Goal: Task Accomplishment & Management: Manage account settings

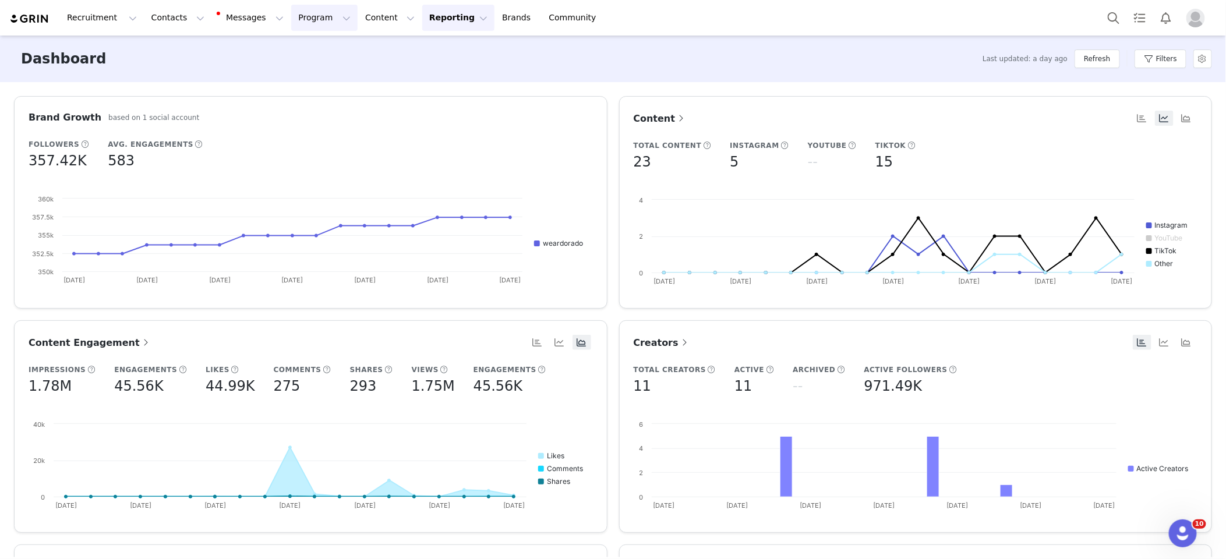
click at [291, 17] on button "Program Program" at bounding box center [324, 18] width 66 height 26
click at [310, 112] on p "Affiliates" at bounding box center [300, 116] width 36 height 12
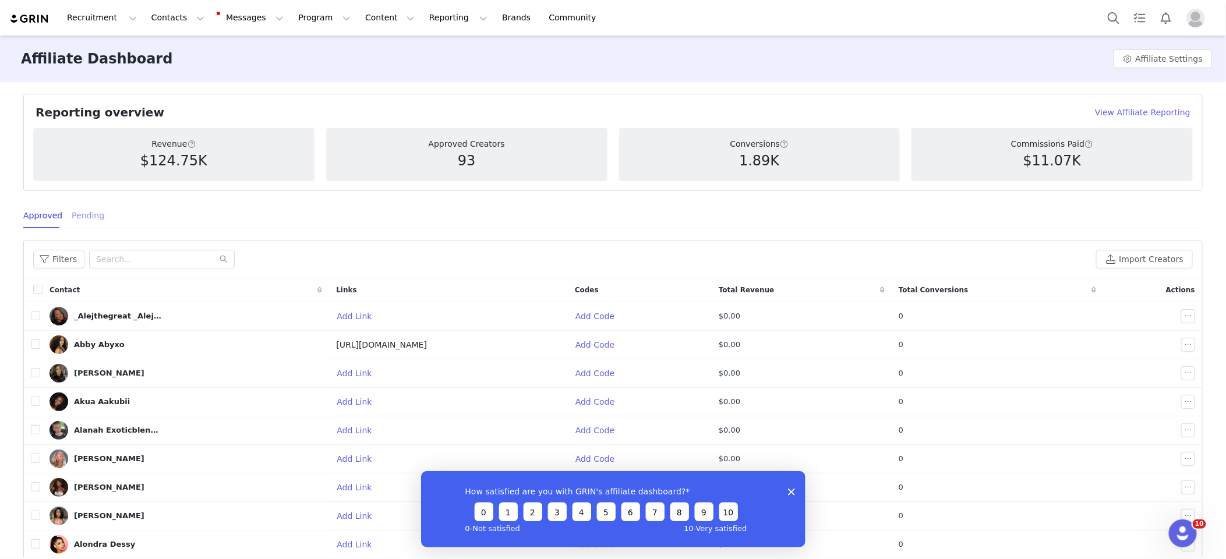
click at [76, 213] on div "Pending" at bounding box center [88, 216] width 33 height 26
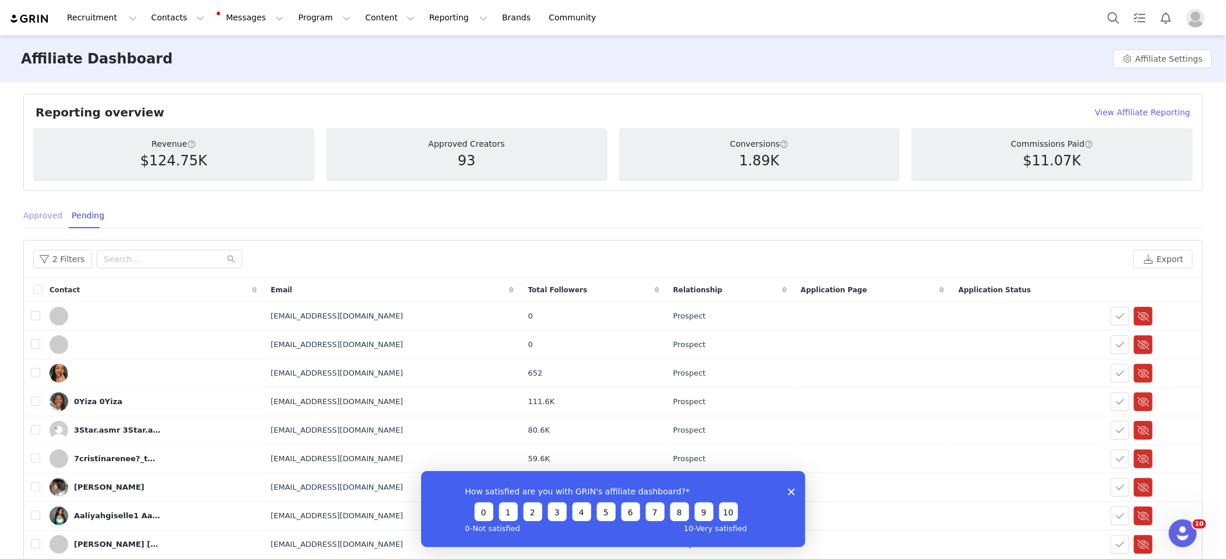
click at [52, 213] on div "Approved" at bounding box center [42, 216] width 39 height 26
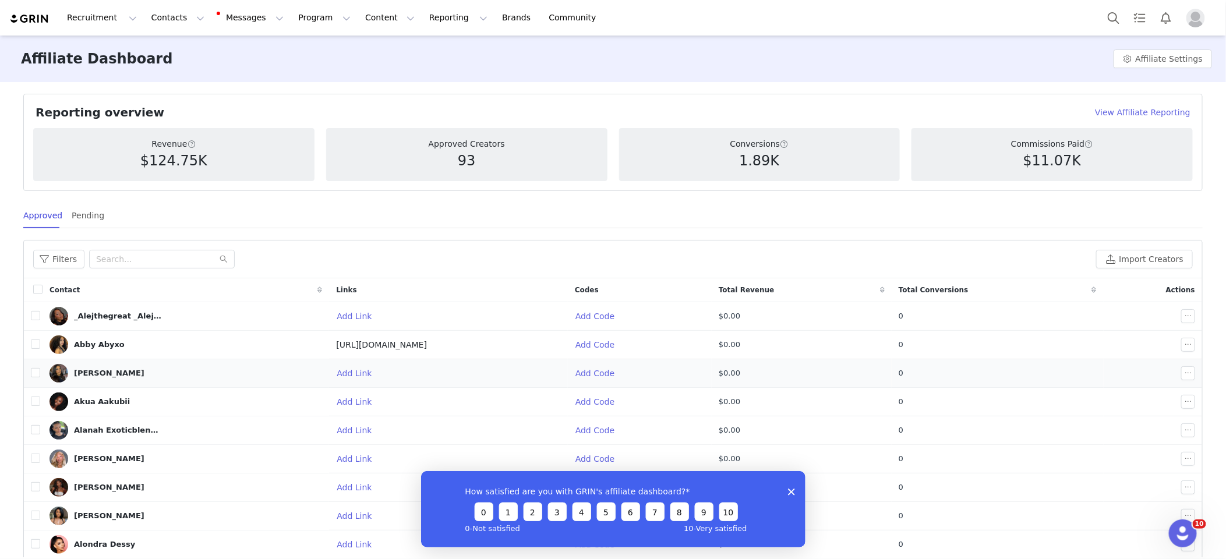
scroll to position [58, 0]
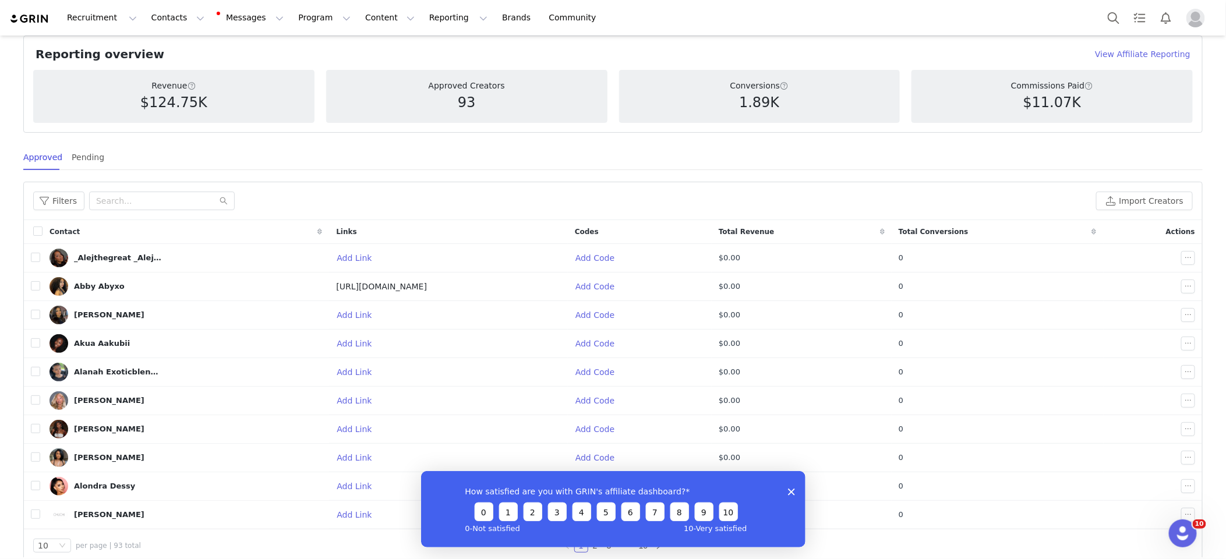
drag, startPoint x: 791, startPoint y: 489, endPoint x: 1208, endPoint y: 956, distance: 625.6
click at [791, 489] on icon "Close survey" at bounding box center [790, 491] width 7 height 7
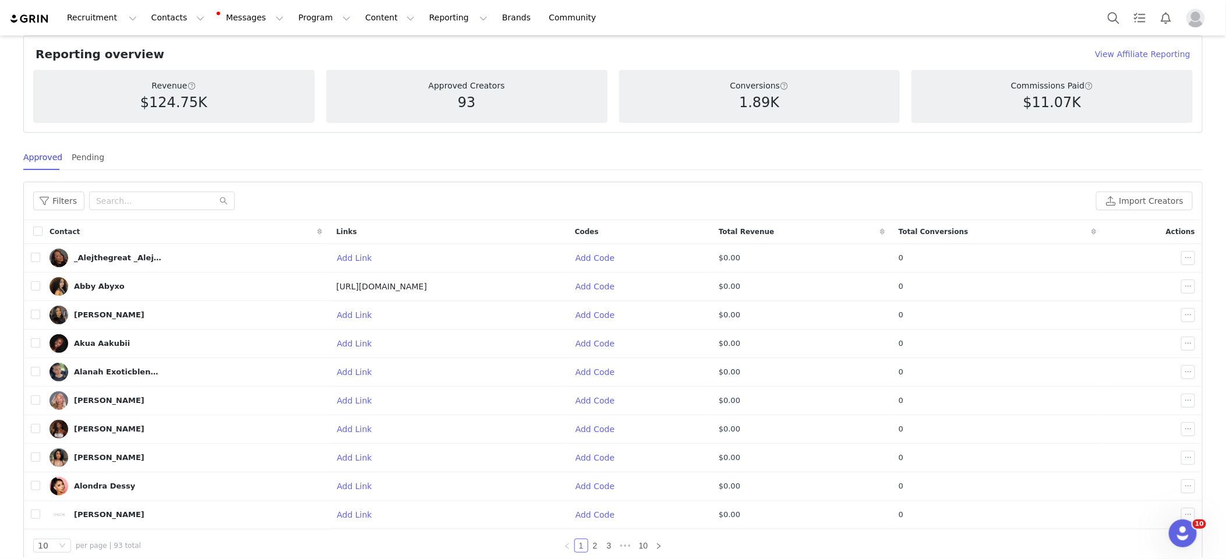
scroll to position [0, 0]
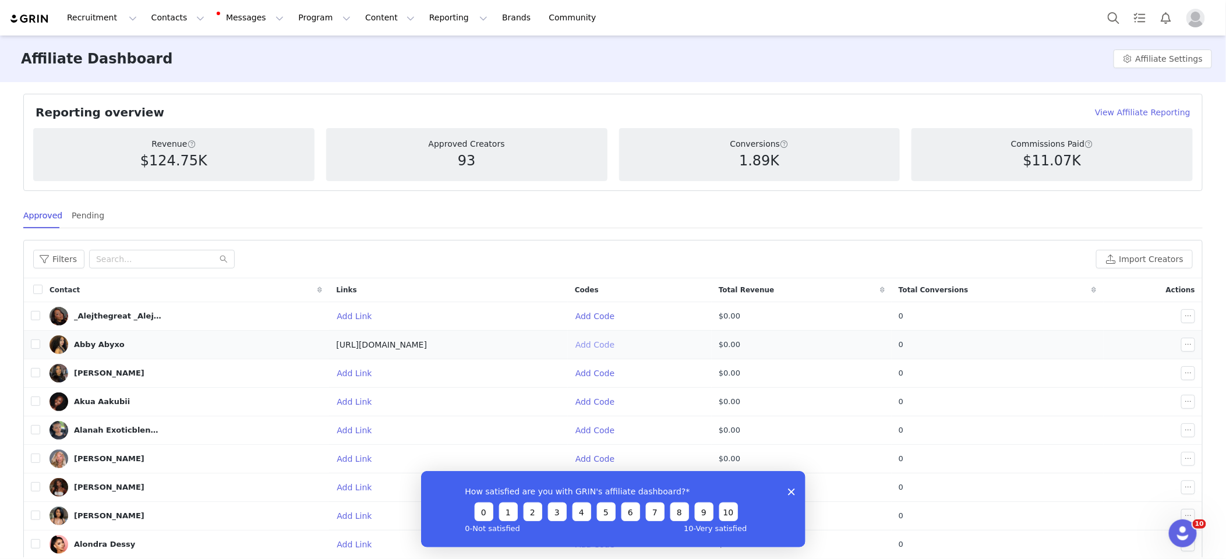
click at [624, 345] on button "Add Code" at bounding box center [599, 344] width 49 height 19
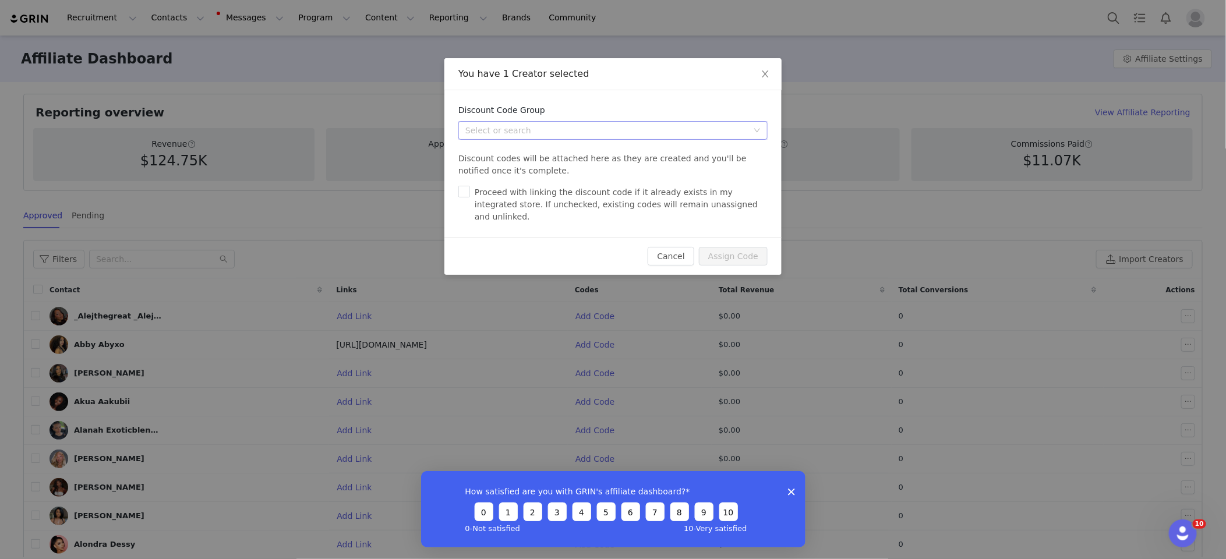
click at [571, 136] on div "Select or search" at bounding box center [609, 130] width 288 height 17
click at [551, 158] on li "DORADO: Affiliate Discount Group" at bounding box center [612, 153] width 309 height 19
click at [677, 247] on button "Cancel" at bounding box center [670, 256] width 46 height 19
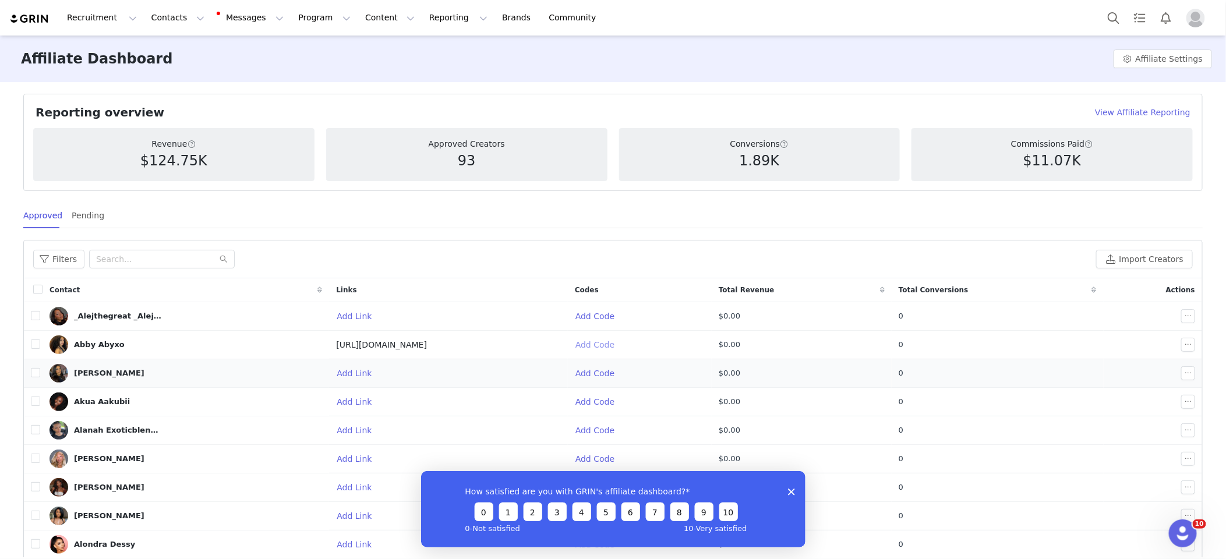
scroll to position [58, 0]
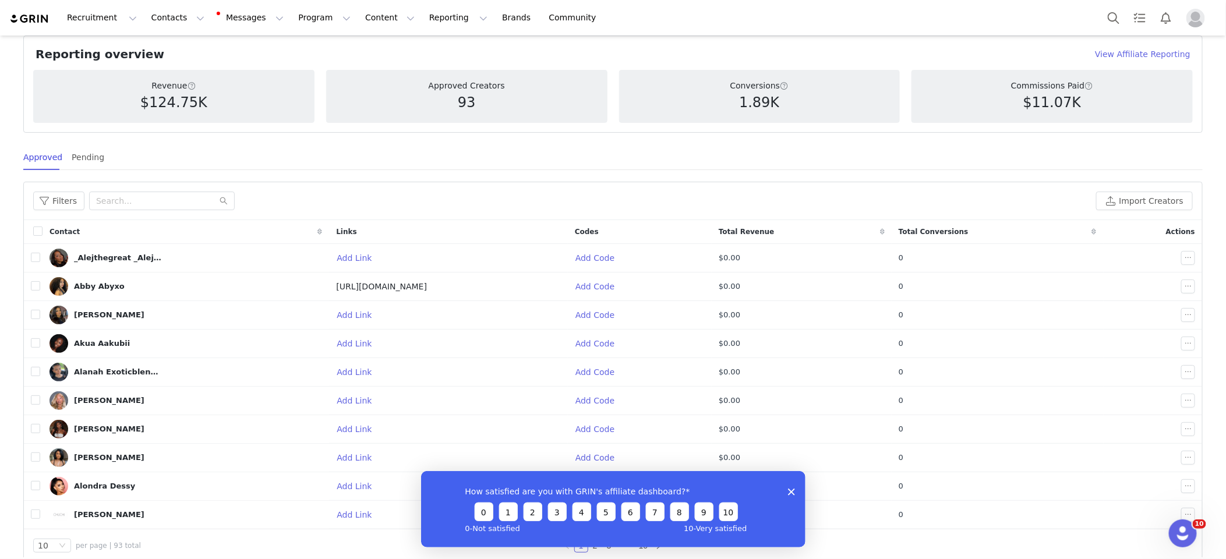
click at [788, 494] on polygon "Close survey" at bounding box center [790, 491] width 7 height 7
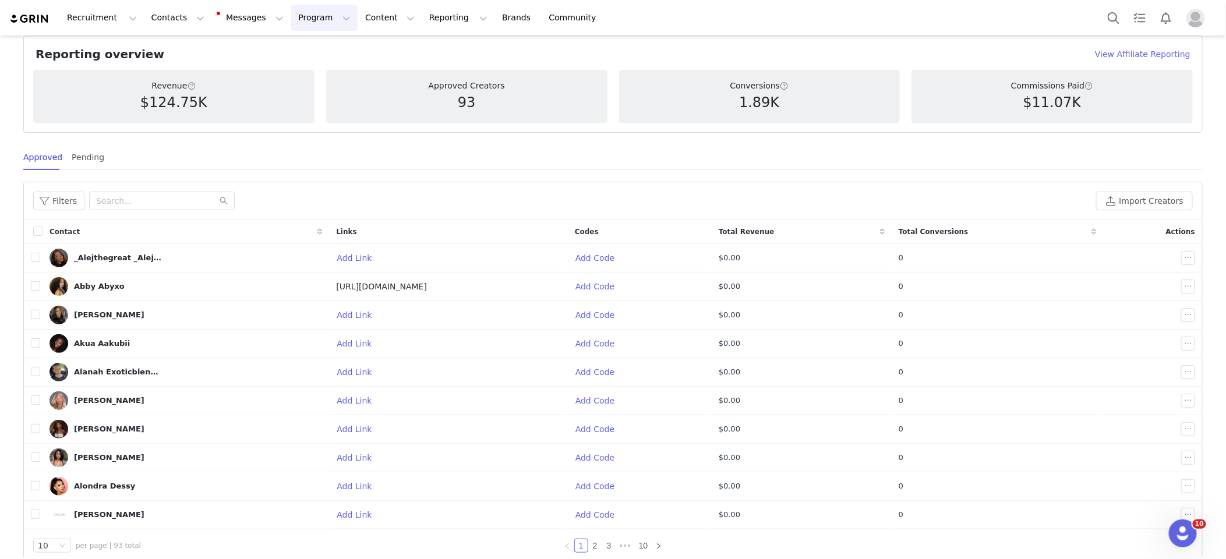
click at [306, 16] on button "Program Program" at bounding box center [324, 18] width 66 height 26
click at [241, 19] on button "Messages Messages" at bounding box center [251, 18] width 79 height 26
click at [165, 15] on button "Contacts Contacts" at bounding box center [177, 18] width 67 height 26
click at [77, 19] on button "Recruitment Recruitment" at bounding box center [102, 18] width 84 height 26
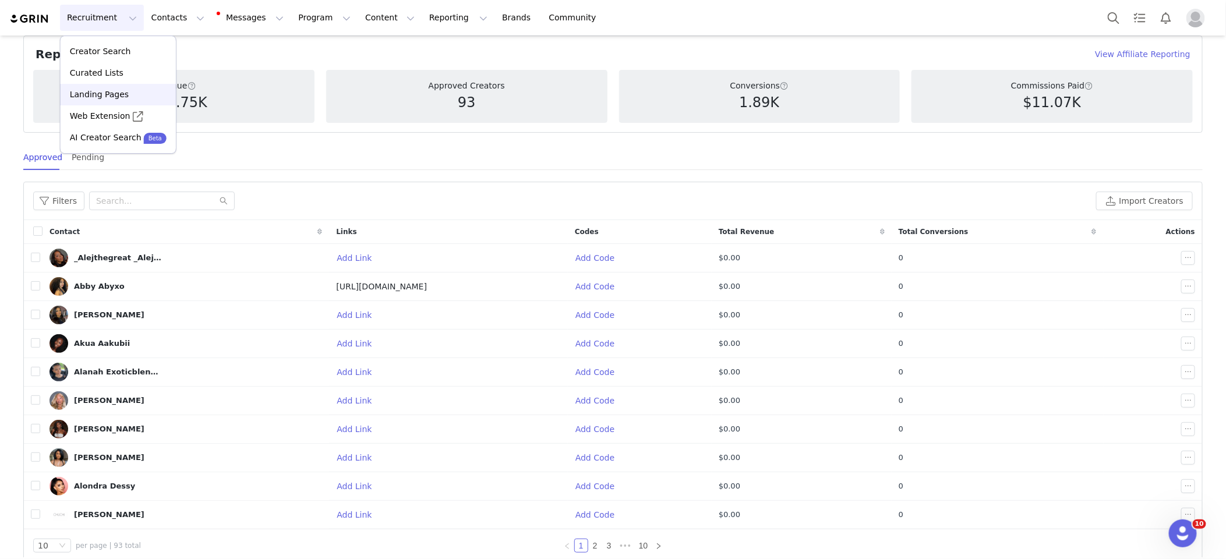
click at [130, 93] on div "Landing Pages" at bounding box center [118, 95] width 101 height 12
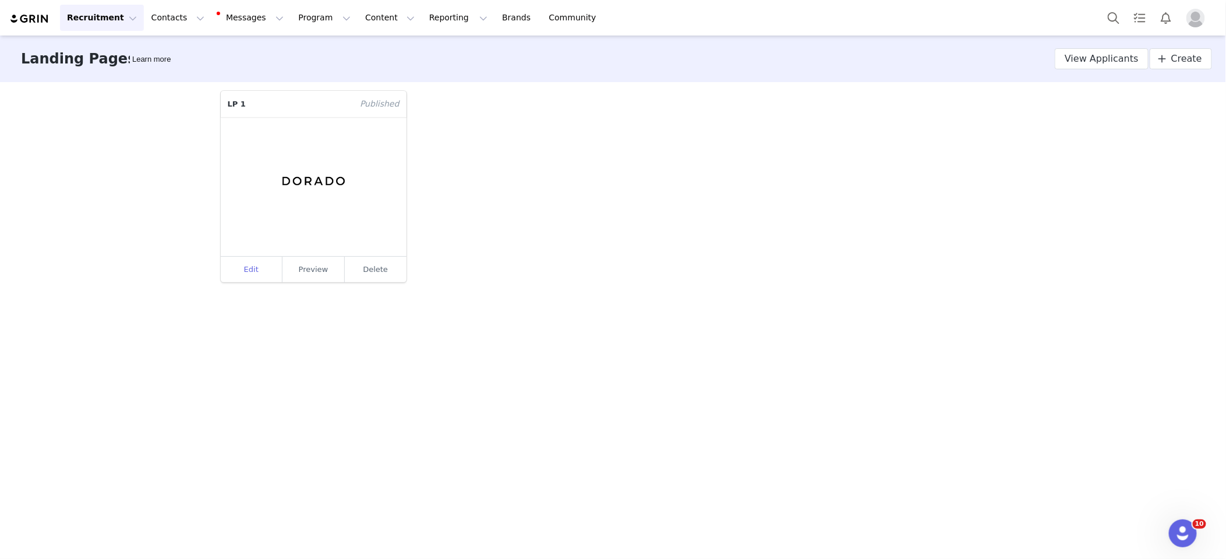
click at [256, 268] on link "Edit" at bounding box center [252, 270] width 62 height 26
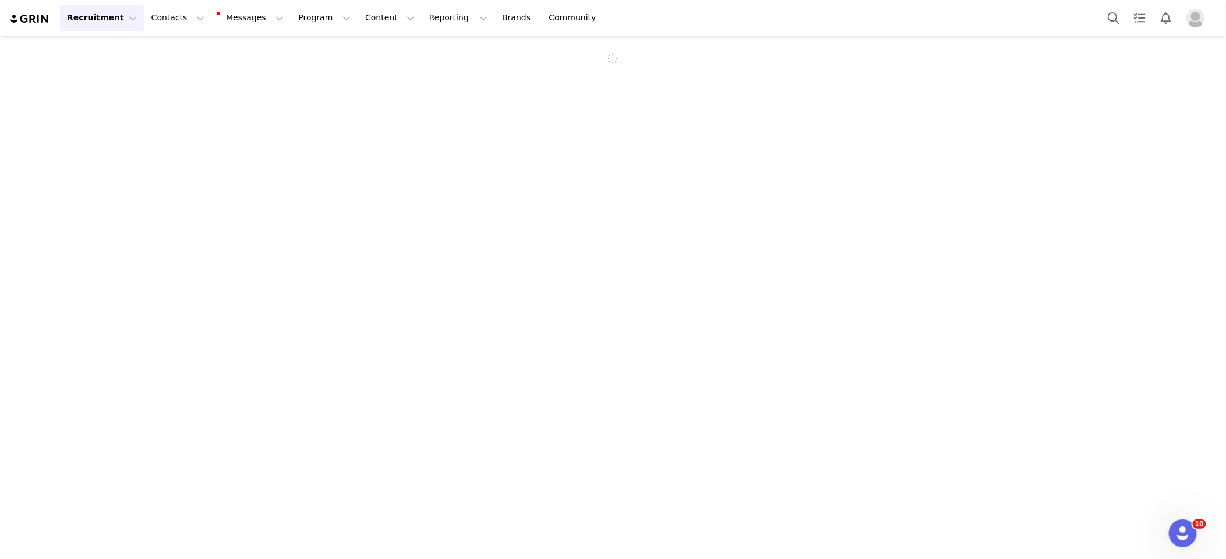
select select "2dd7cc87-e4ef-4591-adbc-77ea7dd2d64d"
select select "7c05e0c2-36bd-47bb-9a18-63ae8520b354"
type input "LP 1"
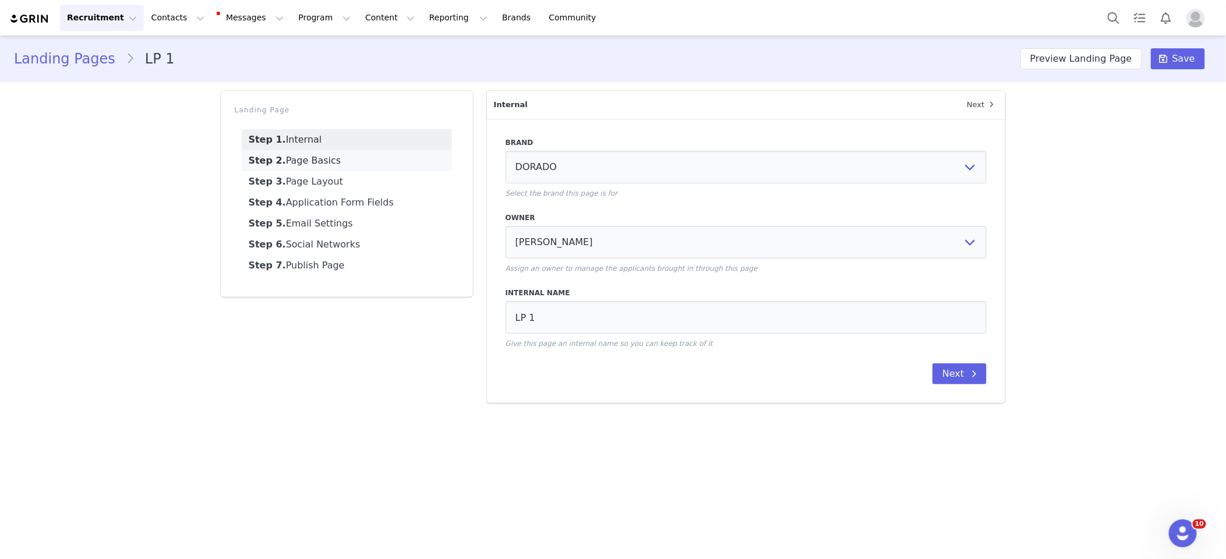
click at [337, 160] on link "Step 2. Page Basics" at bounding box center [347, 160] width 210 height 21
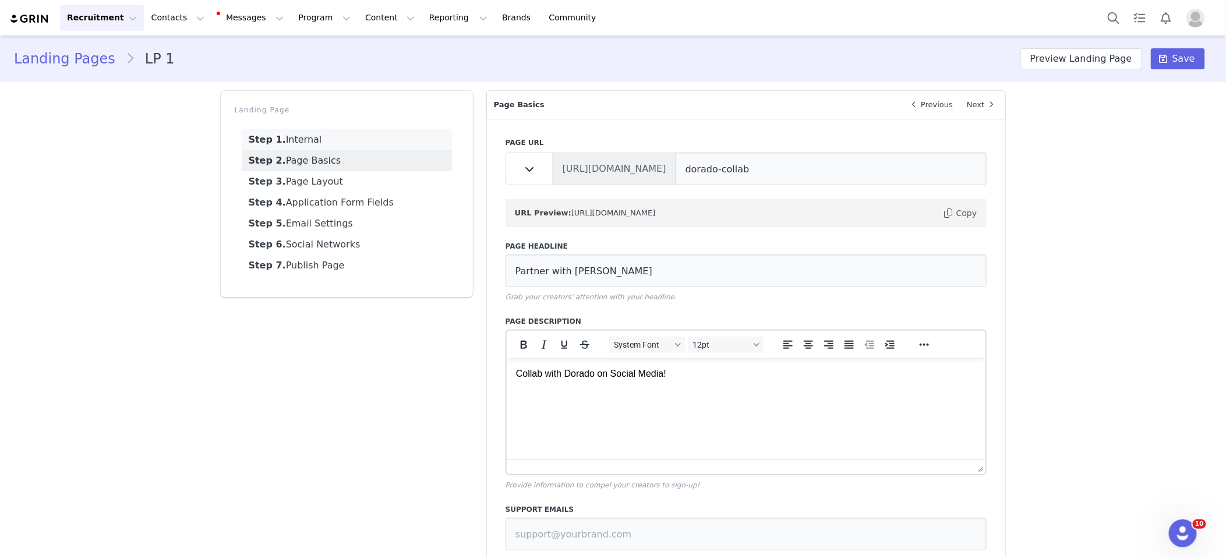
click at [329, 147] on link "Step 1. Internal" at bounding box center [347, 139] width 210 height 21
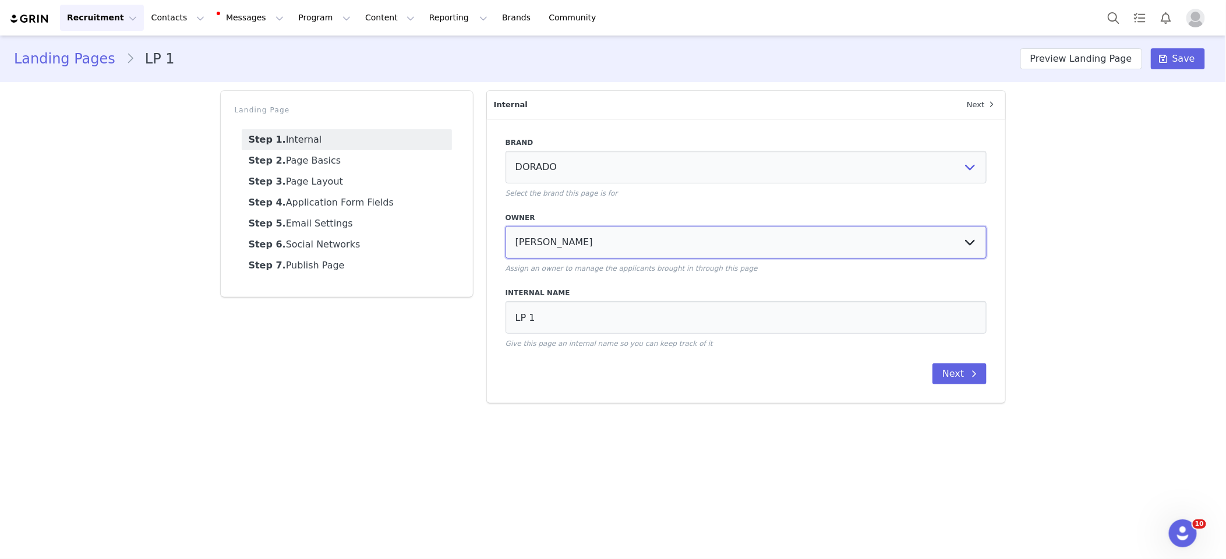
click at [692, 243] on select "No Owner Samir K Jeanette Le" at bounding box center [746, 242] width 482 height 33
select select "d6e37482-6476-4a60-9703-4519676babe9"
click at [505, 226] on select "No Owner Samir K Jeanette Le" at bounding box center [746, 242] width 482 height 33
click at [305, 158] on link "Step 2. Page Basics" at bounding box center [347, 160] width 210 height 21
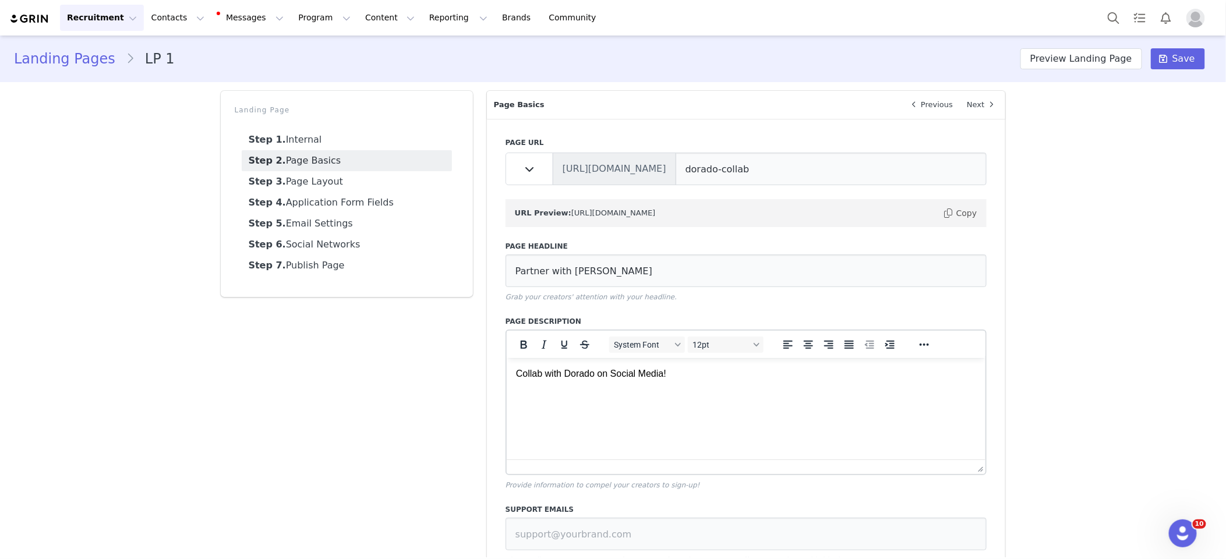
scroll to position [26, 0]
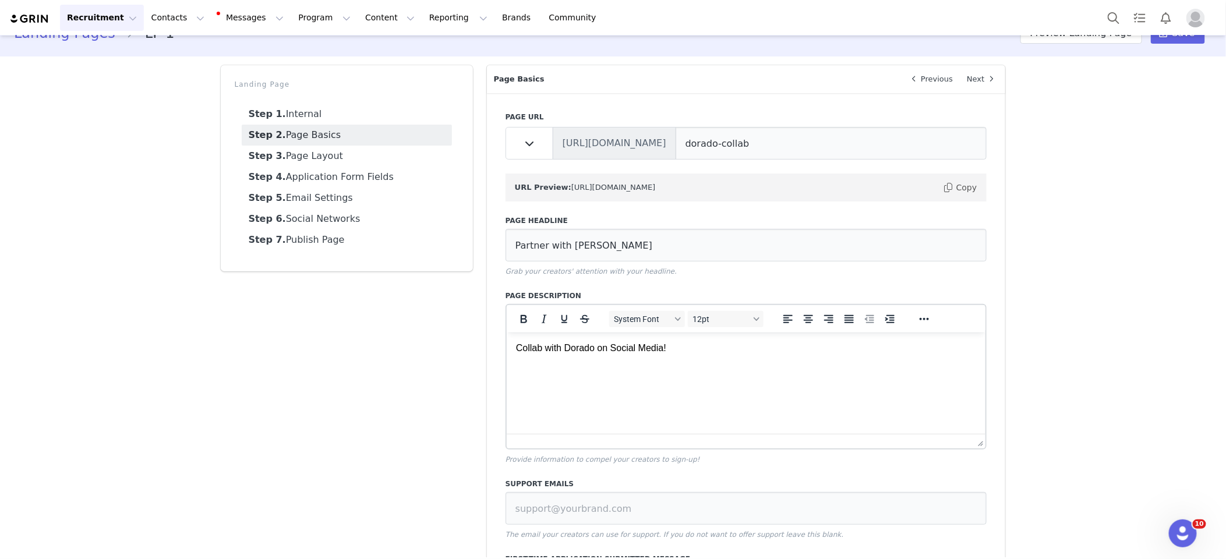
click at [685, 349] on p "Collab with Dorado on Social Media!" at bounding box center [745, 347] width 461 height 13
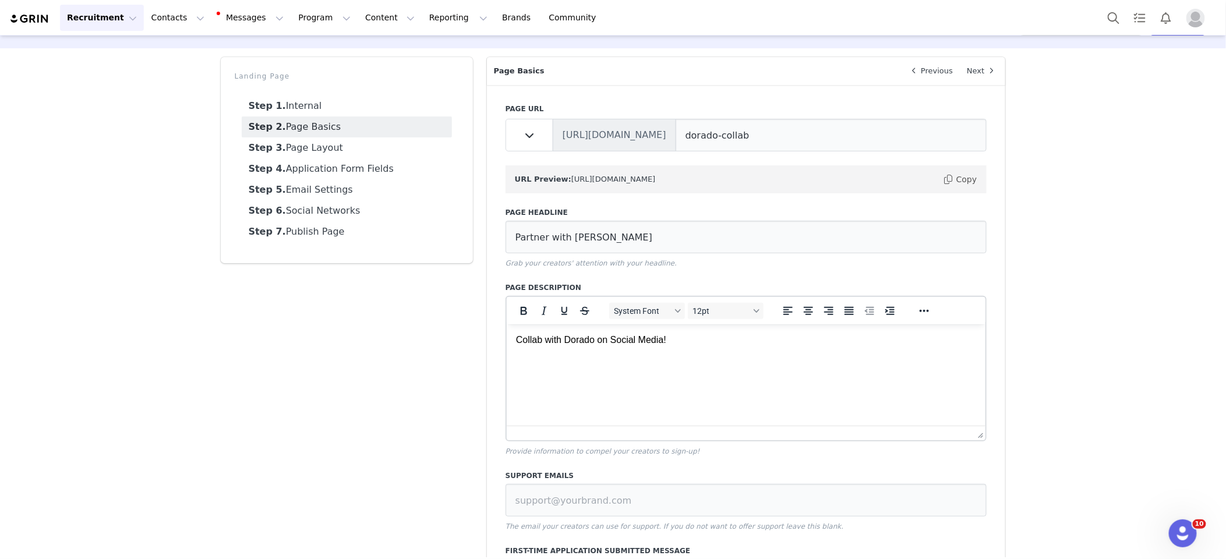
scroll to position [36, 0]
click at [526, 135] on icon at bounding box center [529, 133] width 9 height 9
click at [536, 137] on button at bounding box center [529, 133] width 48 height 33
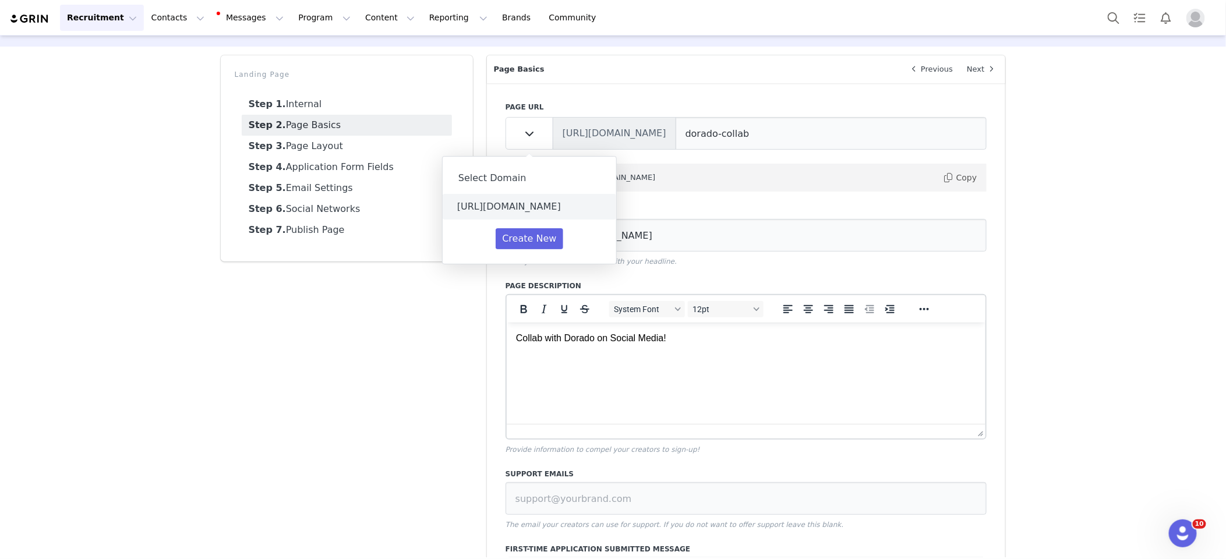
click at [543, 213] on li "https://dorado.grin.live" at bounding box center [530, 207] width 174 height 26
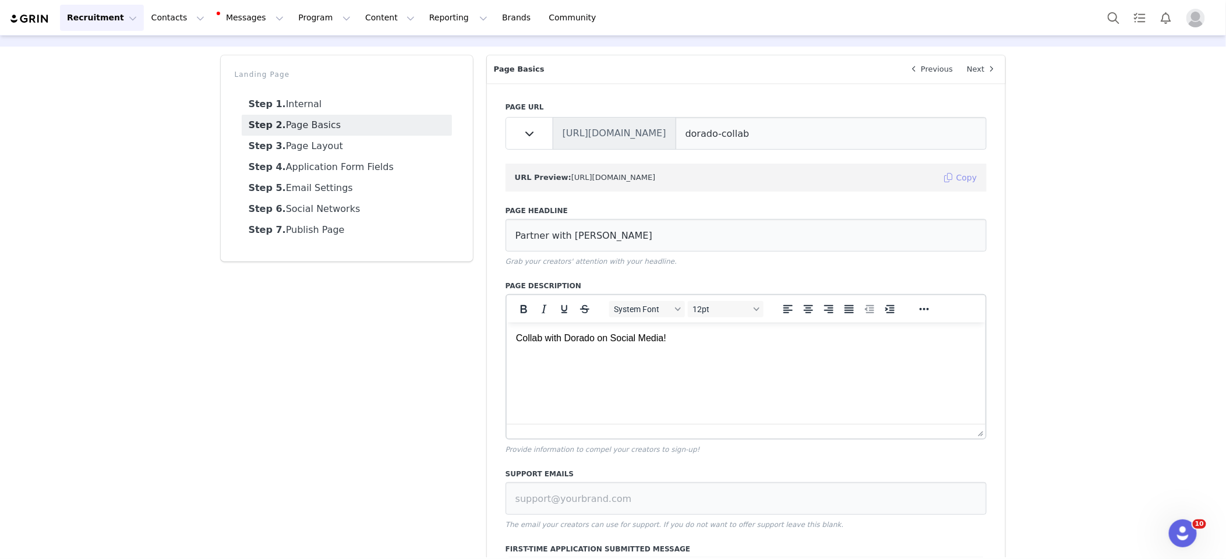
click at [962, 180] on button "Copy" at bounding box center [960, 177] width 36 height 19
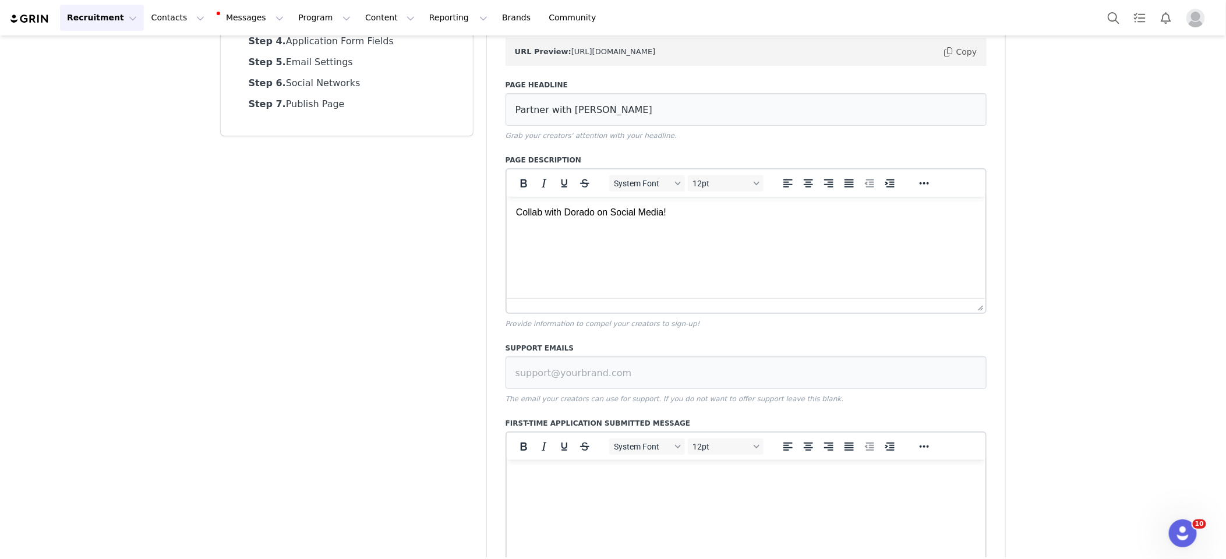
scroll to position [153, 0]
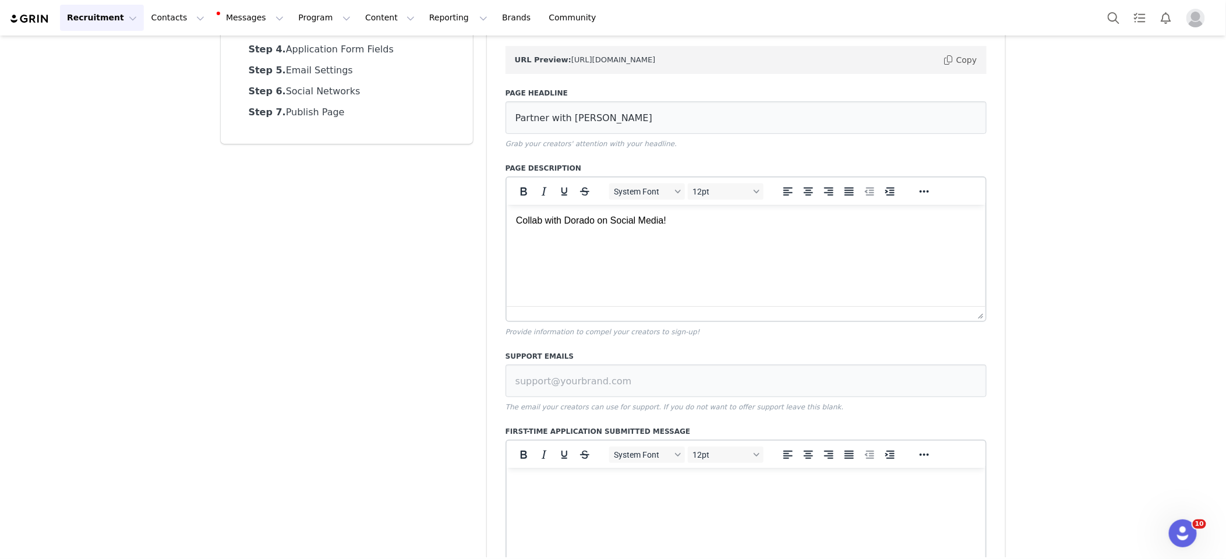
click at [686, 222] on p "Collab with Dorado on Social Media!" at bounding box center [745, 220] width 461 height 13
click at [594, 244] on p "Collab with Dorado on Social Media! (Connecting your social accounts is optiona…" at bounding box center [745, 233] width 461 height 39
click at [623, 247] on p "Collab with Dorado on Social Media! (Connecting your Social accounts is optiona…" at bounding box center [745, 233] width 461 height 39
click at [665, 246] on p "Collab with Dorado on Social Media! (Connecting your Social accounts is optiona…" at bounding box center [745, 233] width 461 height 39
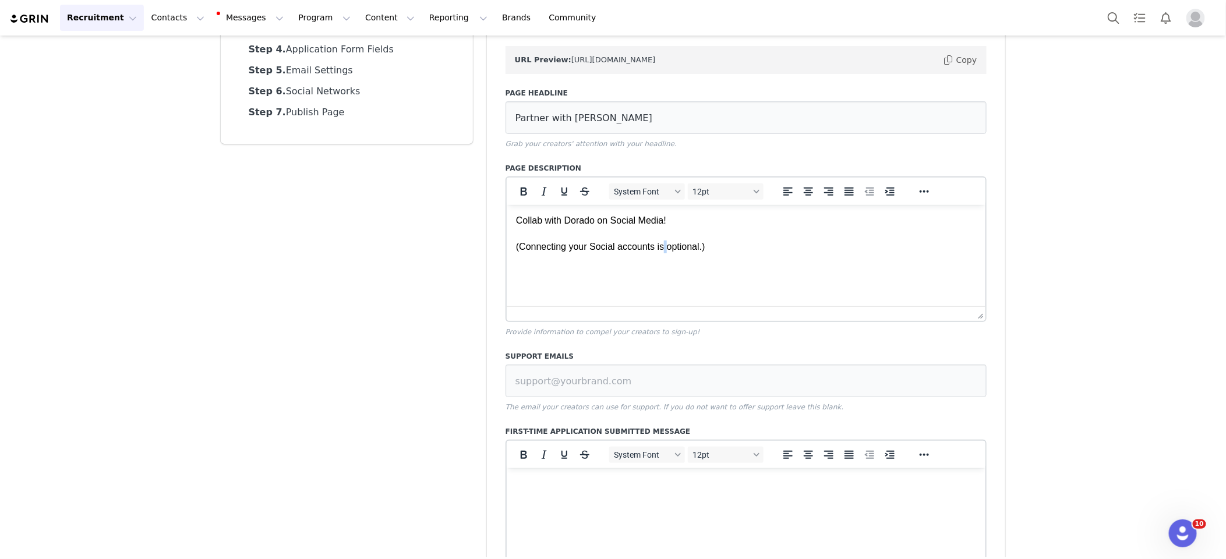
click at [666, 246] on p "Collab with Dorado on Social Media! (Connecting your Social accounts is optiona…" at bounding box center [745, 233] width 461 height 39
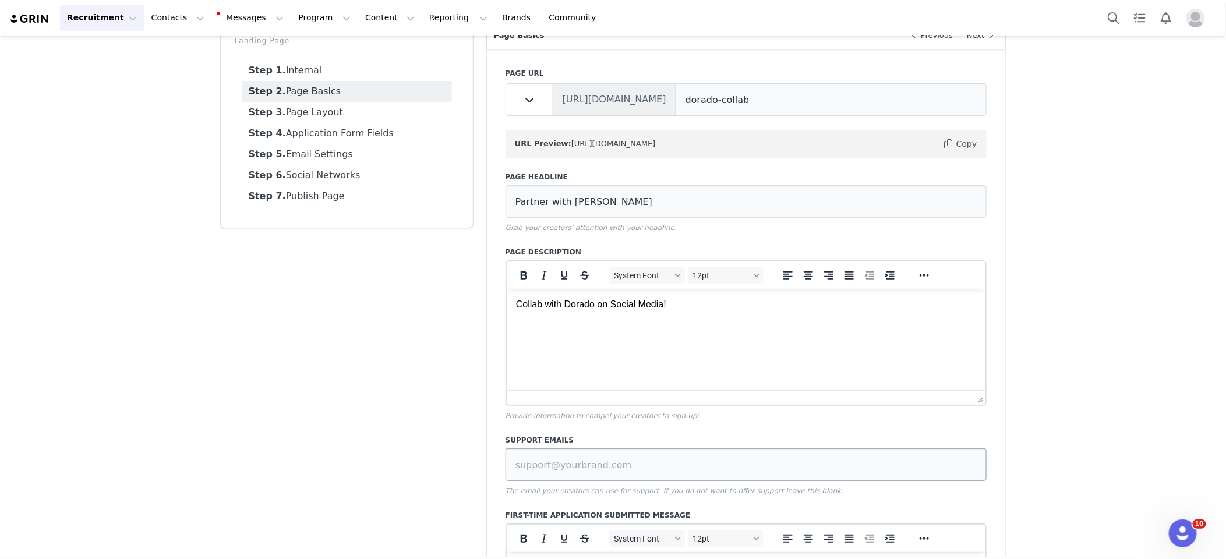
scroll to position [696, 0]
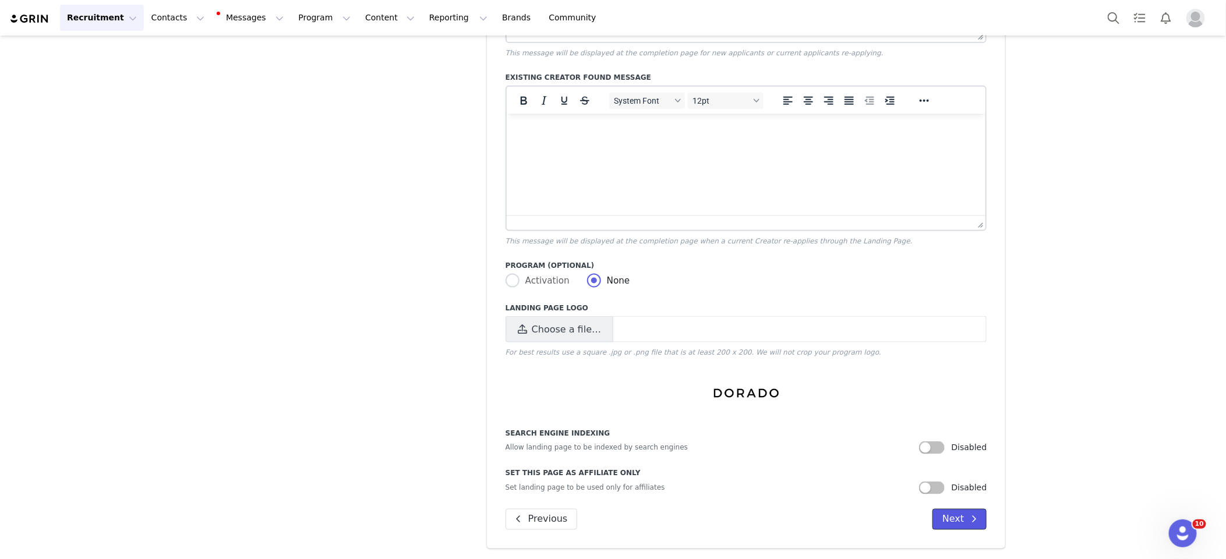
click at [956, 517] on button "Next" at bounding box center [959, 519] width 54 height 21
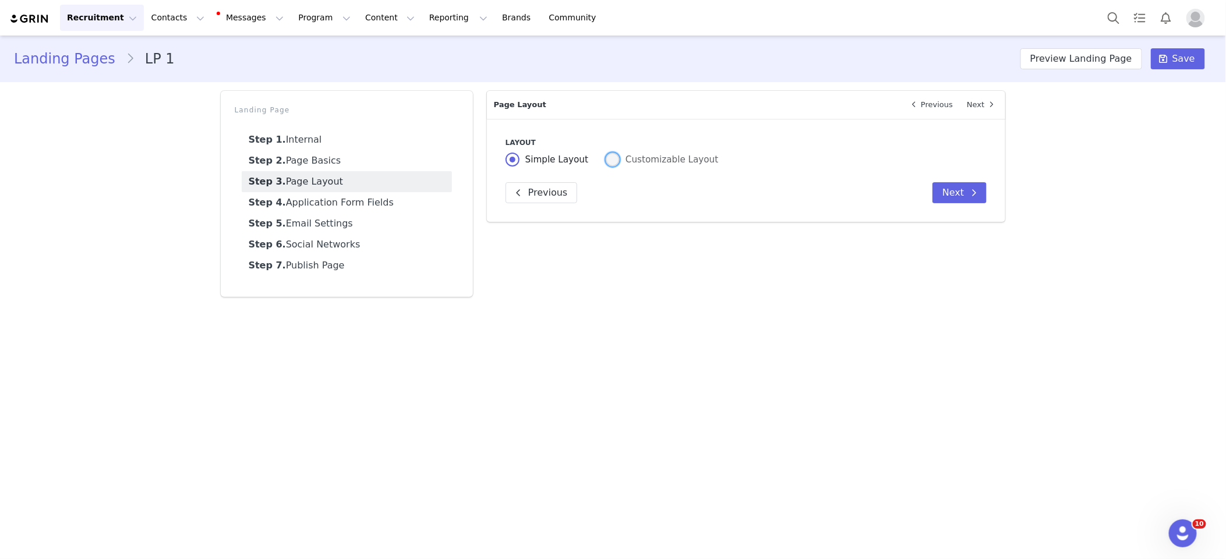
click at [620, 161] on span "Customizable Layout" at bounding box center [669, 159] width 98 height 10
click at [616, 161] on input "Customizable Layout" at bounding box center [613, 160] width 14 height 15
radio input "true"
radio input "false"
radio input "true"
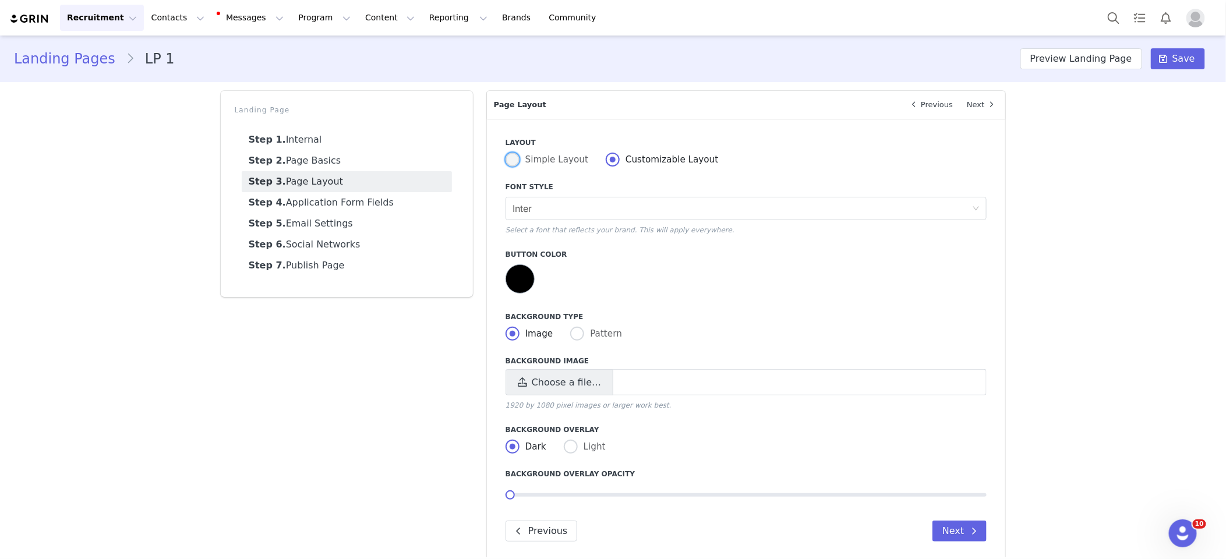
drag, startPoint x: 518, startPoint y: 158, endPoint x: 531, endPoint y: 160, distance: 12.9
click at [518, 158] on span at bounding box center [512, 160] width 14 height 14
click at [518, 158] on input "Simple Layout" at bounding box center [512, 160] width 14 height 15
radio input "true"
radio input "false"
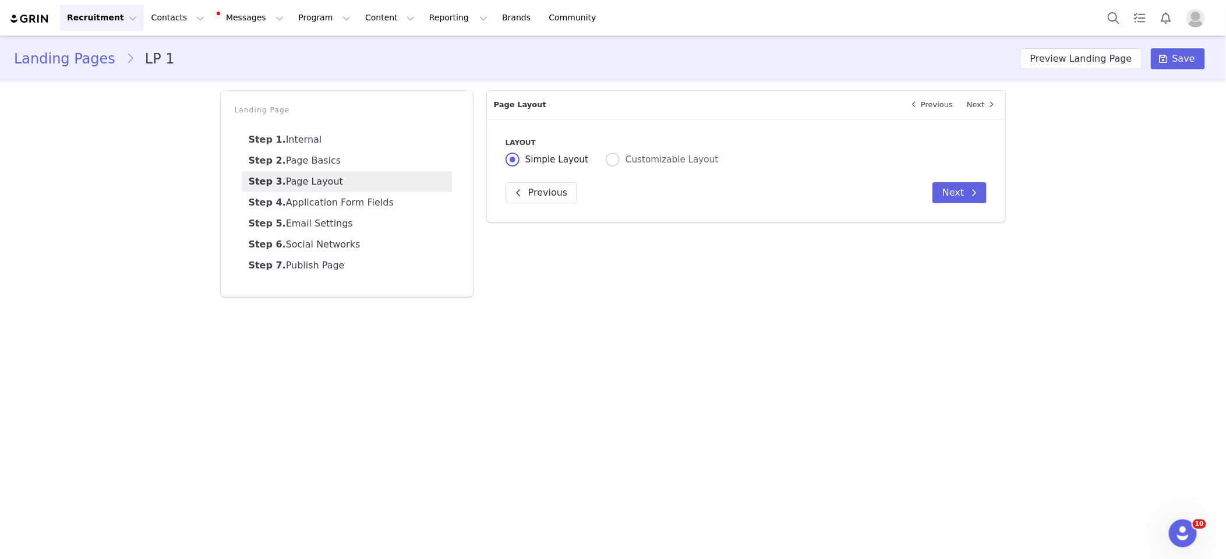
click at [988, 193] on div "Layout Simple Layout Customizable Layout Previous Next" at bounding box center [746, 170] width 519 height 103
click at [967, 194] on span at bounding box center [974, 193] width 14 height 14
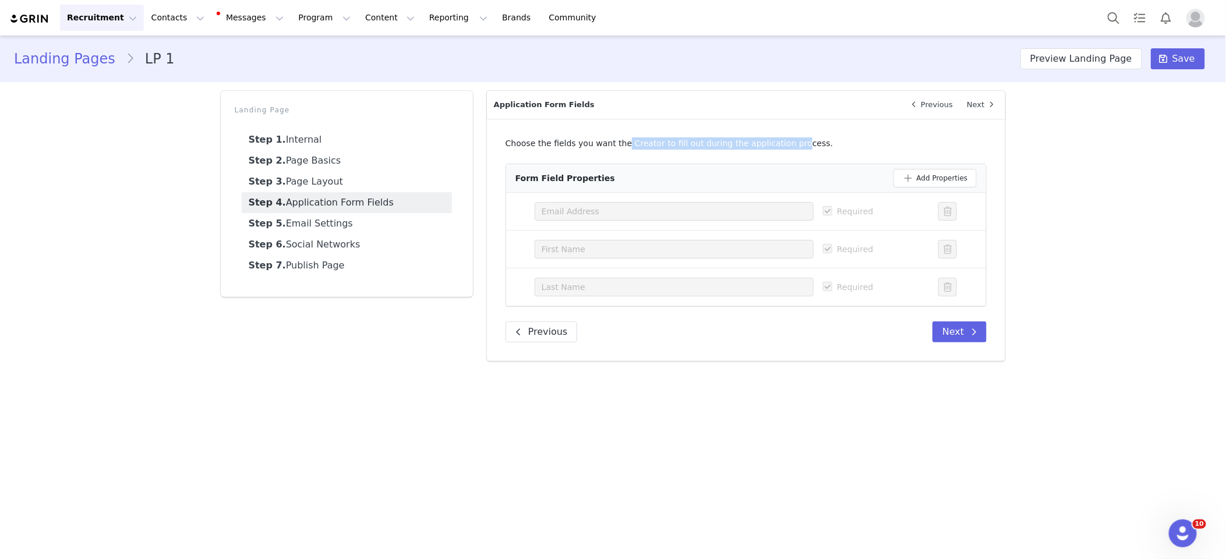
drag, startPoint x: 618, startPoint y: 143, endPoint x: 781, endPoint y: 138, distance: 163.7
click at [781, 139] on span "Choose the fields you want the Creator to fill out during the application proce…" at bounding box center [669, 143] width 328 height 9
click at [931, 177] on button "Add Properties" at bounding box center [935, 178] width 84 height 19
click at [696, 321] on div "Select a property" at bounding box center [668, 325] width 252 height 12
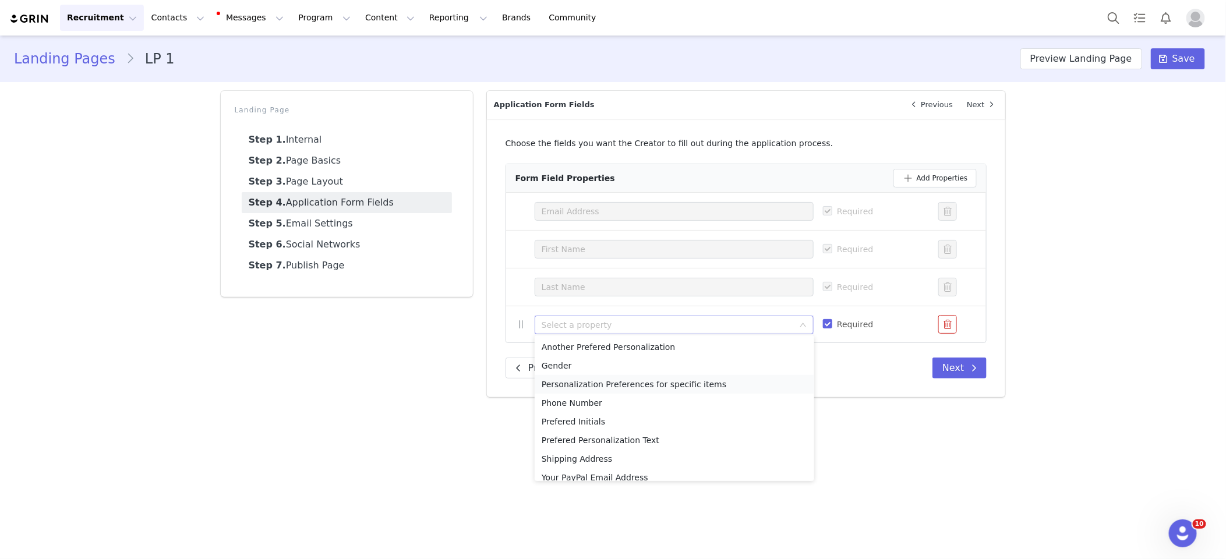
scroll to position [8, 0]
click at [607, 472] on li "Your PayPal Email Address" at bounding box center [674, 470] width 279 height 19
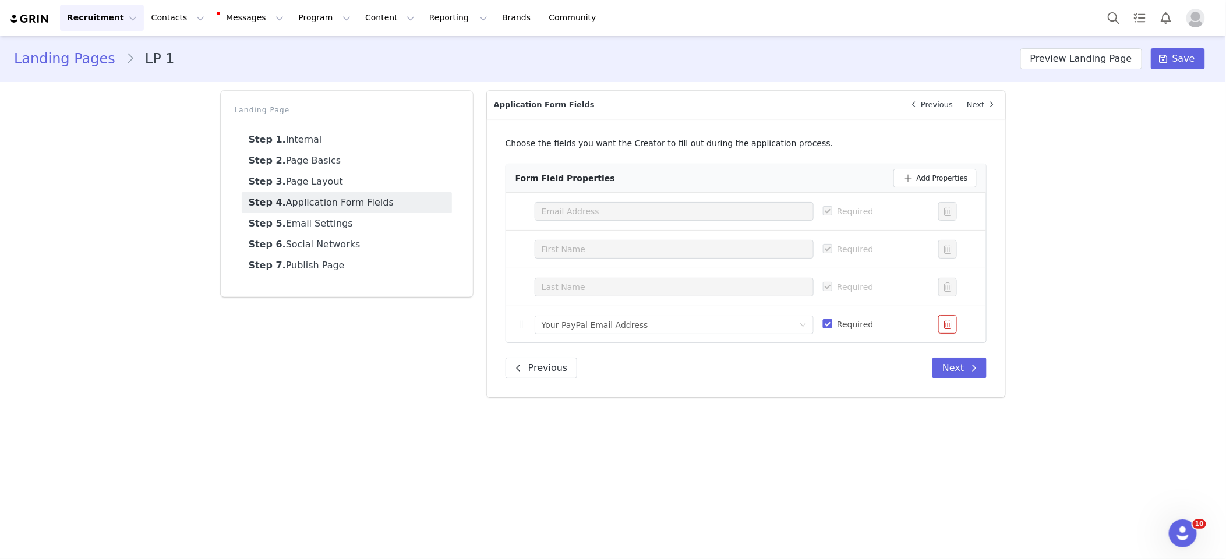
click at [828, 322] on input "Required" at bounding box center [827, 323] width 9 height 9
checkbox input "false"
drag, startPoint x: 928, startPoint y: 176, endPoint x: 871, endPoint y: 205, distance: 63.5
click at [928, 176] on button "Add Properties" at bounding box center [935, 178] width 84 height 19
click at [612, 363] on div "Select a property" at bounding box center [668, 362] width 252 height 12
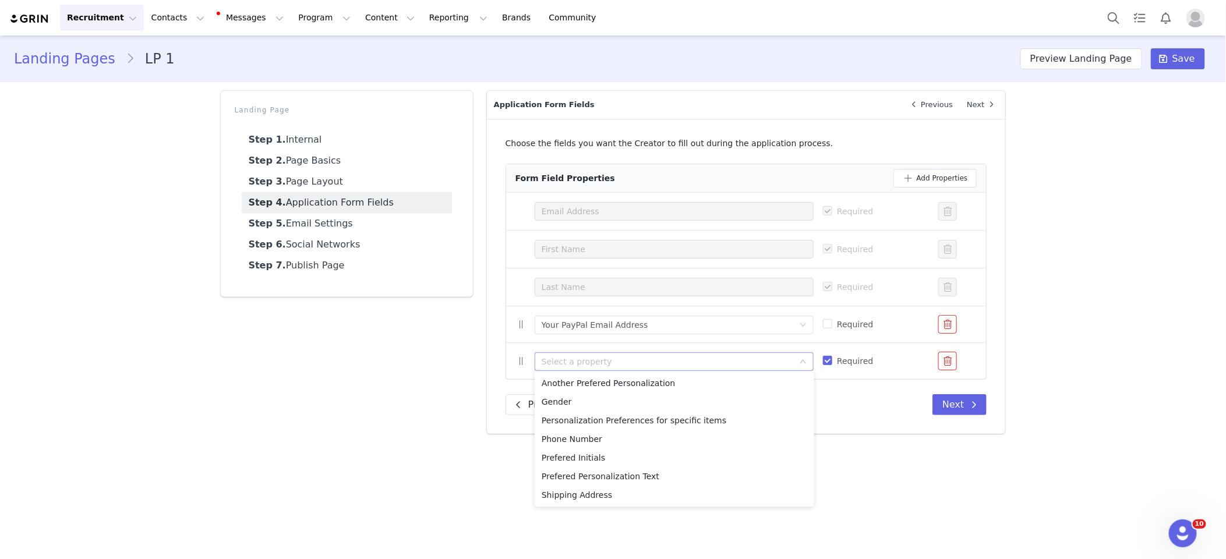
click at [865, 448] on main "Landing Pages LP 1 Preview Landing Page Save Landing Page Step 1. Internal Step…" at bounding box center [613, 297] width 1226 height 522
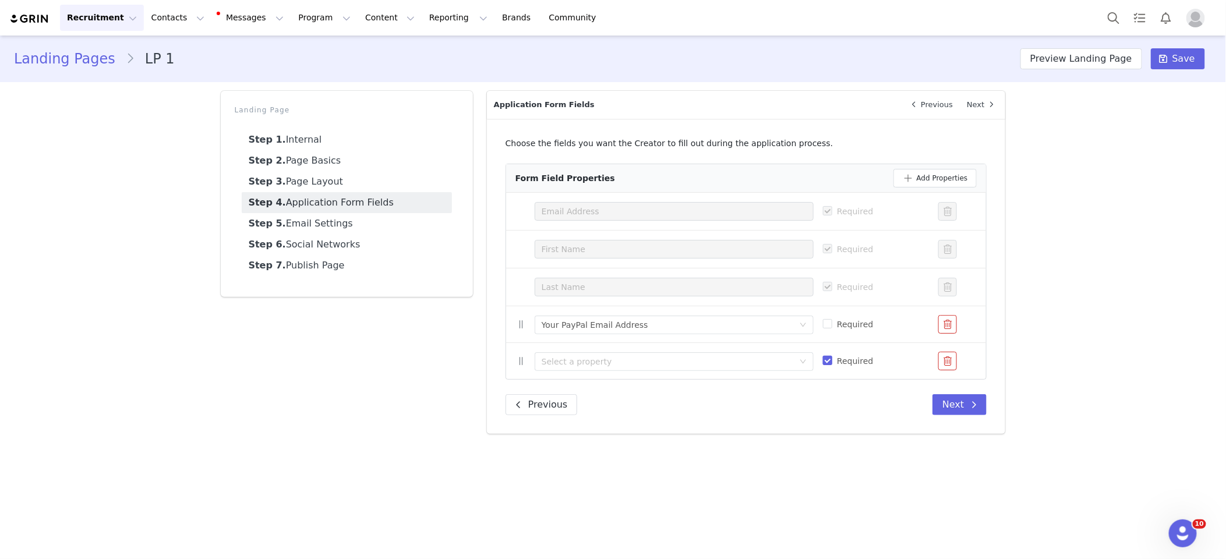
click at [830, 359] on input "Required" at bounding box center [827, 360] width 9 height 9
checkbox input "false"
click at [951, 363] on button "button" at bounding box center [947, 361] width 19 height 19
click at [949, 173] on button "Add Properties" at bounding box center [935, 178] width 84 height 19
click at [562, 362] on div "Select a property" at bounding box center [668, 362] width 252 height 12
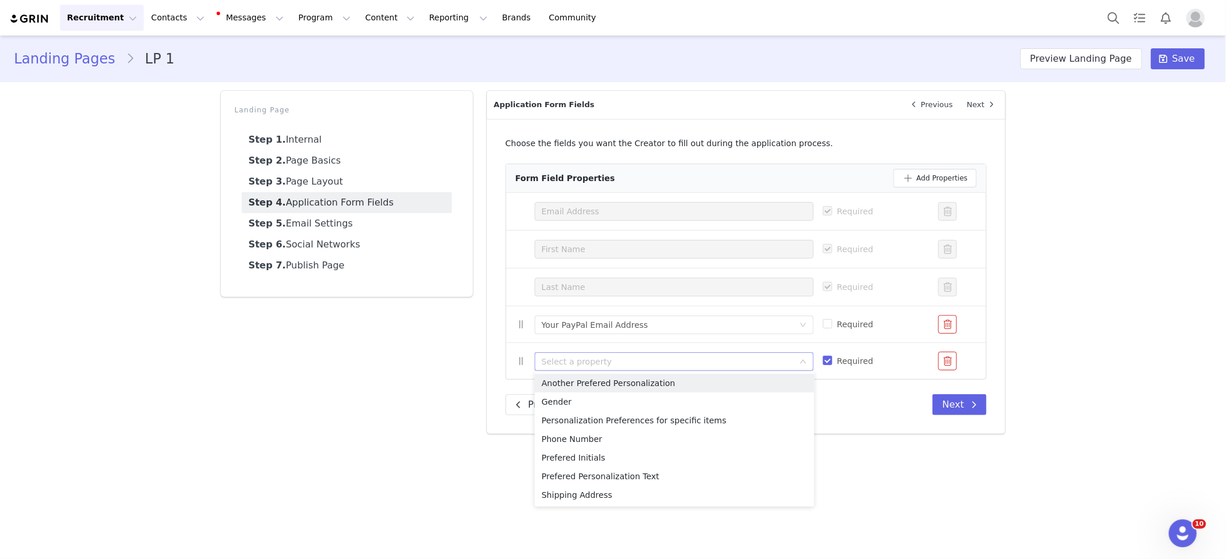
click at [954, 358] on button "button" at bounding box center [947, 361] width 19 height 19
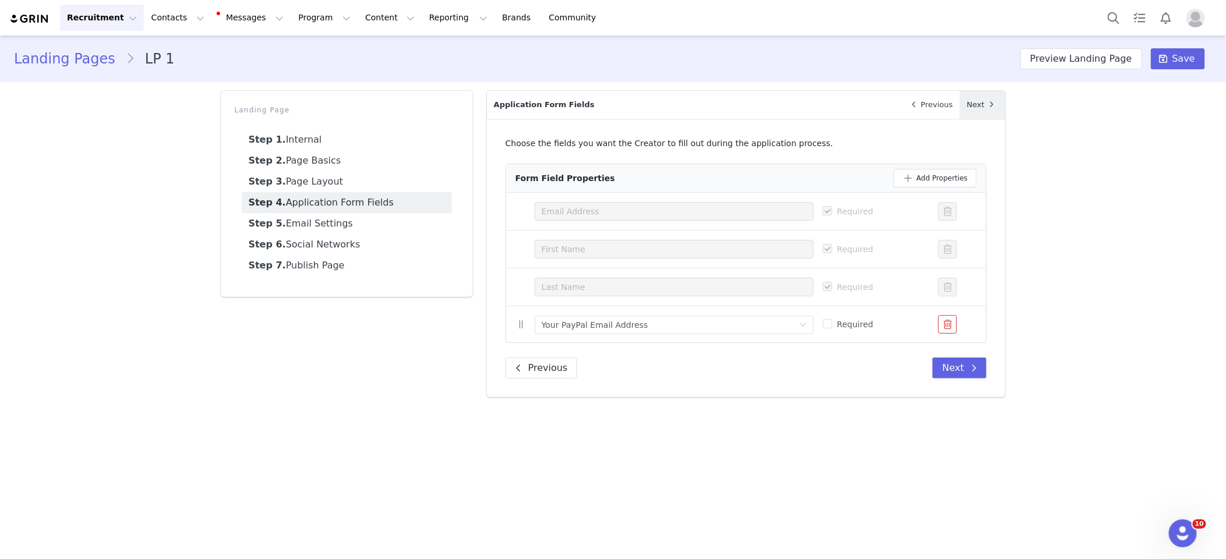
click at [978, 98] on link "Next" at bounding box center [982, 105] width 45 height 28
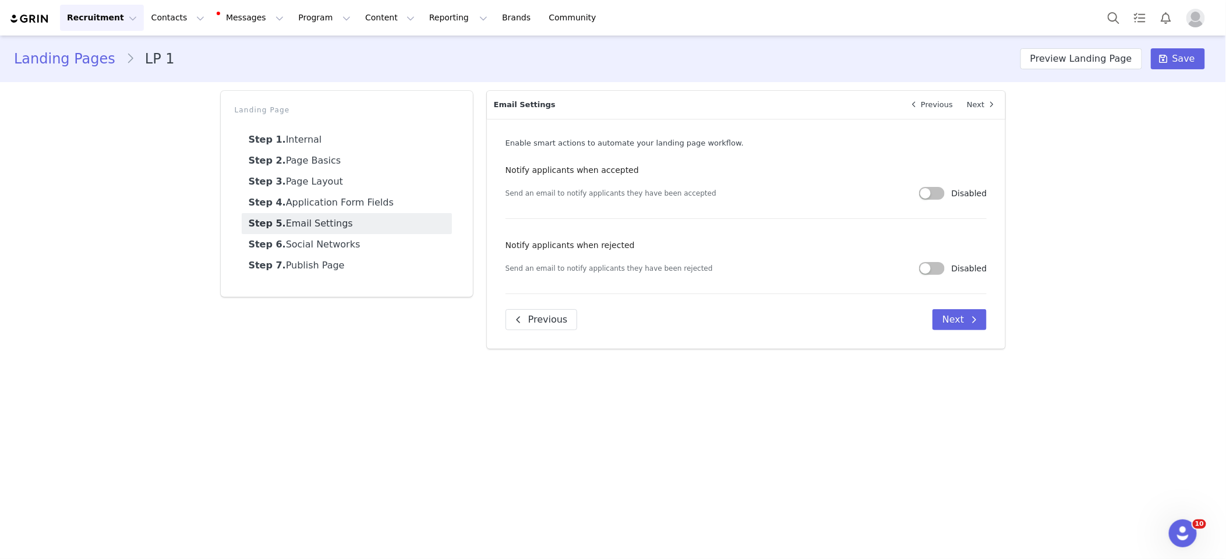
click at [932, 194] on button "button" at bounding box center [932, 193] width 26 height 13
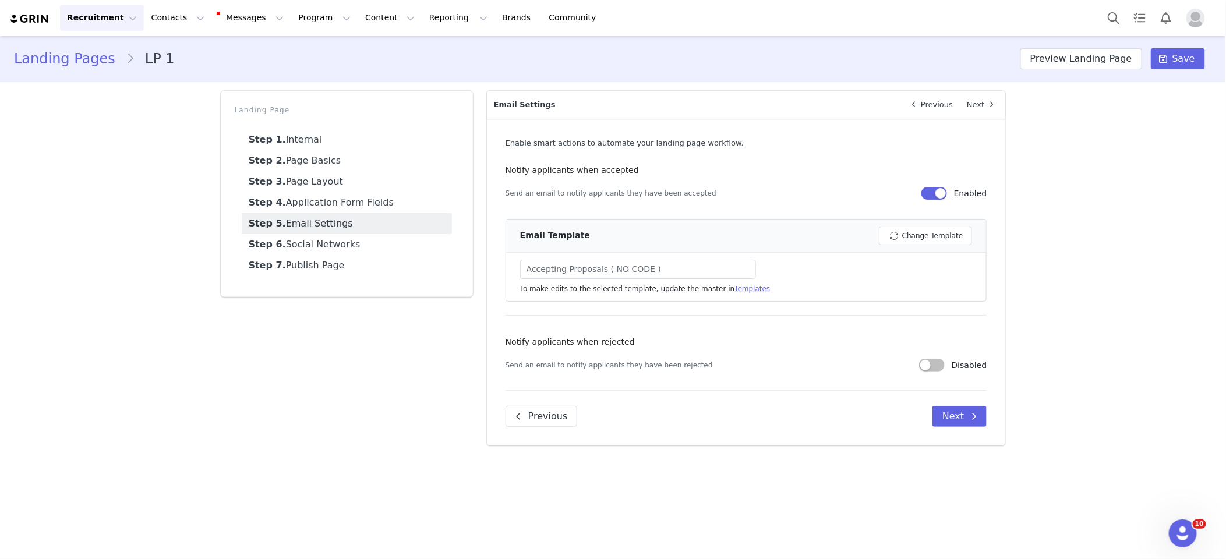
click at [661, 268] on div "Accepting Proposals ( NO CODE )" at bounding box center [638, 269] width 236 height 19
click at [627, 269] on div "Accepting Proposals ( NO CODE )" at bounding box center [638, 269] width 236 height 19
click at [651, 266] on div "Accepting Proposals ( NO CODE )" at bounding box center [638, 269] width 236 height 19
click at [650, 266] on div "Accepting Proposals ( NO CODE )" at bounding box center [638, 269] width 236 height 19
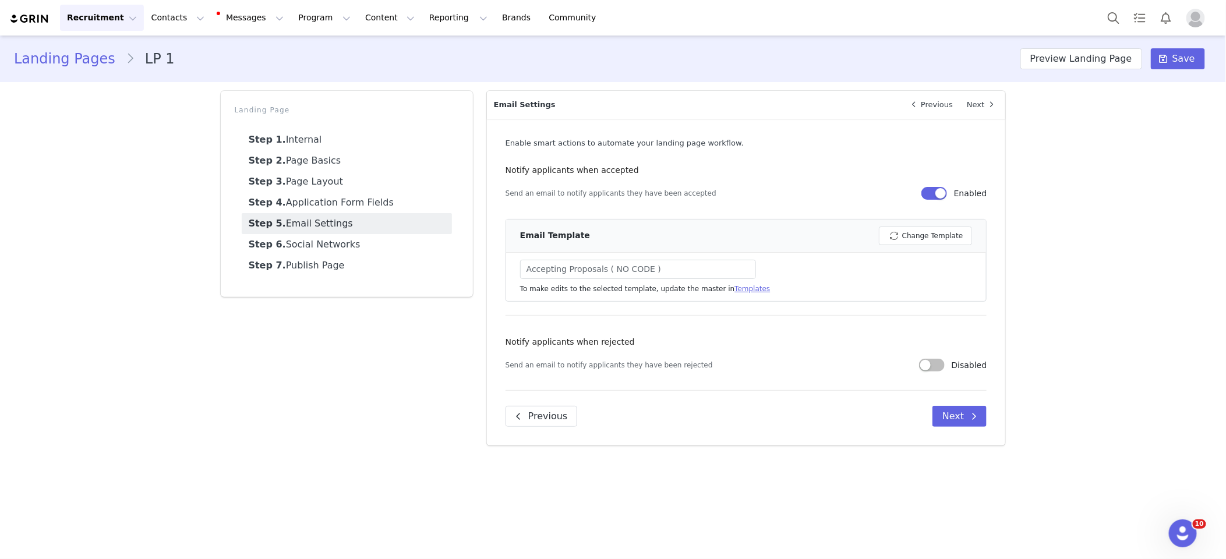
click at [650, 266] on div "Accepting Proposals ( NO CODE )" at bounding box center [638, 269] width 236 height 19
drag, startPoint x: 660, startPoint y: 267, endPoint x: 515, endPoint y: 260, distance: 145.7
click at [515, 260] on li "Select an email template to enable feature Accepting Proposals ( NO CODE ) To m…" at bounding box center [746, 277] width 480 height 48
copy div "Accepting Proposals ( NO CODE )"
click at [701, 288] on p "To make edits to the selected template, update the master in Templates" at bounding box center [645, 289] width 250 height 10
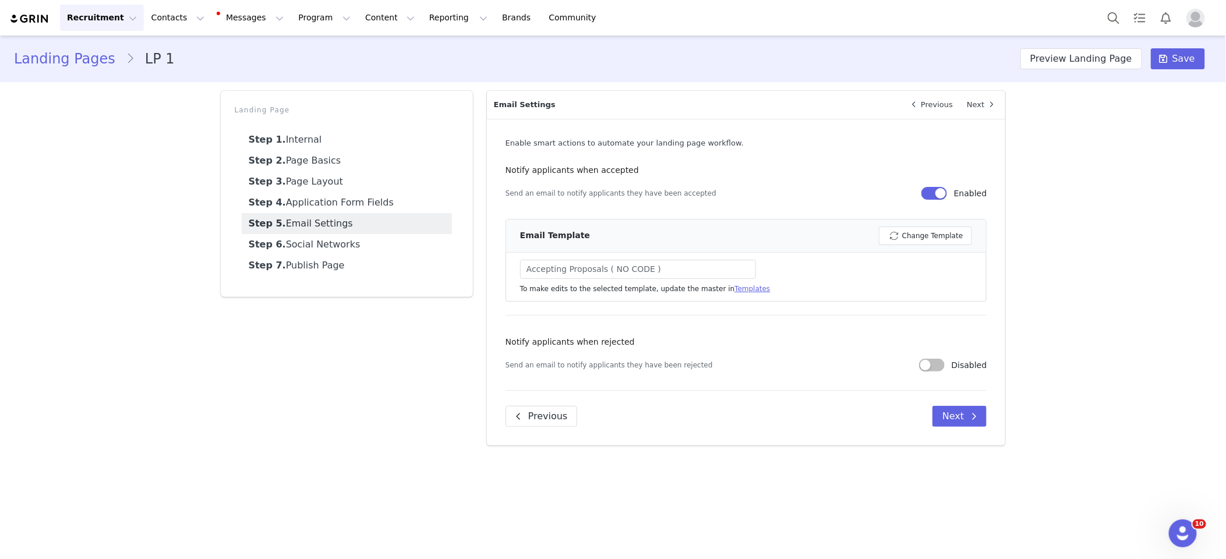
click at [943, 190] on button "button" at bounding box center [934, 193] width 26 height 13
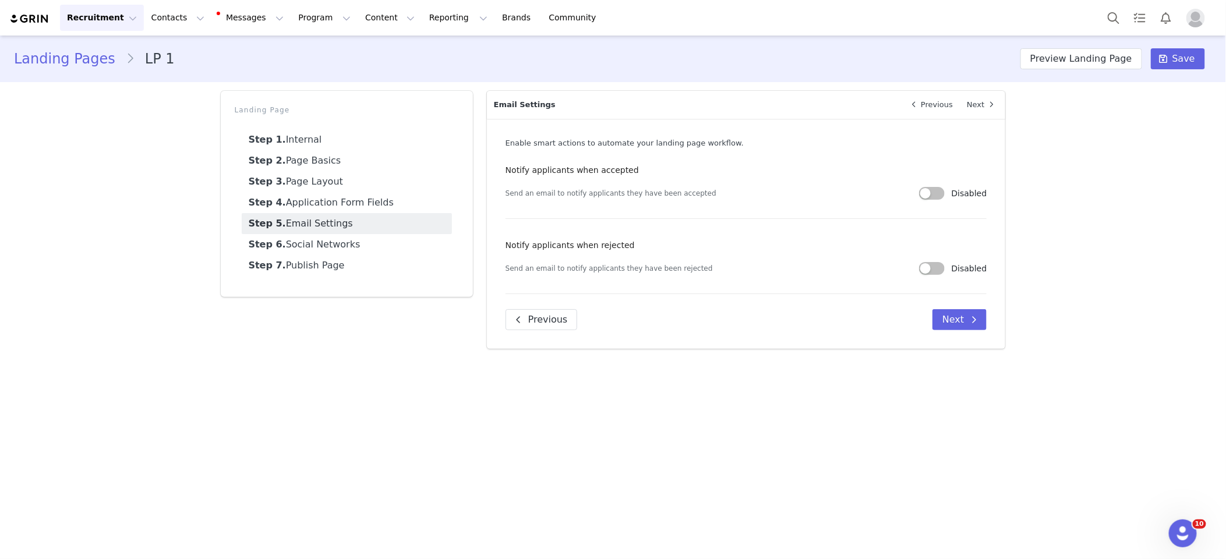
click at [938, 191] on button "button" at bounding box center [932, 193] width 26 height 13
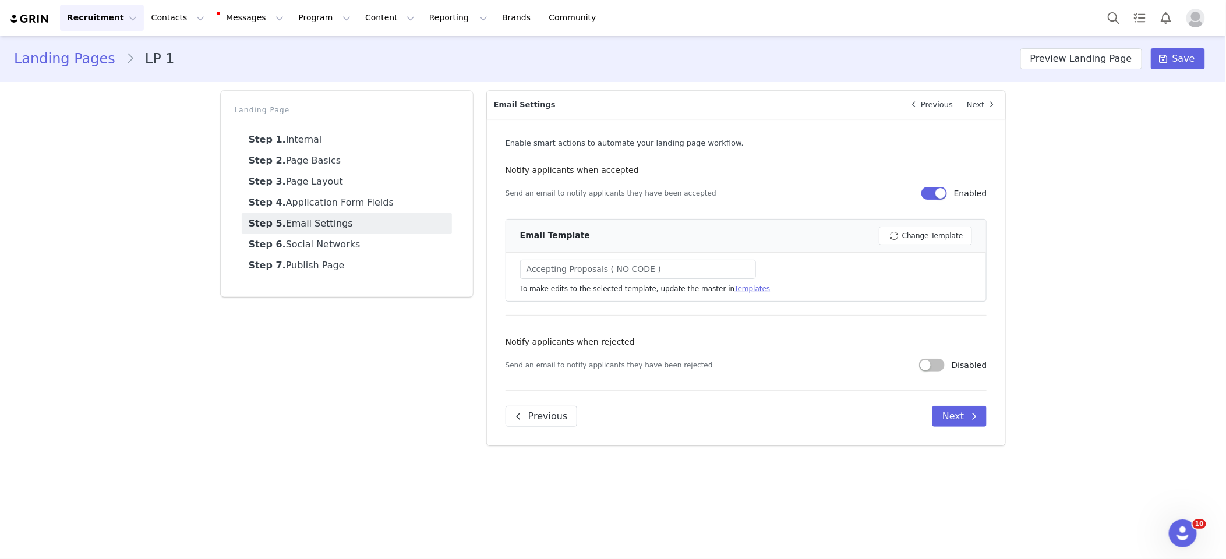
click at [982, 101] on link "Next" at bounding box center [982, 105] width 45 height 28
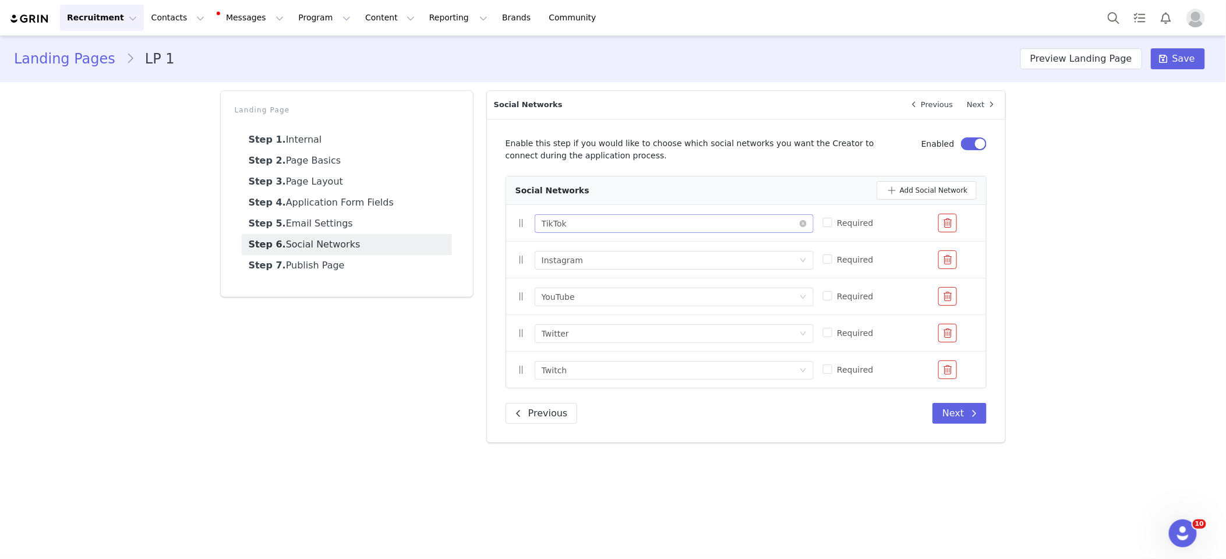
click at [641, 215] on div "Select a property TikTok" at bounding box center [670, 223] width 257 height 17
click at [1098, 252] on div "Landing Pages LP 1 Preview Landing Page Save Landing Page Step 1. Internal Step…" at bounding box center [613, 244] width 1226 height 416
click at [923, 191] on button "Add Social Network" at bounding box center [926, 190] width 101 height 19
click at [652, 407] on div "Select a property" at bounding box center [668, 407] width 252 height 12
drag, startPoint x: 833, startPoint y: 455, endPoint x: 857, endPoint y: 434, distance: 32.2
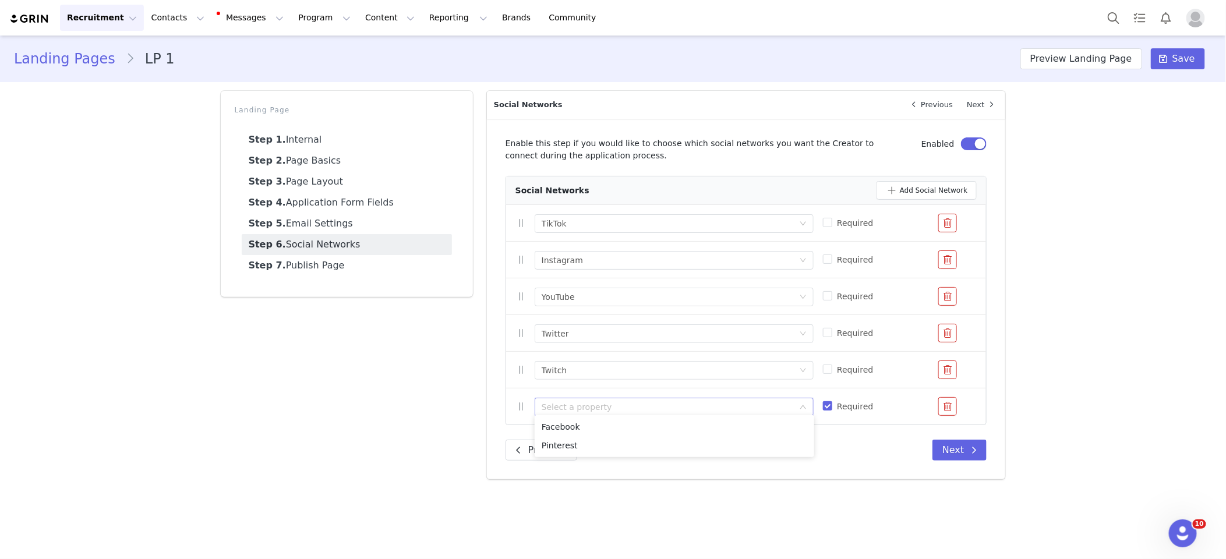
click at [835, 455] on div "Previous Next" at bounding box center [746, 450] width 482 height 21
click at [939, 404] on button "button" at bounding box center [947, 406] width 19 height 19
click at [958, 413] on button "Next" at bounding box center [959, 413] width 54 height 21
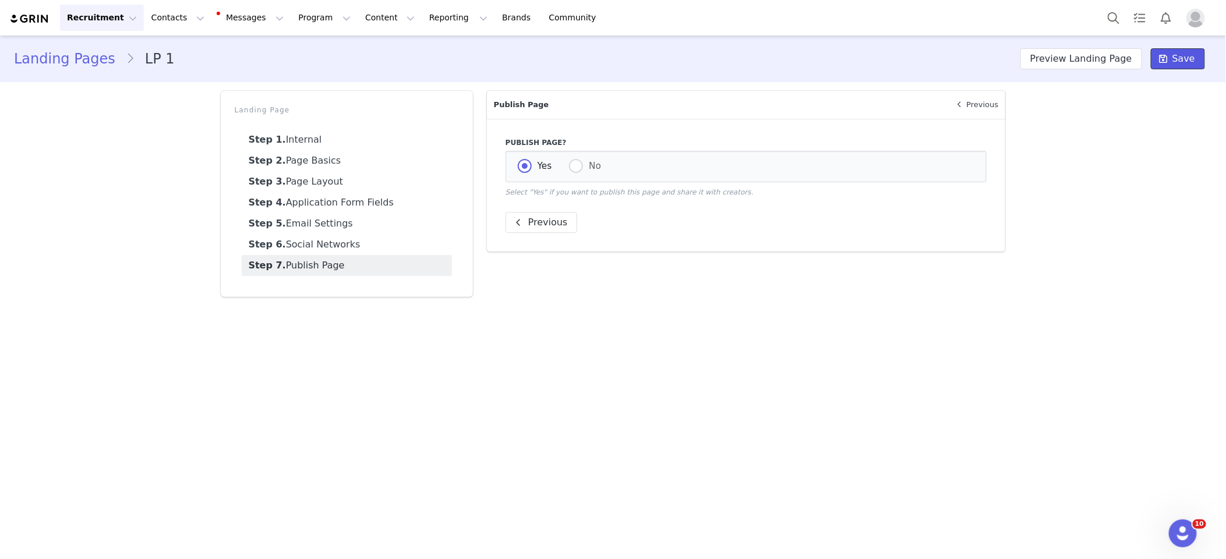
click at [1177, 62] on span "Save" at bounding box center [1183, 59] width 23 height 14
click at [357, 240] on link "Step 6. Social Networks" at bounding box center [347, 244] width 210 height 21
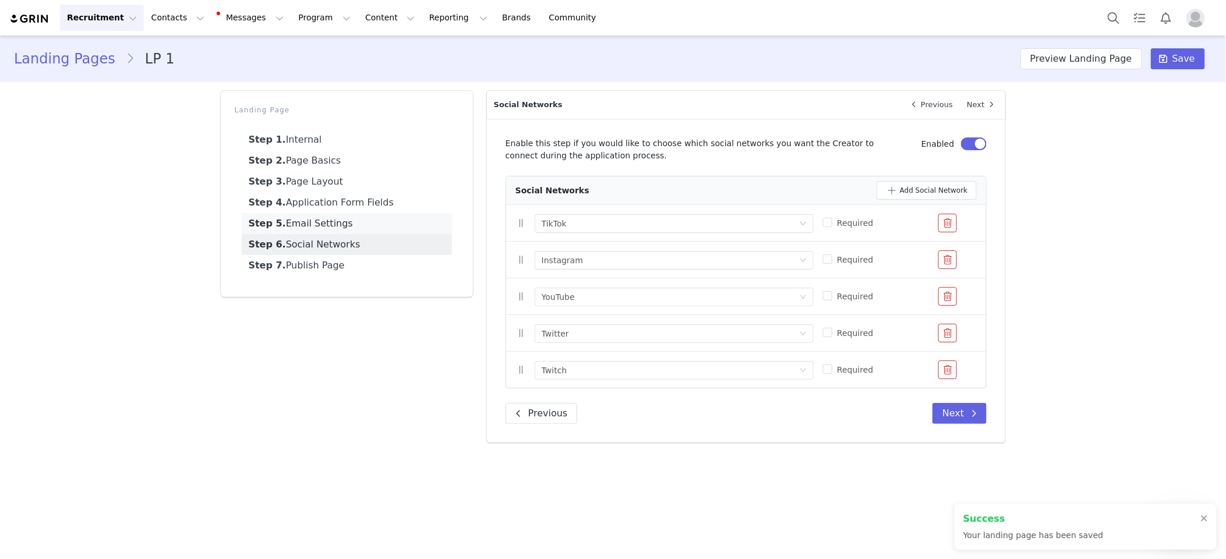
click at [364, 225] on link "Step 5. Email Settings" at bounding box center [347, 223] width 210 height 21
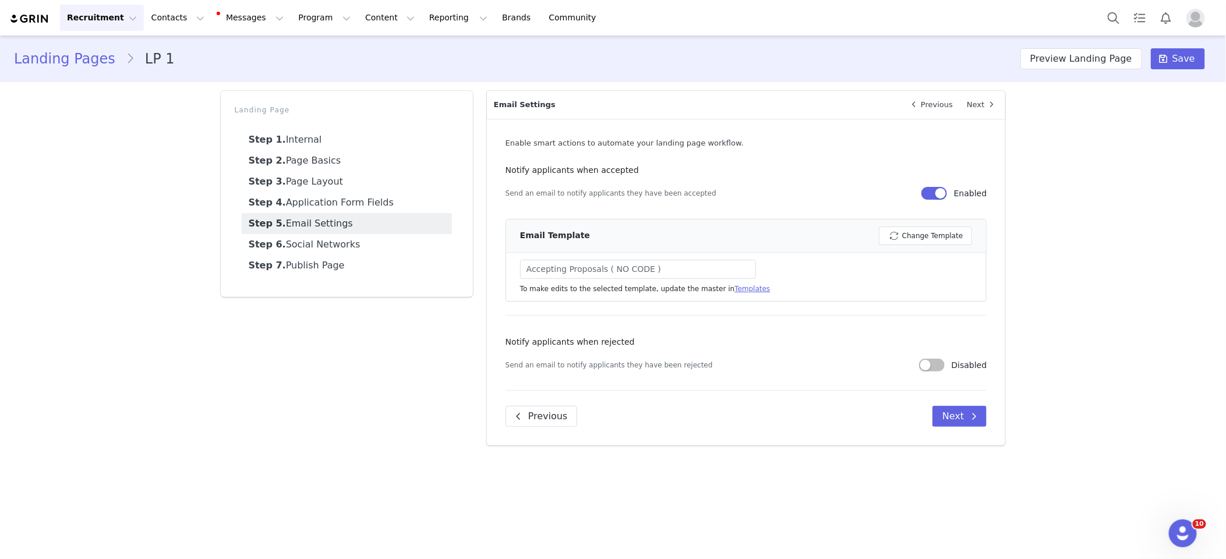
click at [945, 194] on button "button" at bounding box center [934, 193] width 26 height 13
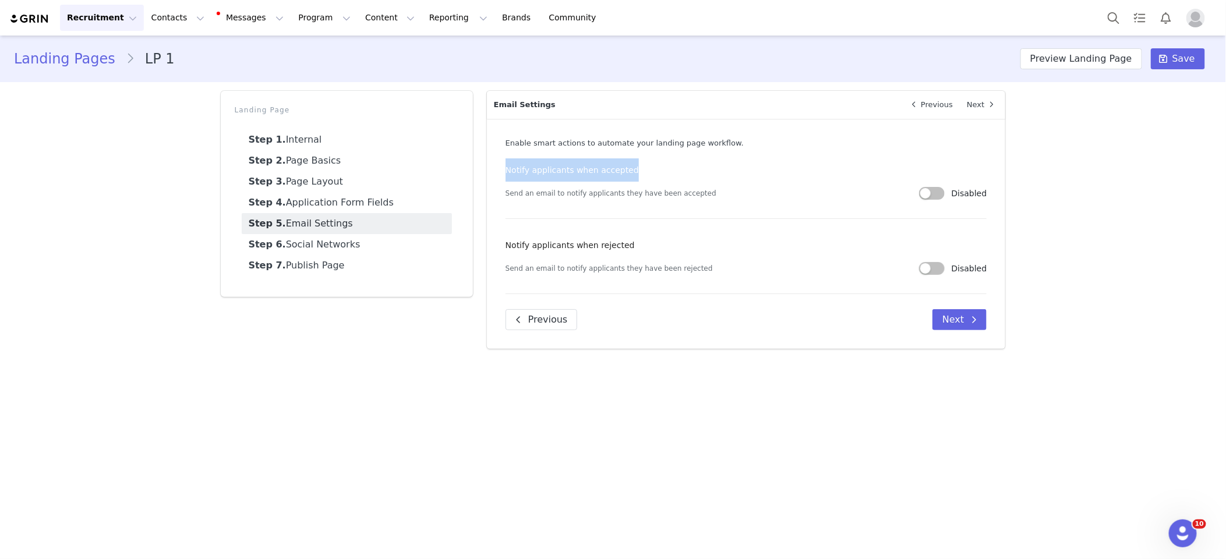
drag, startPoint x: 507, startPoint y: 171, endPoint x: 730, endPoint y: 188, distance: 223.6
click at [724, 183] on div "Notify applicants when accepted Send an email to notify applicants they have be…" at bounding box center [746, 181] width 482 height 47
click at [730, 188] on div "Send an email to notify applicants they have been accepted" at bounding box center [711, 193] width 413 height 23
click at [1170, 66] on button "Save" at bounding box center [1178, 58] width 54 height 21
click at [371, 207] on link "Step 4. Application Form Fields" at bounding box center [347, 202] width 210 height 21
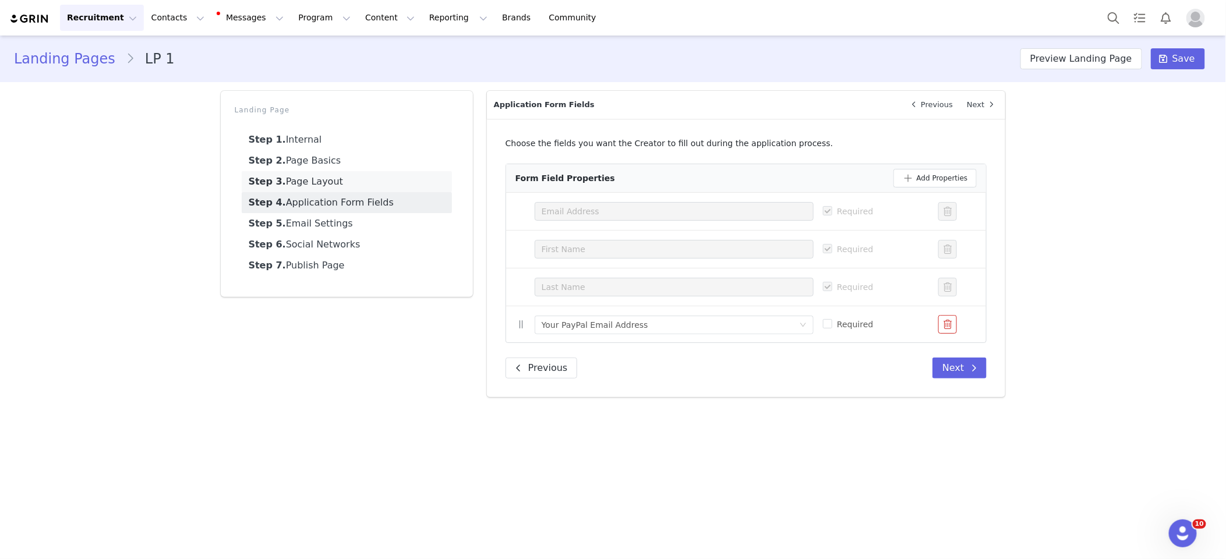
click at [340, 179] on link "Step 3. Page Layout" at bounding box center [347, 181] width 210 height 21
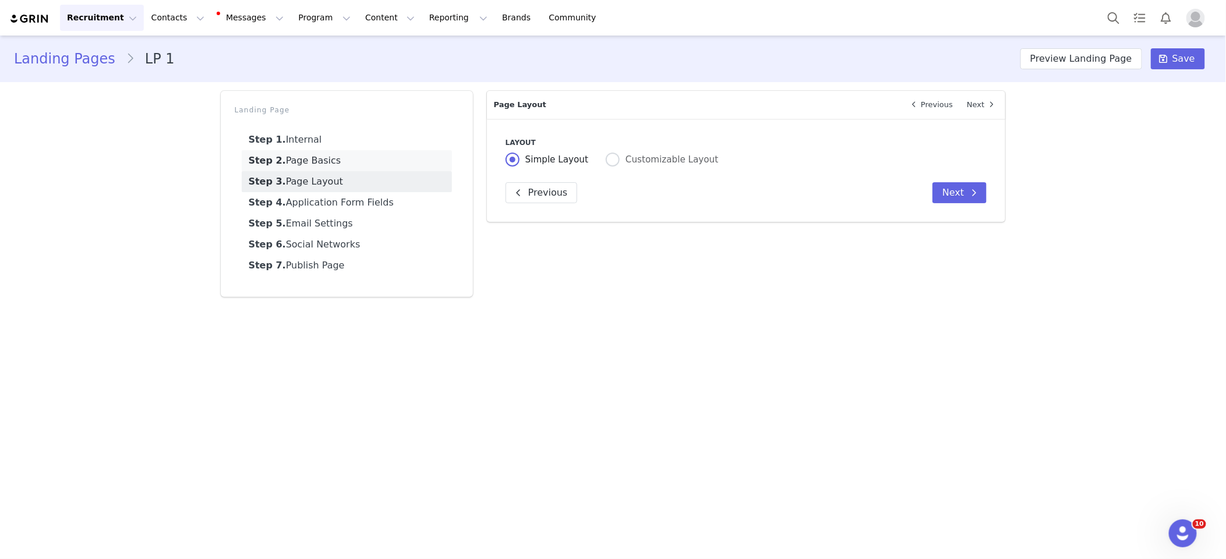
click at [340, 163] on link "Step 2. Page Basics" at bounding box center [347, 160] width 210 height 21
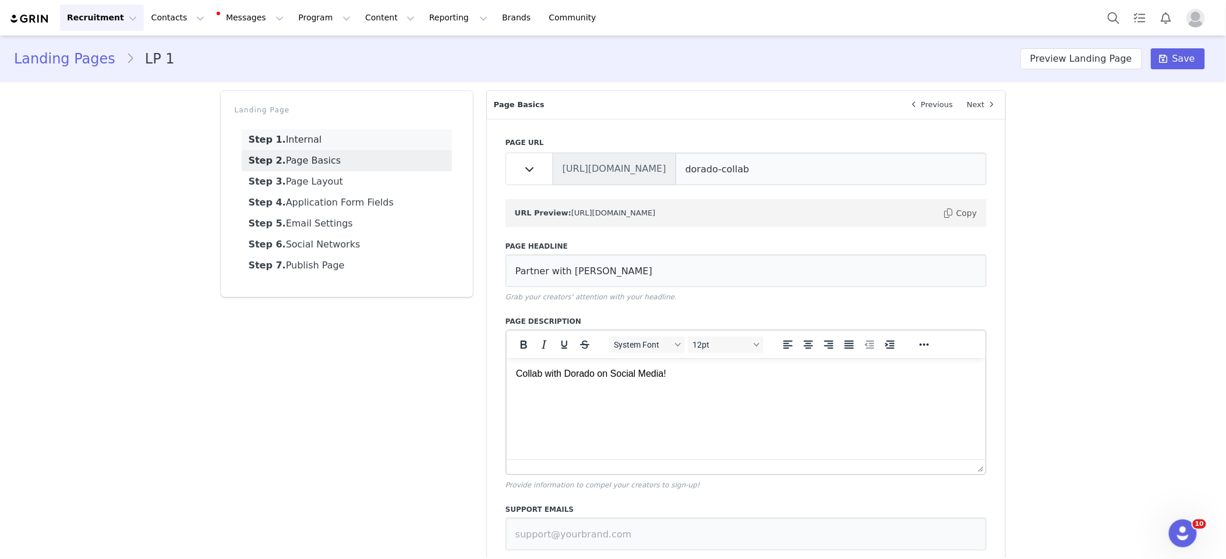
click at [351, 148] on link "Step 1. Internal" at bounding box center [347, 139] width 210 height 21
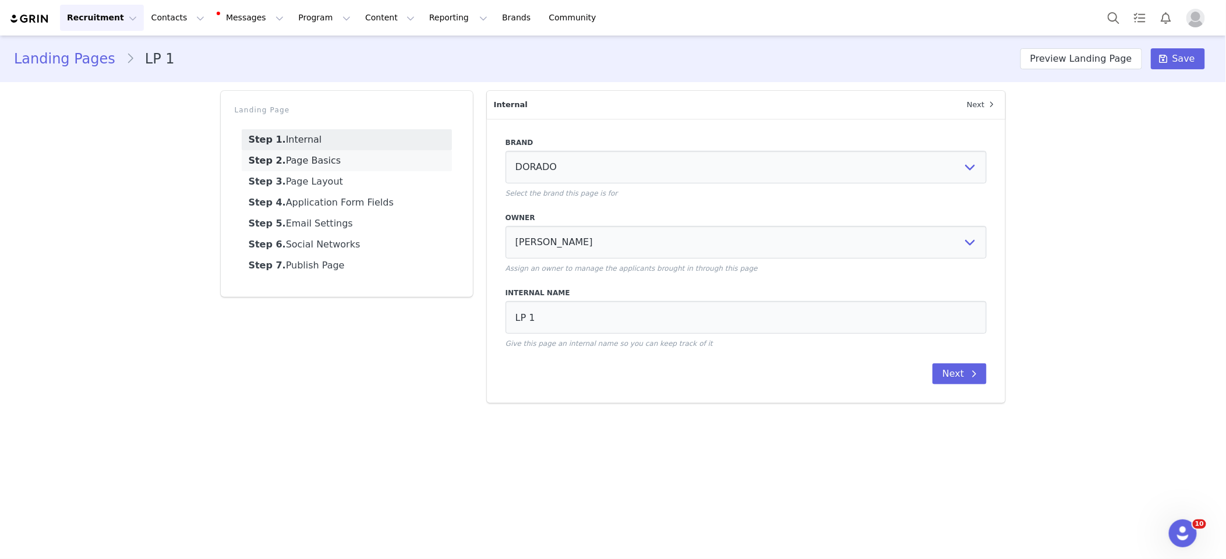
click at [349, 160] on link "Step 2. Page Basics" at bounding box center [347, 160] width 210 height 21
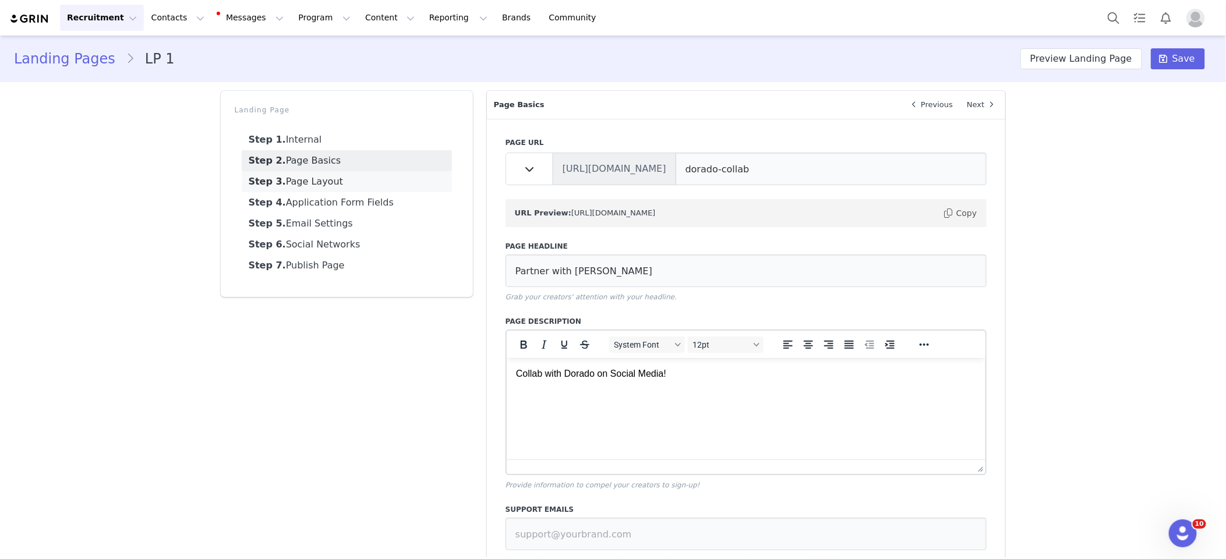
click at [349, 185] on link "Step 3. Page Layout" at bounding box center [347, 181] width 210 height 21
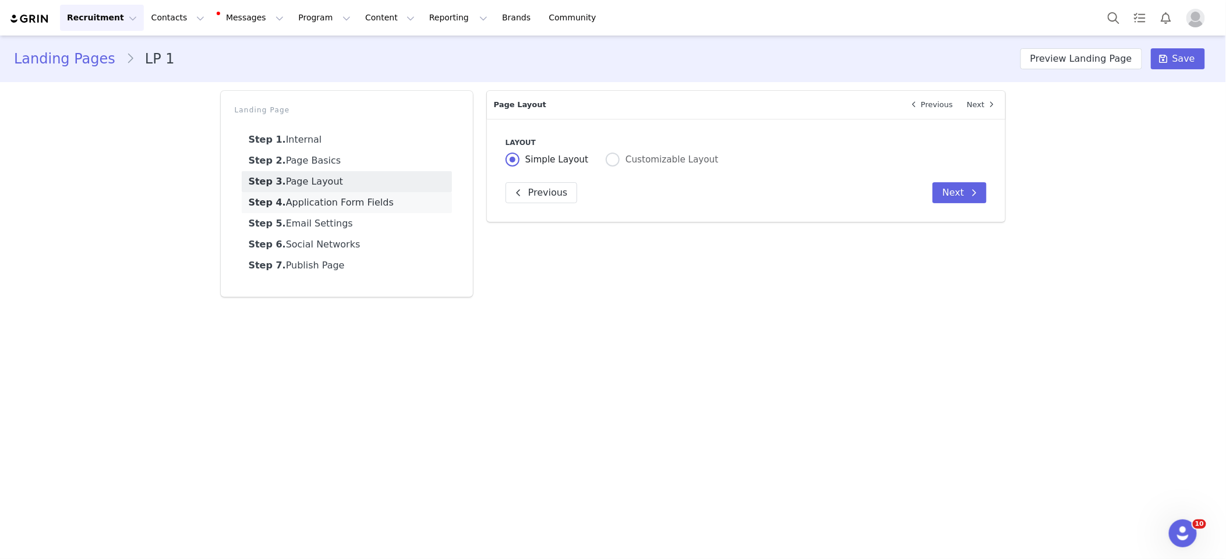
click at [349, 195] on link "Step 4. Application Form Fields" at bounding box center [347, 202] width 210 height 21
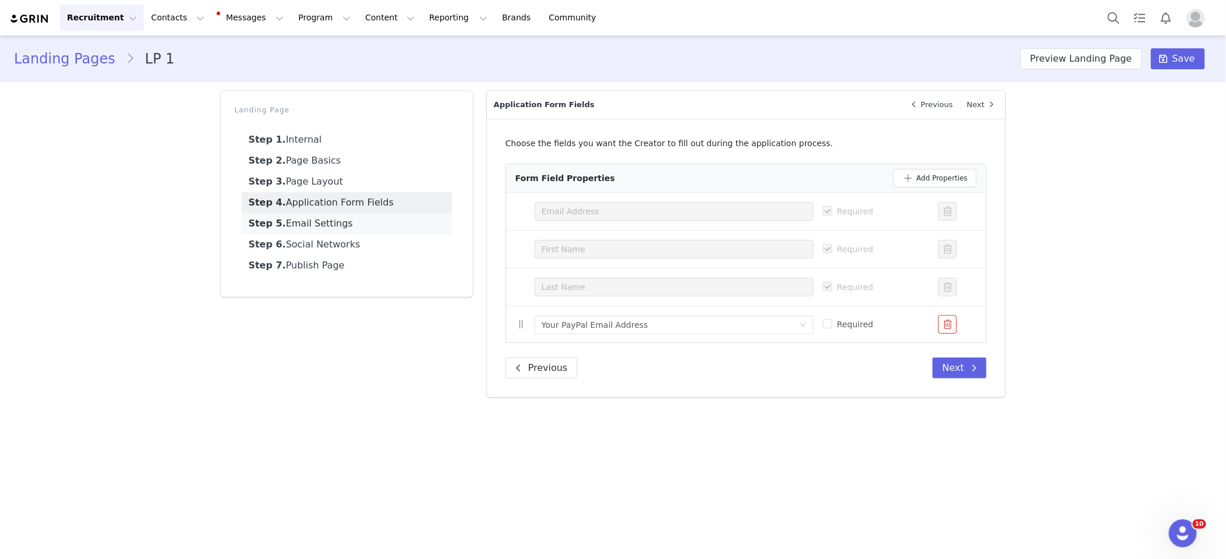
click at [349, 224] on link "Step 5. Email Settings" at bounding box center [347, 223] width 210 height 21
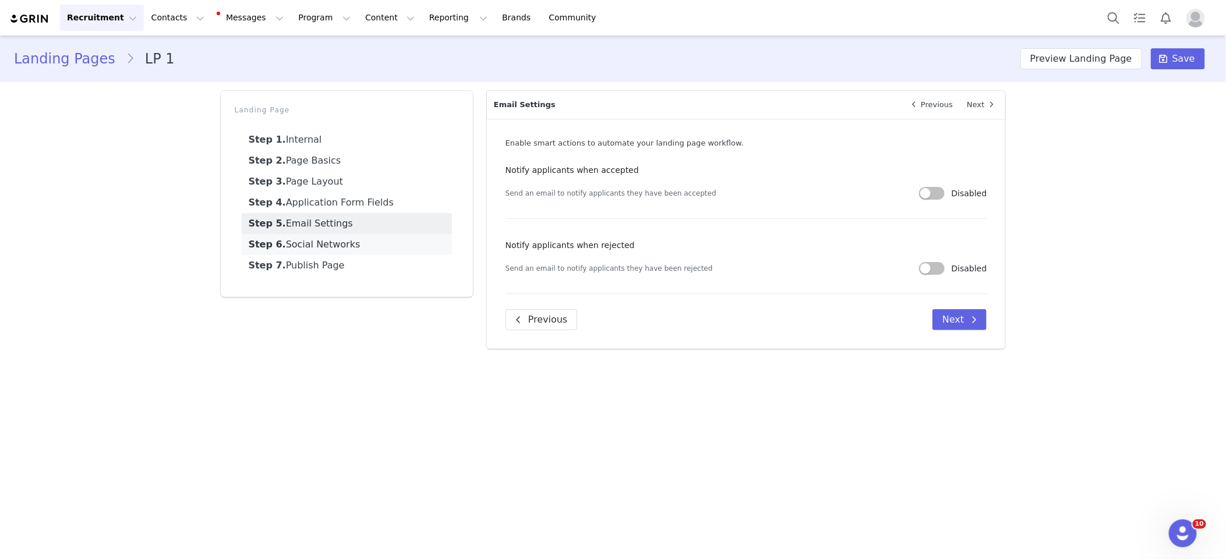
click at [347, 242] on link "Step 6. Social Networks" at bounding box center [347, 244] width 210 height 21
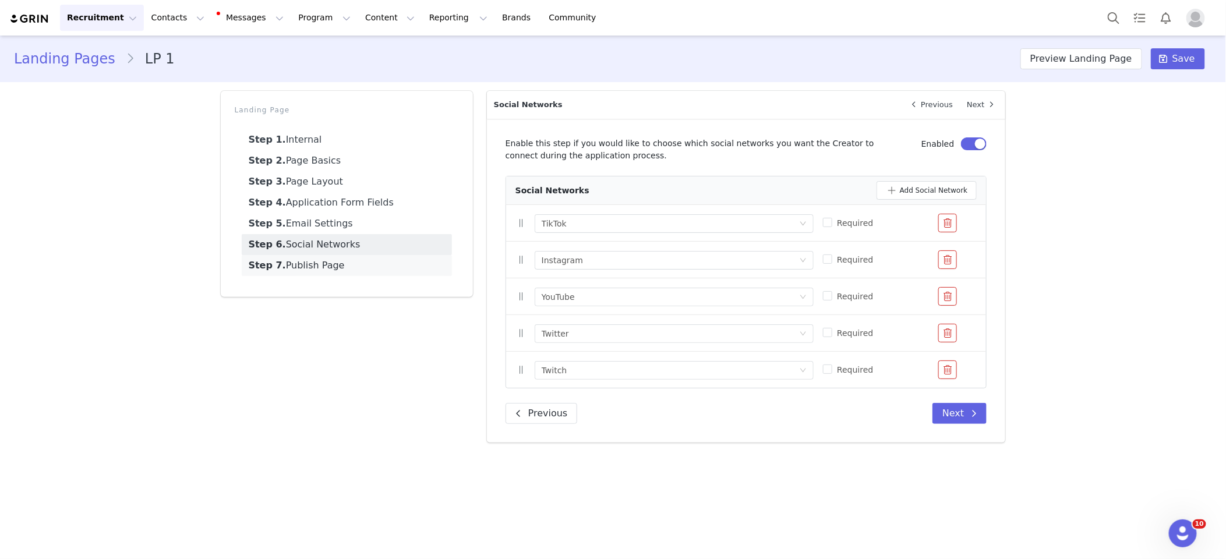
click at [345, 268] on link "Step 7. Publish Page" at bounding box center [347, 265] width 210 height 21
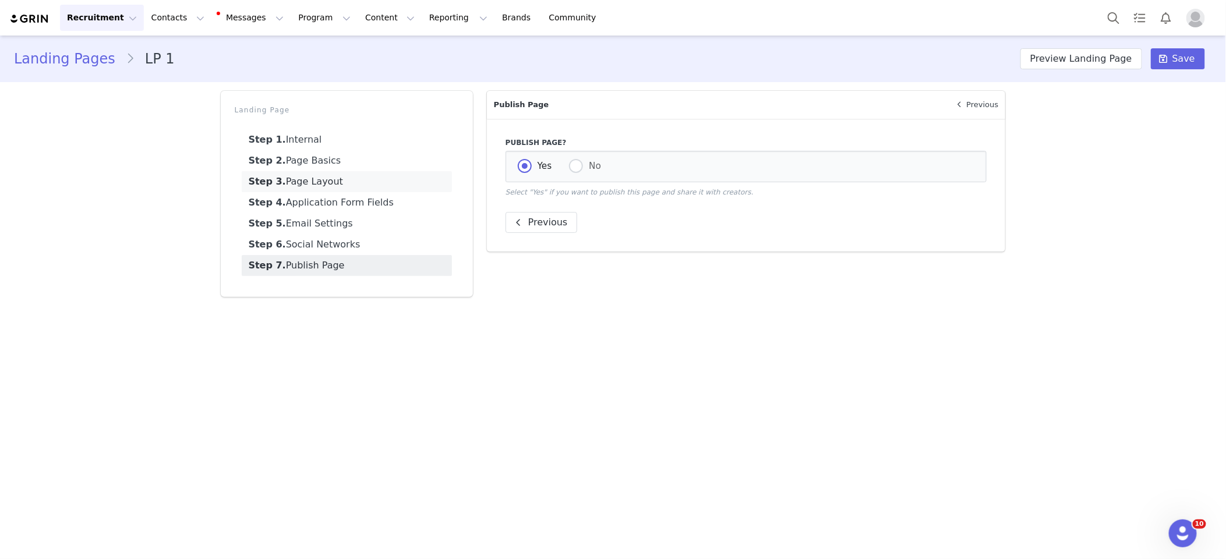
click at [364, 183] on link "Step 3. Page Layout" at bounding box center [347, 181] width 210 height 21
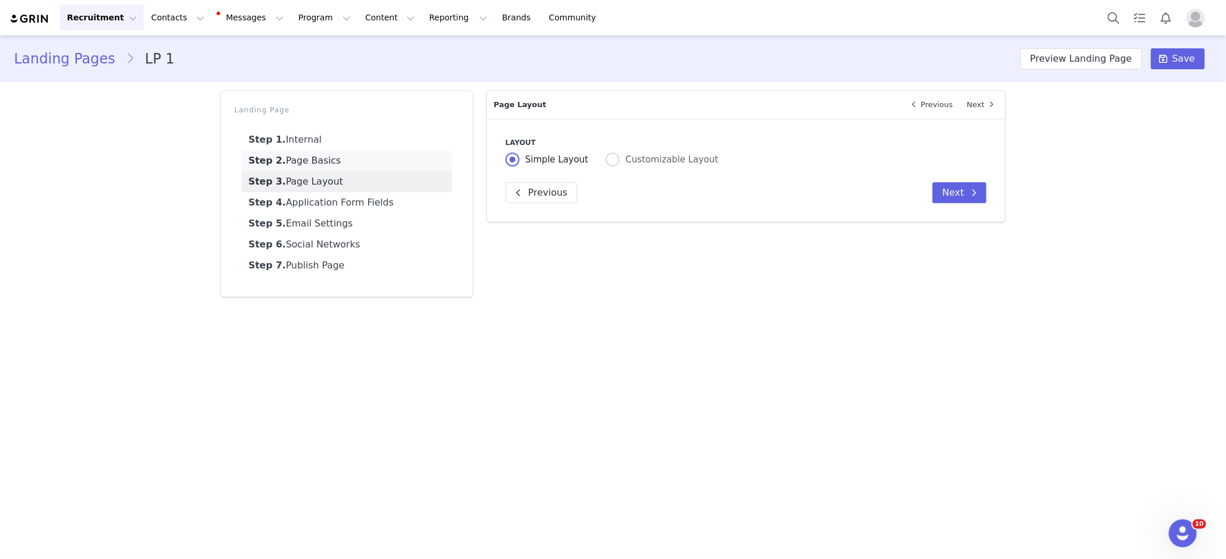
click at [366, 166] on link "Step 2. Page Basics" at bounding box center [347, 160] width 210 height 21
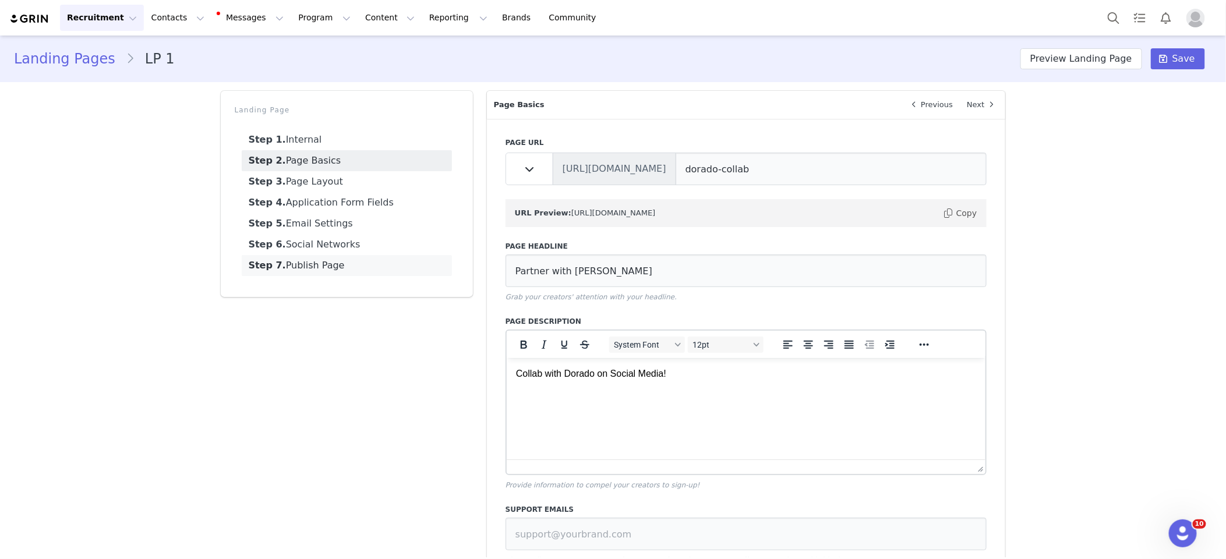
drag, startPoint x: 362, startPoint y: 281, endPoint x: 362, endPoint y: 271, distance: 9.3
click at [362, 280] on ul "Step 1. Internal Step 2. Page Basics Step 3. Page Layout Step 4. Application Fo…" at bounding box center [347, 202] width 224 height 161
click at [362, 270] on link "Step 7. Publish Page" at bounding box center [347, 265] width 210 height 21
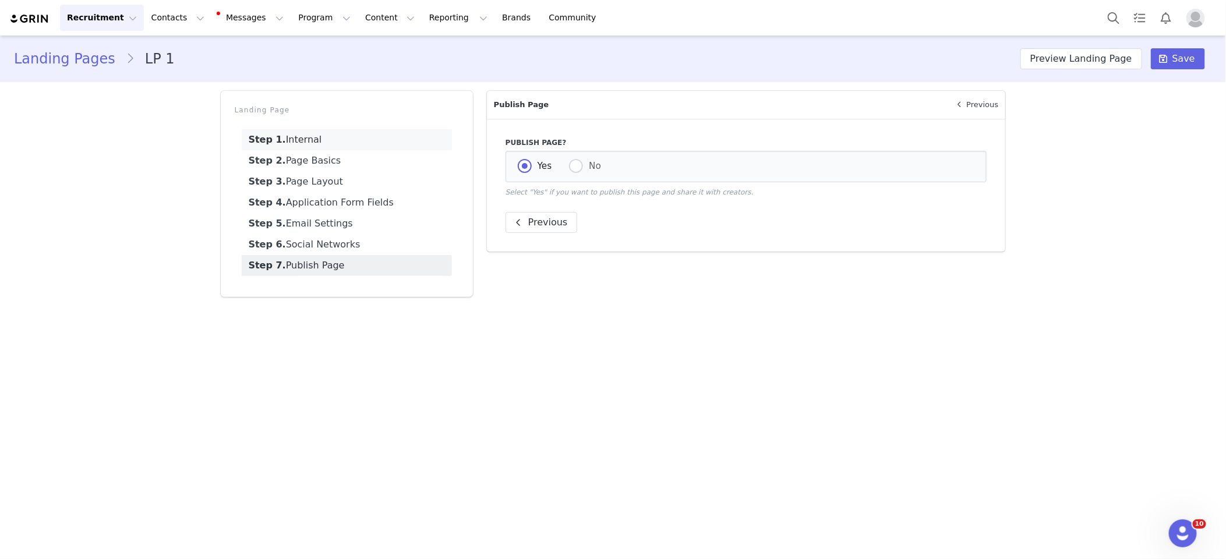
click at [352, 144] on link "Step 1. Internal" at bounding box center [347, 139] width 210 height 21
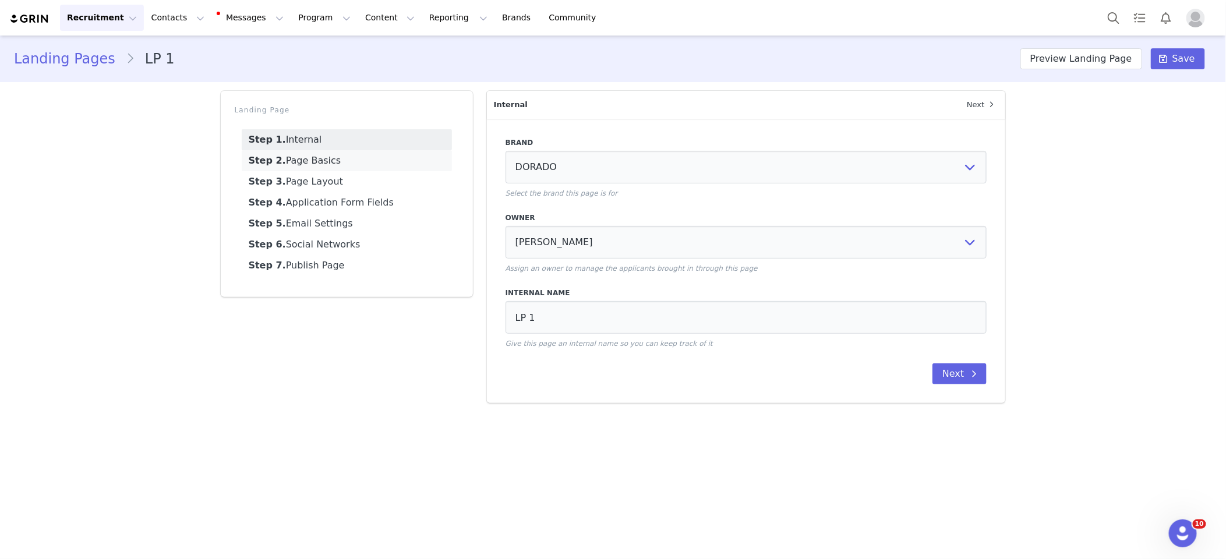
click at [344, 153] on link "Step 2. Page Basics" at bounding box center [347, 160] width 210 height 21
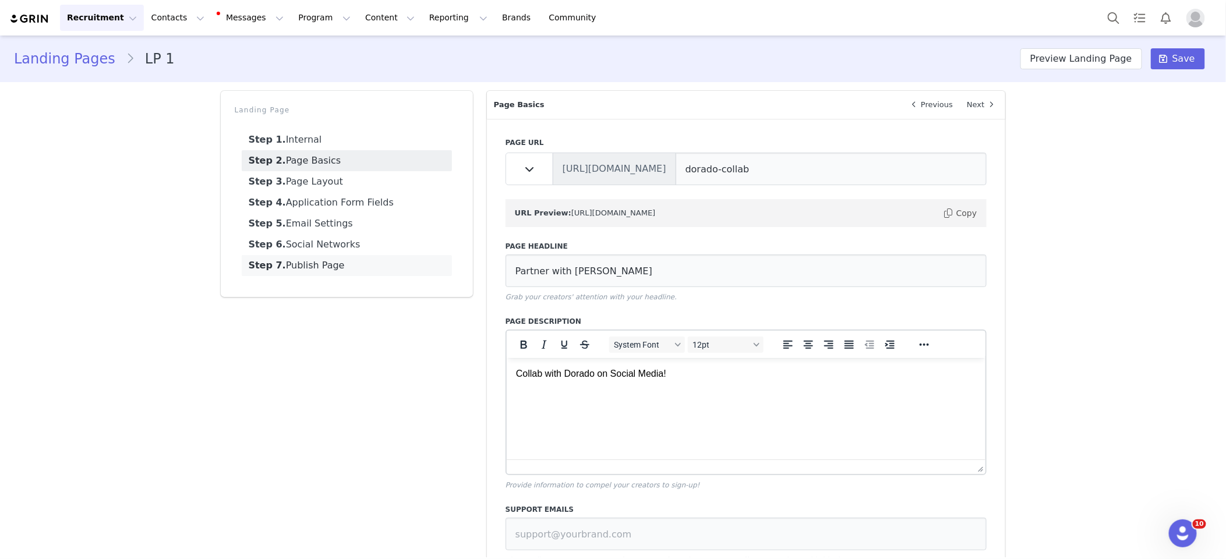
click at [337, 263] on link "Step 7. Publish Page" at bounding box center [347, 265] width 210 height 21
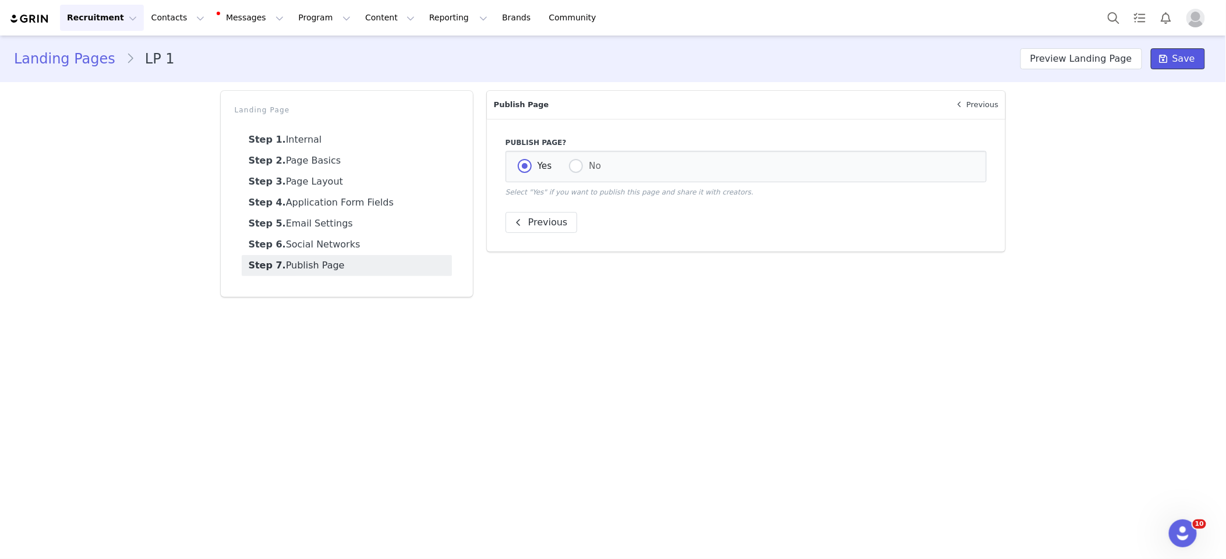
click at [1161, 67] on button "Save" at bounding box center [1178, 58] width 54 height 21
click at [1086, 66] on button "Preview Landing Page" at bounding box center [1081, 58] width 122 height 21
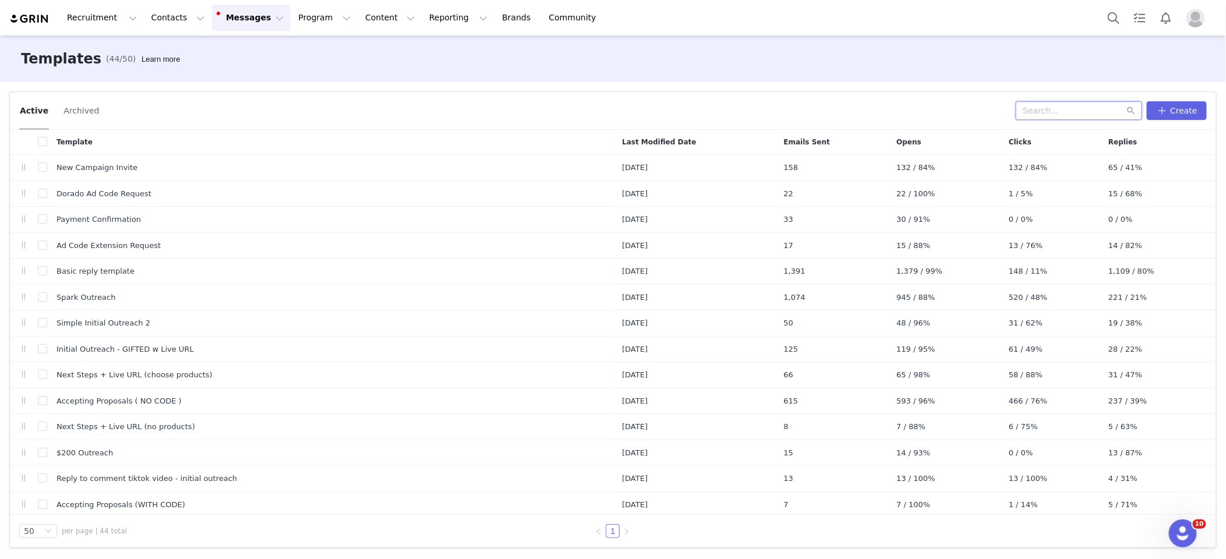
click at [1064, 111] on input "text" at bounding box center [1078, 110] width 126 height 19
paste input "Accepting Proposals ( NO CODE )"
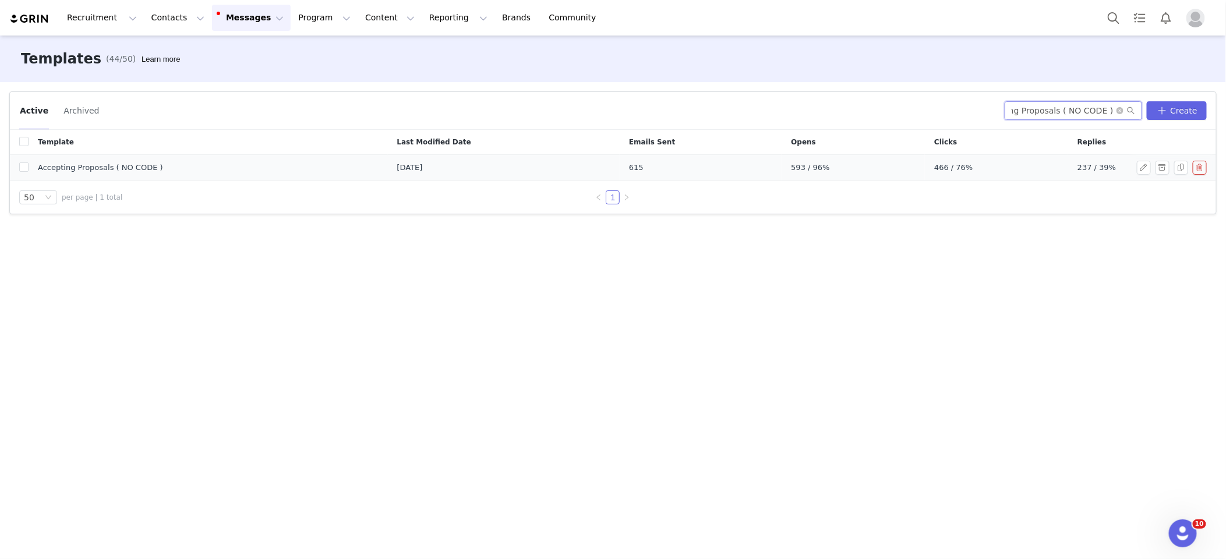
type input "Accepting Proposals ( NO CODE )"
click at [133, 168] on span "Accepting Proposals ( NO CODE )" at bounding box center [100, 168] width 125 height 12
click at [1141, 169] on button "button" at bounding box center [1144, 168] width 14 height 14
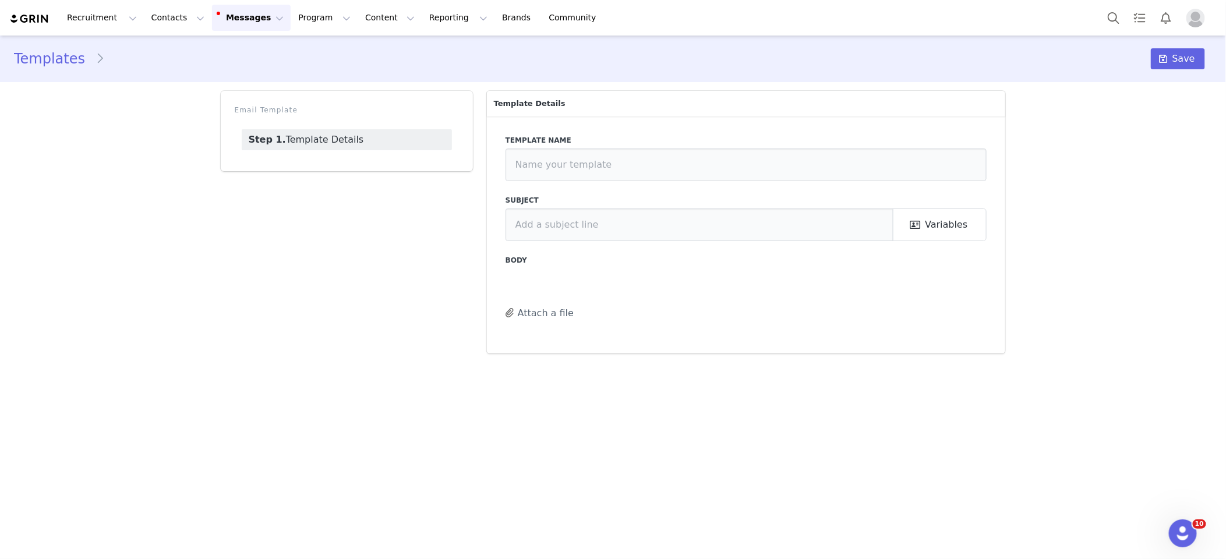
type input "Accepting Proposals ( NO CODE )"
type input "Congrats [first_name]!"
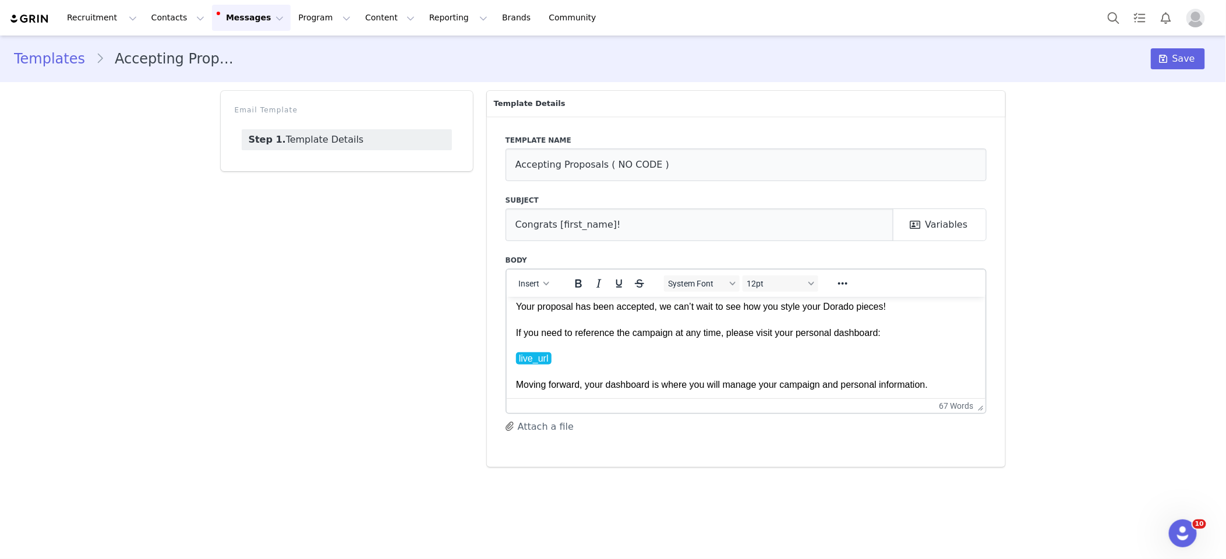
scroll to position [40, 0]
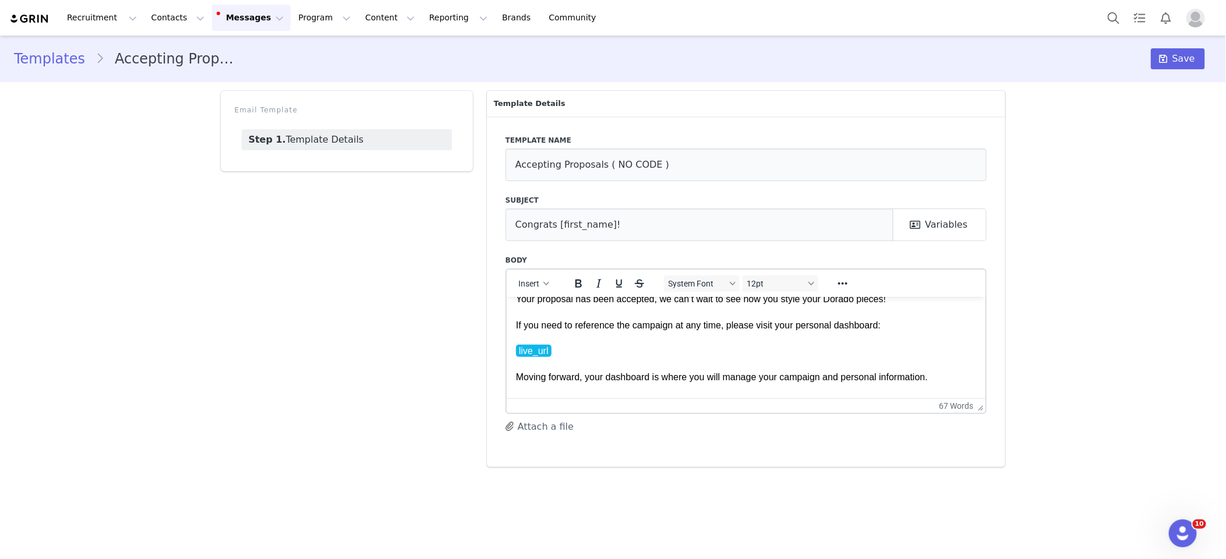
click at [690, 344] on p "Hi First Name , Your proposal has been accepted, we can’t wait to see how you s…" at bounding box center [745, 364] width 461 height 196
drag, startPoint x: 894, startPoint y: 328, endPoint x: 887, endPoint y: 328, distance: 7.0
click at [894, 328] on p "Hi First Name , Your proposal has been accepted, we can’t wait to see how you s…" at bounding box center [745, 364] width 461 height 196
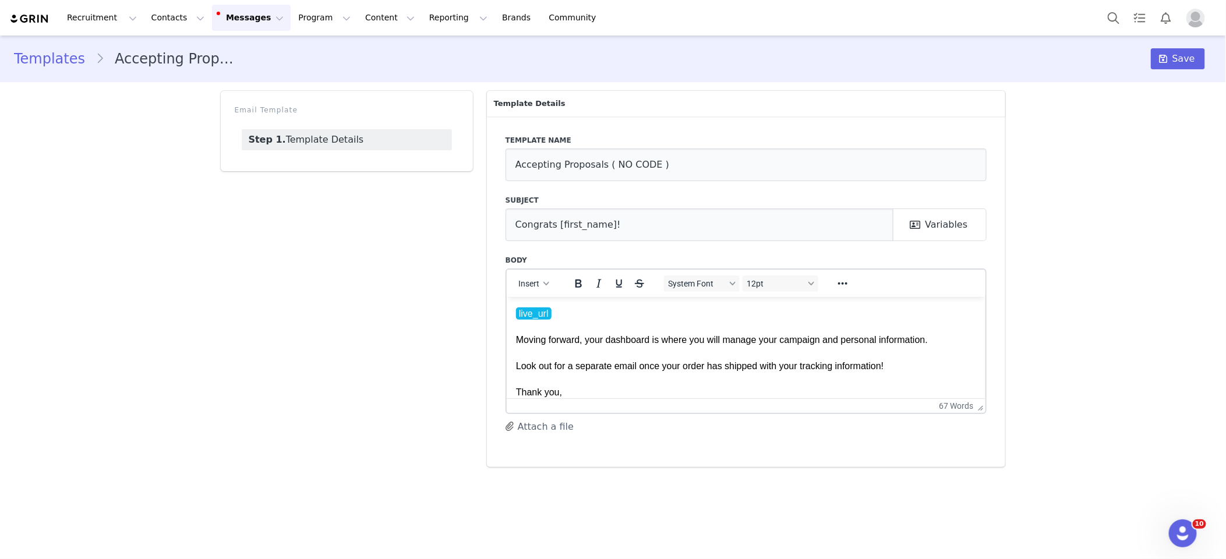
scroll to position [78, 0]
click at [678, 364] on p "Hi First Name , Your proposal has been accepted, we can’t wait to see how you s…" at bounding box center [745, 326] width 461 height 196
click at [947, 341] on p "Hi First Name , Your proposal has been accepted, we can’t wait to see how you s…" at bounding box center [745, 326] width 461 height 196
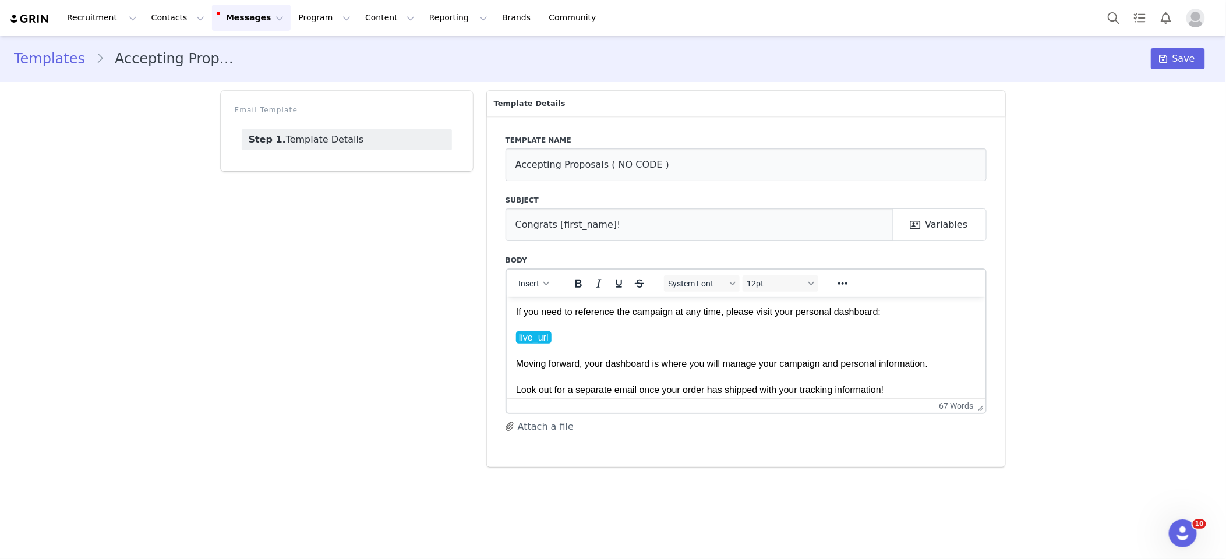
scroll to position [48, 0]
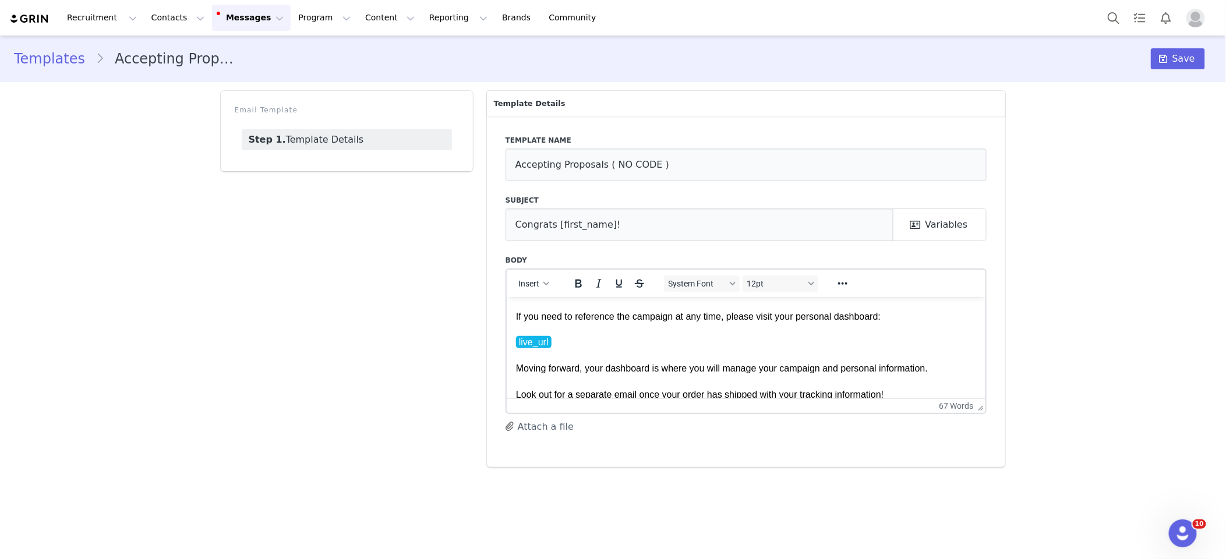
click at [716, 339] on p "Hi First Name , Your proposal has been accepted, we can’t wait to see how you s…" at bounding box center [745, 355] width 461 height 196
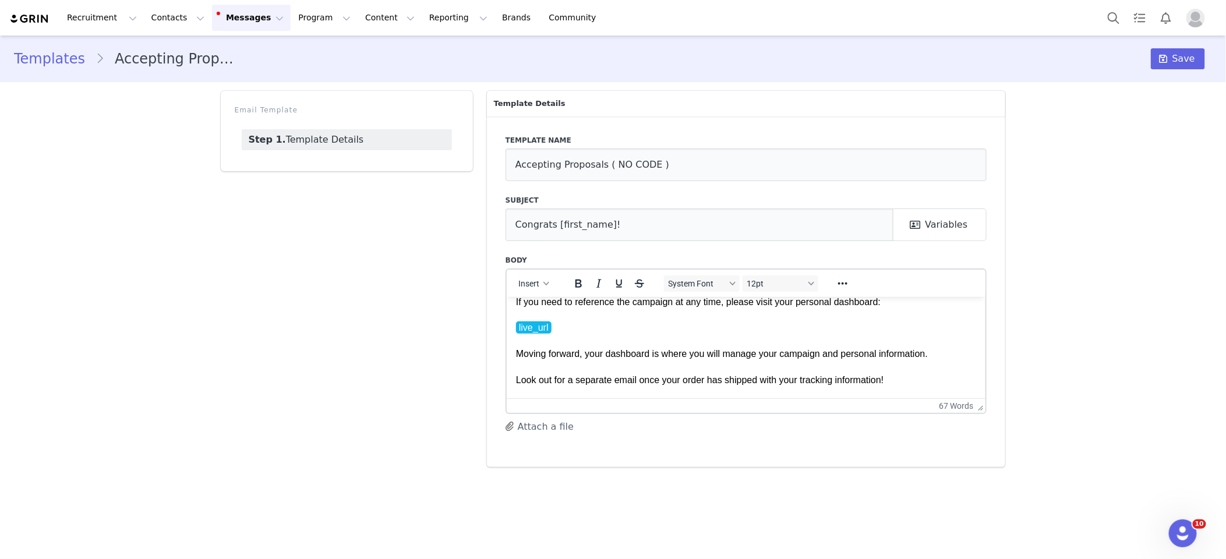
scroll to position [66, 0]
drag, startPoint x: 939, startPoint y: 353, endPoint x: 923, endPoint y: 359, distance: 17.5
click at [939, 353] on p "Hi First Name , Your proposal has been accepted, we can’t wait to see how you s…" at bounding box center [745, 338] width 461 height 196
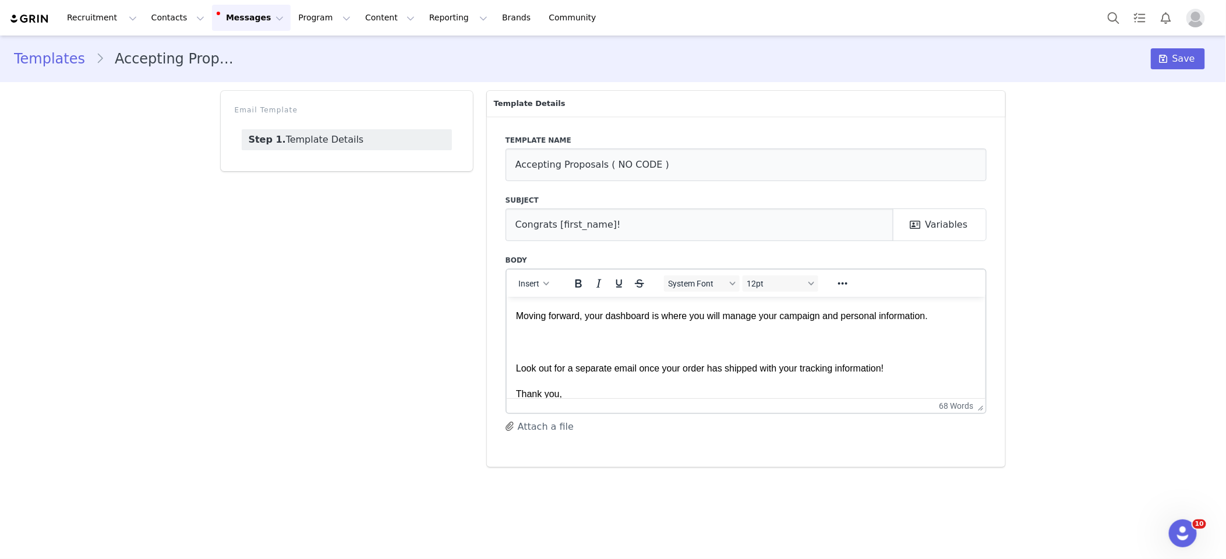
scroll to position [98, 0]
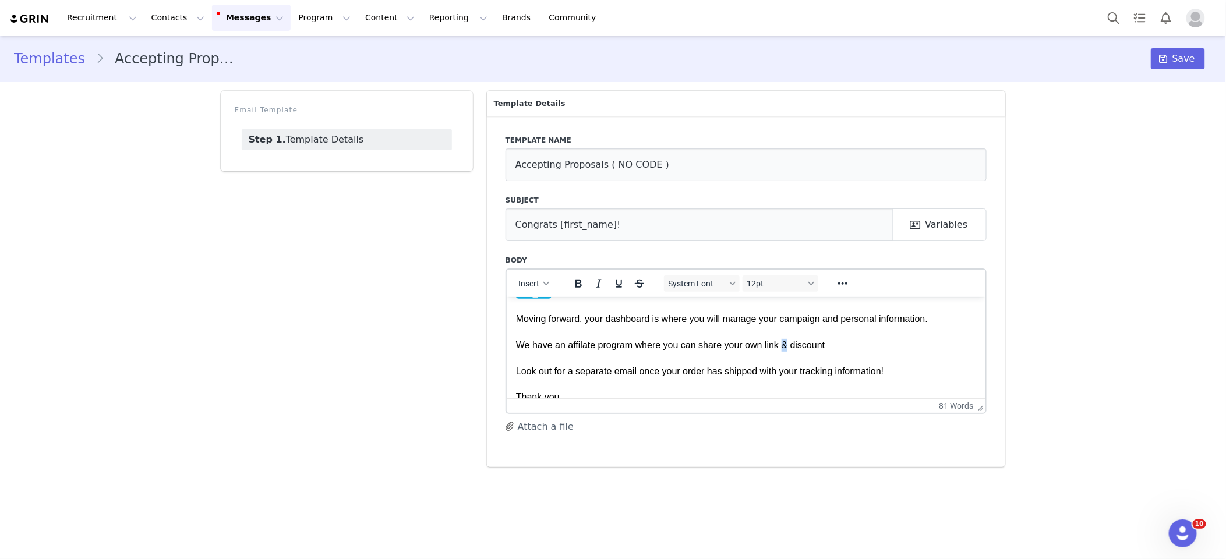
click at [787, 341] on p "Hi First Name , Your proposal has been accepted, we can’t wait to see how you s…" at bounding box center [745, 319] width 461 height 222
click at [516, 345] on p "Hi First Name , Your proposal has been accepted, we can’t wait to see how you s…" at bounding box center [745, 319] width 461 height 222
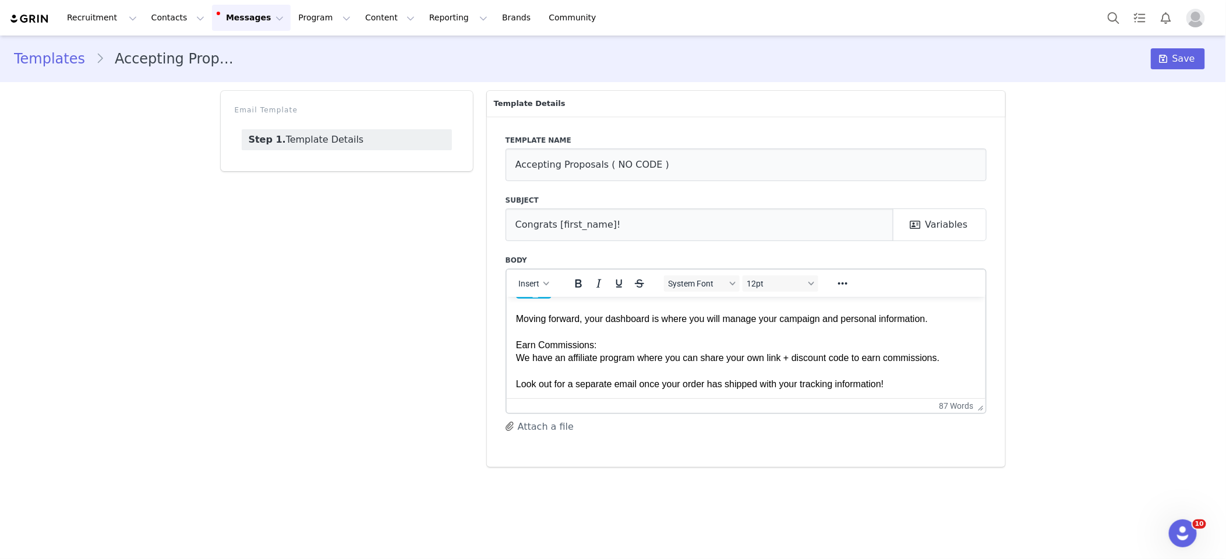
click at [950, 358] on p "Hi First Name , Your proposal has been accepted, we can’t wait to see how you s…" at bounding box center [745, 325] width 461 height 235
drag, startPoint x: 516, startPoint y: 358, endPoint x: 684, endPoint y: 359, distance: 167.7
click at [684, 359] on p "Hi First Name , Your proposal has been accepted, we can’t wait to see how you s…" at bounding box center [745, 325] width 461 height 235
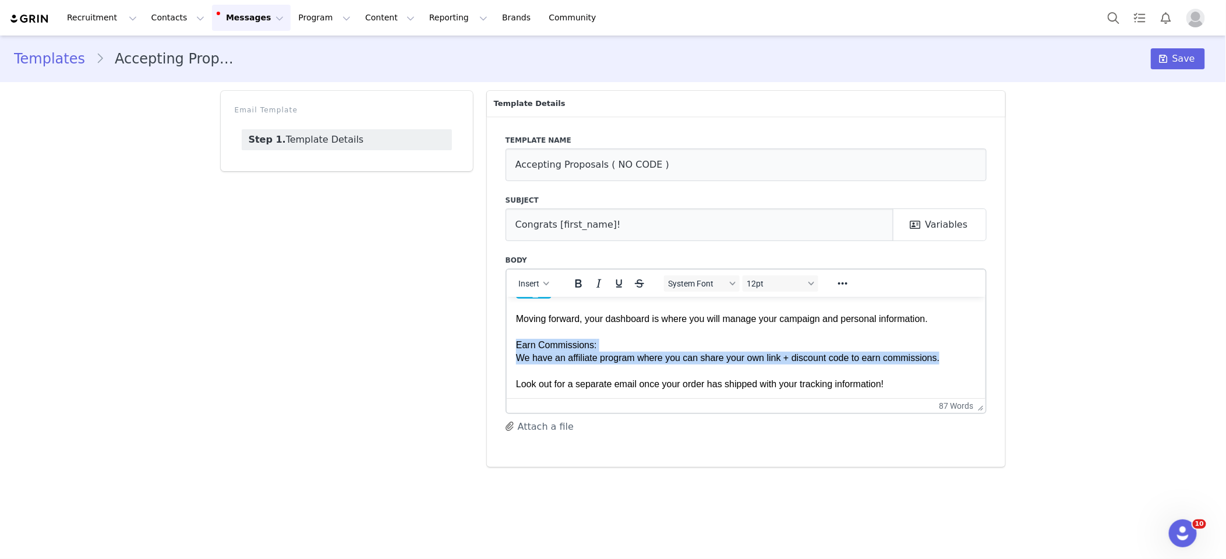
drag, startPoint x: 516, startPoint y: 343, endPoint x: 950, endPoint y: 357, distance: 434.6
click at [951, 357] on p "Hi First Name , Your proposal has been accepted, we can’t wait to see how you s…" at bounding box center [745, 325] width 461 height 235
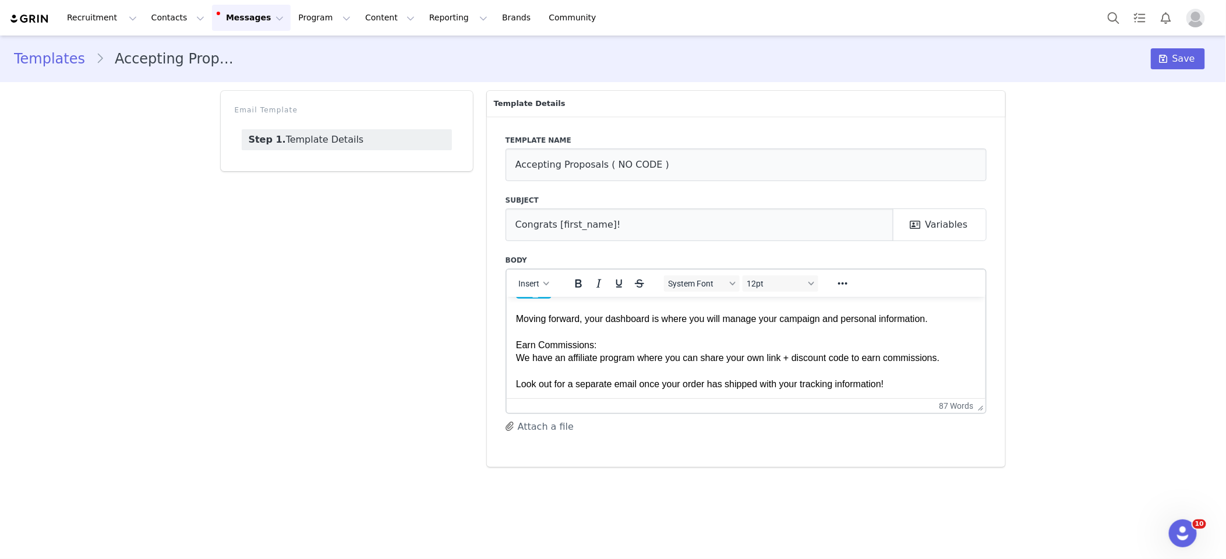
click at [598, 353] on p "Hi First Name , Your proposal has been accepted, we can’t wait to see how you s…" at bounding box center [745, 325] width 461 height 235
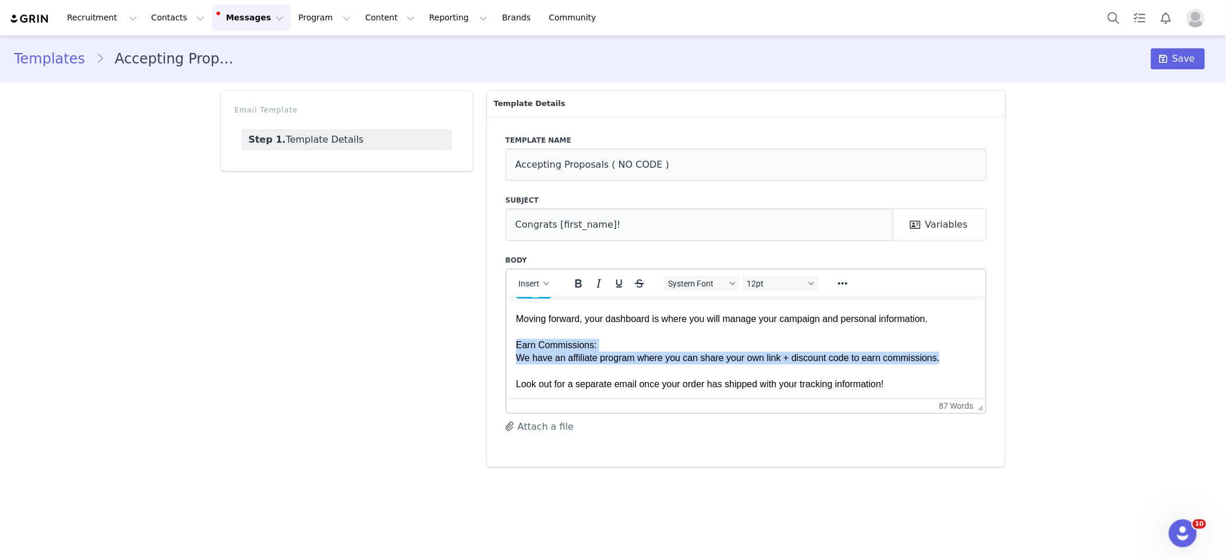
drag, startPoint x: 516, startPoint y: 345, endPoint x: 893, endPoint y: 348, distance: 377.3
click at [946, 355] on p "Hi First Name , Your proposal has been accepted, we can’t wait to see how you s…" at bounding box center [745, 325] width 461 height 235
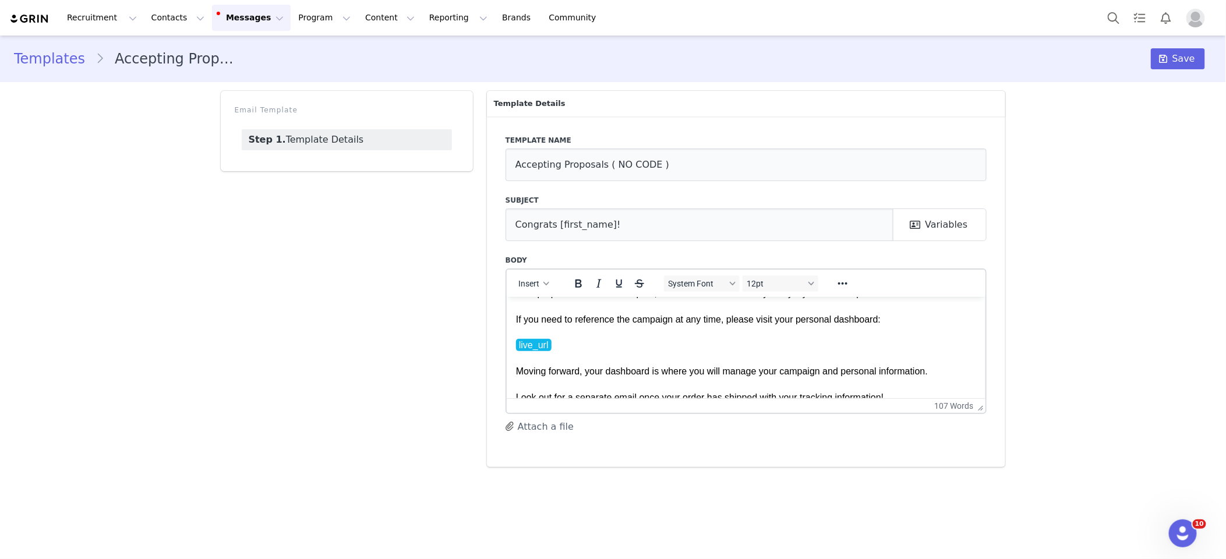
scroll to position [35, 0]
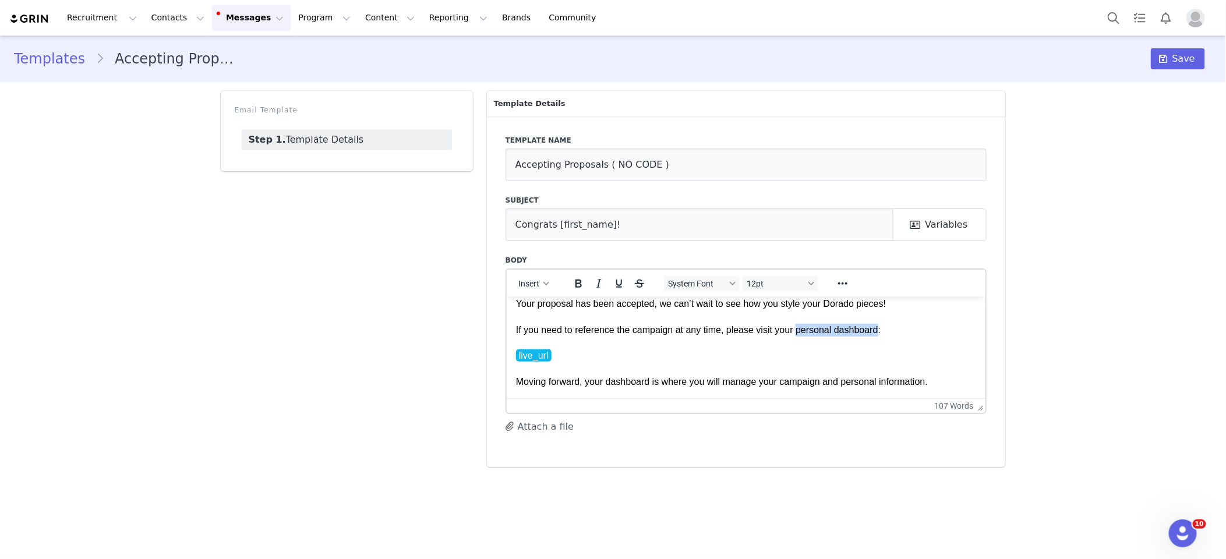
drag, startPoint x: 799, startPoint y: 331, endPoint x: 883, endPoint y: 331, distance: 83.3
click at [883, 331] on p "Hi First Name , Your proposal has been accepted, we can’t wait to see how you s…" at bounding box center [745, 349] width 461 height 157
drag, startPoint x: 879, startPoint y: 353, endPoint x: 843, endPoint y: 375, distance: 41.5
click at [879, 353] on p "Hi First Name , Your proposal has been accepted, we can’t wait to see how you s…" at bounding box center [745, 349] width 461 height 157
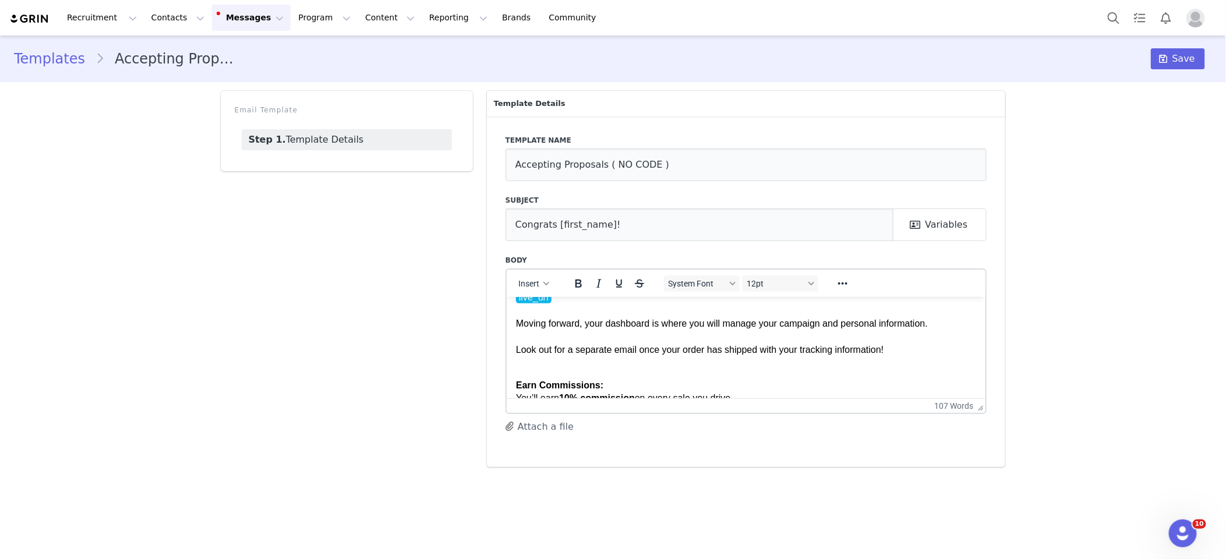
scroll to position [99, 0]
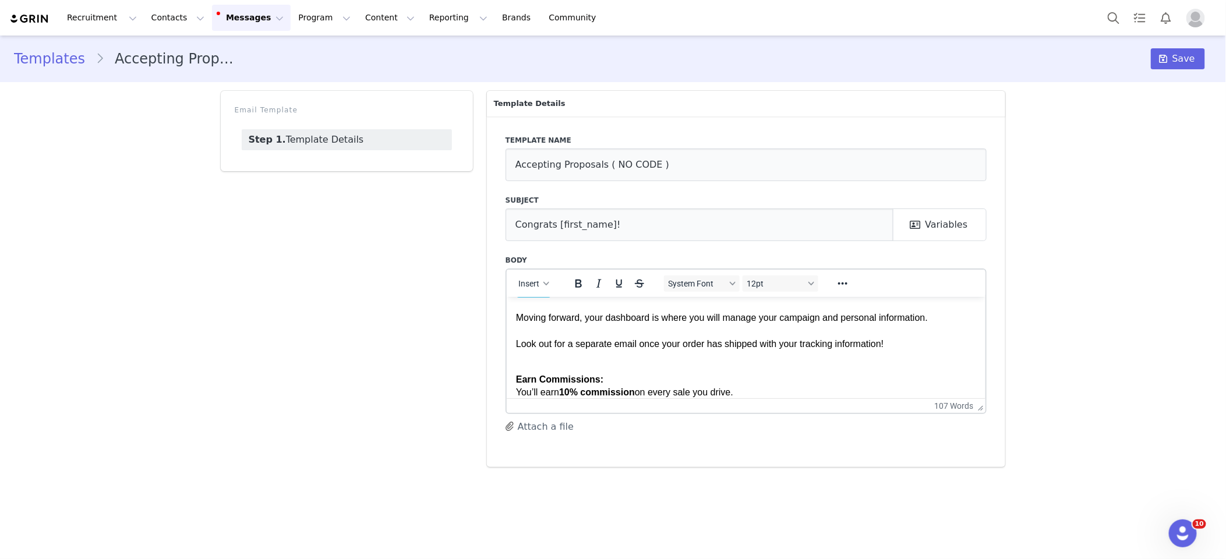
click at [908, 344] on p "Hi First Name , Your proposal has been accepted, we can’t wait to see how you s…" at bounding box center [745, 285] width 461 height 157
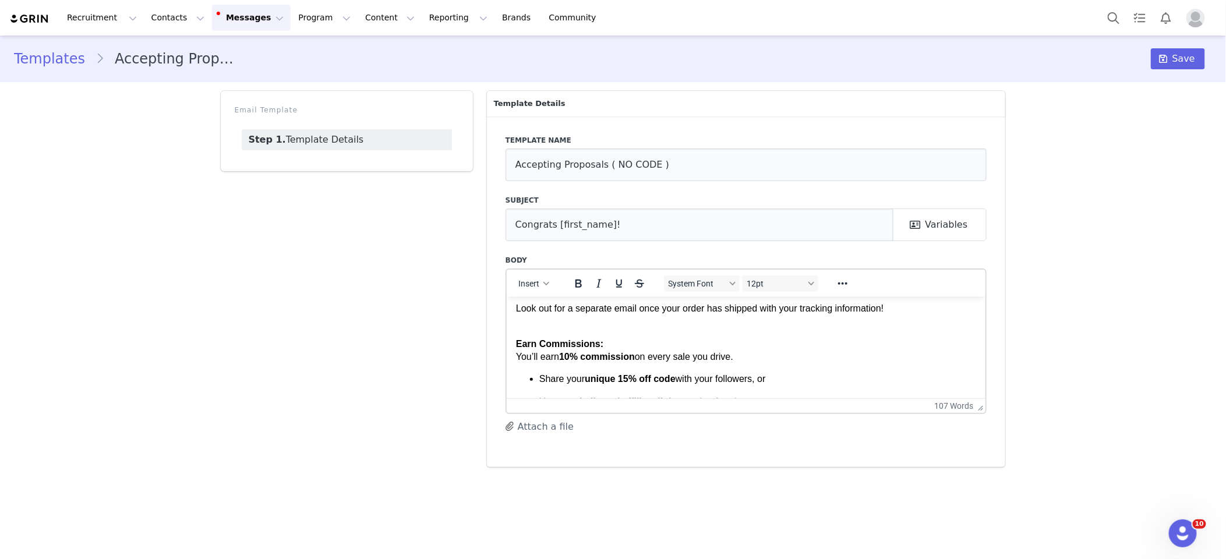
scroll to position [135, 0]
click at [541, 353] on p "Earn Commissions: You’ll earn 10% commission on every sale you drive." at bounding box center [745, 350] width 461 height 26
click at [752, 352] on p "Earn Commissions: You can earn 10% commission on every sale you drive." at bounding box center [745, 350] width 461 height 26
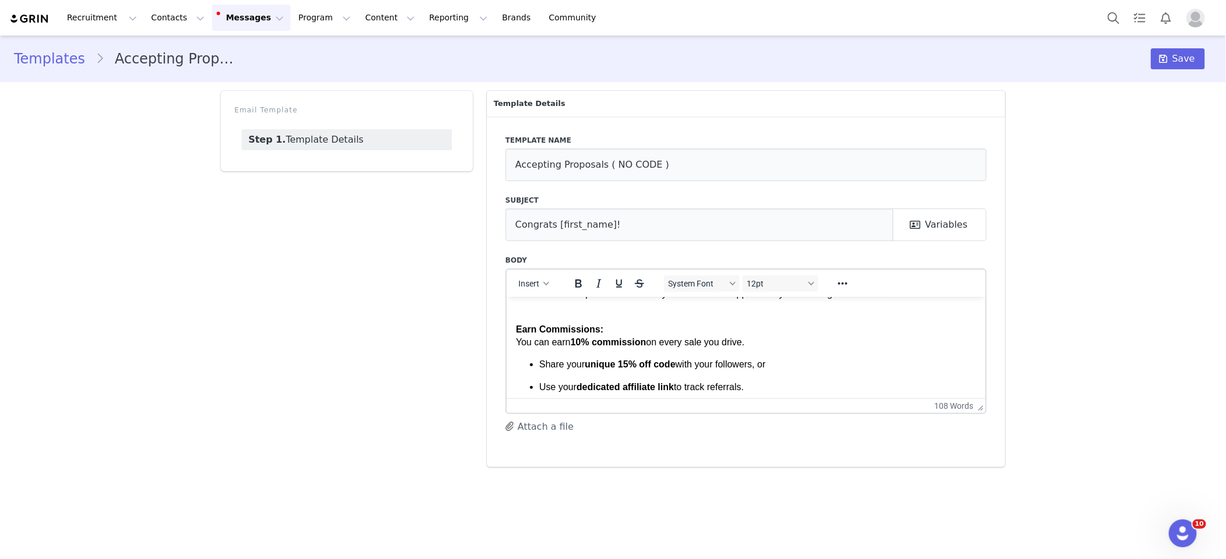
scroll to position [151, 0]
click at [777, 362] on p "Share your unique 15% off code with your followers, or" at bounding box center [757, 361] width 437 height 13
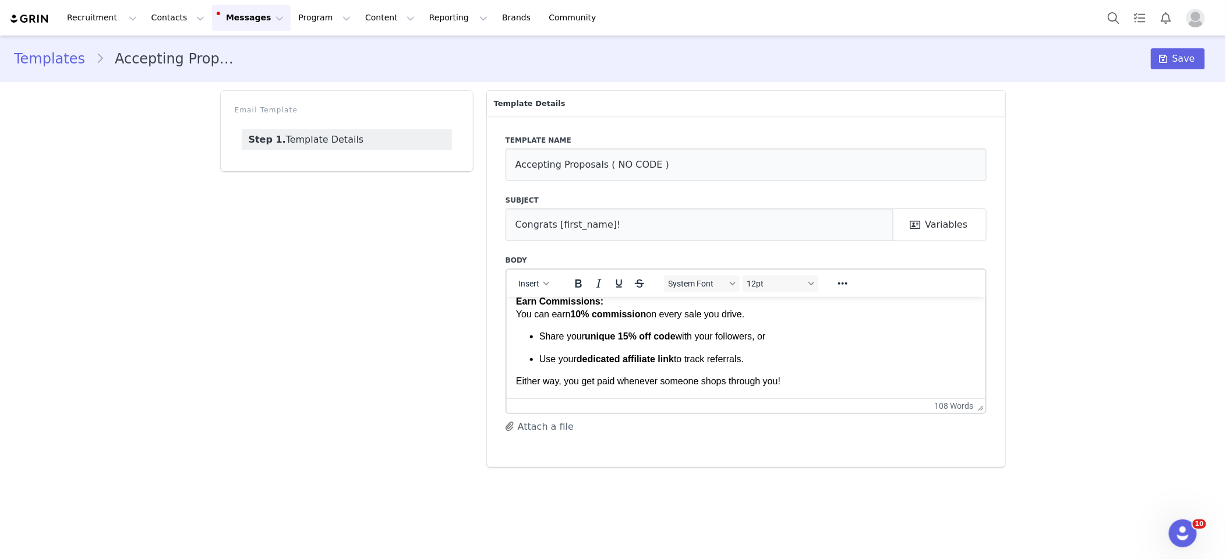
scroll to position [182, 0]
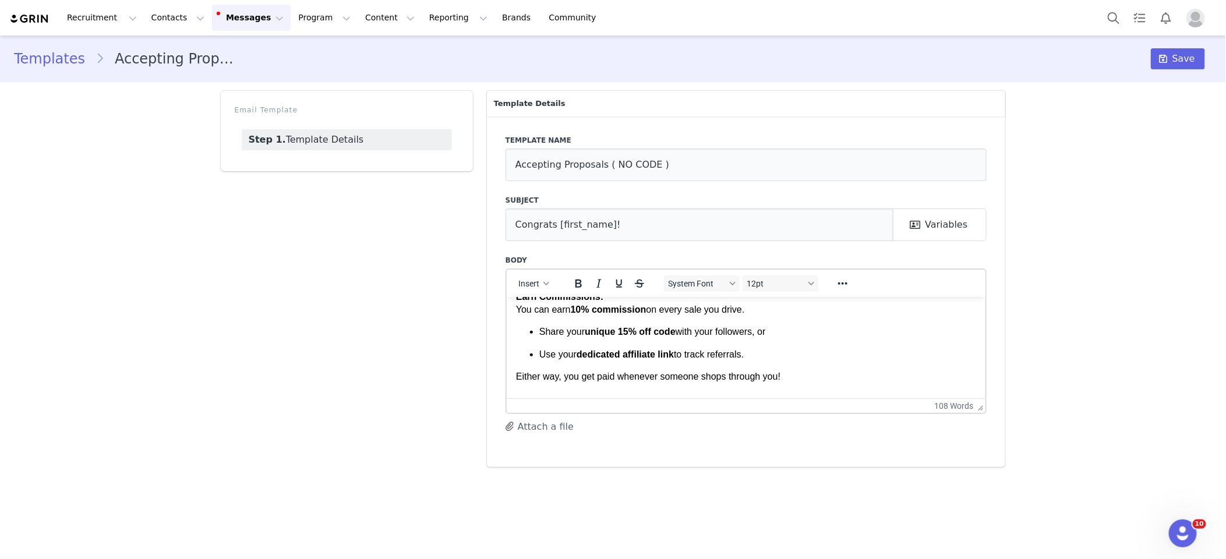
click at [765, 352] on p "Use your dedicated affiliate link to track referrals." at bounding box center [757, 354] width 437 height 13
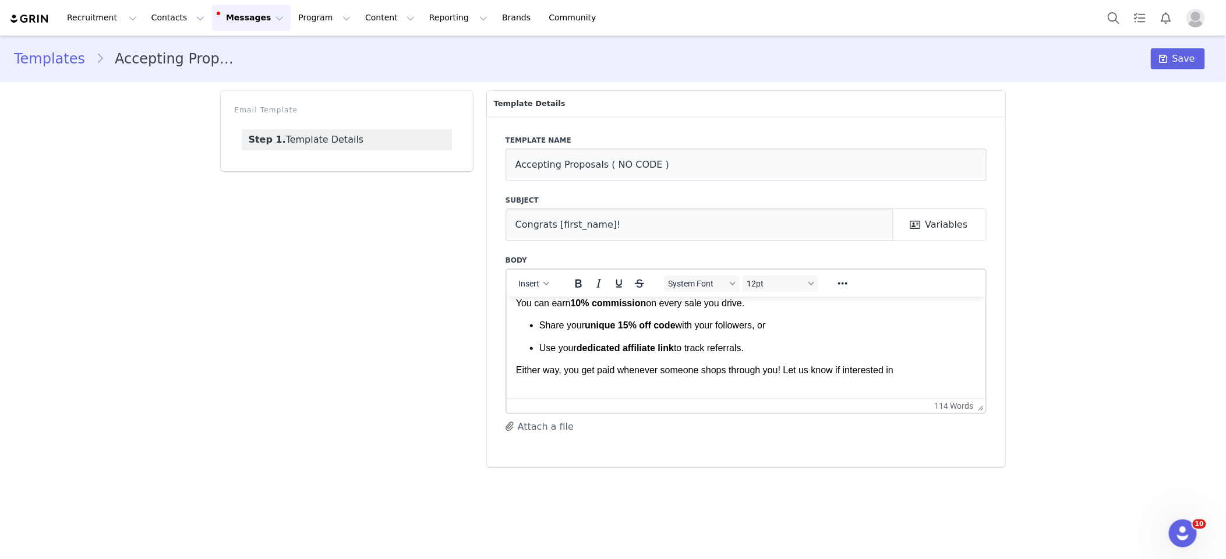
click at [786, 371] on p "Either way, you get paid whenever someone shops through you! Let us know if int…" at bounding box center [745, 369] width 461 height 13
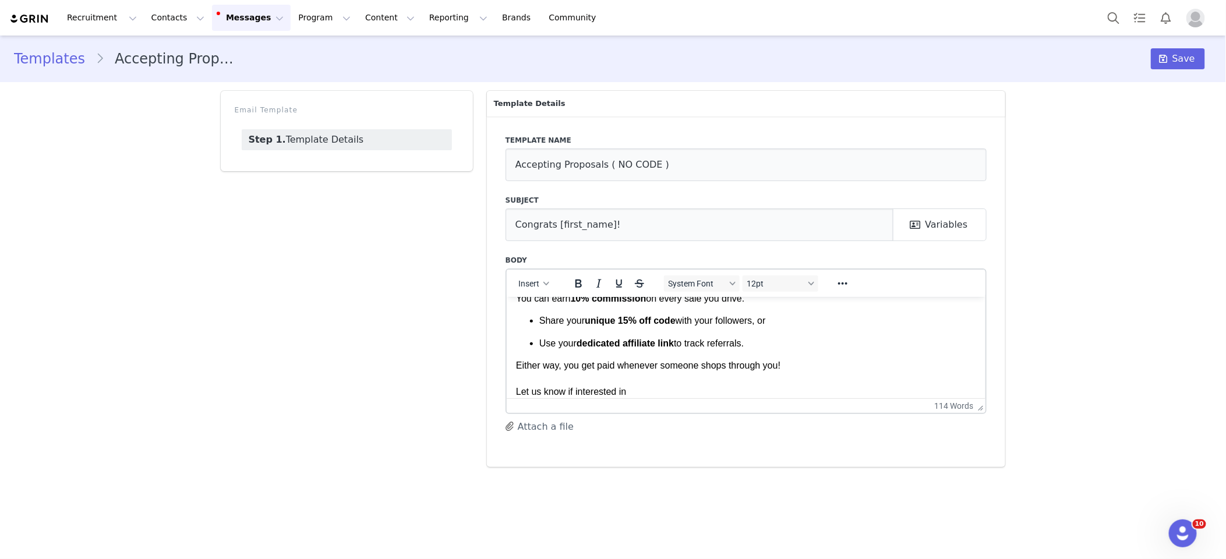
scroll to position [259, 0]
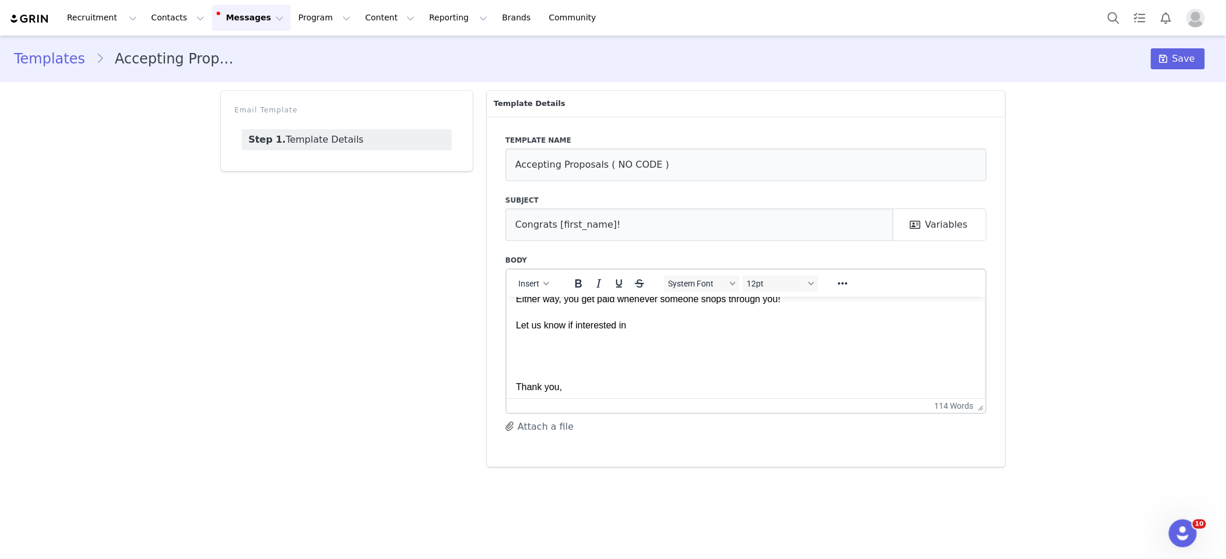
click at [575, 322] on p "Either way, you get paid whenever someone shops through you! Let us know if int…" at bounding box center [745, 311] width 461 height 39
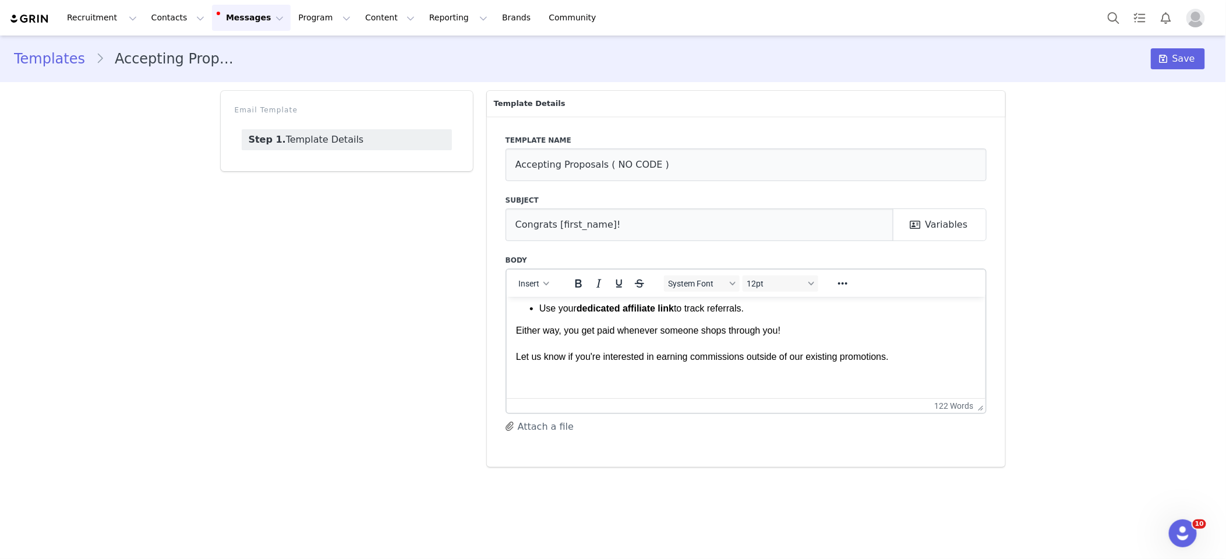
scroll to position [226, 0]
click at [627, 360] on p "Either way, you get paid whenever someone shops through you! Let us know if you…" at bounding box center [745, 344] width 461 height 39
click at [788, 353] on p "Either way, you get paid whenever someone shops through you! Let us know if you…" at bounding box center [745, 344] width 461 height 39
click at [788, 354] on p "Either way, you get paid whenever someone shops through you! Let us know if you…" at bounding box center [745, 344] width 461 height 39
click at [787, 354] on p "Either way, you get paid whenever someone shops through you! Let us know if you…" at bounding box center [745, 344] width 461 height 39
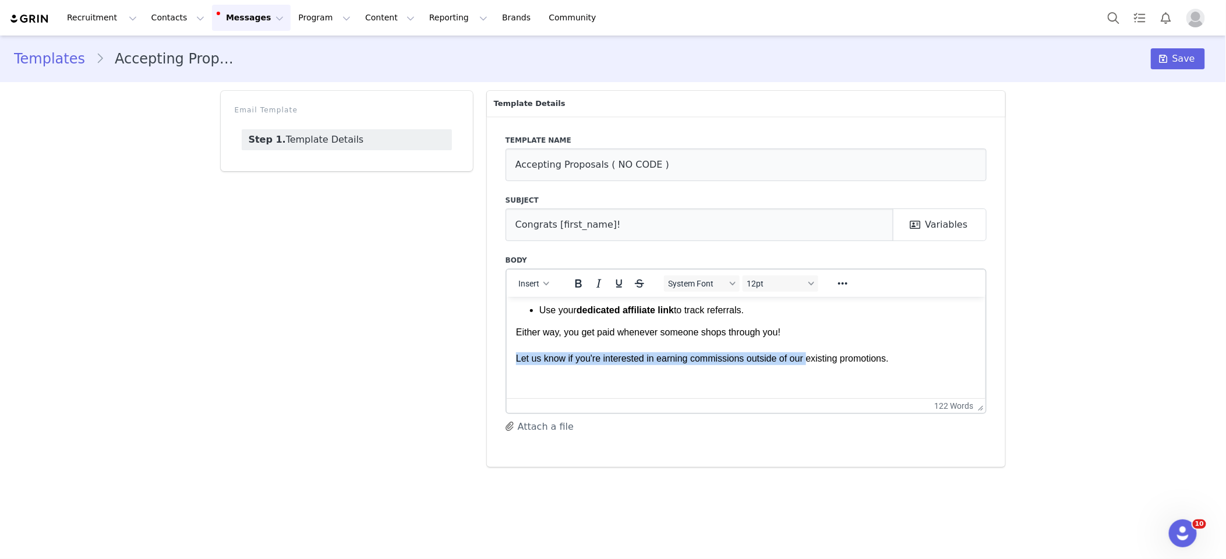
drag, startPoint x: 516, startPoint y: 360, endPoint x: 813, endPoint y: 359, distance: 297.5
click at [812, 359] on p "Either way, you get paid whenever someone shops through you! Let us know if you…" at bounding box center [745, 344] width 461 height 39
drag, startPoint x: 813, startPoint y: 359, endPoint x: 870, endPoint y: 359, distance: 56.5
click at [815, 359] on p "Either way, you get paid whenever someone shops through you! Let us know if you…" at bounding box center [745, 344] width 461 height 39
click at [907, 359] on p "Either way, you get paid whenever someone shops through you! Let us know if you…" at bounding box center [745, 344] width 461 height 39
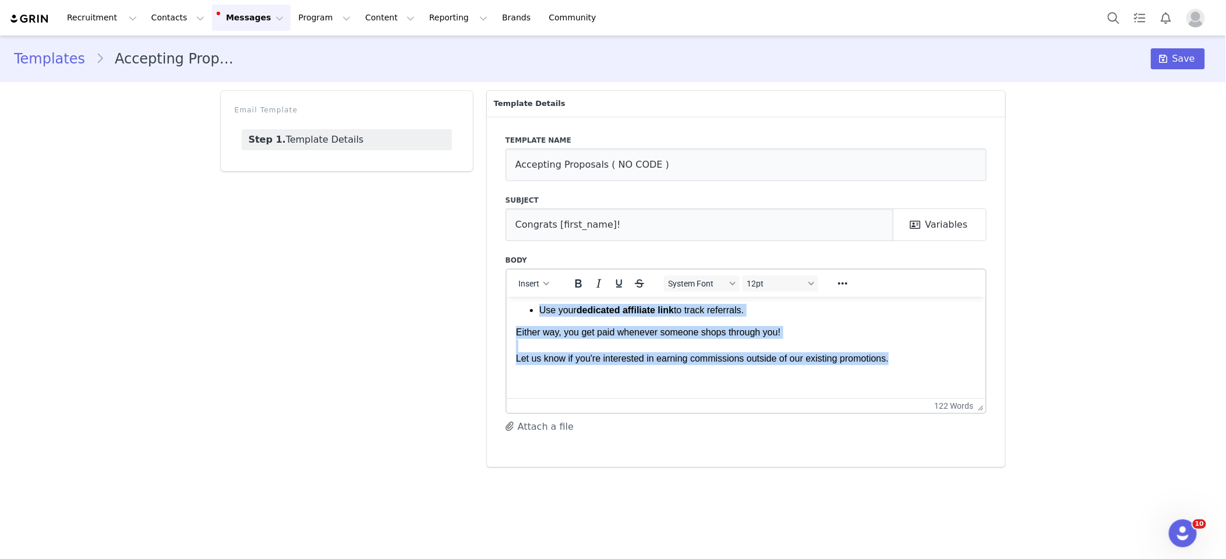
copy body "Hi First Name , Your proposal has been accepted, we can’t wait to see how you s…"
click at [746, 378] on p "Thank you, Jeanette | Dorado" at bounding box center [745, 413] width 461 height 78
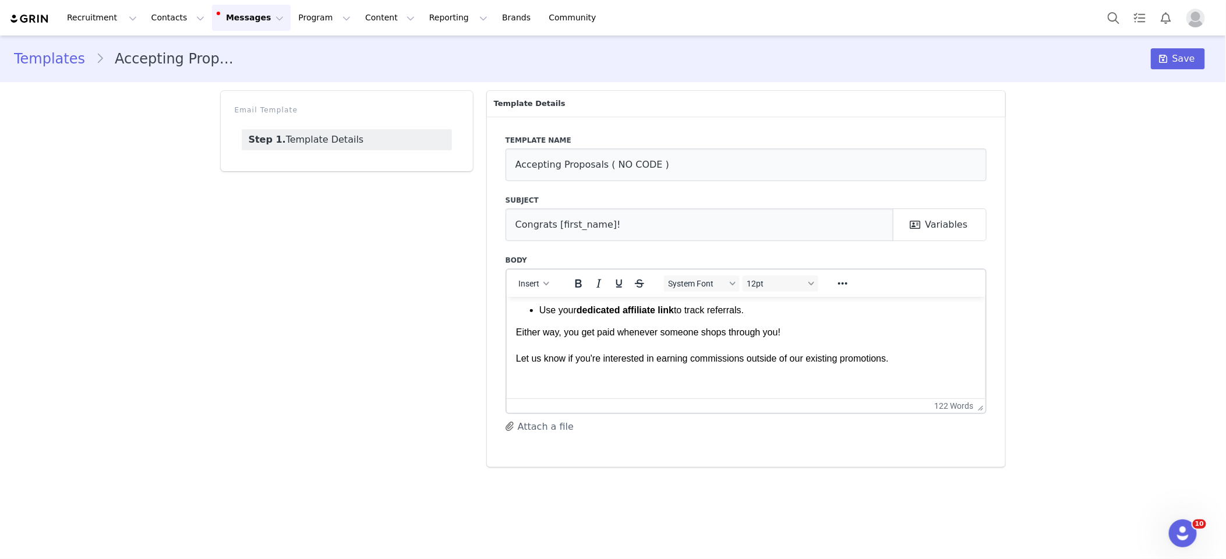
click at [902, 359] on p "Either way, you get paid whenever someone shops through you! Let us know if you…" at bounding box center [745, 344] width 461 height 39
drag, startPoint x: 751, startPoint y: 358, endPoint x: 781, endPoint y: 356, distance: 30.9
click at [781, 356] on p "Either way, you get paid whenever someone shops through you! Let us know if you…" at bounding box center [745, 344] width 461 height 39
click at [877, 359] on p "Either way, you get paid whenever someone shops through you! Let us know if you…" at bounding box center [745, 344] width 461 height 39
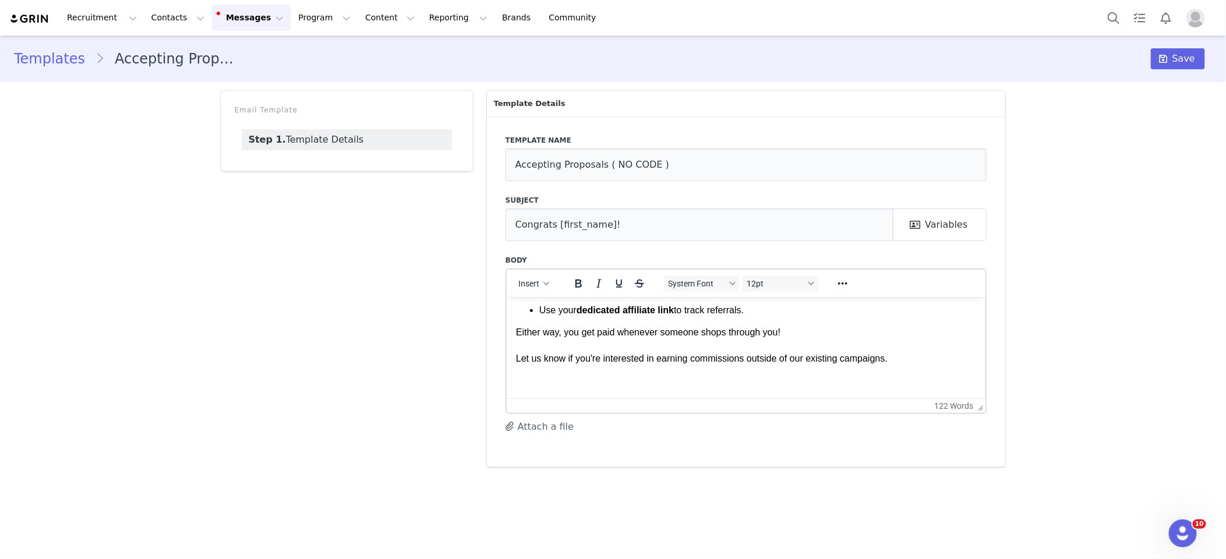
click at [799, 358] on p "Either way, you get paid whenever someone shops through you! Let us know if you…" at bounding box center [745, 344] width 461 height 39
click at [841, 356] on p "Either way, you get paid whenever someone shops through you! Let us know if you…" at bounding box center [745, 344] width 461 height 39
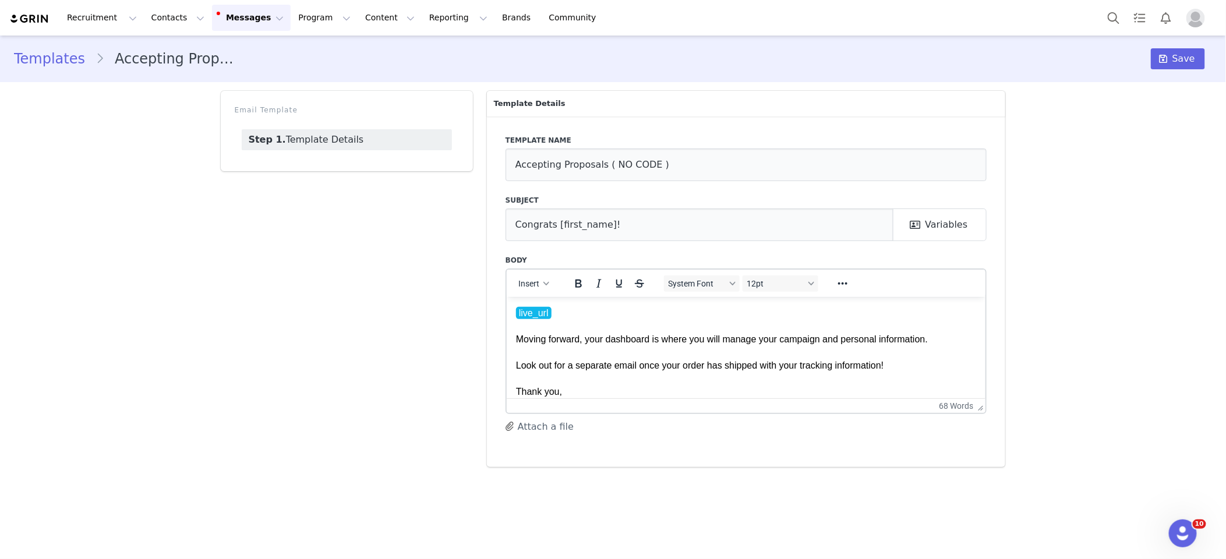
scroll to position [0, 0]
click at [70, 60] on link "Templates" at bounding box center [55, 58] width 82 height 21
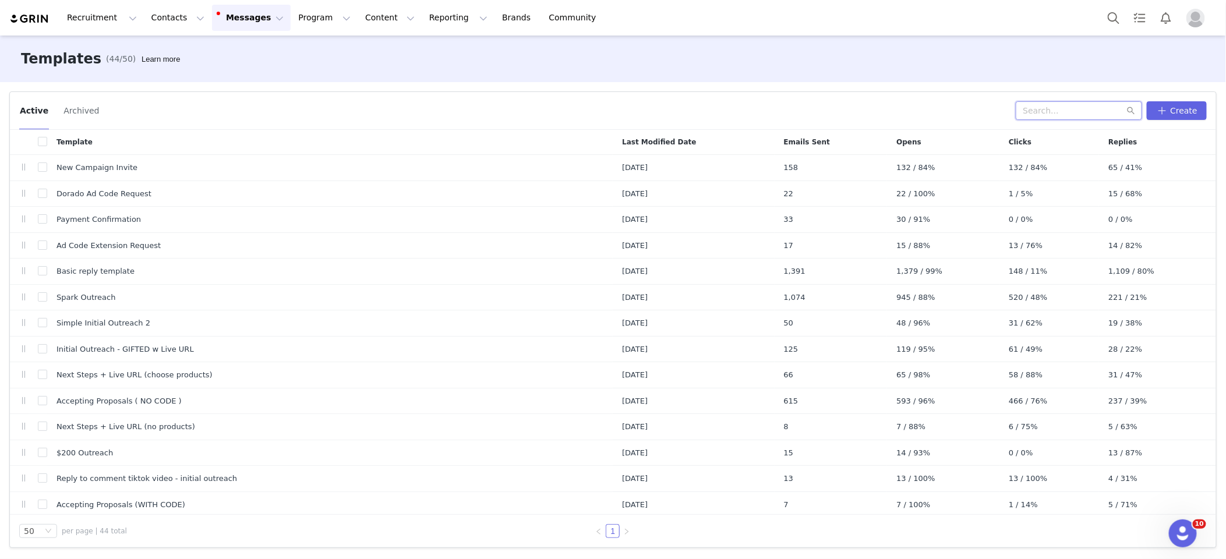
click at [1085, 113] on input "text" at bounding box center [1078, 110] width 126 height 19
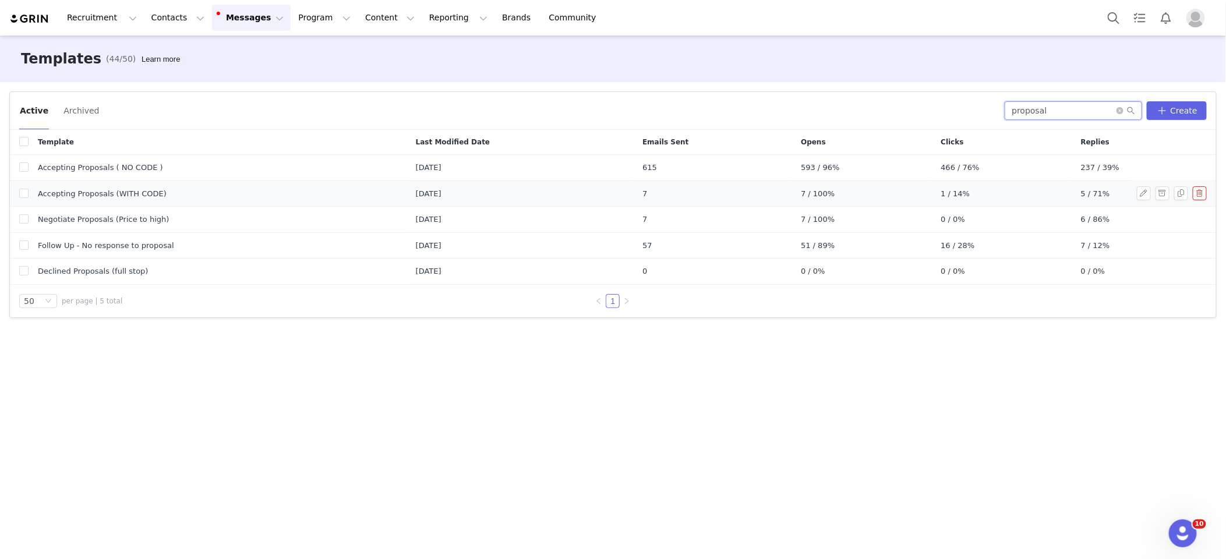
type input "proposal"
click at [139, 189] on span "Accepting Proposals (WITH CODE)" at bounding box center [102, 194] width 129 height 12
click at [1145, 193] on button "button" at bounding box center [1144, 193] width 14 height 14
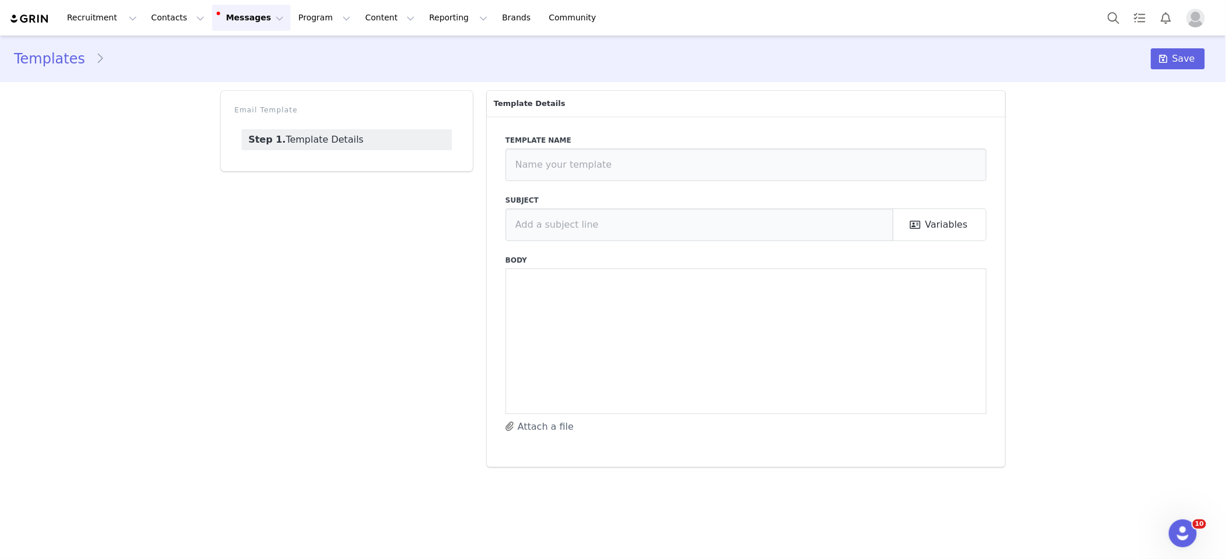
type input "Accepting Proposals (WITH CODE)"
type input "Congrats [first_name]!"
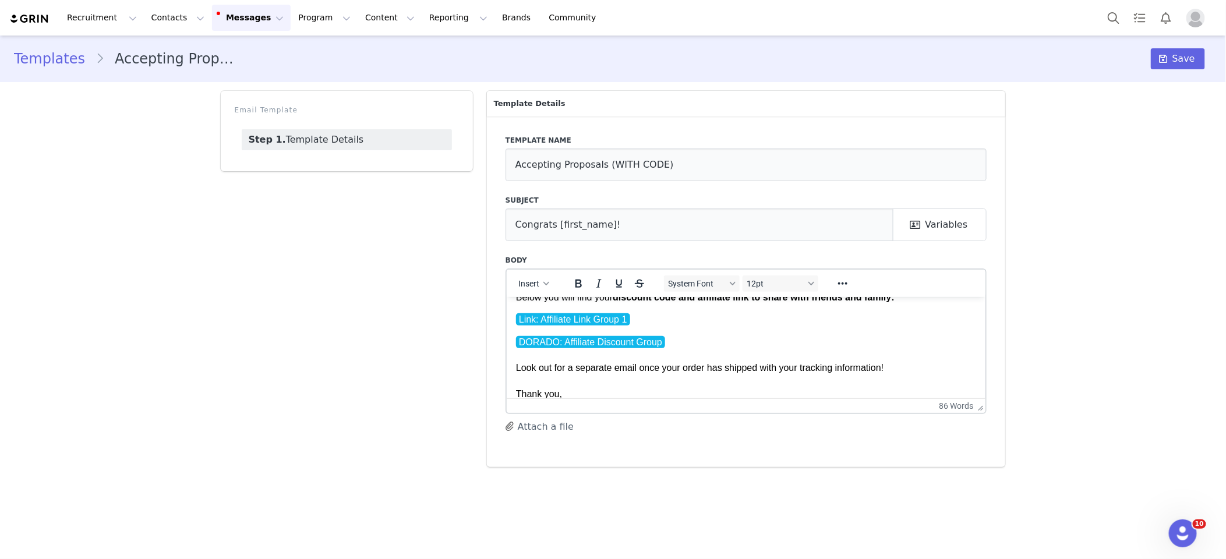
scroll to position [127, 0]
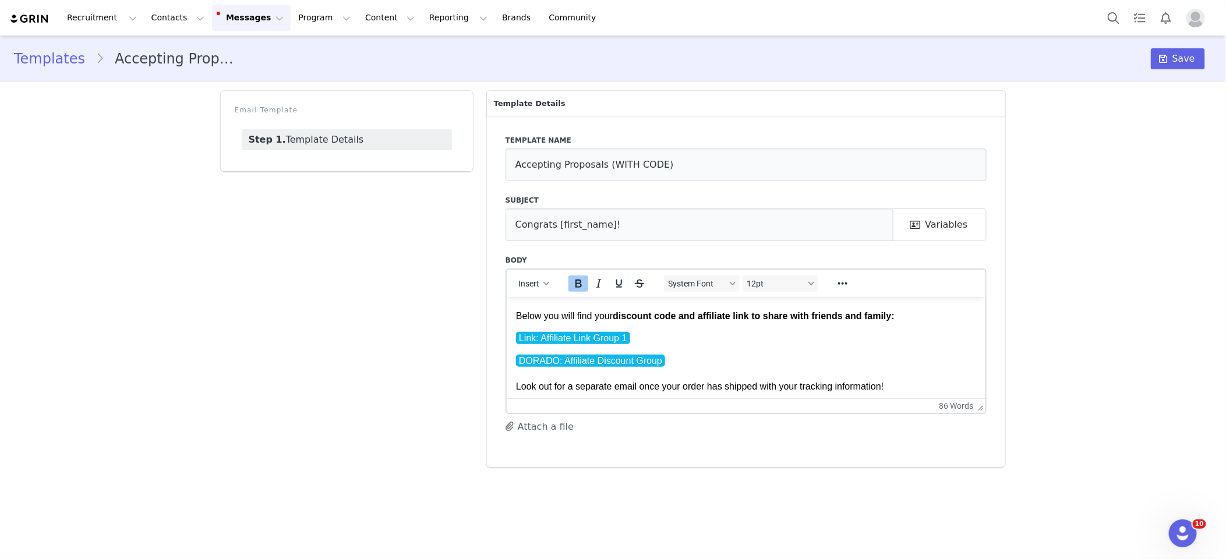
click at [919, 316] on p "Hey First Name , Your proposal has been accepted, we can’t wait to see how you …" at bounding box center [745, 250] width 461 height 143
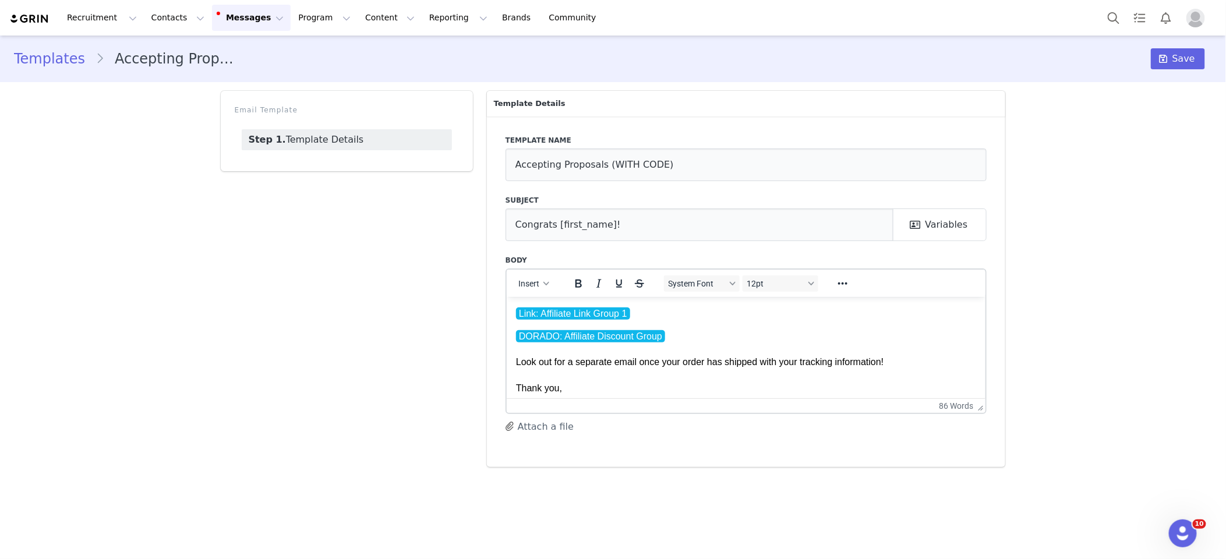
click at [724, 364] on p "DORADO: Affiliate Discount Group Look out for a separate email once your order …" at bounding box center [745, 375] width 461 height 91
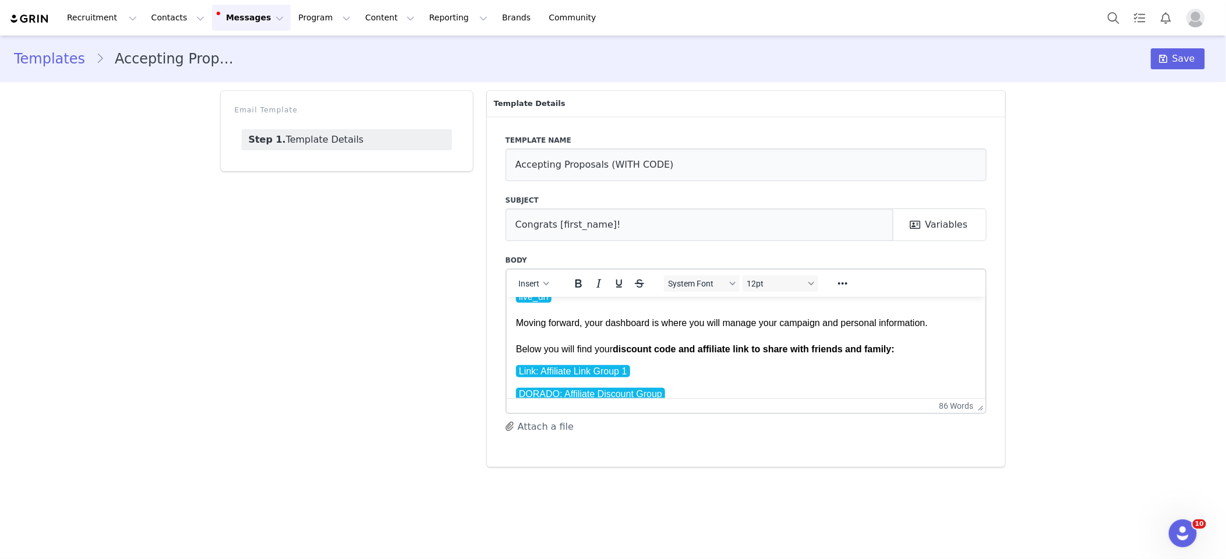
scroll to position [85, 0]
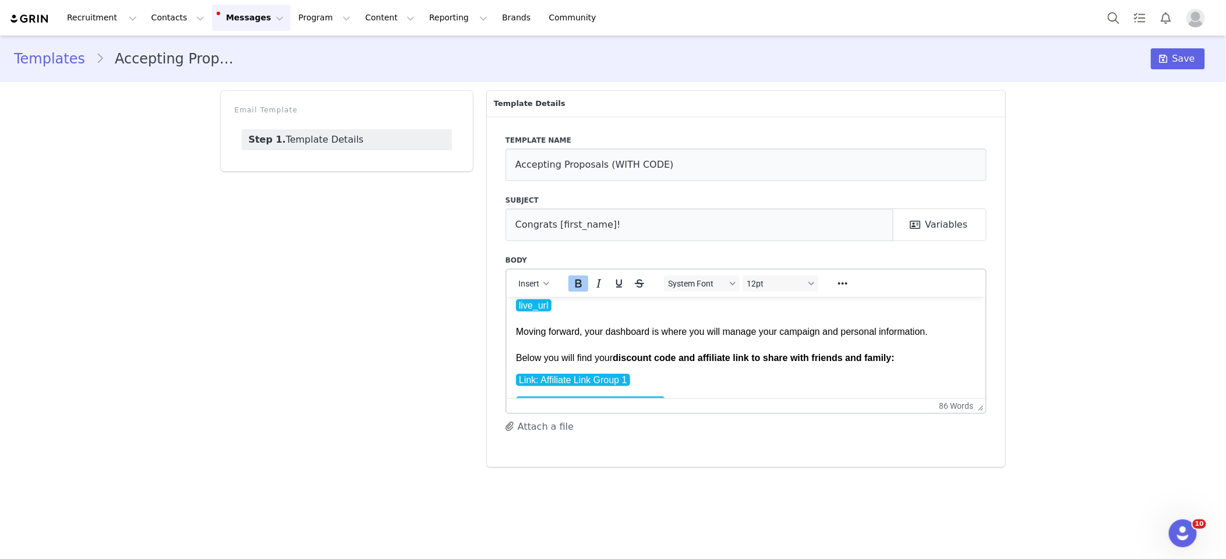
click at [643, 355] on strong "discount code and affiliate link to share with friends and family:" at bounding box center [753, 357] width 282 height 10
drag, startPoint x: 682, startPoint y: 356, endPoint x: 622, endPoint y: 358, distance: 59.4
click at [681, 356] on strong "discount code and affiliate link to share with friends and family:" at bounding box center [753, 357] width 282 height 10
click at [614, 356] on p "Hey First Name , Your proposal has been accepted, we can’t wait to see how you …" at bounding box center [745, 292] width 461 height 143
click at [617, 356] on strong "discount code and affiliate link to share with friends and family:" at bounding box center [753, 357] width 282 height 10
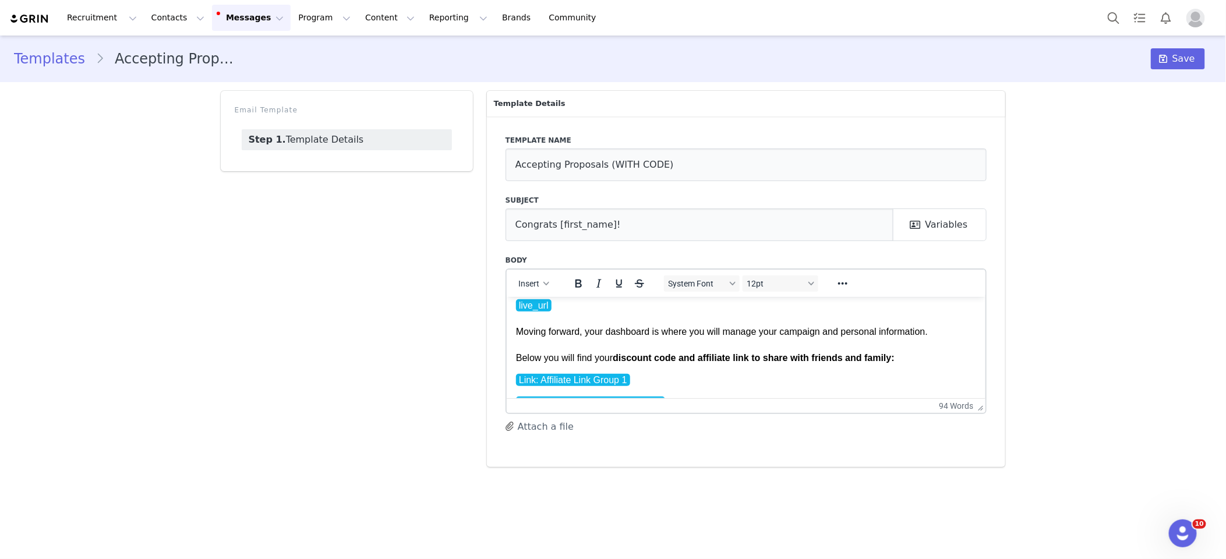
click at [599, 358] on p "Hey First Name , Your proposal has been accepted, we can’t wait to see how you …" at bounding box center [745, 292] width 461 height 143
click at [598, 358] on p "Hey First Name , Your proposal has been accepted, we can’t wait to see how you …" at bounding box center [745, 292] width 461 height 143
click at [667, 356] on strong "discount code and affiliate link to share with friends and family:" at bounding box center [740, 357] width 282 height 10
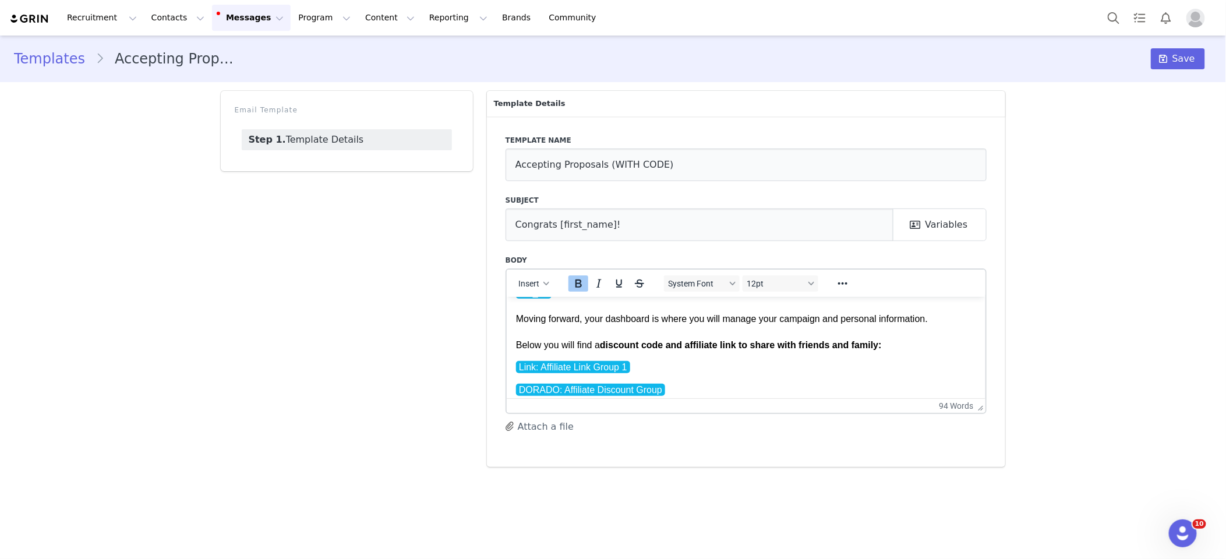
scroll to position [98, 0]
click at [619, 345] on strong "discount code and affiliate link to share with friends and family:" at bounding box center [753, 344] width 282 height 10
click at [618, 344] on p "Hey First Name , Your proposal has been accepted, we can’t wait to see how you …" at bounding box center [745, 278] width 461 height 143
click at [664, 345] on strong "15% OFF discount code and affiliate link to share with friends and family:" at bounding box center [774, 344] width 324 height 10
click at [736, 344] on strong "15% OFF discount code and affiliate link to share with friends and family:" at bounding box center [774, 344] width 324 height 10
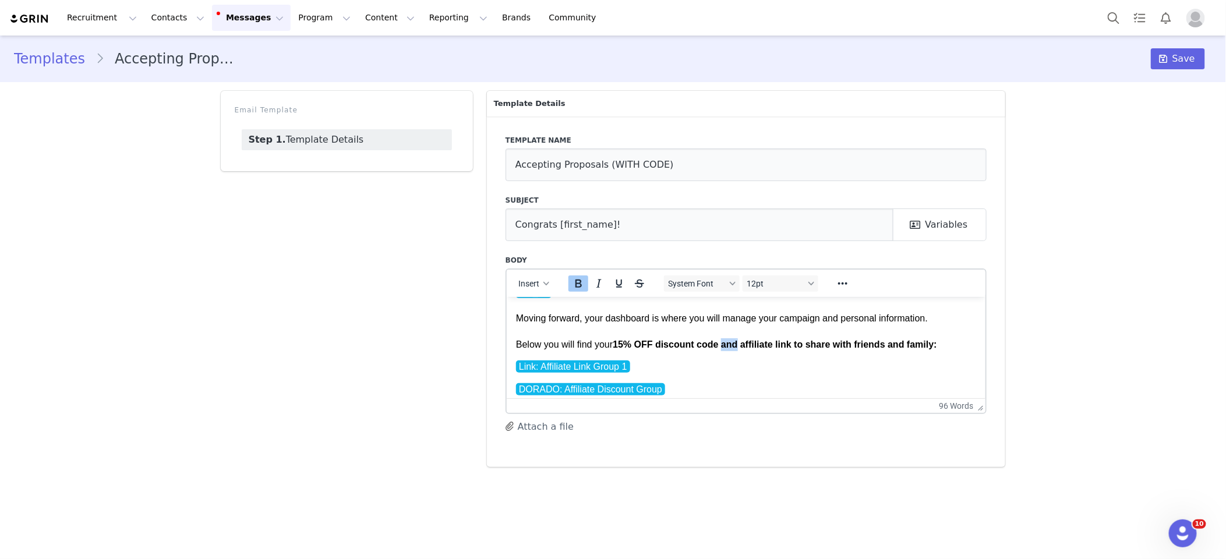
click at [736, 344] on strong "15% OFF discount code and affiliate link to share with friends and family:" at bounding box center [774, 344] width 324 height 10
click at [957, 344] on p "Hey First Name , Your proposal has been accepted, we can’t wait to see how you …" at bounding box center [745, 278] width 461 height 143
drag, startPoint x: 872, startPoint y: 344, endPoint x: 874, endPoint y: 359, distance: 15.9
click at [872, 344] on strong "15% OFF discount code + your affiliate link to share with friends and family:" at bounding box center [780, 344] width 336 height 10
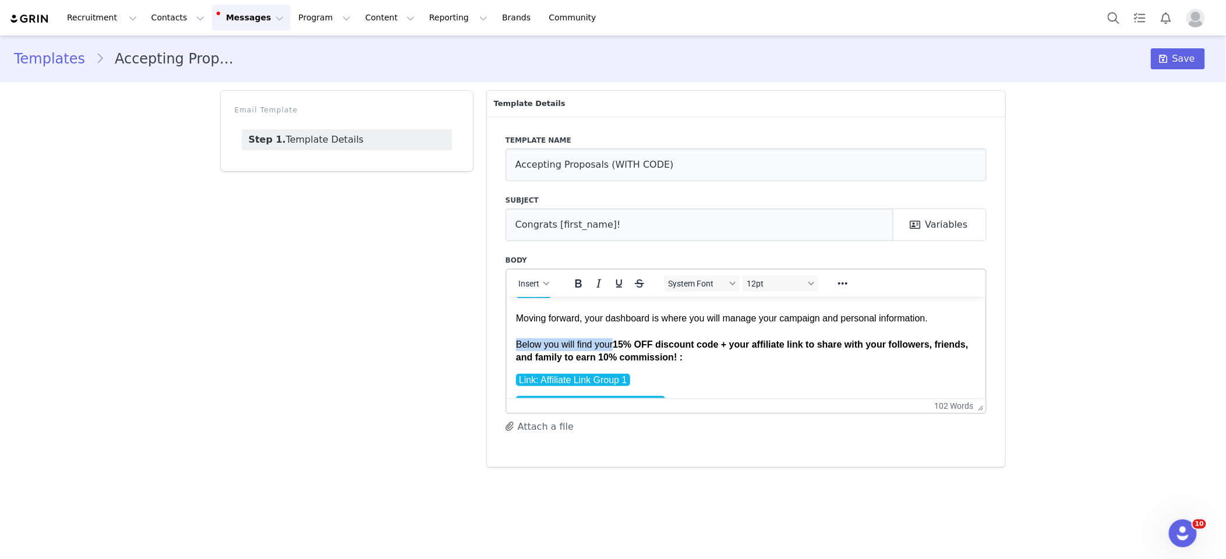
drag, startPoint x: 517, startPoint y: 345, endPoint x: 616, endPoint y: 341, distance: 99.1
click at [614, 341] on p "Hey First Name , Your proposal has been accepted, we can’t wait to see how you …" at bounding box center [745, 285] width 461 height 157
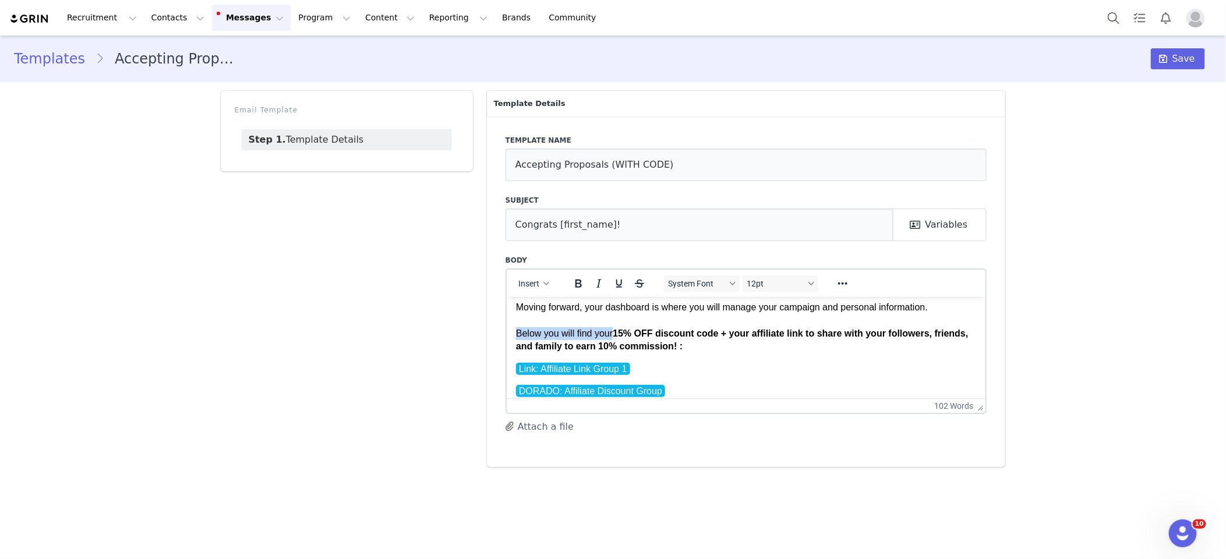
scroll to position [111, 0]
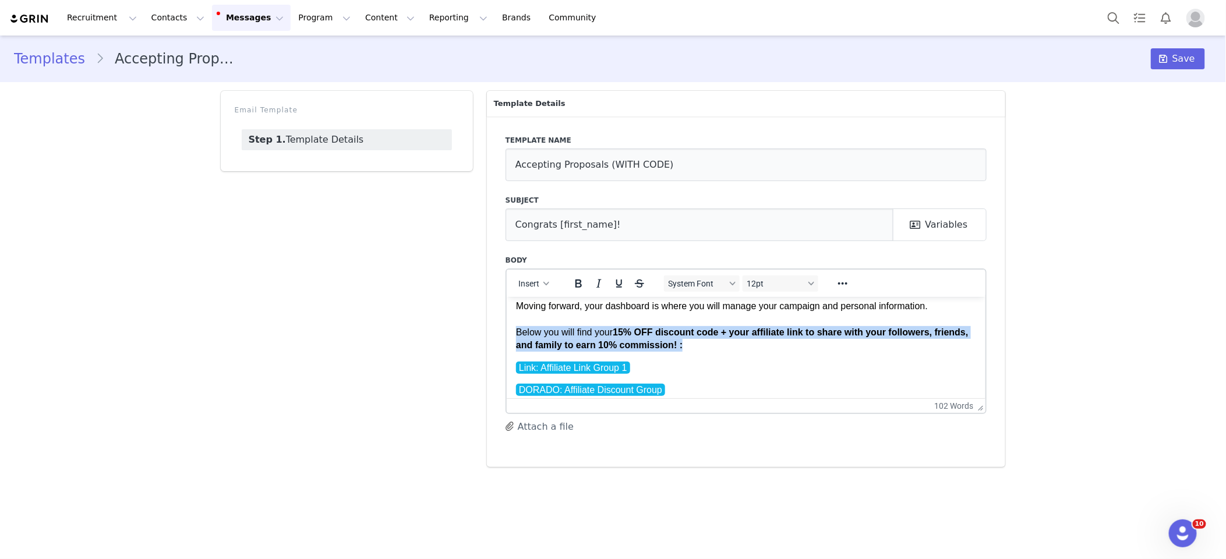
drag, startPoint x: 683, startPoint y: 348, endPoint x: 509, endPoint y: 313, distance: 177.6
click at [511, 334] on html "Hey First Name , Your proposal has been accepted, we can’t wait to see how you …" at bounding box center [745, 335] width 479 height 298
copy p "Below you will find your 15% OFF discount code + your affiliate link to share w…"
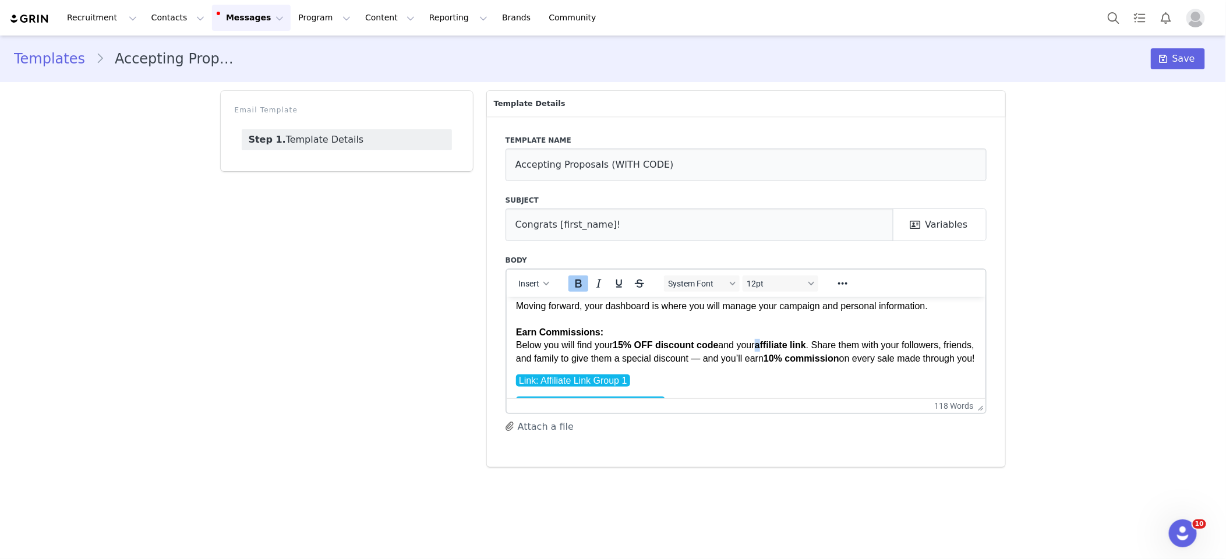
click at [767, 346] on strong "affiliate link" at bounding box center [779, 344] width 51 height 10
click at [776, 344] on strong "Affiliate link" at bounding box center [780, 344] width 53 height 10
click at [827, 354] on strong "10% commission" at bounding box center [801, 358] width 76 height 10
click at [802, 343] on strong "Refferal link" at bounding box center [781, 344] width 54 height 10
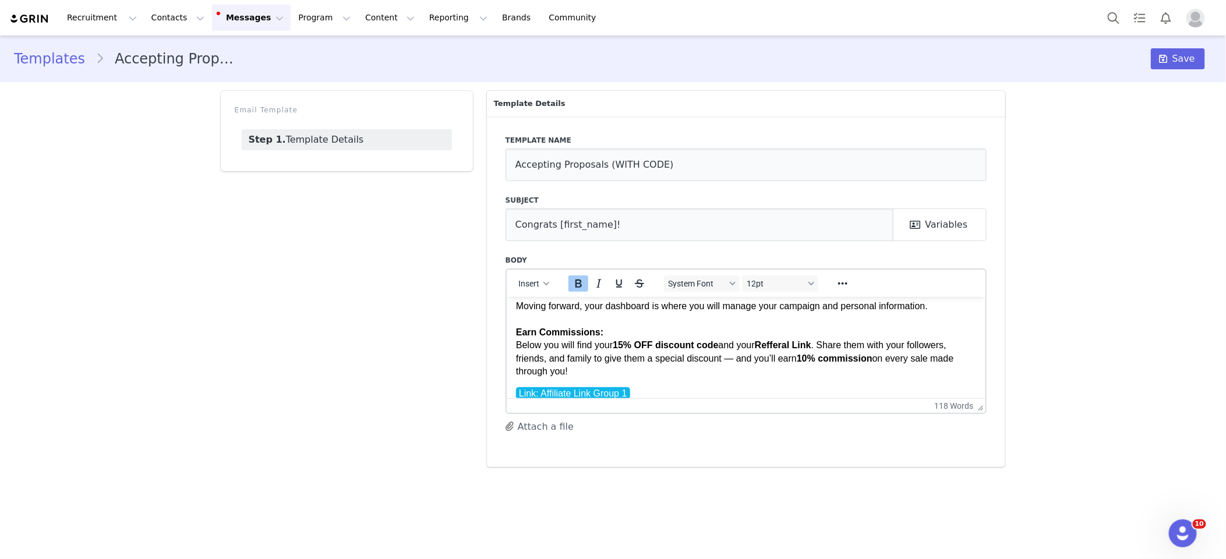
click at [779, 345] on strong "Refferal Link" at bounding box center [782, 344] width 56 height 10
click at [835, 338] on p "Hey First Name , Your proposal has been accepted, we can’t wait to see how you …" at bounding box center [745, 279] width 461 height 169
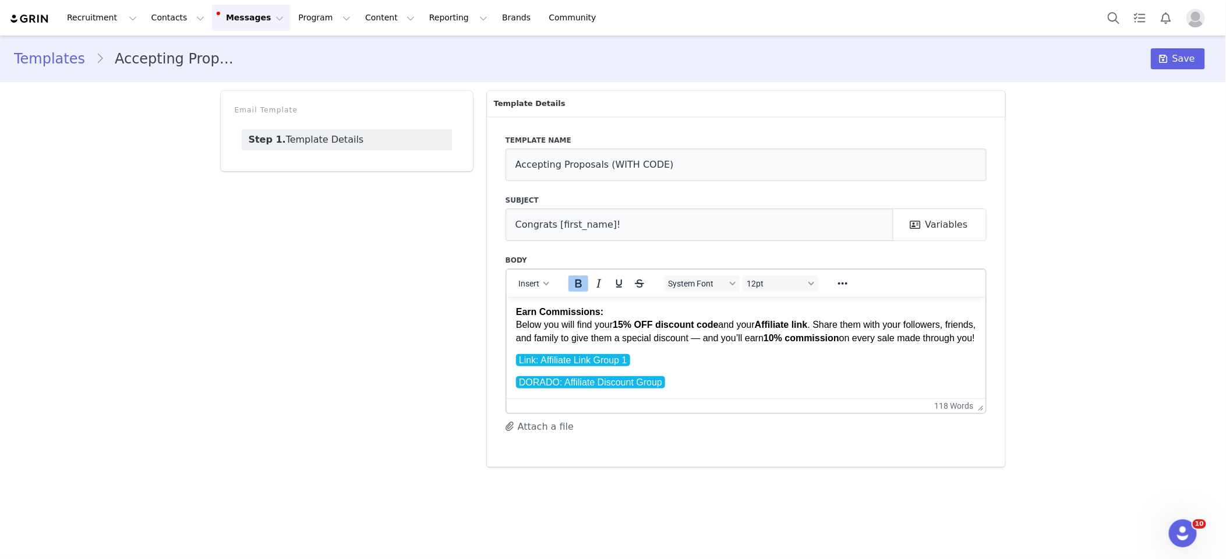
scroll to position [150, 0]
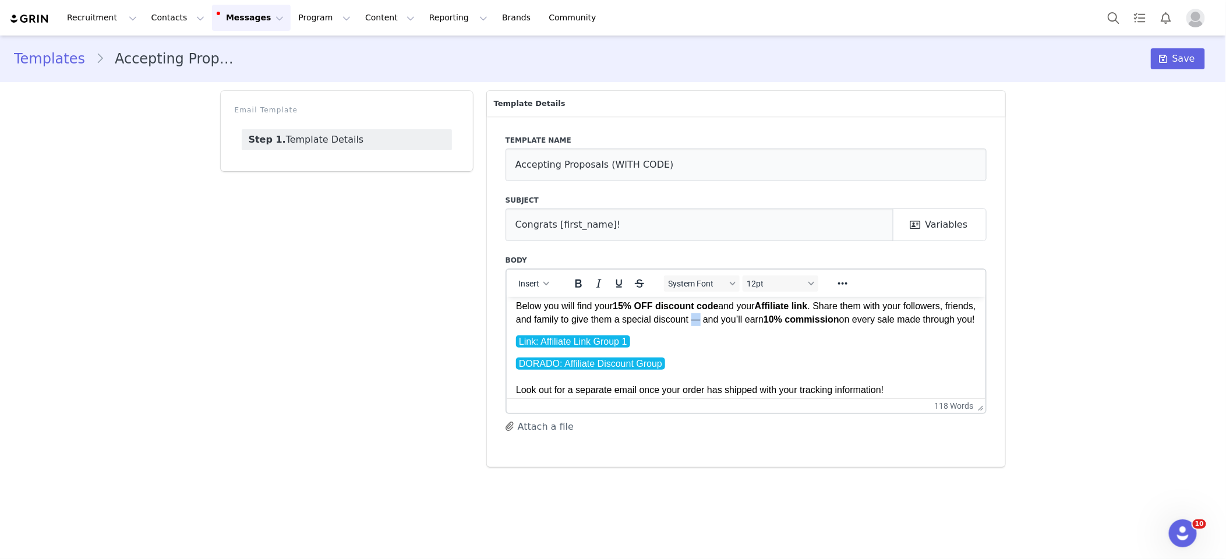
drag, startPoint x: 728, startPoint y: 321, endPoint x: 737, endPoint y: 331, distance: 13.2
click at [734, 320] on p "Hey First Name , Your proposal has been accepted, we can’t wait to see how you …" at bounding box center [745, 240] width 461 height 169
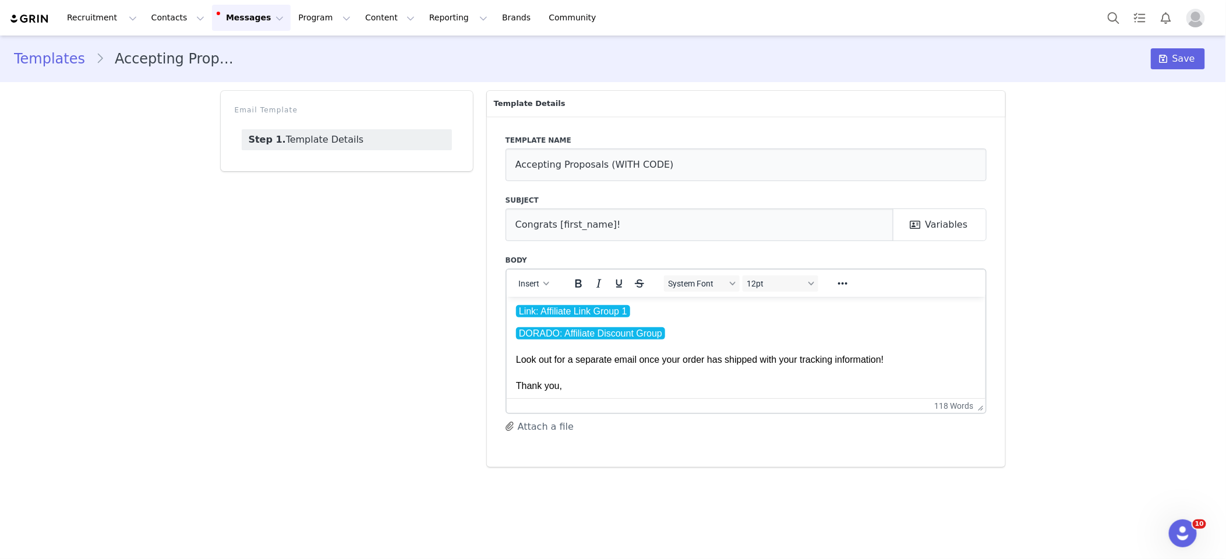
scroll to position [184, 0]
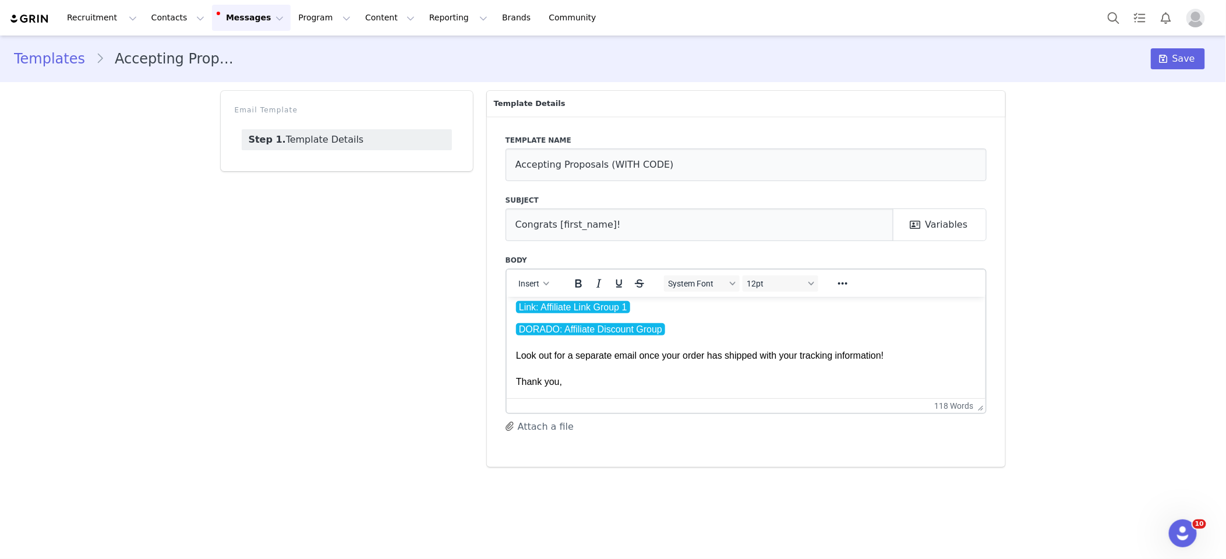
click at [686, 371] on p "DORADO: Affiliate Discount Group Look out for a separate email once your order …" at bounding box center [745, 368] width 461 height 91
click at [562, 166] on input "Accepting Proposals (WITH CODE)" at bounding box center [746, 164] width 482 height 33
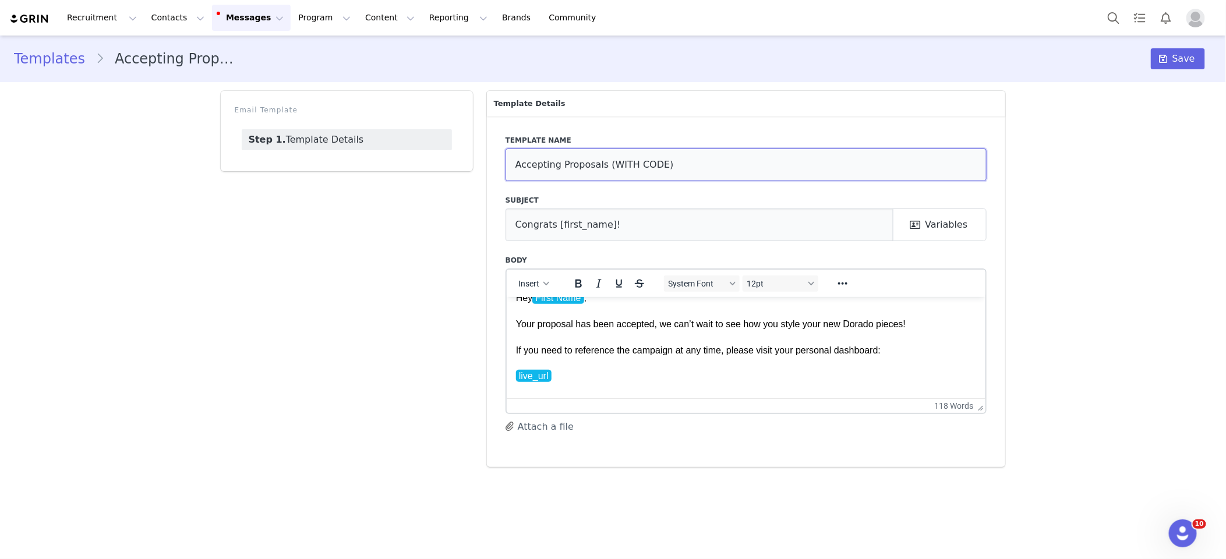
scroll to position [0, 0]
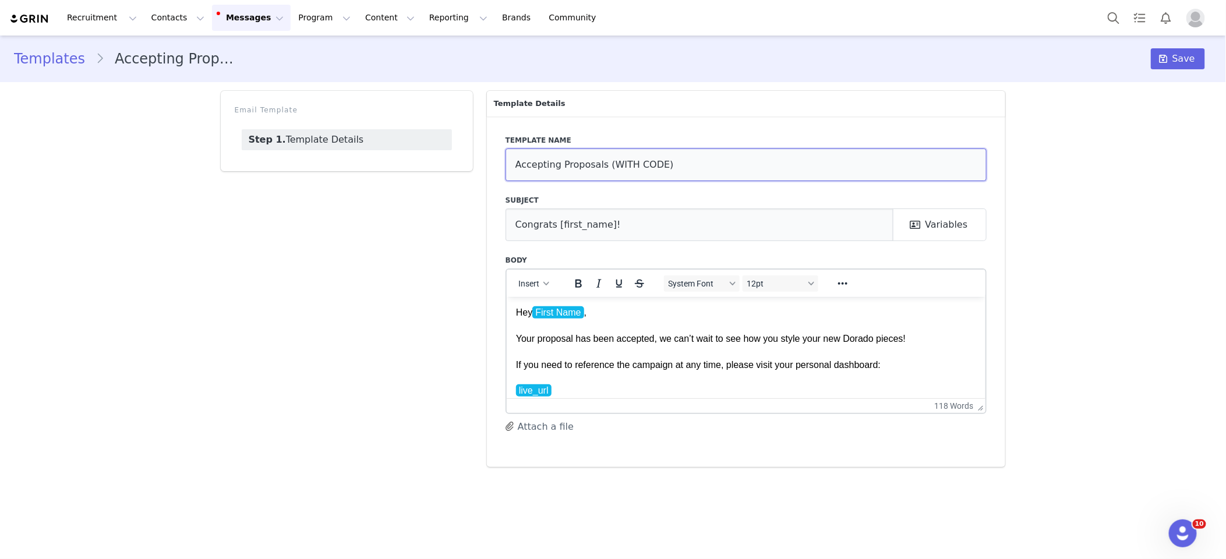
click at [602, 161] on input "Accepting Proposals (WITH CODE)" at bounding box center [746, 164] width 482 height 33
drag, startPoint x: 633, startPoint y: 164, endPoint x: 642, endPoint y: 189, distance: 26.2
click at [633, 164] on input "Accepting Proposals (WITH CODE for Affiliates)" at bounding box center [746, 164] width 482 height 33
click at [733, 163] on input "Accepting Proposals (WITH AFFILIATE CODE for Affiliates)" at bounding box center [746, 164] width 482 height 33
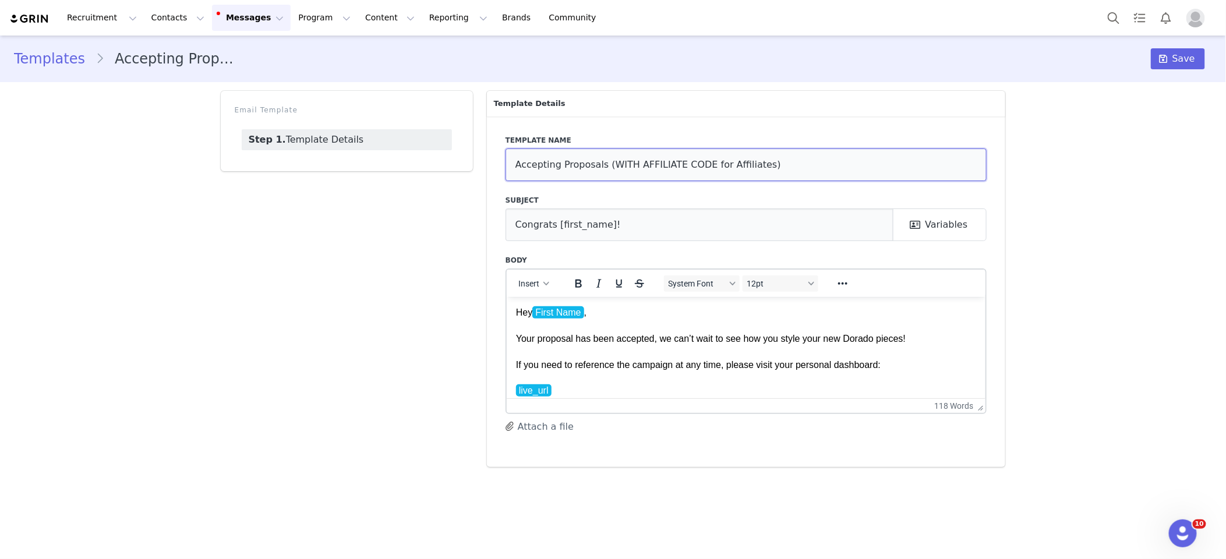
click at [734, 163] on input "Accepting Proposals (WITH AFFILIATE CODE for Affiliates)" at bounding box center [746, 164] width 482 height 33
click at [634, 164] on input "Accepting Proposals (WITH AFFILIATE CODE)" at bounding box center [746, 164] width 482 height 33
click at [644, 163] on input "Accepting Proposals (WITH THEIR AFFILIATE CODE)" at bounding box center [746, 164] width 482 height 33
click at [643, 164] on input "Accepting Proposals (WITH THEIR AFFILIATE CODE)" at bounding box center [746, 164] width 482 height 33
click at [625, 165] on input "Accepting Proposals (WITH AFFILIATE CODE)" at bounding box center [746, 164] width 482 height 33
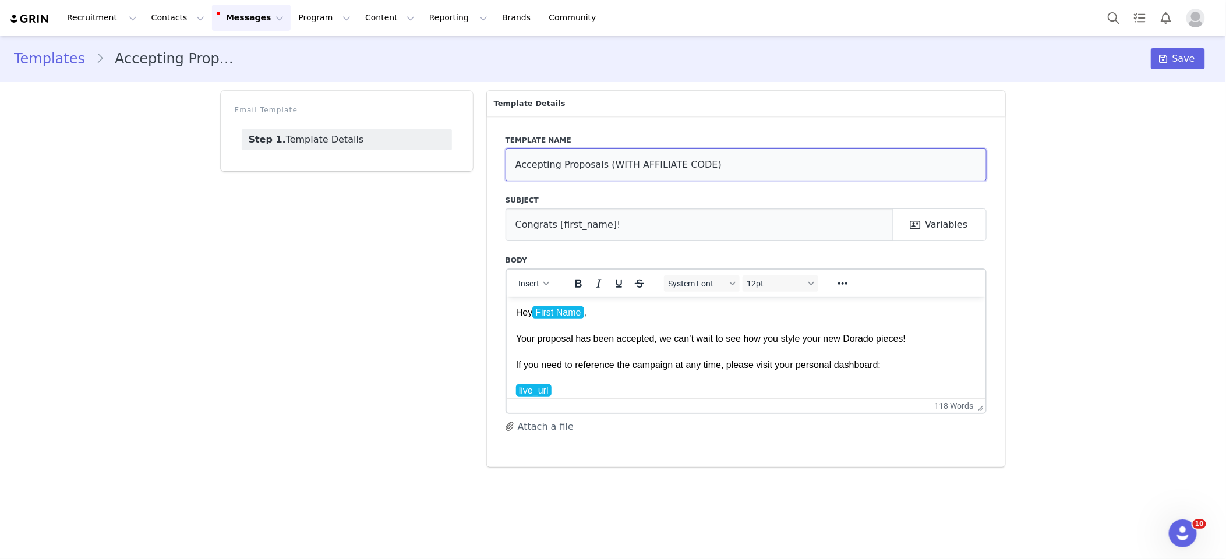
click at [625, 165] on input "Accepting Proposals (WITH AFFILIATE CODE)" at bounding box center [746, 164] width 482 height 33
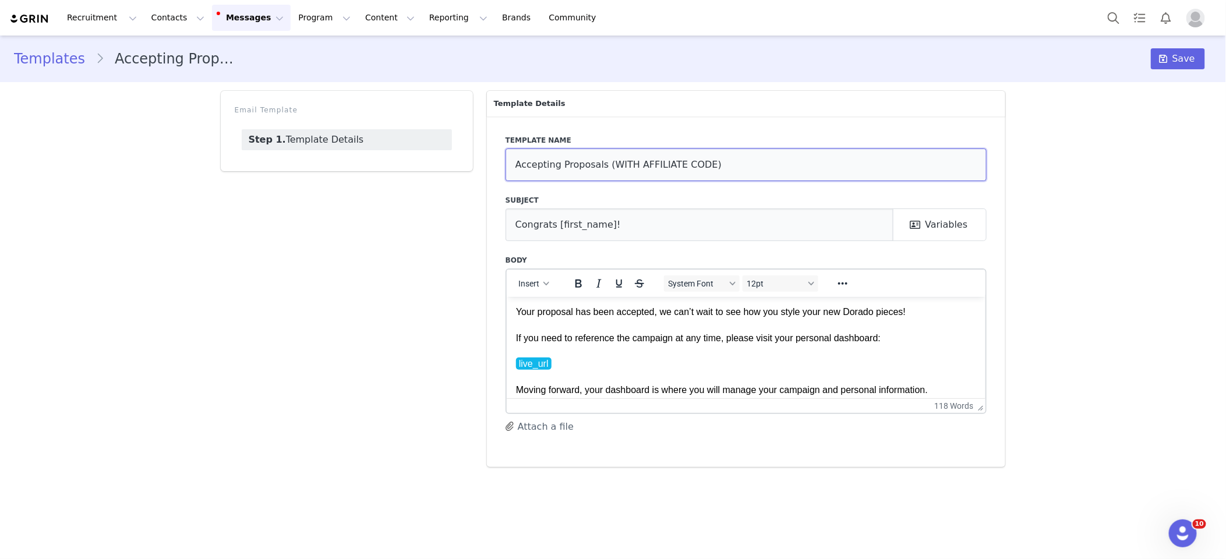
scroll to position [30, 0]
type input "Accepting Proposals (WITH AFFILIATE CODE)"
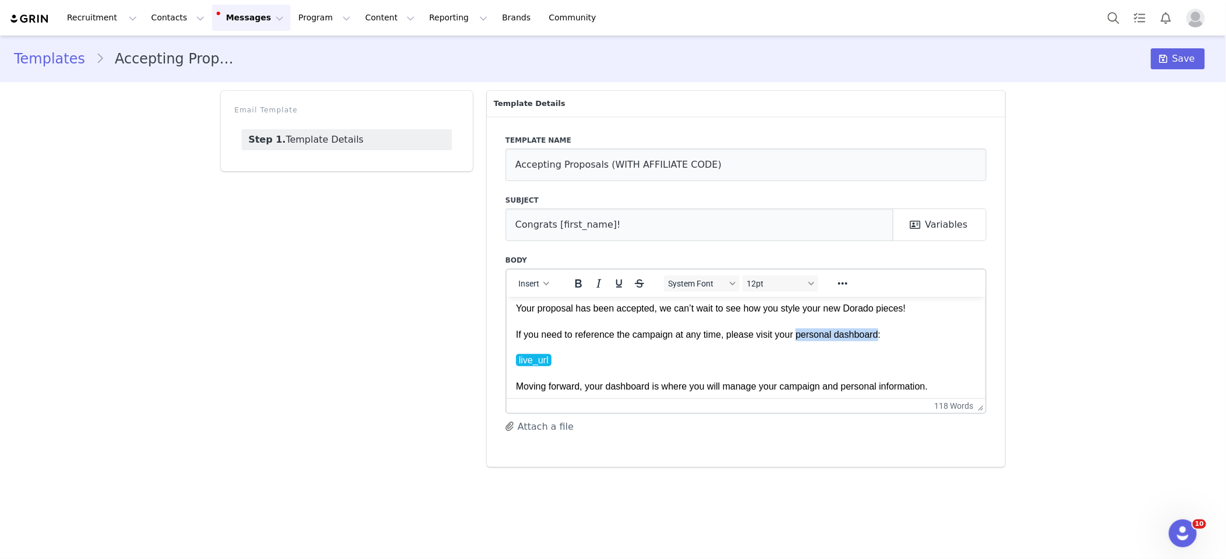
drag, startPoint x: 803, startPoint y: 334, endPoint x: 883, endPoint y: 335, distance: 79.8
click at [883, 334] on p "Hey First Name , Your proposal has been accepted, we can’t wait to see how you …" at bounding box center [745, 359] width 461 height 169
drag, startPoint x: 869, startPoint y: 351, endPoint x: 816, endPoint y: 348, distance: 53.6
click at [870, 351] on p "Hey First Name , Your proposal has been accepted, we can’t wait to see how you …" at bounding box center [745, 359] width 461 height 169
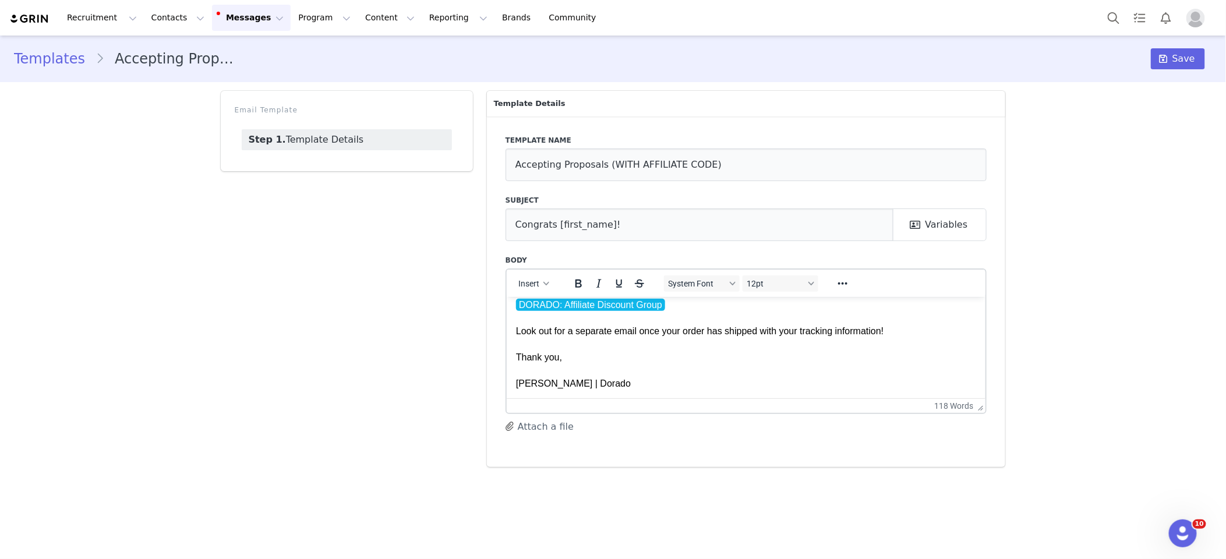
scroll to position [222, 0]
click at [1174, 65] on button "Save" at bounding box center [1178, 58] width 54 height 21
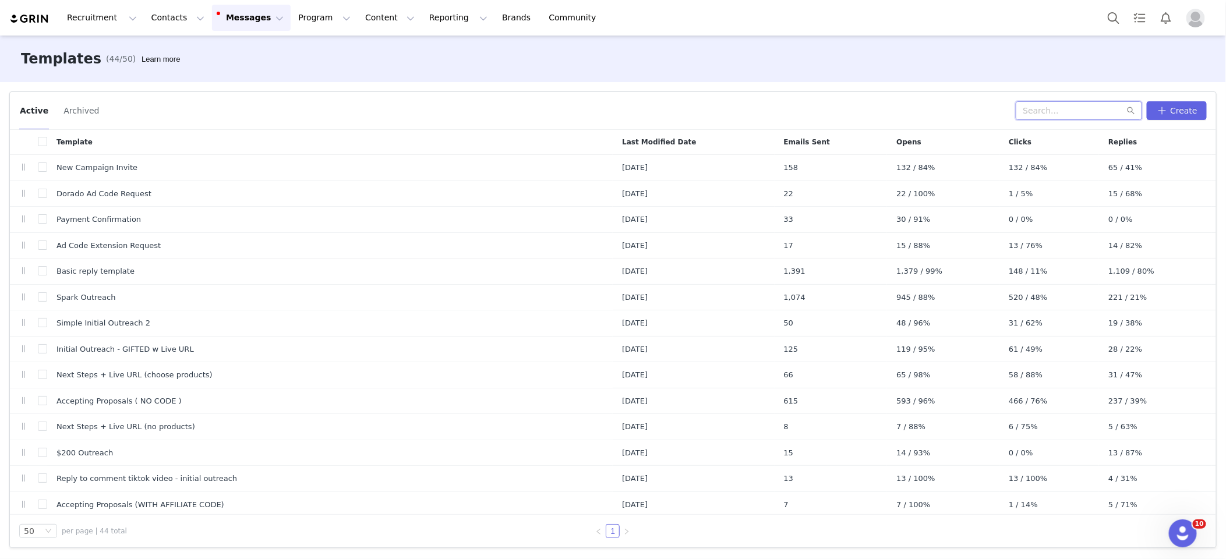
click at [1067, 114] on input "text" at bounding box center [1078, 110] width 126 height 19
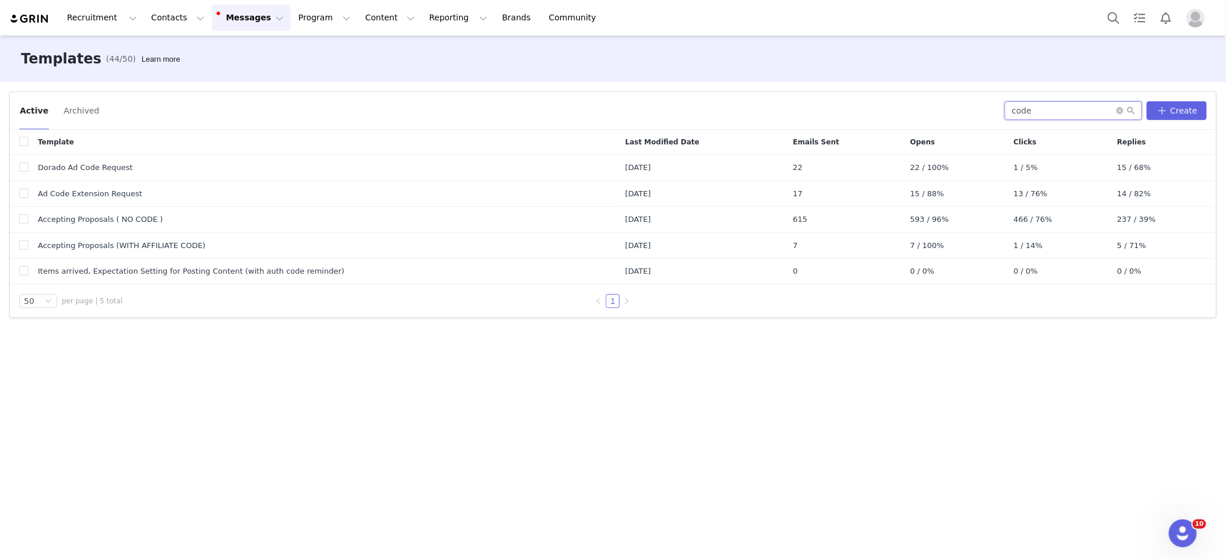
click at [1061, 111] on input "code" at bounding box center [1072, 110] width 137 height 19
type input "affilate"
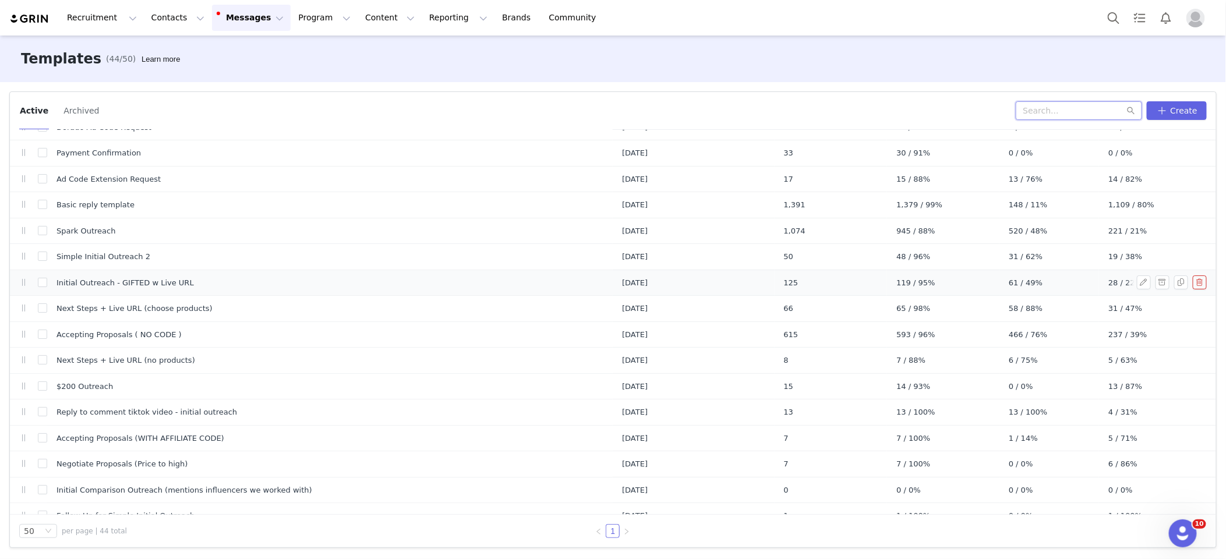
scroll to position [89, 0]
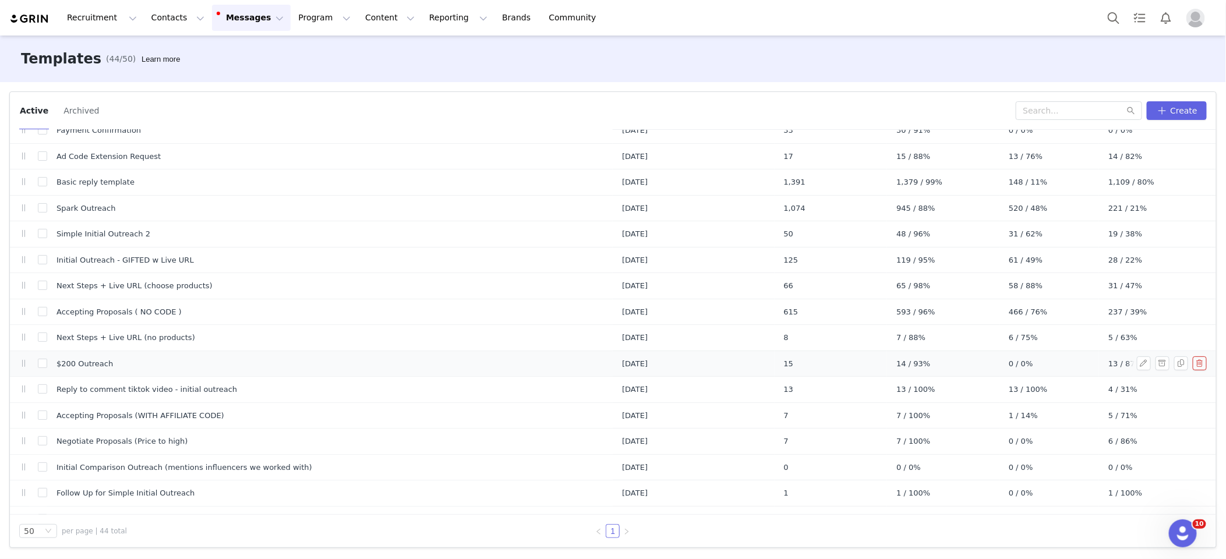
click at [395, 369] on td "$200 Outreach" at bounding box center [329, 364] width 565 height 26
click at [103, 363] on span "$200 Outreach" at bounding box center [84, 364] width 56 height 12
drag, startPoint x: 174, startPoint y: 361, endPoint x: 203, endPoint y: 364, distance: 29.9
click at [176, 362] on td "$200 Outreach" at bounding box center [329, 364] width 565 height 26
click at [1141, 358] on button "button" at bounding box center [1144, 363] width 14 height 14
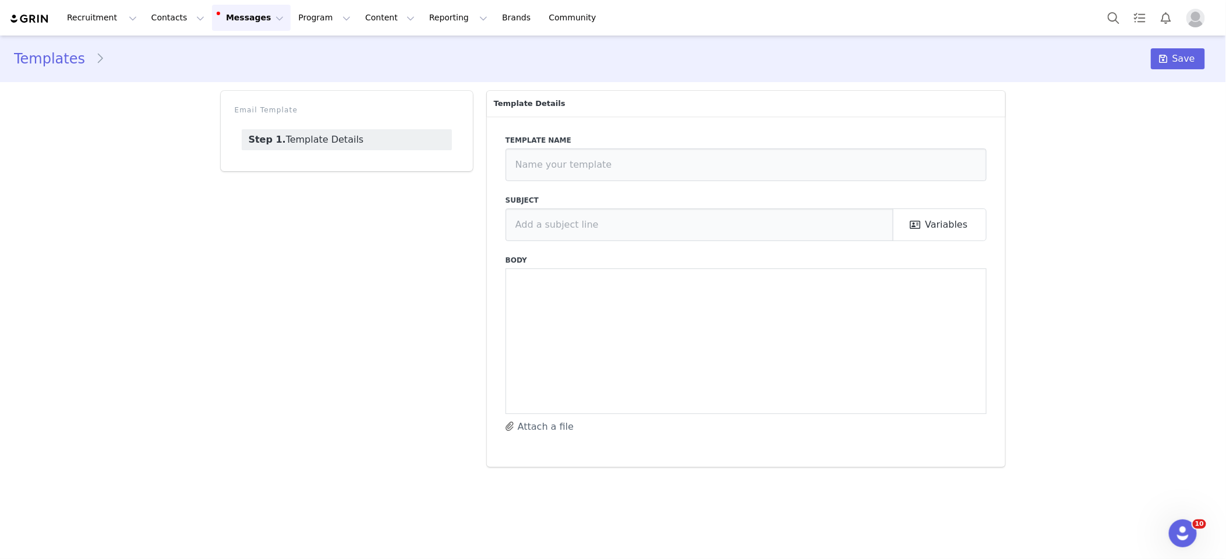
type input "$200 Outreach"
type input "[first_name] x Dorado - Paid Opportunity"
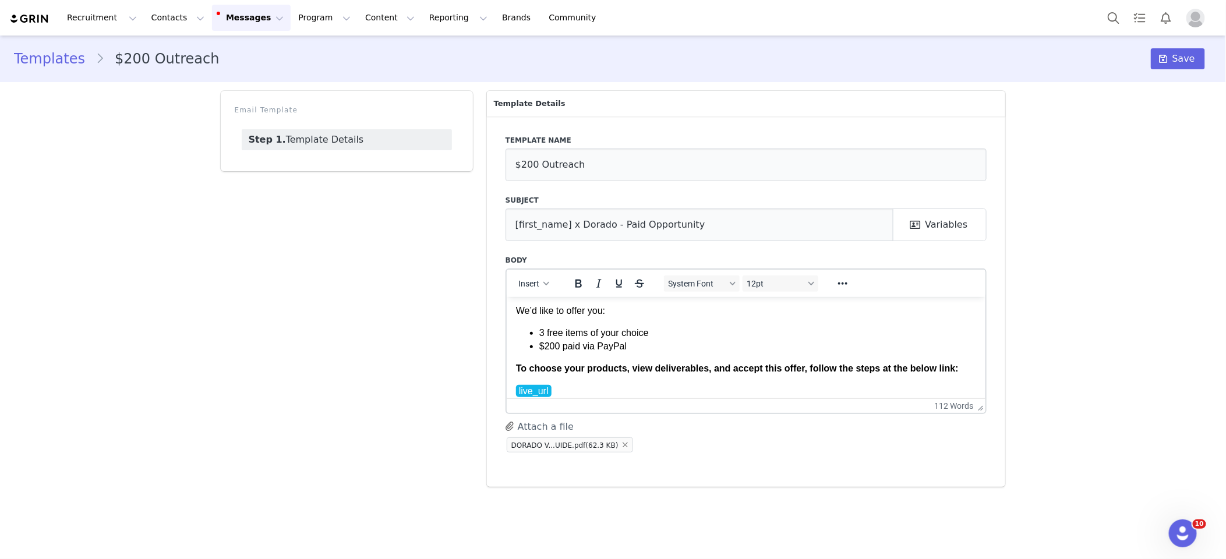
scroll to position [70, 0]
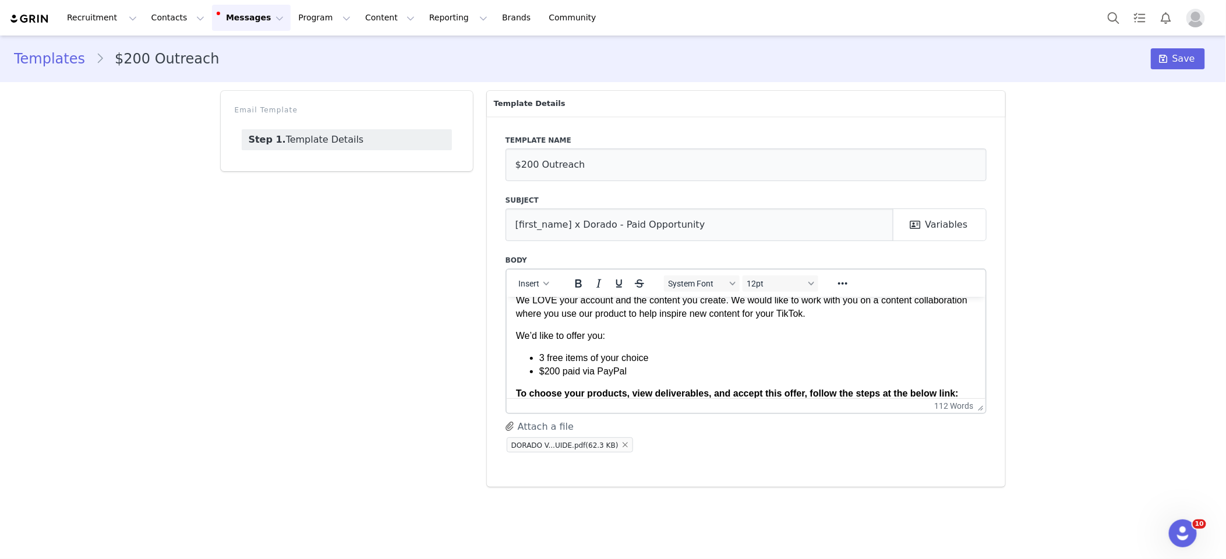
click at [649, 370] on li "$200 paid via PayPal" at bounding box center [757, 370] width 437 height 13
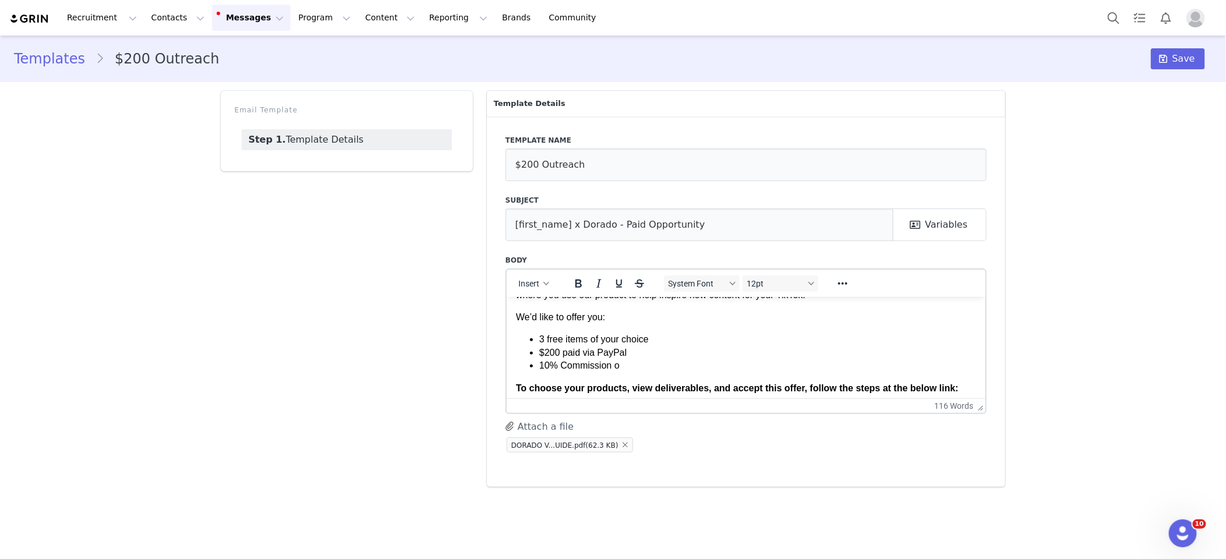
scroll to position [92, 0]
click at [542, 335] on li "3 free items of your choice" at bounding box center [757, 335] width 437 height 13
click at [640, 360] on li "10% Commission o" at bounding box center [757, 361] width 437 height 13
drag, startPoint x: 657, startPoint y: 333, endPoint x: 599, endPoint y: 353, distance: 62.2
click at [657, 333] on li "5 free items of your choice" at bounding box center [757, 335] width 437 height 13
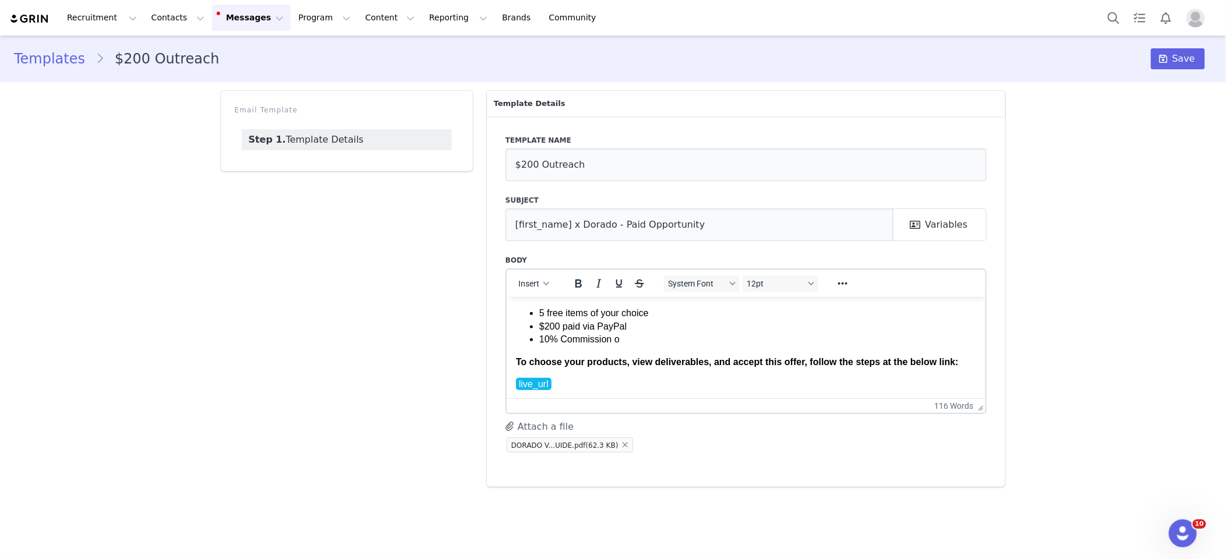
scroll to position [112, 0]
click at [640, 342] on li "10% Commission o" at bounding box center [757, 341] width 437 height 13
click at [541, 341] on li "10% Commission o" at bounding box center [757, 341] width 437 height 13
click at [539, 340] on li "earn 10% commission on every sale made through you!" at bounding box center [757, 341] width 437 height 13
drag, startPoint x: 772, startPoint y: 342, endPoint x: 763, endPoint y: 361, distance: 20.9
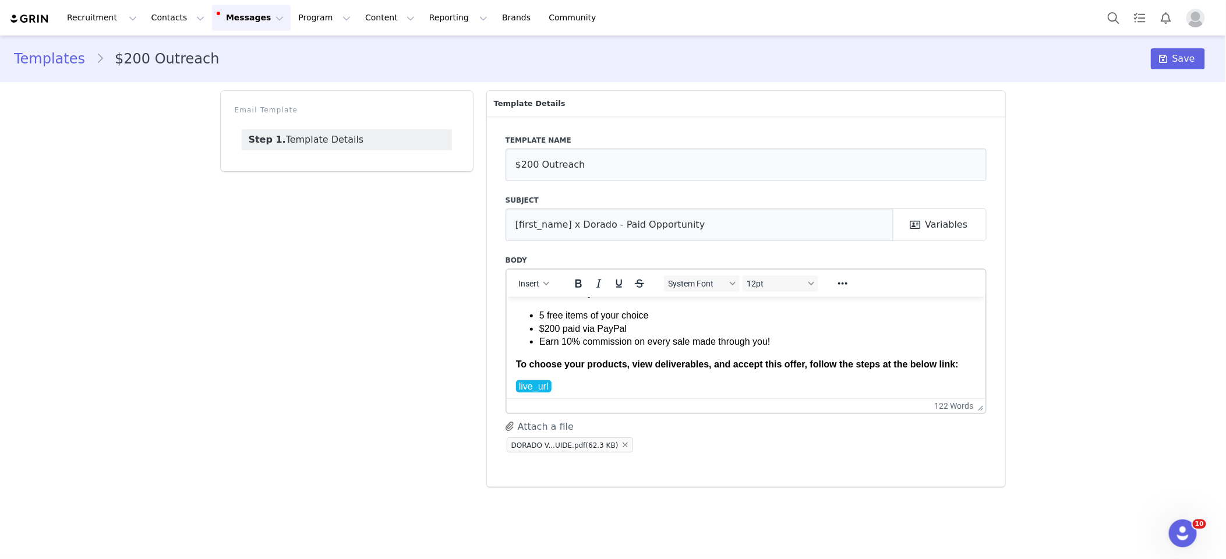
click at [772, 343] on li "Earn 10% commission on every sale made through you!" at bounding box center [757, 341] width 437 height 13
click at [901, 339] on li "Earn 10% commission on every sale made through your affiliate link and coupon c…" at bounding box center [757, 341] width 437 height 13
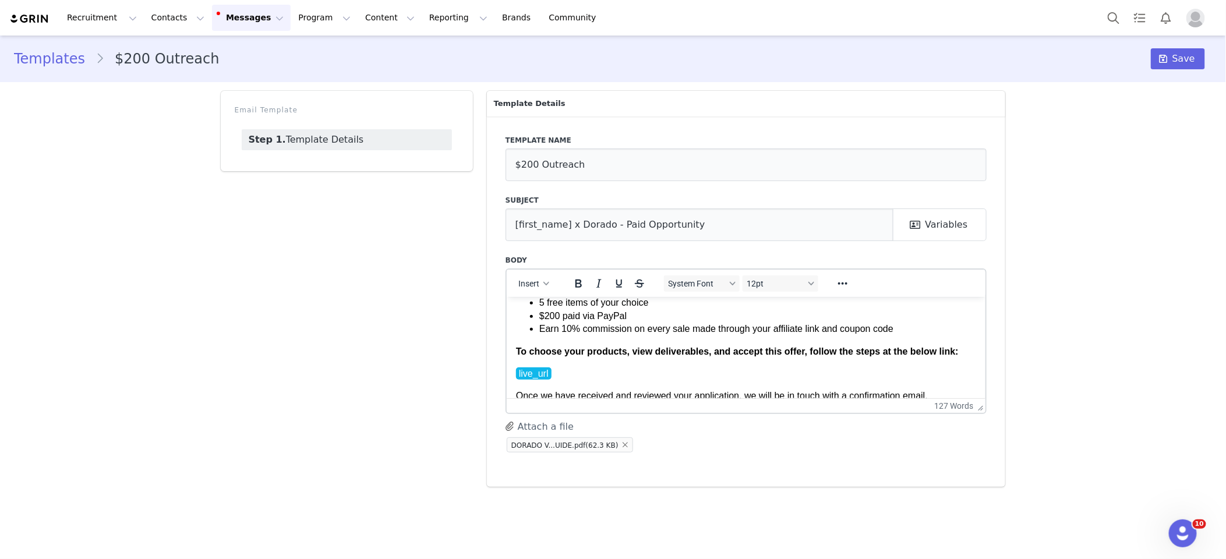
scroll to position [131, 0]
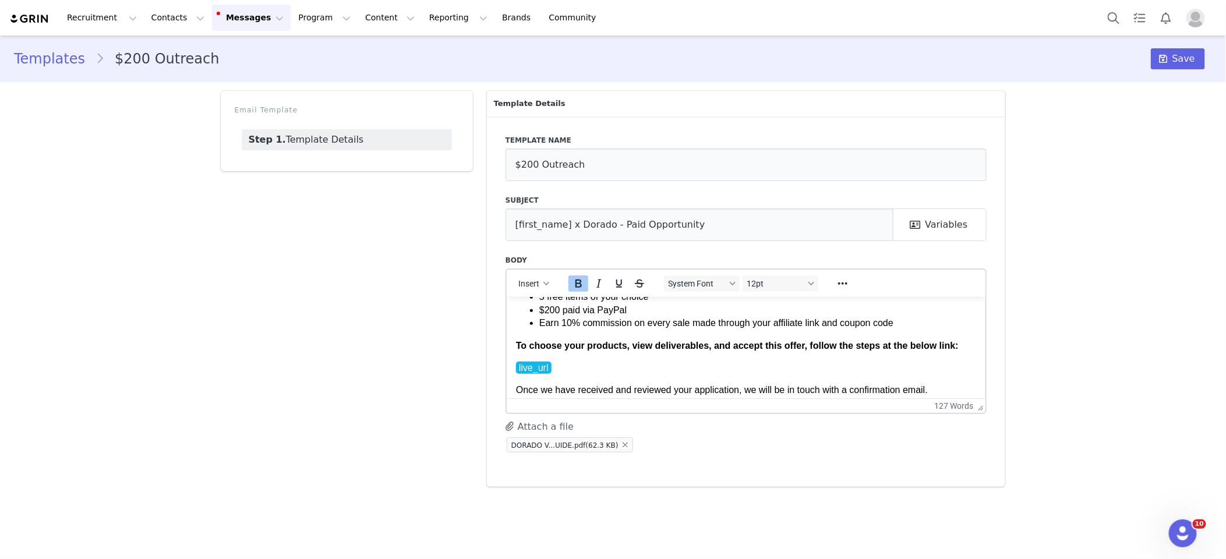
click at [663, 342] on strong "To choose your products, view deliverables, and accept this offer, follow the s…" at bounding box center [736, 345] width 443 height 10
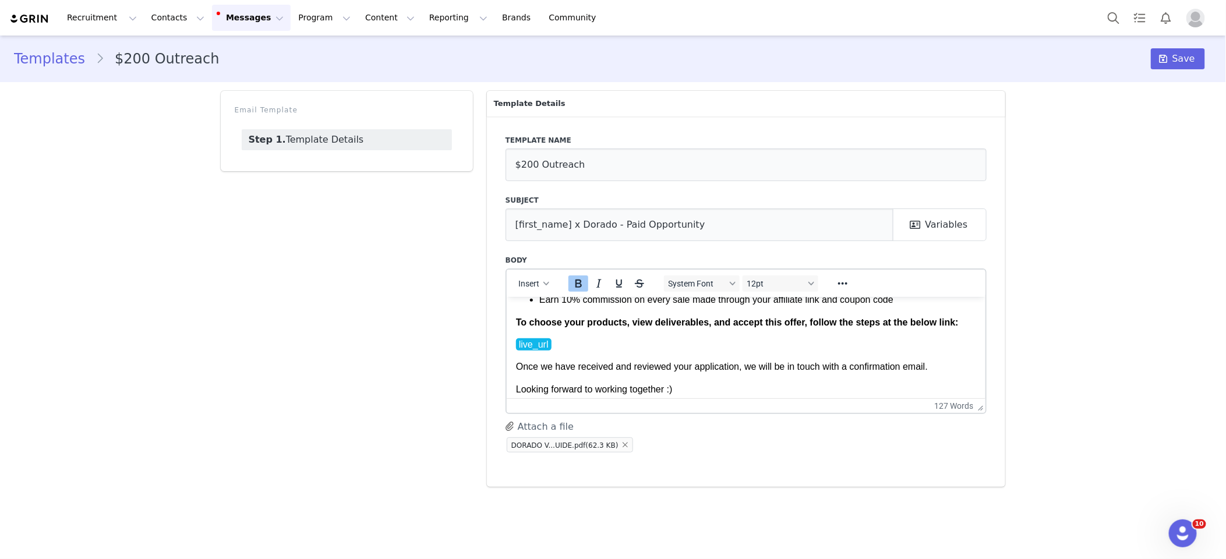
scroll to position [160, 0]
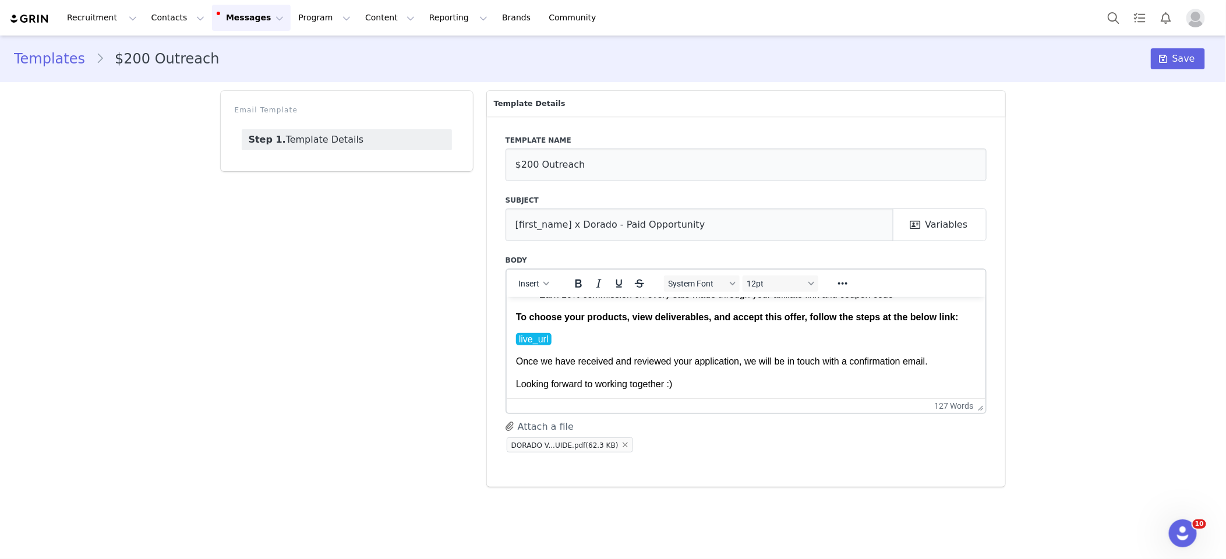
click at [935, 361] on p "Once we have received and reviewed your application, we will be in touch with a…" at bounding box center [745, 361] width 461 height 13
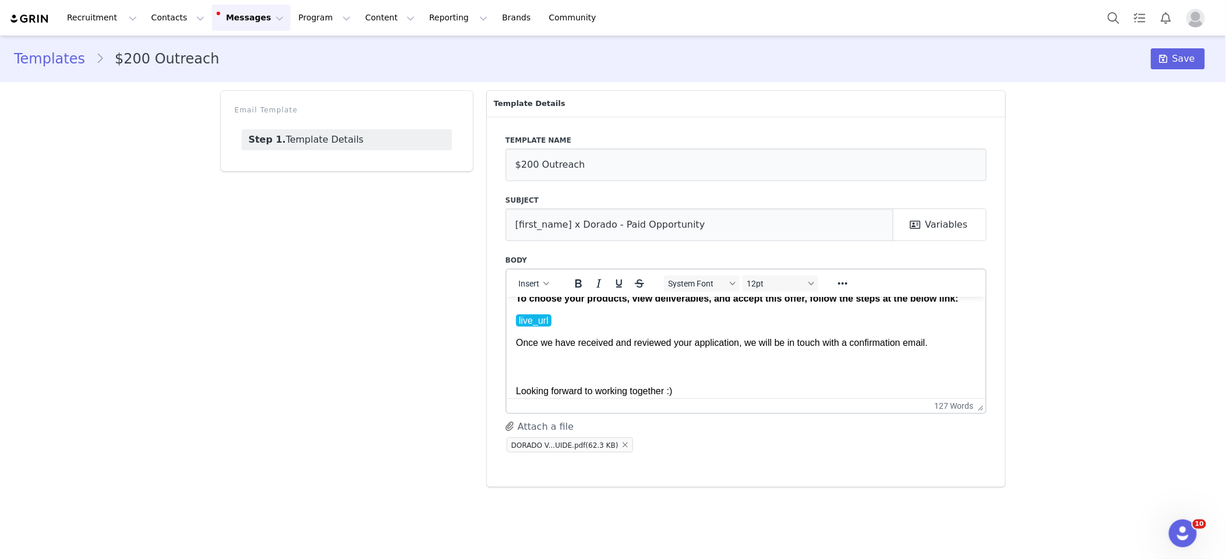
scroll to position [191, 0]
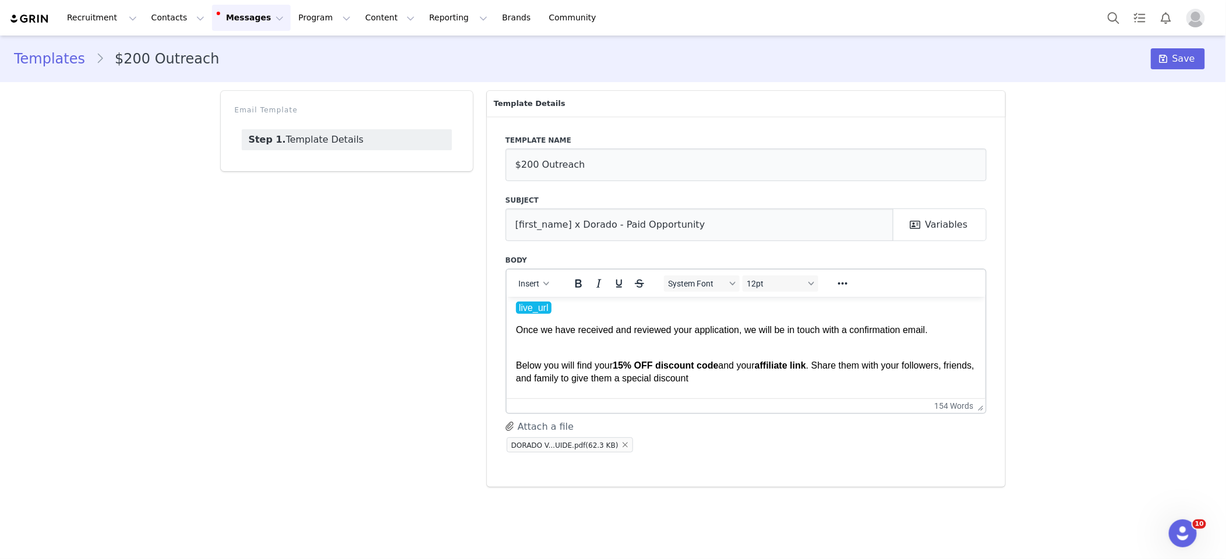
click at [543, 356] on p "Below you will find your 15% OFF discount code and your affiliate link . Share …" at bounding box center [745, 398] width 461 height 104
click at [516, 353] on p "Earn Commission Below you will find your 15% OFF discount code and your affilia…" at bounding box center [745, 398] width 461 height 104
click at [599, 357] on p "Earn Commission Below you will find your 15% OFF discount code and your affilia…" at bounding box center [745, 398] width 461 height 104
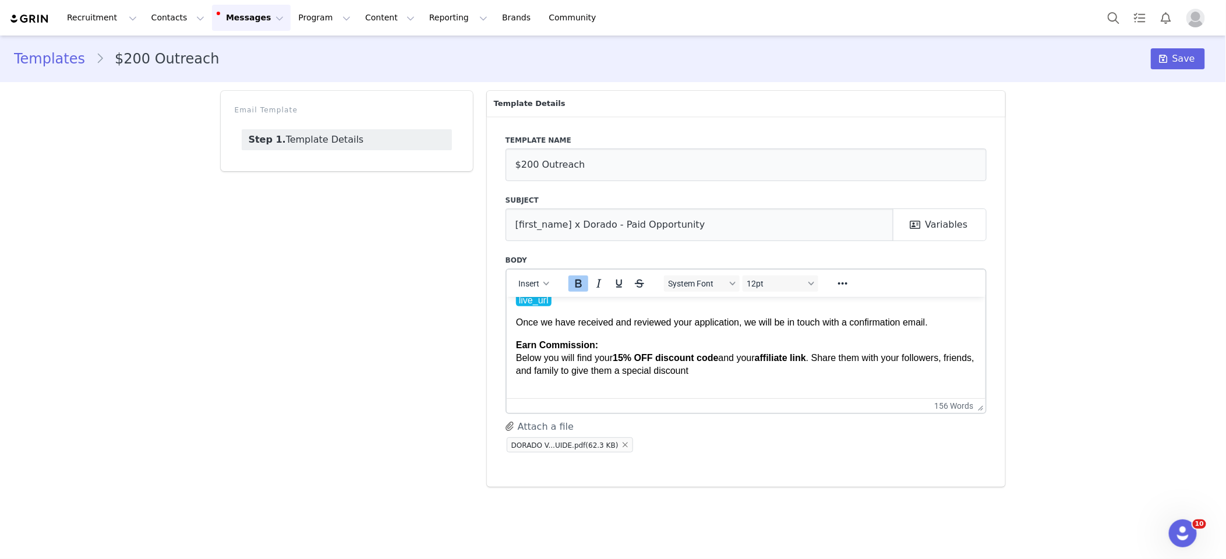
scroll to position [211, 0]
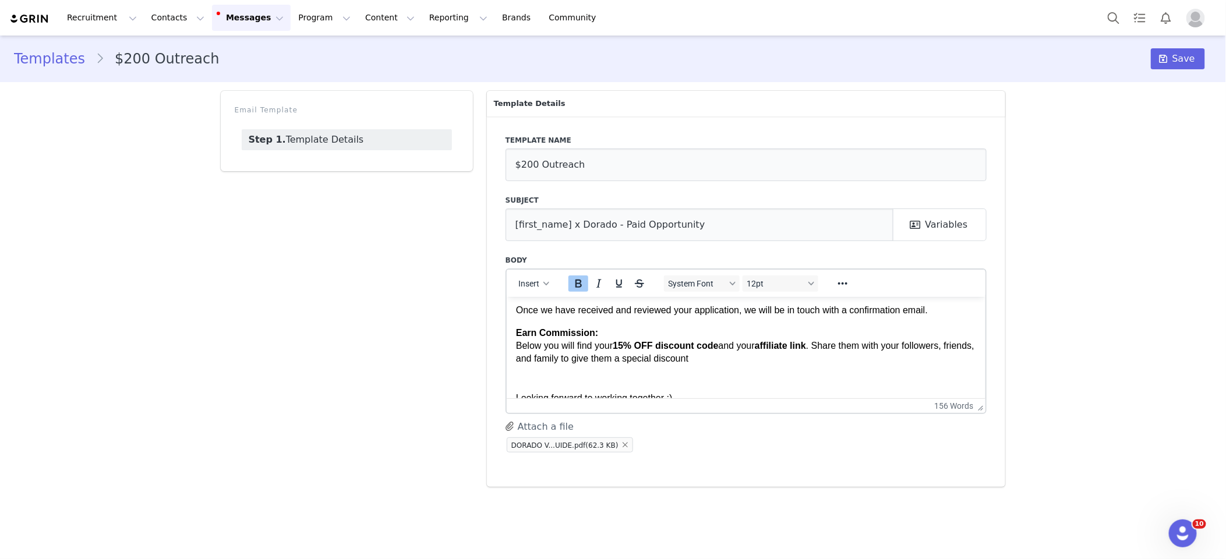
click at [749, 361] on p "Earn Commission: Below you will find your 15% OFF discount code and your affili…" at bounding box center [745, 378] width 461 height 104
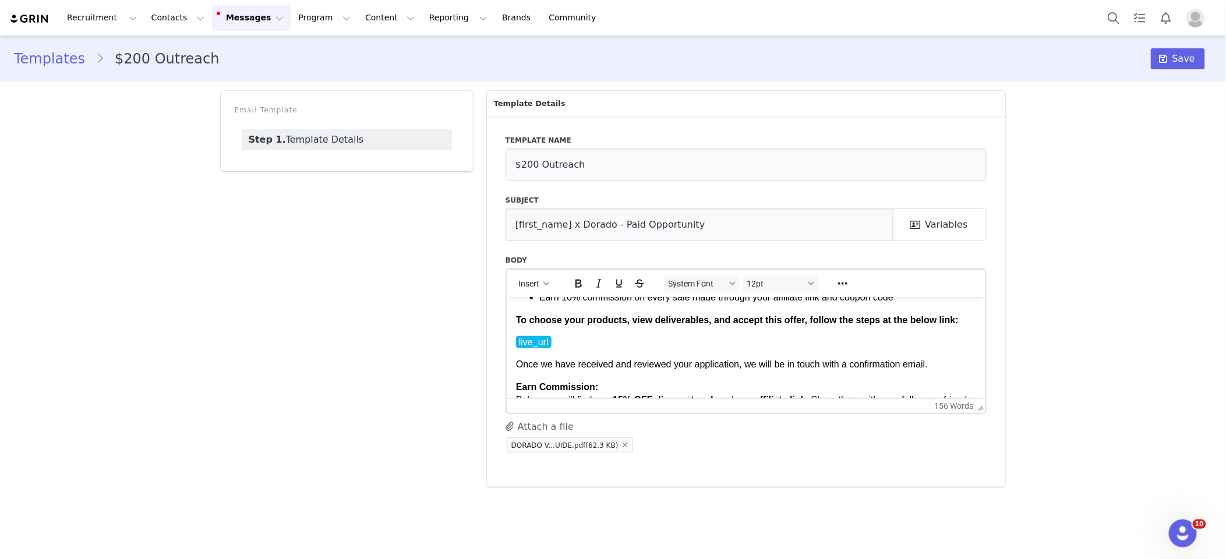
scroll to position [125, 0]
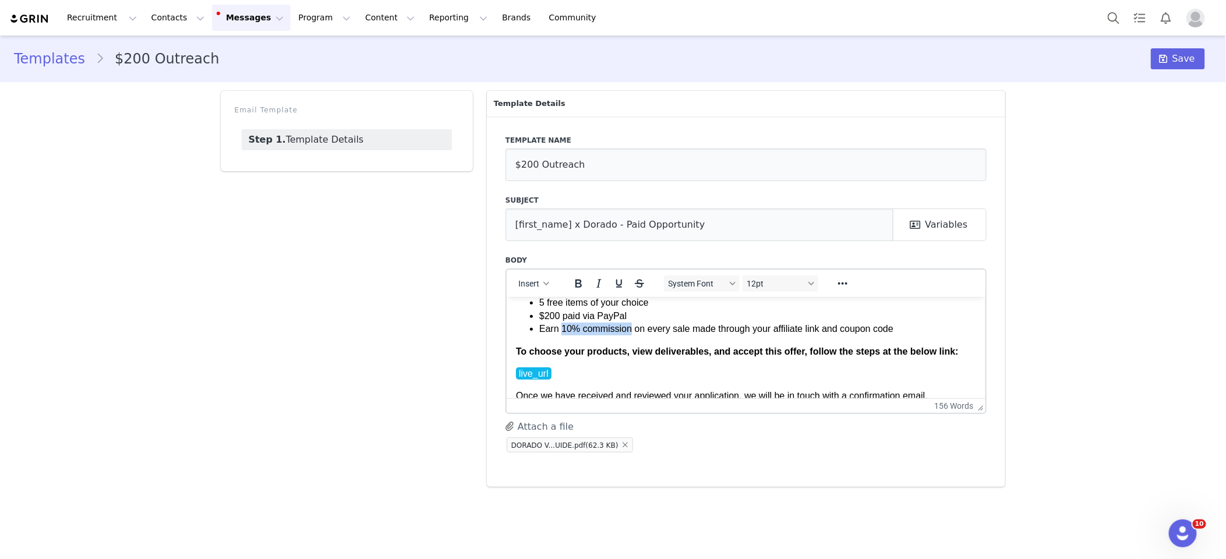
drag, startPoint x: 560, startPoint y: 330, endPoint x: 629, endPoint y: 330, distance: 68.7
click at [629, 330] on li "Earn 10% commission on every sale made through your affiliate link and coupon c…" at bounding box center [757, 328] width 437 height 13
click at [634, 314] on li "$200 paid via PayPal" at bounding box center [757, 315] width 437 height 13
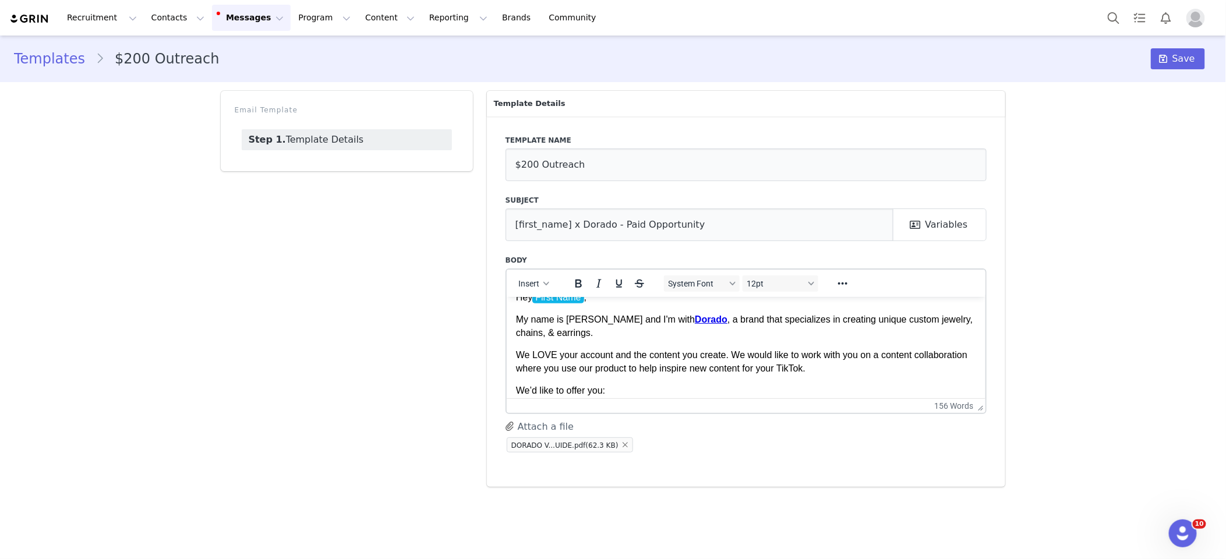
scroll to position [0, 0]
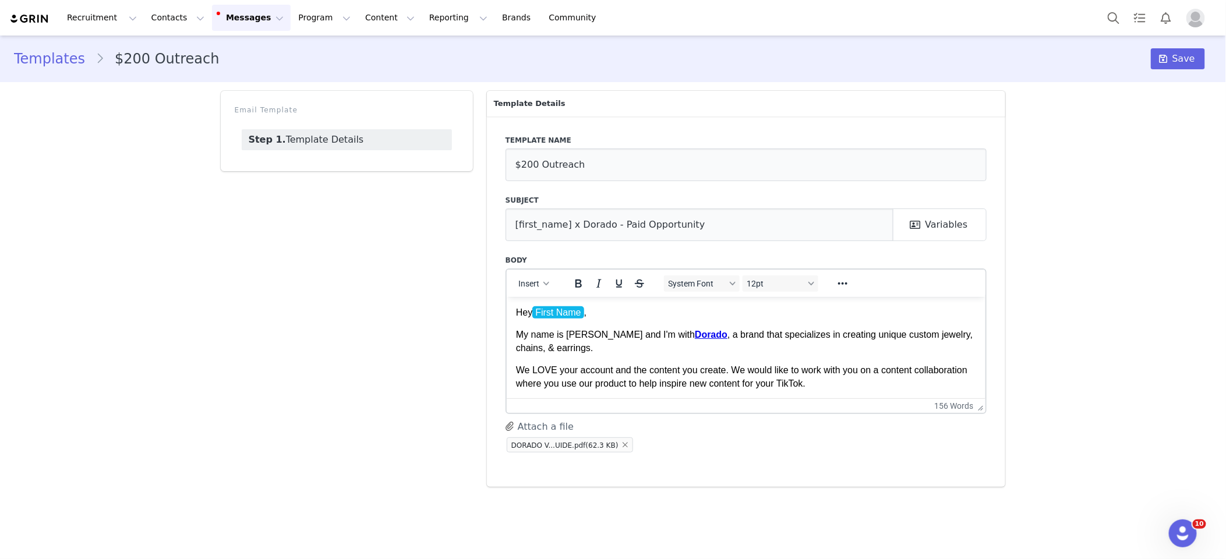
click at [578, 334] on p "My name is Aisha and I'm with Dorado , a brand that specializes in creating uni…" at bounding box center [745, 341] width 461 height 26
click at [589, 171] on input "$200 Outreach" at bounding box center [746, 164] width 482 height 33
click at [546, 164] on input "$200 Outreach" at bounding box center [746, 164] width 482 height 33
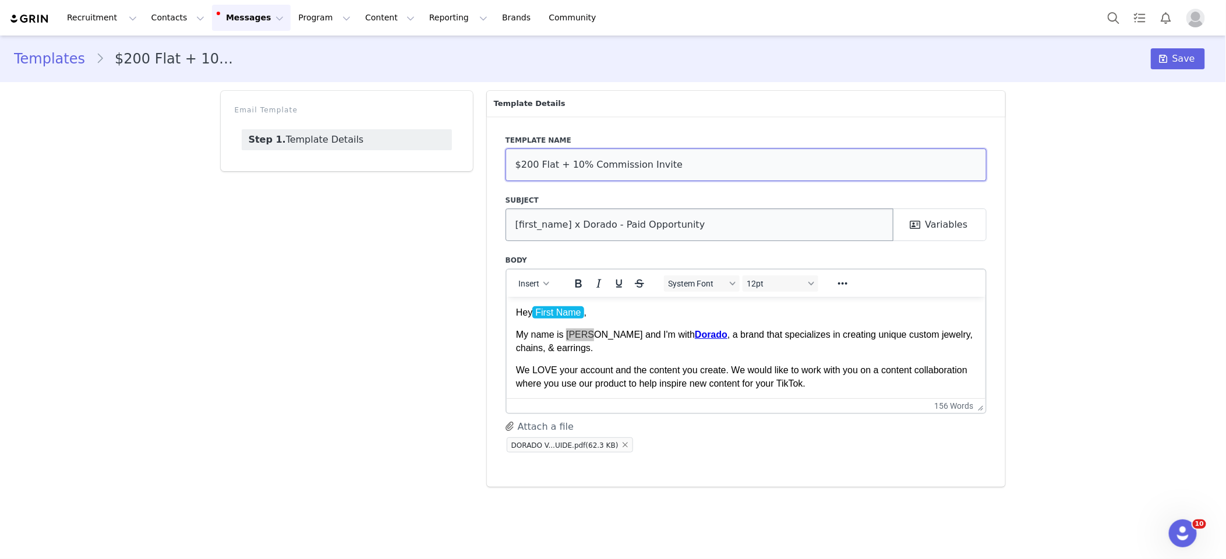
type input "$200 Flat + 10% Commission Invite"
drag, startPoint x: 704, startPoint y: 227, endPoint x: 677, endPoint y: 228, distance: 27.4
click at [704, 227] on input "[first_name] x Dorado - Paid Opportunity" at bounding box center [699, 224] width 388 height 33
drag, startPoint x: 576, startPoint y: 223, endPoint x: 474, endPoint y: 217, distance: 102.6
click at [476, 219] on div "Email Template Step 1. Template Details Template Details Template name $200 Fla…" at bounding box center [613, 289] width 799 height 410
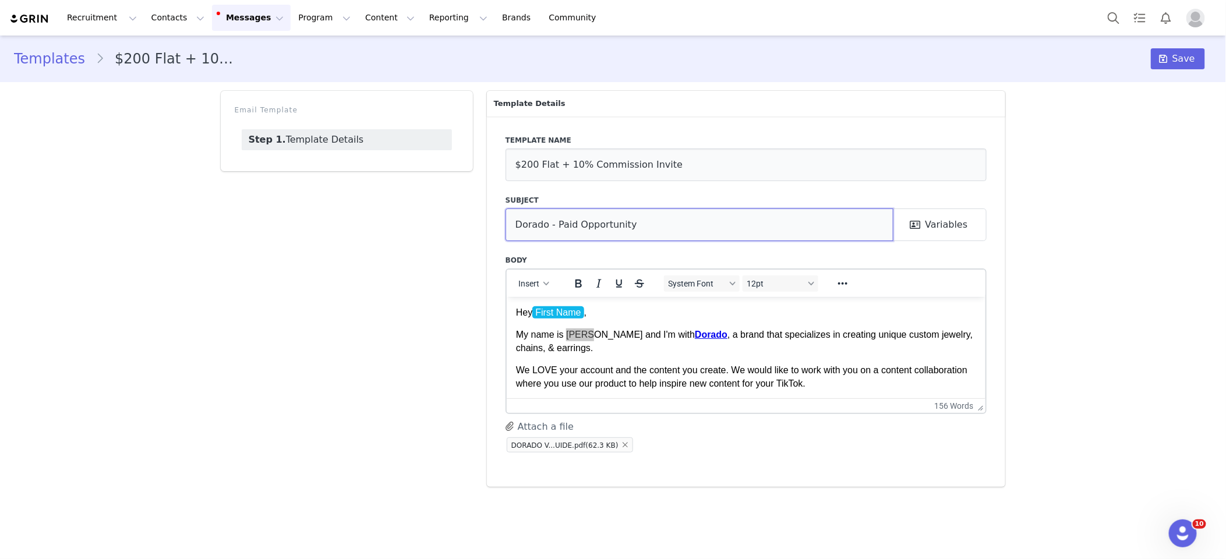
click at [662, 229] on input "Dorado - Paid Opportunity" at bounding box center [699, 224] width 388 height 33
drag, startPoint x: 615, startPoint y: 228, endPoint x: 629, endPoint y: 228, distance: 13.4
click at [616, 228] on input "Dorado - Paid Opportunity" at bounding box center [699, 224] width 388 height 33
drag, startPoint x: 627, startPoint y: 227, endPoint x: 516, endPoint y: 225, distance: 110.6
click at [512, 227] on input "Dorado - Paid Opportunity" at bounding box center [699, 224] width 388 height 33
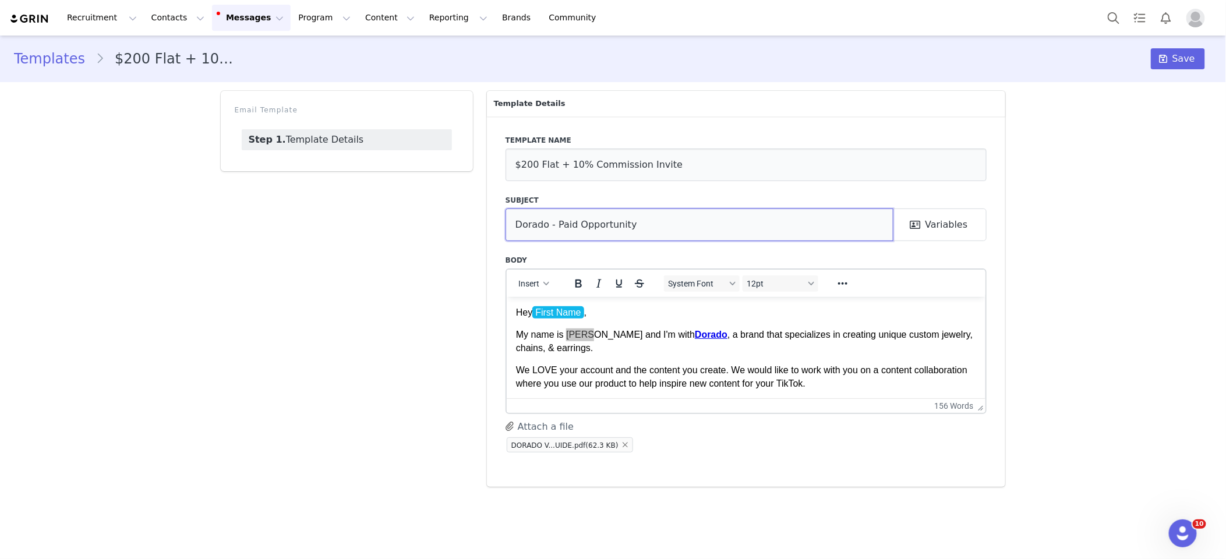
click at [517, 225] on input "Dorado - Paid Opportunity" at bounding box center [699, 224] width 388 height 33
click at [517, 228] on input "Dorado - Paid Opportunity" at bounding box center [699, 224] width 388 height 33
click at [593, 224] on input "Become a Dorado - Paid Opportunity" at bounding box center [699, 224] width 388 height 33
click at [646, 223] on input "Paid Collab Invite - DORADO Jewelry" at bounding box center [699, 224] width 388 height 33
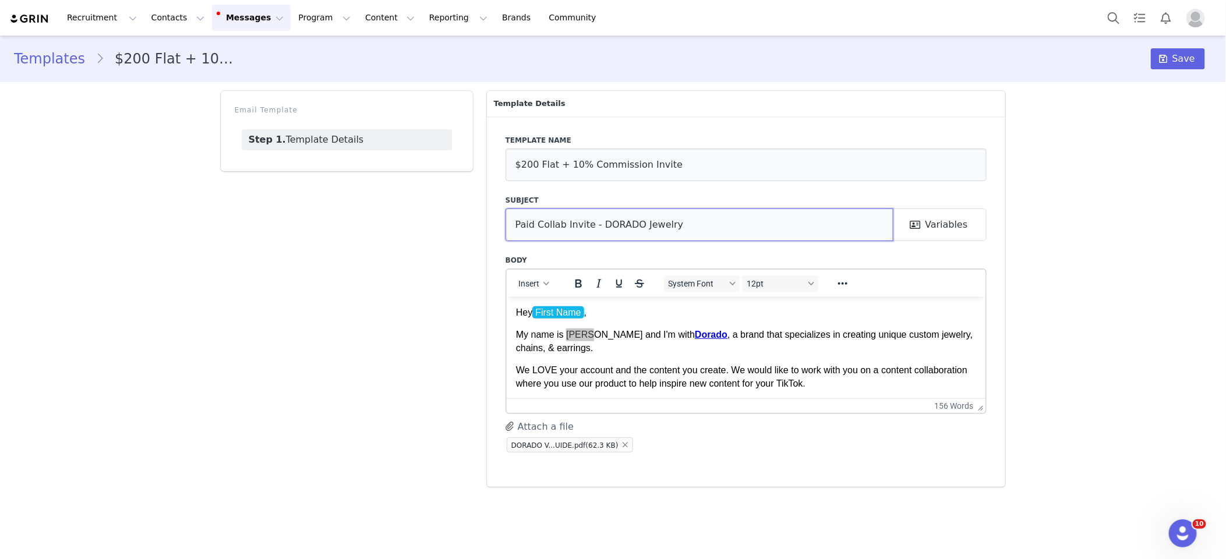
click at [687, 228] on input "Paid Collab Invite - DORADO Jewelry" at bounding box center [699, 224] width 388 height 33
click at [649, 226] on input "Paid Collab Invite - DORADO Jewelry" at bounding box center [699, 224] width 388 height 33
click at [650, 226] on input "Paid Collab Invite - DORADO Jewelry" at bounding box center [699, 224] width 388 height 33
click at [592, 227] on input "Paid Collab Invite - DORADO" at bounding box center [699, 224] width 388 height 33
click at [635, 224] on input "Paid Collab Invite - DORADO ( +Earn Commission)" at bounding box center [699, 224] width 388 height 33
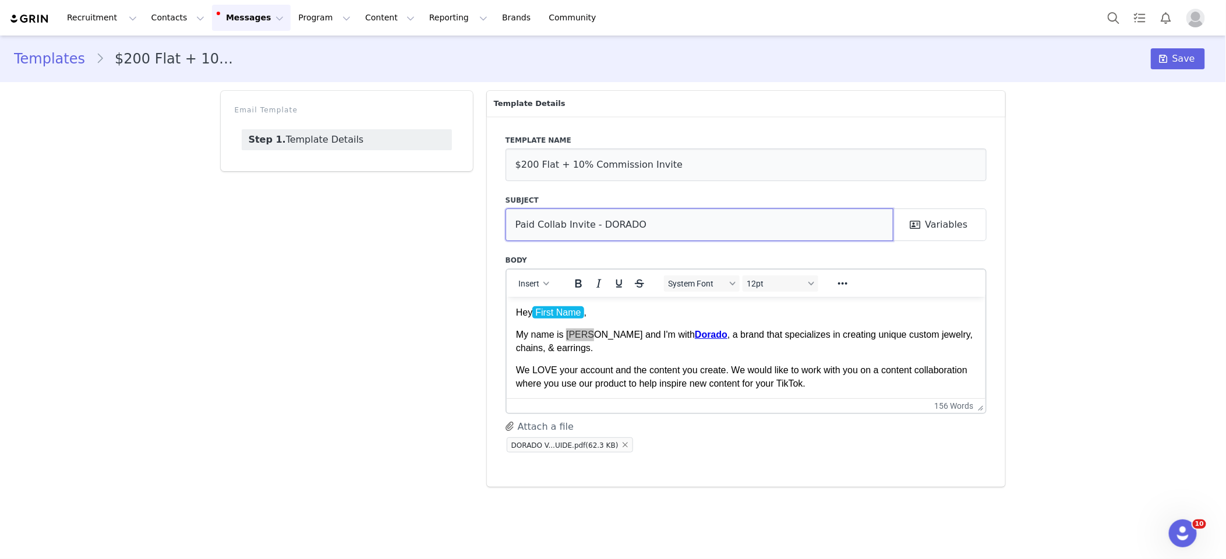
type input "Paid Collab Invite - DORADO"
click at [571, 334] on p "My name is Aisha and I'm with Dorado , a brand that specializes in creating uni…" at bounding box center [745, 341] width 461 height 26
click at [622, 443] on button "button" at bounding box center [625, 445] width 14 height 14
click at [694, 335] on link "Dorado" at bounding box center [710, 334] width 33 height 10
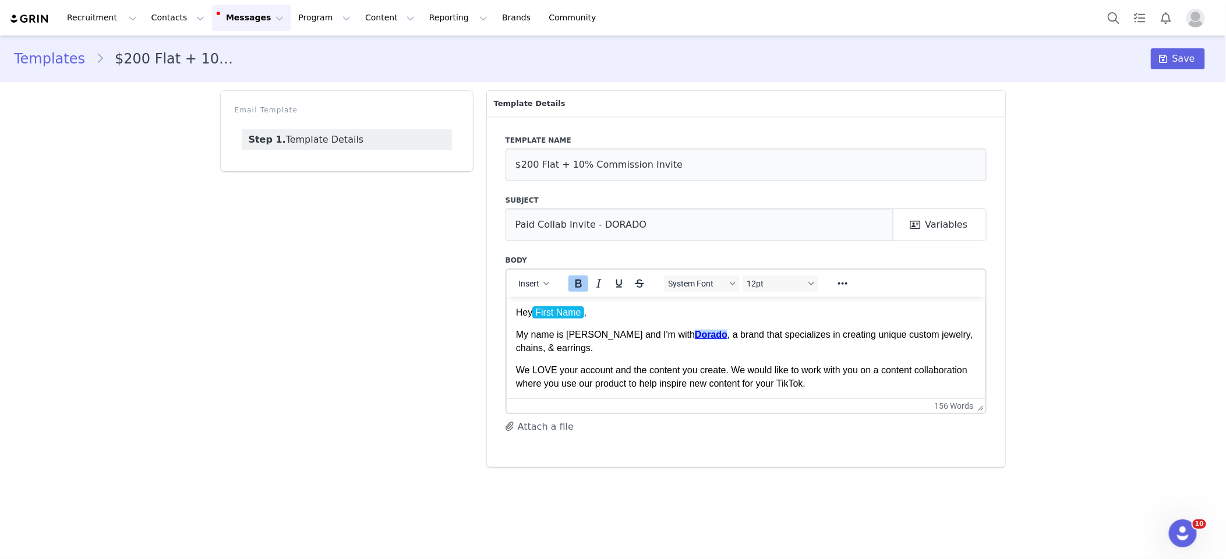
click at [694, 335] on link "Dorado" at bounding box center [710, 334] width 33 height 10
click at [841, 286] on icon "Reveal or hide additional toolbar items" at bounding box center [843, 284] width 14 height 14
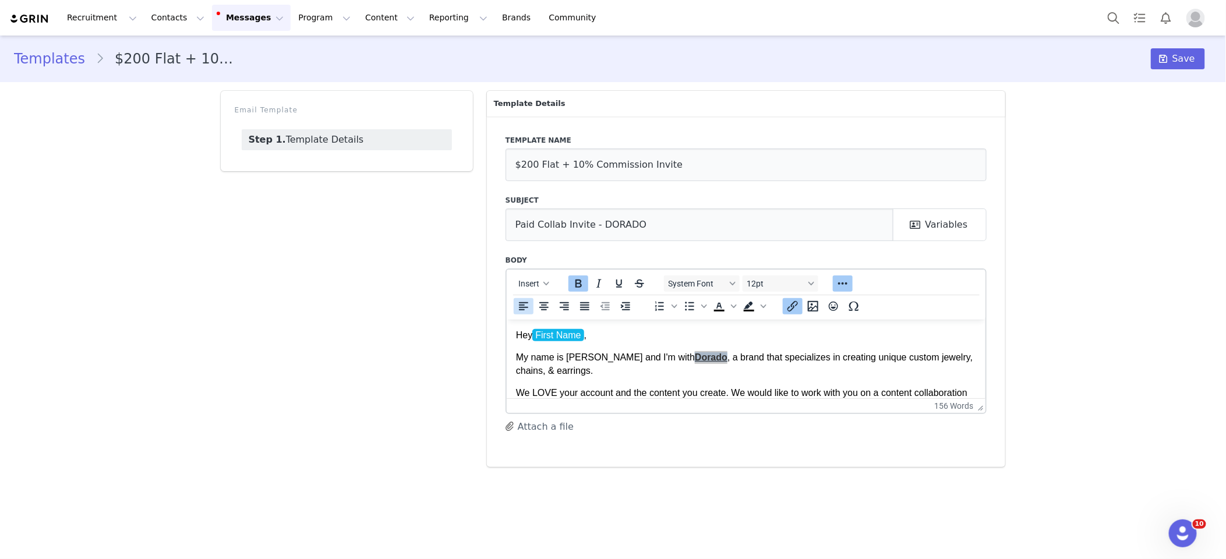
click at [792, 306] on icon "Insert/edit link" at bounding box center [792, 306] width 14 height 14
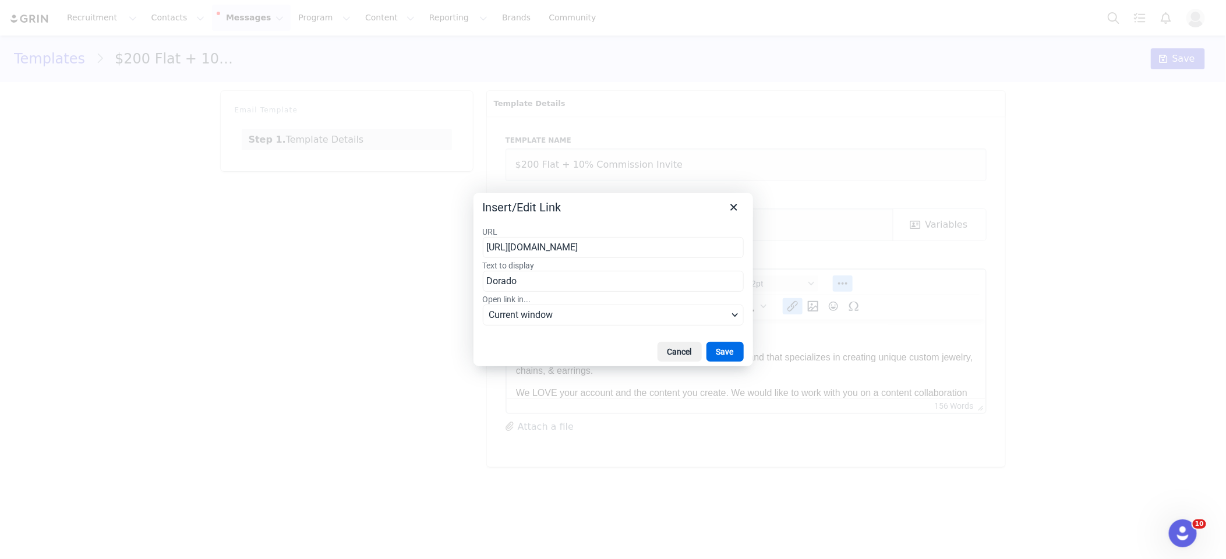
click at [701, 245] on input "https://usw2.nyl.as/t1/141/7dq87dqr035y2if4pwt53z2ig/0/8c53ebbb0c7d637a59648683…" at bounding box center [613, 247] width 261 height 21
click at [536, 250] on input "https://usw2.nyl.as/t1/141/7dq87dqr035y2if4pwt53z2ig/0/8c53ebbb0c7d637a59648683…" at bounding box center [613, 247] width 261 height 21
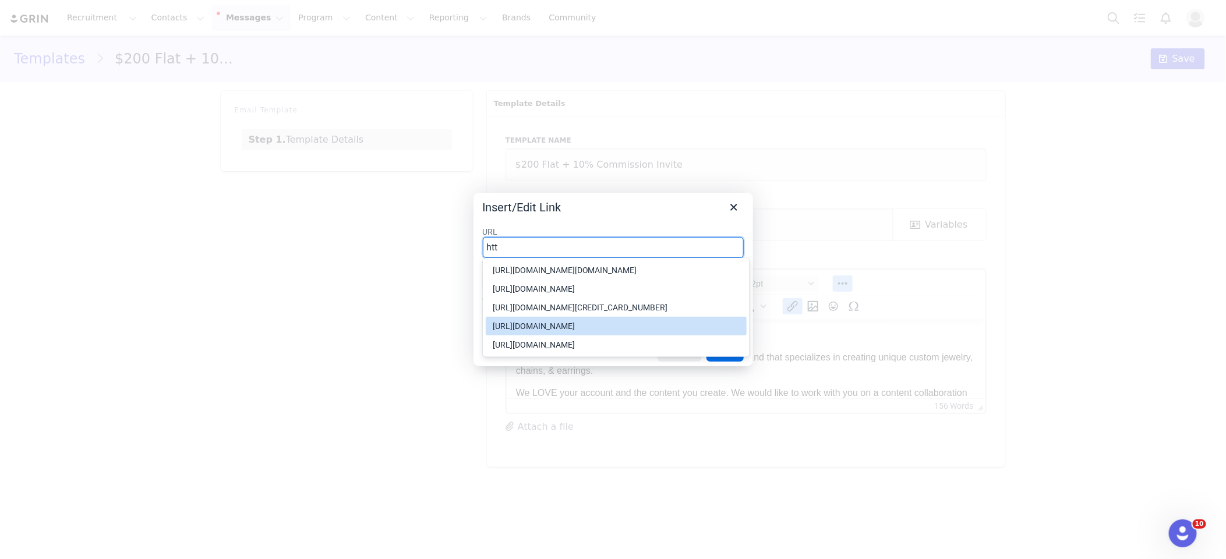
drag, startPoint x: 575, startPoint y: 369, endPoint x: 564, endPoint y: 321, distance: 49.6
click at [575, 333] on div "https://dorado.com/collections/womens-watches" at bounding box center [617, 326] width 249 height 14
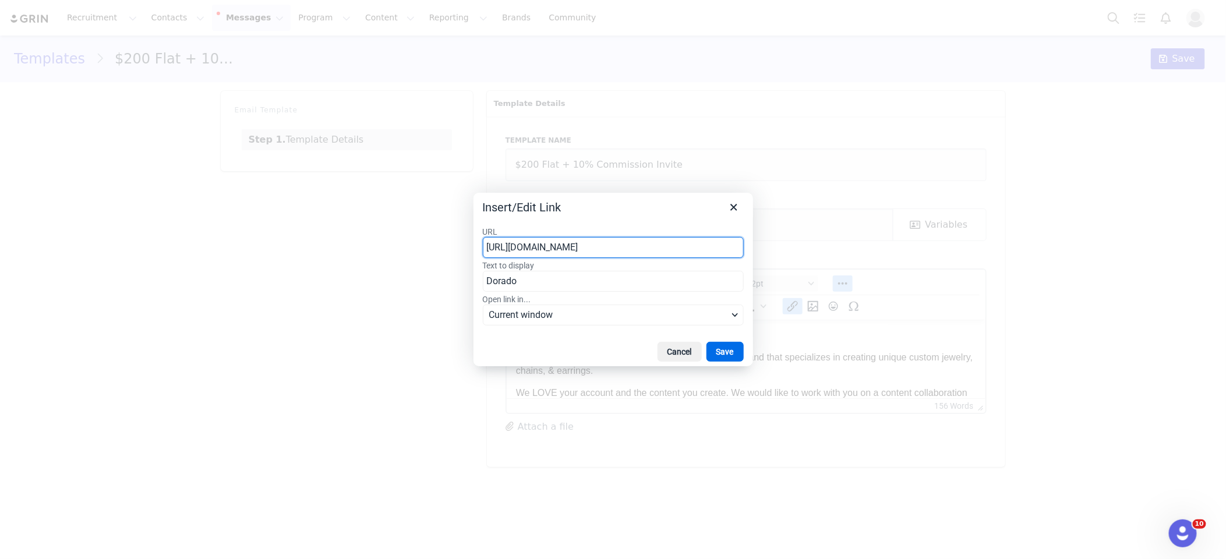
click at [569, 247] on input "https://dorado.com/collections/womens-watches" at bounding box center [613, 247] width 261 height 21
type input "https://dorado.com/"
click at [613, 233] on label "URL" at bounding box center [613, 232] width 261 height 10
click at [613, 237] on input "https://dorado.com/" at bounding box center [613, 247] width 261 height 21
click at [714, 346] on button "Save" at bounding box center [724, 352] width 37 height 20
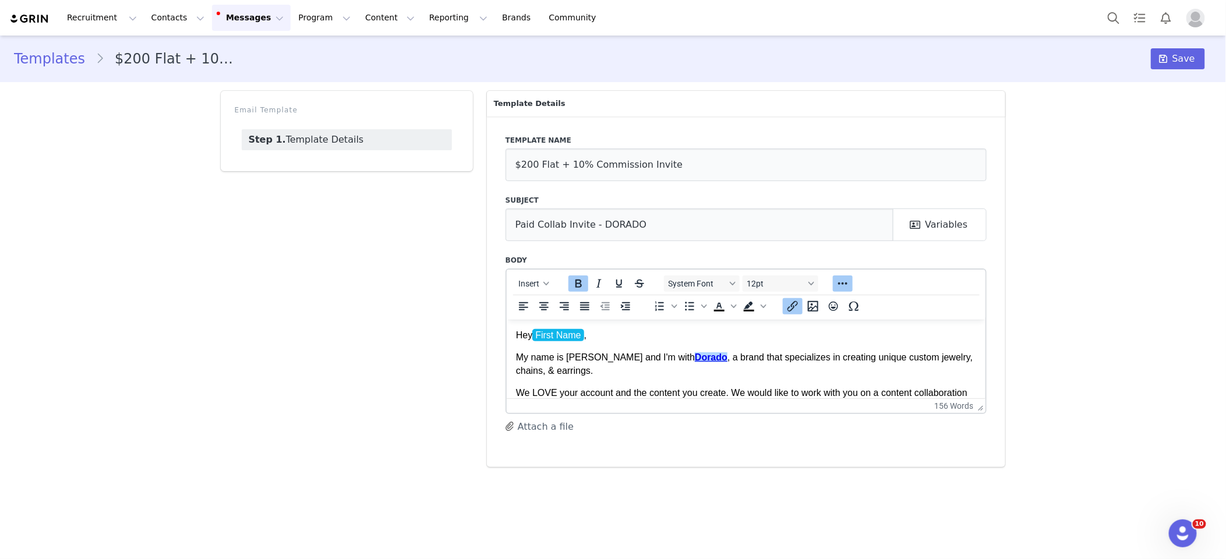
click at [694, 356] on link "Dorado" at bounding box center [710, 357] width 33 height 10
click at [694, 358] on link "Dorado" at bounding box center [710, 357] width 33 height 10
click at [793, 308] on icon "Insert/edit link" at bounding box center [792, 306] width 14 height 14
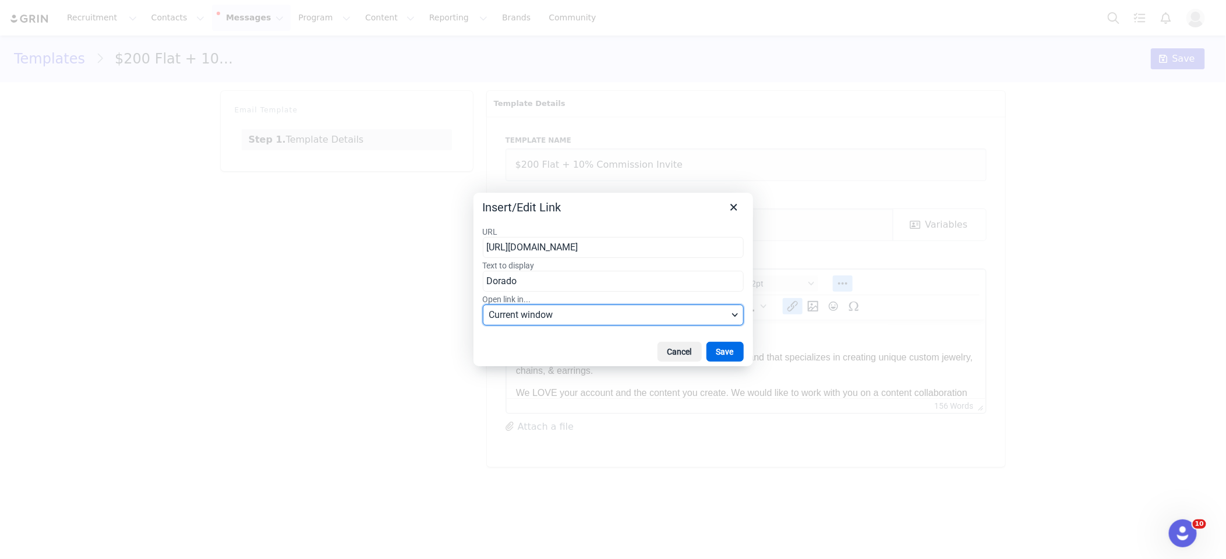
click at [547, 309] on span "Current window" at bounding box center [608, 315] width 239 height 14
click at [535, 349] on div "New window" at bounding box center [536, 356] width 86 height 14
click at [736, 348] on button "Save" at bounding box center [724, 352] width 37 height 20
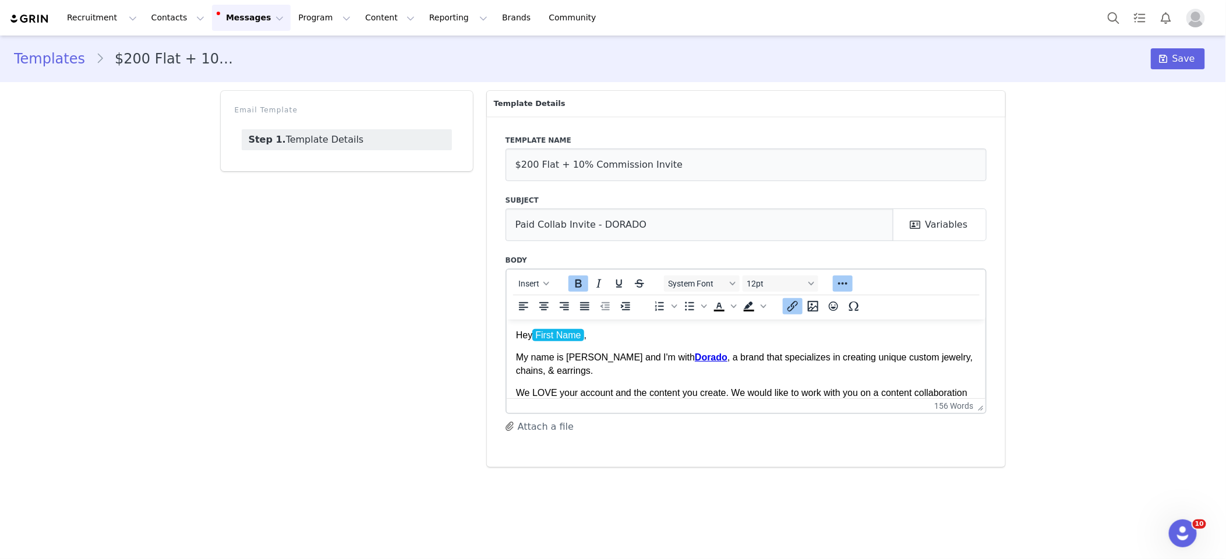
click at [726, 358] on p "My name is Jeanette and I'm with Dorado , a brand that specializes in creating …" at bounding box center [745, 364] width 461 height 26
drag, startPoint x: 673, startPoint y: 356, endPoint x: 681, endPoint y: 358, distance: 8.3
click at [694, 356] on link "Dorado" at bounding box center [710, 357] width 33 height 10
click at [694, 358] on link "Dorado﻿" at bounding box center [710, 357] width 33 height 10
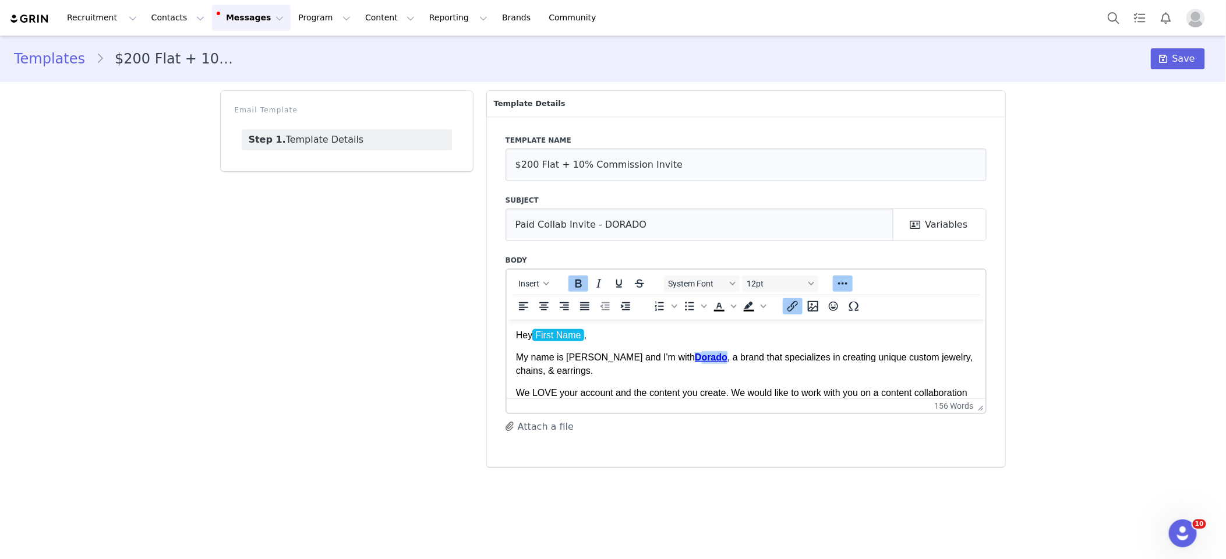
drag, startPoint x: 666, startPoint y: 359, endPoint x: 689, endPoint y: 355, distance: 23.6
click at [694, 355] on link "Dorado" at bounding box center [710, 357] width 33 height 10
click at [714, 362] on p "My name is Jeanette and I'm with DORADO﻿ , a brand that specializes in creating…" at bounding box center [745, 364] width 461 height 26
click at [607, 373] on p "My name is Jeanette and I'm with DORADO , a brand that specializes in creating …" at bounding box center [745, 364] width 461 height 26
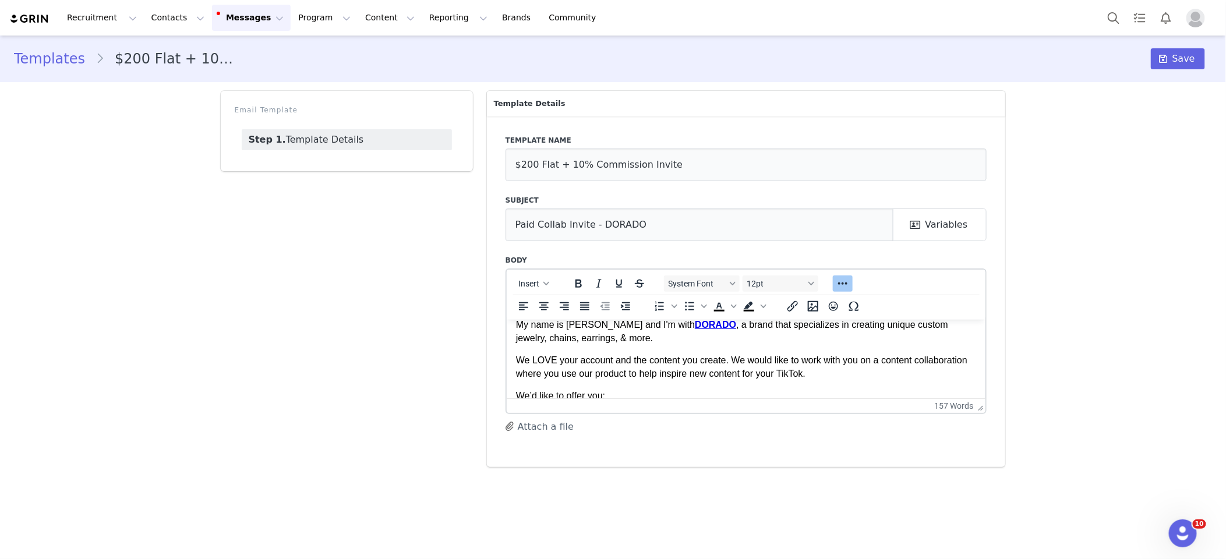
scroll to position [34, 0]
drag, startPoint x: 732, startPoint y: 358, endPoint x: 614, endPoint y: 372, distance: 119.1
click at [614, 372] on p "We LOVE your account and the content you create. We would like to work with you…" at bounding box center [745, 365] width 461 height 26
drag, startPoint x: 518, startPoint y: 373, endPoint x: 821, endPoint y: 373, distance: 303.4
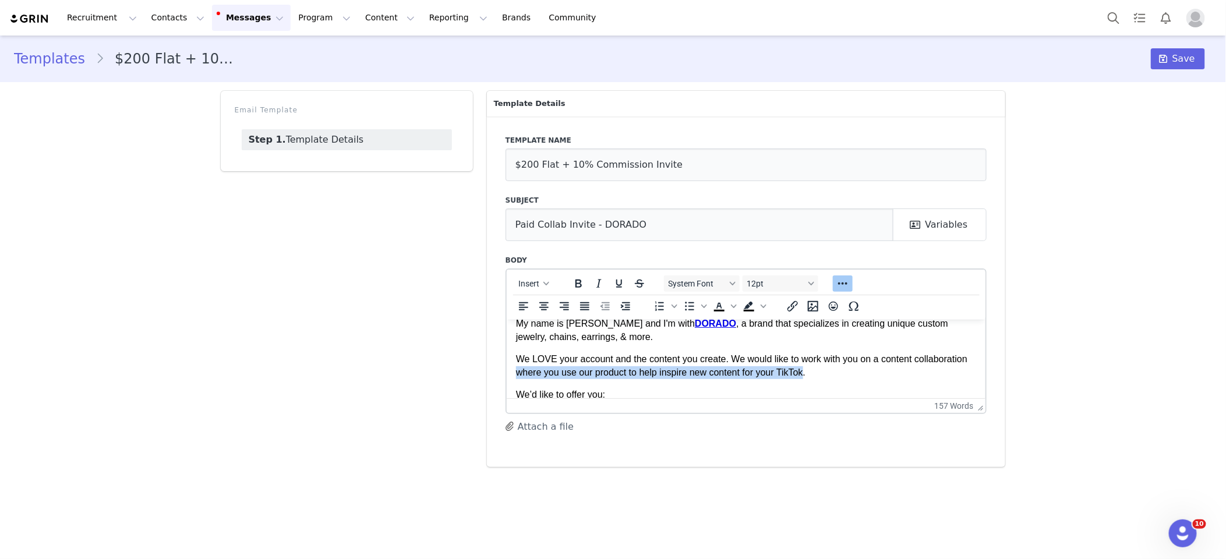
click at [809, 373] on p "We LOVE your account and the content you create. We would like to work with you…" at bounding box center [745, 365] width 461 height 26
drag, startPoint x: 819, startPoint y: 373, endPoint x: 734, endPoint y: 358, distance: 86.9
click at [734, 358] on p "We LOVE your account and the content you create. We would like to work with you…" at bounding box center [745, 365] width 461 height 26
copy p "We would like to work with you on a content collaboration where you use our pro…"
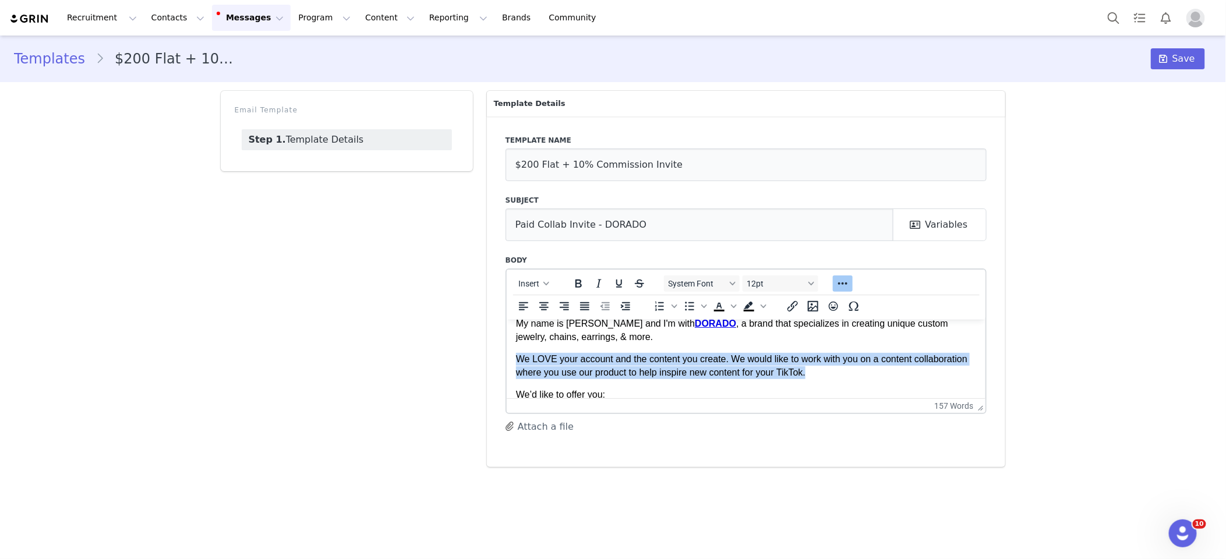
click at [516, 358] on p "We LOVE your account and the content you create. We would like to work with you…" at bounding box center [745, 365] width 461 height 26
copy p "We LOVE your account and the content you create. We would like to work with you…"
drag, startPoint x: 582, startPoint y: 351, endPoint x: 535, endPoint y: 359, distance: 47.2
click at [582, 351] on body "Hey First Name , My name is Jeanette and I'm with DORADO , a brand that special…" at bounding box center [745, 485] width 461 height 380
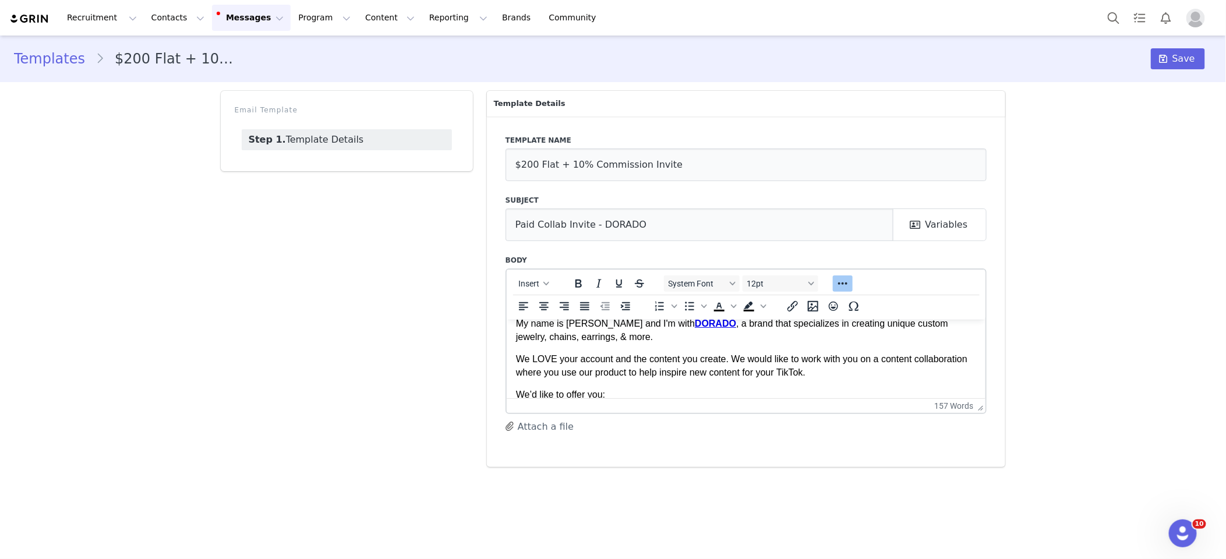
drag, startPoint x: 515, startPoint y: 361, endPoint x: 838, endPoint y: 380, distance: 323.7
click at [851, 388] on html "Hey First Name , My name is Jeanette and I'm with DORADO , a brand that special…" at bounding box center [745, 484] width 479 height 399
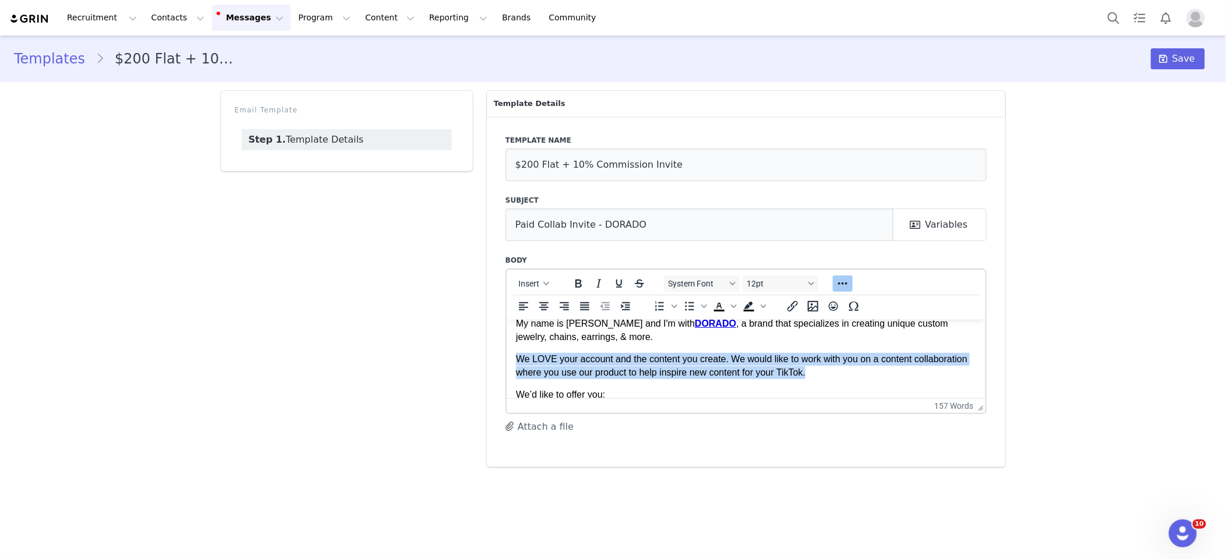
drag, startPoint x: 691, startPoint y: 368, endPoint x: 518, endPoint y: 356, distance: 172.7
click at [518, 356] on p "We LOVE your account and the content you create. We would like to work with you…" at bounding box center [745, 365] width 461 height 26
copy p "We LOVE your account and the content you create. We would like to work with you…"
click at [671, 369] on p "We LOVE your account and the content you create. We would like to work with you…" at bounding box center [745, 365] width 461 height 26
drag, startPoint x: 811, startPoint y: 373, endPoint x: 556, endPoint y: 377, distance: 254.5
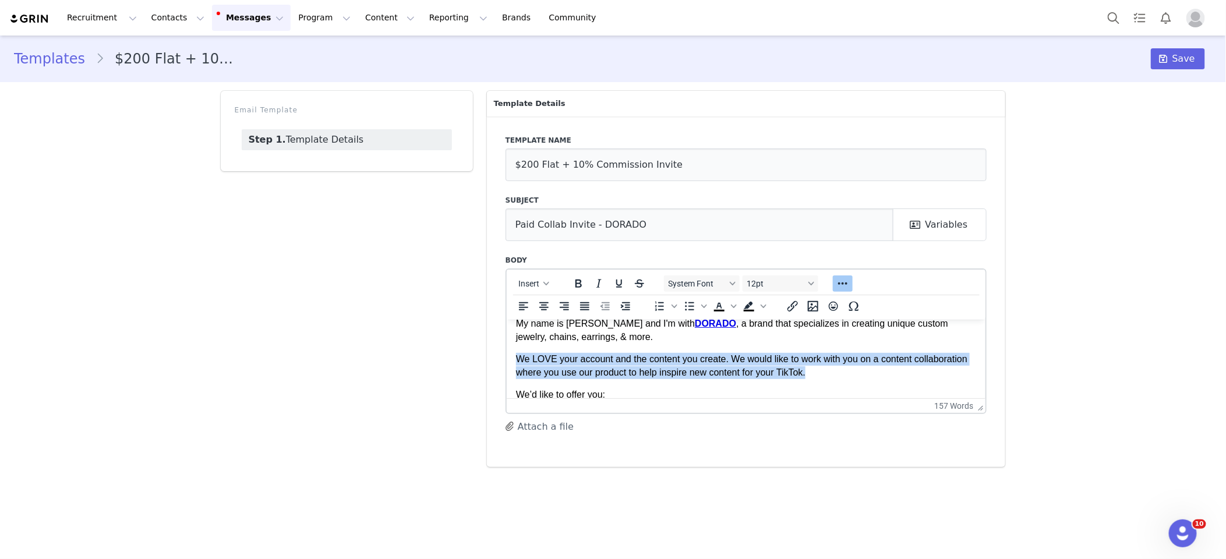
click at [517, 361] on p "We LOVE your account and the content you create. We would like to work with you…" at bounding box center [745, 365] width 461 height 26
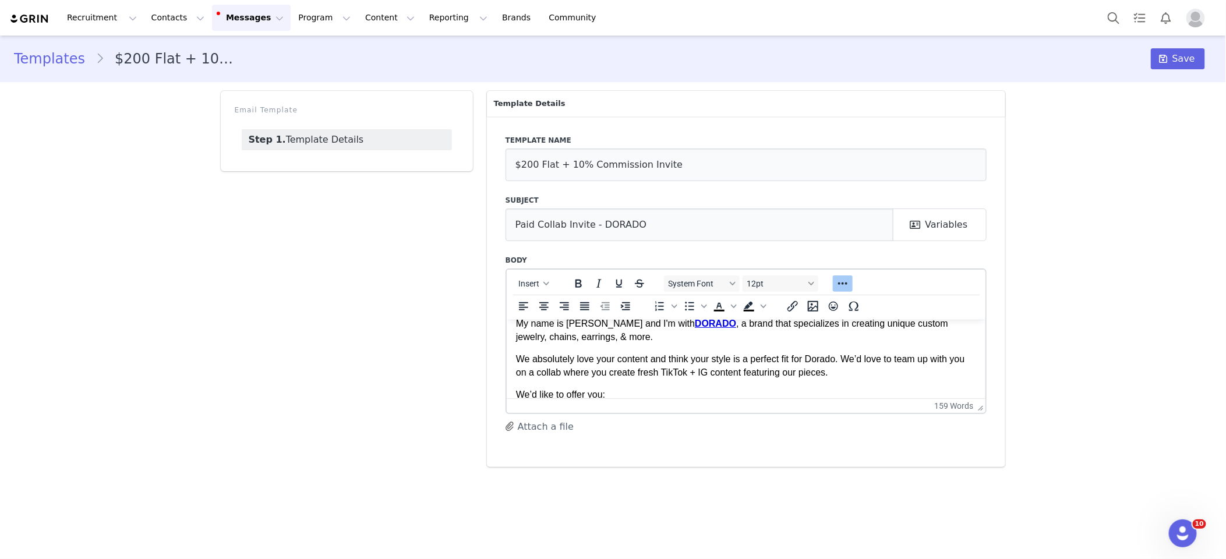
click at [829, 359] on p "We absolutely love your content and think your style is a perfect fit for Dorad…" at bounding box center [745, 365] width 461 height 26
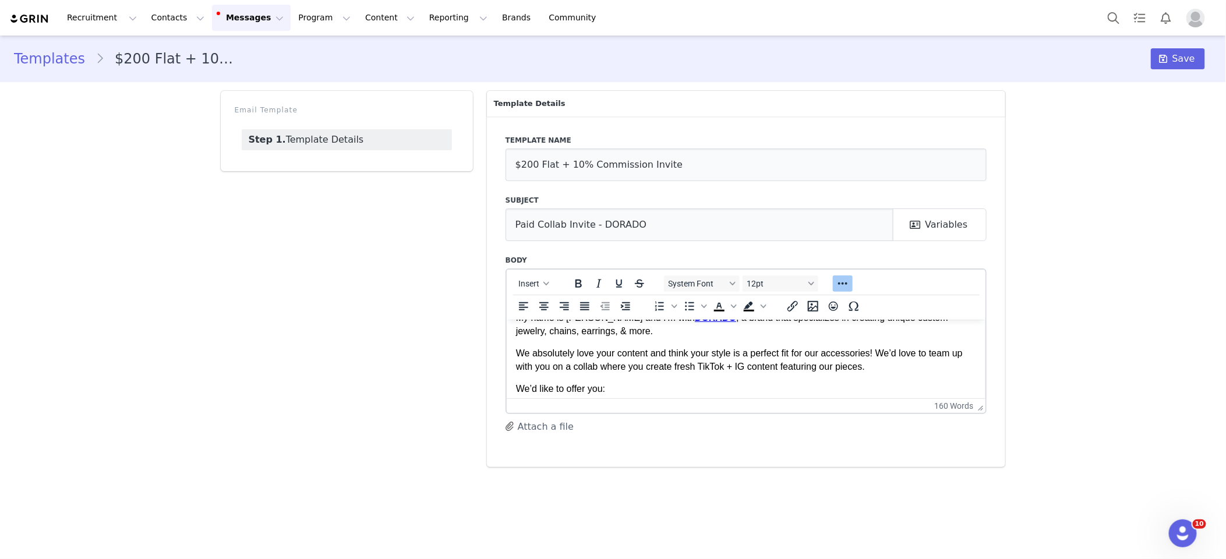
scroll to position [58, 0]
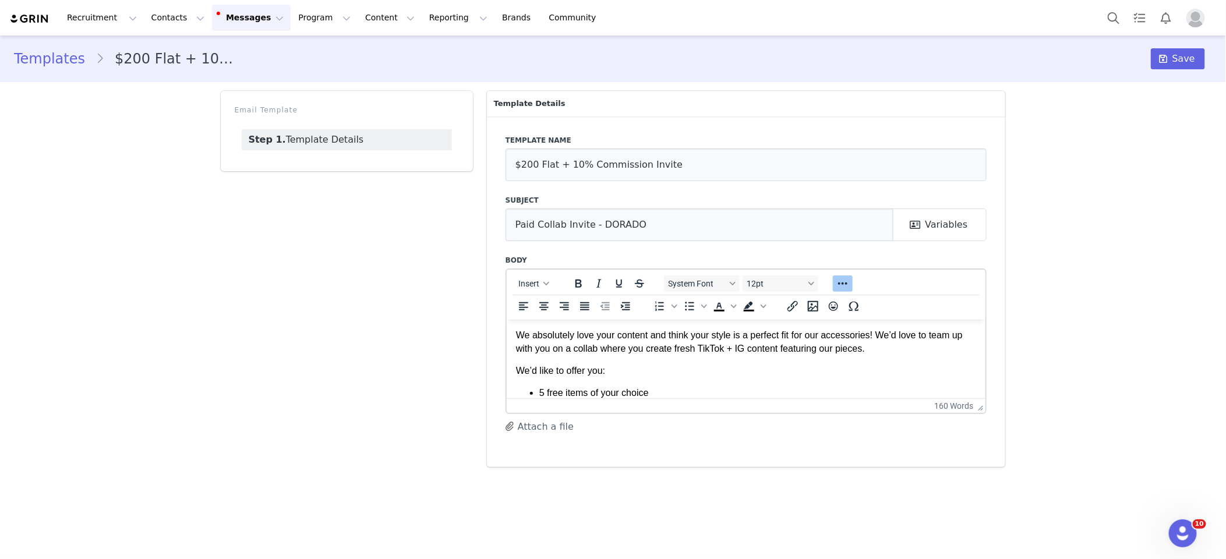
click at [742, 346] on p "We absolutely love your content and think your style is a perfect fit for our a…" at bounding box center [745, 341] width 461 height 26
click at [922, 351] on p "We absolutely love your content and think your style is a perfect fit for our a…" at bounding box center [745, 341] width 461 height 26
drag, startPoint x: 596, startPoint y: 370, endPoint x: 515, endPoint y: 369, distance: 80.4
click at [515, 369] on p "We’d like to offer you:" at bounding box center [745, 370] width 461 height 13
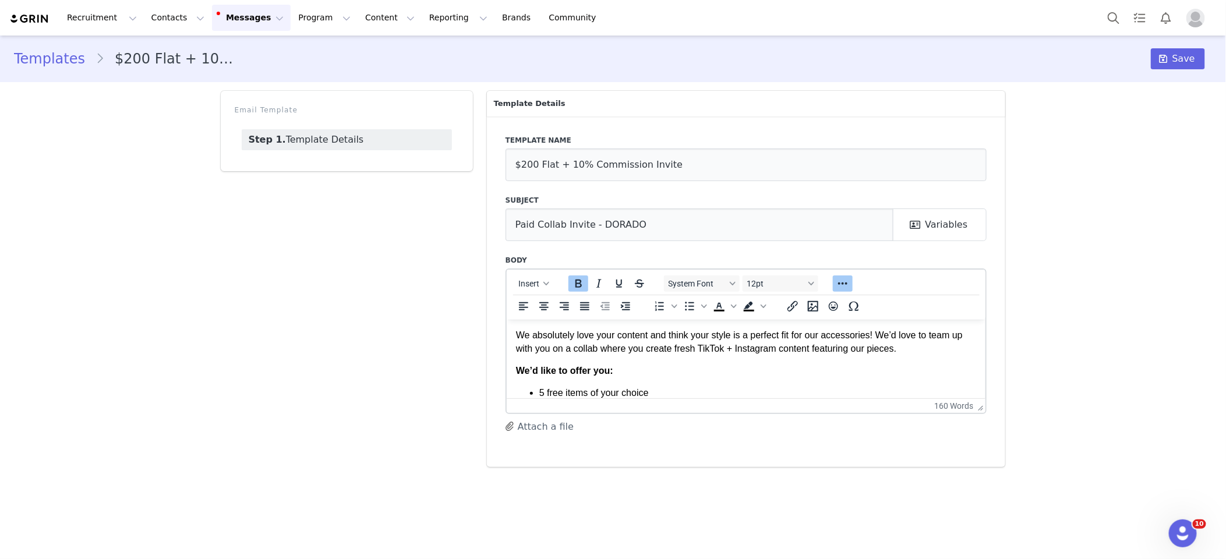
click at [621, 370] on p "We’d like to offer you:" at bounding box center [745, 370] width 461 height 13
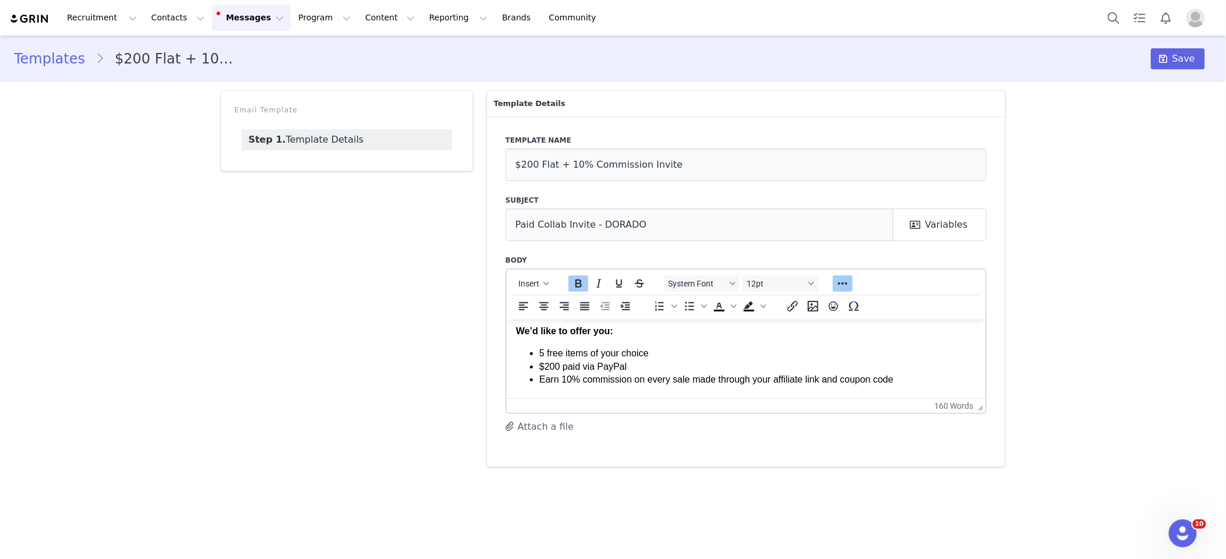
scroll to position [98, 0]
drag, startPoint x: 539, startPoint y: 366, endPoint x: 632, endPoint y: 364, distance: 93.2
click at [632, 364] on li "$200 paid via PayPal" at bounding box center [757, 365] width 437 height 13
click at [677, 354] on li "5 free items of your choice" at bounding box center [757, 352] width 437 height 13
drag, startPoint x: 540, startPoint y: 380, endPoint x: 572, endPoint y: 378, distance: 32.7
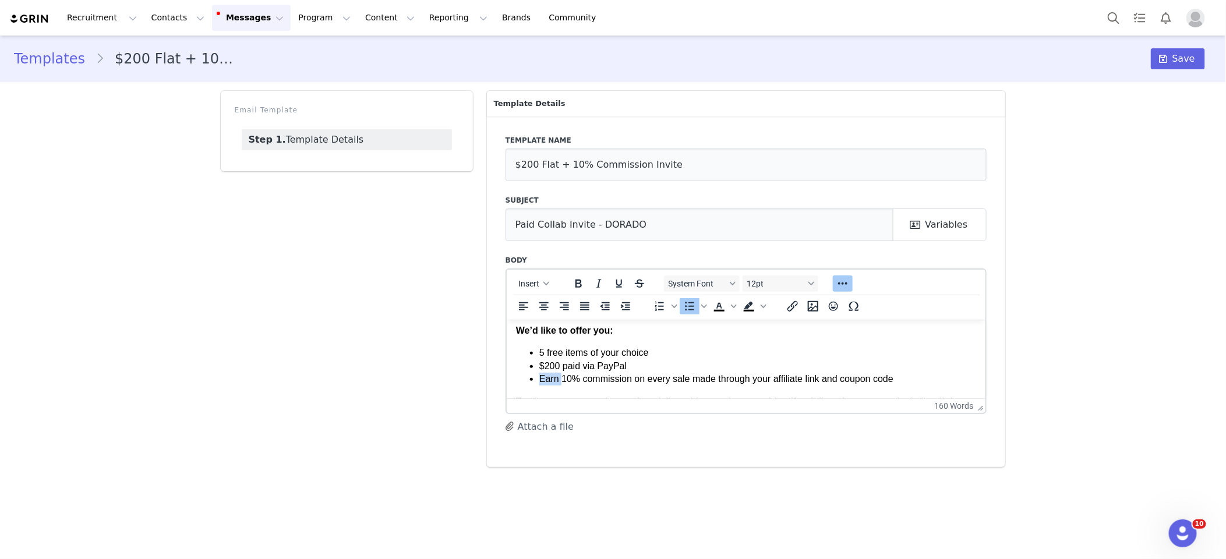
click at [560, 378] on li "Earn 10% commission on every sale made through your affiliate link and coupon c…" at bounding box center [757, 378] width 437 height 13
click at [622, 380] on li "Earn 10% commission on every sale made through your affiliate link and coupon c…" at bounding box center [757, 378] width 437 height 13
drag, startPoint x: 562, startPoint y: 380, endPoint x: 538, endPoint y: 380, distance: 23.9
click at [539, 380] on li "Earn 10% commission on every sale made through your affiliate link and coupon c…" at bounding box center [757, 378] width 437 height 13
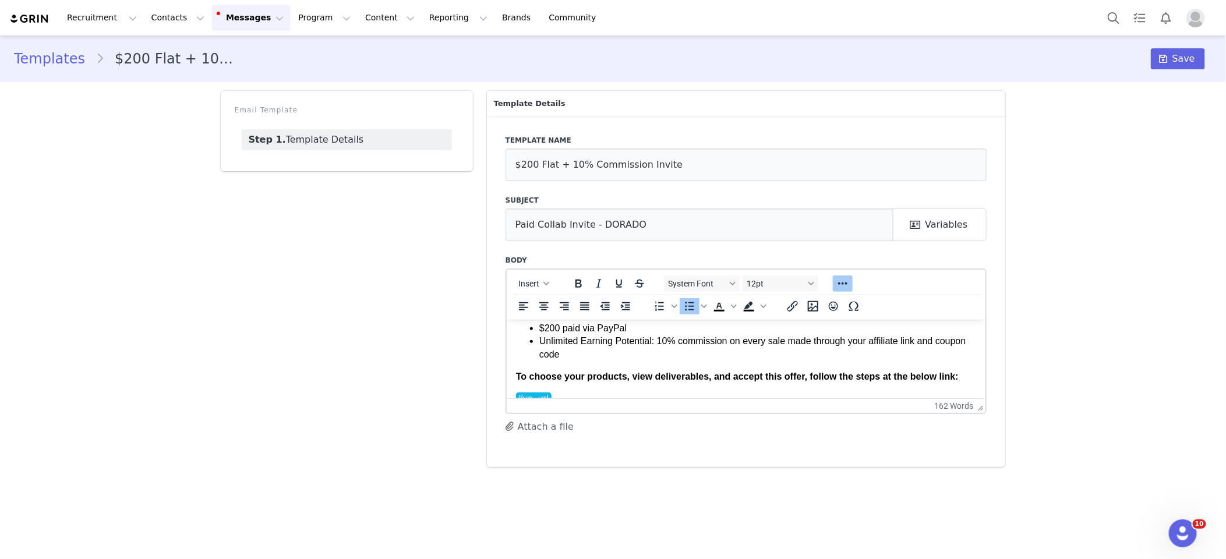
scroll to position [126, 0]
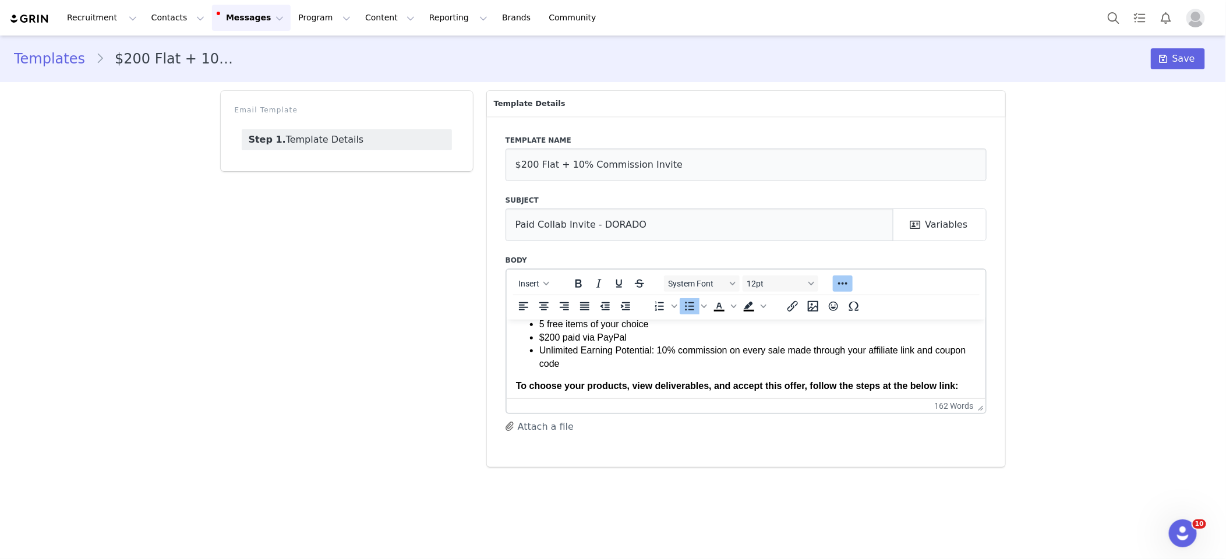
click at [604, 362] on li "Unlimited Earning Potential: 10% commission on every sale made through your aff…" at bounding box center [757, 357] width 437 height 26
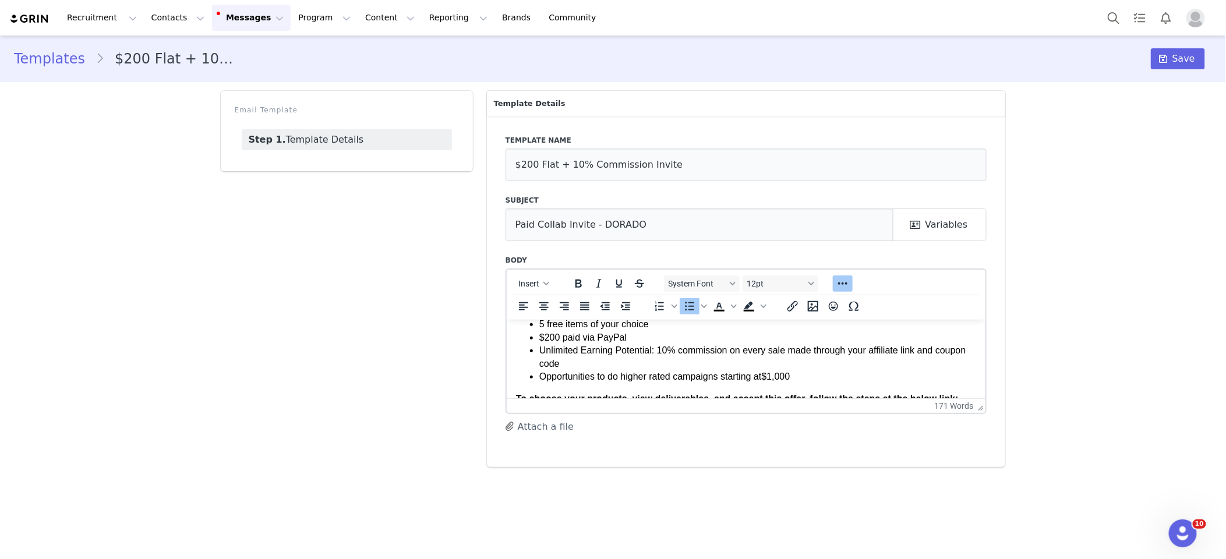
click at [642, 376] on li "Opportunities to do higher rated campaigns starting at $1,000" at bounding box center [757, 376] width 437 height 13
click at [585, 374] on li "Opportunities to do unique TikTok campaigns starting at $1,000" at bounding box center [757, 373] width 437 height 13
click at [613, 374] on li "Opportunities to do unique TikTok campaigns starting at $1,000" at bounding box center [757, 373] width 437 height 13
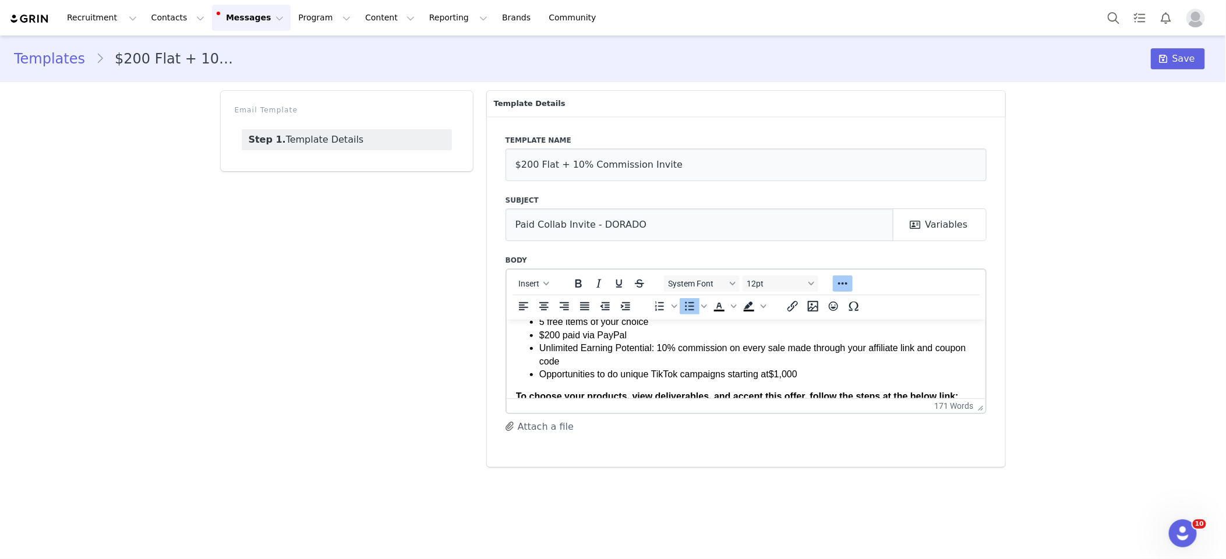
click at [619, 374] on li "Opportunities to do unique TikTok campaigns starting at $1,000" at bounding box center [757, 373] width 437 height 13
drag, startPoint x: 619, startPoint y: 374, endPoint x: 625, endPoint y: 374, distance: 5.9
click at [619, 374] on li "Opportunities to do unique TikTok campaigns starting at $1,000" at bounding box center [757, 373] width 437 height 13
click at [695, 377] on li "Opportunities to do unique TikTok campaigns starting at $1,000" at bounding box center [757, 373] width 437 height 13
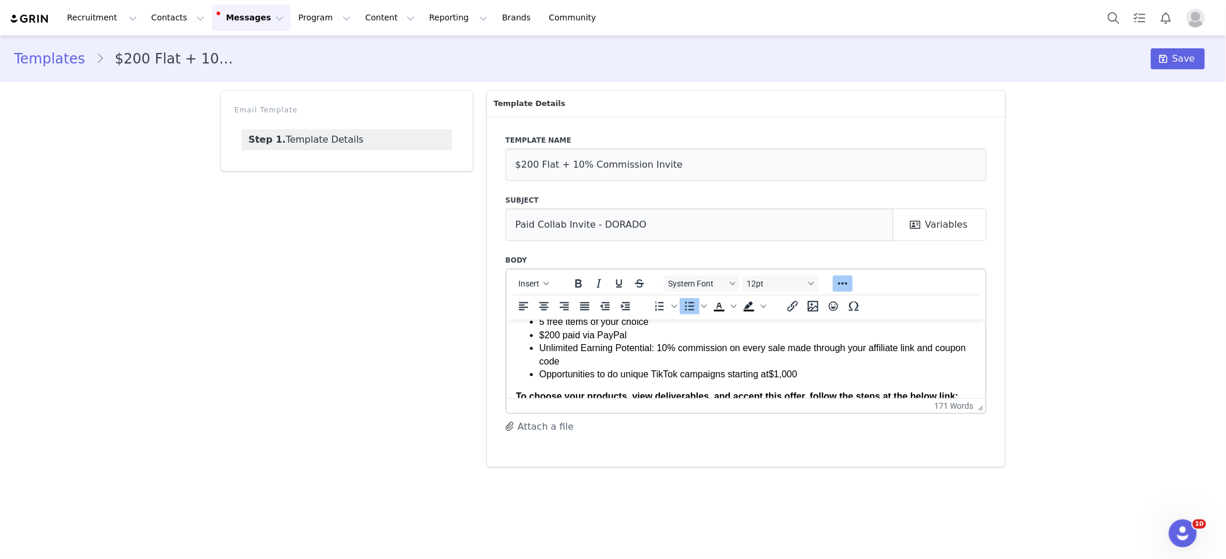
drag, startPoint x: 806, startPoint y: 372, endPoint x: 805, endPoint y: 379, distance: 7.0
click at [806, 372] on li "Opportunities to do unique TikTok campaigns starting at $1,000" at bounding box center [757, 373] width 437 height 13
click at [540, 377] on li "Opportunities to do unique TikTok campaigns starting at $1,000+ per video." at bounding box center [757, 373] width 437 height 13
click at [788, 375] on li "Opportunities to do unique TikTok campaigns starting at $1,000+ per video." at bounding box center [757, 373] width 437 height 13
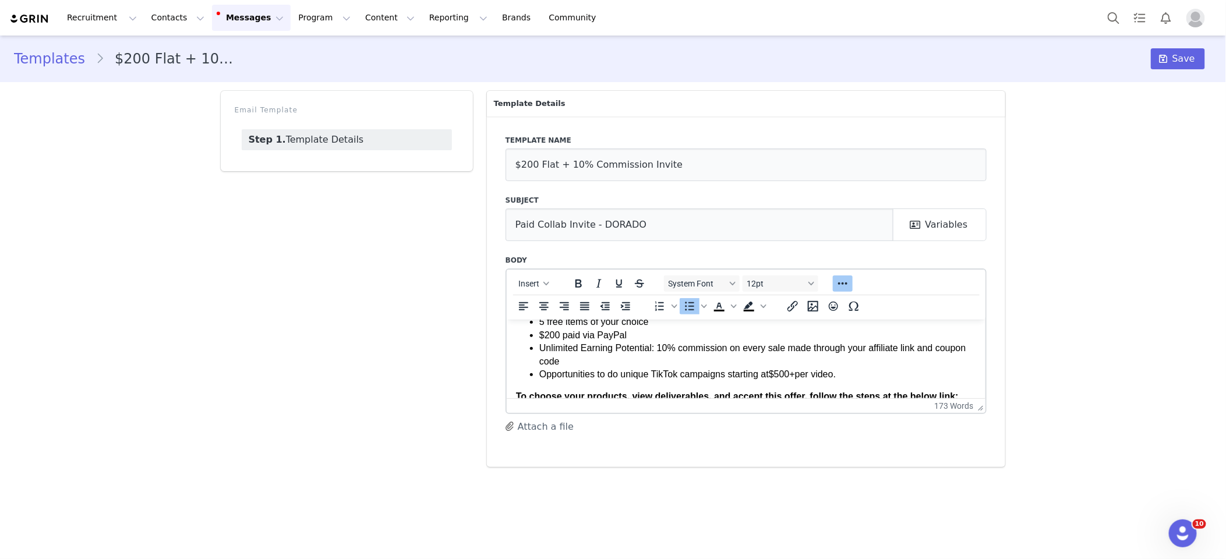
click at [683, 376] on li "Opportunities to do unique TikTok campaigns starting at $500+ per video." at bounding box center [757, 373] width 437 height 13
drag, startPoint x: 854, startPoint y: 374, endPoint x: 752, endPoint y: 379, distance: 101.4
click at [686, 377] on li "Opportunities to do unique TikTok campaigns starting at $500+ per video." at bounding box center [757, 373] width 437 height 13
click at [845, 374] on li "Opportunities to do unique TikTok campaigns starting at $500+ per video." at bounding box center [757, 373] width 437 height 13
drag, startPoint x: 851, startPoint y: 374, endPoint x: 540, endPoint y: 376, distance: 310.4
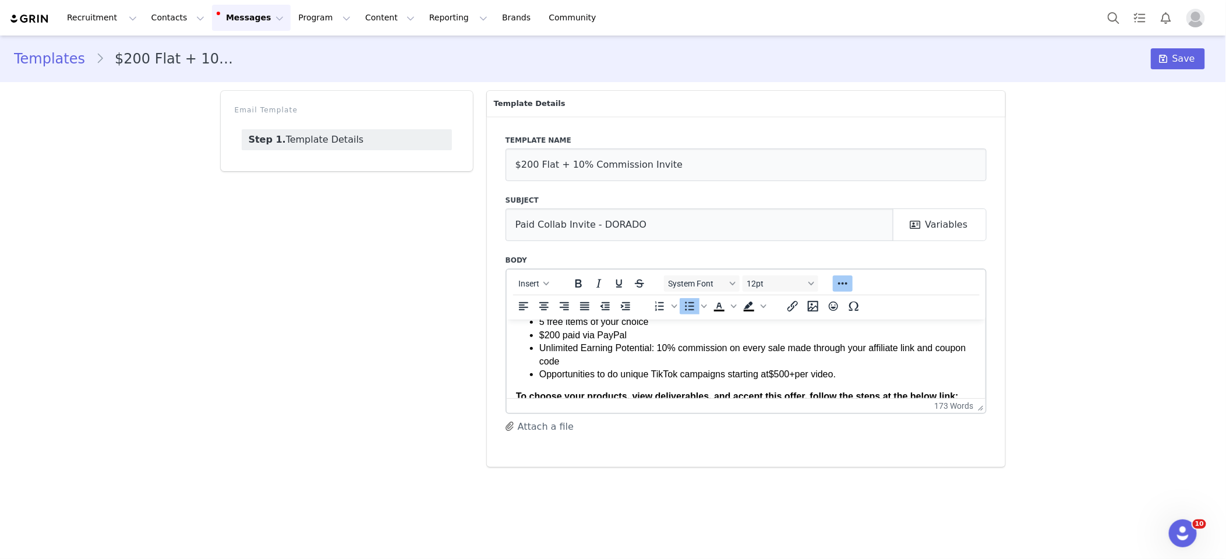
click at [540, 376] on li "Opportunities to do unique TikTok campaigns starting at $500+ per video." at bounding box center [757, 373] width 437 height 13
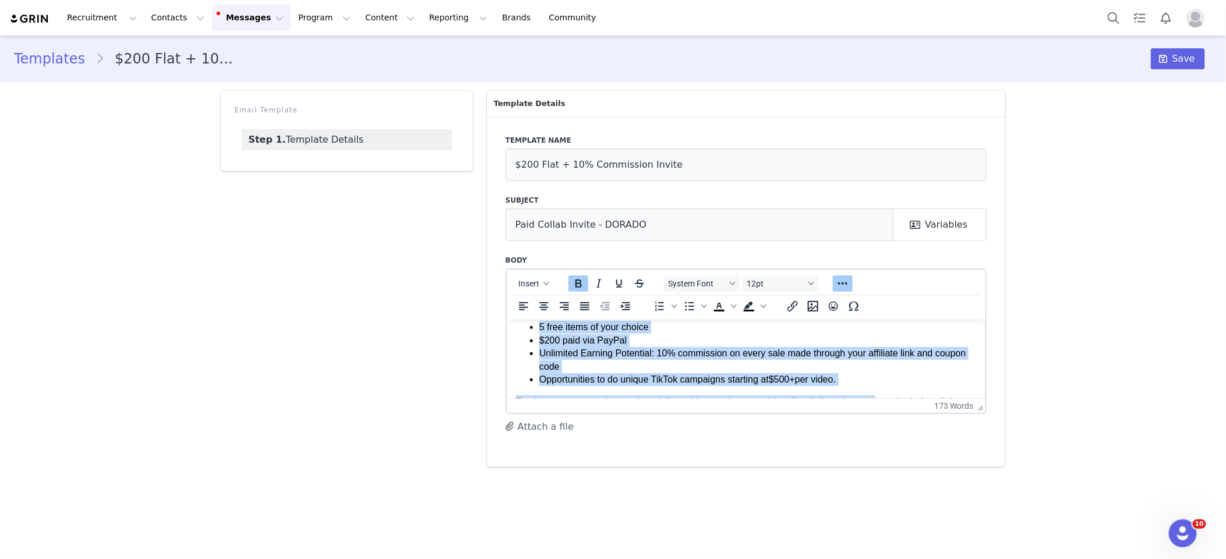
scroll to position [155, 0]
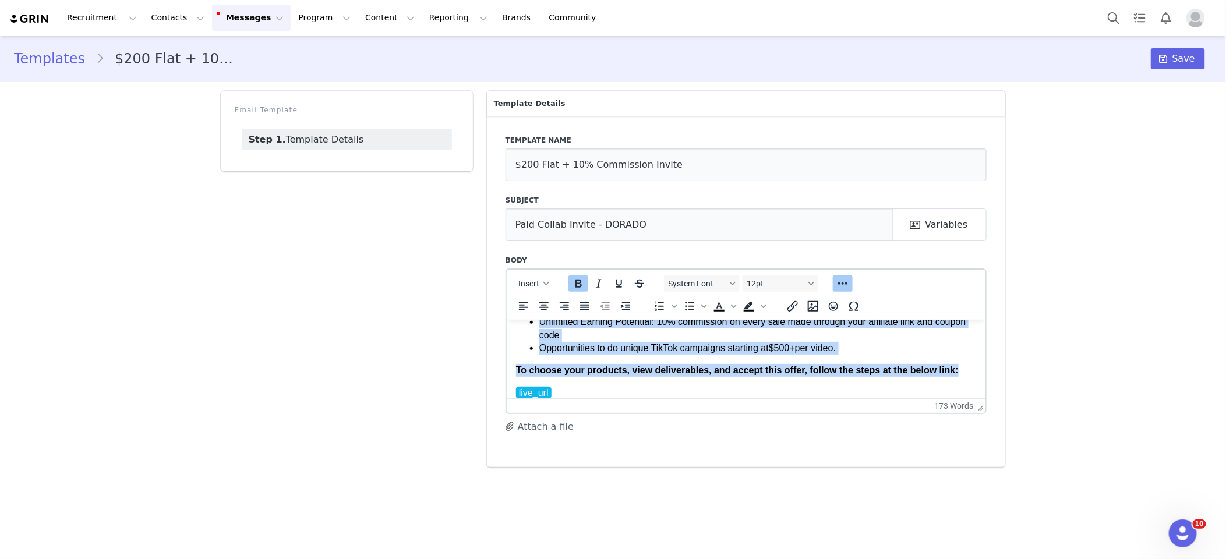
drag, startPoint x: 518, startPoint y: 327, endPoint x: 883, endPoint y: 386, distance: 369.8
click at [884, 388] on body "Hey First Name , My name is Jeanette and I'm with DORADO , a brand that special…" at bounding box center [745, 377] width 461 height 406
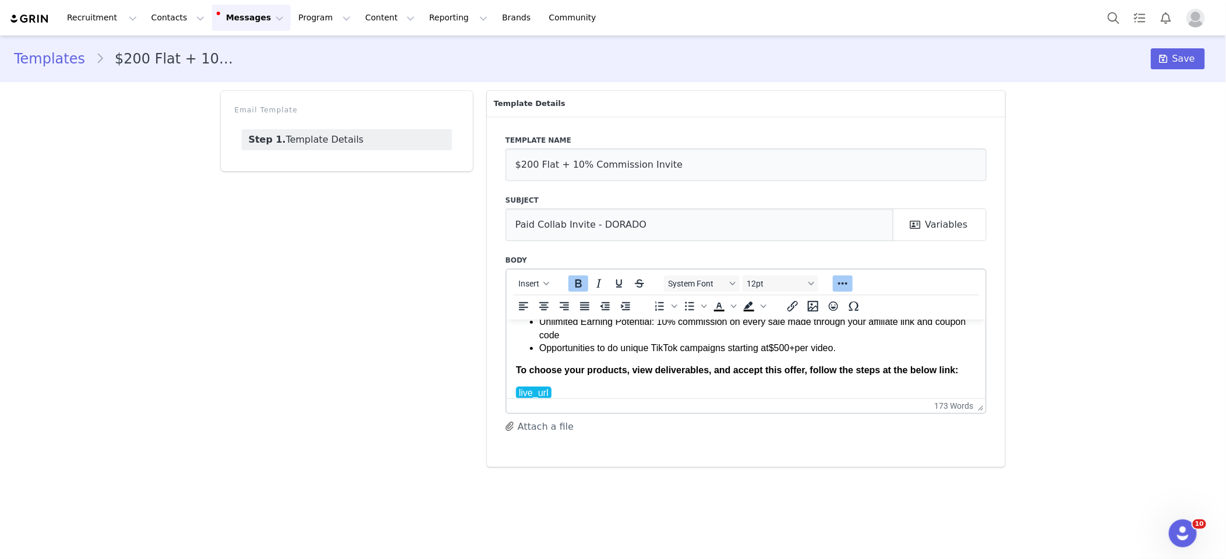
click at [862, 343] on li "Opportunities to do unique TikTok campaigns starting at $500+ per video." at bounding box center [757, 347] width 437 height 13
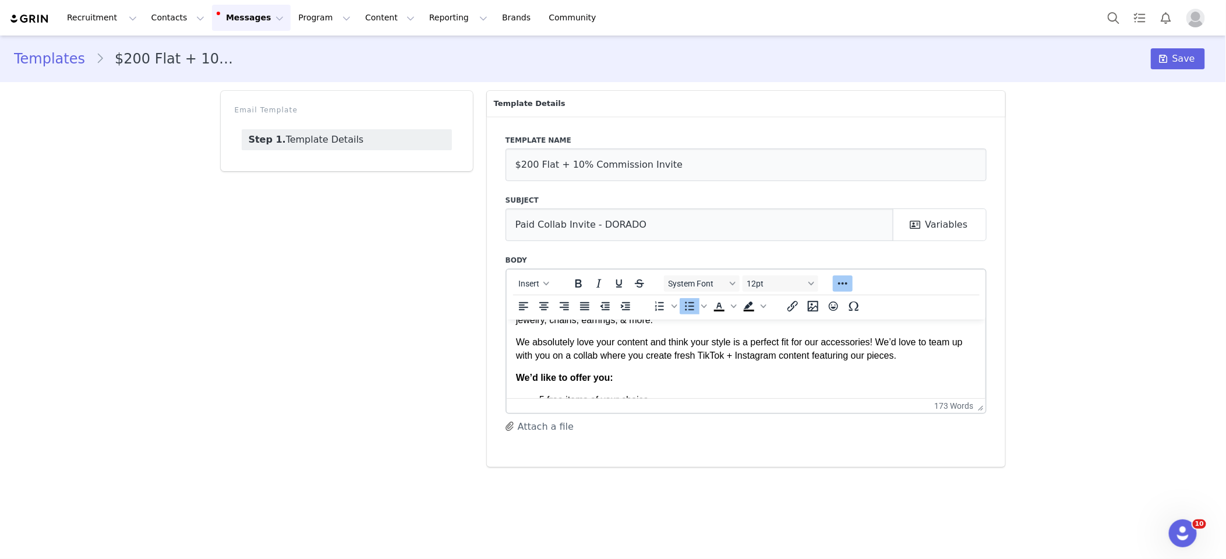
scroll to position [0, 0]
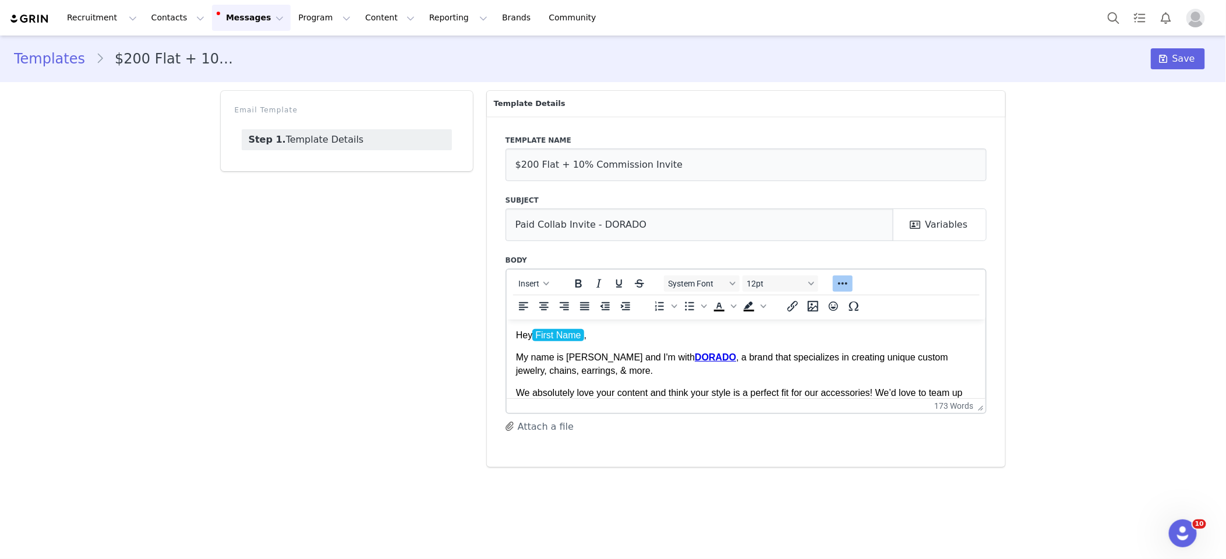
drag, startPoint x: 813, startPoint y: 346, endPoint x: 539, endPoint y: 362, distance: 274.1
click at [538, 362] on body "Hey First Name , My name is Jeanette and I'm with DORADO , a brand that special…" at bounding box center [745, 531] width 461 height 406
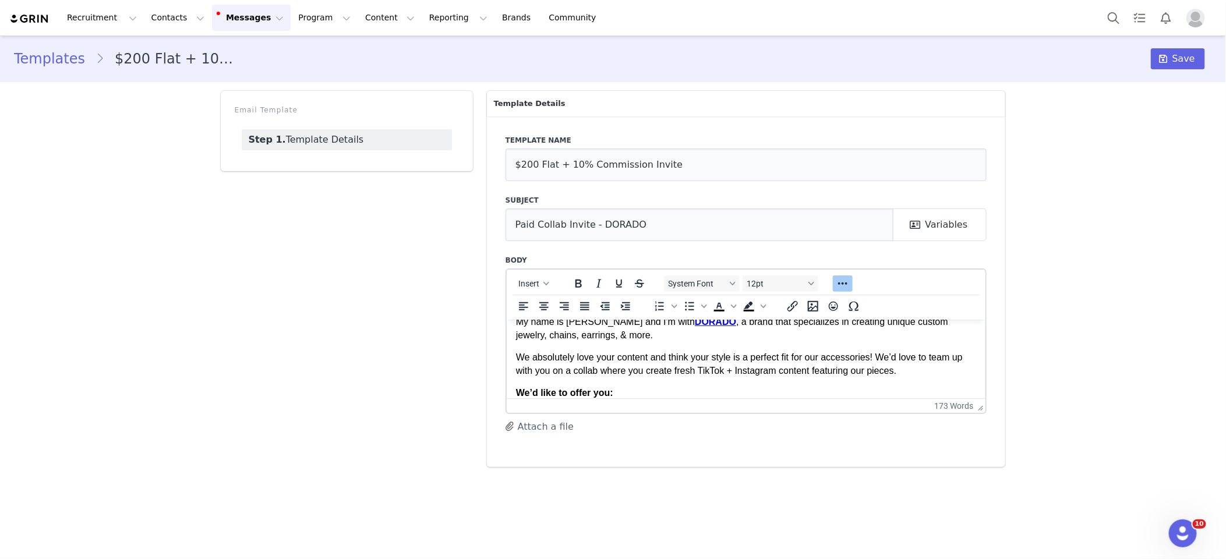
scroll to position [63, 0]
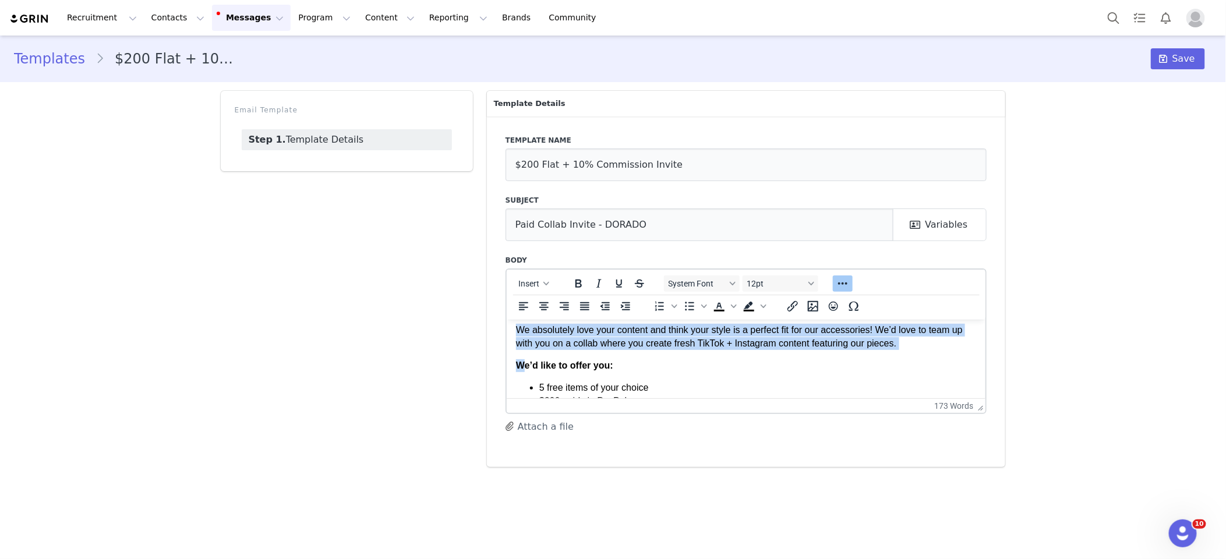
click at [519, 363] on strong "We’d like to offer you:" at bounding box center [563, 365] width 97 height 10
click at [518, 363] on strong "We’d like to offer you:" at bounding box center [563, 365] width 97 height 10
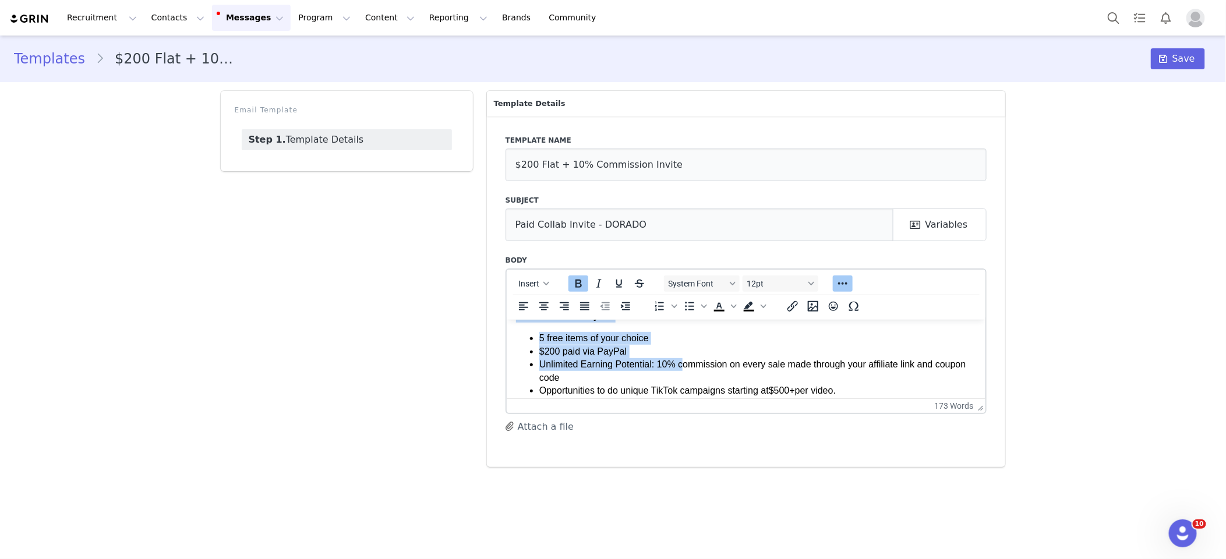
scroll to position [135, 0]
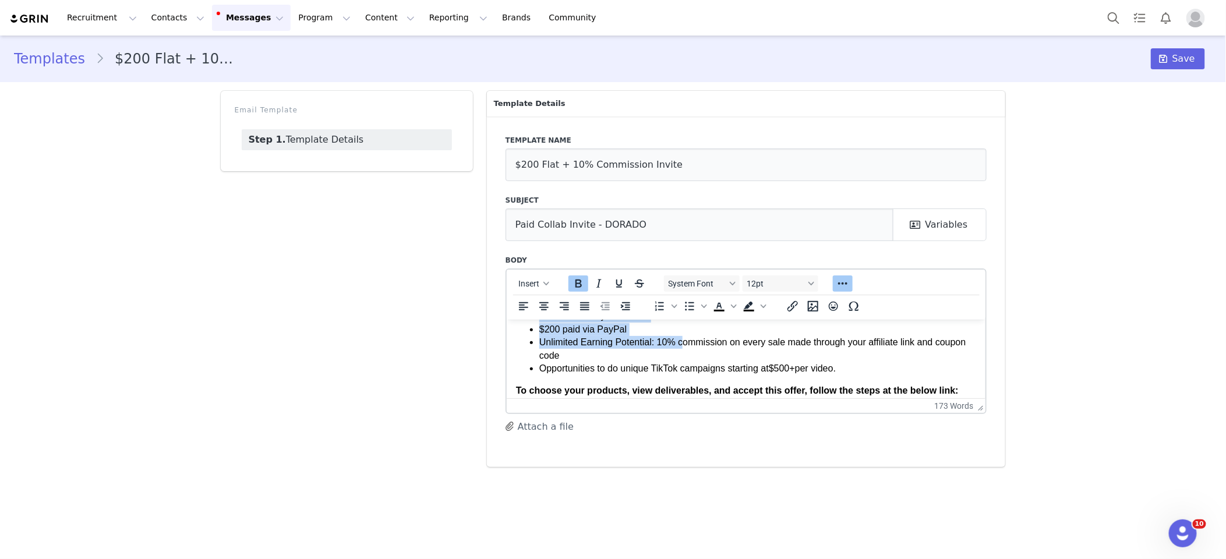
drag, startPoint x: 582, startPoint y: 365, endPoint x: 865, endPoint y: 370, distance: 283.6
click at [866, 370] on body "Hey First Name , My name is Jeanette and I'm with DORADO , a brand that special…" at bounding box center [745, 397] width 461 height 406
copy body "We’d like to offer you: 5 free items of your choice $200 paid via PayPal Unlimi…"
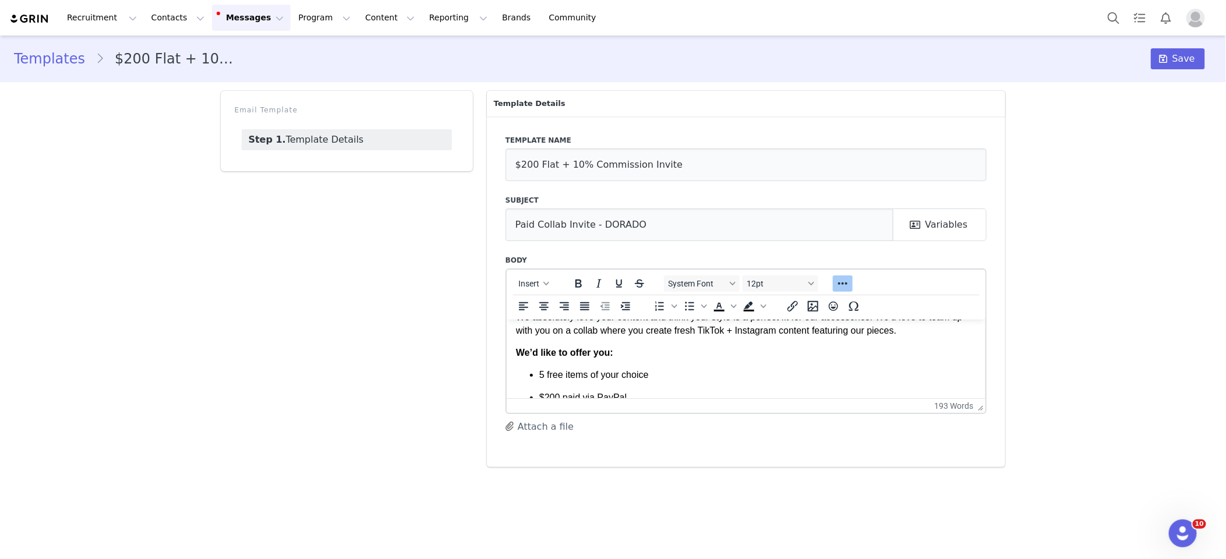
scroll to position [80, 0]
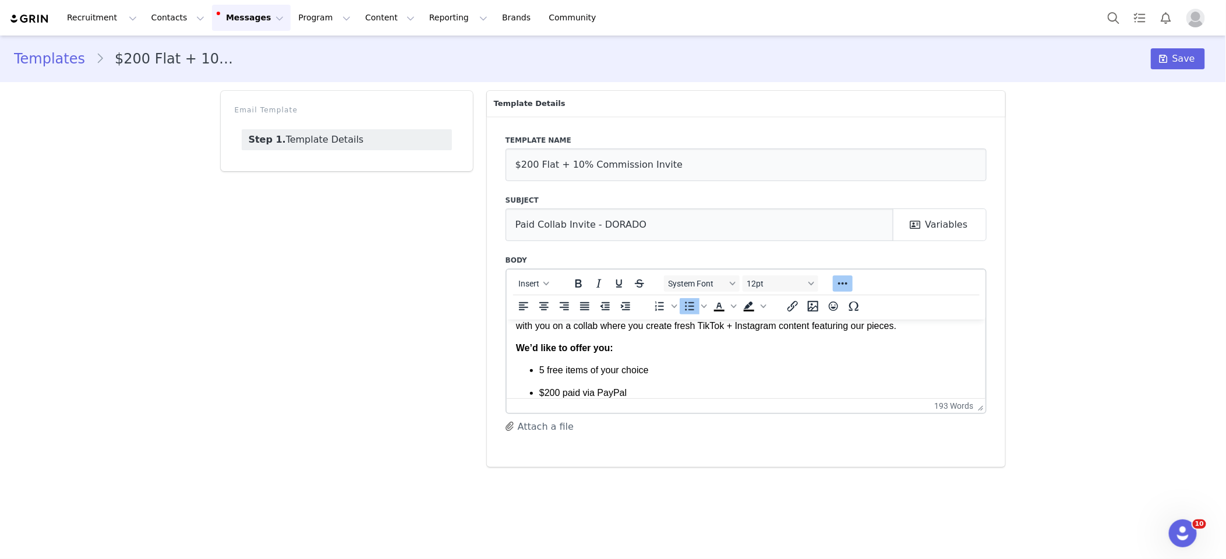
click at [582, 383] on ul "5 free items of your choice $200 paid via PayPal Unlimited earning potential: 1…" at bounding box center [745, 398] width 461 height 71
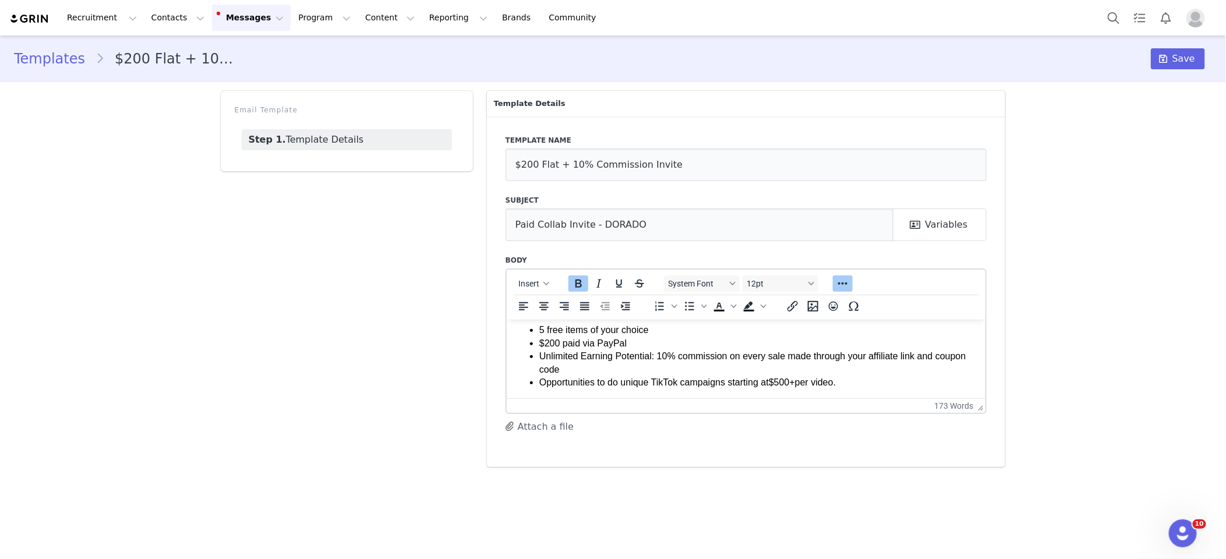
scroll to position [122, 0]
click at [576, 378] on li "Opportunities to do unique TikTok campaigns starting at $500+ per video." at bounding box center [757, 380] width 437 height 13
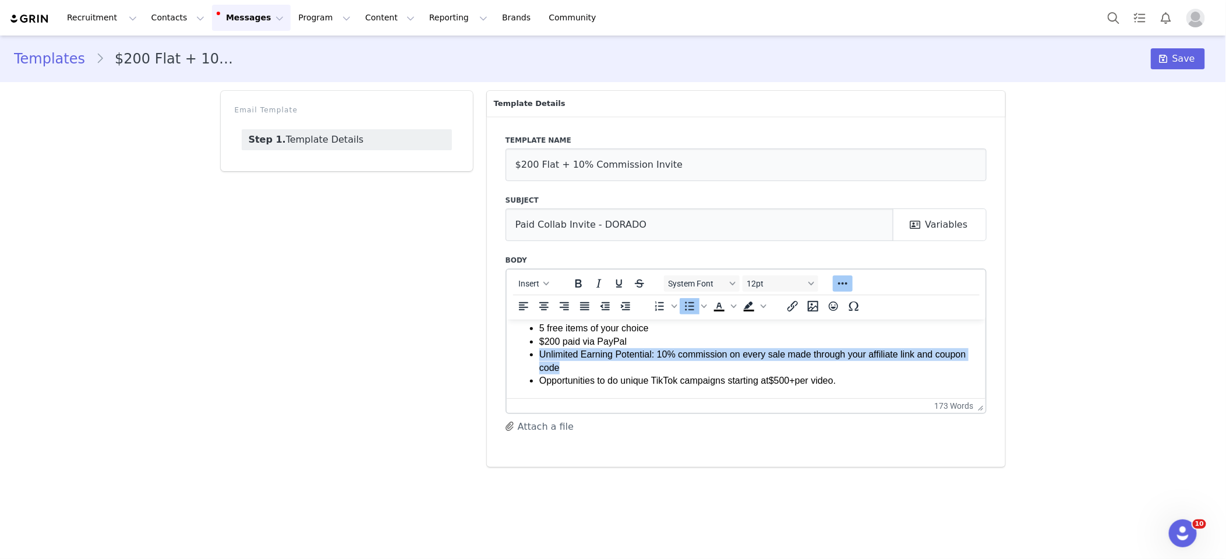
drag, startPoint x: 541, startPoint y: 354, endPoint x: 562, endPoint y: 363, distance: 22.9
click at [561, 363] on li "Unlimited Earning Potential: 10% commission on every sale made through your aff…" at bounding box center [757, 361] width 437 height 26
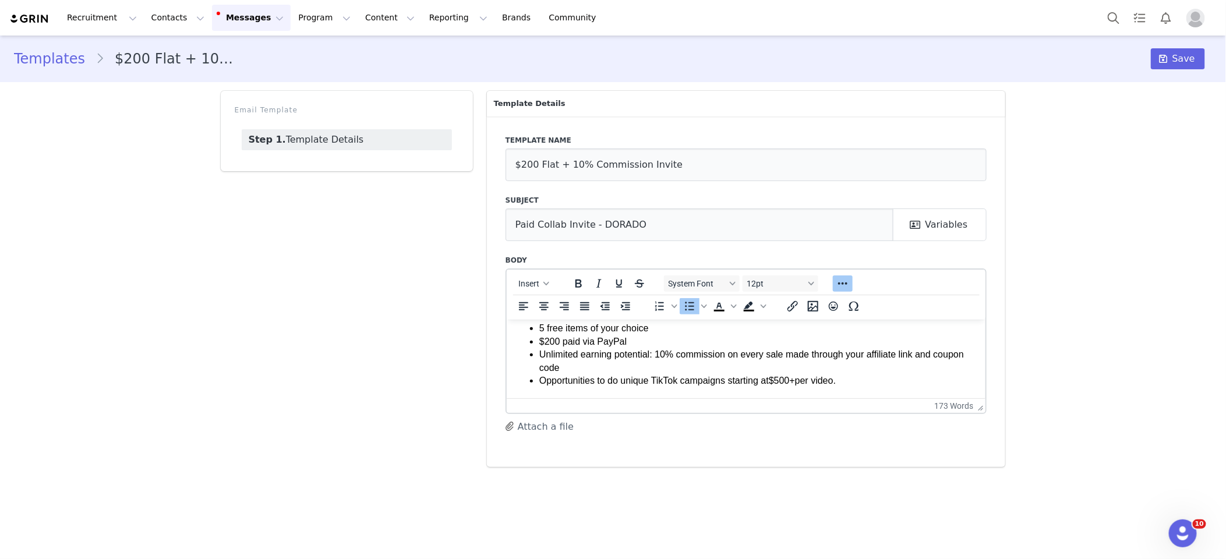
drag, startPoint x: 547, startPoint y: 382, endPoint x: 851, endPoint y: 379, distance: 304.5
click at [851, 379] on li "Opportunities to do unique TikTok campaigns starting at $500+ per video." at bounding box center [757, 380] width 437 height 13
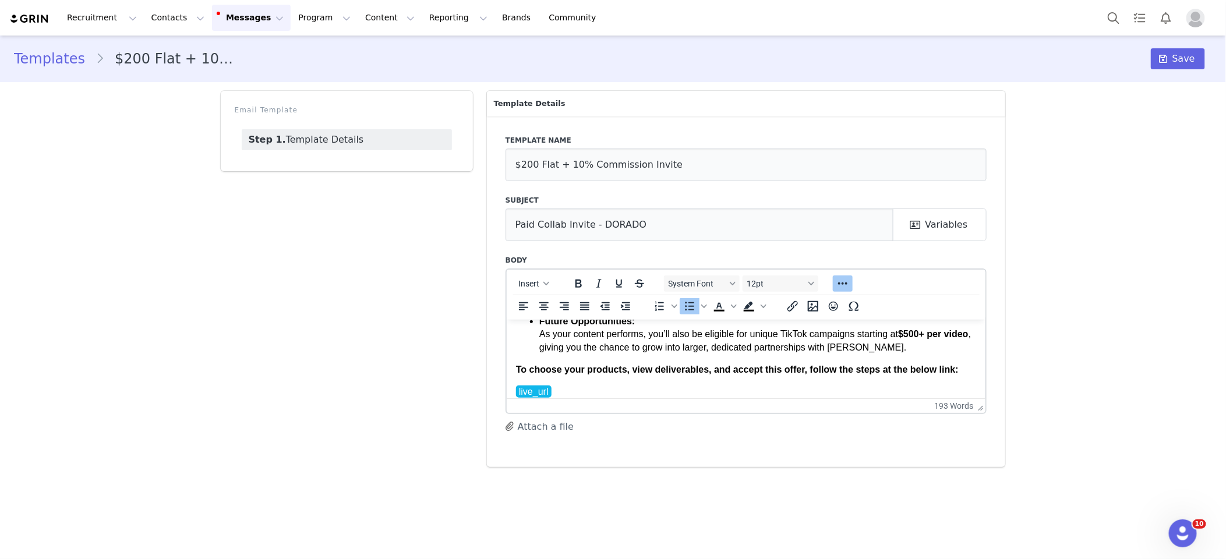
scroll to position [181, 0]
drag, startPoint x: 787, startPoint y: 335, endPoint x: 795, endPoint y: 335, distance: 7.6
click at [787, 335] on li "Future Opportunities: As your content performs, you’ll also be eligible for uni…" at bounding box center [757, 334] width 437 height 39
click at [954, 334] on strong "$500+ per video" at bounding box center [932, 334] width 70 height 10
drag, startPoint x: 957, startPoint y: 336, endPoint x: 577, endPoint y: 371, distance: 381.8
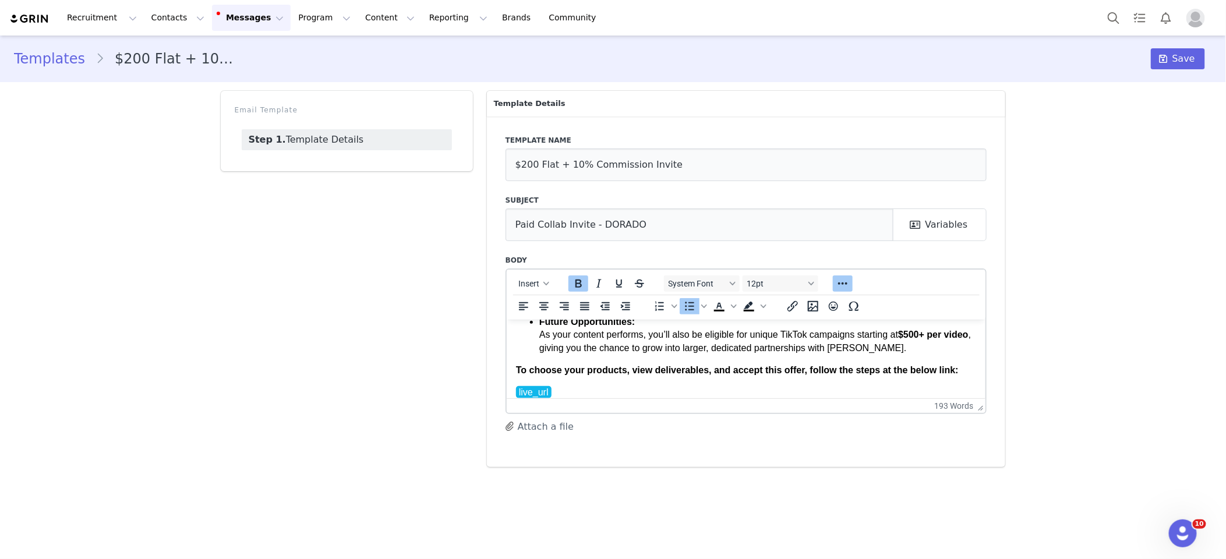
click at [956, 337] on li "Future Opportunities: As your content performs, you’ll also be eligible for uni…" at bounding box center [757, 334] width 437 height 39
click at [568, 346] on li "Future Opportunities: As your content performs, you’ll also be eligible for uni…" at bounding box center [757, 334] width 437 height 39
click at [756, 337] on li "Future Opportunities: As your content performs, you’ll also be eligible for uni…" at bounding box center [757, 334] width 437 height 39
click at [744, 334] on li "Future Opportunities: As your content performs, you’ll also be eligible for uni…" at bounding box center [757, 334] width 437 height 39
drag, startPoint x: 744, startPoint y: 334, endPoint x: 747, endPoint y: 346, distance: 12.7
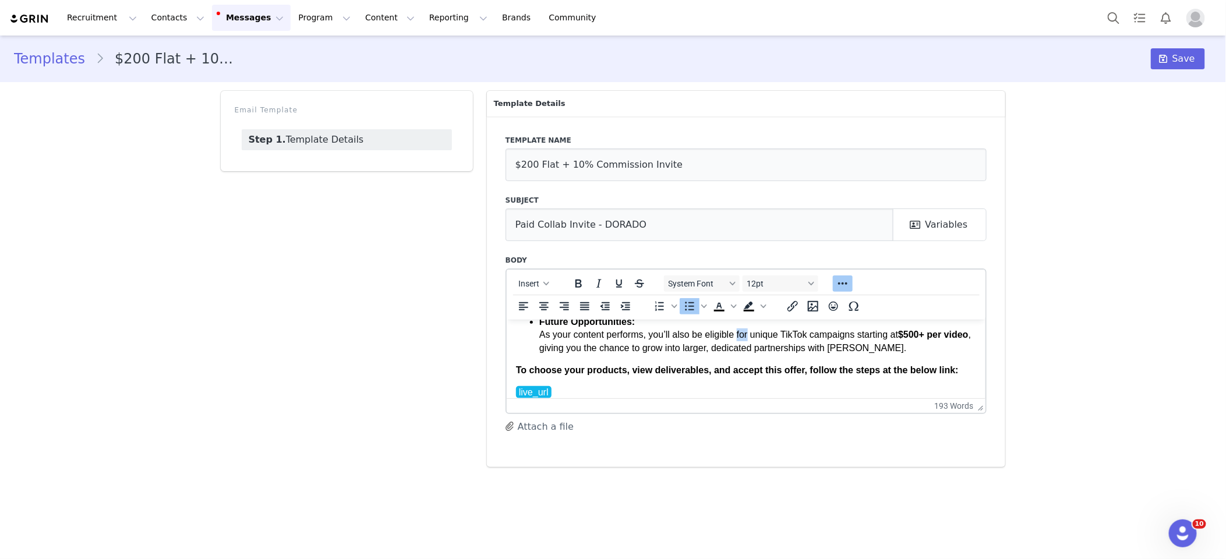
click at [744, 334] on li "Future Opportunities: As your content performs, you’ll also be eligible for uni…" at bounding box center [757, 334] width 437 height 39
click at [850, 339] on li "Future Opportunities: As your content performs, you’ll also be eligible for our…" at bounding box center [757, 334] width 437 height 39
click at [789, 333] on li "Future Opportunities: As your content performs, you’ll also be eligible for our…" at bounding box center [757, 334] width 437 height 39
click at [905, 353] on li "Future Opportunities: As your content performs, you’ll also be eligible for our…" at bounding box center [757, 334] width 437 height 39
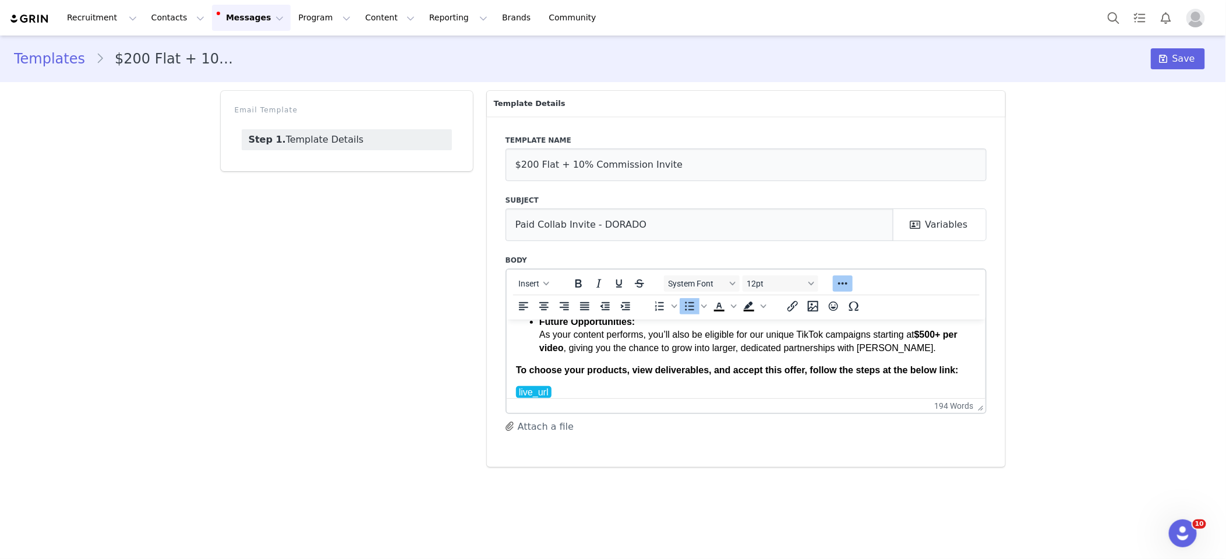
drag, startPoint x: 898, startPoint y: 349, endPoint x: 902, endPoint y: 365, distance: 16.2
click at [898, 350] on li "Future Opportunities: As your content performs, you’ll also be eligible for our…" at bounding box center [757, 334] width 437 height 39
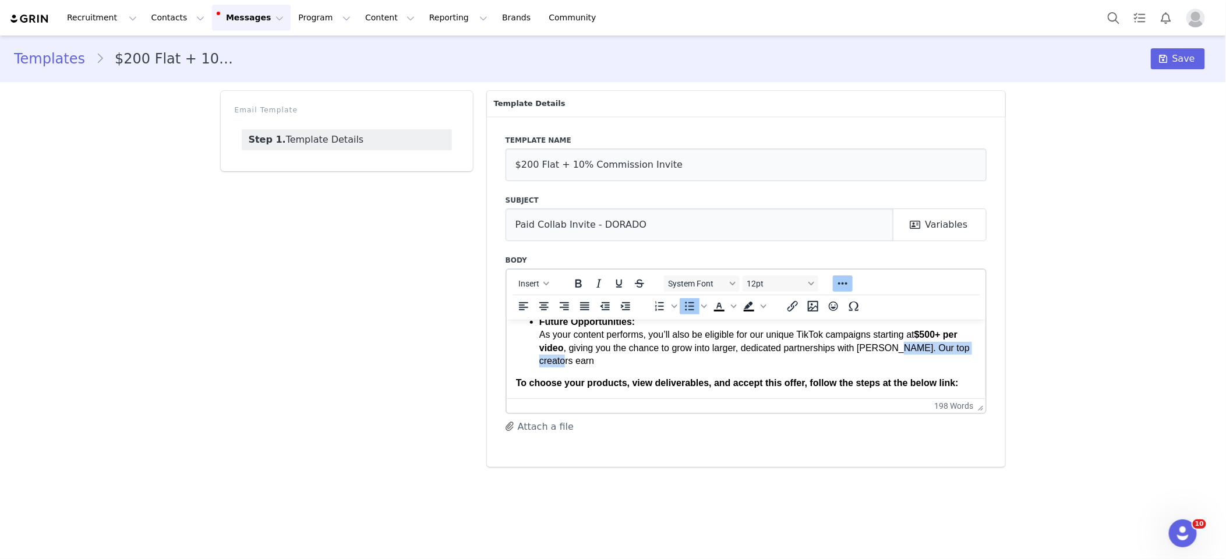
click at [901, 351] on li "Future Opportunities: As your content performs, you’ll also be eligible for our…" at bounding box center [757, 341] width 437 height 52
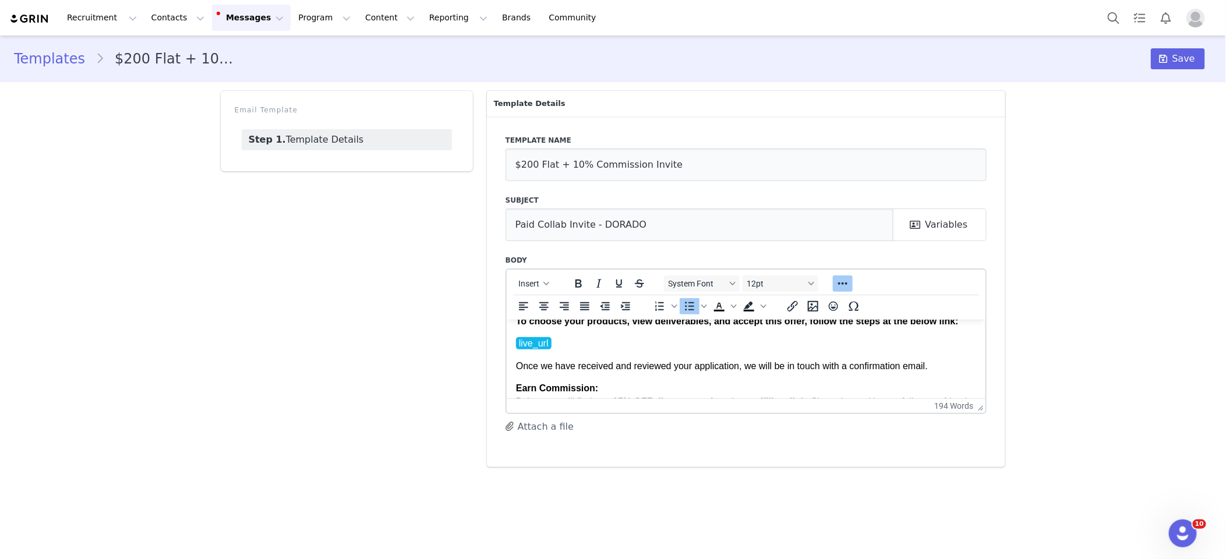
scroll to position [233, 0]
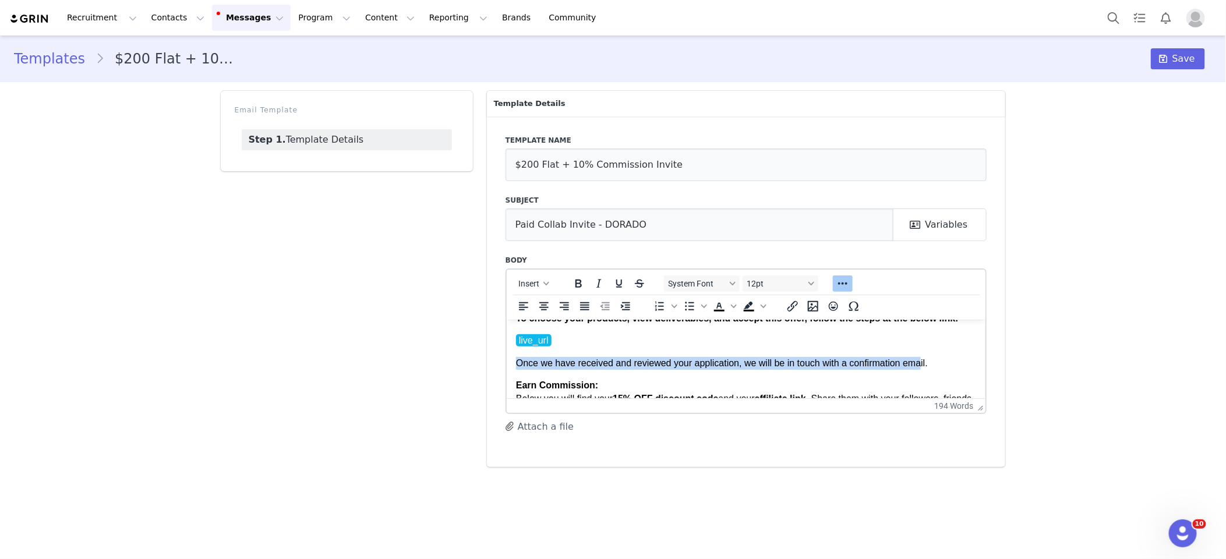
drag, startPoint x: 517, startPoint y: 364, endPoint x: 927, endPoint y: 359, distance: 409.9
click at [926, 359] on p "Once we have received and reviewed your application, we will be in touch with a…" at bounding box center [745, 362] width 461 height 13
click at [927, 359] on p "Once we have received and reviewed your application, we will be in touch with a…" at bounding box center [745, 362] width 461 height 13
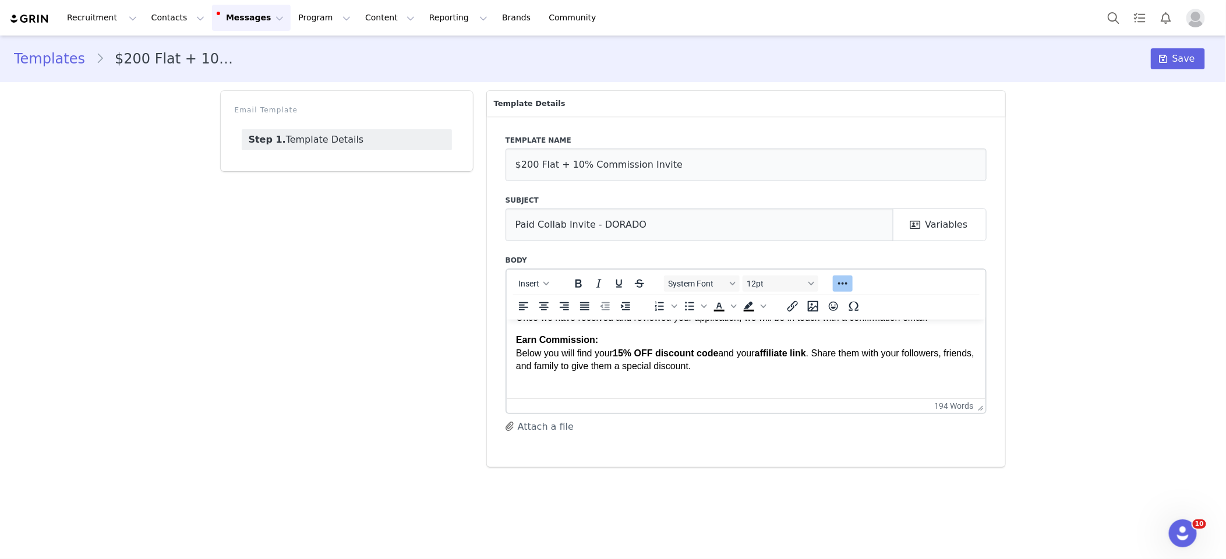
scroll to position [281, 0]
click at [742, 366] on p "Earn Commission: Below you will find your 15% OFF discount code and your affili…" at bounding box center [745, 383] width 461 height 104
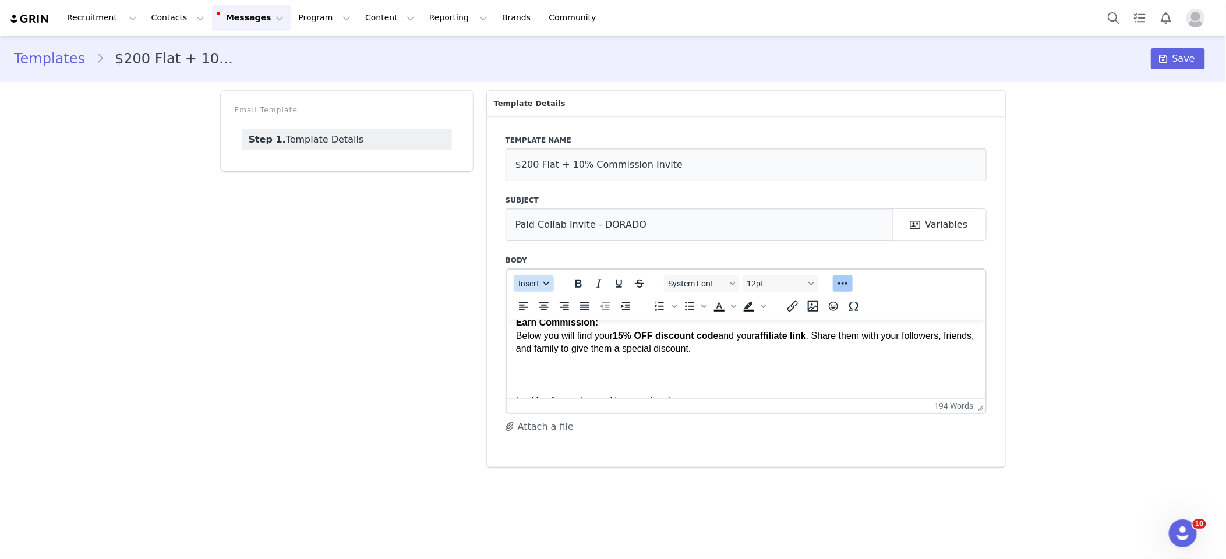
click at [546, 281] on icon "button" at bounding box center [546, 284] width 6 height 6
click at [562, 323] on div "Insert Variable" at bounding box center [575, 322] width 105 height 14
select select
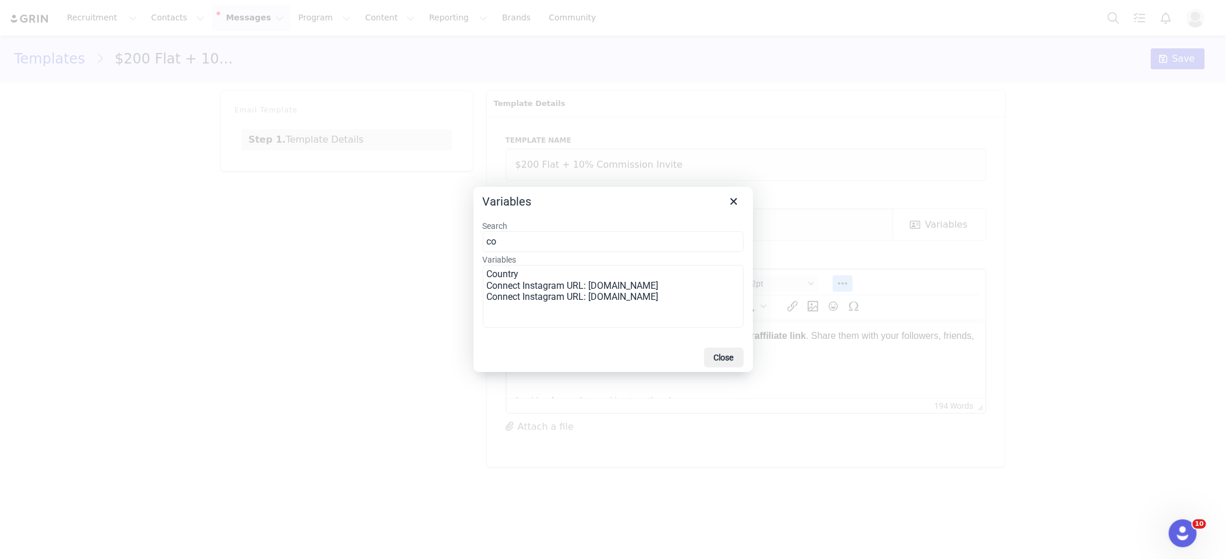
type input "c"
type input "coup"
click at [728, 204] on icon "Close" at bounding box center [734, 201] width 14 height 14
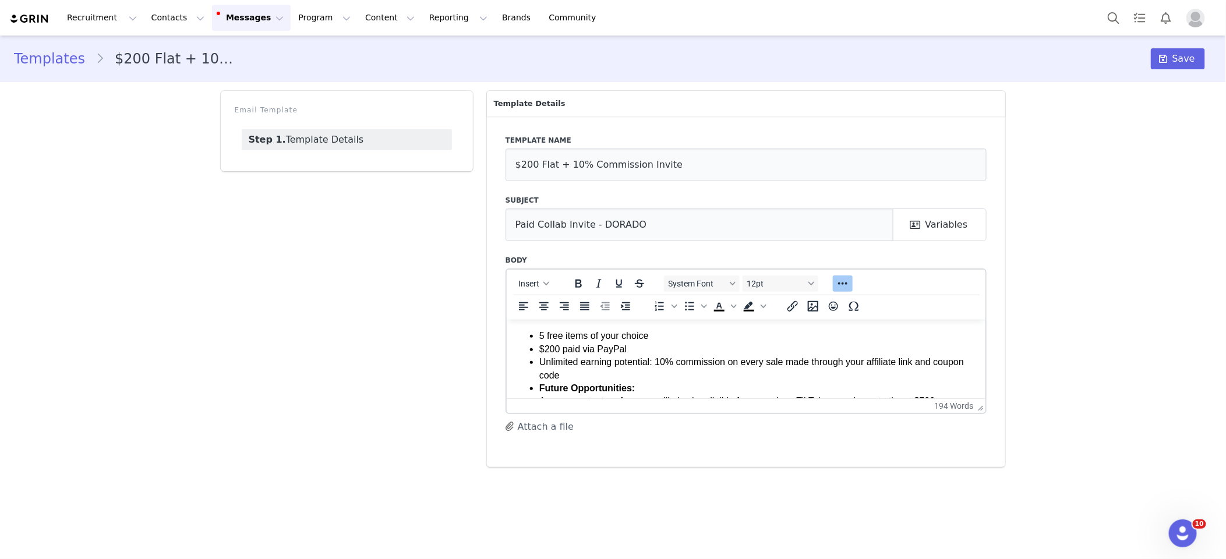
scroll to position [111, 0]
click at [622, 374] on li "Unlimited earning potential: 10% commission on every sale made through your aff…" at bounding box center [757, 372] width 437 height 26
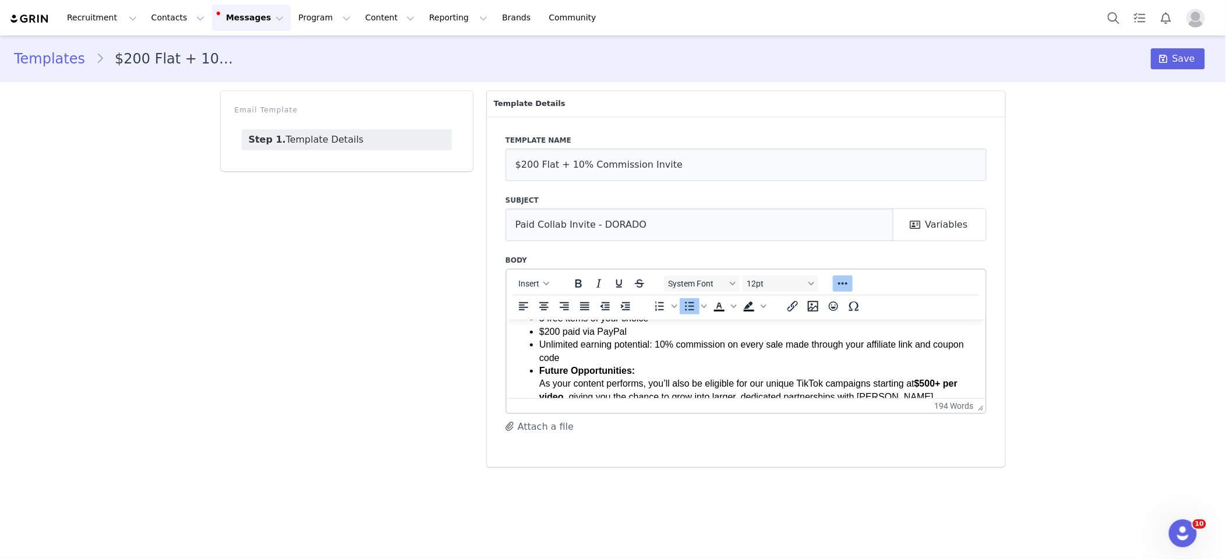
scroll to position [137, 0]
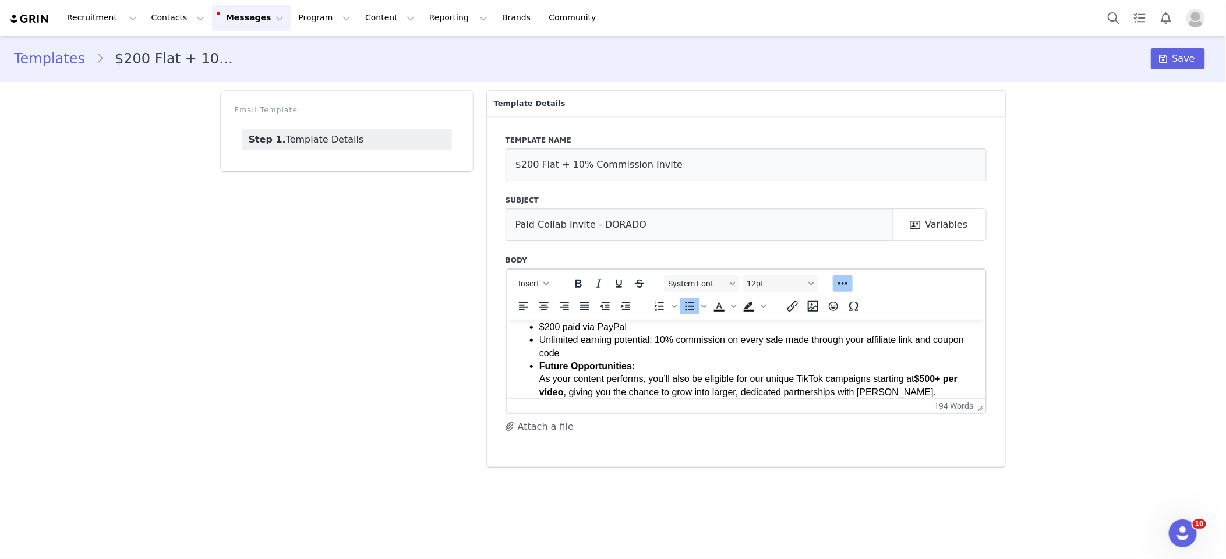
click at [940, 338] on li "Unlimited earning potential: 10% commission on every sale made through your aff…" at bounding box center [757, 346] width 437 height 26
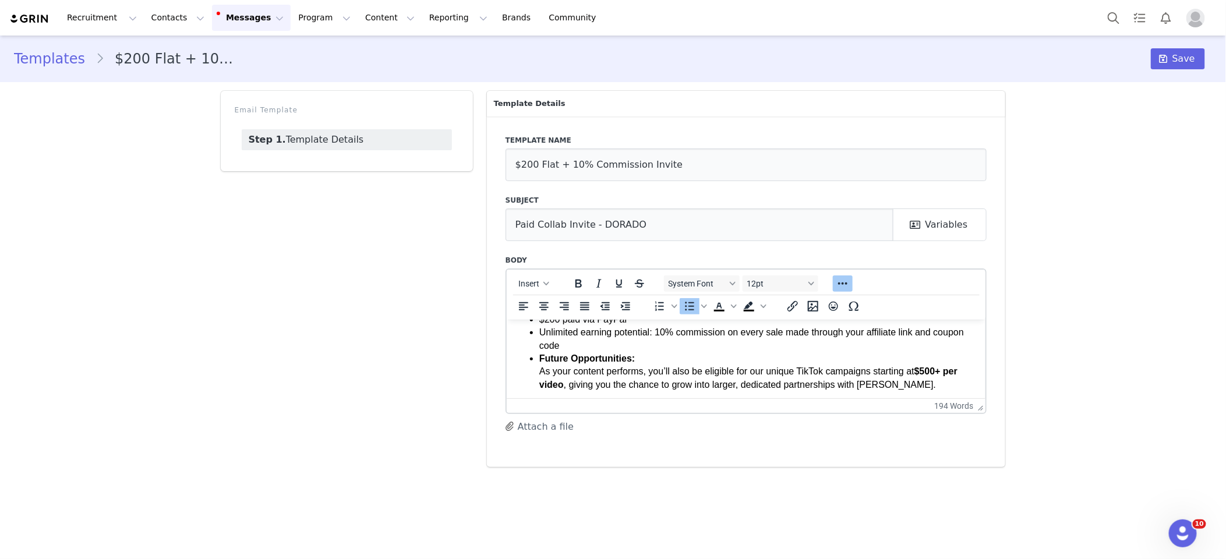
scroll to position [146, 0]
click at [618, 345] on li "Unlimited earning potential: 10% commission on every sale made through your aff…" at bounding box center [757, 337] width 437 height 26
click at [871, 332] on li "Unlimited earning potential: 10% commission on every sale made through your aff…" at bounding box center [757, 337] width 437 height 26
click at [890, 332] on li "Unlimited earning potential: 10% commission on every sale made through your ded…" at bounding box center [757, 337] width 437 height 26
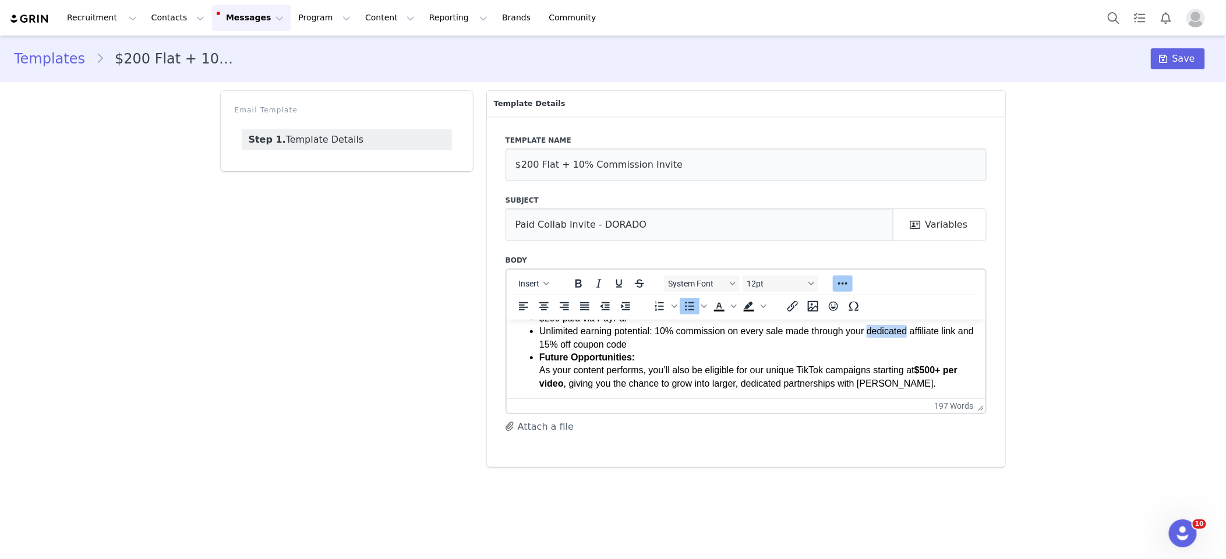
click at [557, 343] on li "Unlimited earning potential: 10% commission on every sale made through your ded…" at bounding box center [757, 337] width 437 height 26
drag, startPoint x: 652, startPoint y: 344, endPoint x: 567, endPoint y: 343, distance: 84.4
click at [652, 344] on li "Unlimited earning potential: 10% commission on every sale made through your ded…" at bounding box center [757, 337] width 437 height 26
click at [558, 342] on li "Unlimited earning potential: 10% commission on every sale made through your ded…" at bounding box center [757, 337] width 437 height 26
click at [896, 334] on li "Unlimited earning potential: 10% commission on every sale made through your ded…" at bounding box center [757, 337] width 437 height 26
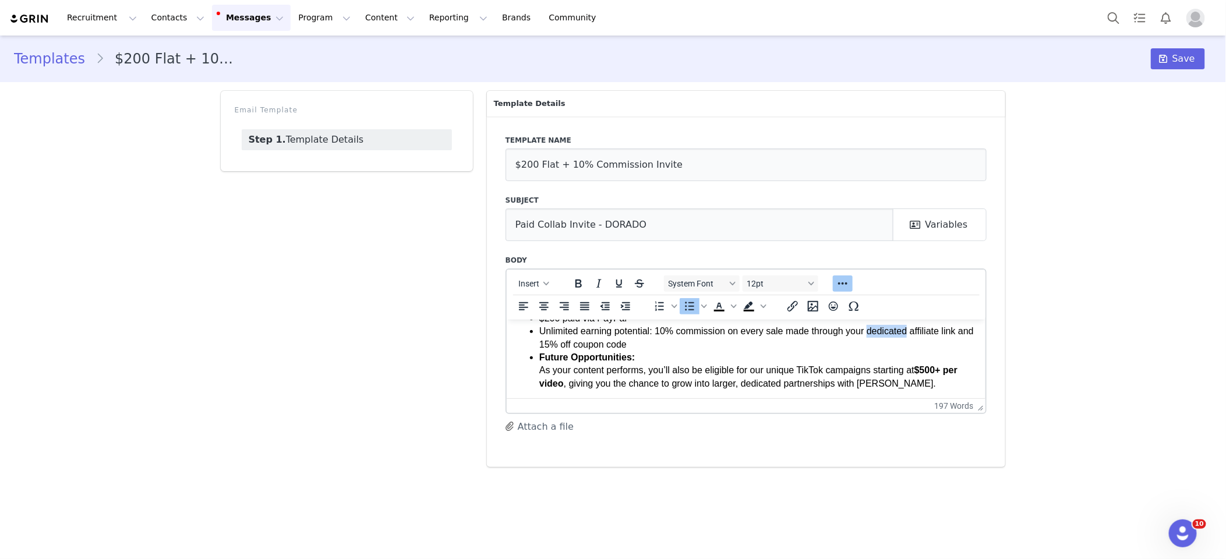
click at [897, 334] on li "Unlimited earning potential: 10% commission on every sale made through your ded…" at bounding box center [757, 337] width 437 height 26
click at [874, 328] on li "Unlimited earning potential: 10% commission on every sale made through your aff…" at bounding box center [757, 337] width 437 height 26
drag, startPoint x: 960, startPoint y: 330, endPoint x: 972, endPoint y: 330, distance: 12.2
click at [973, 330] on li "Unlimited earning potential: 10% commission on every sale made through your Aff…" at bounding box center [757, 337] width 437 height 26
click at [941, 331] on li "Unlimited earning potential: 10% commission on every sale made through your Aff…" at bounding box center [757, 337] width 437 height 26
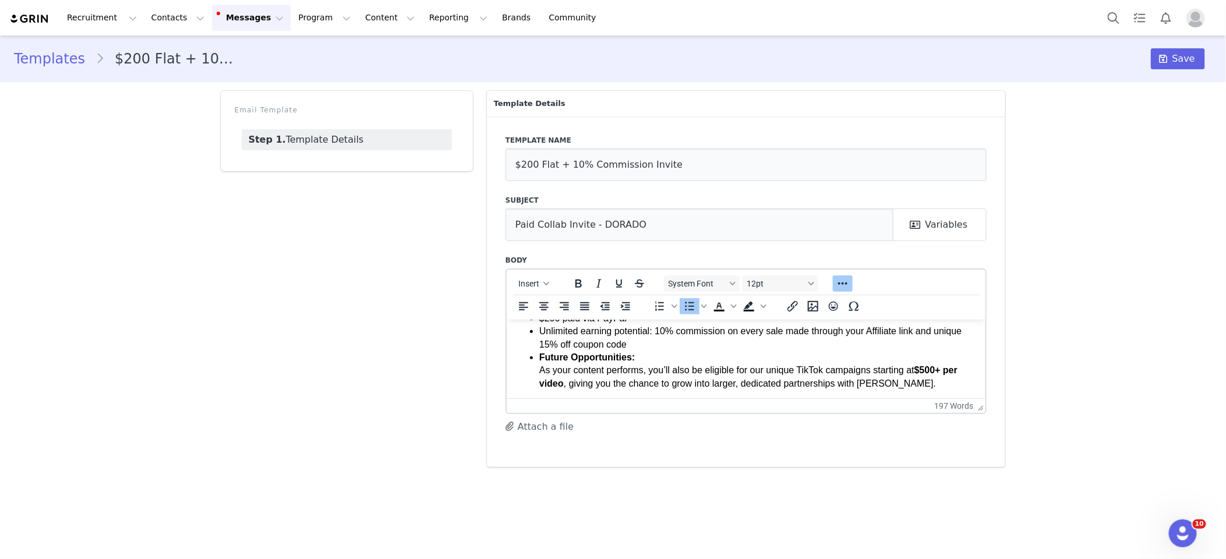
click at [632, 345] on li "Unlimited earning potential: 10% commission on every sale made through your Aff…" at bounding box center [757, 337] width 437 height 26
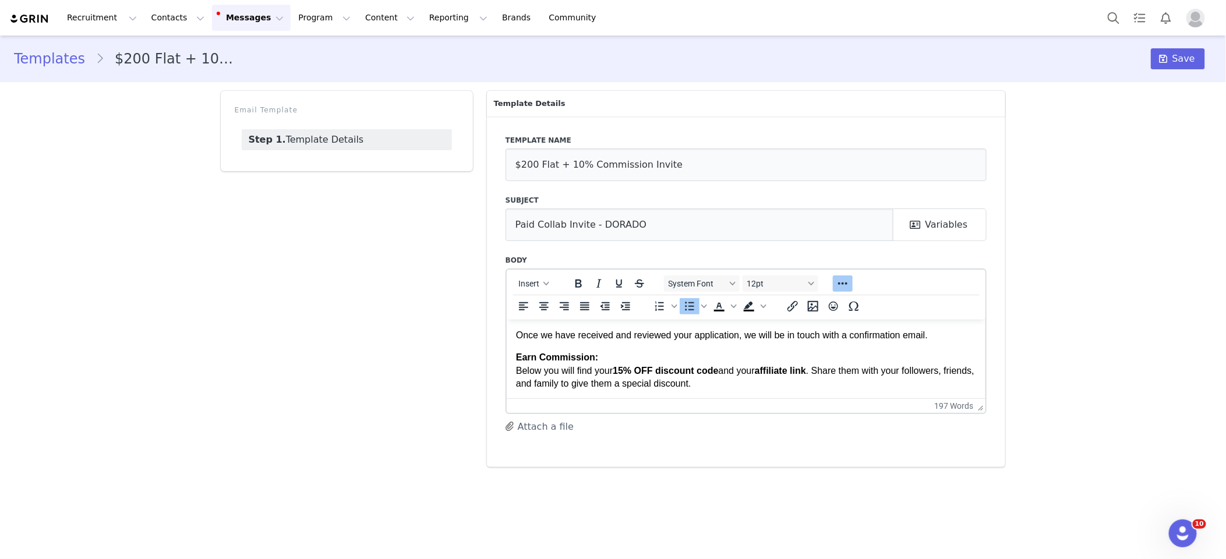
scroll to position [271, 0]
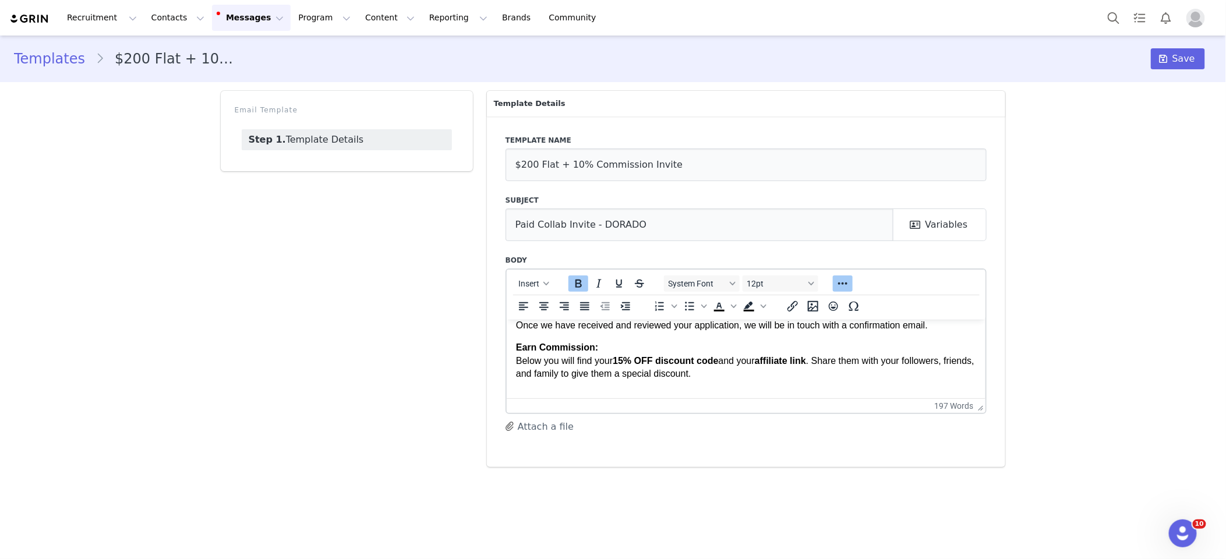
drag, startPoint x: 517, startPoint y: 348, endPoint x: 742, endPoint y: 371, distance: 226.0
click at [742, 371] on p "Earn Commission: Below you will find your 15% OFF discount code and your affili…" at bounding box center [745, 400] width 461 height 118
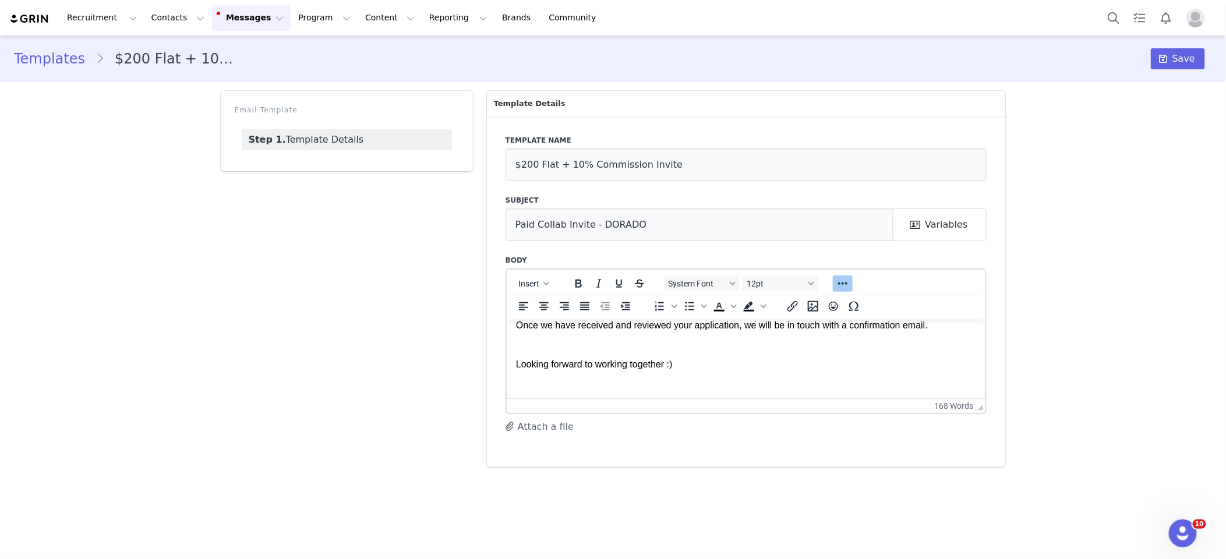
click at [576, 342] on p "Once we have received and reviewed your application, we will be in touch with a…" at bounding box center [745, 358] width 461 height 78
click at [535, 381] on p "Aisha | Dorado" at bounding box center [745, 382] width 461 height 13
click at [614, 384] on p "[PERSON_NAME] | Dorado" at bounding box center [745, 382] width 461 height 13
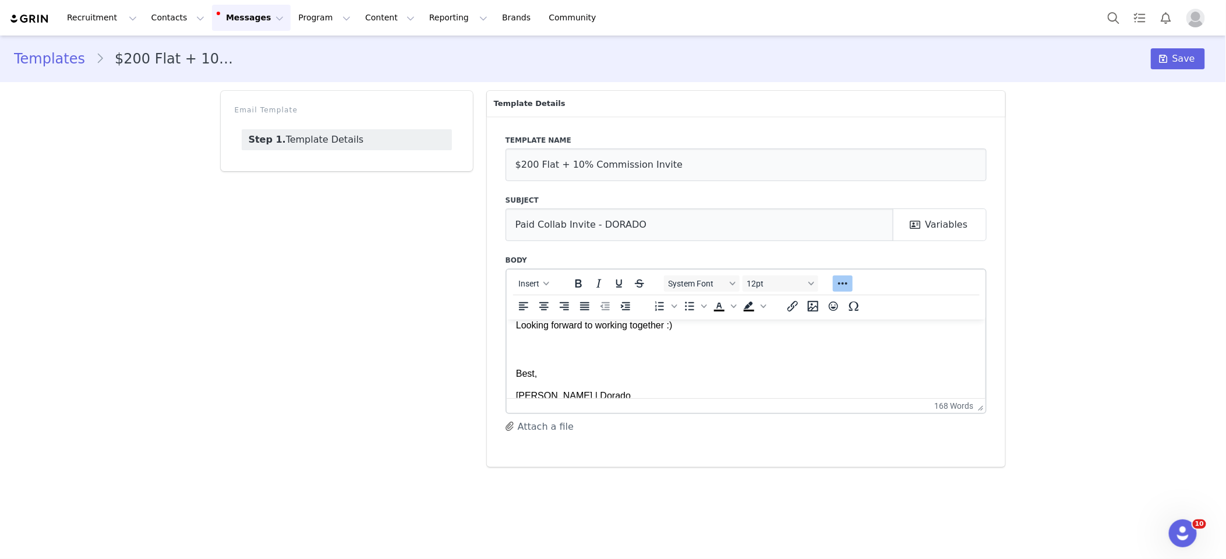
scroll to position [307, 0]
click at [576, 384] on p "[PERSON_NAME] | Dorado" at bounding box center [745, 384] width 461 height 13
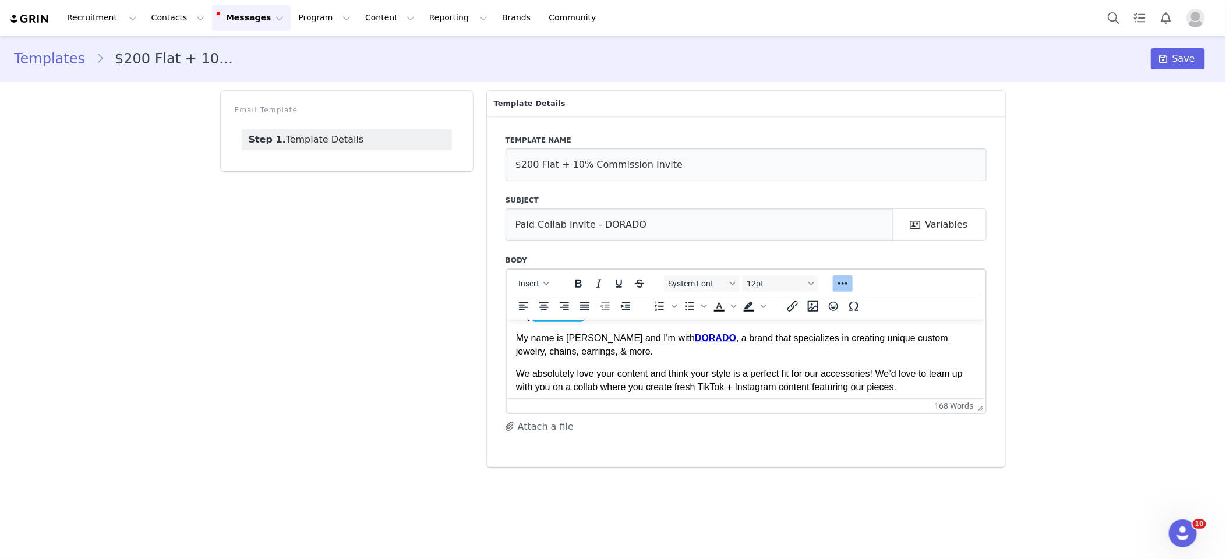
scroll to position [0, 0]
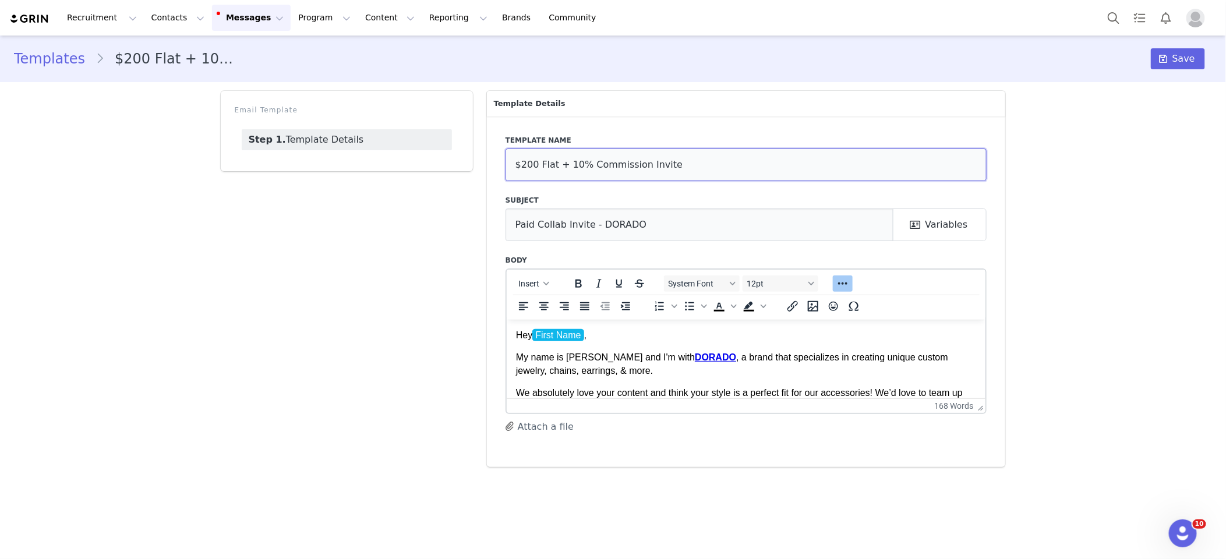
click at [701, 164] on input "$200 Flat + 10% Commission Invite" at bounding box center [746, 164] width 482 height 33
click at [588, 165] on input "$200 Flat + 10% Commission Invite" at bounding box center [746, 164] width 482 height 33
click at [638, 165] on input "$200 Flat + 10% Commission Invite" at bounding box center [746, 164] width 482 height 33
click at [675, 165] on input "$200 Flat + 10% Affilate Invite" at bounding box center [746, 164] width 482 height 33
type input "$200 Flat + 10% Affilate Invite"
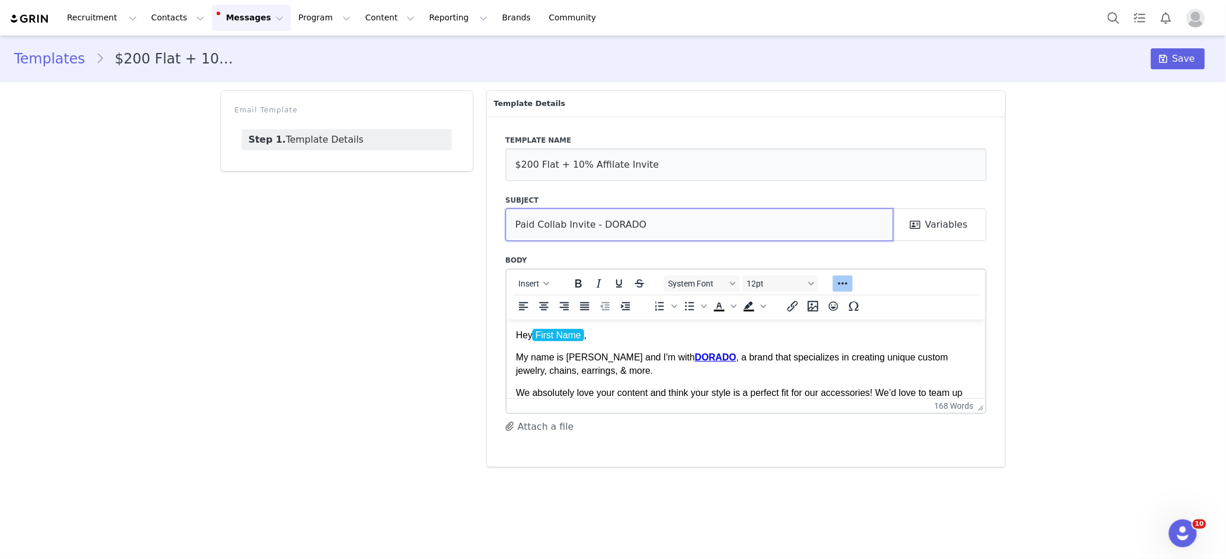
click at [652, 229] on input "Paid Collab Invite - DORADO" at bounding box center [699, 224] width 388 height 33
click at [1162, 59] on icon at bounding box center [1163, 58] width 8 height 9
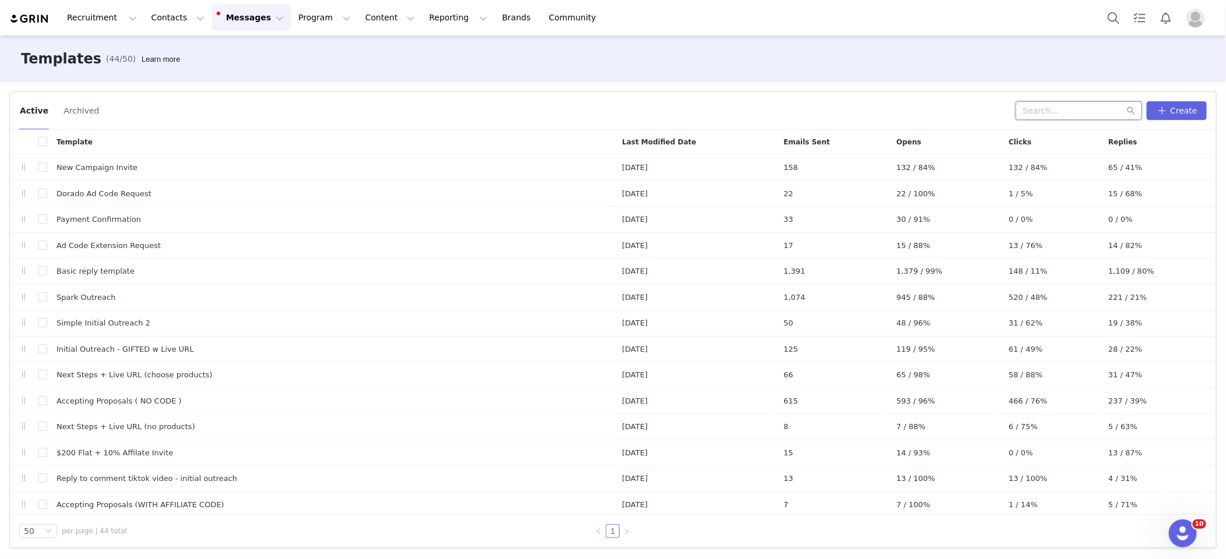
click at [1066, 105] on input "text" at bounding box center [1078, 110] width 126 height 19
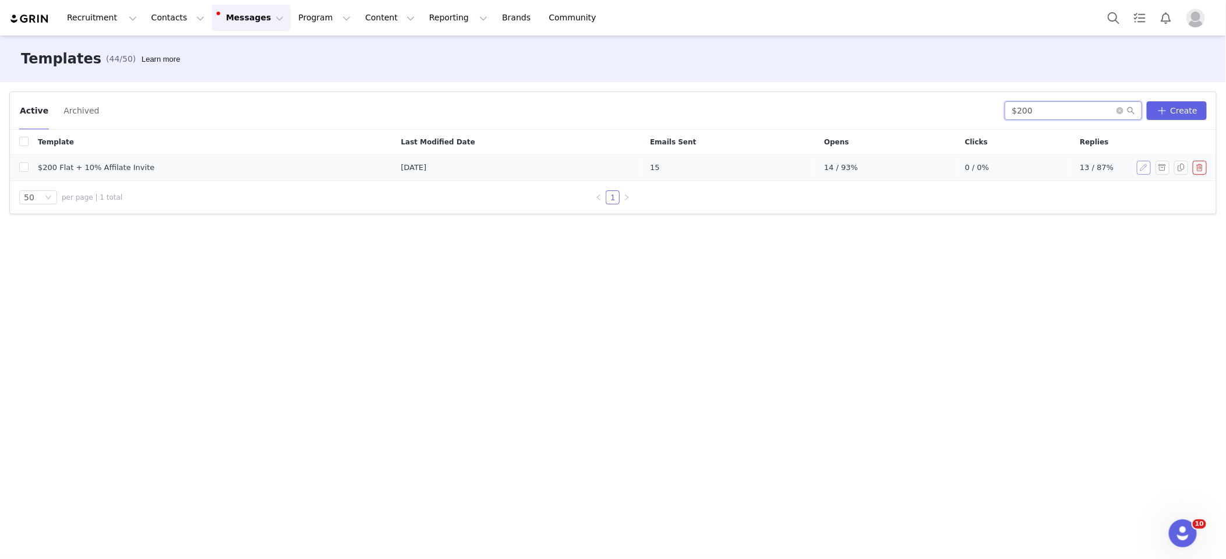
type input "$200"
click at [1145, 166] on button "button" at bounding box center [1144, 168] width 14 height 14
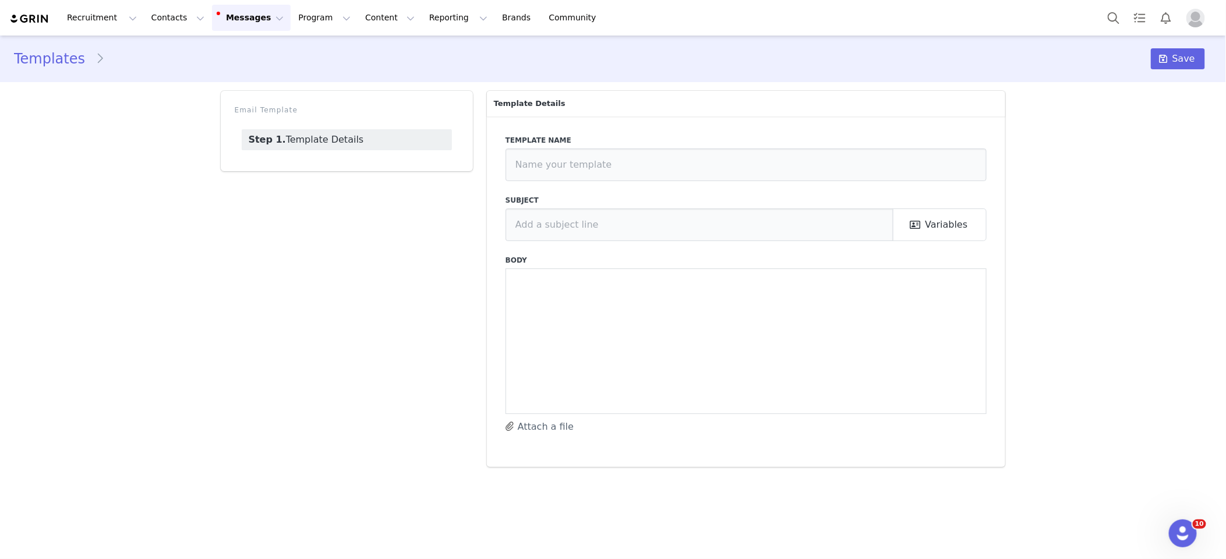
type input "$200 Flat + 10% Affilate Invite"
type input "Paid Collab Invite - DORADO"
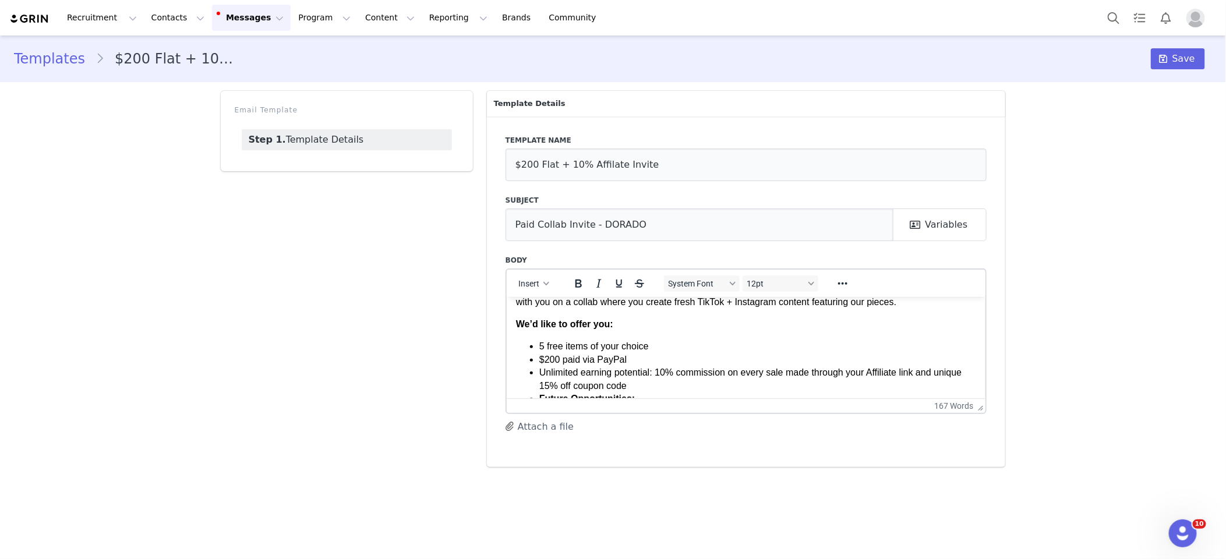
scroll to position [86, 0]
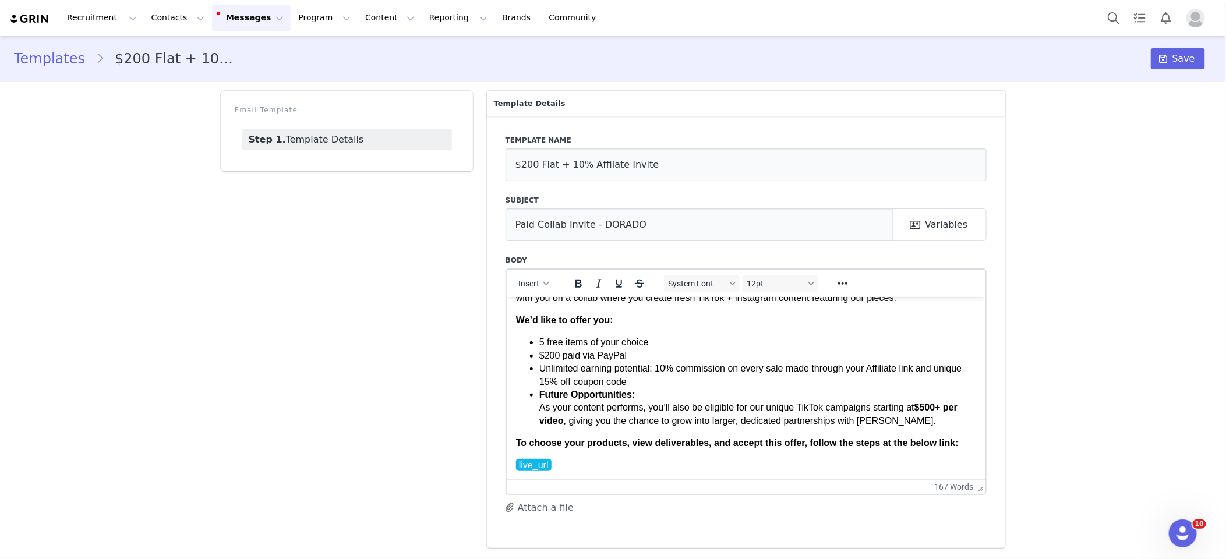
drag, startPoint x: 981, startPoint y: 409, endPoint x: 983, endPoint y: 504, distance: 94.4
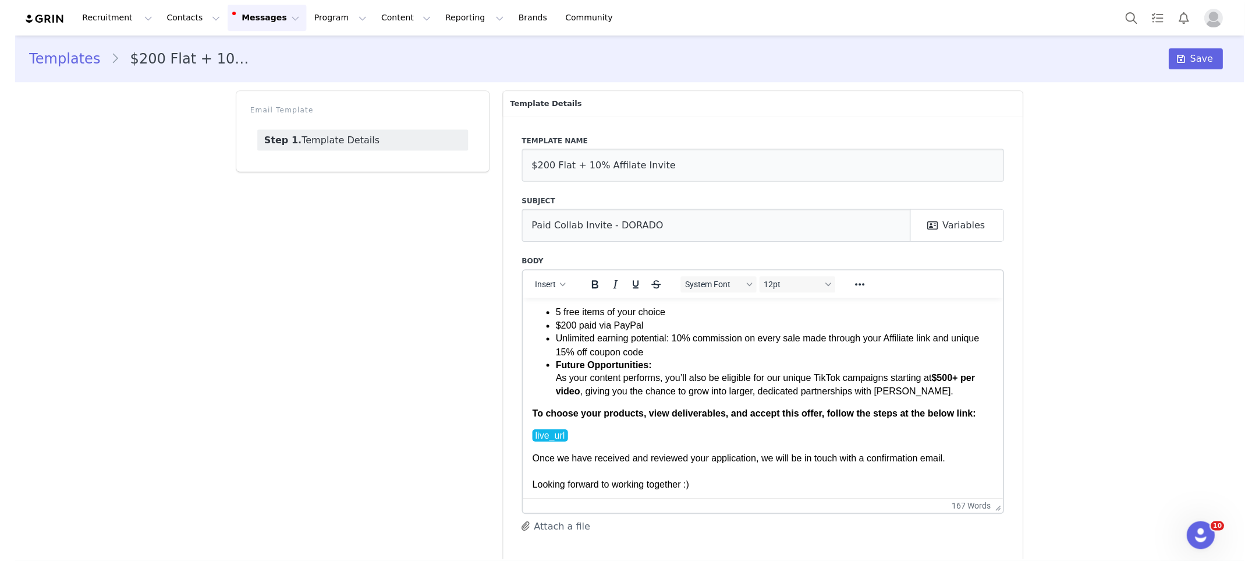
scroll to position [0, 0]
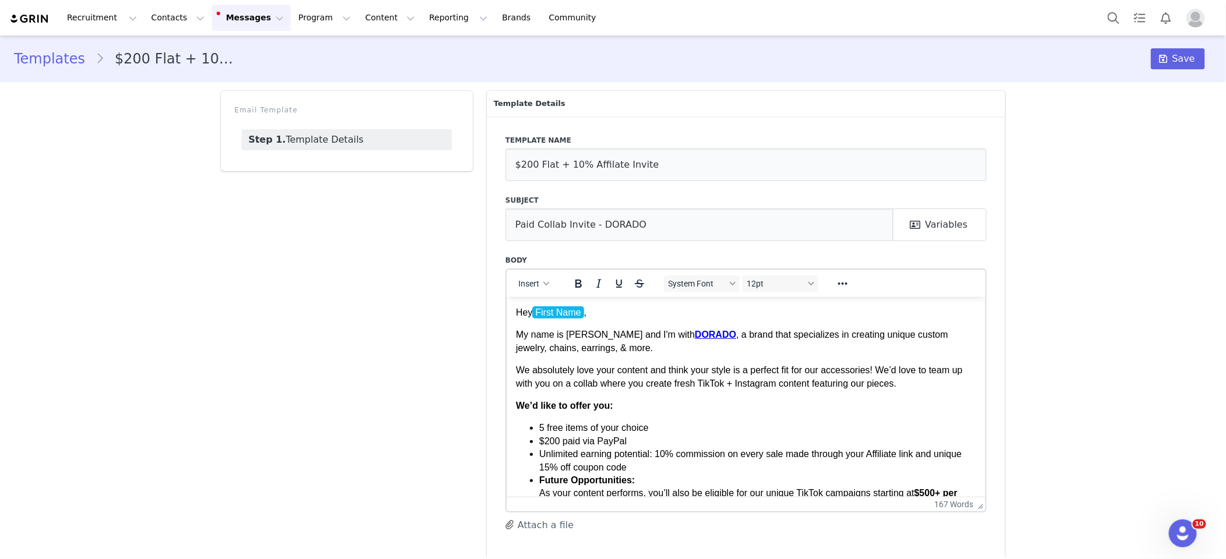
click at [68, 61] on link "Templates" at bounding box center [55, 58] width 82 height 21
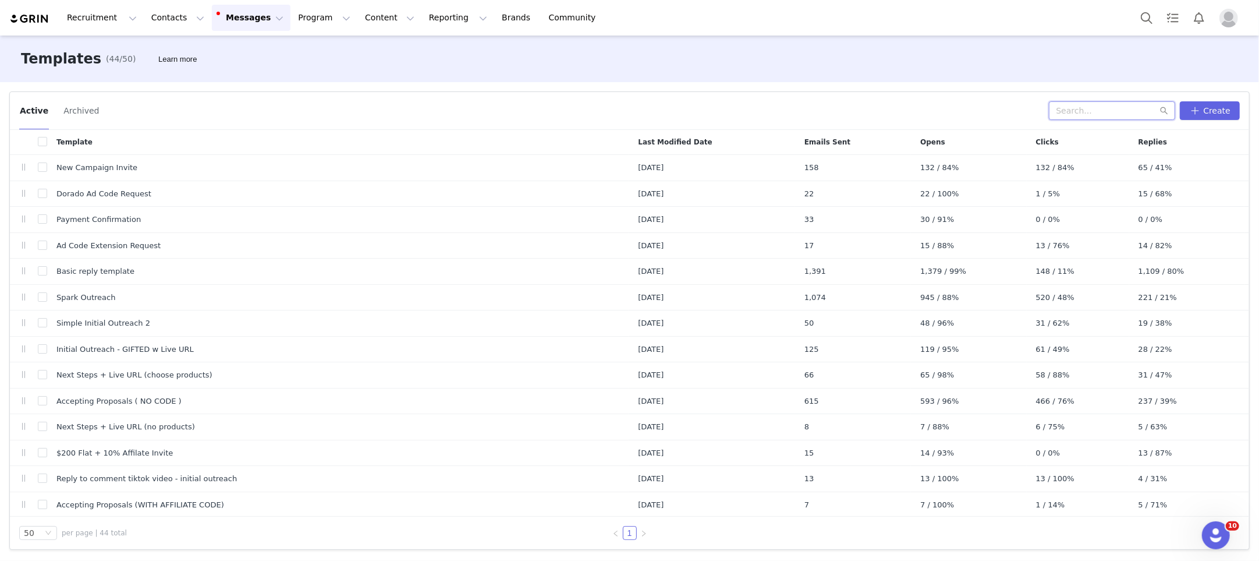
click at [1109, 102] on input "text" at bounding box center [1112, 110] width 126 height 19
type input "code"
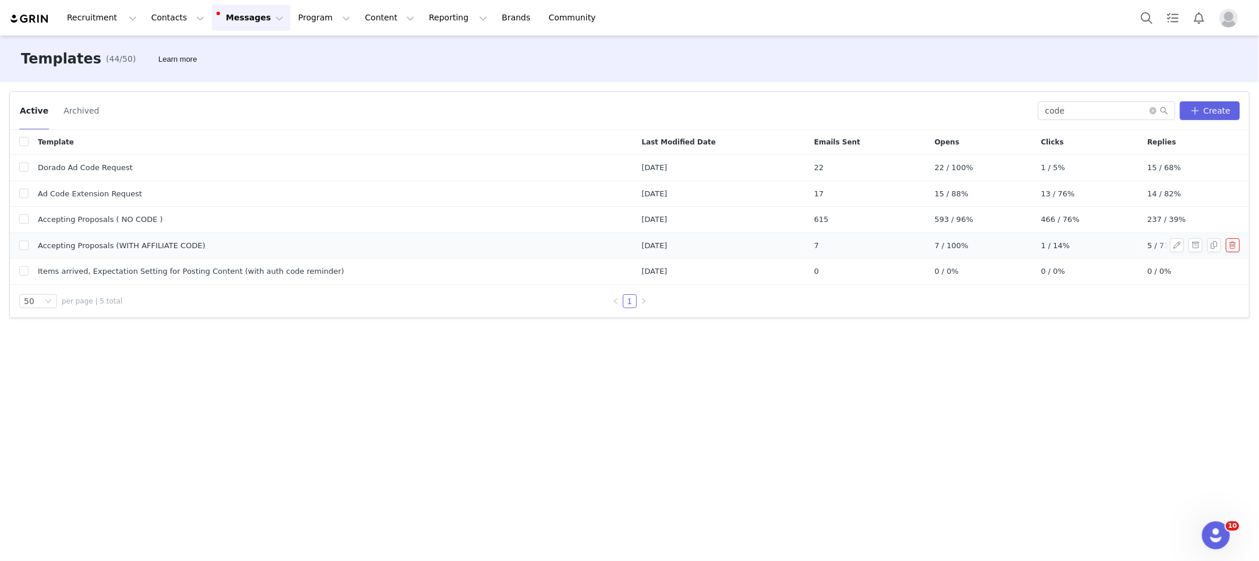
click at [187, 242] on span "Accepting Proposals (WITH AFFILIATE CODE)" at bounding box center [122, 246] width 168 height 12
click at [1180, 244] on button "button" at bounding box center [1177, 245] width 14 height 14
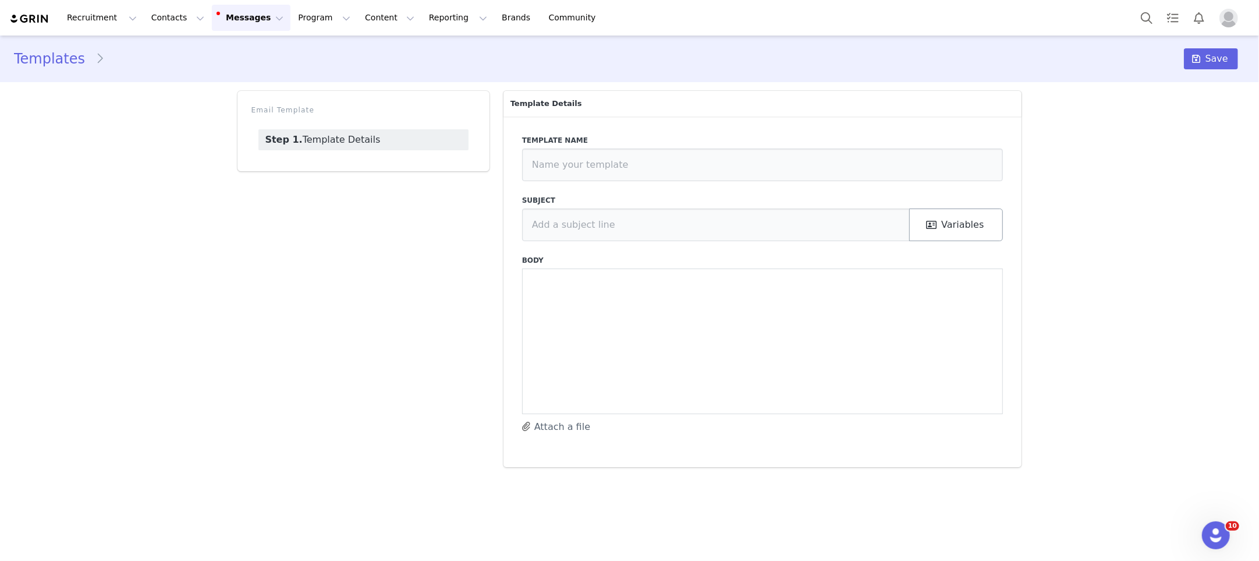
type input "Accepting Proposals (WITH AFFILIATE CODE)"
type input "Congrats [first_name]!"
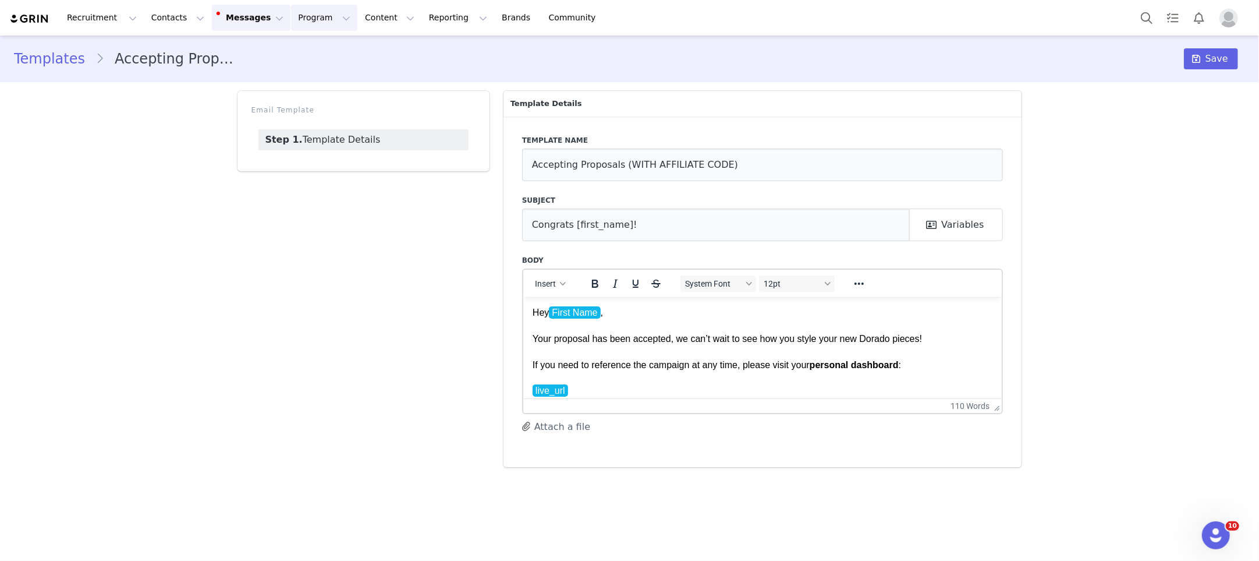
click at [305, 16] on button "Program Program" at bounding box center [324, 18] width 66 height 26
click at [317, 113] on div "Affiliates" at bounding box center [319, 116] width 78 height 12
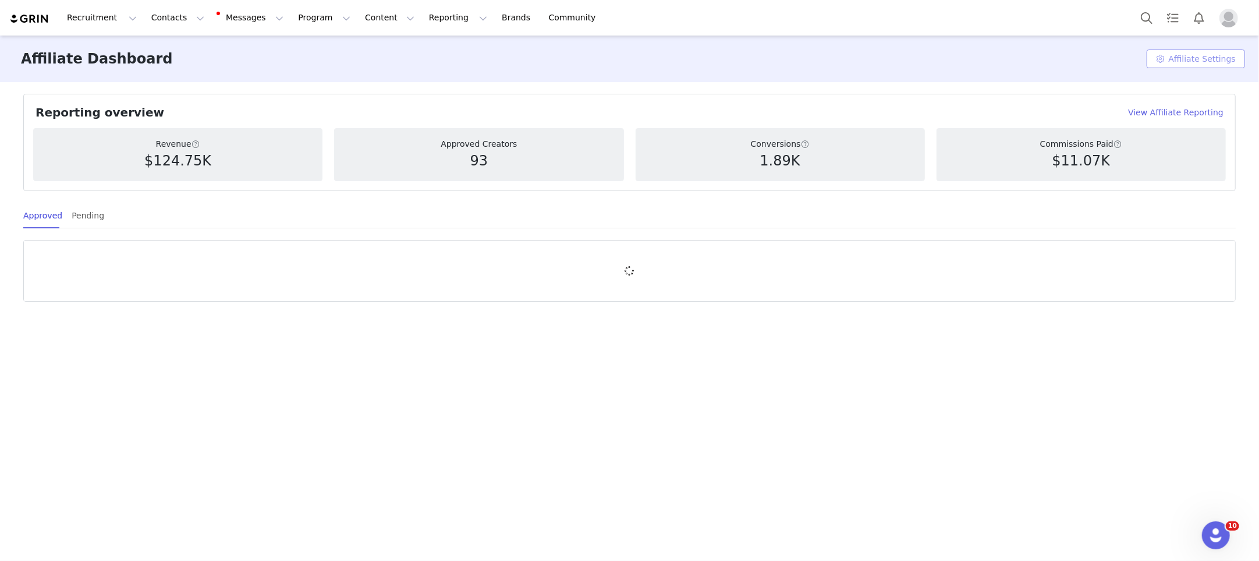
click at [1184, 60] on button "Affiliate Settings" at bounding box center [1196, 58] width 98 height 19
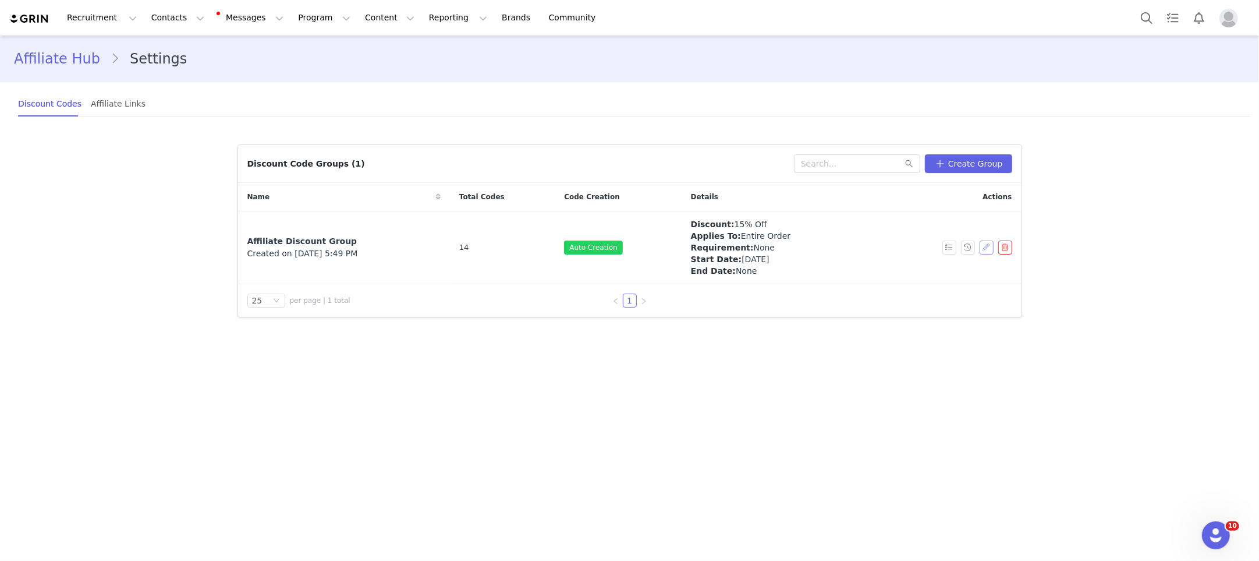
click at [987, 247] on button "button" at bounding box center [987, 247] width 14 height 14
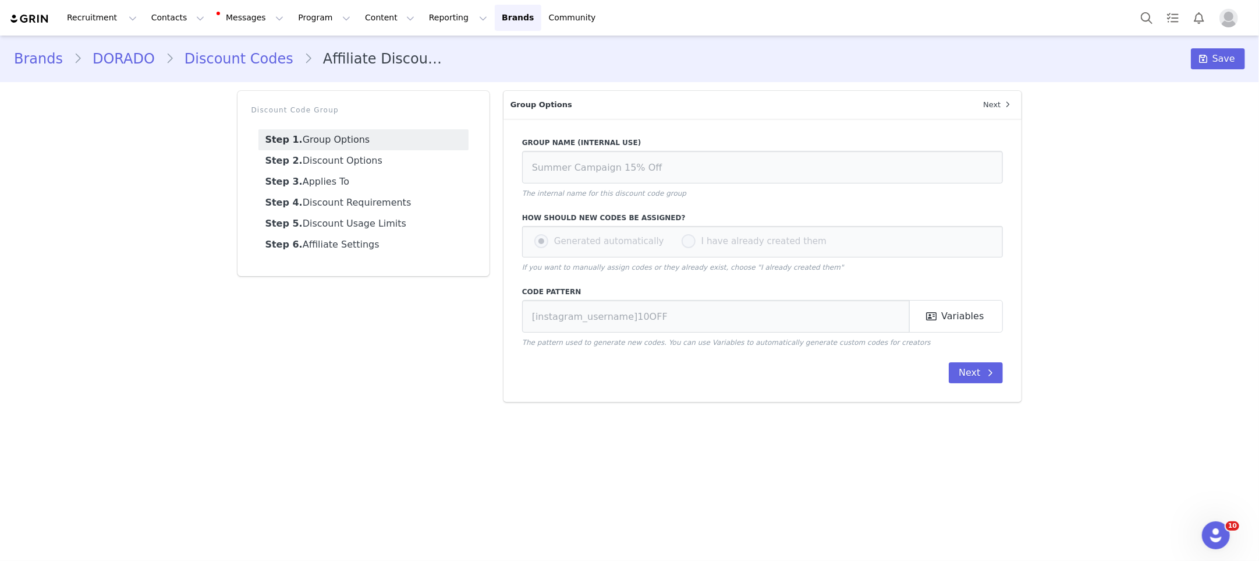
type input "Affiliate Discount Group"
type input "[tiktok_username]15"
click at [649, 169] on input "Affiliate Discount Group" at bounding box center [763, 167] width 482 height 33
click at [352, 164] on link "Step 2. Discount Options" at bounding box center [364, 160] width 210 height 21
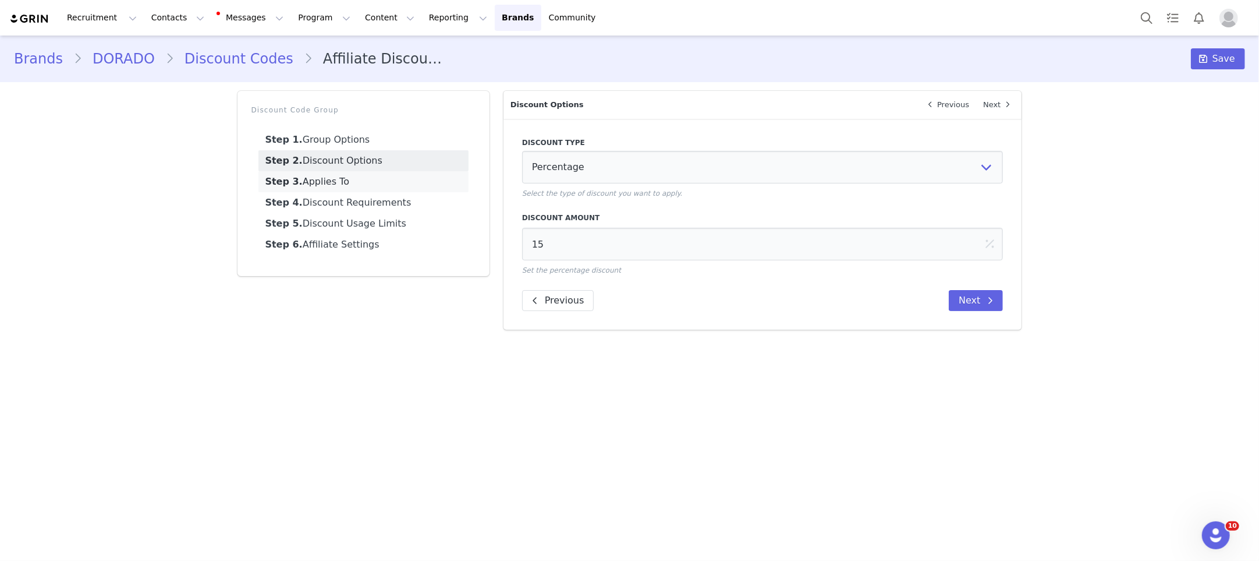
click at [336, 183] on link "Step 3. Applies To" at bounding box center [364, 181] width 210 height 21
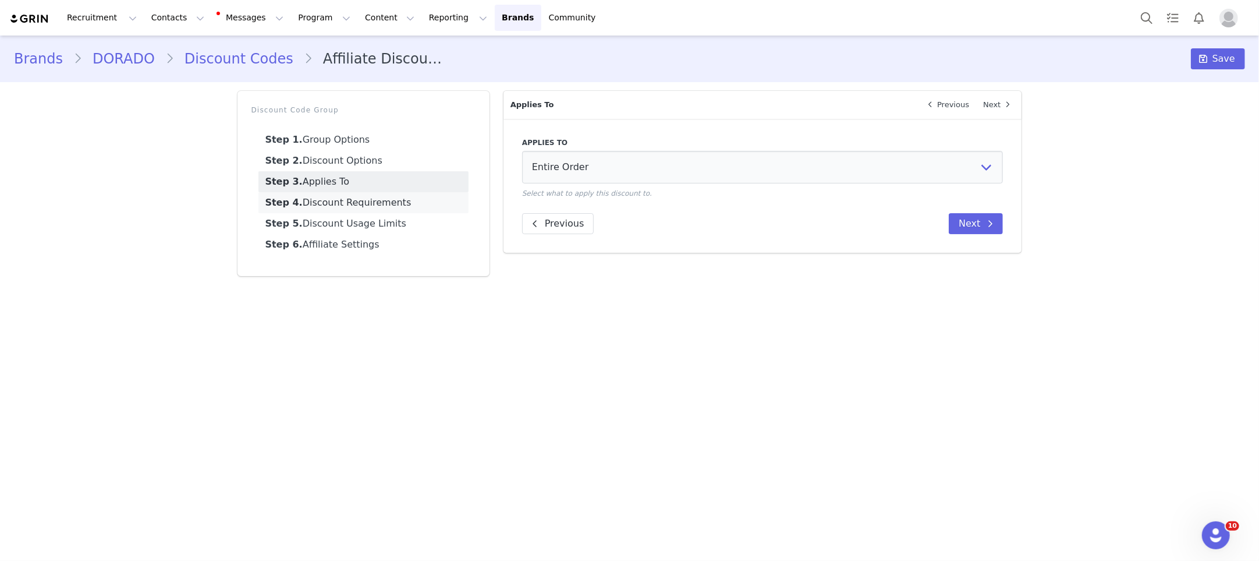
click at [350, 196] on link "Step 4. Discount Requirements" at bounding box center [364, 202] width 210 height 21
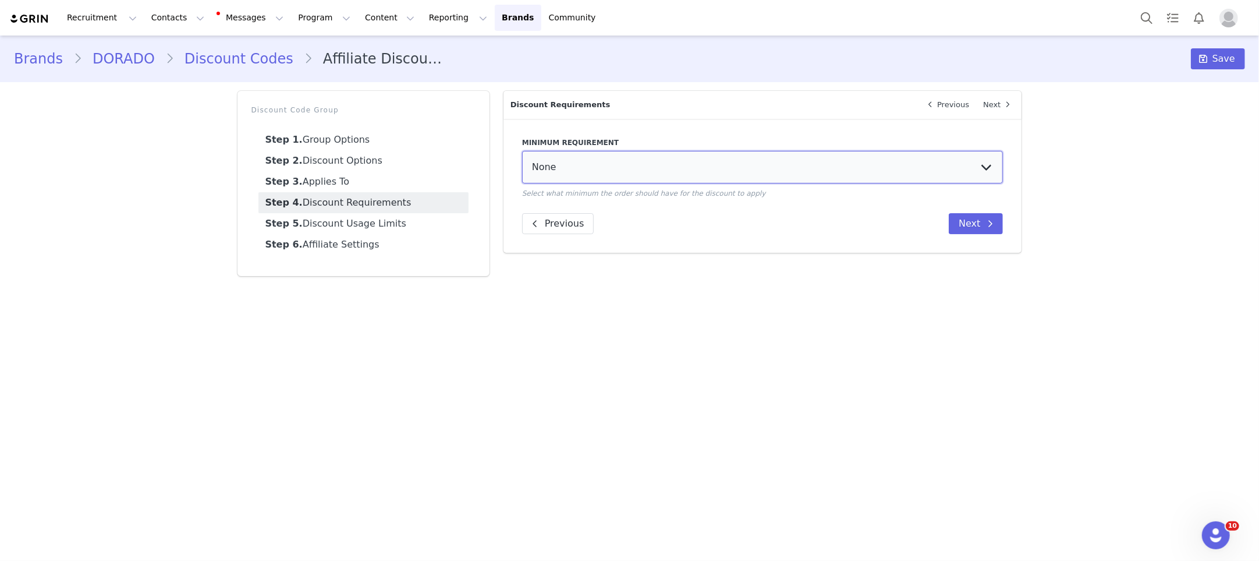
click at [572, 162] on select "None Minimum purchase amount Minimum quantity of items" at bounding box center [763, 167] width 482 height 33
click at [364, 227] on link "Step 5. Discount Usage Limits" at bounding box center [364, 223] width 210 height 21
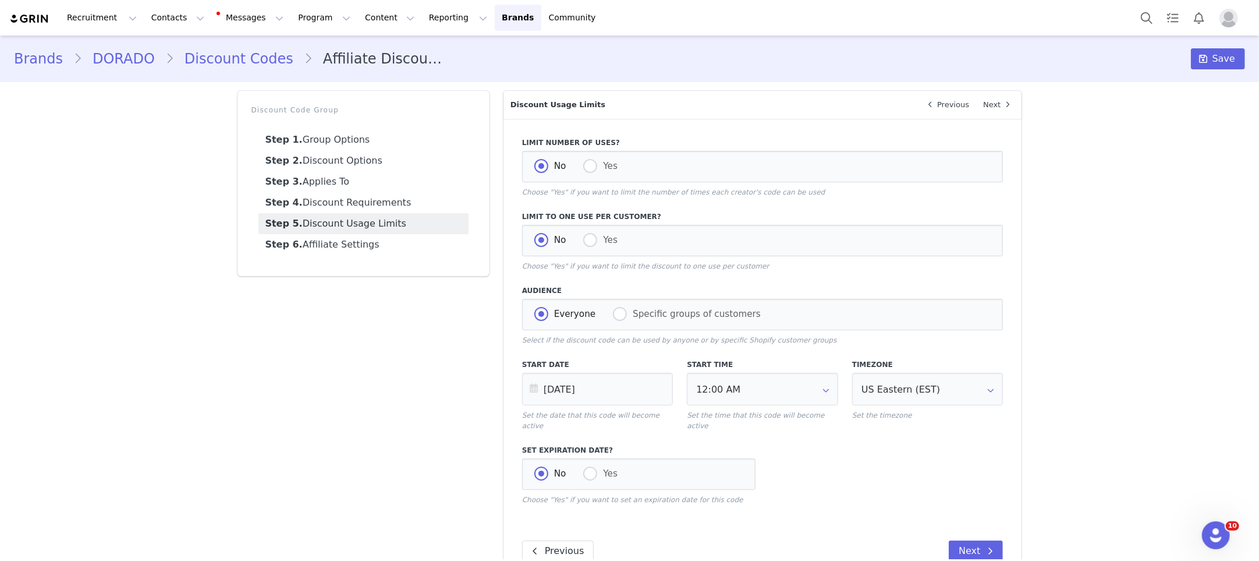
scroll to position [19, 0]
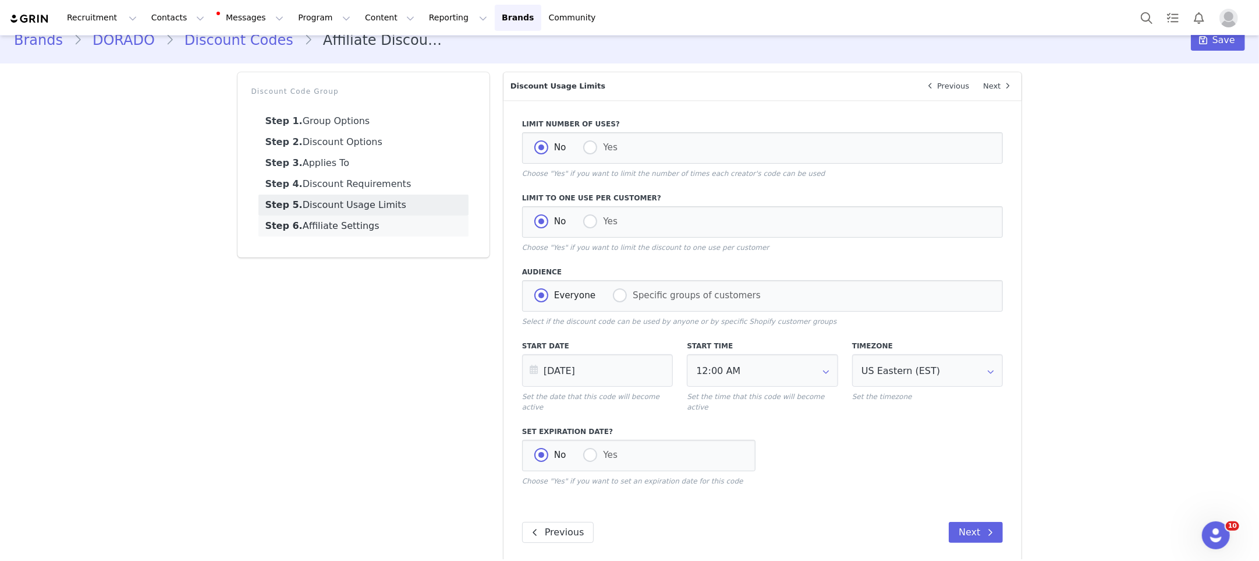
click at [328, 223] on link "Step 6. Affiliate Settings" at bounding box center [364, 225] width 210 height 21
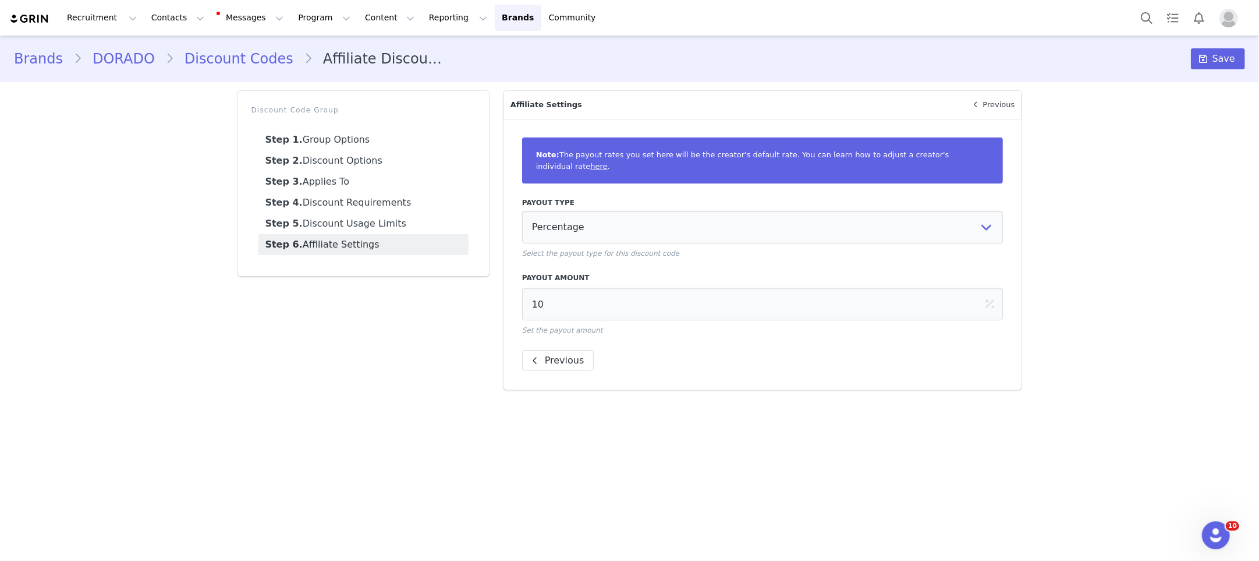
scroll to position [0, 0]
click at [312, 135] on link "Step 1. Group Options" at bounding box center [364, 139] width 210 height 21
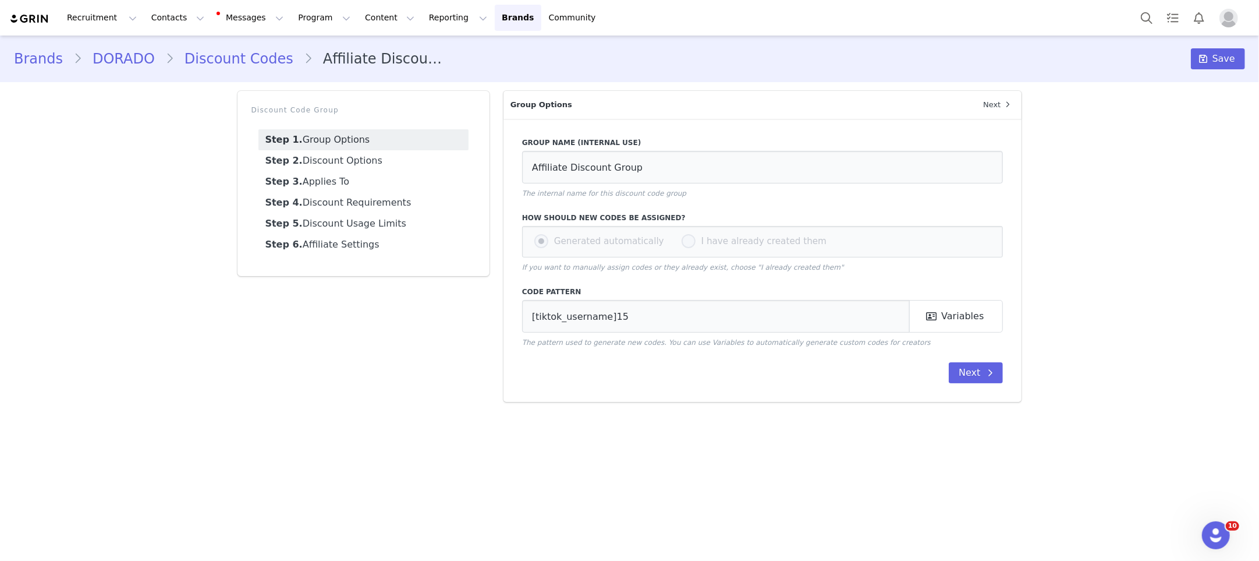
click at [190, 59] on link "Discount Codes" at bounding box center [239, 58] width 130 height 21
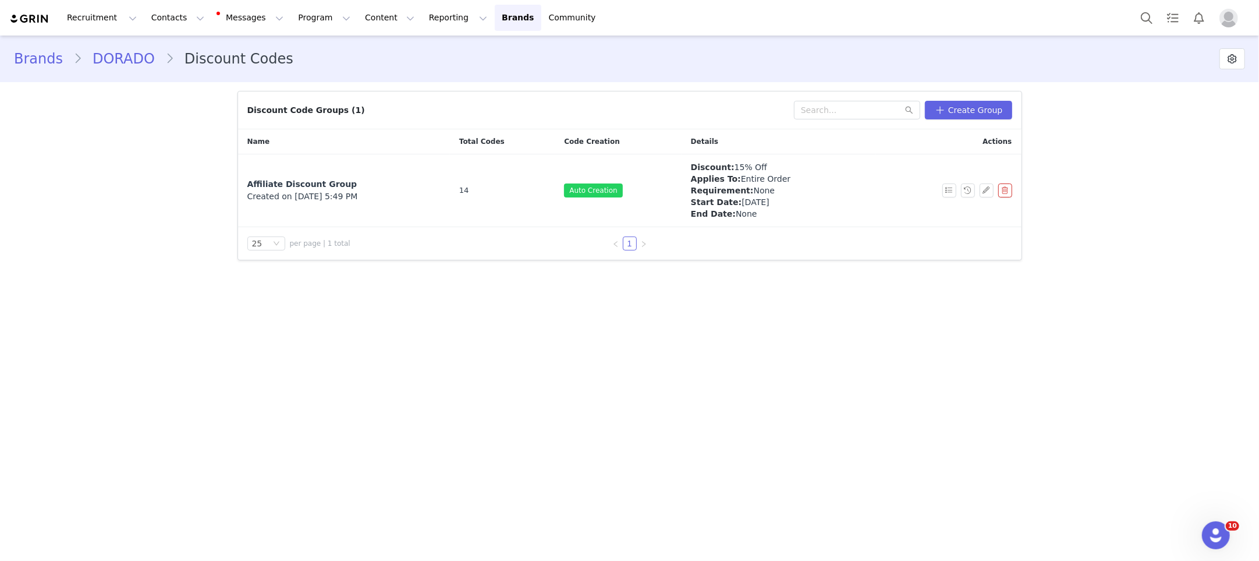
click at [141, 63] on link "DORADO" at bounding box center [123, 58] width 83 height 21
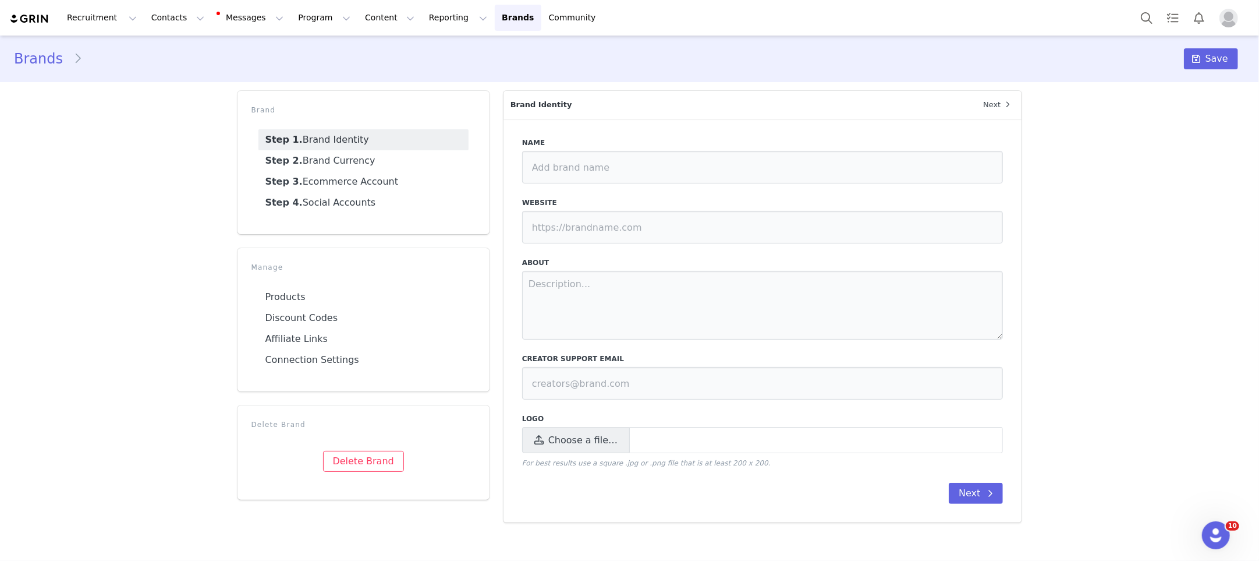
type input "DORADO"
type input "https://dorado.com"
type textarea "Personalized & Lifestyle Jewelry"
type input "aisha@doradofashion.com"
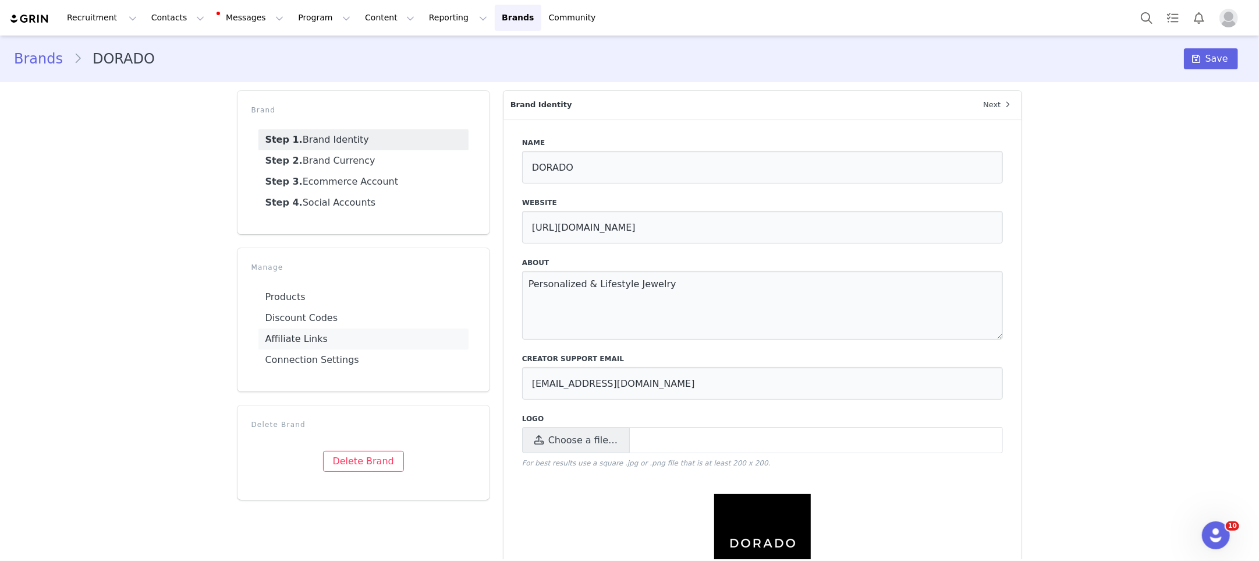
click at [322, 332] on link "Affiliate Links" at bounding box center [364, 338] width 210 height 21
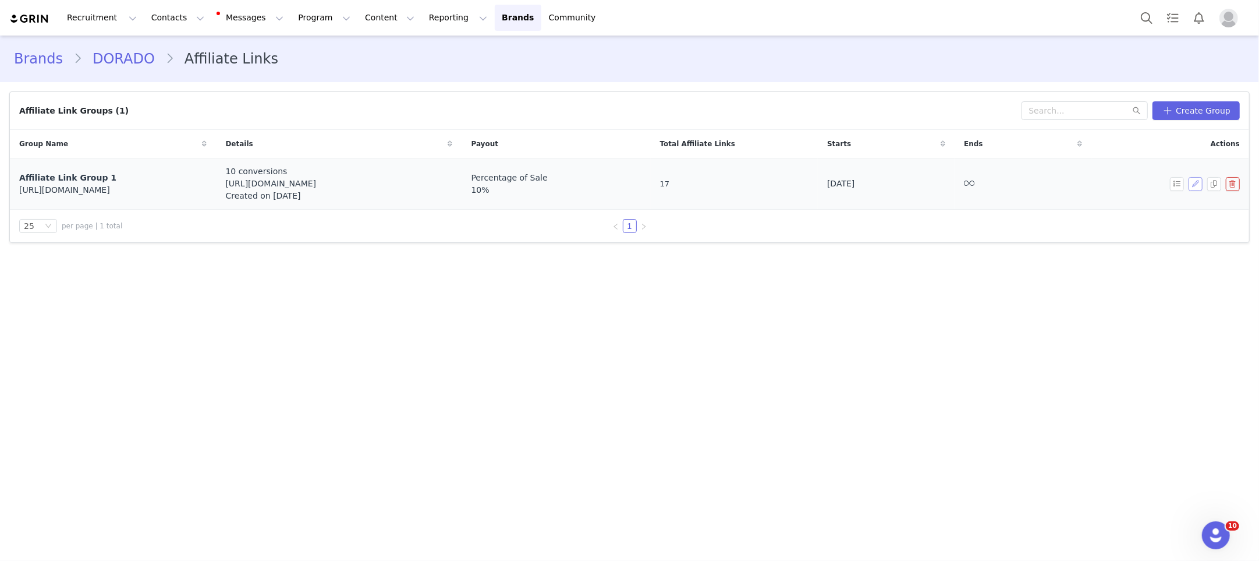
click at [1194, 181] on button "button" at bounding box center [1196, 184] width 14 height 14
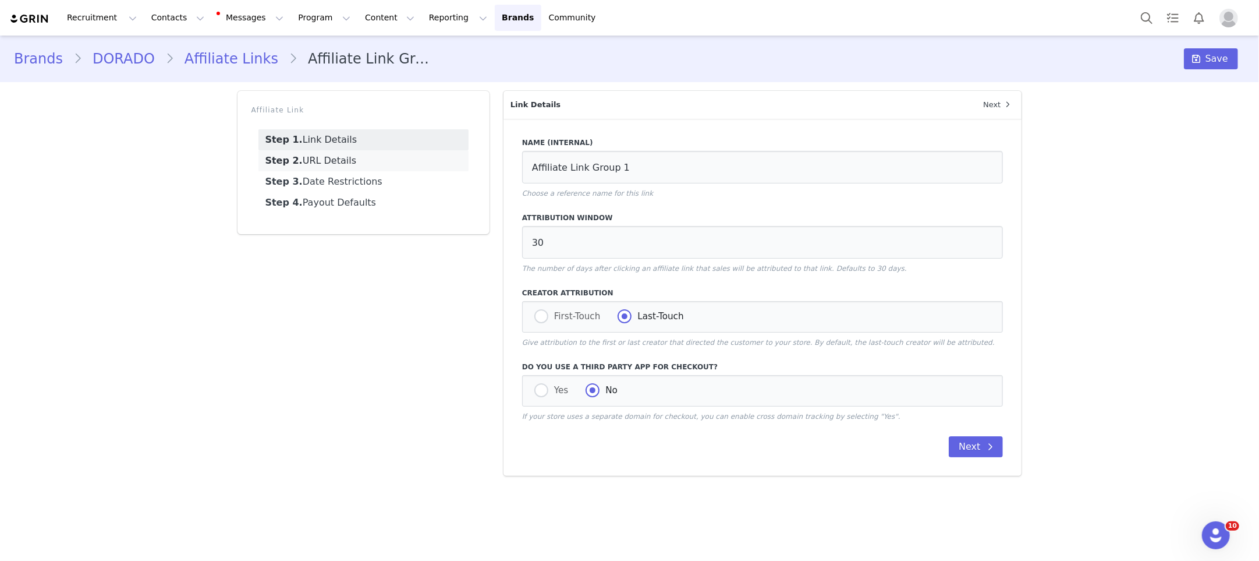
click at [371, 167] on link "Step 2. URL Details" at bounding box center [364, 160] width 210 height 21
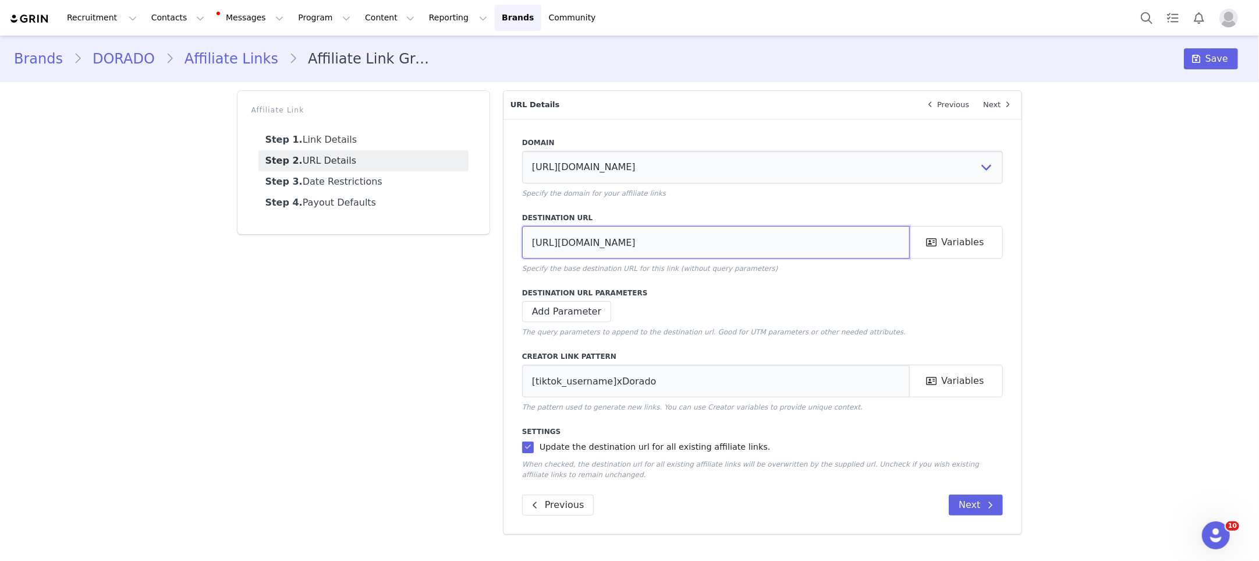
drag, startPoint x: 614, startPoint y: 242, endPoint x: 645, endPoint y: 239, distance: 31.5
click at [645, 239] on input "https://www.doradofashion.com/" at bounding box center [716, 242] width 388 height 33
drag, startPoint x: 646, startPoint y: 245, endPoint x: 480, endPoint y: 238, distance: 166.1
click at [482, 238] on div "Affiliate Link Step 1. Link Details Step 2. URL Details Step 3. Date Restrictio…" at bounding box center [630, 312] width 799 height 457
type input "https://www.dorado.com/"
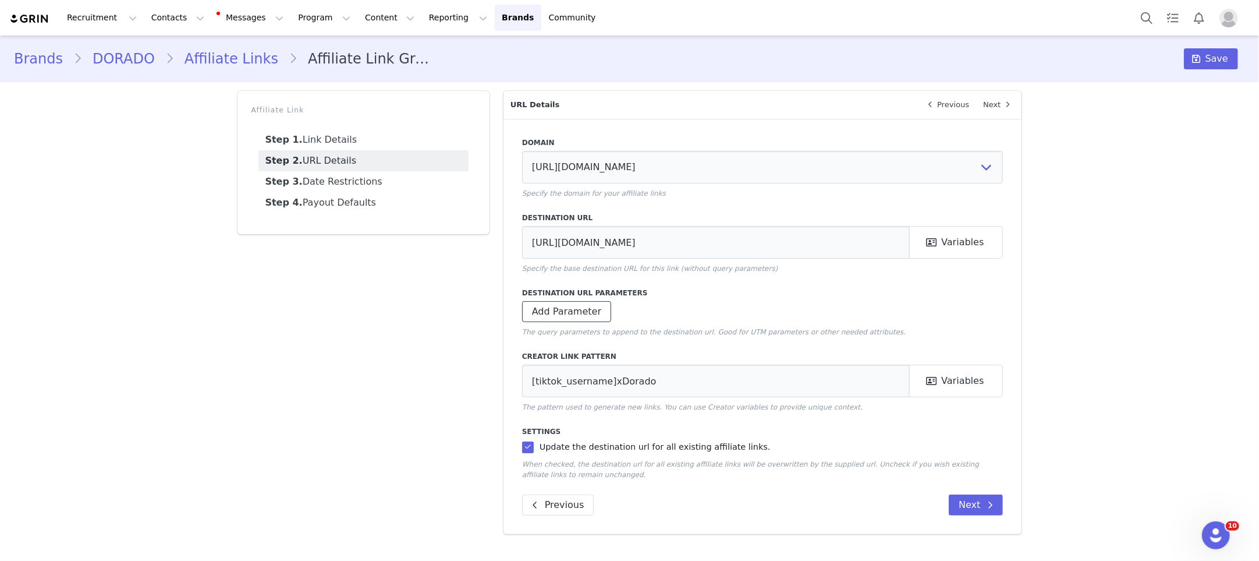
click at [585, 309] on button "Add Parameter" at bounding box center [566, 311] width 89 height 21
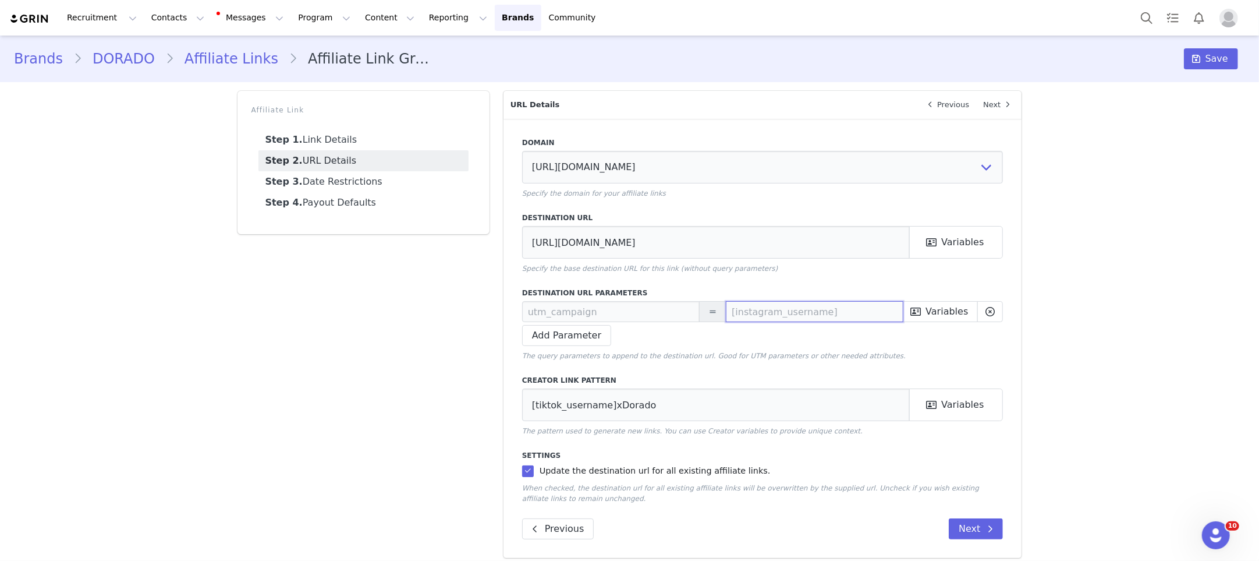
click at [790, 316] on input "text" at bounding box center [815, 311] width 178 height 21
click at [587, 313] on input "text" at bounding box center [611, 311] width 178 height 21
click at [880, 346] on div "Destination URL Parameters = First Name Last Name Emails City State Country Zip…" at bounding box center [763, 324] width 482 height 73
click at [664, 164] on select "https://glnk.io" at bounding box center [763, 167] width 482 height 33
click at [582, 306] on input "text" at bounding box center [611, 311] width 178 height 21
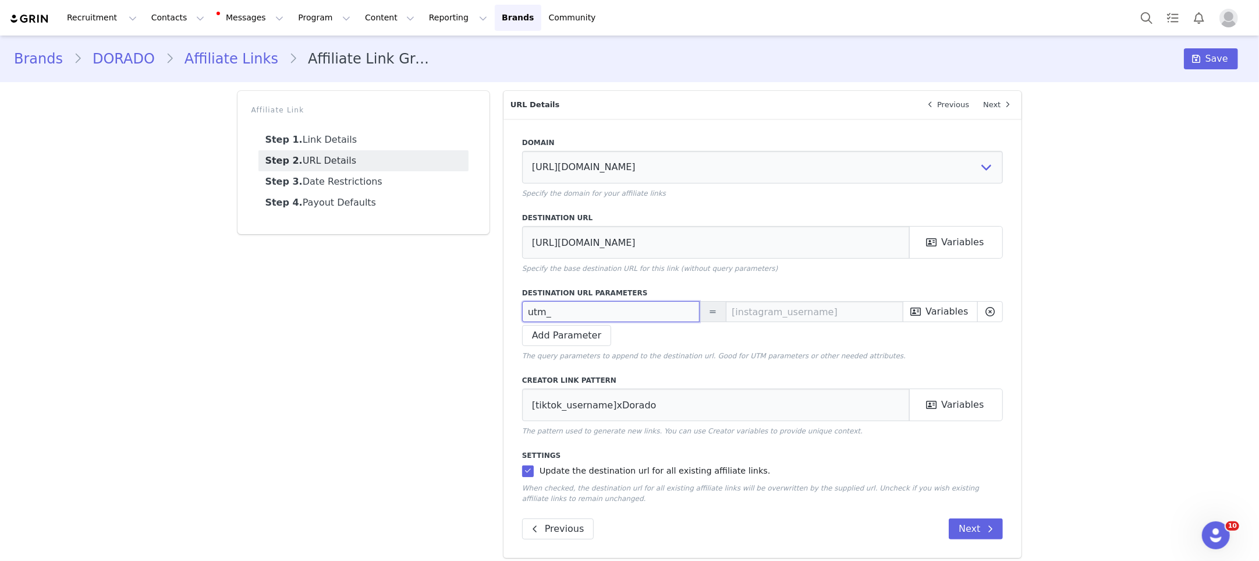
drag, startPoint x: 557, startPoint y: 310, endPoint x: 529, endPoint y: 307, distance: 28.6
click at [529, 307] on input "utm_" at bounding box center [611, 311] width 178 height 21
paste input "source"
type input "utm_source"
click at [760, 312] on input "text" at bounding box center [815, 311] width 178 height 21
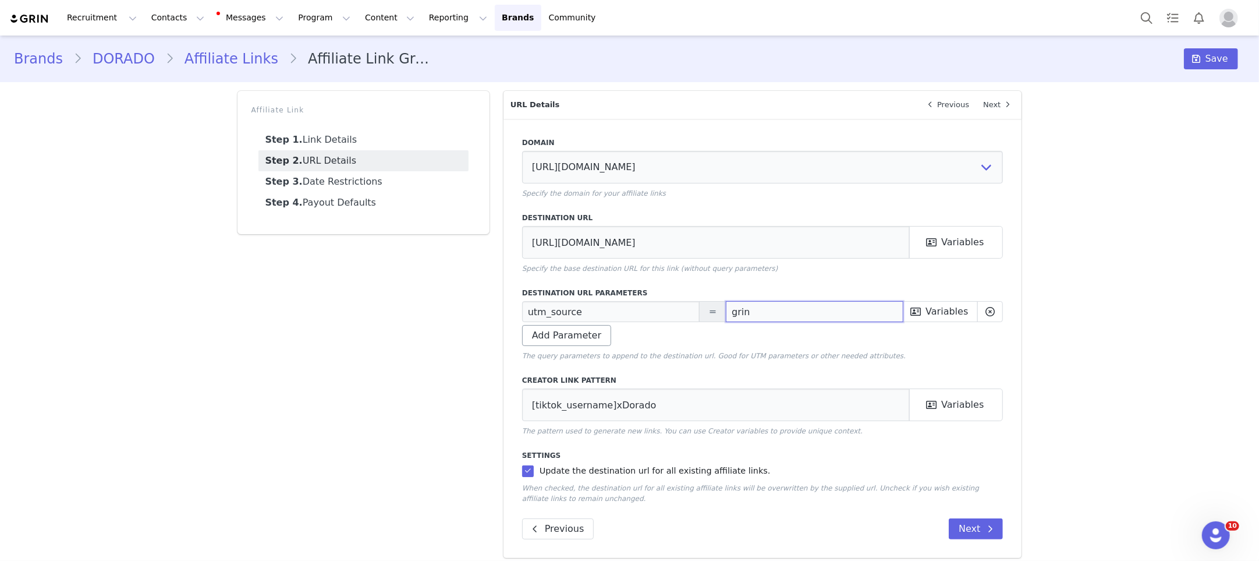
type input "grin"
click at [580, 330] on button "Add Parameter" at bounding box center [566, 335] width 89 height 21
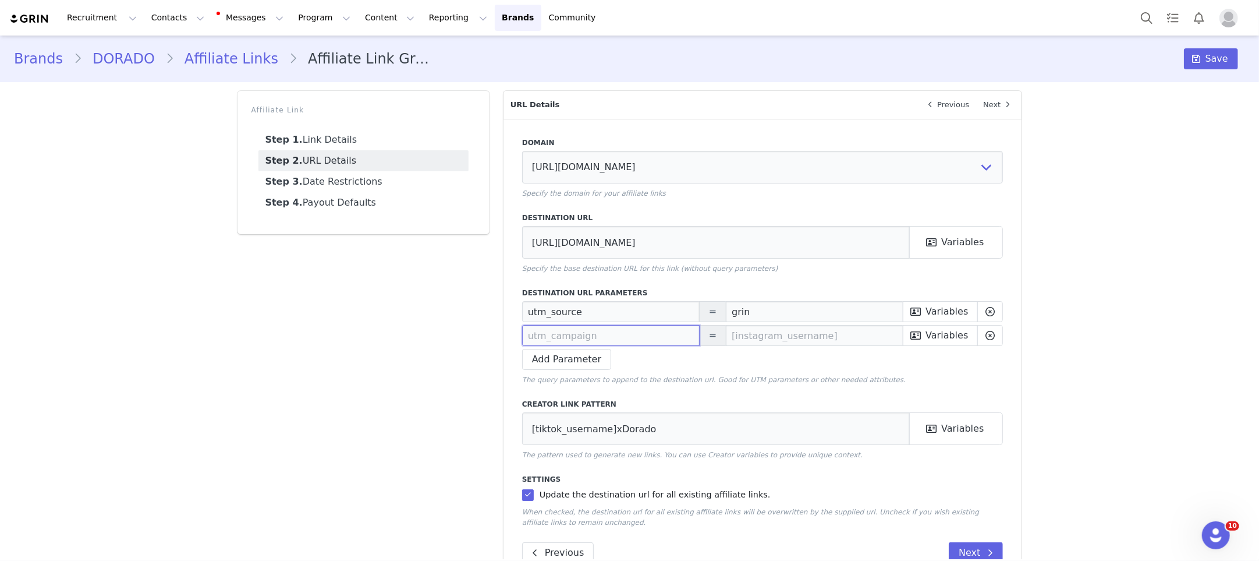
click at [552, 334] on input "text" at bounding box center [611, 335] width 178 height 21
paste input "utm_medium"
type input "utm_medium"
click at [759, 330] on input "text" at bounding box center [815, 335] width 178 height 21
paste input "affiliate"
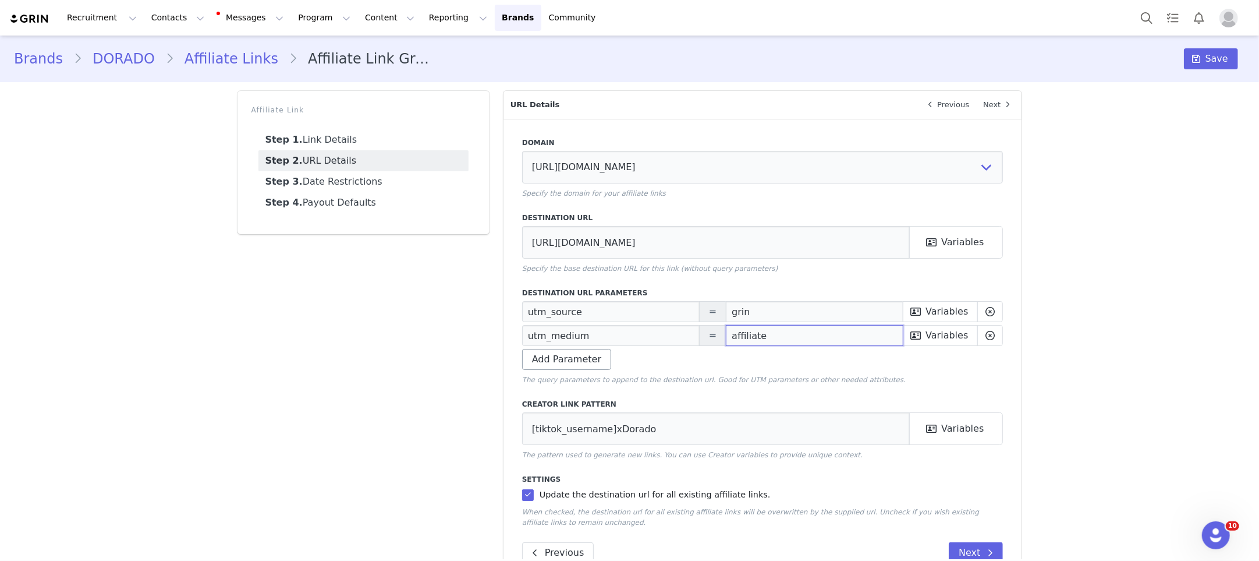
type input "affiliate"
click at [581, 362] on button "Add Parameter" at bounding box center [566, 359] width 89 height 21
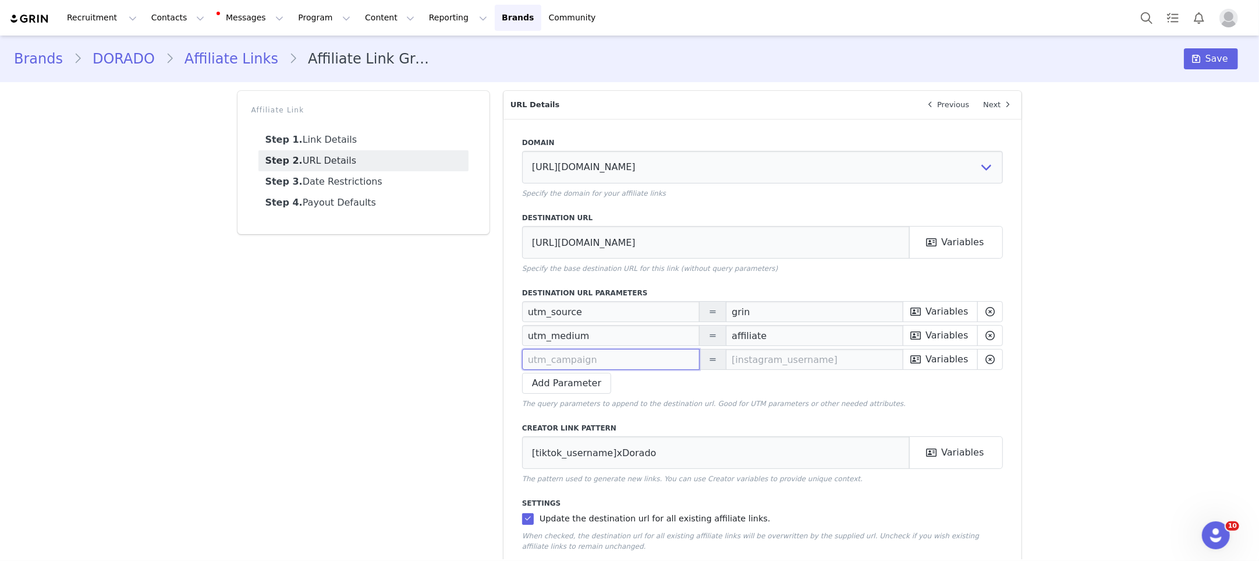
click at [665, 356] on input "text" at bounding box center [611, 359] width 178 height 21
paste input "utm_campaign"
type input "utm_campaign"
drag, startPoint x: 771, startPoint y: 363, endPoint x: 764, endPoint y: 375, distance: 13.6
click at [771, 363] on input "text" at bounding box center [815, 359] width 178 height 21
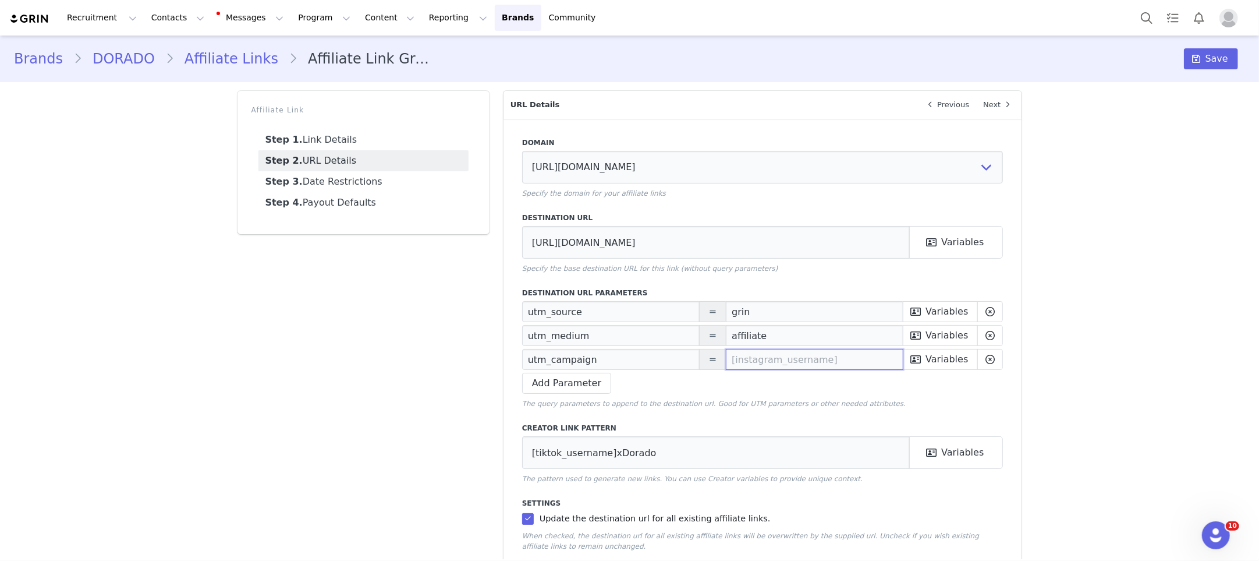
paste input "[instagram_username]"
type input "[instagram_username]"
click at [953, 362] on button "Variables" at bounding box center [940, 359] width 75 height 21
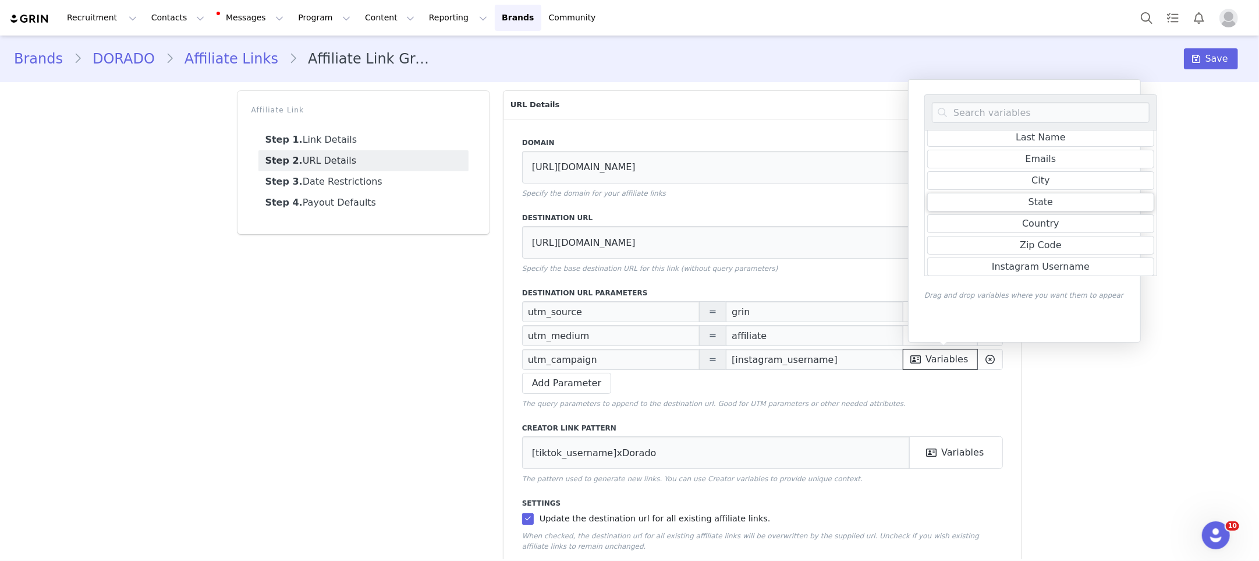
scroll to position [30, 0]
drag, startPoint x: 843, startPoint y: 362, endPoint x: 850, endPoint y: 362, distance: 7.0
click at [843, 362] on input "[instagram_username]" at bounding box center [815, 359] width 178 height 21
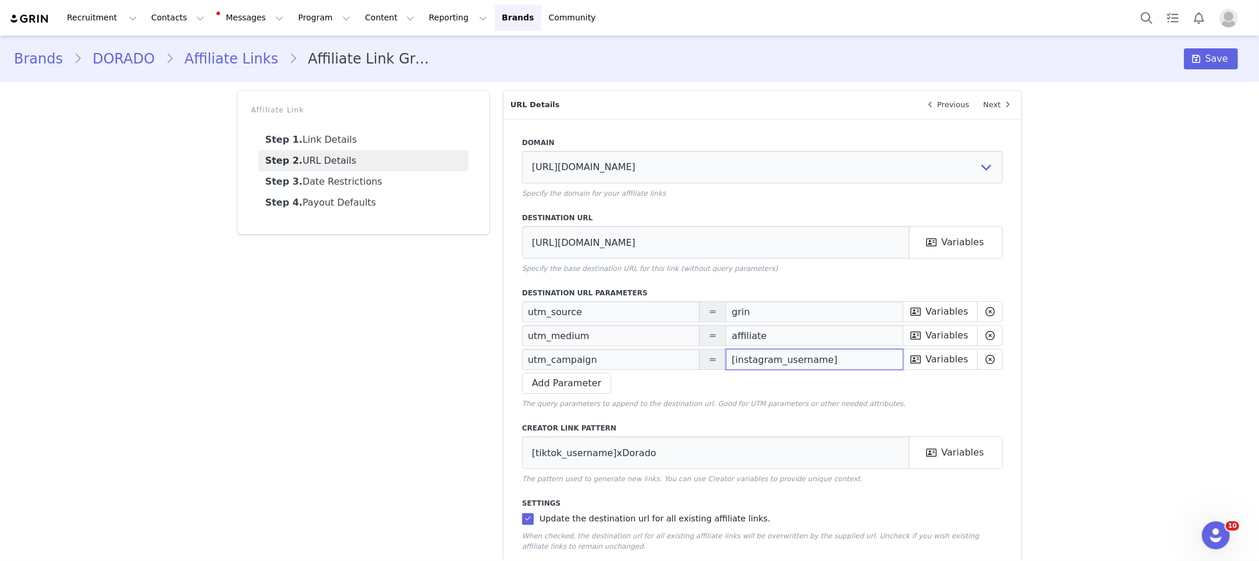
drag, startPoint x: 805, startPoint y: 361, endPoint x: 727, endPoint y: 362, distance: 78.0
click at [728, 362] on input "[instagram_username]" at bounding box center [815, 359] width 178 height 21
paste input "utm_content"
type input "utm_content"
click at [846, 359] on input "text" at bounding box center [815, 359] width 178 height 21
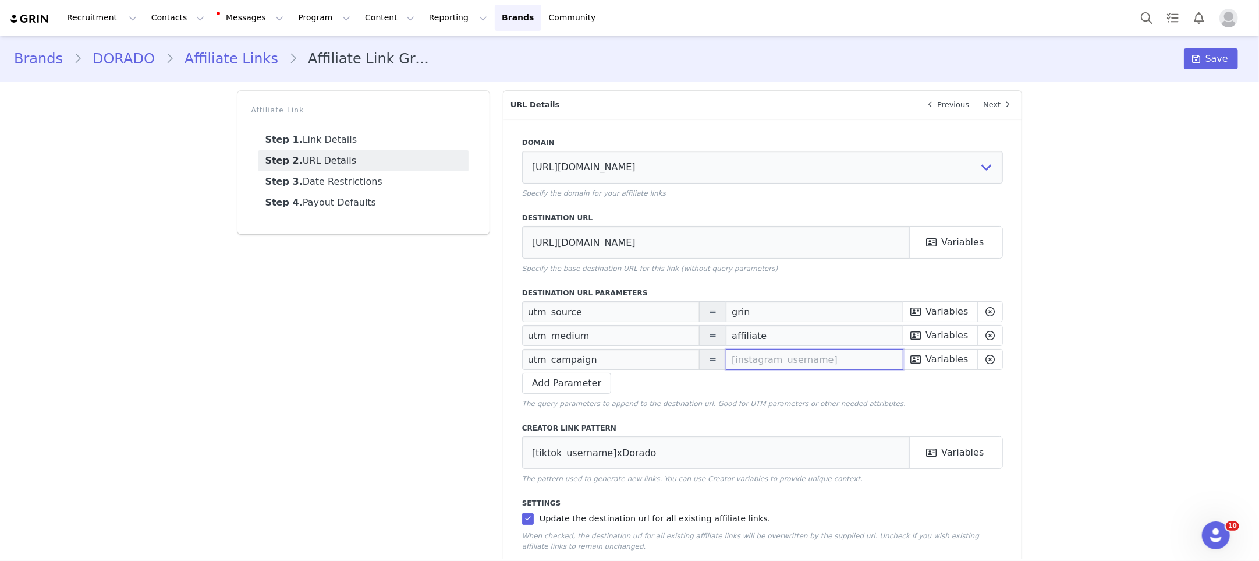
paste input "utm_content"
type input "utm_content"
paste input "[instagram_username]"
type input "[instagram_username]"
click at [1037, 410] on div "Brands DORADO Affiliate Links Affiliate Link Group 1 Save Affiliate Link Step 1…" at bounding box center [629, 325] width 1259 height 579
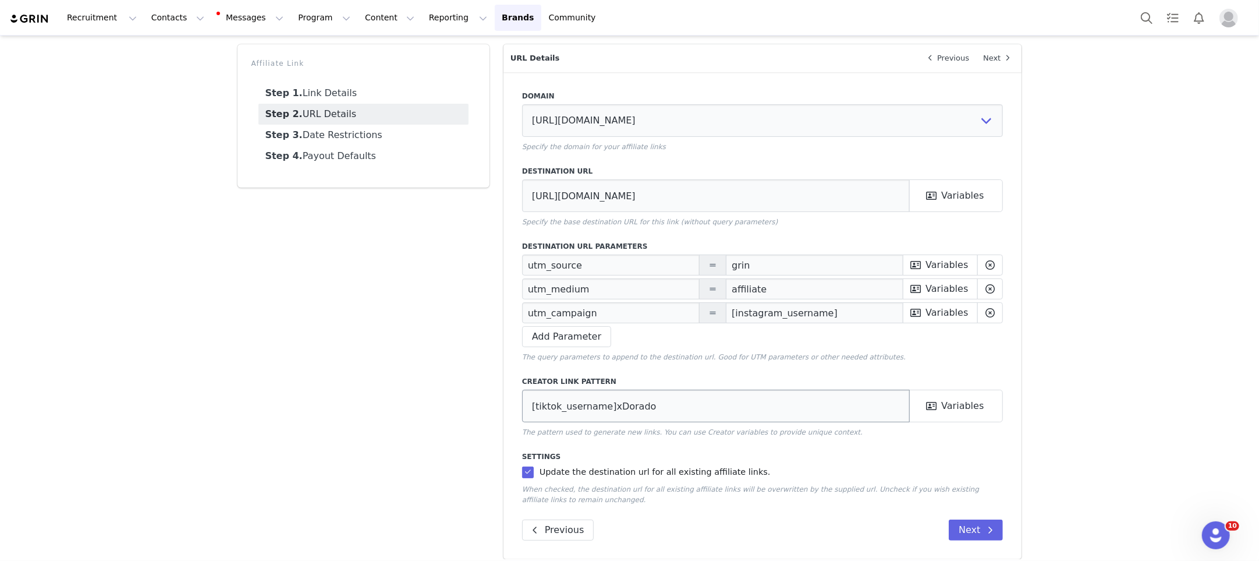
scroll to position [55, 0]
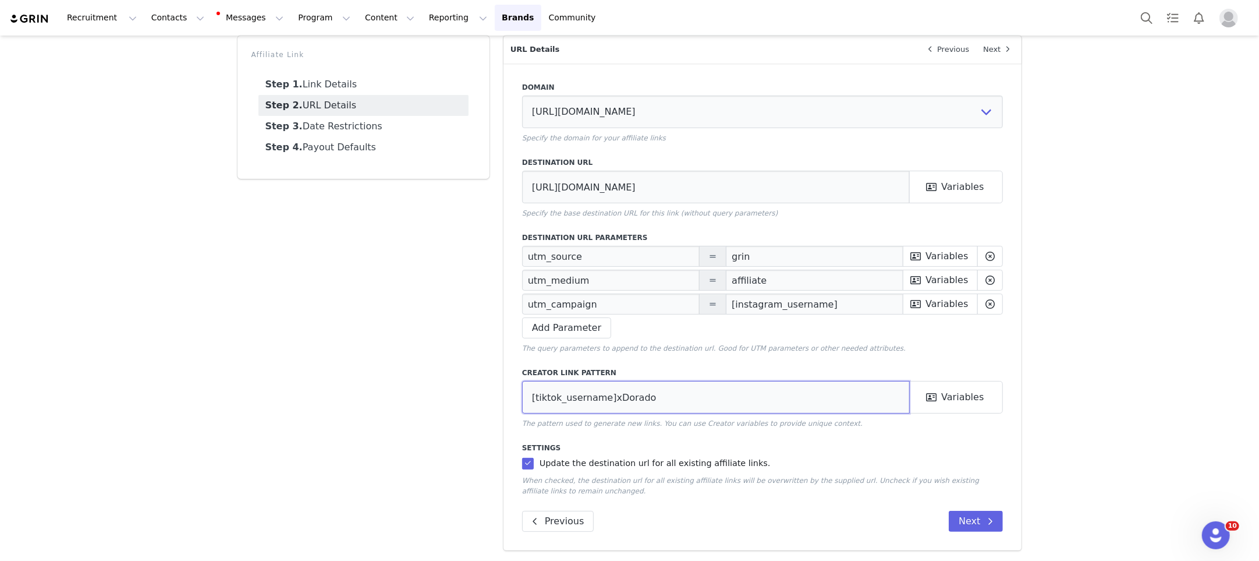
click at [646, 401] on input "[tiktok_username]xDorado" at bounding box center [716, 397] width 388 height 33
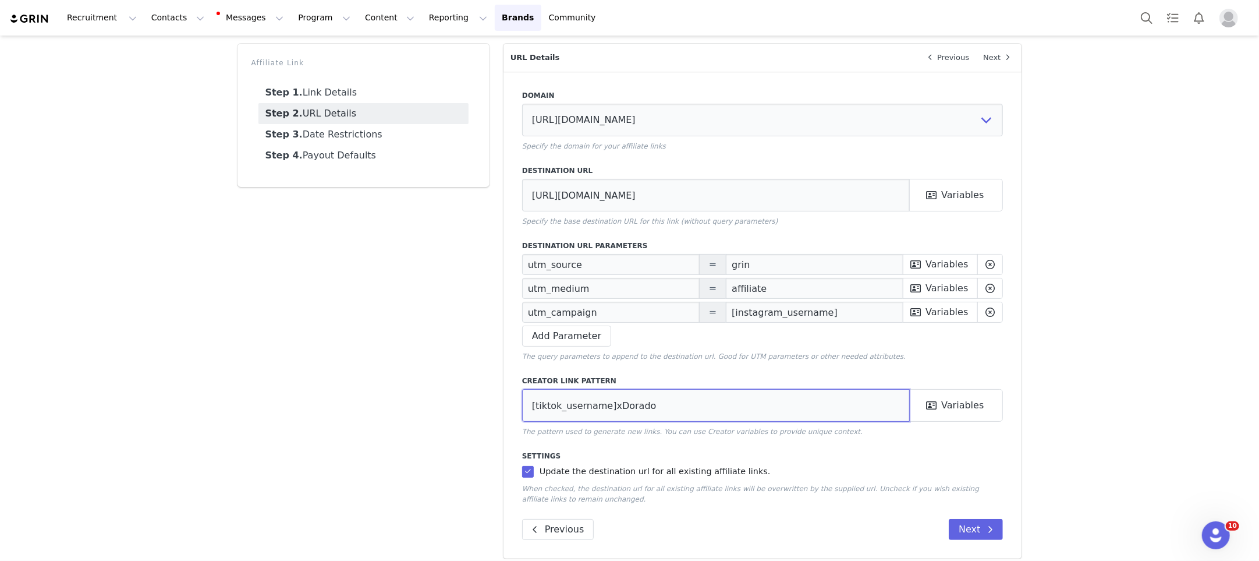
scroll to position [45, 0]
drag, startPoint x: 584, startPoint y: 198, endPoint x: 564, endPoint y: 199, distance: 19.8
click at [564, 199] on input "https://www.dorado.com/" at bounding box center [716, 197] width 388 height 33
drag, startPoint x: 606, startPoint y: 199, endPoint x: 532, endPoint y: 190, distance: 74.5
click at [532, 190] on input "https://dorado.com/" at bounding box center [716, 197] width 388 height 33
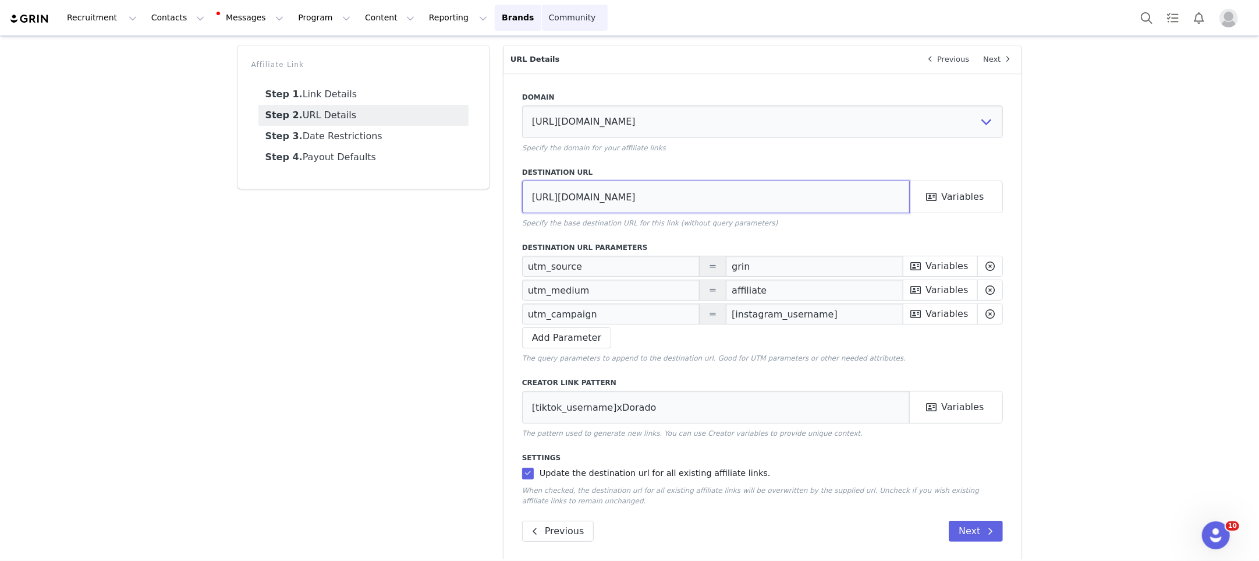
type input "https://dorado.com/"
click at [1050, 221] on div "Brands DORADO Affiliate Links Affiliate Link Group 1 Save Affiliate Link Step 1…" at bounding box center [629, 279] width 1259 height 579
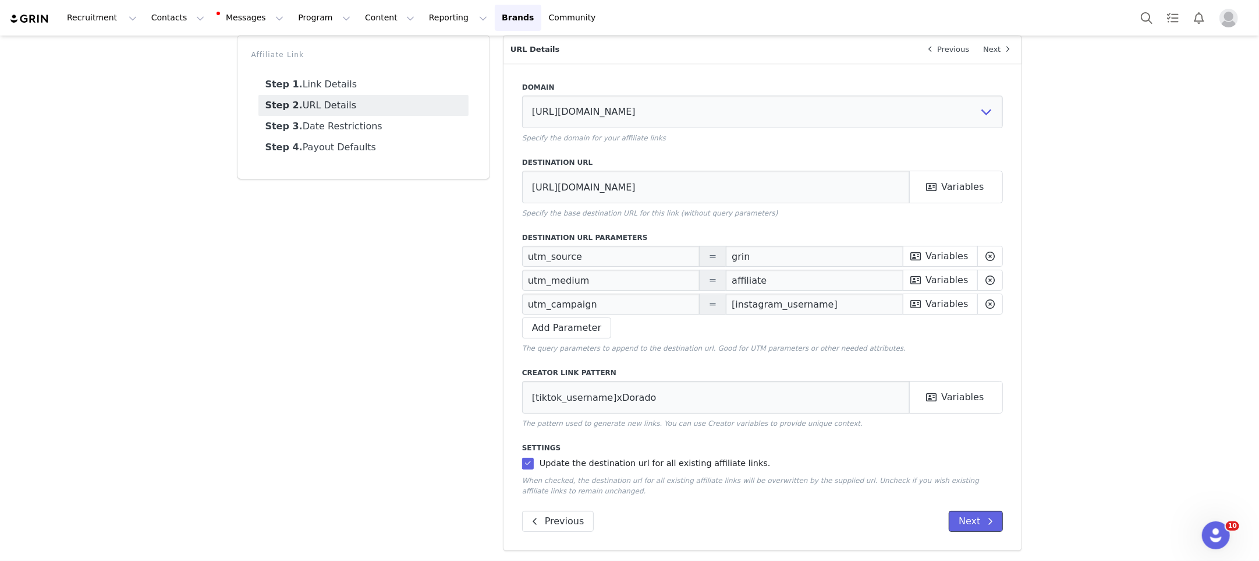
click at [966, 521] on button "Next" at bounding box center [976, 521] width 54 height 21
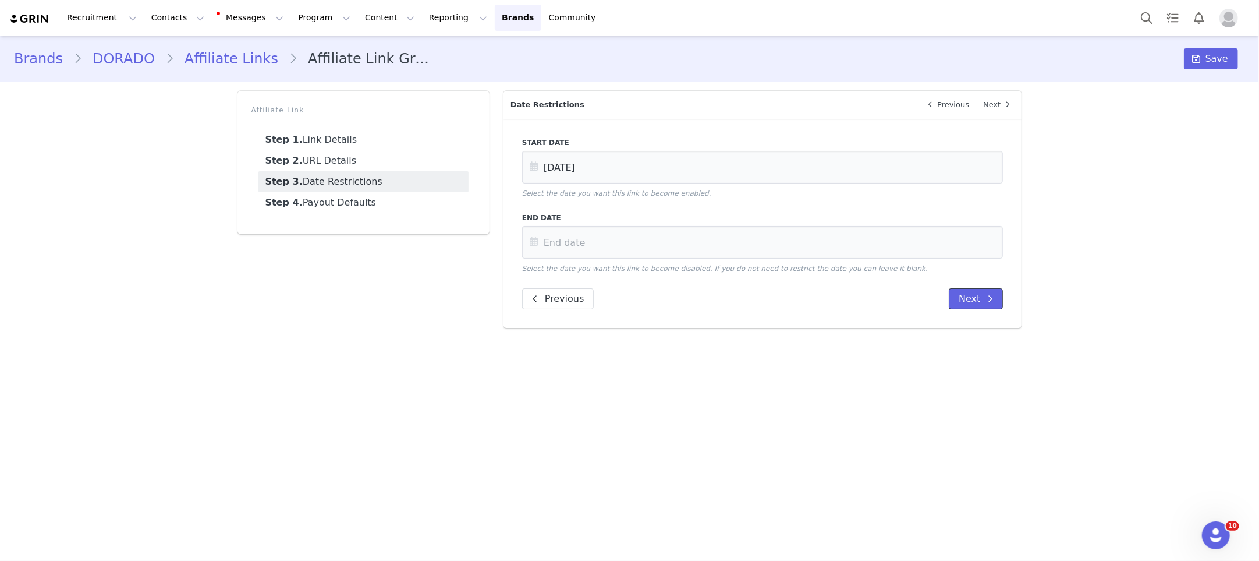
click at [972, 300] on button "Next" at bounding box center [976, 298] width 54 height 21
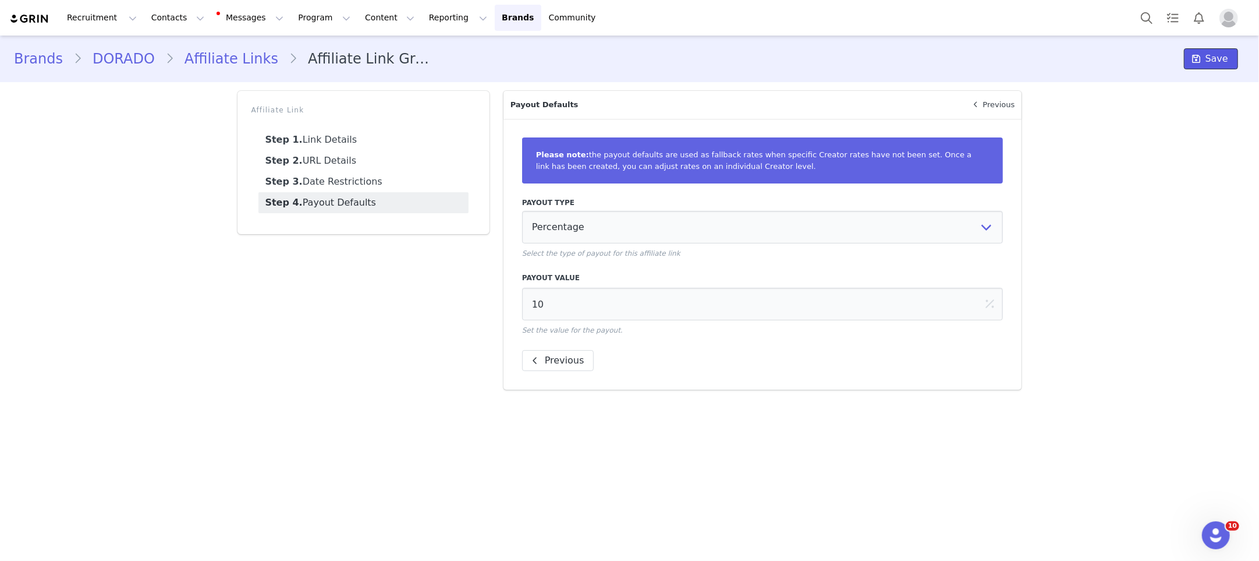
click at [1219, 54] on span "Save" at bounding box center [1217, 59] width 23 height 14
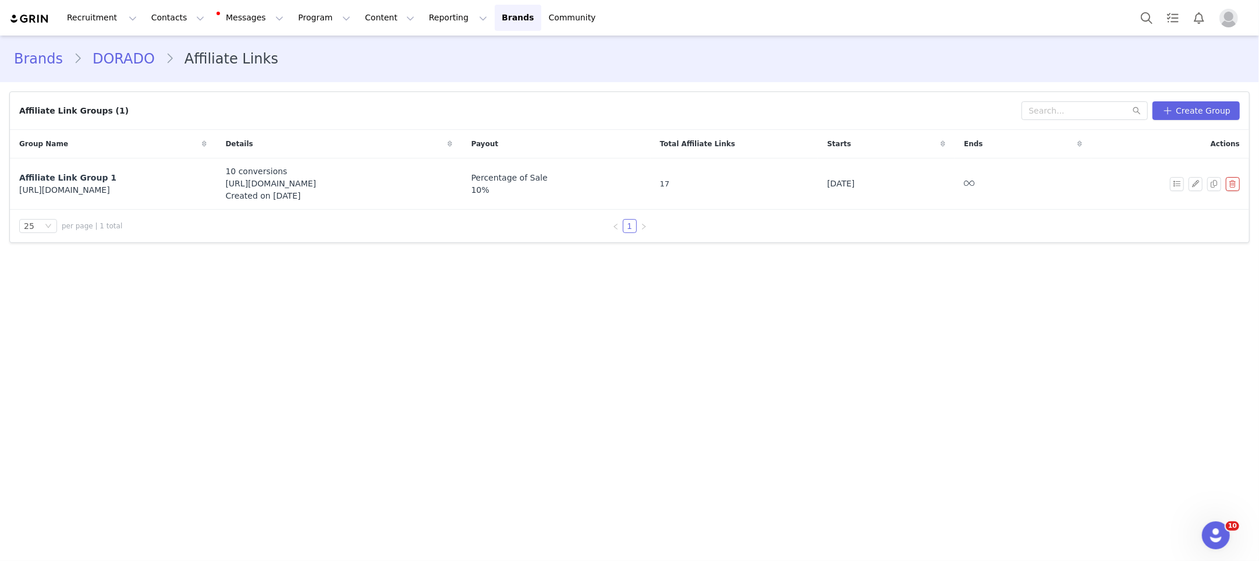
click at [122, 57] on link "DORADO" at bounding box center [123, 58] width 83 height 21
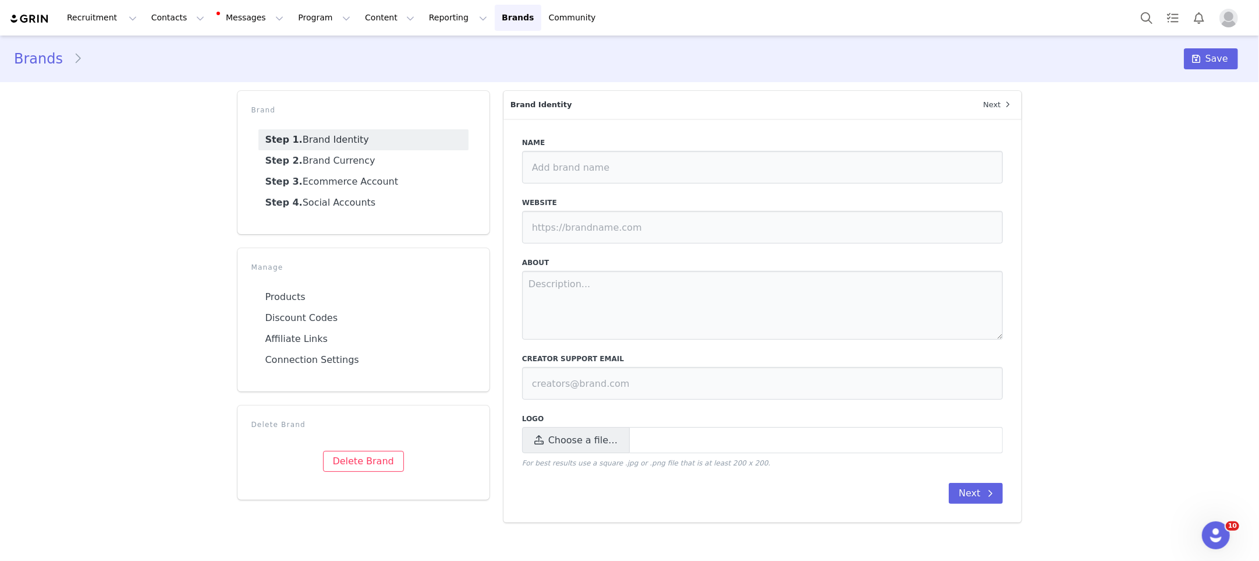
type input "DORADO"
type input "https://dorado.com"
type textarea "Personalized & Lifestyle Jewelry"
type input "aisha@doradofashion.com"
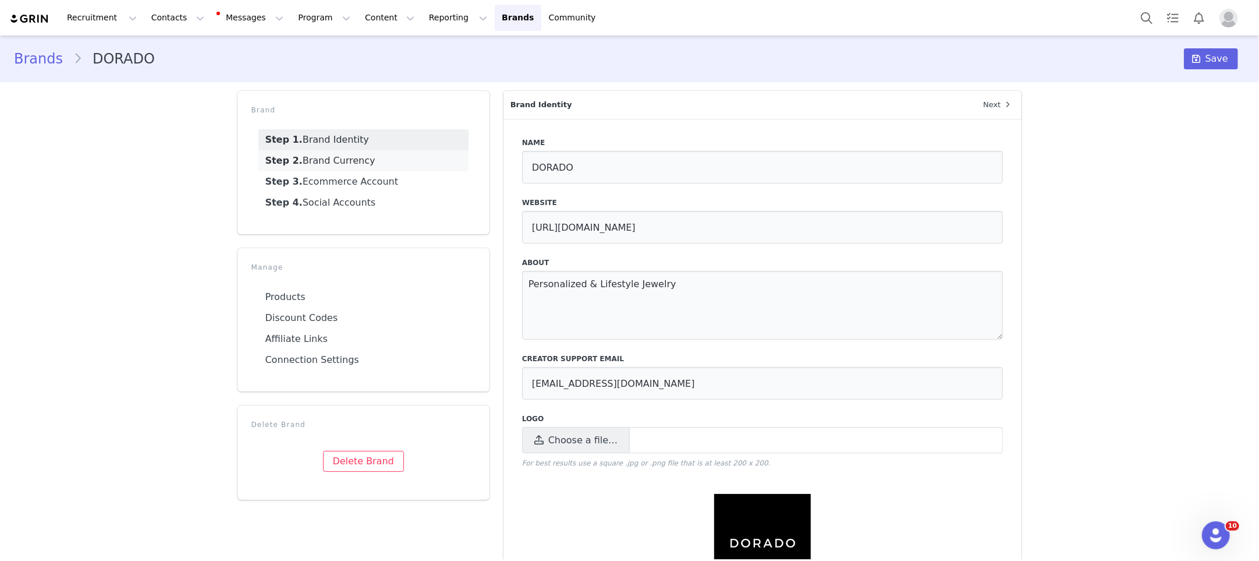
click at [323, 160] on link "Step 2. Brand Currency" at bounding box center [364, 160] width 210 height 21
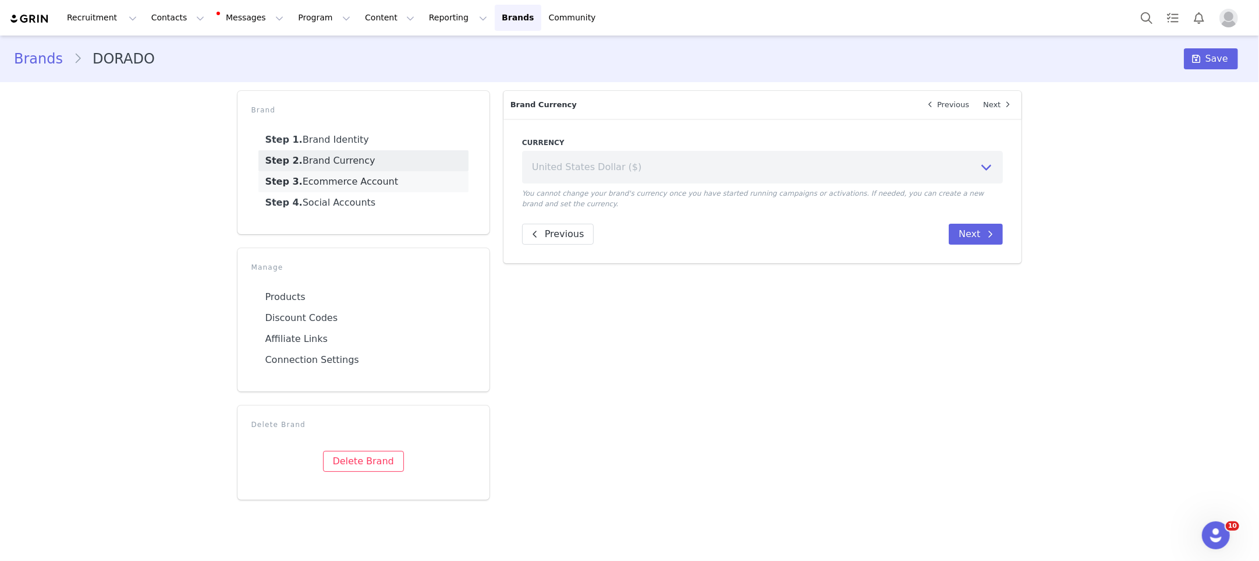
click at [318, 179] on link "Step 3. Ecommerce Account" at bounding box center [364, 181] width 210 height 21
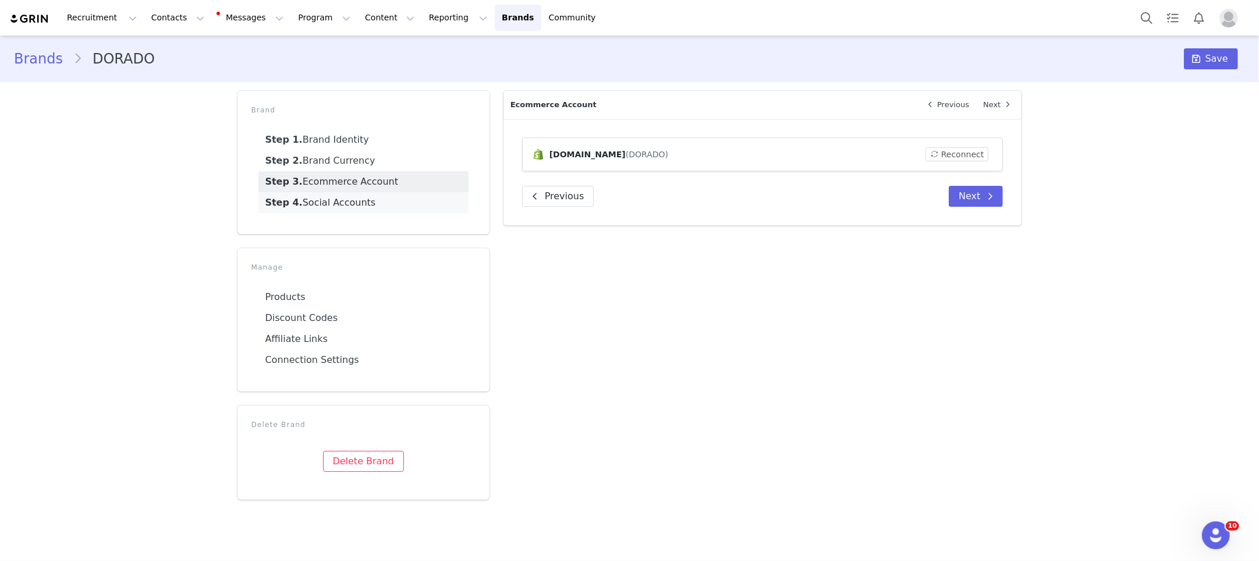
click at [320, 196] on link "Step 4. Social Accounts" at bounding box center [364, 202] width 210 height 21
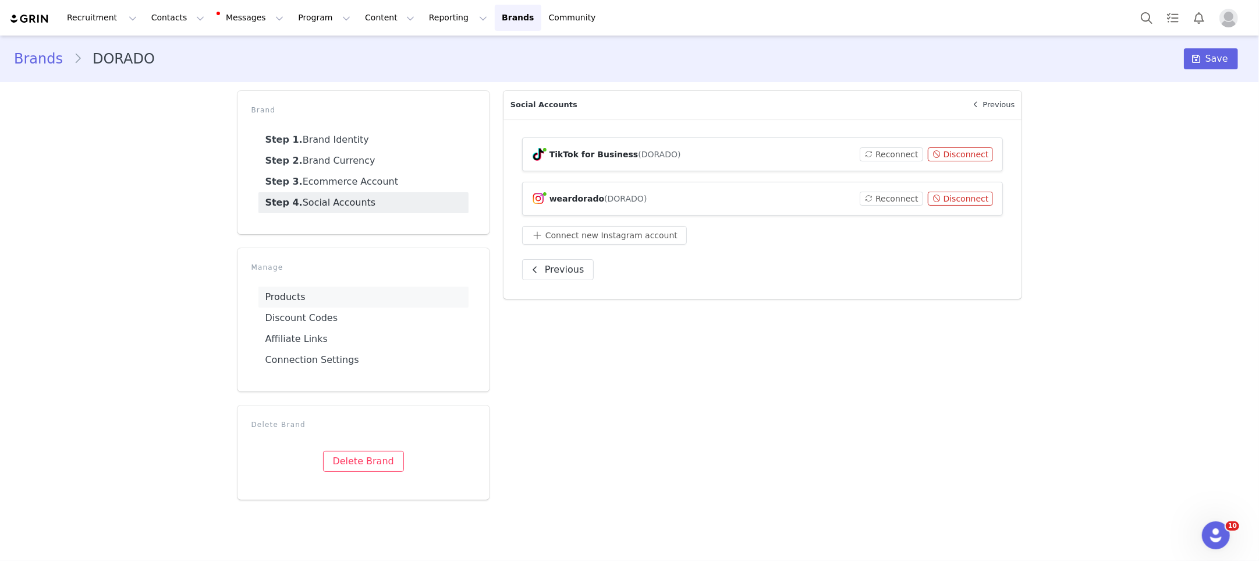
click at [298, 305] on link "Products" at bounding box center [364, 296] width 210 height 21
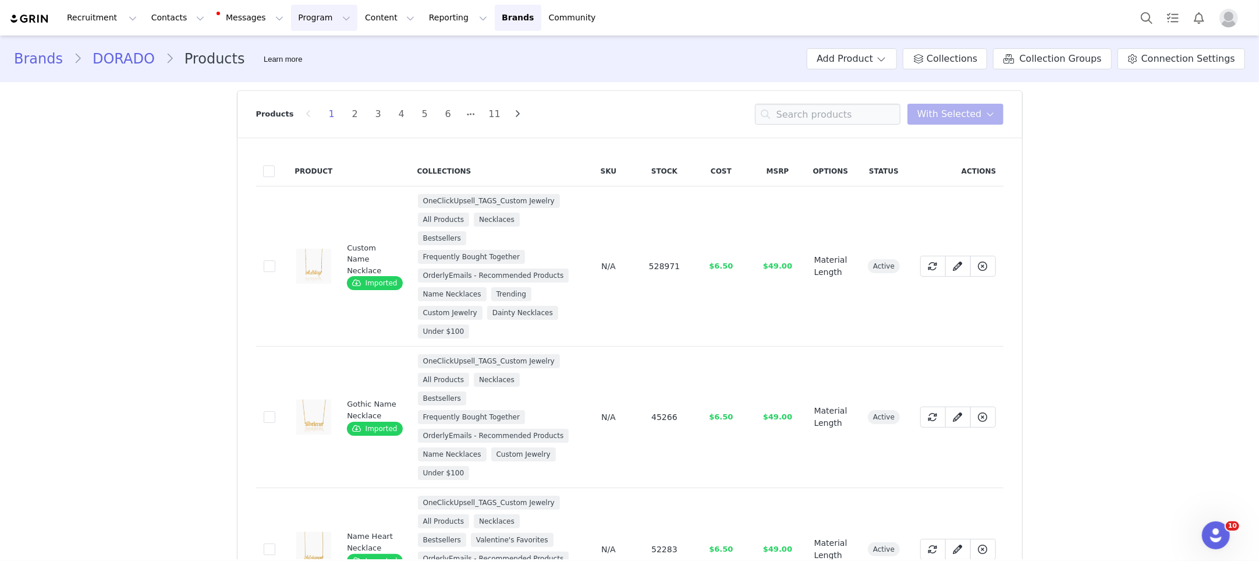
drag, startPoint x: 302, startPoint y: 22, endPoint x: 343, endPoint y: 41, distance: 45.3
click at [302, 22] on button "Program Program" at bounding box center [324, 18] width 66 height 26
click at [333, 52] on div "Activations" at bounding box center [319, 51] width 78 height 12
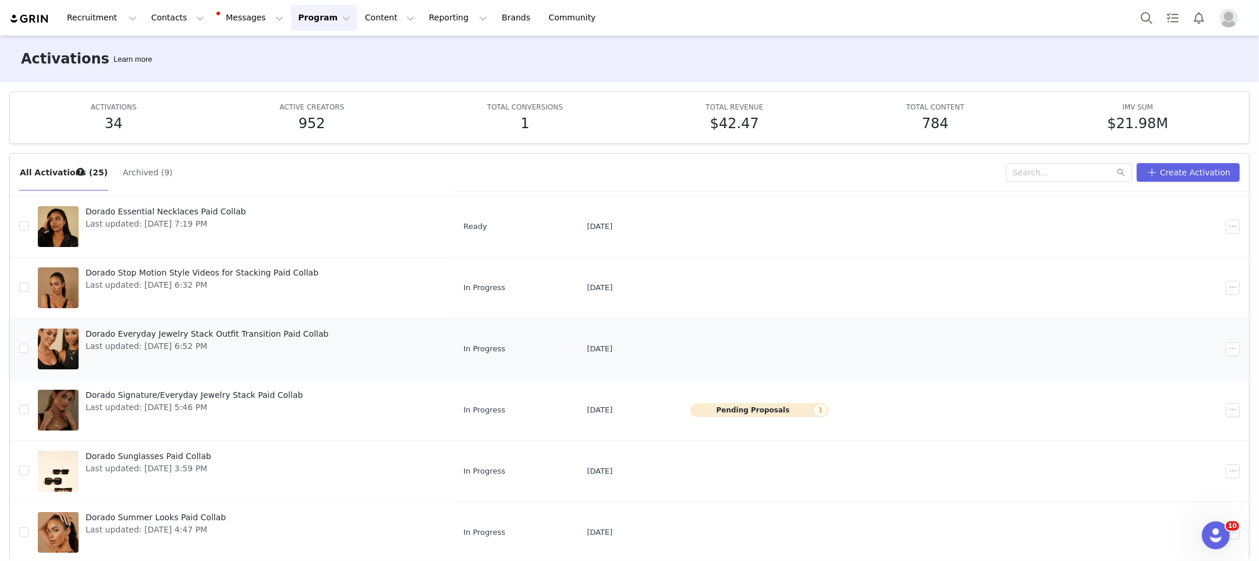
scroll to position [249, 0]
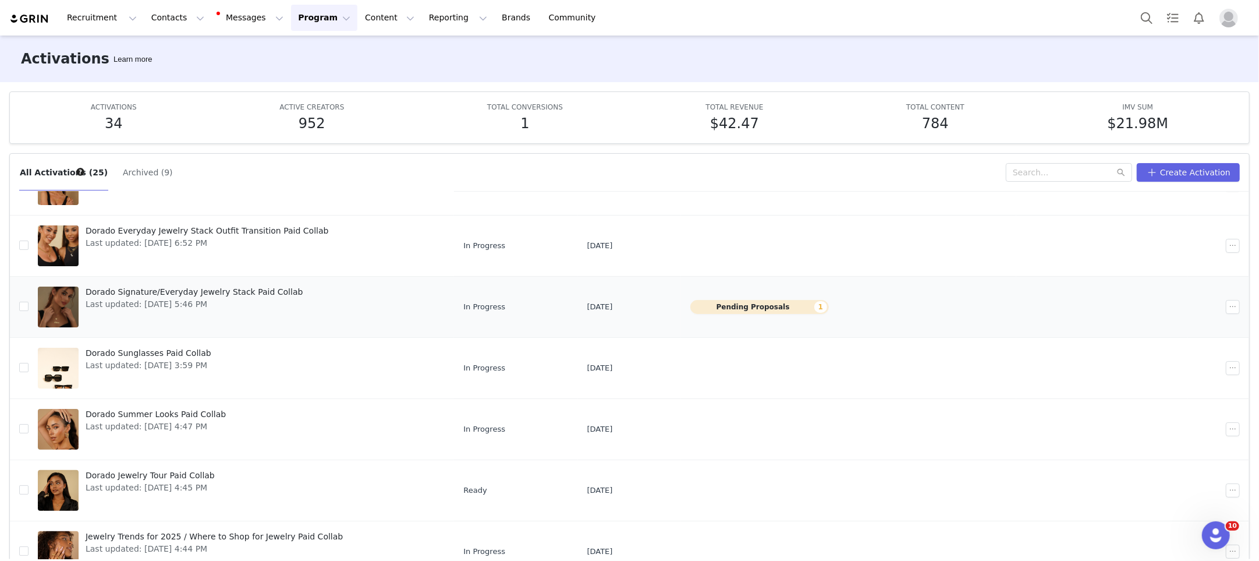
click at [752, 309] on button "Pending Proposals 1" at bounding box center [760, 307] width 139 height 14
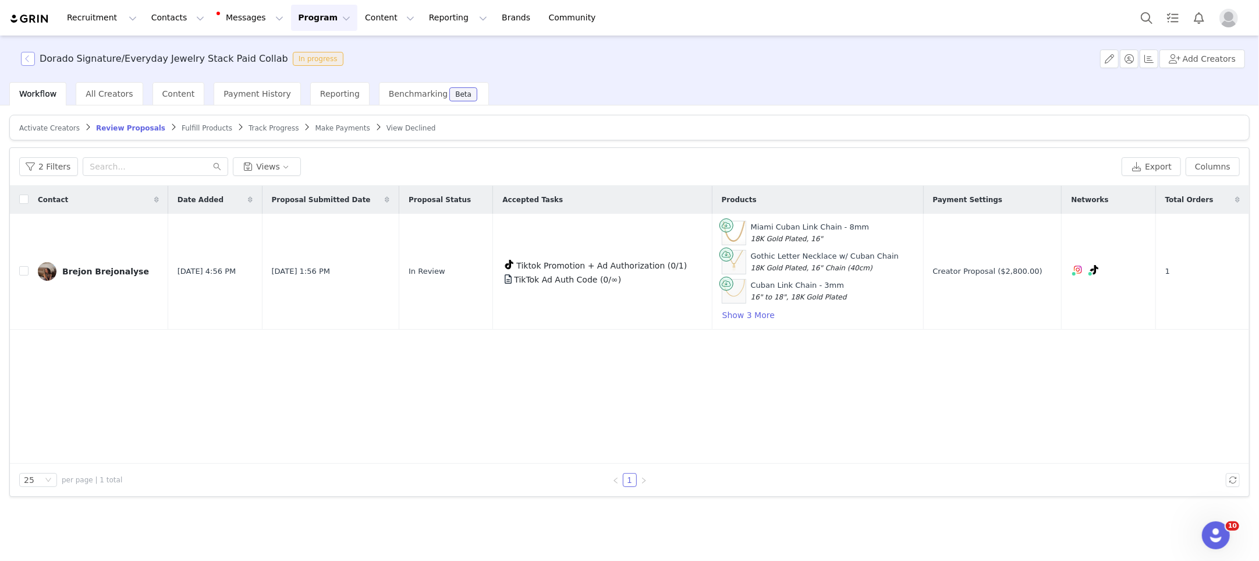
click at [31, 61] on button "button" at bounding box center [28, 59] width 14 height 14
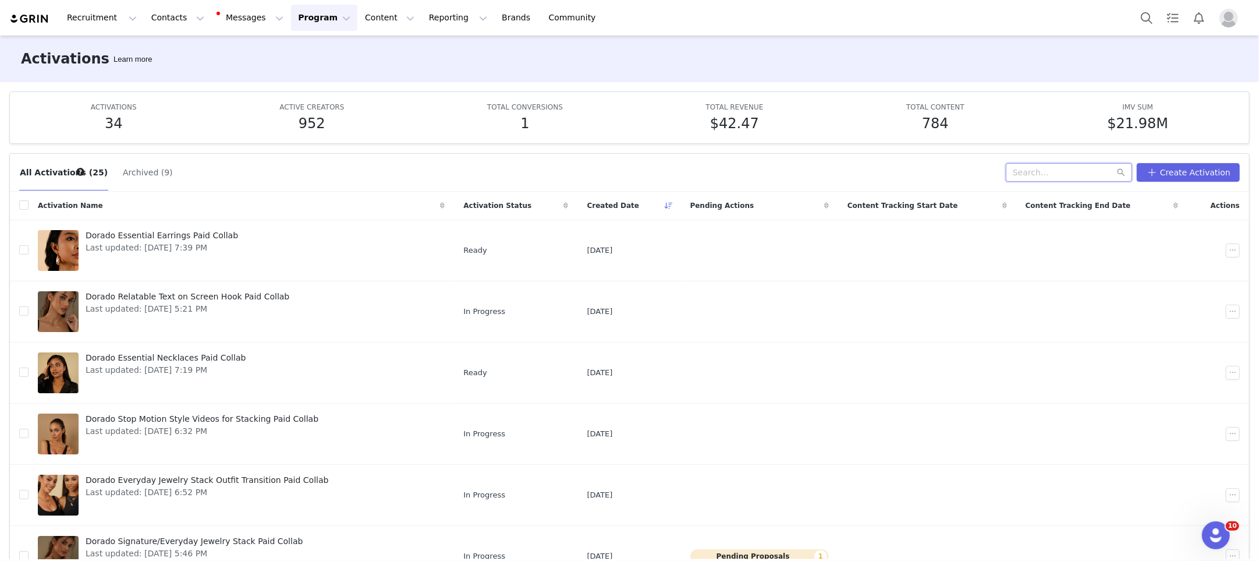
click at [1061, 174] on input "text" at bounding box center [1069, 172] width 126 height 19
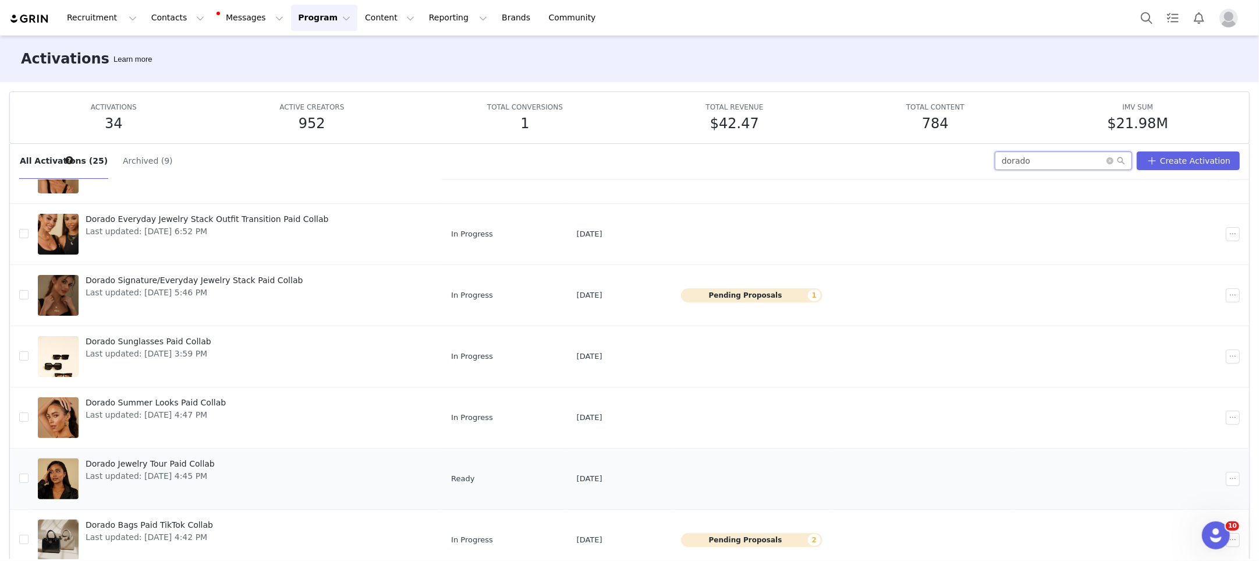
scroll to position [61, 0]
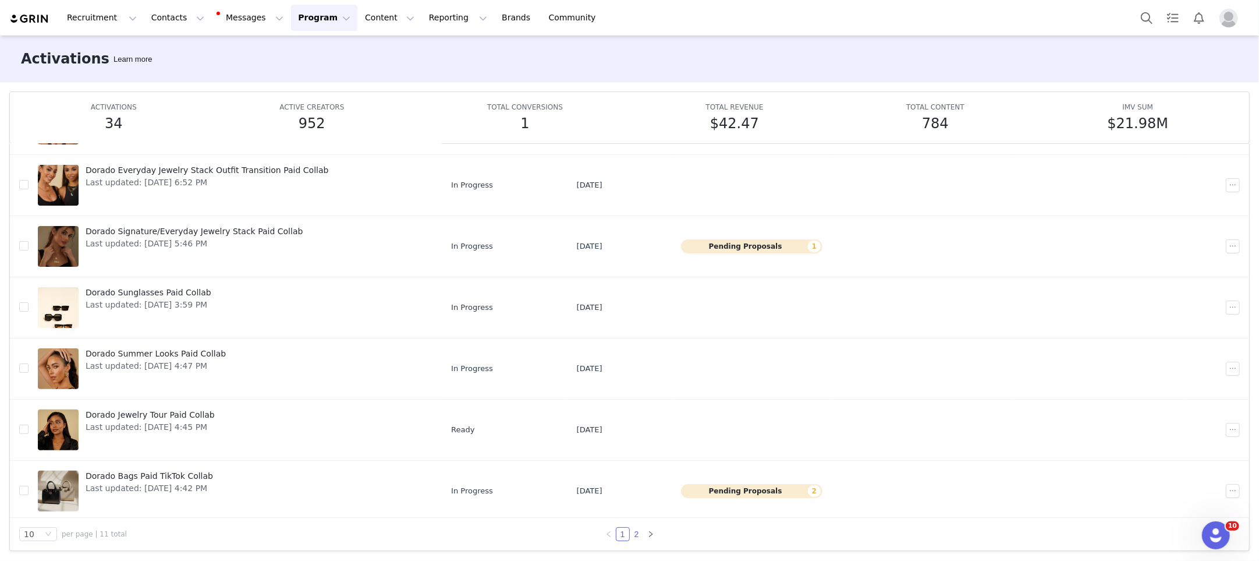
type input "dorado"
click at [635, 533] on link "2" at bounding box center [637, 534] width 13 height 13
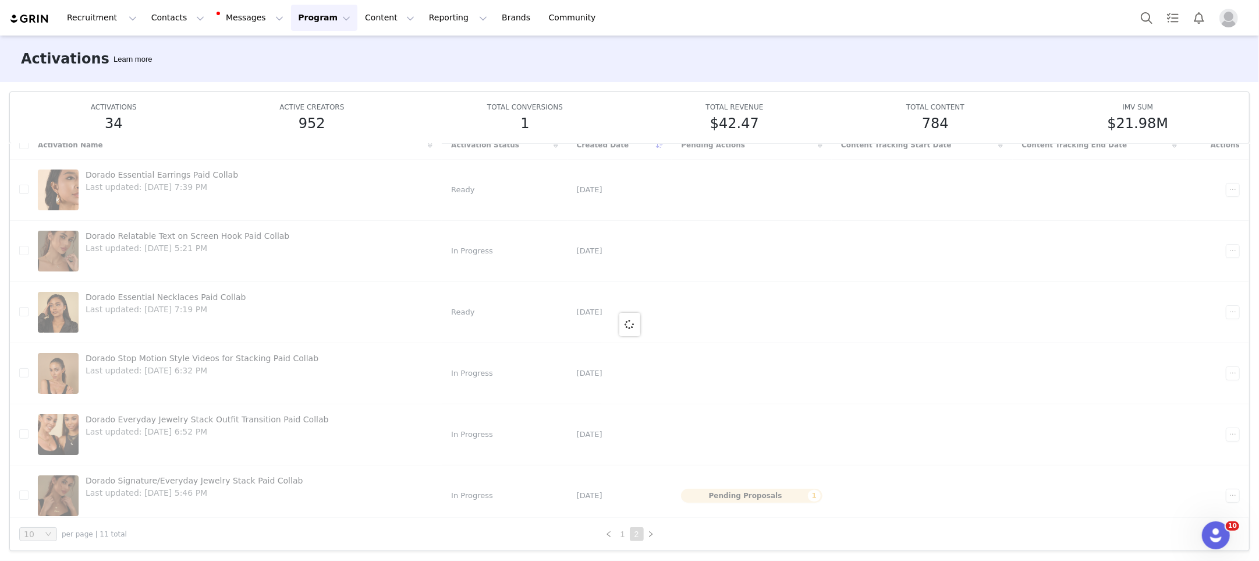
scroll to position [0, 0]
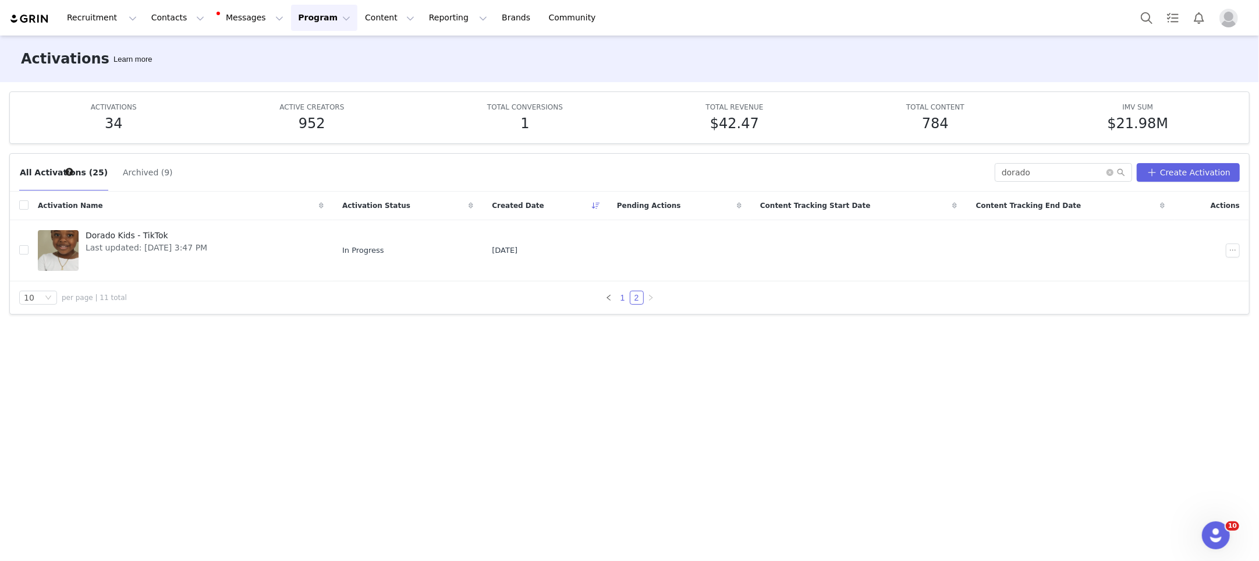
click at [620, 297] on link "1" at bounding box center [623, 297] width 13 height 13
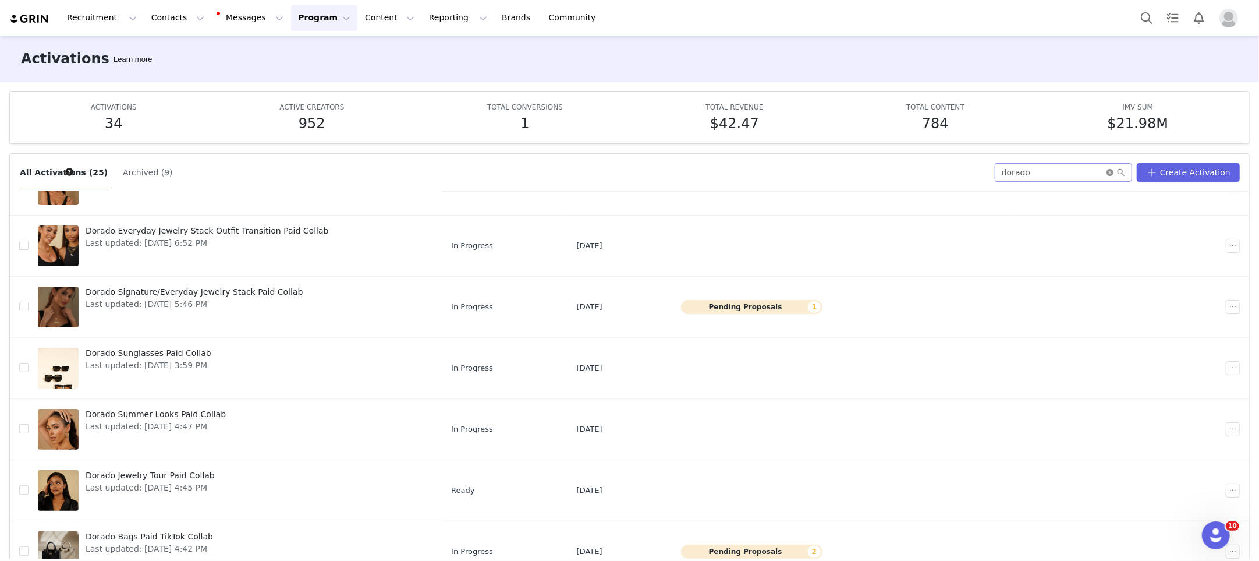
click at [1114, 172] on icon "icon: close-circle" at bounding box center [1110, 172] width 7 height 7
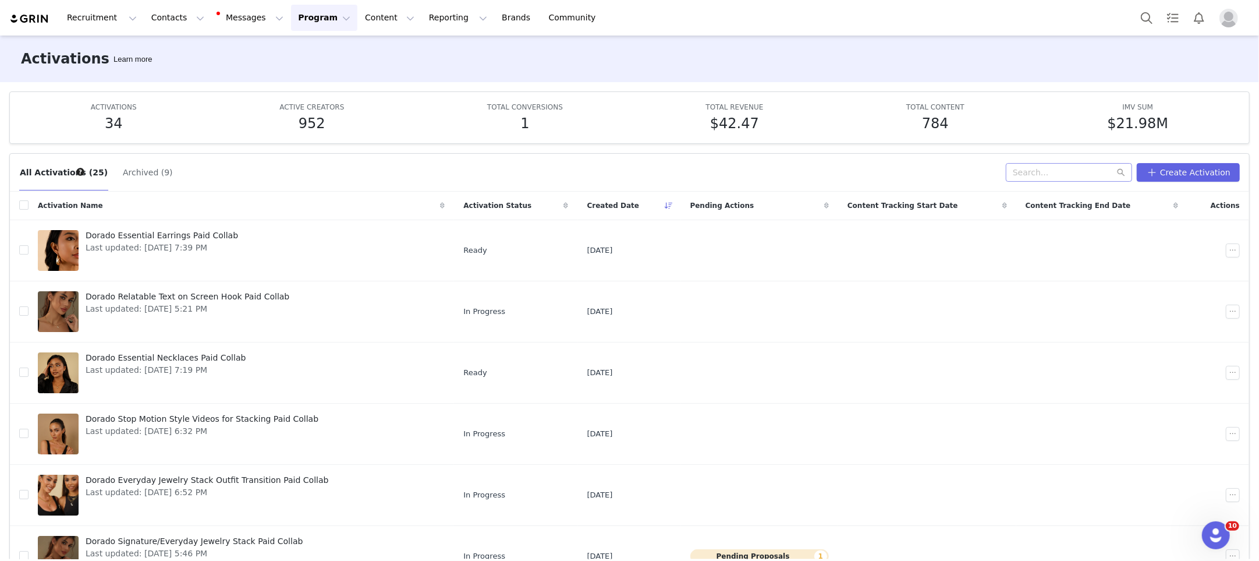
click at [122, 171] on button "Archived (9)" at bounding box center [147, 172] width 51 height 19
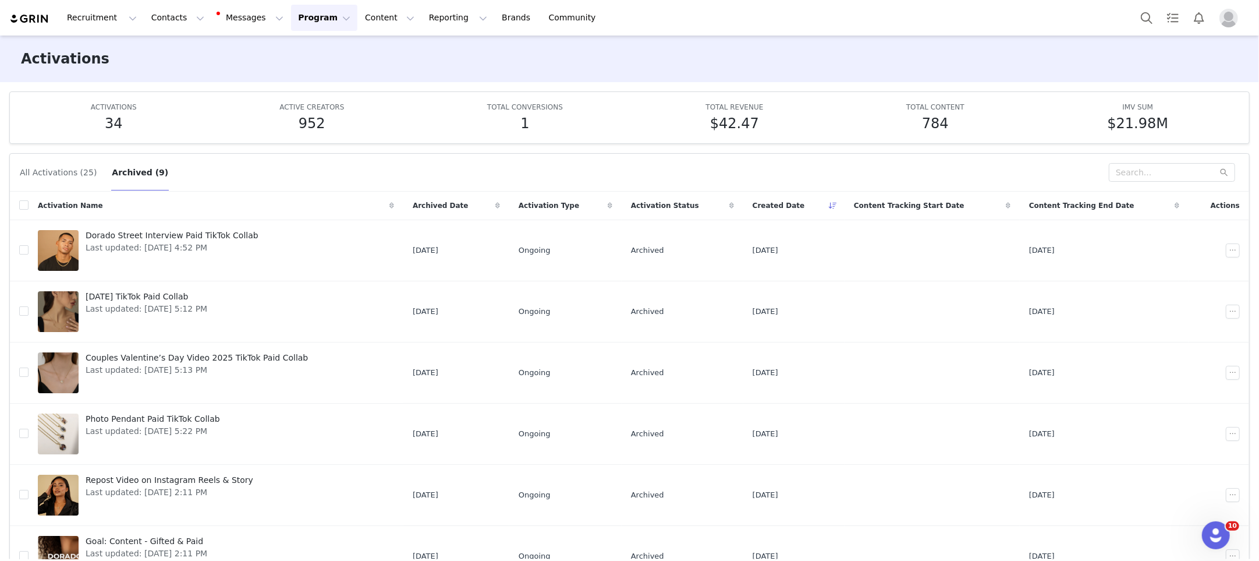
click at [66, 169] on button "All Activations (25)" at bounding box center [58, 172] width 78 height 19
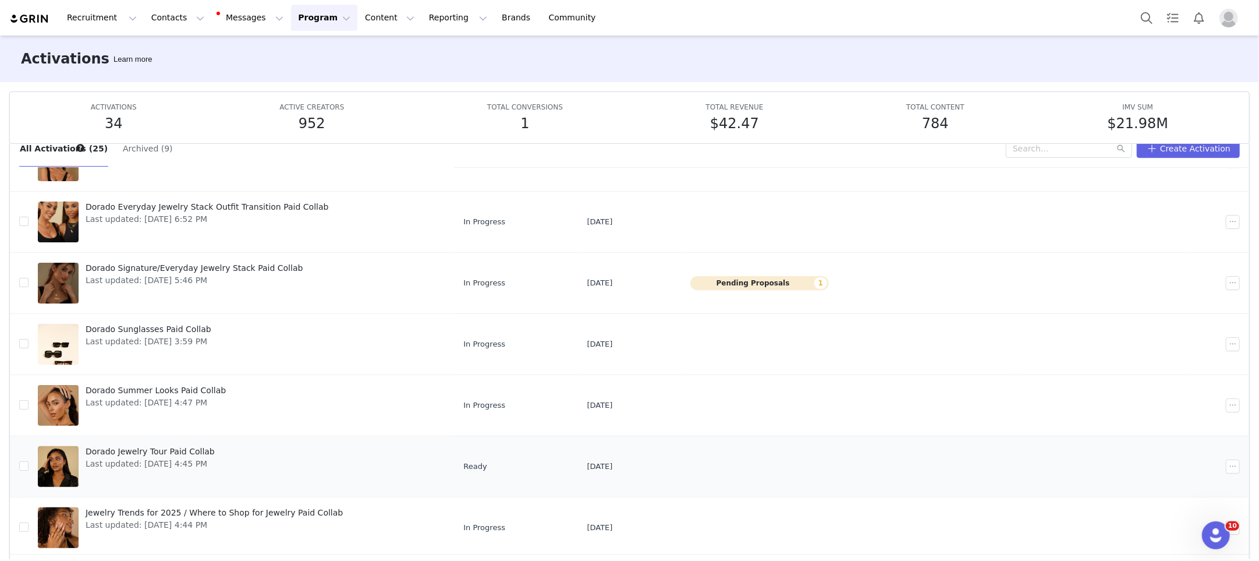
scroll to position [61, 0]
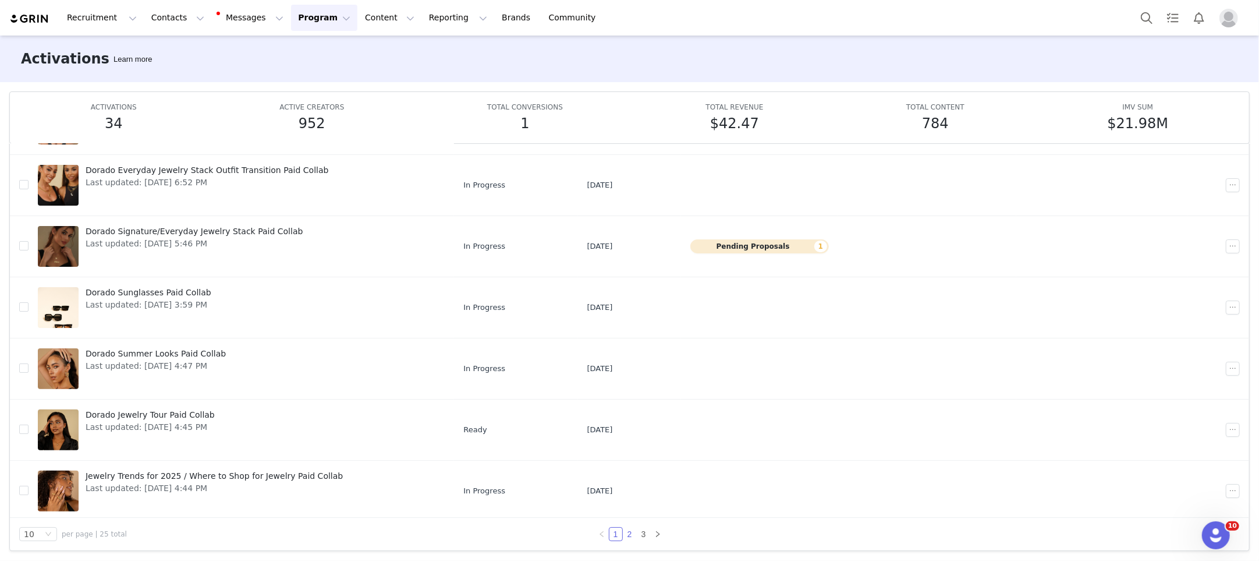
click at [631, 533] on link "2" at bounding box center [630, 534] width 13 height 13
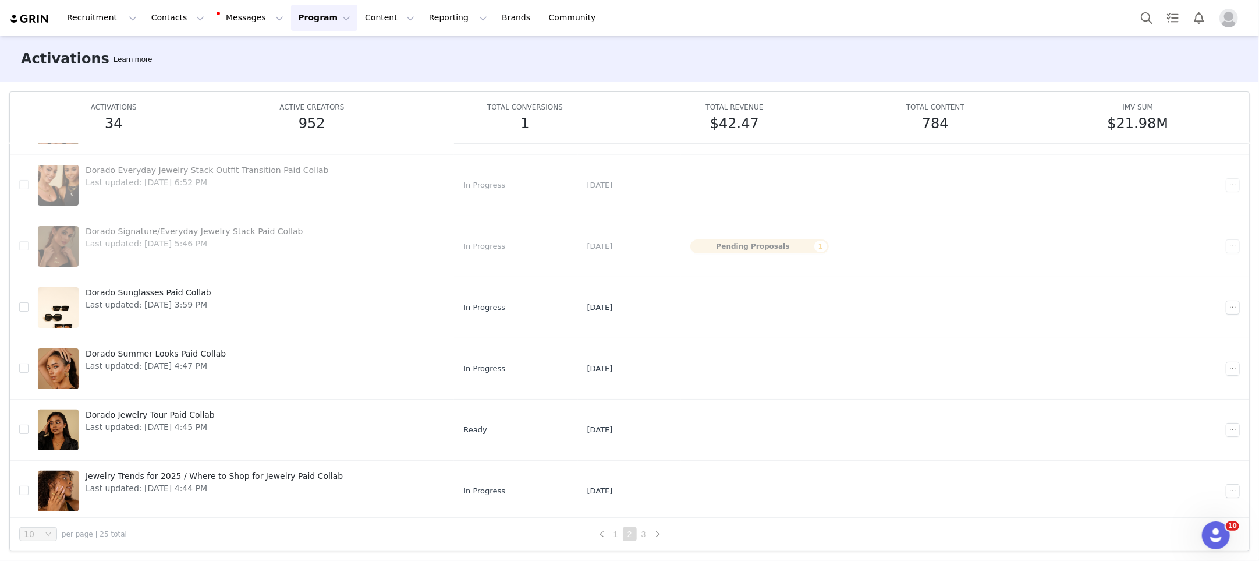
scroll to position [0, 0]
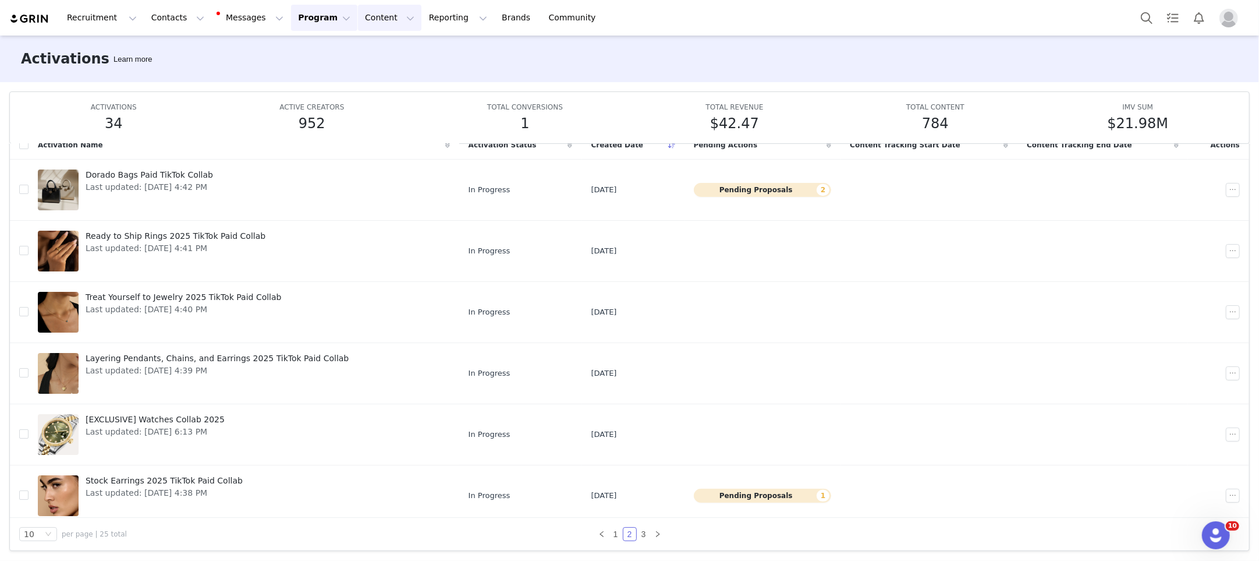
click at [359, 17] on button "Content Content" at bounding box center [389, 18] width 63 height 26
click at [322, 20] on button "Program Program" at bounding box center [324, 18] width 66 height 26
click at [239, 22] on button "Messages Messages" at bounding box center [251, 18] width 79 height 26
click at [342, 61] on div "Activations Learn more" at bounding box center [629, 59] width 1259 height 47
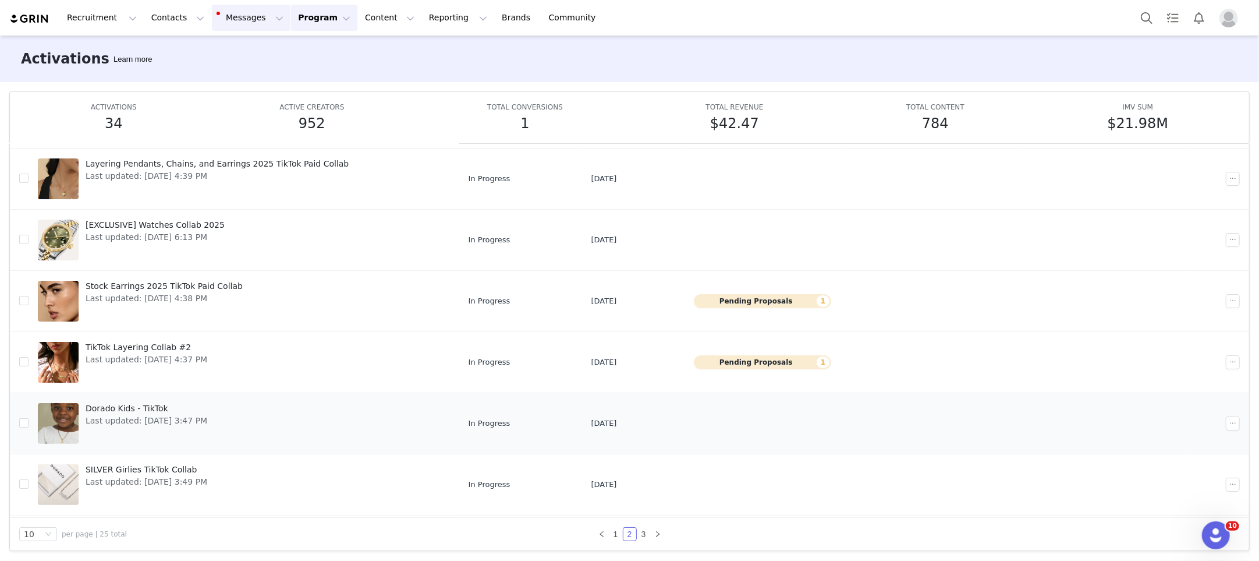
scroll to position [249, 0]
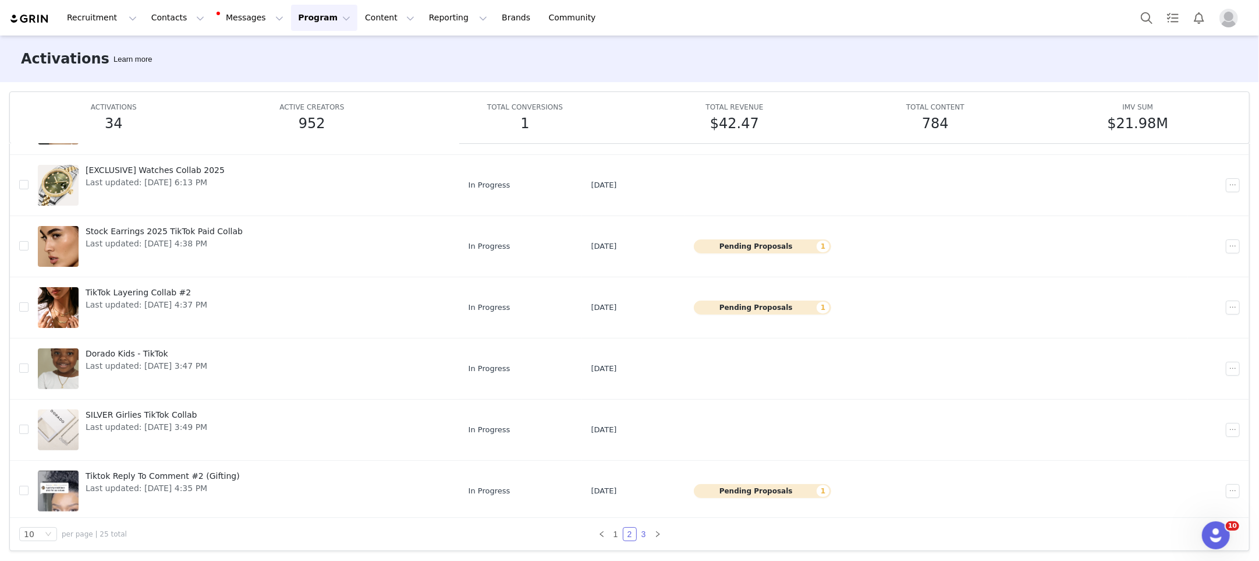
click at [640, 533] on link "3" at bounding box center [644, 534] width 13 height 13
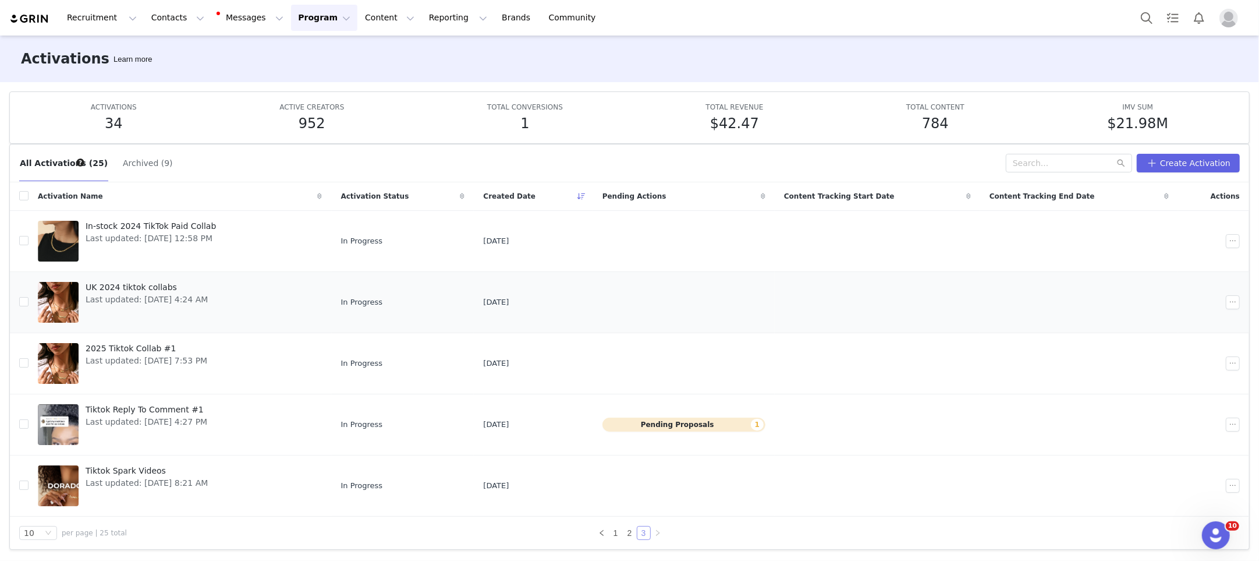
scroll to position [6, 0]
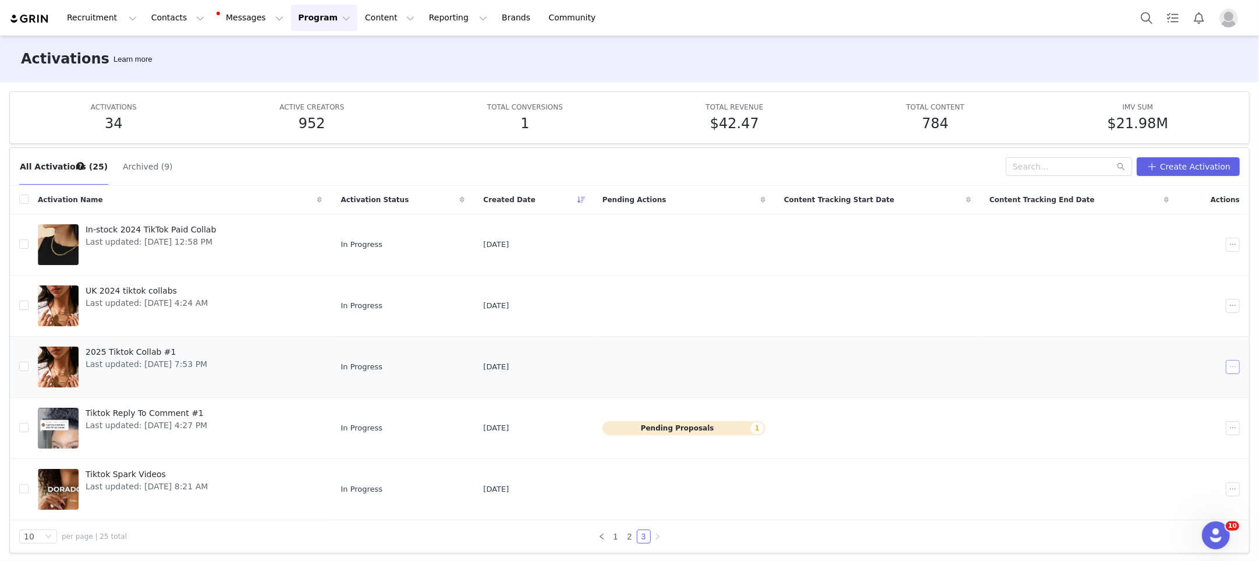
click at [1225, 366] on button "button" at bounding box center [1233, 367] width 14 height 14
click at [1170, 405] on span "Duplicate" at bounding box center [1172, 404] width 39 height 13
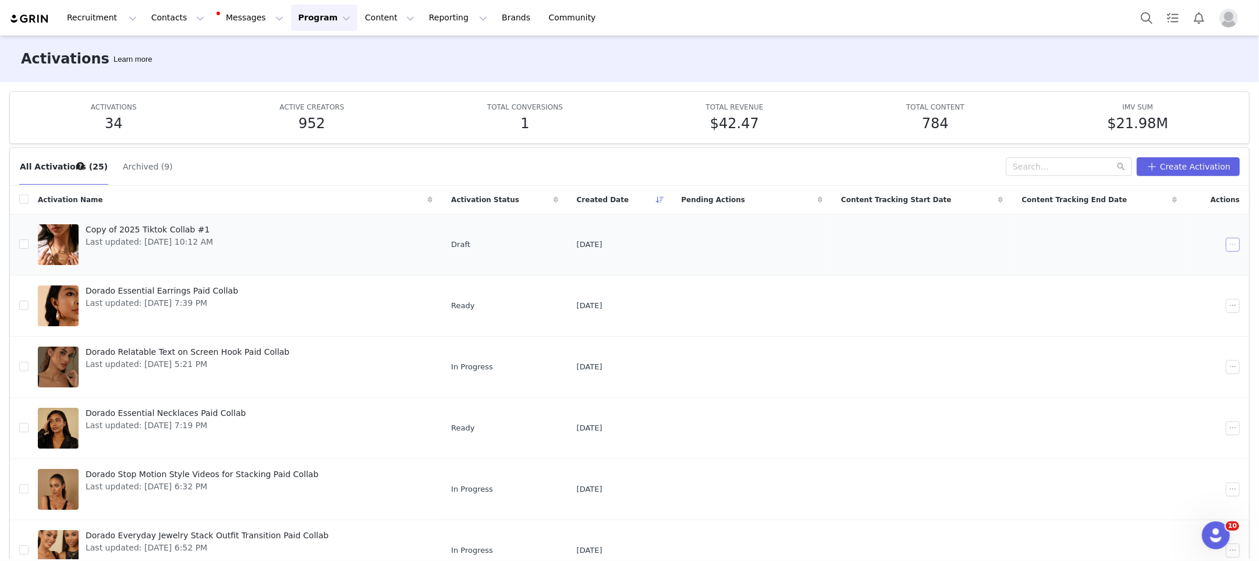
click at [1225, 240] on button "button" at bounding box center [1233, 245] width 14 height 14
click at [1187, 260] on div "Edit" at bounding box center [1189, 263] width 101 height 13
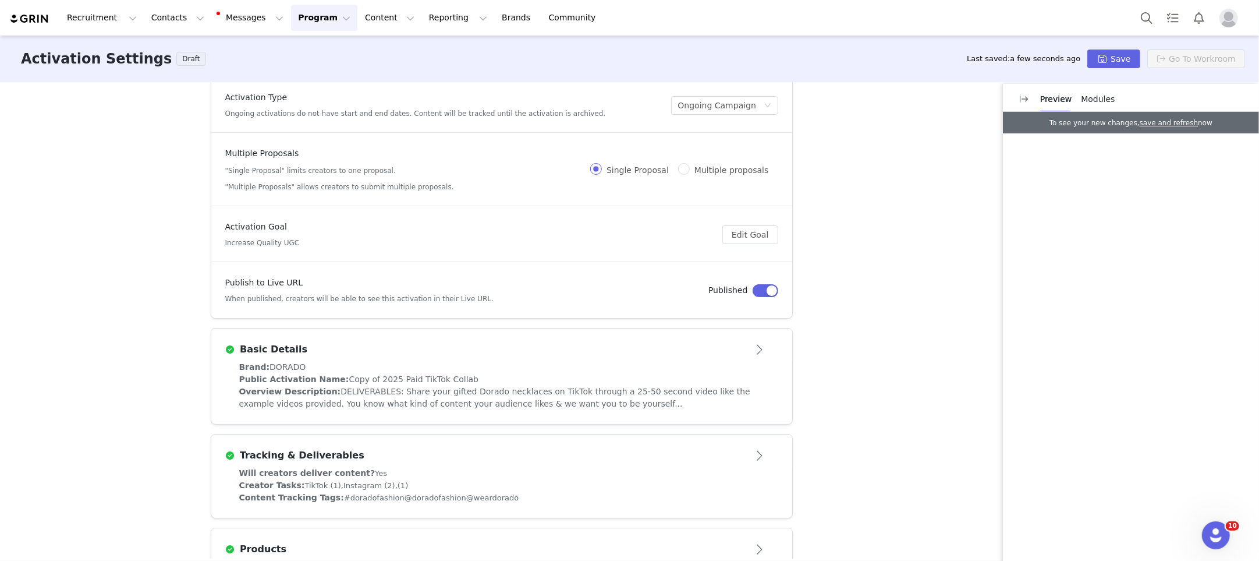
scroll to position [16, 0]
click at [756, 350] on button "Open module" at bounding box center [760, 348] width 36 height 19
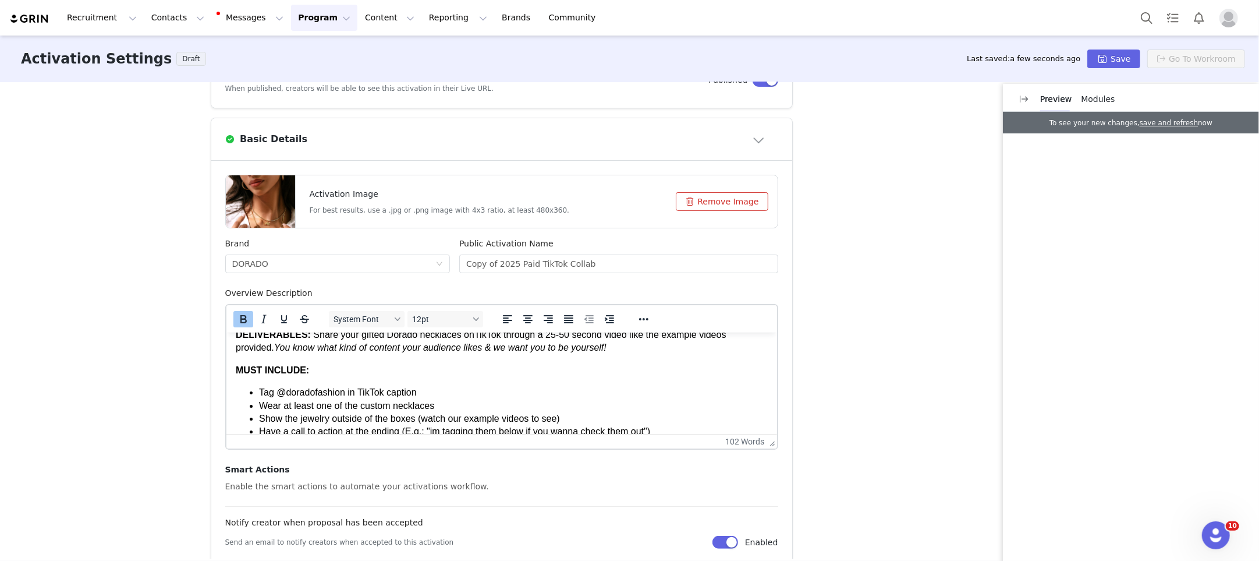
scroll to position [252, 0]
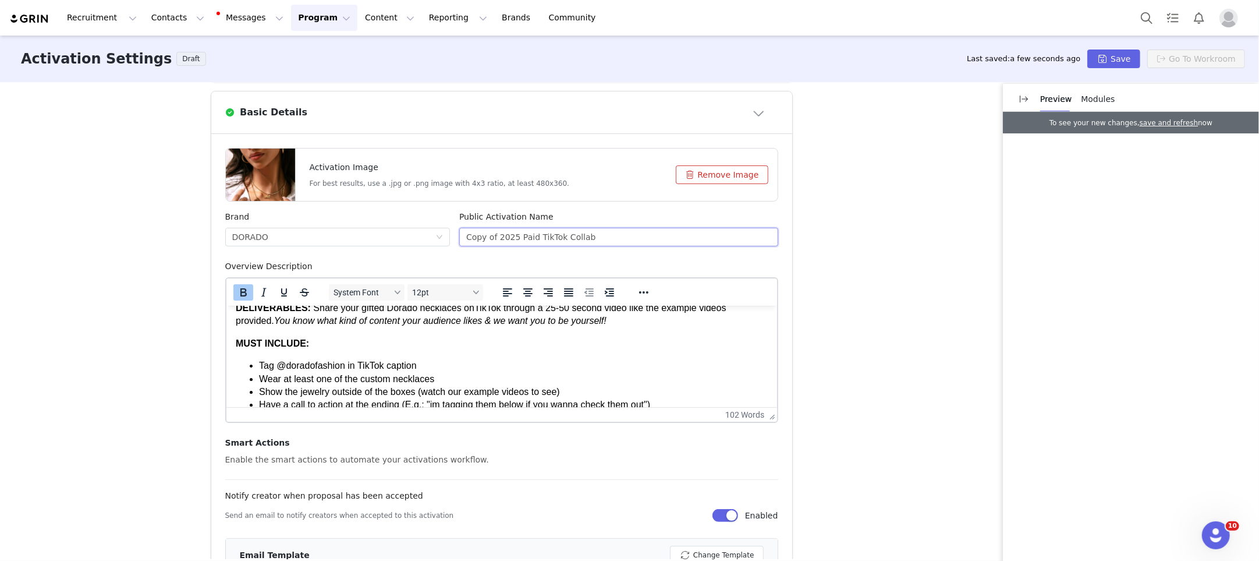
click at [528, 234] on input "Copy of 2025 Paid TikTok Collab" at bounding box center [618, 237] width 319 height 19
drag, startPoint x: 607, startPoint y: 236, endPoint x: 440, endPoint y: 226, distance: 167.4
click at [440, 226] on div "Brand DORADO Public Activation Name Copy of 2025 Paid TikTok Collab" at bounding box center [502, 235] width 562 height 49
click at [887, 295] on div "Activation Type Ongoing activations do not have start and end dates. Content wi…" at bounding box center [629, 320] width 1259 height 477
click at [514, 236] on input "PARTNER WITH DORADO" at bounding box center [618, 237] width 319 height 19
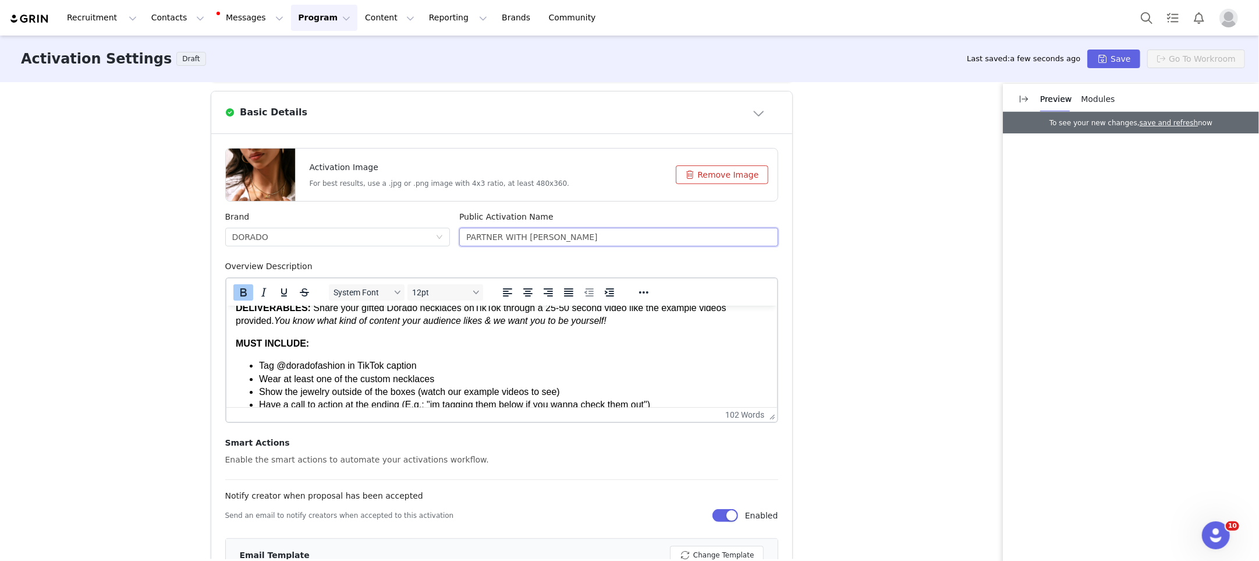
click at [514, 236] on input "PARTNER WITH DORADO" at bounding box center [618, 237] width 319 height 19
type input "Partner with DORADO"
click at [836, 293] on div "Activation Type Ongoing activations do not have start and end dates. Content wi…" at bounding box center [629, 320] width 1259 height 477
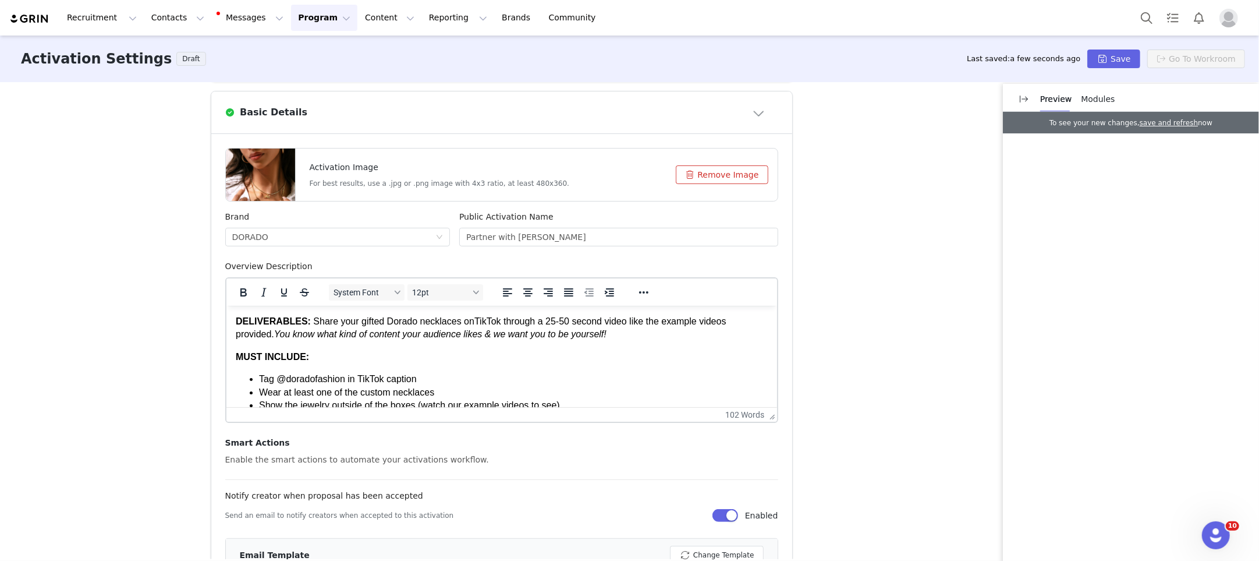
click at [474, 321] on span "Share your gifted Dorado necklaces on" at bounding box center [393, 321] width 161 height 10
click at [665, 330] on p "DELIVERABLES: Share your gifted Dorado necklaces on TikTok through a 25-50 seco…" at bounding box center [501, 327] width 532 height 26
drag, startPoint x: 279, startPoint y: 335, endPoint x: 617, endPoint y: 342, distance: 337.8
click at [590, 341] on body "DELIVERABLES: Share your gifted Dorado necklaces on TikTok through a 25-50 seco…" at bounding box center [501, 391] width 532 height 155
click at [661, 342] on body "DELIVERABLES: Share your gifted Dorado necklaces on TikTok through a 25-50 seco…" at bounding box center [501, 391] width 532 height 155
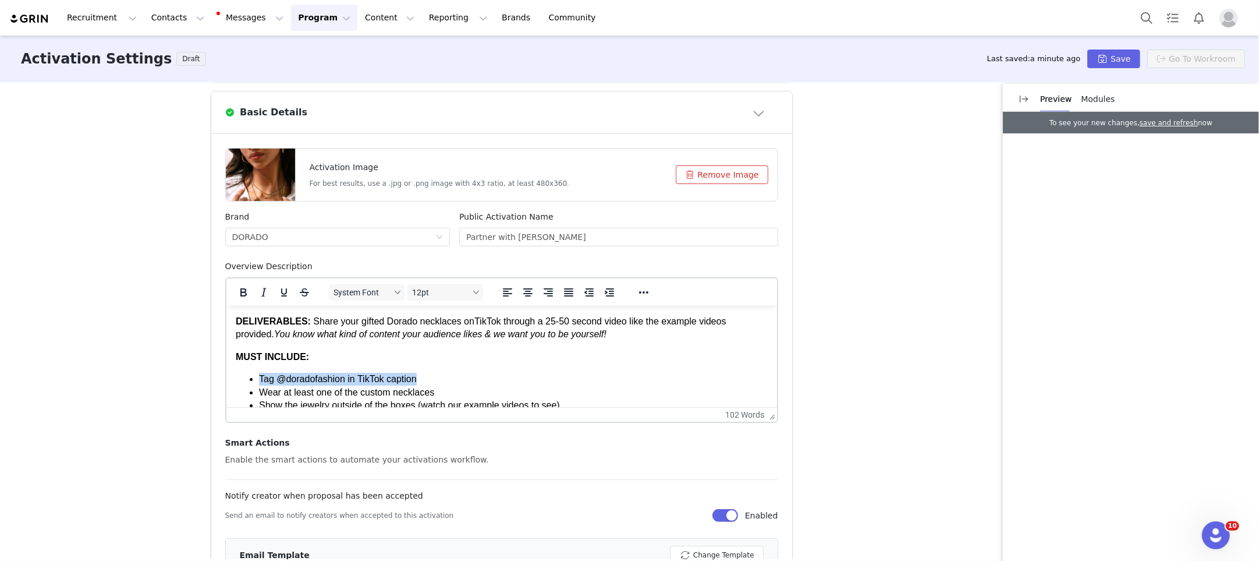
drag, startPoint x: 448, startPoint y: 379, endPoint x: 328, endPoint y: 377, distance: 120.0
click at [236, 378] on ul "Tag @doradofashion in TikTok caption Wear at least one of the custom necklaces …" at bounding box center [501, 398] width 532 height 52
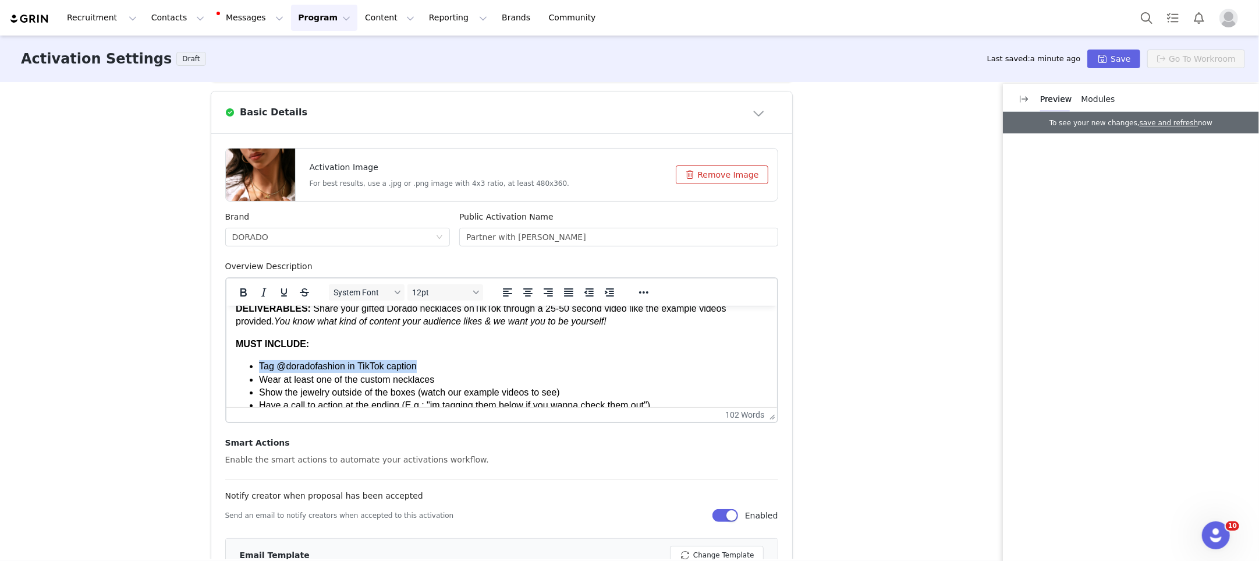
scroll to position [15, 0]
click at [450, 374] on li "Wear at least one of the custom necklaces" at bounding box center [513, 376] width 509 height 13
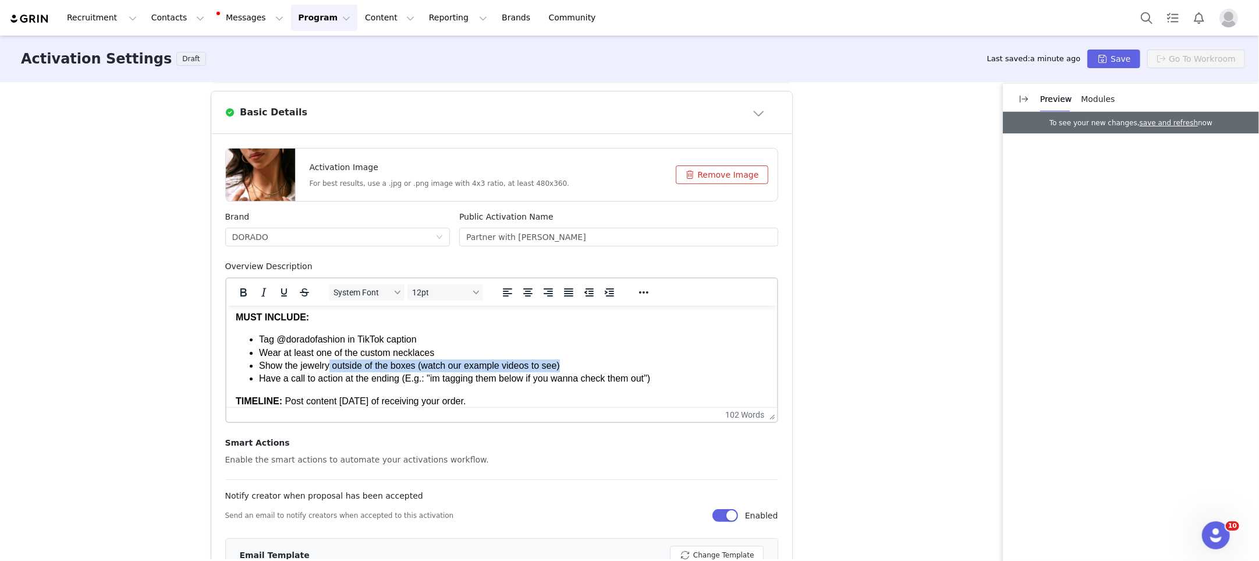
drag, startPoint x: 331, startPoint y: 365, endPoint x: 578, endPoint y: 368, distance: 246.9
click at [560, 364] on span "Show the jewelry outside of the boxes (watch our example videos to see)" at bounding box center [409, 365] width 301 height 10
drag, startPoint x: 262, startPoint y: 379, endPoint x: 543, endPoint y: 374, distance: 280.7
click at [541, 374] on span "Have a call to action at the ending (E.g.: "im tagging them below if you wanna …" at bounding box center [454, 378] width 391 height 10
drag, startPoint x: 585, startPoint y: 378, endPoint x: 658, endPoint y: 381, distance: 73.4
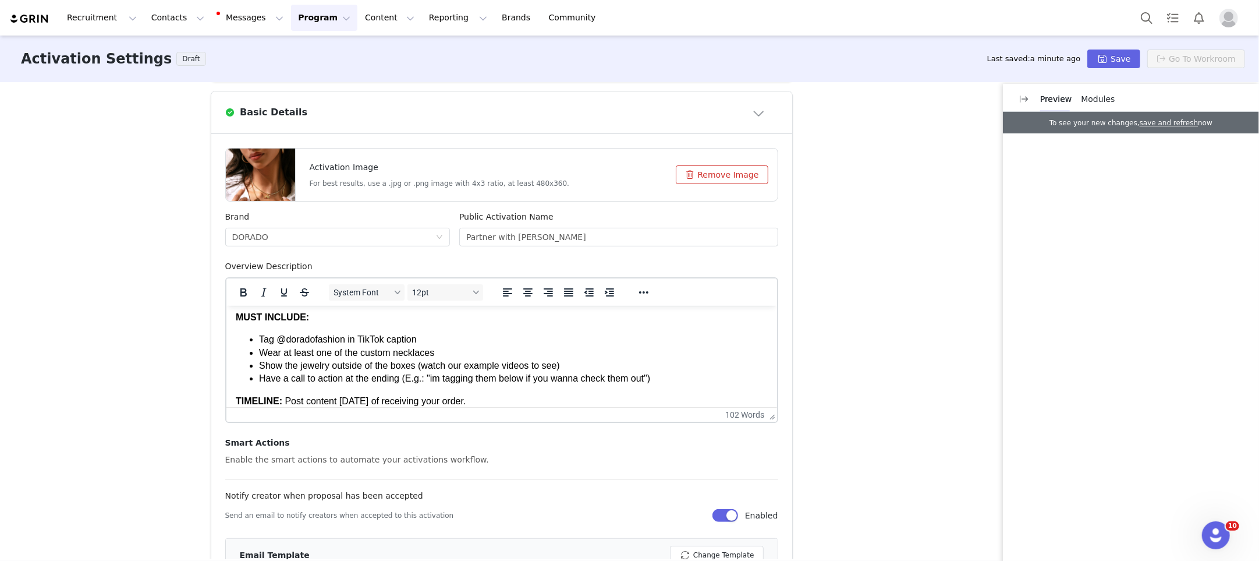
click at [585, 378] on span "Have a call to action at the ending (E.g.: "im tagging them below if you wanna …" at bounding box center [454, 378] width 391 height 10
click at [671, 381] on li "Have a call to action at the ending (E.g.: "im tagging them below if you wanna …" at bounding box center [513, 377] width 509 height 13
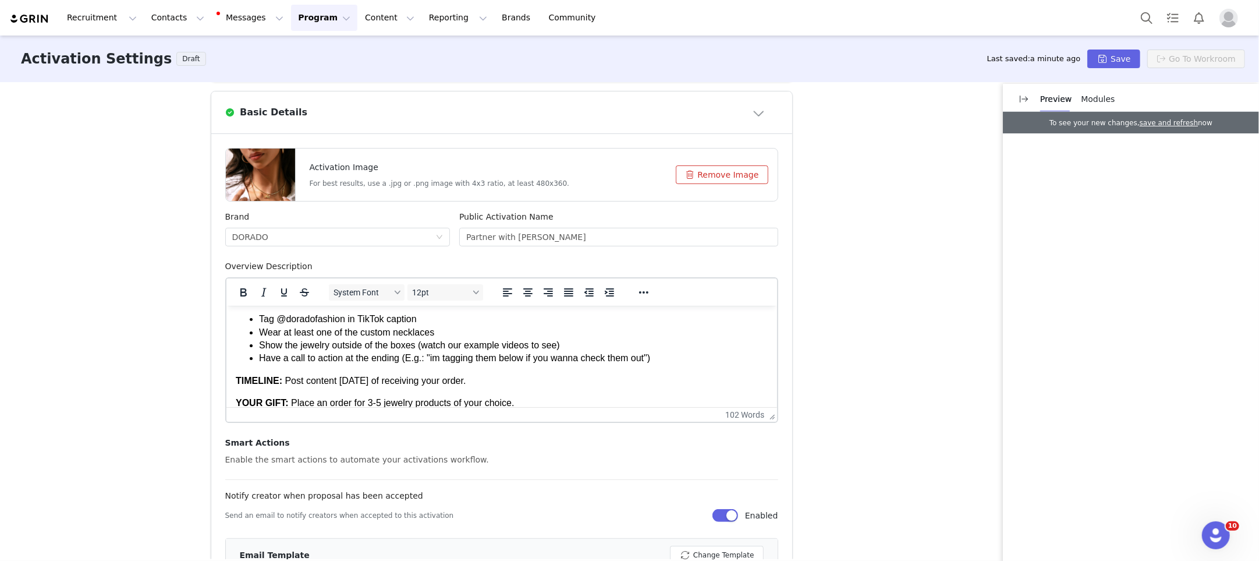
scroll to position [72, 0]
click at [434, 363] on li "Mention your Affilate Coupon code in the Caption (avoid mentioning it in the vi…" at bounding box center [513, 359] width 509 height 13
drag, startPoint x: 520, startPoint y: 360, endPoint x: 646, endPoint y: 358, distance: 125.8
click at [645, 358] on li "Mention your Affiliate Coupon code in the Tiktok & IG Caption (avoid mentioning…" at bounding box center [513, 359] width 509 height 13
drag, startPoint x: 649, startPoint y: 358, endPoint x: 642, endPoint y: 358, distance: 7.6
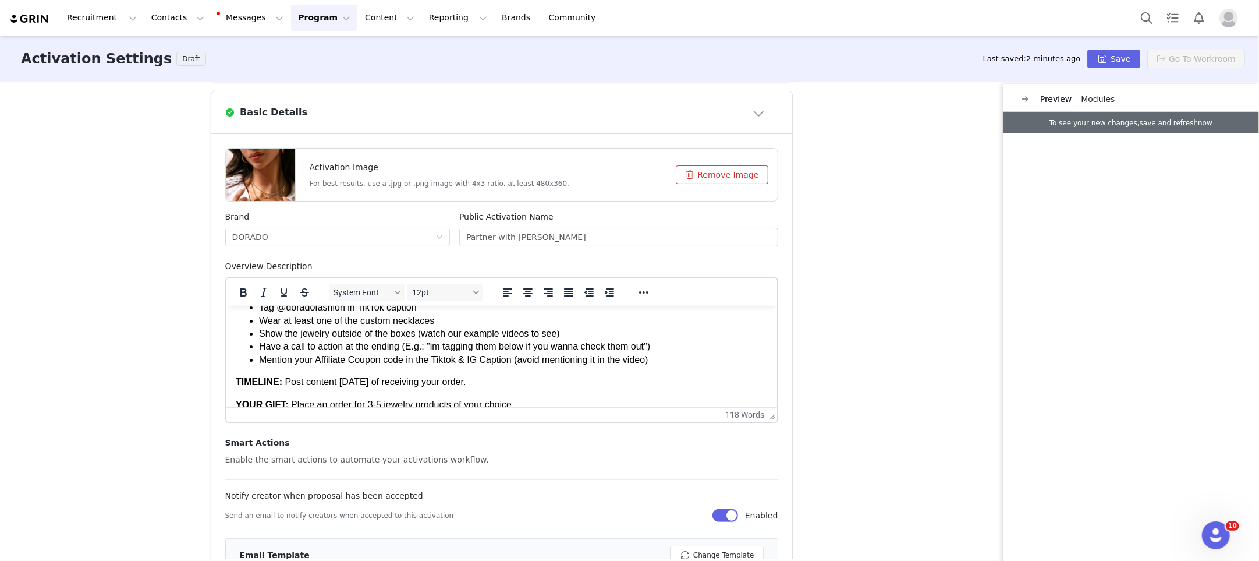
click at [647, 358] on li "Mention your Affiliate Coupon code in the Tiktok & IG Caption (avoid mentioning…" at bounding box center [513, 359] width 509 height 13
click at [632, 359] on li "Mention your Affiliate Coupon code in the Tiktok & IG Caption (avoid mentioning…" at bounding box center [513, 359] width 509 height 13
click at [522, 359] on li "Mention your Affiliate Coupon code in the Tiktok & IG Caption (avoid mentioning…" at bounding box center [513, 359] width 509 height 13
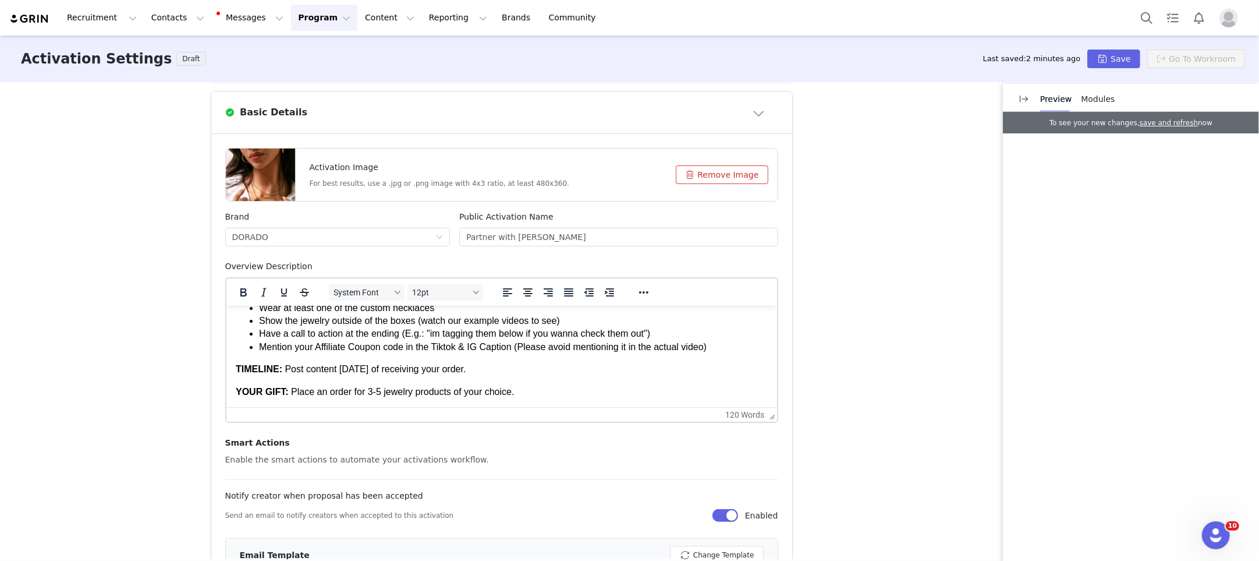
click at [504, 373] on p "TIMELINE: Post content within 10 days of receiving your order." at bounding box center [501, 368] width 532 height 13
click at [601, 349] on li "Mention your Affiliate Coupon code in the Tiktok & IG Caption (Please avoid men…" at bounding box center [513, 346] width 509 height 13
drag, startPoint x: 706, startPoint y: 346, endPoint x: 626, endPoint y: 339, distance: 80.7
click at [535, 348] on li "Mention your Affiliate Coupon code in the Tiktok & IG Caption (Please avoid sho…" at bounding box center [513, 346] width 509 height 13
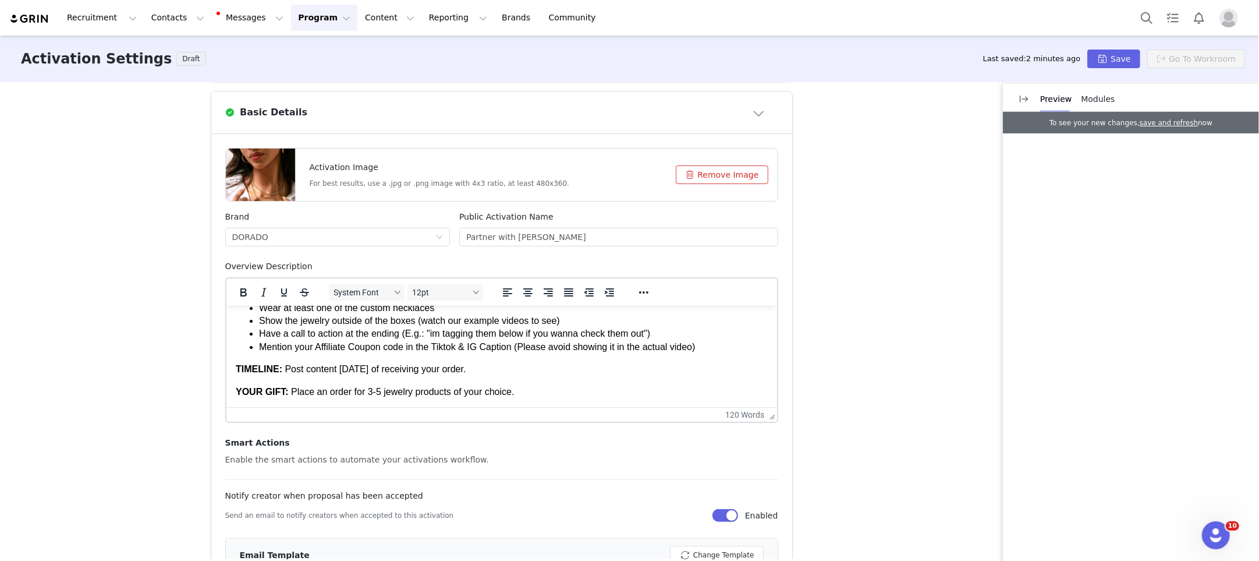
click at [691, 348] on li "Mention your Affiliate Coupon code in the Tiktok & IG Caption (Please avoid sho…" at bounding box center [513, 346] width 509 height 13
click at [698, 346] on li "Mention your Affiliate Coupon code in the Tiktok & IG Caption (Please avoid sho…" at bounding box center [513, 346] width 509 height 13
click at [701, 346] on li "Mention your Affiliate Coupon code in the Tiktok & IG Caption (Please avoid sho…" at bounding box center [513, 346] width 509 height 13
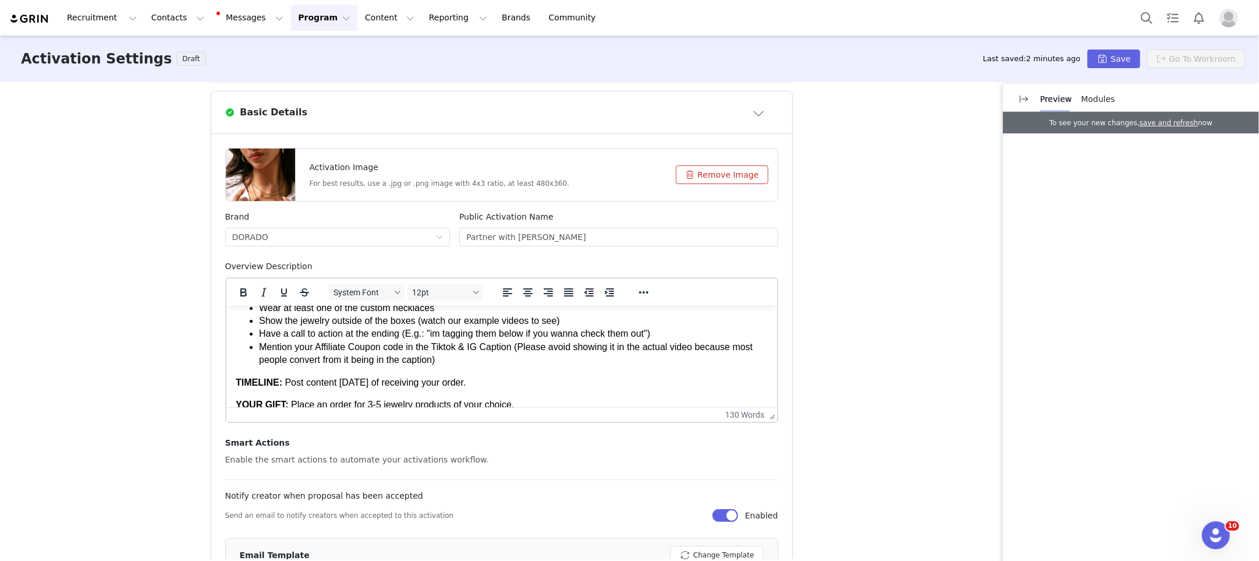
click at [305, 359] on li "Mention your Affiliate Coupon code in the Tiktok & IG Caption (Please avoid sho…" at bounding box center [513, 353] width 509 height 26
click at [306, 359] on li "Mention your Affiliate Coupon code in the Tiktok & IG Caption (Please avoid sho…" at bounding box center [513, 353] width 509 height 26
click at [334, 360] on li "Mention your Affiliate Coupon code in the Tiktok & IG Caption (Please avoid sho…" at bounding box center [513, 353] width 509 height 26
drag, startPoint x: 319, startPoint y: 347, endPoint x: 382, endPoint y: 346, distance: 63.5
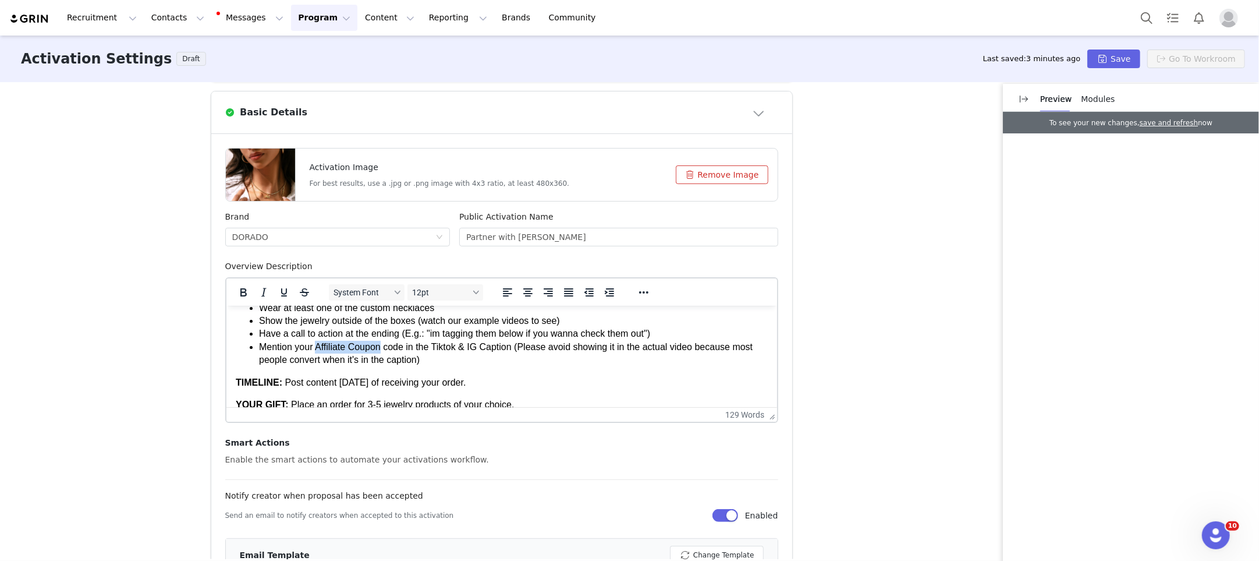
click at [382, 346] on li "Mention your Affiliate Coupon code in the Tiktok & IG Caption (Please avoid sho…" at bounding box center [513, 353] width 509 height 26
click at [406, 347] on li "Mention your Affiliate Coupon code in the Tiktok & IG Caption (Please avoid sho…" at bounding box center [513, 353] width 509 height 26
click at [404, 344] on li "Mention your Affiliate Coupon code in the Tiktok & IG Caption (Please avoid sho…" at bounding box center [513, 353] width 509 height 26
click at [438, 355] on li "Mention your Affiliate Coupon code in the Tiktok & IG Caption (Please avoid sho…" at bounding box center [513, 353] width 509 height 26
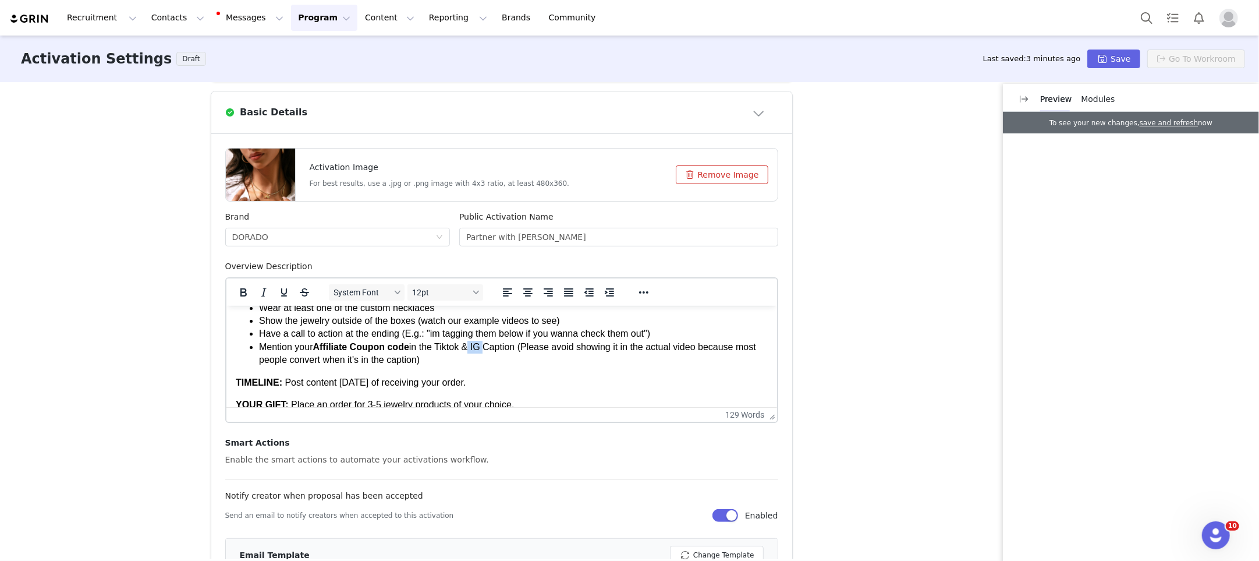
drag, startPoint x: 473, startPoint y: 345, endPoint x: 486, endPoint y: 345, distance: 13.4
click at [486, 345] on li "Mention your Affiliate Coupon code in the Tiktok & IG Caption (Please avoid sho…" at bounding box center [513, 353] width 509 height 26
drag, startPoint x: 480, startPoint y: 345, endPoint x: 476, endPoint y: 359, distance: 13.8
click at [480, 345] on li "Mention your Affiliate Coupon code in the Tiktok & IG Caption (Please avoid sho…" at bounding box center [513, 353] width 509 height 26
click at [454, 351] on li "Mention your Affiliate Coupon code in the Tiktok/IG Caption (Please avoid showi…" at bounding box center [513, 353] width 509 height 26
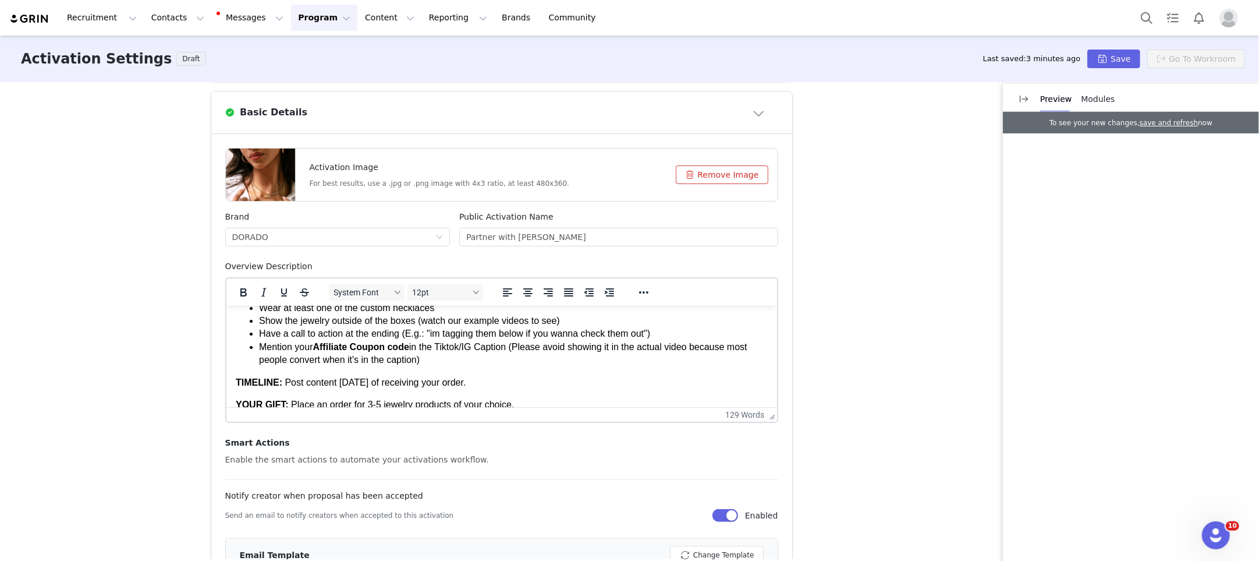
click at [281, 345] on li "Mention your Affiliate Coupon code in the Tiktok/IG Caption (Please avoid showi…" at bounding box center [513, 353] width 509 height 26
drag, startPoint x: 498, startPoint y: 345, endPoint x: 506, endPoint y: 381, distance: 37.0
click at [498, 345] on li "Add your Affiliate Coupon code in the Tiktok/IG Caption (Please avoid showing i…" at bounding box center [513, 353] width 509 height 26
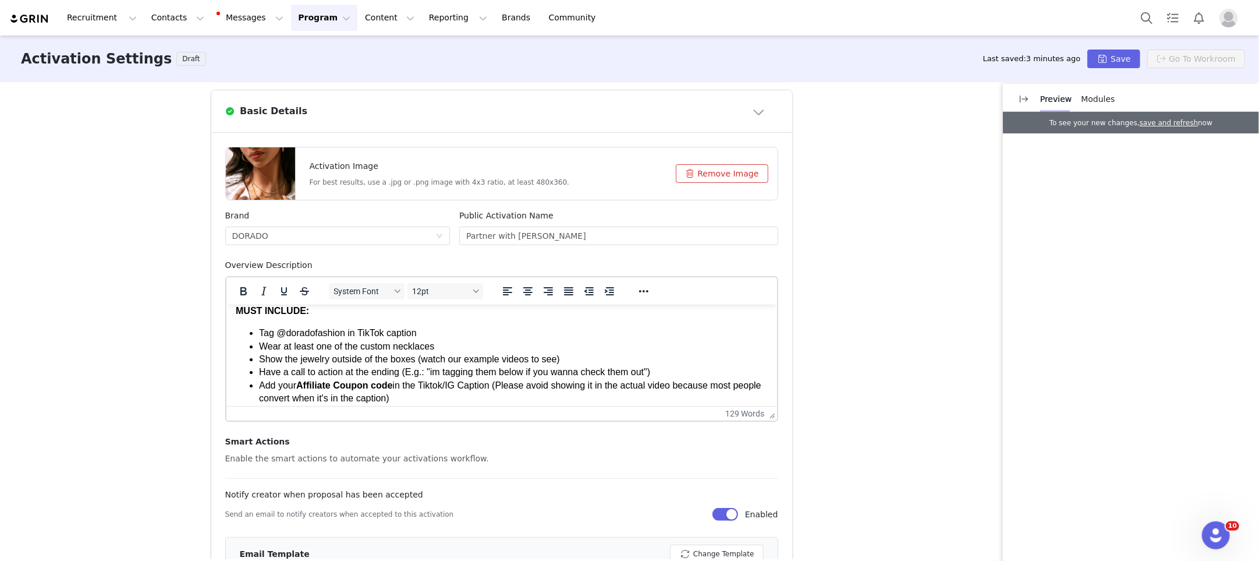
scroll to position [47, 0]
drag, startPoint x: 458, startPoint y: 381, endPoint x: 462, endPoint y: 386, distance: 6.2
click at [461, 381] on li "Add your Affiliate Coupon code in the Tiktok/IG Caption (Please avoid showing i…" at bounding box center [513, 390] width 509 height 26
drag, startPoint x: 455, startPoint y: 382, endPoint x: 399, endPoint y: 384, distance: 55.4
click at [399, 384] on li "Add your Affiliate Coupon code in the Caption (Please avoid showing it in the a…" at bounding box center [513, 390] width 509 height 26
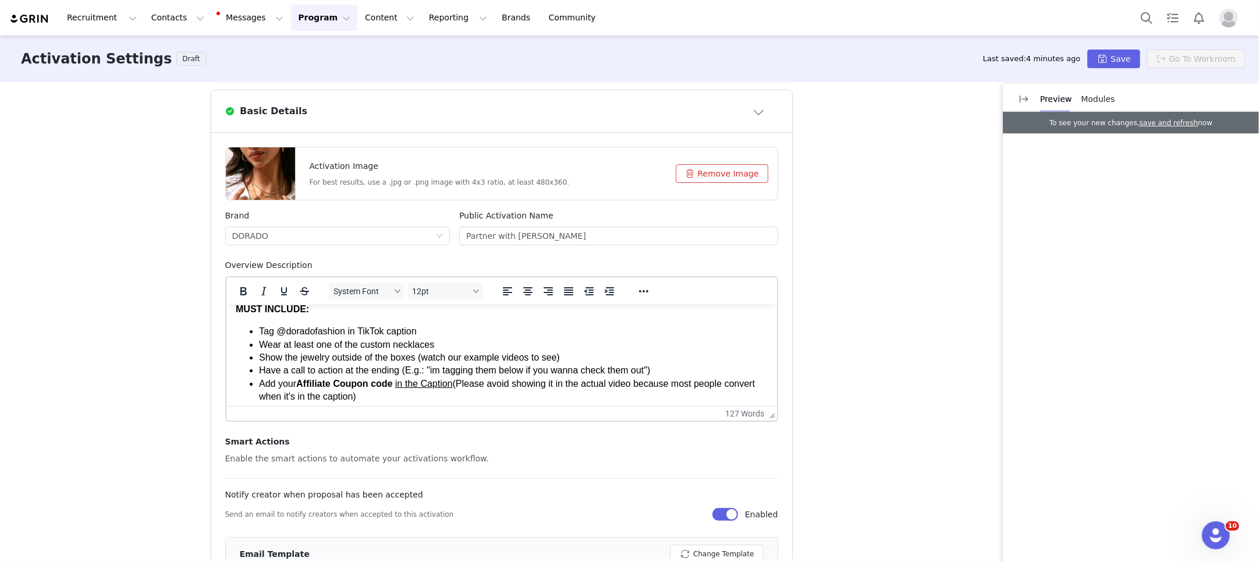
click at [484, 386] on li "Add your Affiliate Coupon code in the Caption (Please avoid showing it in the a…" at bounding box center [513, 390] width 509 height 26
click at [430, 380] on span "in the Caption" at bounding box center [424, 383] width 58 height 10
click at [480, 380] on li "Add your Affiliate Coupon code in the Caption (Please avoid showing it in the a…" at bounding box center [513, 390] width 509 height 26
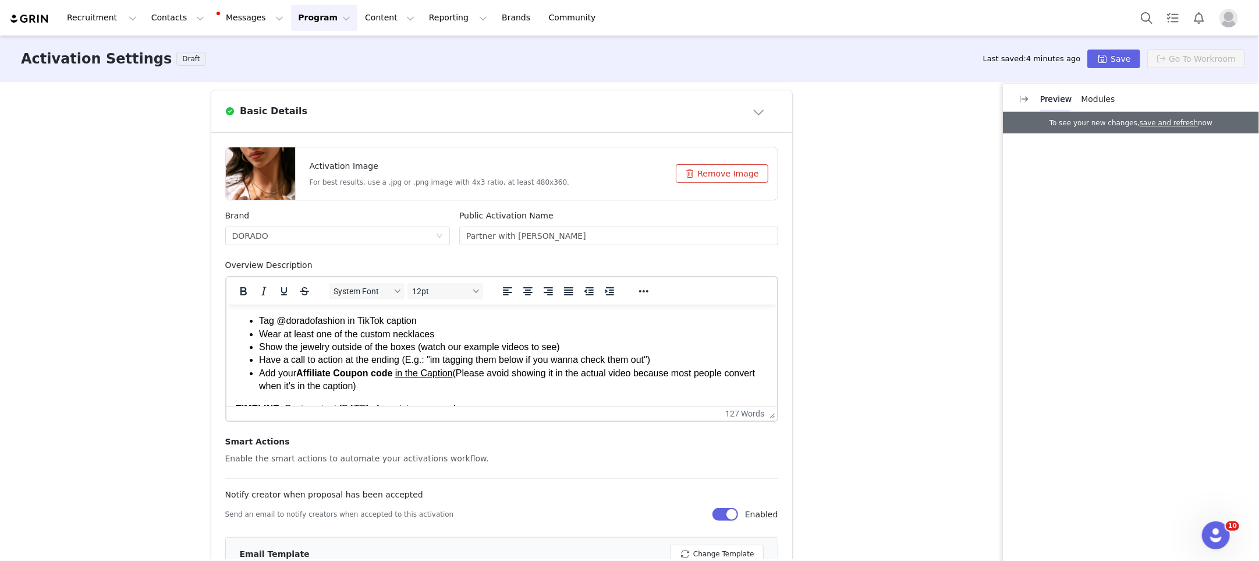
scroll to position [59, 0]
drag, startPoint x: 681, startPoint y: 370, endPoint x: 748, endPoint y: 371, distance: 67.5
click at [734, 369] on li "Add your Affiliate Coupon code in the Caption (Please avoid showing it in the a…" at bounding box center [513, 377] width 509 height 26
click at [751, 371] on li "Add your Affiliate Coupon code in the Caption (Please avoid showing it in the a…" at bounding box center [513, 377] width 509 height 26
click at [751, 373] on li "Add your Affiliate Coupon code in the Caption (Please avoid showing it in the a…" at bounding box center [513, 377] width 509 height 26
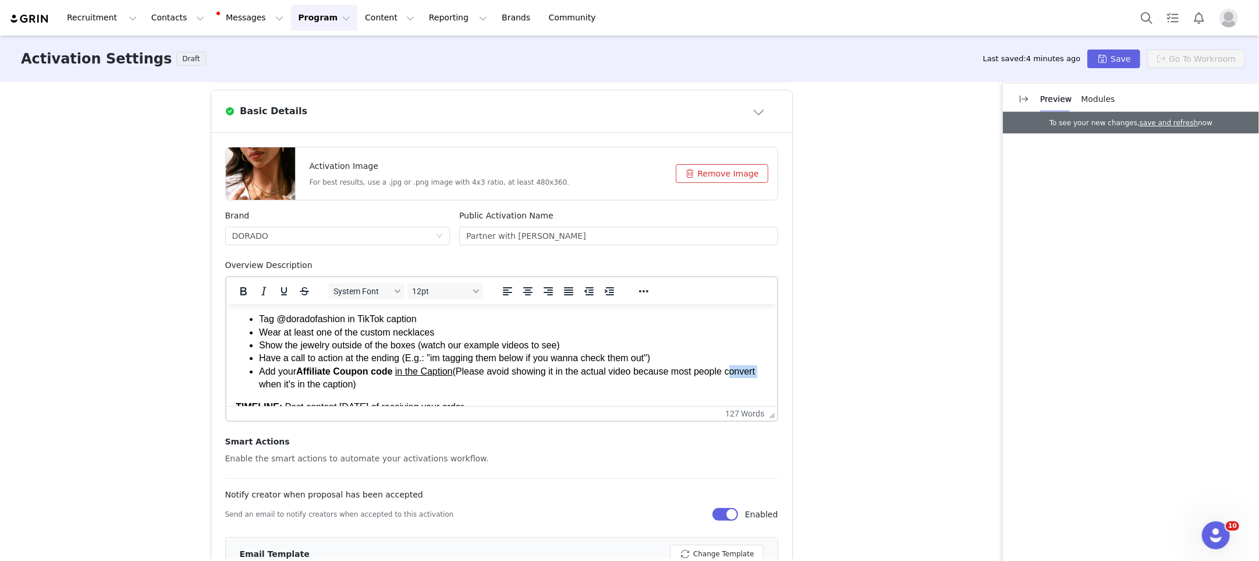
click at [751, 373] on li "Add your Affiliate Coupon code in the Caption (Please avoid showing it in the a…" at bounding box center [513, 377] width 509 height 26
click at [387, 383] on li "Add your Affiliate Coupon code in the Caption (Please avoid showing it in the a…" at bounding box center [513, 377] width 509 height 26
click at [356, 383] on li "Add your Affiliate Coupon code in the Caption (Please avoid showing it in the a…" at bounding box center [513, 377] width 509 height 26
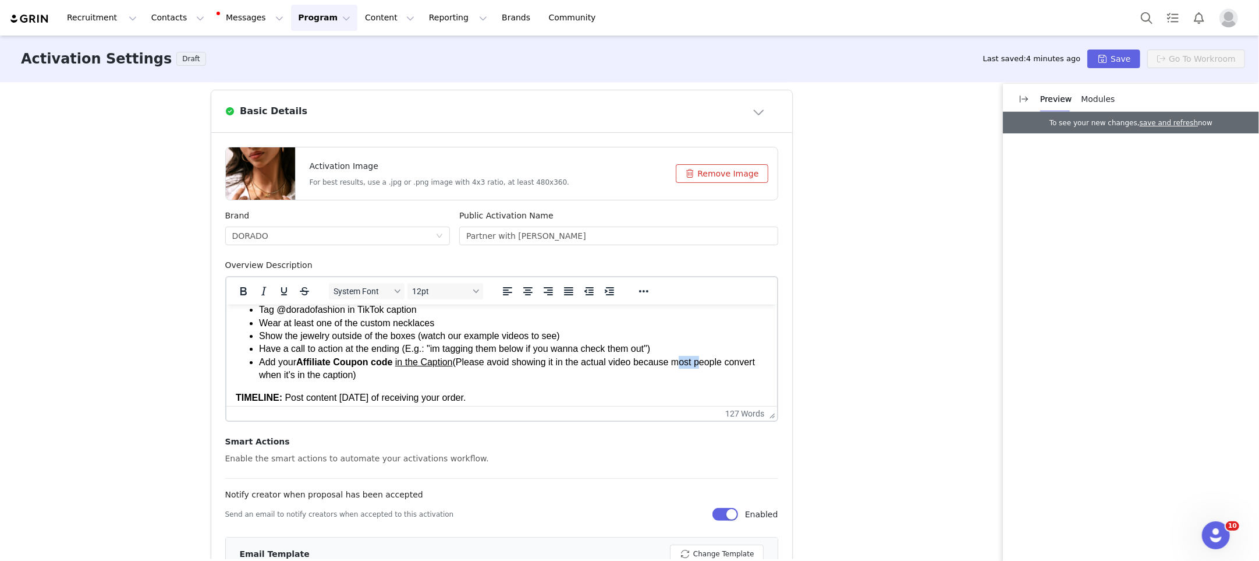
drag, startPoint x: 682, startPoint y: 362, endPoint x: 705, endPoint y: 361, distance: 22.7
click at [705, 361] on li "Add your Affiliate Coupon code in the Caption (Please avoid showing it in the a…" at bounding box center [513, 368] width 509 height 26
click at [316, 374] on li "Add your Affiliate Coupon code in the Caption (Please avoid showing it in the a…" at bounding box center [513, 368] width 509 height 26
drag, startPoint x: 461, startPoint y: 363, endPoint x: 753, endPoint y: 370, distance: 293.0
click at [753, 370] on li "Add your Affiliate Coupon code in the Caption (Please avoid showing it in the a…" at bounding box center [513, 368] width 509 height 26
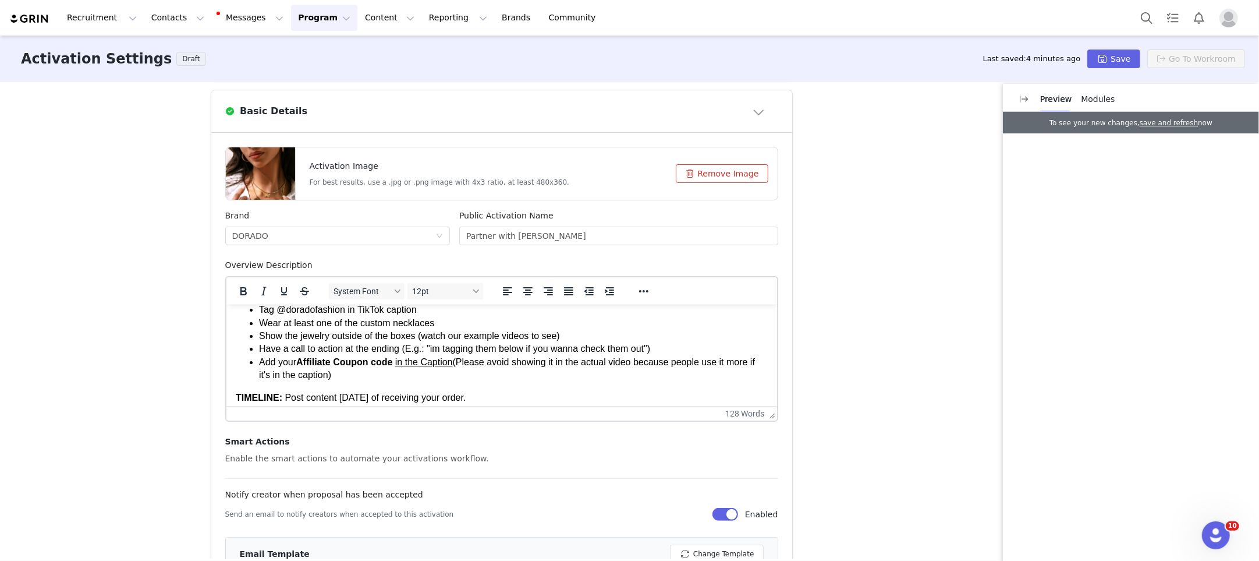
click at [347, 377] on li "Add your Affiliate Coupon code in the Caption (Please avoid showing it in the a…" at bounding box center [513, 368] width 509 height 26
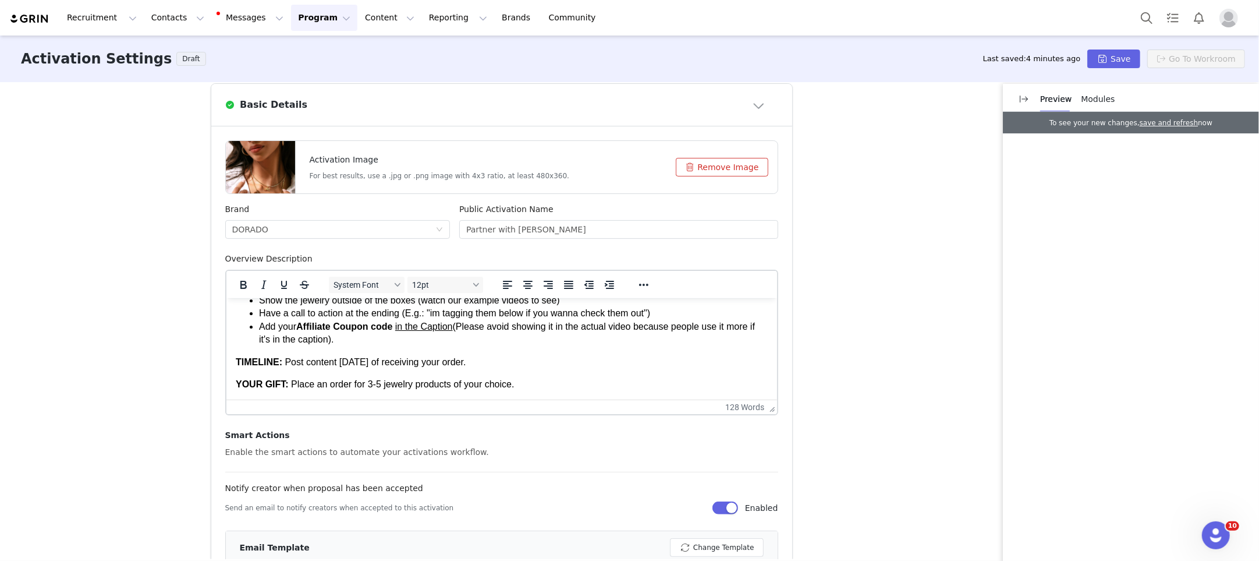
scroll to position [261, 0]
drag, startPoint x: 369, startPoint y: 379, endPoint x: 376, endPoint y: 378, distance: 6.5
click at [376, 378] on span "Place an order for 3-5 jewelry products of your choice." at bounding box center [402, 382] width 223 height 10
click at [556, 381] on p "YOUR GIFT: Place an order for up to 5 jewelry products of your choice." at bounding box center [501, 382] width 532 height 13
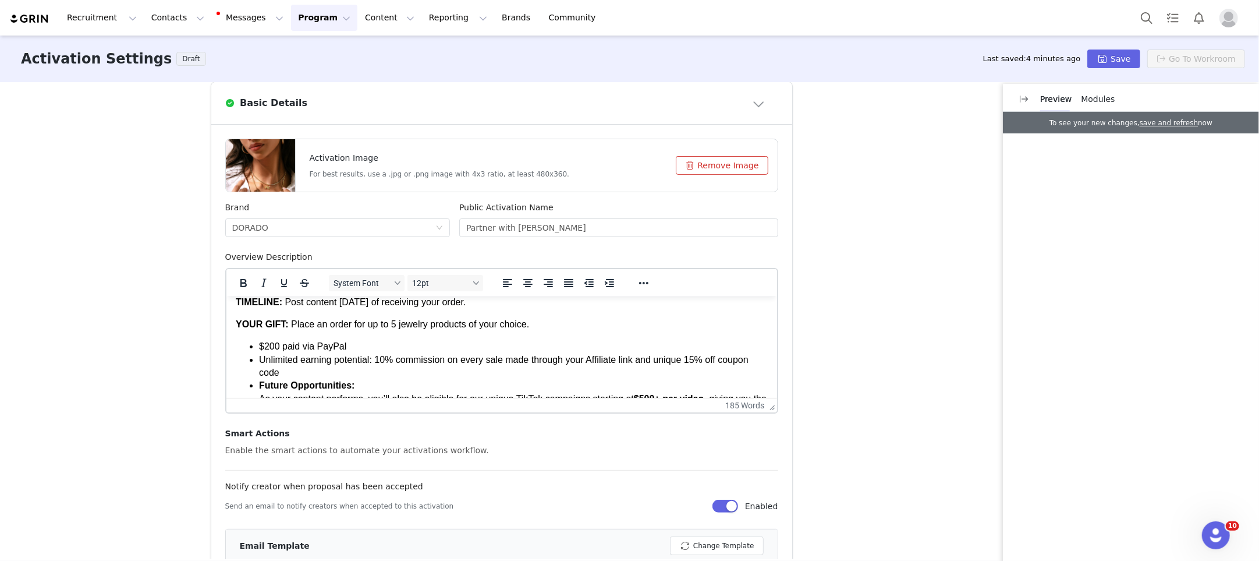
scroll to position [154, 0]
drag, startPoint x: 292, startPoint y: 327, endPoint x: 317, endPoint y: 349, distance: 33.4
click at [293, 327] on span "Place an order for up to 5 jewelry products of your choice." at bounding box center [410, 325] width 238 height 10
click at [291, 324] on span "Place an order for up to 5 jewelry products of your choice." at bounding box center [410, 325] width 238 height 10
drag, startPoint x: 266, startPoint y: 324, endPoint x: 282, endPoint y: 322, distance: 16.4
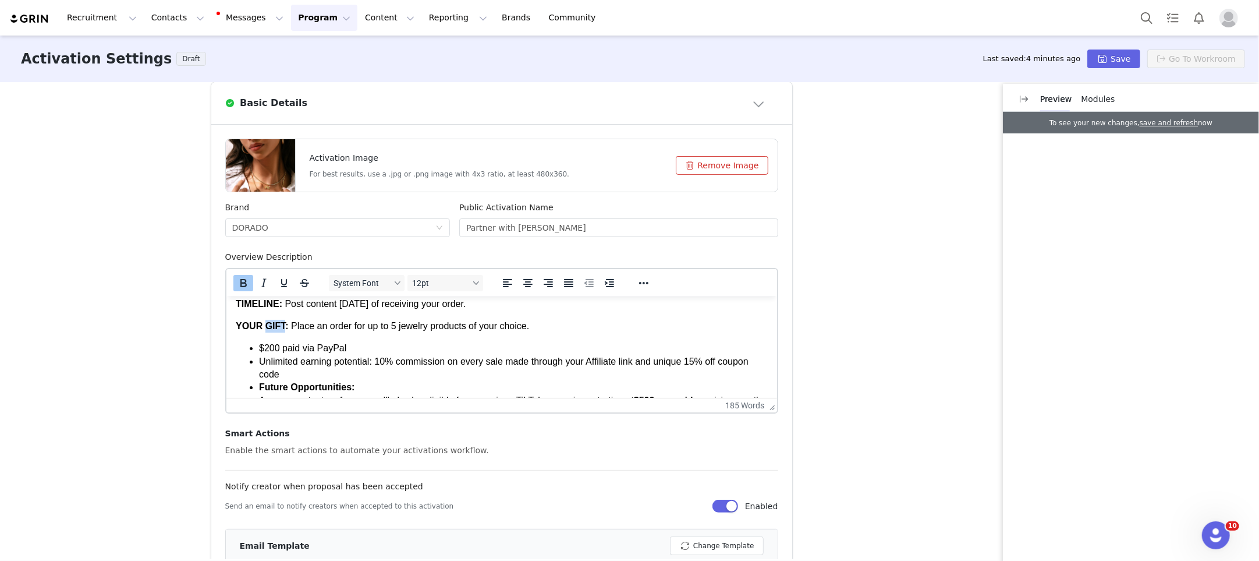
click at [282, 322] on strong "YOUR GIFT:" at bounding box center [261, 325] width 53 height 10
click at [320, 324] on span "Place an order for up to 5 jewelry products of your choice." at bounding box center [439, 325] width 238 height 10
click at [414, 328] on span "Place an order for up to 5 jewelry products of your choice." at bounding box center [439, 325] width 238 height 10
drag, startPoint x: 319, startPoint y: 326, endPoint x: 561, endPoint y: 330, distance: 242.3
click at [558, 330] on span "Place an order for up to 5 jewelry products of your choice." at bounding box center [439, 325] width 238 height 10
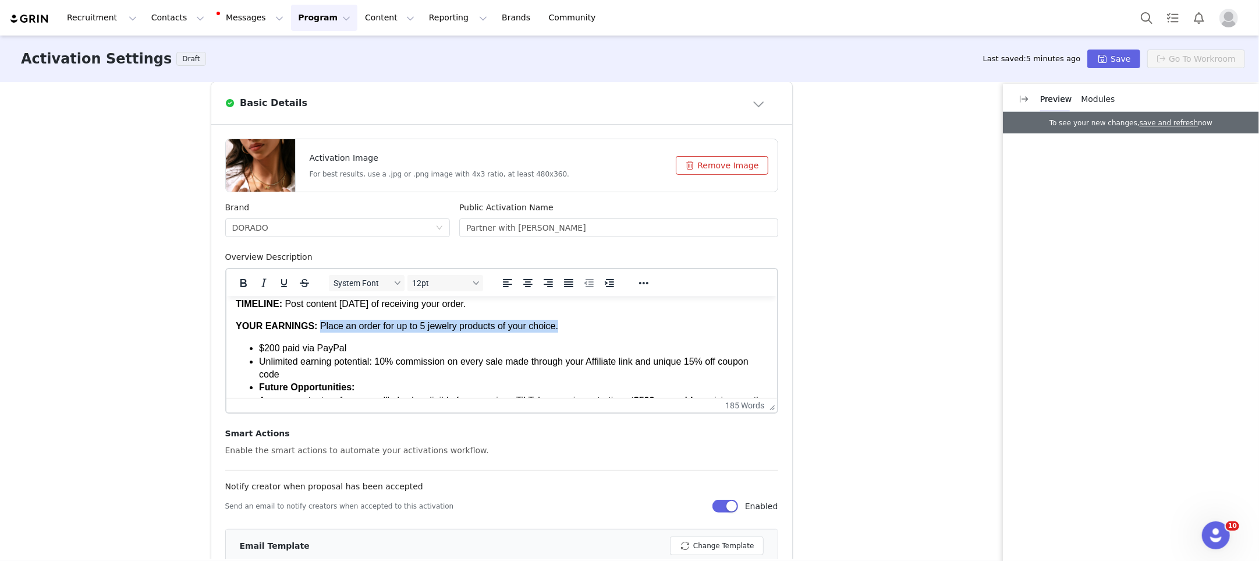
copy span "Place an order for up to 5 jewelry products of your choice."
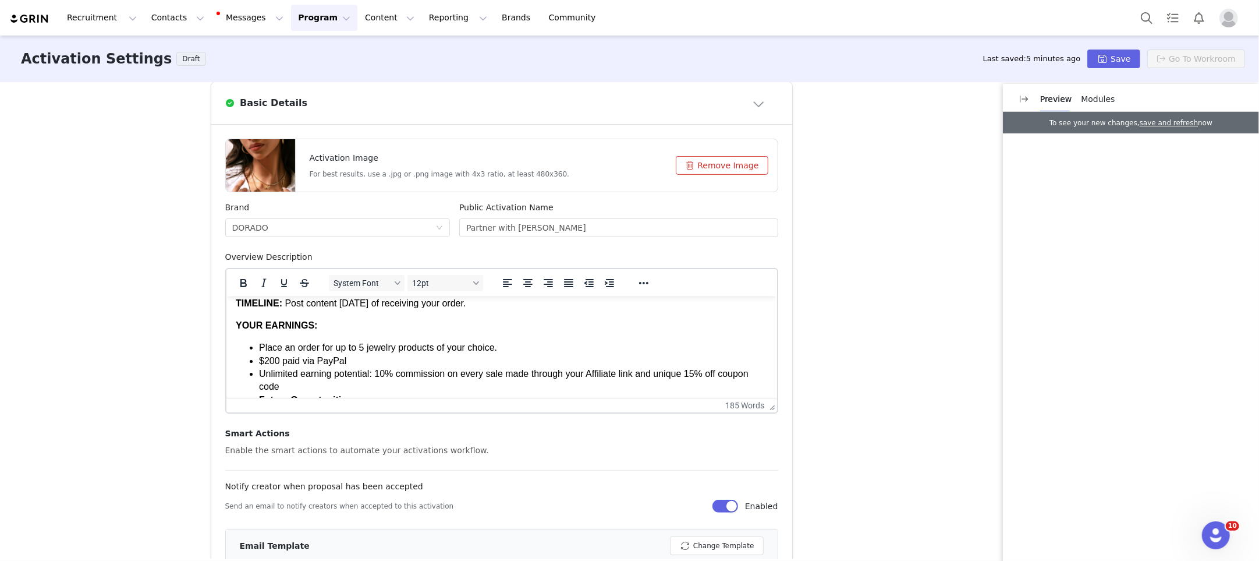
scroll to position [160, 0]
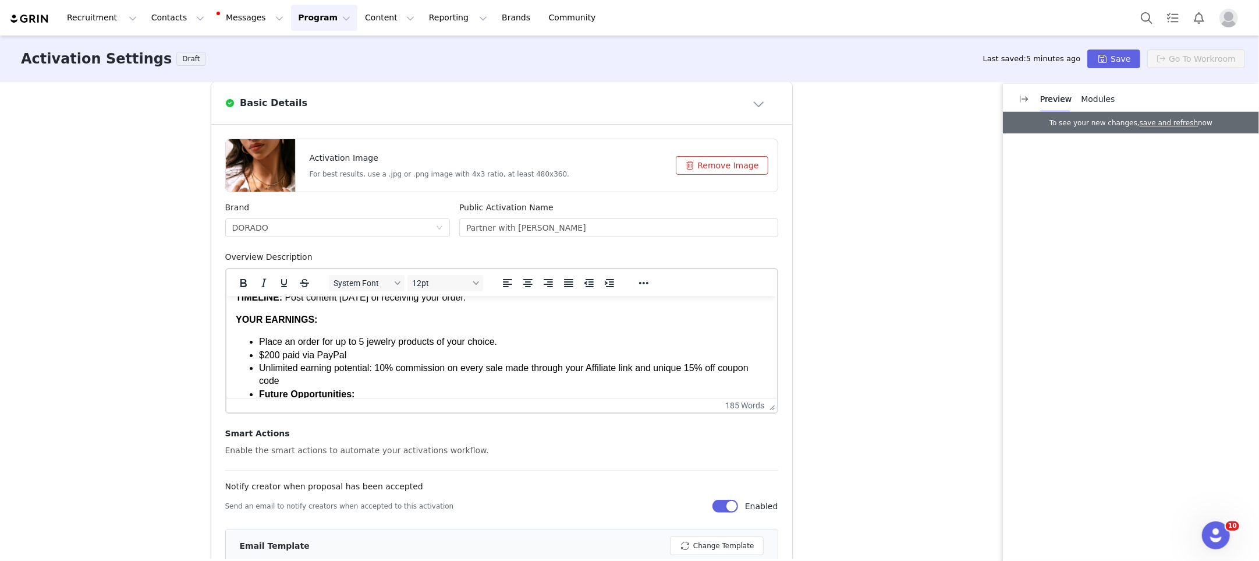
click at [259, 351] on li "$200 paid via PayPal" at bounding box center [513, 354] width 509 height 13
click at [402, 351] on li "Receive $200 paid via PayPal" at bounding box center [513, 354] width 509 height 13
click at [351, 375] on li "Unlimited earning potential: 10% commission on every sale made through your Aff…" at bounding box center [513, 374] width 509 height 26
drag, startPoint x: 377, startPoint y: 368, endPoint x: 260, endPoint y: 366, distance: 117.6
click at [259, 366] on li "Unlimited earning potential: 10% commission on every sale made through your Aff…" at bounding box center [513, 374] width 509 height 26
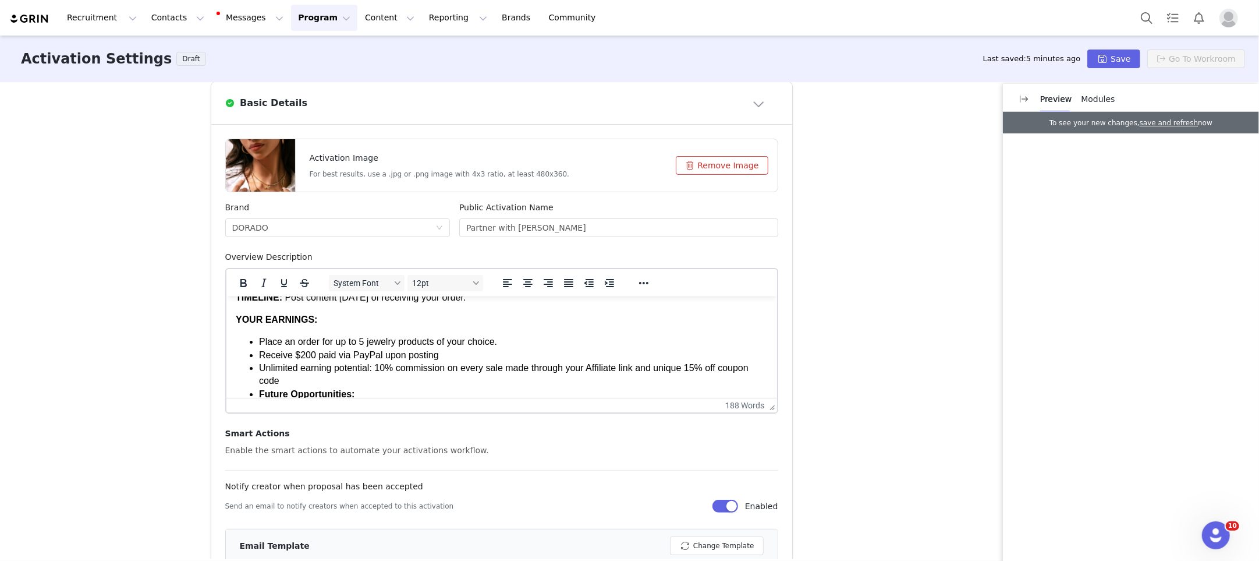
click at [388, 379] on li "Unlimited earning potential: 10% commission on every sale made through your Aff…" at bounding box center [513, 374] width 509 height 26
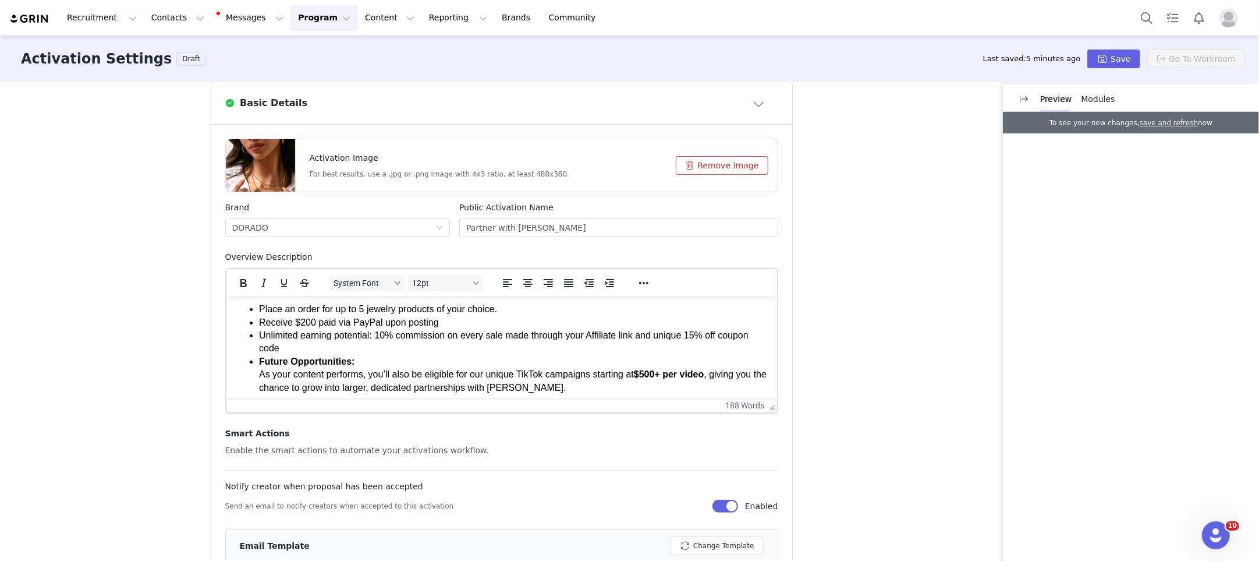
click at [369, 362] on li "Future Opportunities: As your content performs, you’ll also be eligible for our…" at bounding box center [513, 374] width 509 height 39
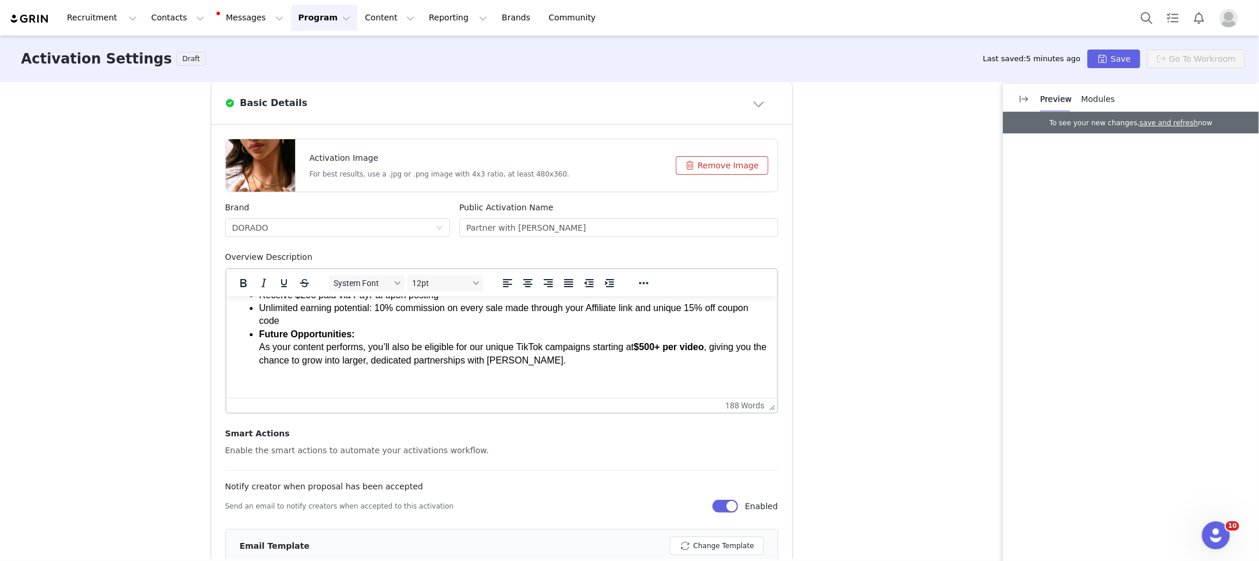
click at [586, 362] on li "Future Opportunities: As your content performs, you’ll also be eligible for our…" at bounding box center [513, 346] width 509 height 39
click at [235, 381] on span "Share your dedicated coupon code on instagram stories, in comments" at bounding box center [379, 382] width 289 height 10
drag, startPoint x: 518, startPoint y: 385, endPoint x: 586, endPoint y: 386, distance: 67.5
click at [586, 386] on li "Future Opportunities: As your content performs, you’ll also be eligible for our…" at bounding box center [513, 359] width 509 height 65
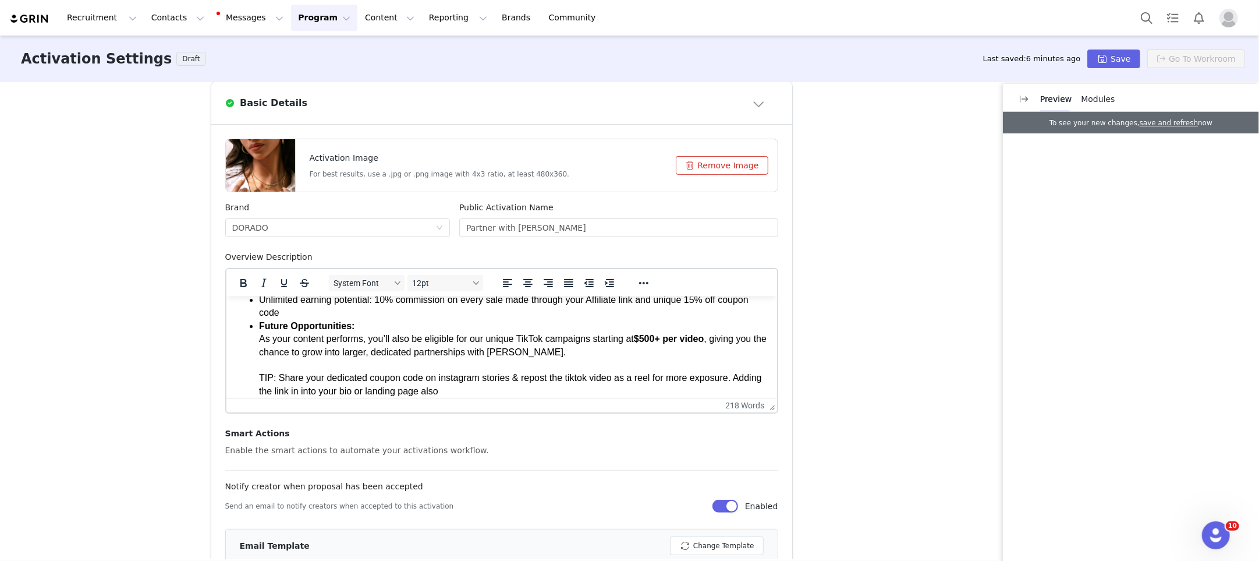
click at [398, 390] on li "Future Opportunities: As your content performs, you’ll also be eligible for our…" at bounding box center [513, 358] width 509 height 78
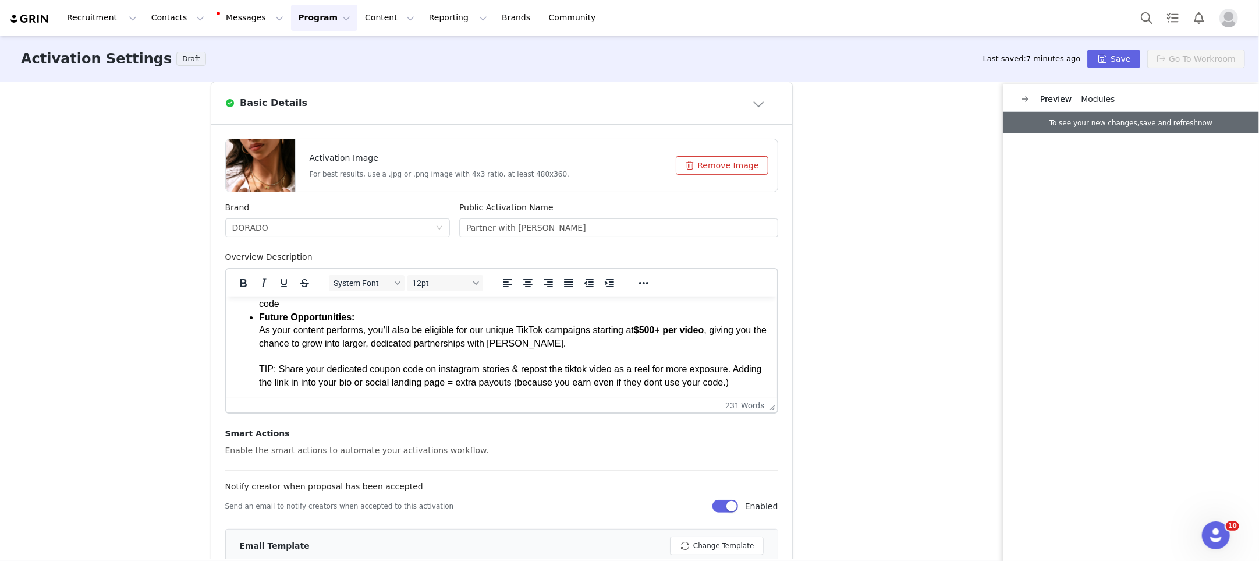
scroll to position [250, 0]
click at [698, 366] on li "Future Opportunities: As your content performs, you’ll also be eligible for our…" at bounding box center [513, 349] width 509 height 78
drag, startPoint x: 692, startPoint y: 380, endPoint x: 686, endPoint y: 379, distance: 5.9
click at [692, 380] on li "Future Opportunities: As your content performs, you’ll also be eligible for our…" at bounding box center [513, 349] width 509 height 78
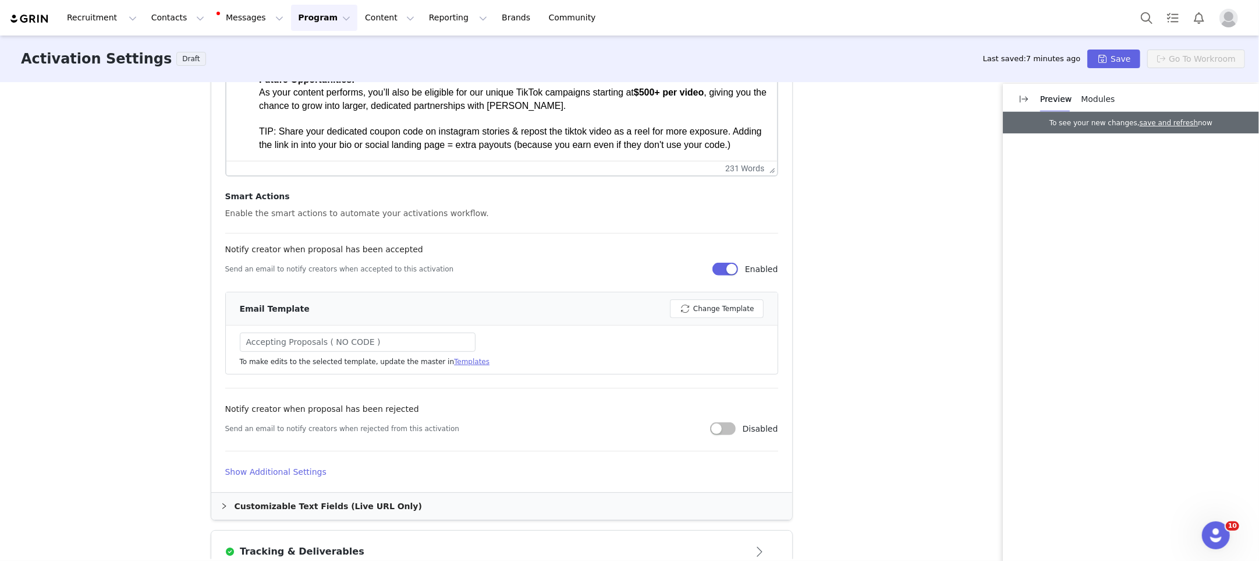
scroll to position [498, 0]
click at [398, 339] on div "Accepting Proposals ( NO CODE )" at bounding box center [358, 341] width 236 height 19
click at [693, 306] on button "Change Template" at bounding box center [717, 308] width 94 height 19
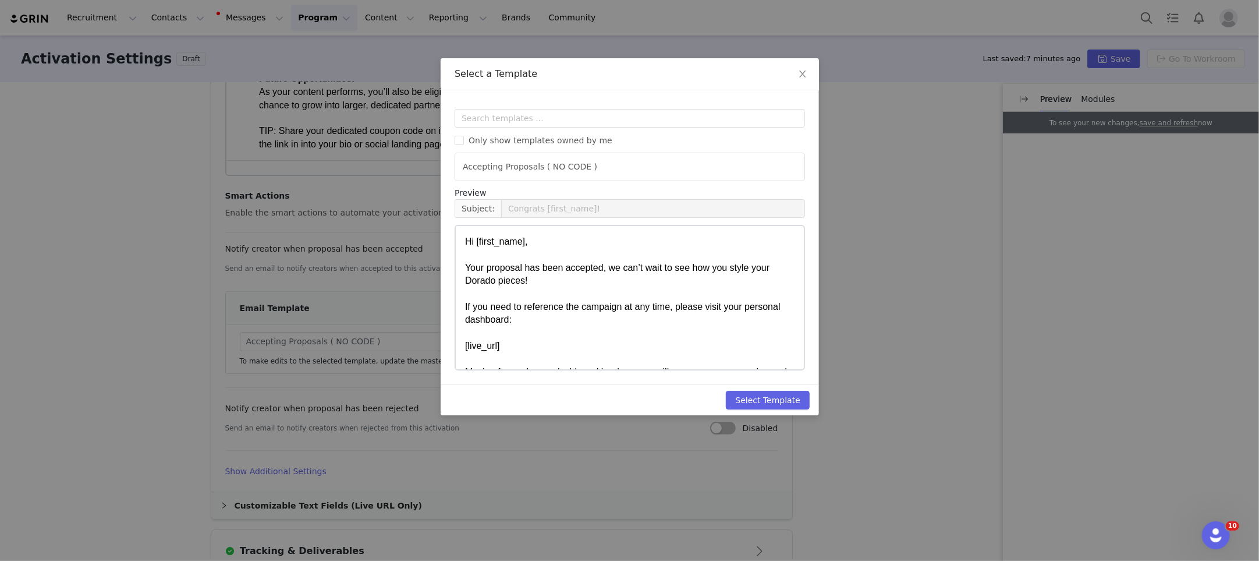
scroll to position [0, 0]
click at [534, 119] on input "text" at bounding box center [630, 118] width 351 height 19
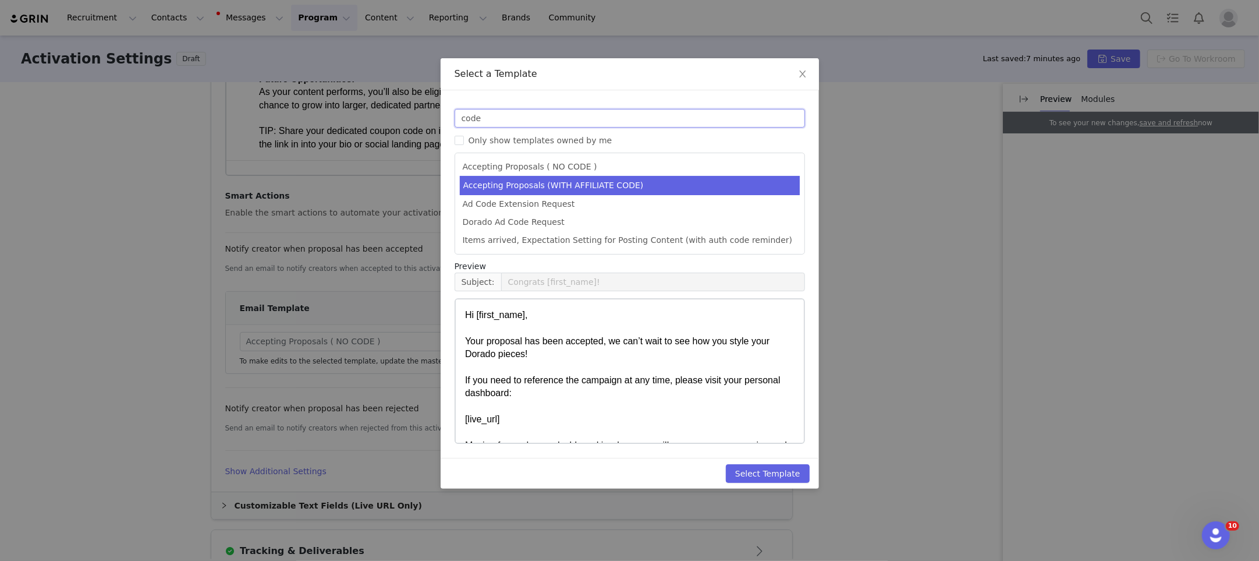
type input "code"
click at [557, 184] on li "Accepting Proposals (WITH AFFILIATE CODE)" at bounding box center [630, 185] width 340 height 19
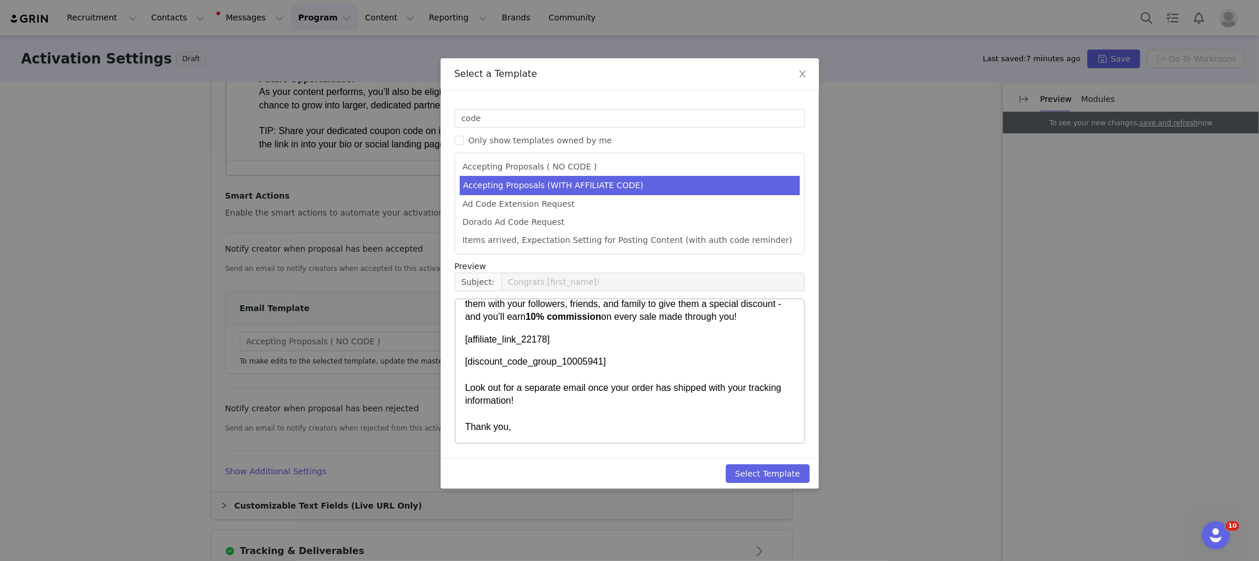
scroll to position [232, 0]
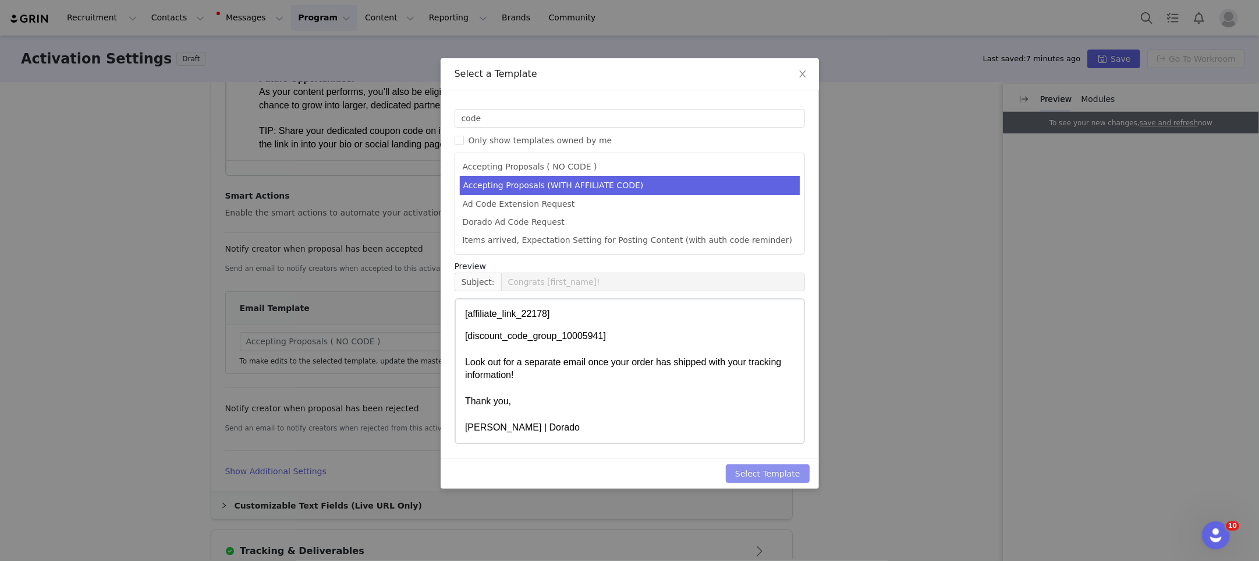
click at [755, 470] on button "Select Template" at bounding box center [768, 473] width 84 height 19
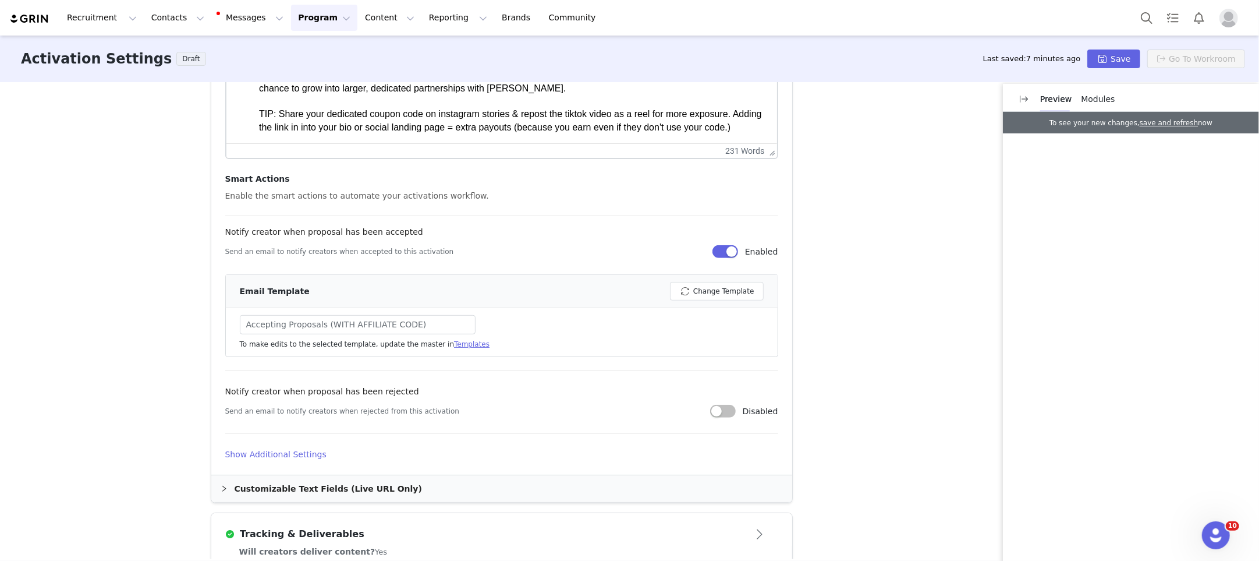
scroll to position [516, 0]
drag, startPoint x: 289, startPoint y: 339, endPoint x: 398, endPoint y: 339, distance: 109.5
click at [398, 339] on p "To make edits to the selected template, update the master in Templates" at bounding box center [365, 343] width 250 height 10
click at [414, 339] on p "To make edits to the selected template, update the master in Templates" at bounding box center [365, 343] width 250 height 10
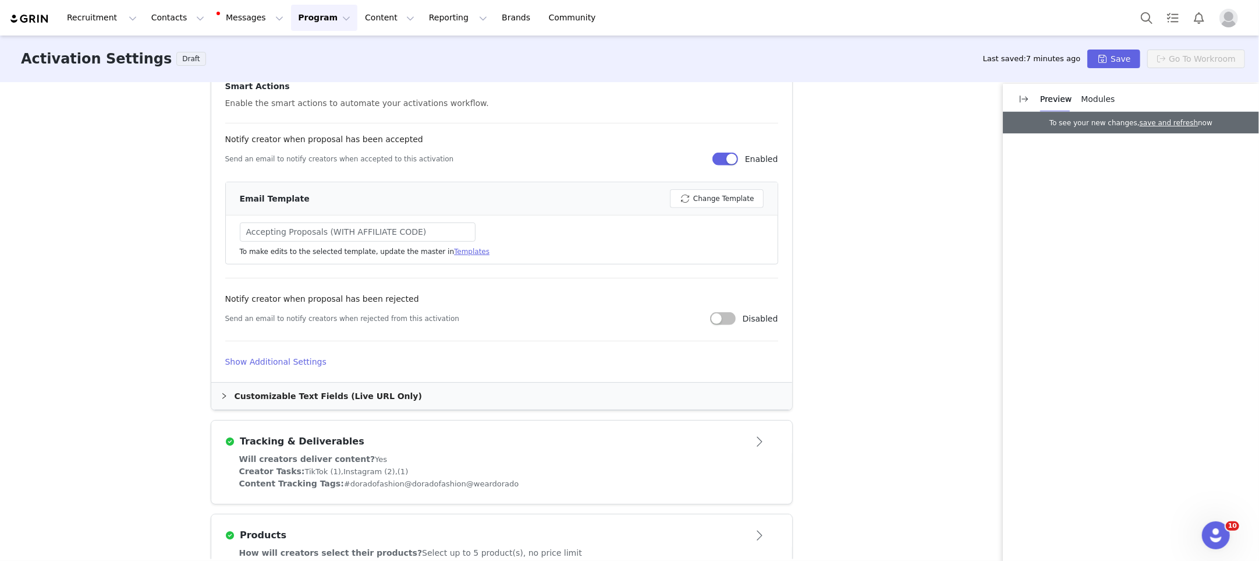
scroll to position [614, 0]
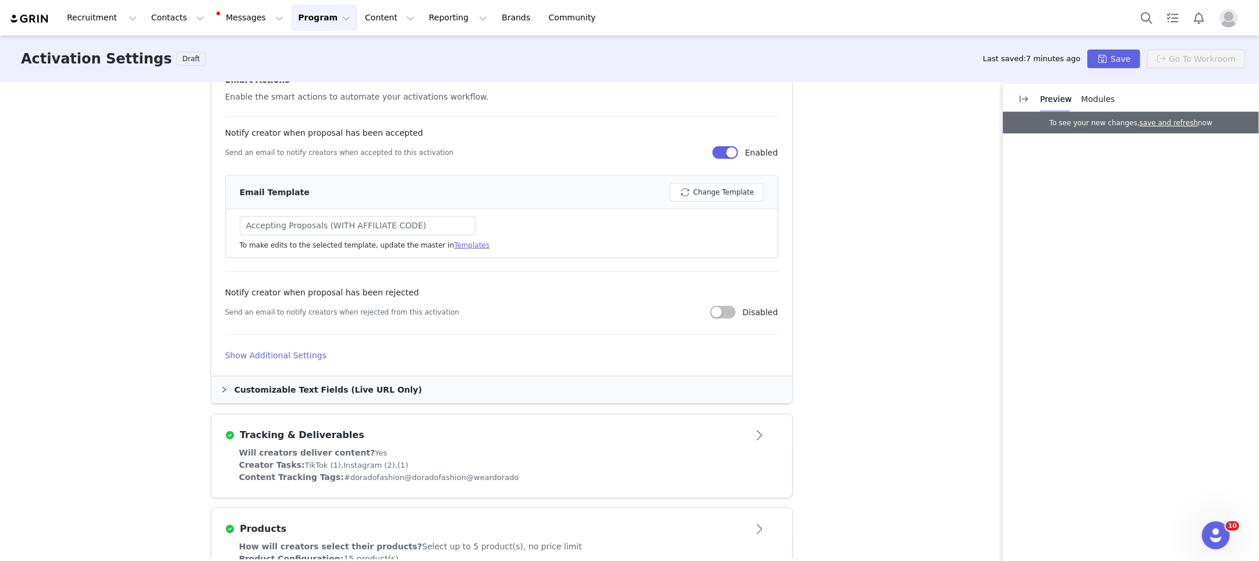
click at [276, 352] on h4 "Show Additional Settings" at bounding box center [501, 355] width 553 height 12
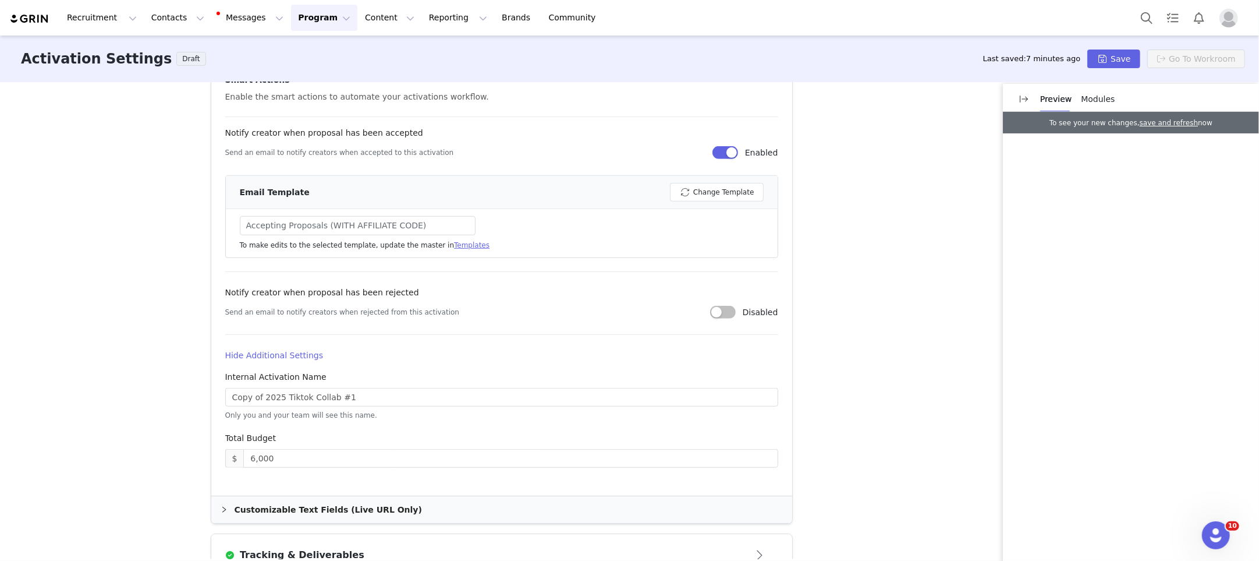
scroll to position [635, 0]
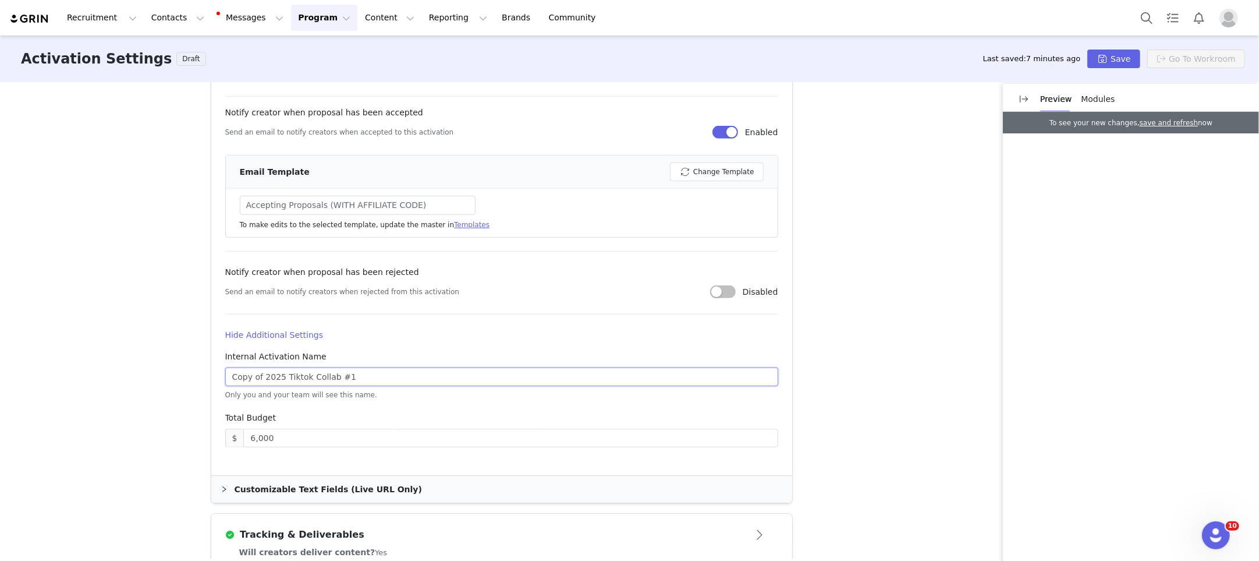
drag, startPoint x: 264, startPoint y: 373, endPoint x: 305, endPoint y: 373, distance: 40.2
click at [264, 373] on input "Copy of 2025 Tiktok Collab #1" at bounding box center [501, 376] width 553 height 19
drag, startPoint x: 344, startPoint y: 372, endPoint x: 376, endPoint y: 371, distance: 32.6
click at [376, 371] on input "AFFILIATE 2025 Tiktok Collab #1" at bounding box center [501, 376] width 553 height 19
drag, startPoint x: 272, startPoint y: 371, endPoint x: 279, endPoint y: 389, distance: 19.4
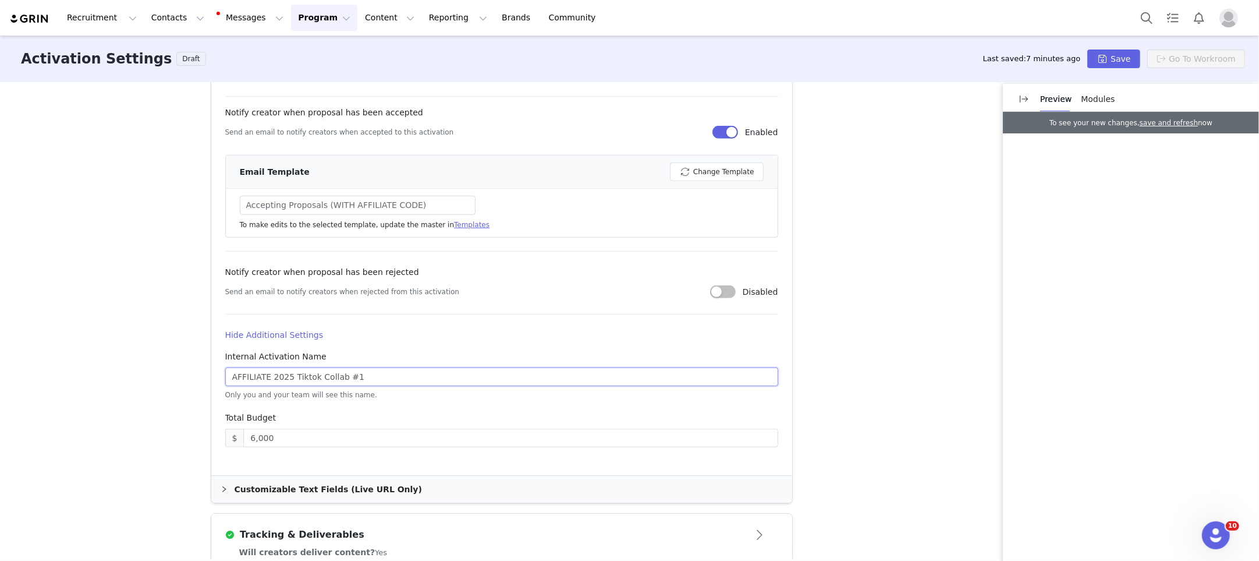
click at [271, 371] on input "AFFILIATE 2025 Tiktok Collab #1" at bounding box center [501, 376] width 553 height 19
type input "AFFILIATE V1 2025 Tiktok Collab #1"
drag, startPoint x: 158, startPoint y: 414, endPoint x: 244, endPoint y: 424, distance: 86.8
click at [159, 414] on div "Activation Type Ongoing activations do not have start and end dates. Content wi…" at bounding box center [629, 320] width 1259 height 477
click at [288, 438] on input "6,000" at bounding box center [510, 437] width 533 height 17
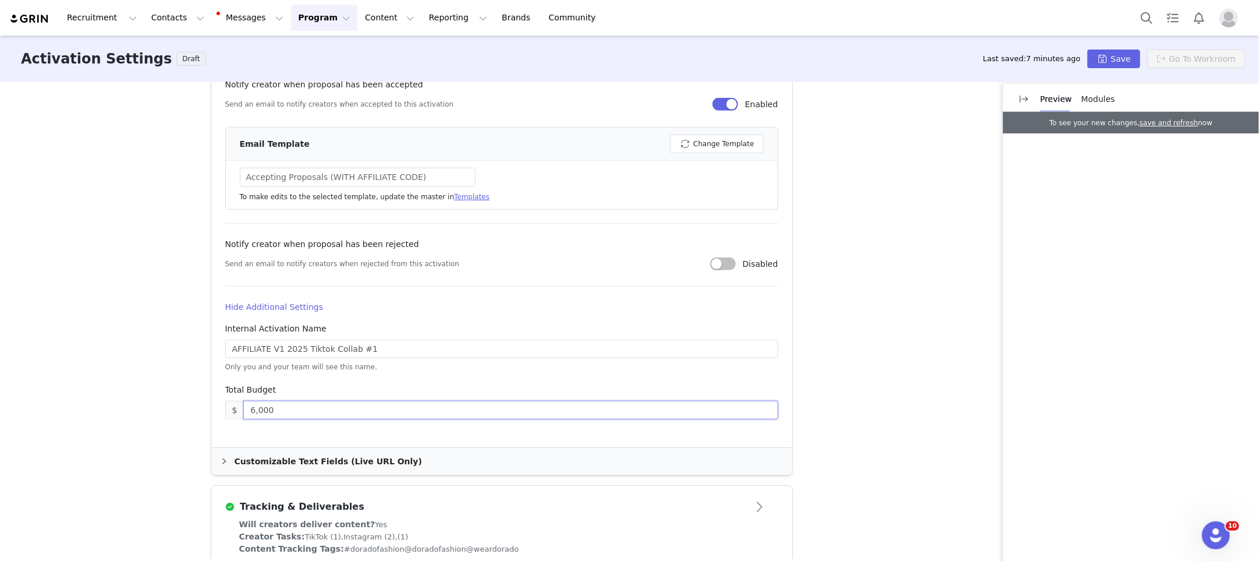
scroll to position [671, 0]
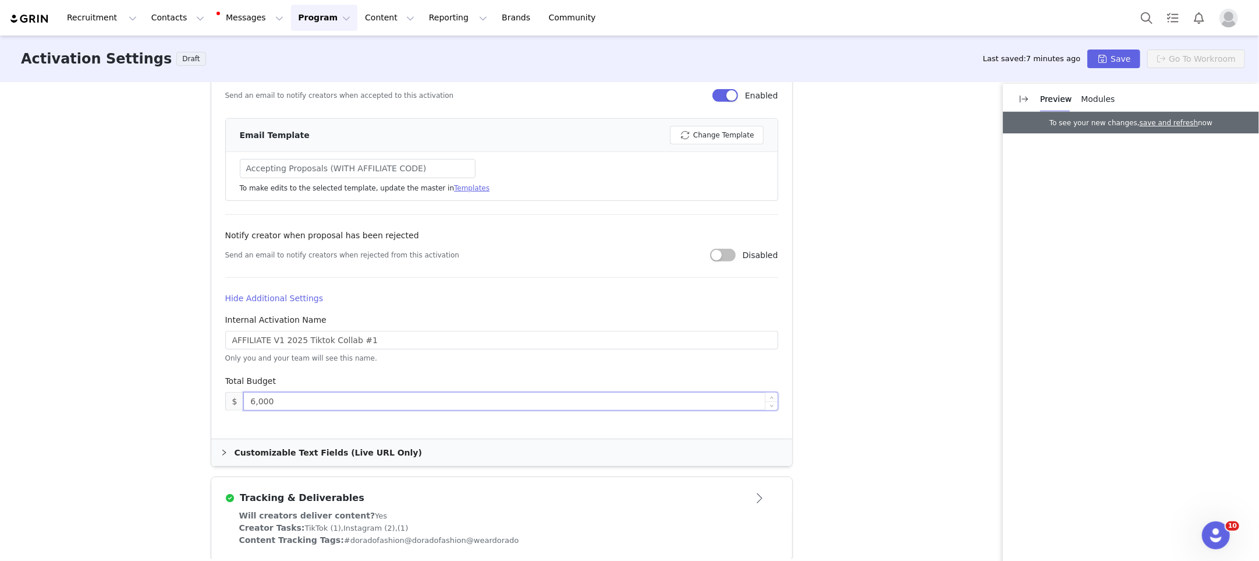
click at [251, 400] on input "6,000" at bounding box center [510, 400] width 533 height 17
click at [125, 395] on div "Activation Type Ongoing activations do not have start and end dates. Content wi…" at bounding box center [629, 320] width 1259 height 477
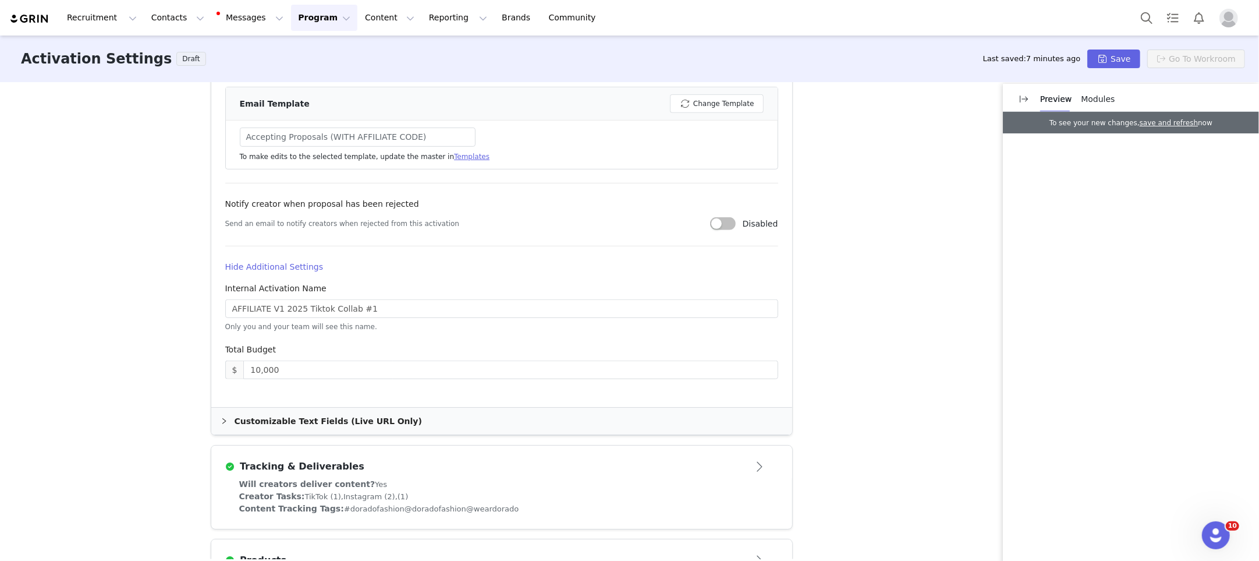
scroll to position [703, 0]
click at [287, 408] on div "Customizable Text Fields (Live URL Only)" at bounding box center [501, 420] width 581 height 27
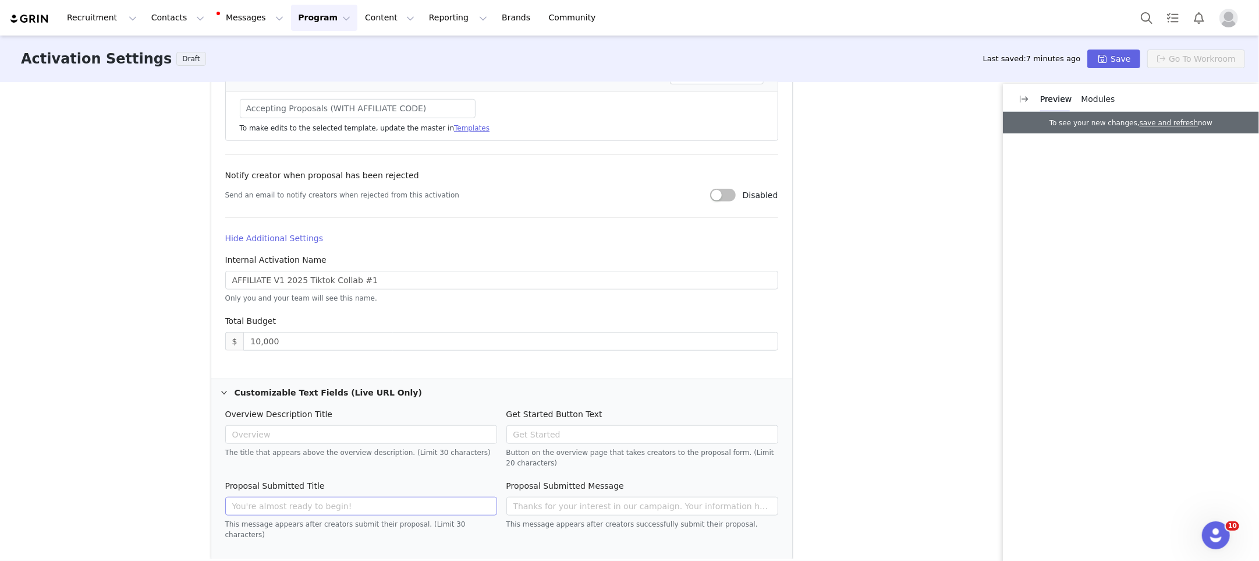
scroll to position [837, 0]
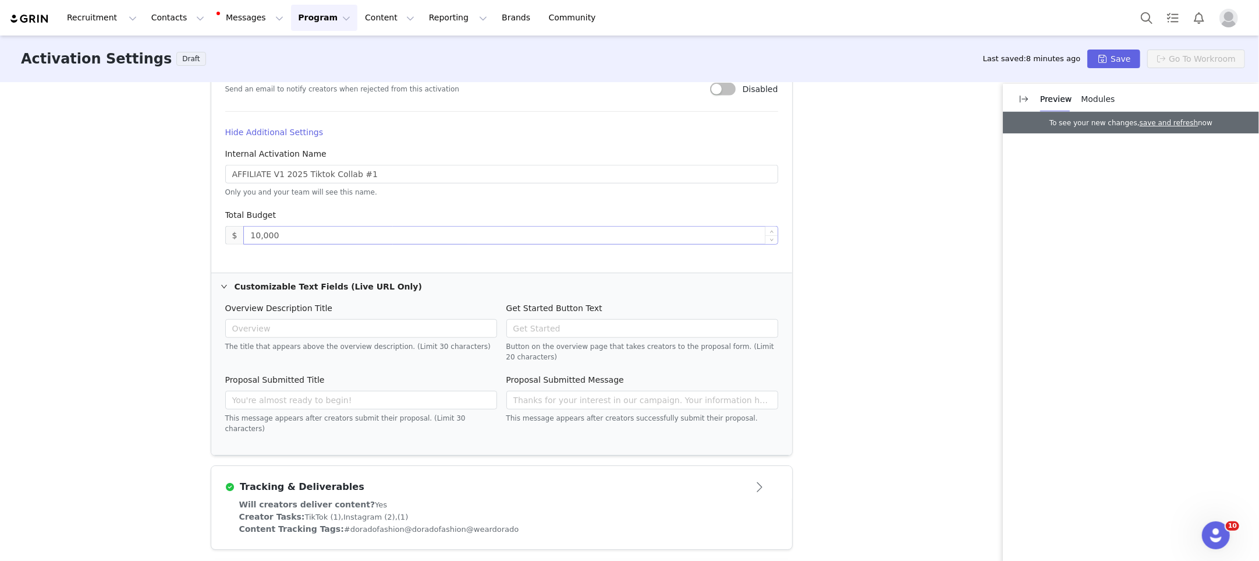
click at [264, 231] on input "10,000" at bounding box center [510, 235] width 533 height 17
type input "6,000"
click at [128, 333] on div "Activation Type Ongoing activations do not have start and end dates. Content wi…" at bounding box center [629, 320] width 1259 height 477
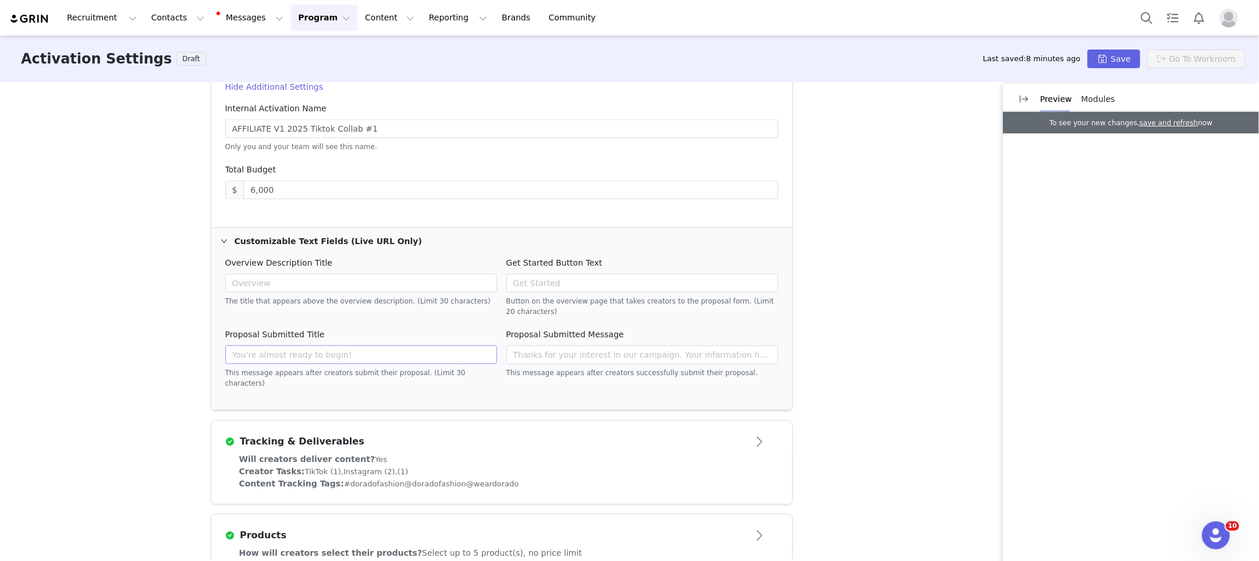
scroll to position [886, 0]
click at [613, 349] on input "text" at bounding box center [643, 351] width 272 height 19
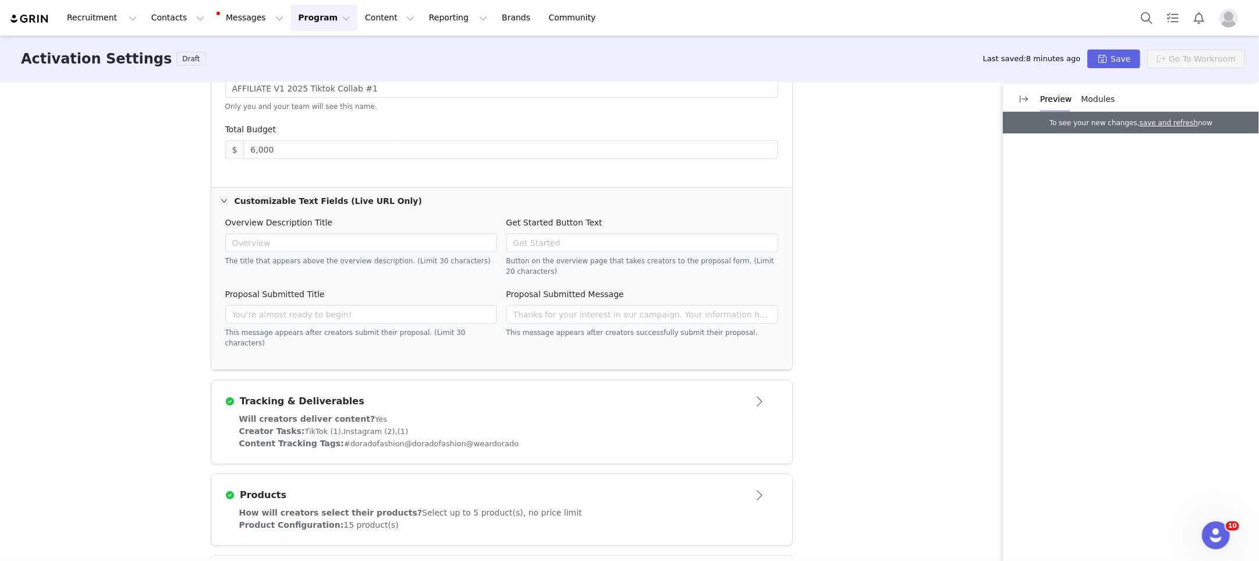
click at [765, 392] on button "Open module" at bounding box center [760, 401] width 36 height 19
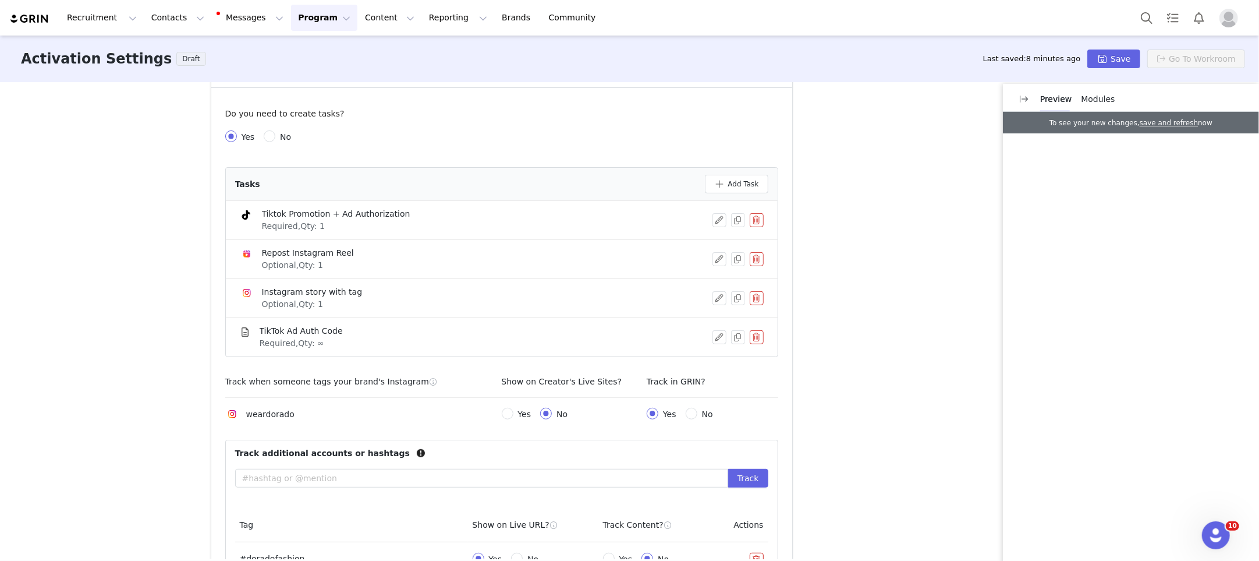
scroll to position [405, 0]
click at [720, 297] on button "button" at bounding box center [720, 296] width 14 height 14
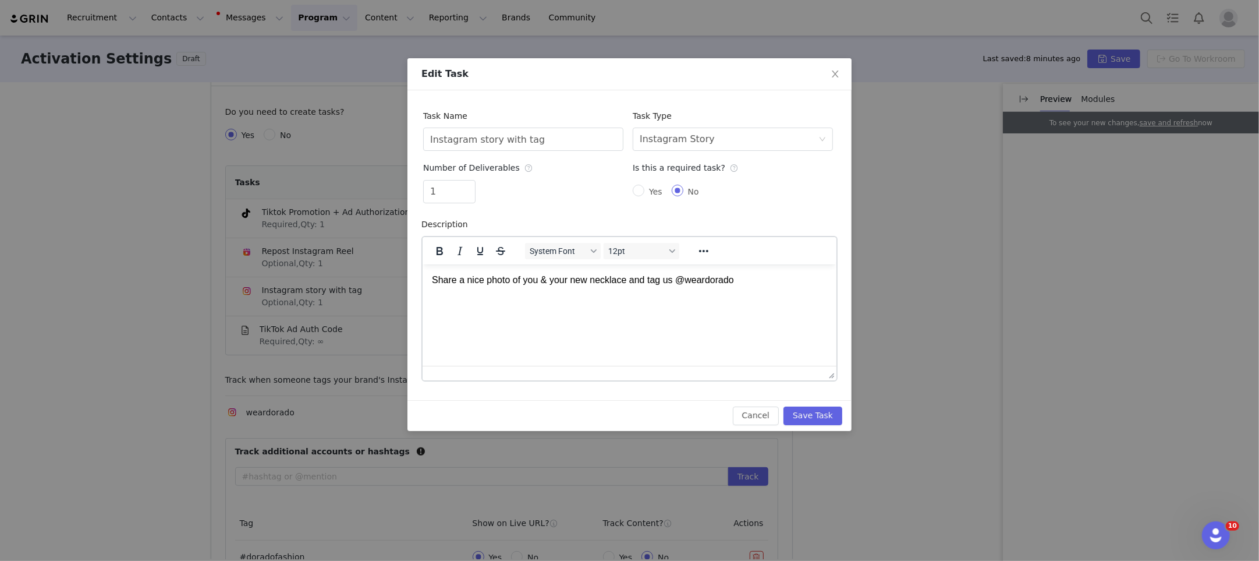
scroll to position [0, 0]
drag, startPoint x: 831, startPoint y: 73, endPoint x: 806, endPoint y: 85, distance: 27.3
click at [831, 73] on icon "icon: close" at bounding box center [835, 73] width 9 height 9
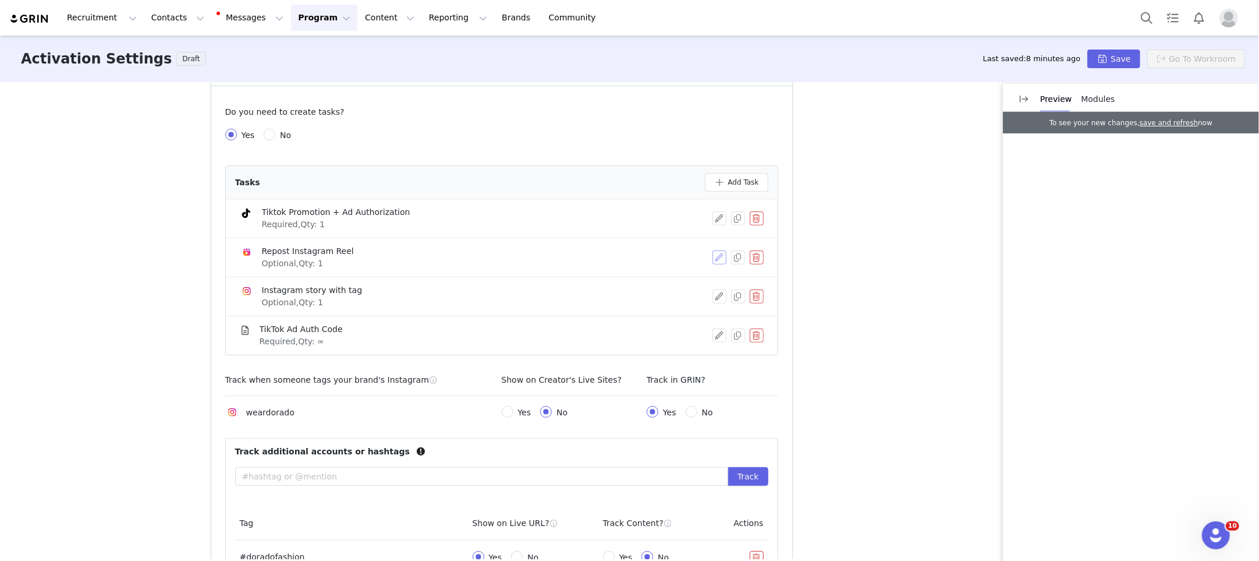
click at [721, 255] on button "button" at bounding box center [720, 257] width 14 height 14
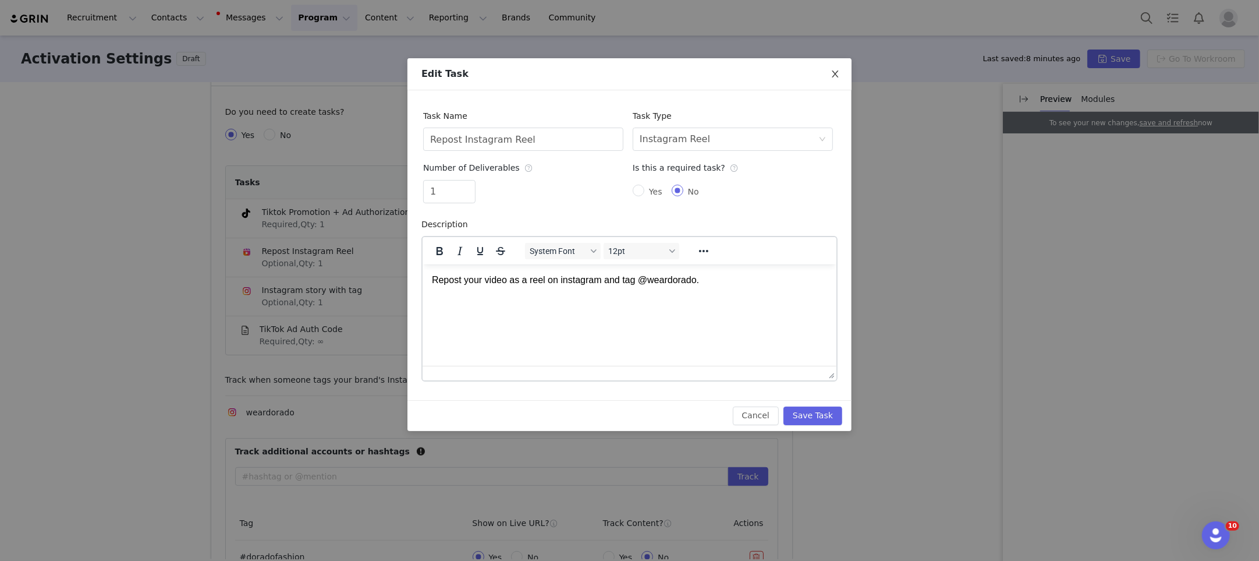
click at [838, 77] on icon "icon: close" at bounding box center [835, 73] width 6 height 7
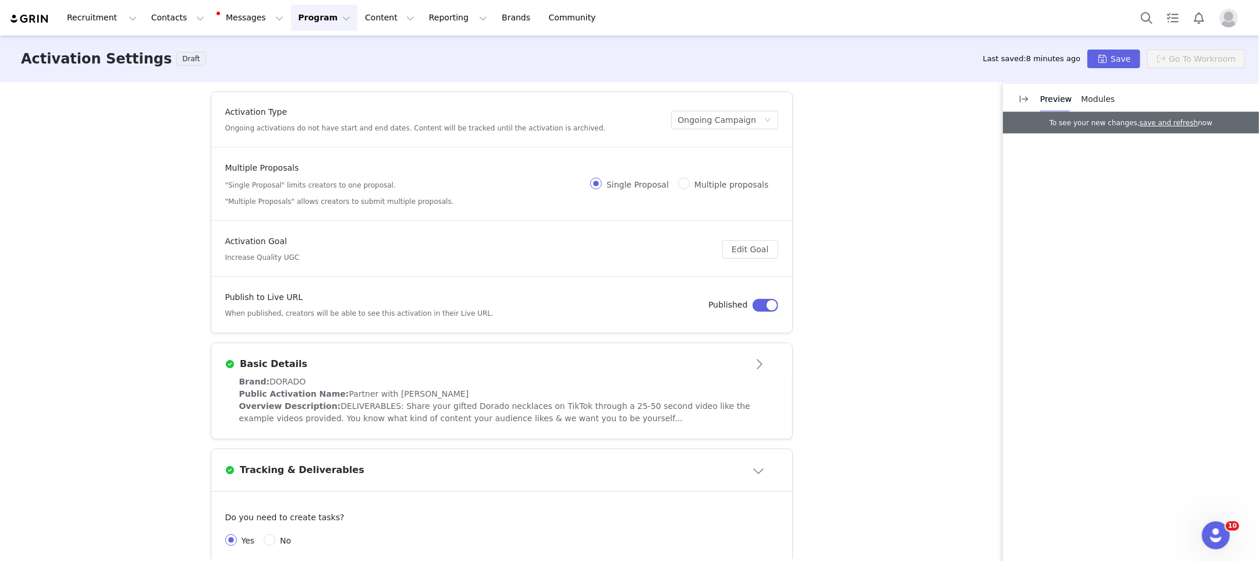
click at [767, 363] on button "Open module" at bounding box center [760, 364] width 36 height 19
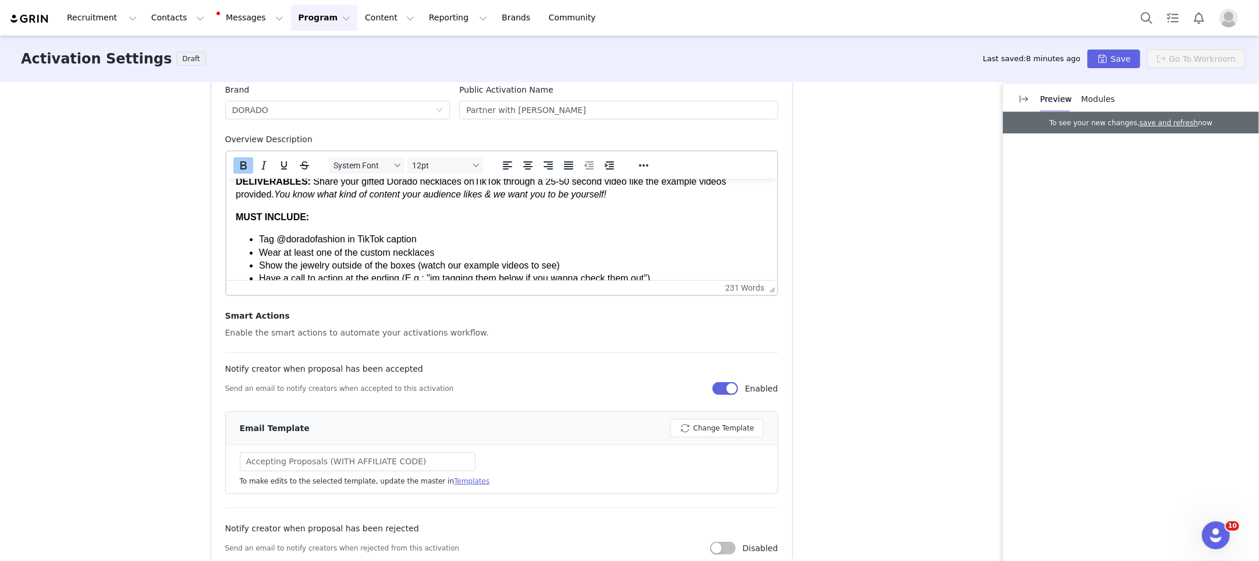
scroll to position [14, 0]
click at [434, 238] on li "Tag @doradofashion in TikTok caption" at bounding box center [513, 237] width 509 height 13
click at [426, 235] on span "Tag @doradofashion in TikTok caption (Our IG handle is weardorado" at bounding box center [400, 237] width 283 height 10
click at [542, 236] on span "Tag @doradofashion in TikTok caption (Our IG handle is weardorado" at bounding box center [400, 237] width 283 height 10
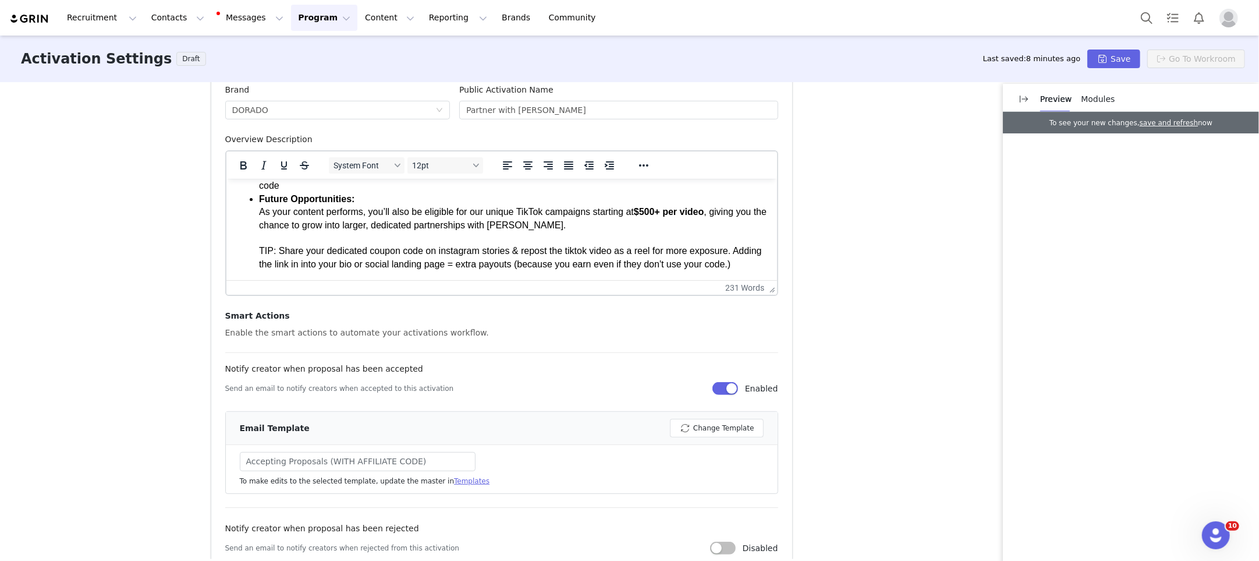
scroll to position [250, 0]
click at [394, 264] on li "Future Opportunities: As your content performs, you’ll also be eligible for our…" at bounding box center [513, 231] width 509 height 78
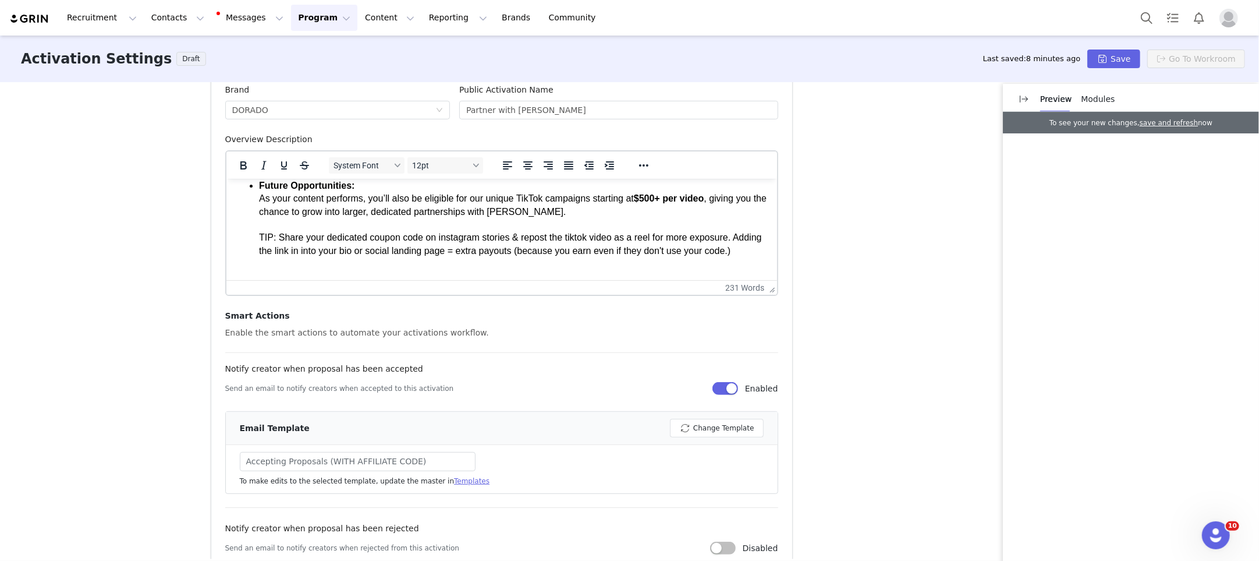
scroll to position [267, 0]
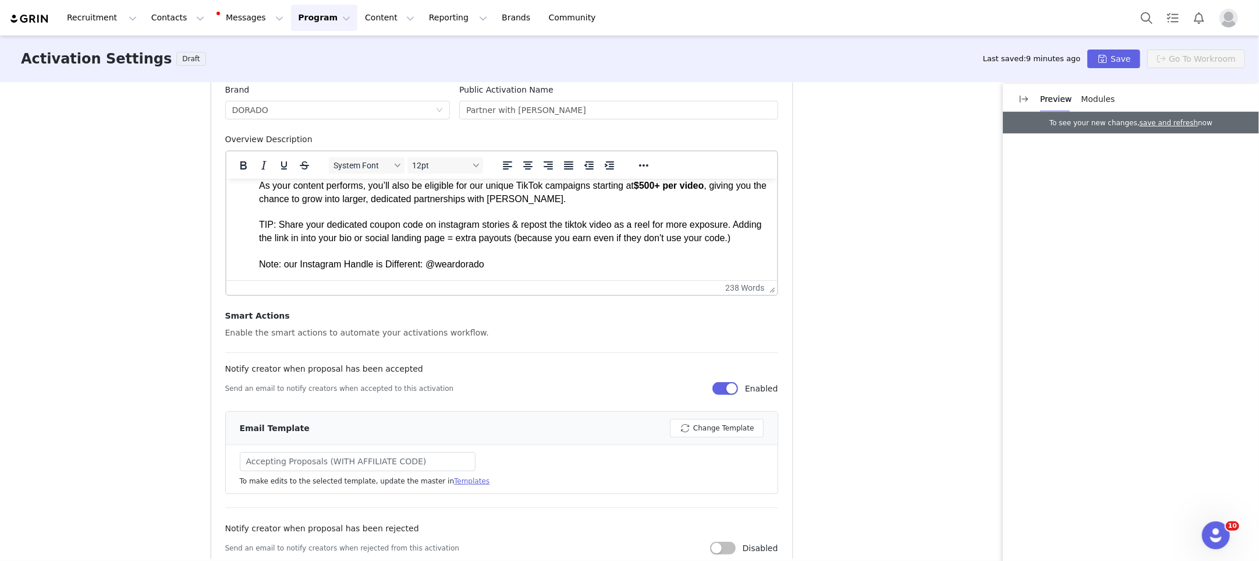
click at [287, 270] on li "Future Opportunities: As your content performs, you’ll also be eligible for our…" at bounding box center [513, 218] width 509 height 104
click at [430, 270] on li "Future Opportunities: As your content performs, you’ll also be eligible for our…" at bounding box center [513, 218] width 509 height 104
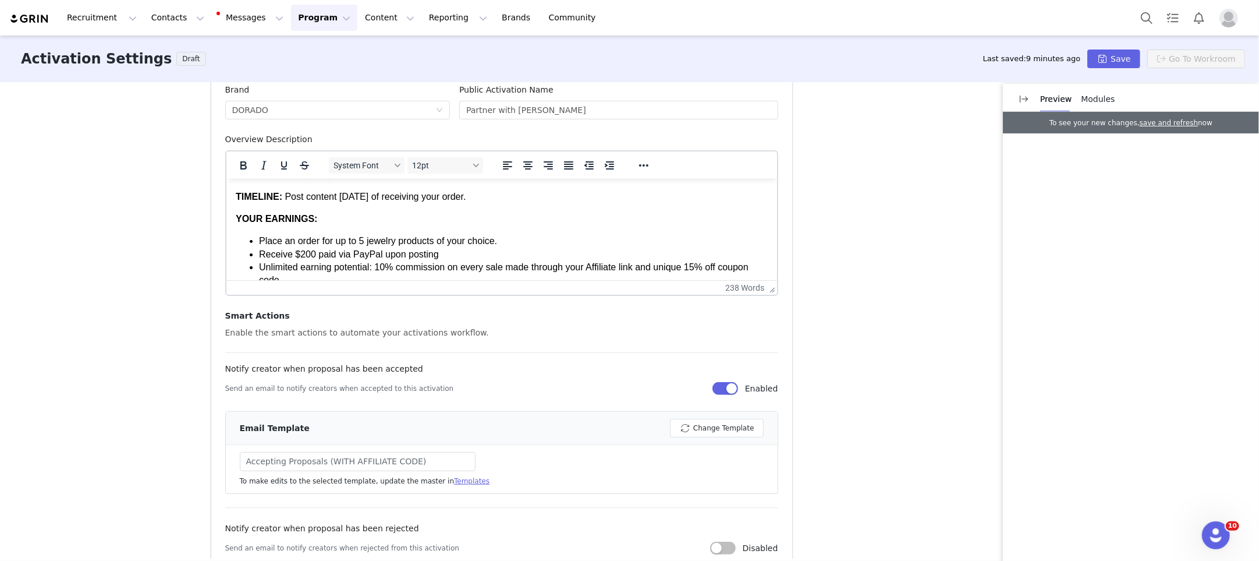
scroll to position [277, 0]
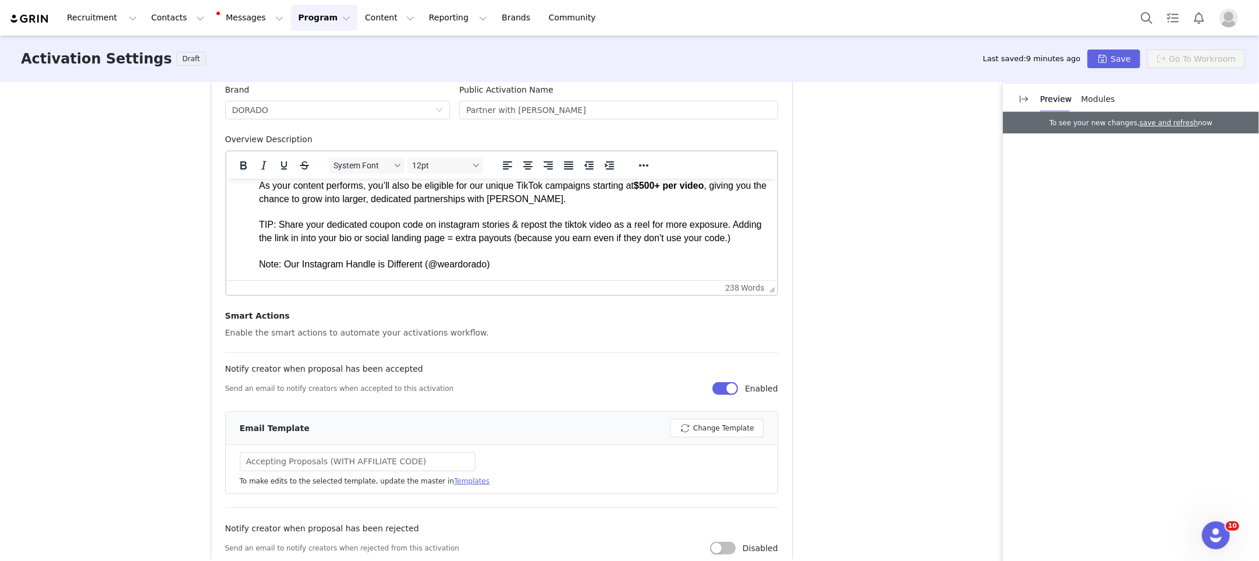
drag, startPoint x: 260, startPoint y: 263, endPoint x: 281, endPoint y: 268, distance: 21.0
click at [260, 263] on li "Future Opportunities: As your content performs, you’ll also be eligible for our…" at bounding box center [513, 218] width 509 height 104
click at [424, 264] on li "Future Opportunities: As your content performs, you’ll also be eligible for our…" at bounding box center [513, 218] width 509 height 104
drag, startPoint x: 427, startPoint y: 266, endPoint x: 426, endPoint y: 272, distance: 6.1
click at [427, 267] on li "Future Opportunities: As your content performs, you’ll also be eligible for our…" at bounding box center [513, 218] width 509 height 104
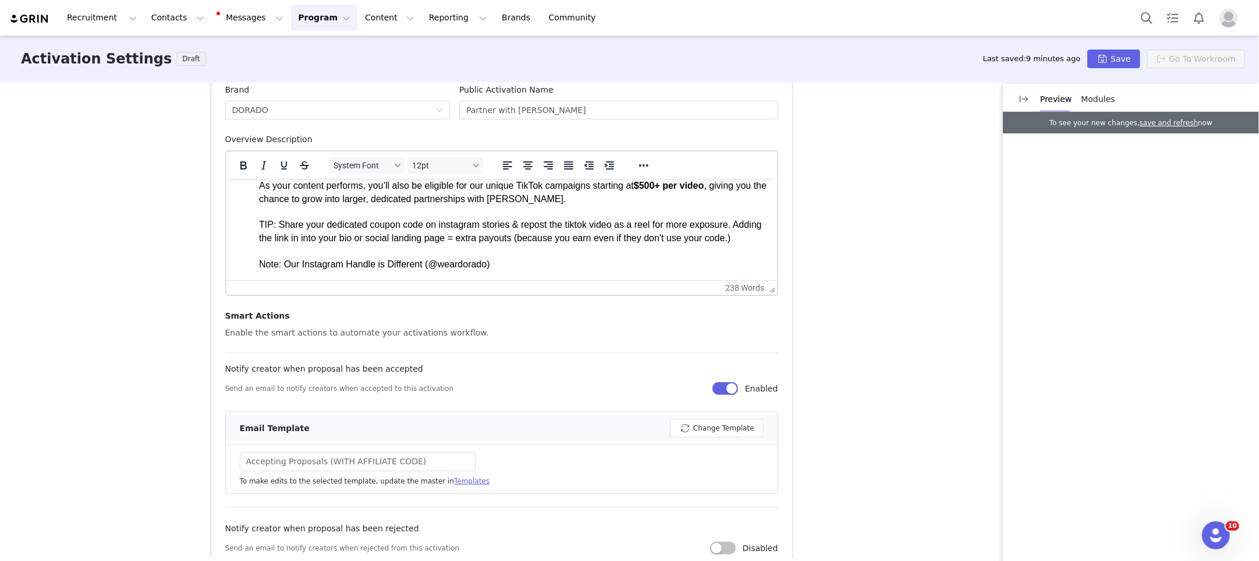
click at [512, 263] on li "Future Opportunities: As your content performs, you’ll also be eligible for our…" at bounding box center [513, 218] width 509 height 104
click at [350, 264] on li "Future Opportunities: As your content performs, you’ll also be eligible for our…" at bounding box center [513, 218] width 509 height 104
click at [352, 262] on li "Future Opportunities: As your content performs, you’ll also be eligible for our…" at bounding box center [513, 218] width 509 height 104
click at [484, 268] on li "Future Opportunities: As your content performs, you’ll also be eligible for our…" at bounding box center [513, 218] width 509 height 104
drag, startPoint x: 502, startPoint y: 267, endPoint x: 496, endPoint y: 268, distance: 6.1
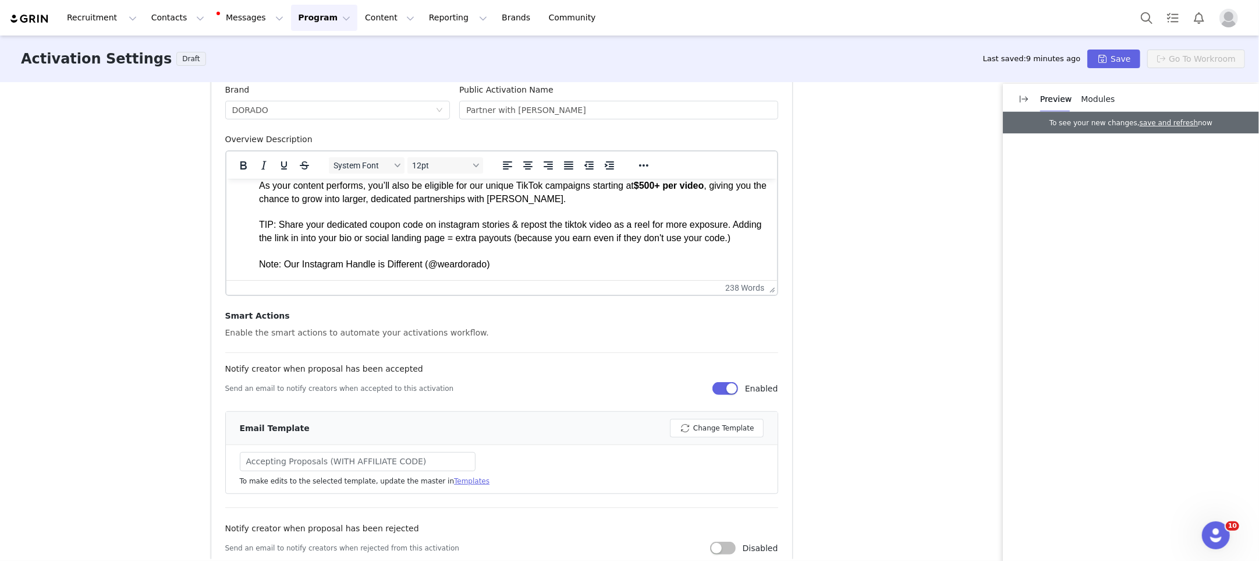
click at [502, 267] on li "Future Opportunities: As your content performs, you’ll also be eligible for our…" at bounding box center [513, 218] width 509 height 104
click at [399, 263] on li "Future Opportunities: As your content performs, you’ll also be eligible for our…" at bounding box center [513, 218] width 509 height 104
click at [392, 264] on li "Future Opportunities: As your content performs, you’ll also be eligible for our…" at bounding box center [513, 218] width 509 height 104
drag, startPoint x: 339, startPoint y: 268, endPoint x: 498, endPoint y: 266, distance: 159.0
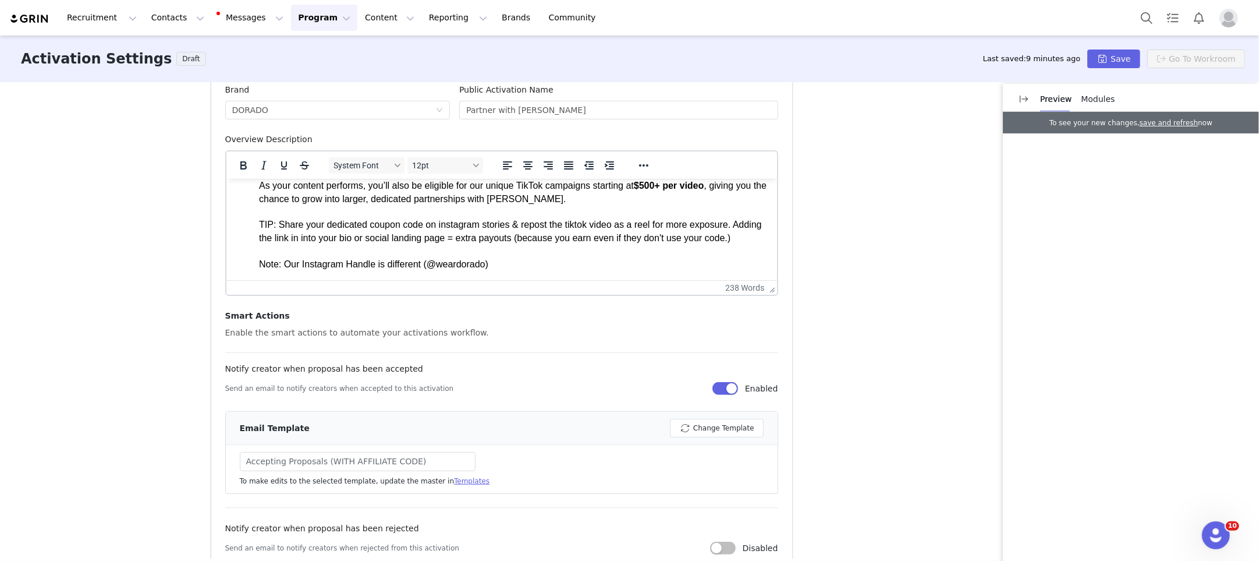
click at [496, 266] on li "Future Opportunities: As your content performs, you’ll also be eligible for our…" at bounding box center [513, 218] width 509 height 104
click at [502, 263] on li "Future Opportunities: As your content performs, you’ll also be eligible for our…" at bounding box center [513, 218] width 509 height 104
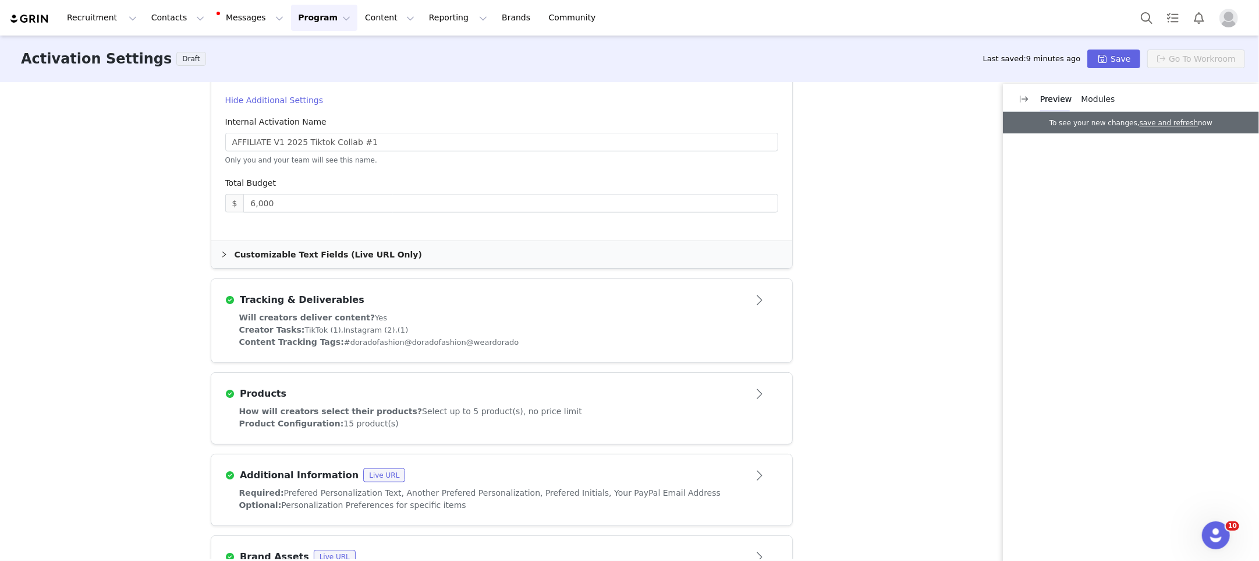
scroll to position [864, 0]
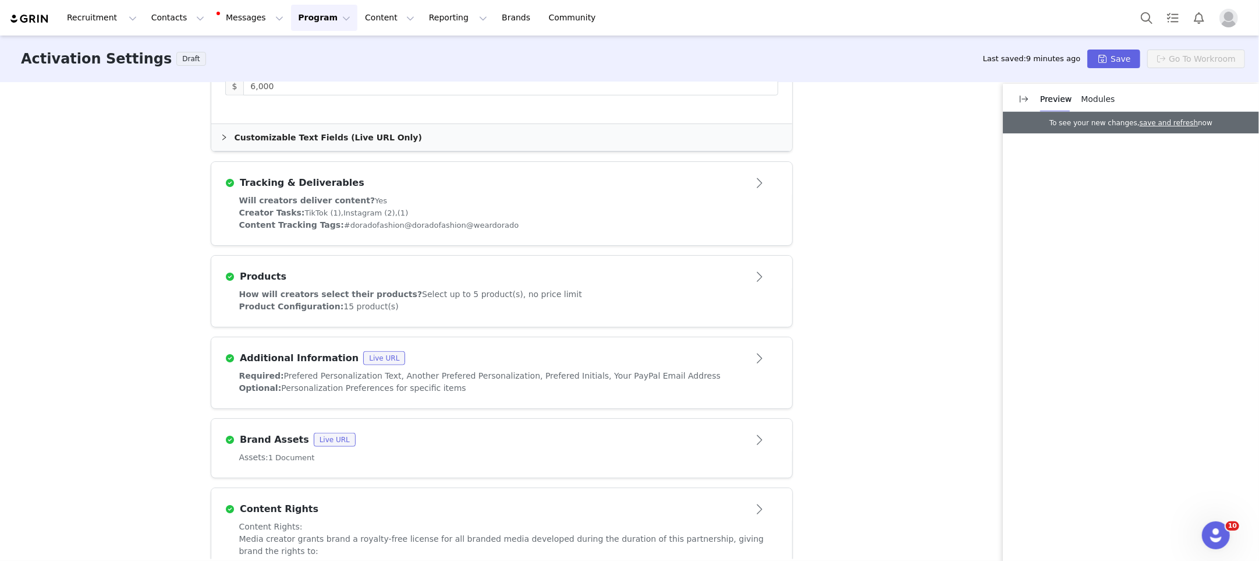
click at [629, 278] on div "Products" at bounding box center [482, 277] width 515 height 14
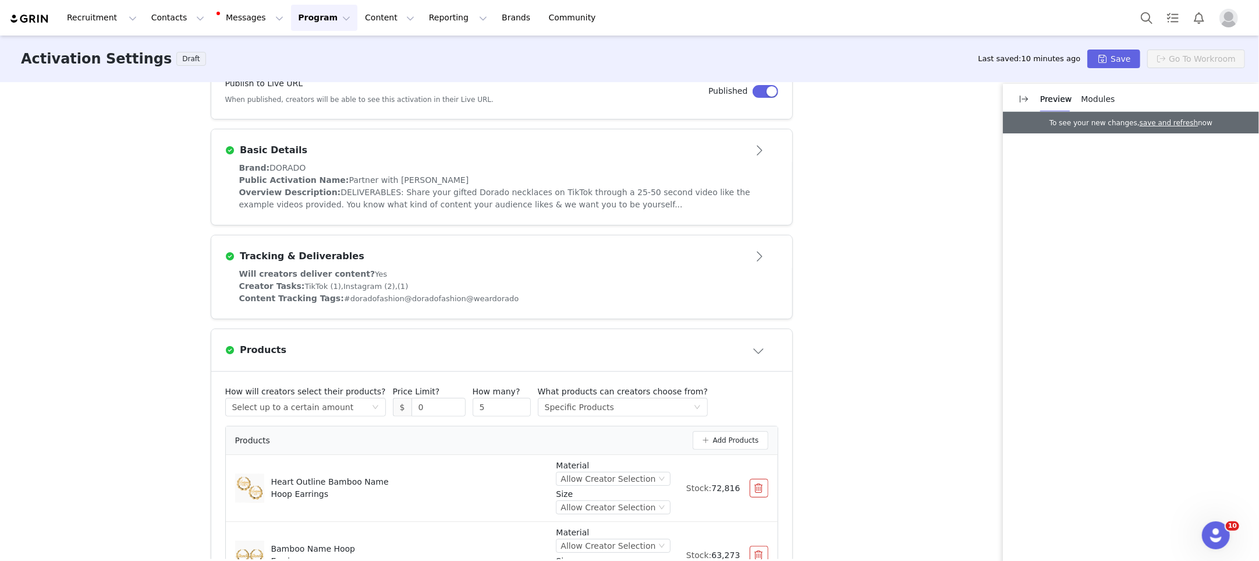
scroll to position [214, 0]
click at [636, 186] on div "Overview Description: DELIVERABLES: Share your gifted Dorado necklaces on TikTo…" at bounding box center [501, 198] width 525 height 24
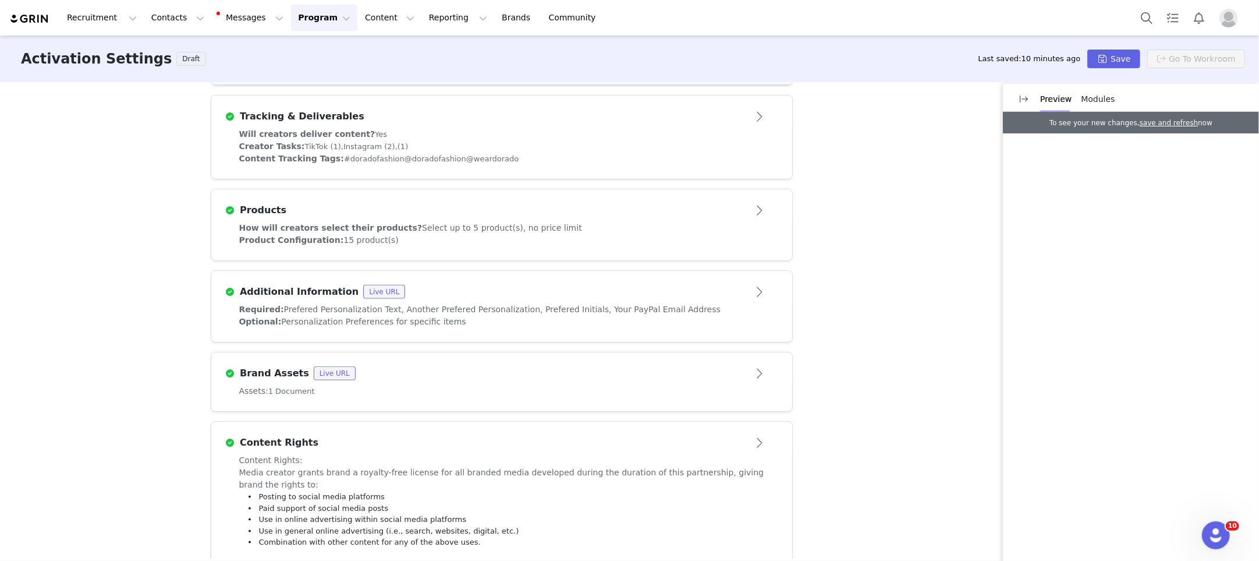
scroll to position [1060, 0]
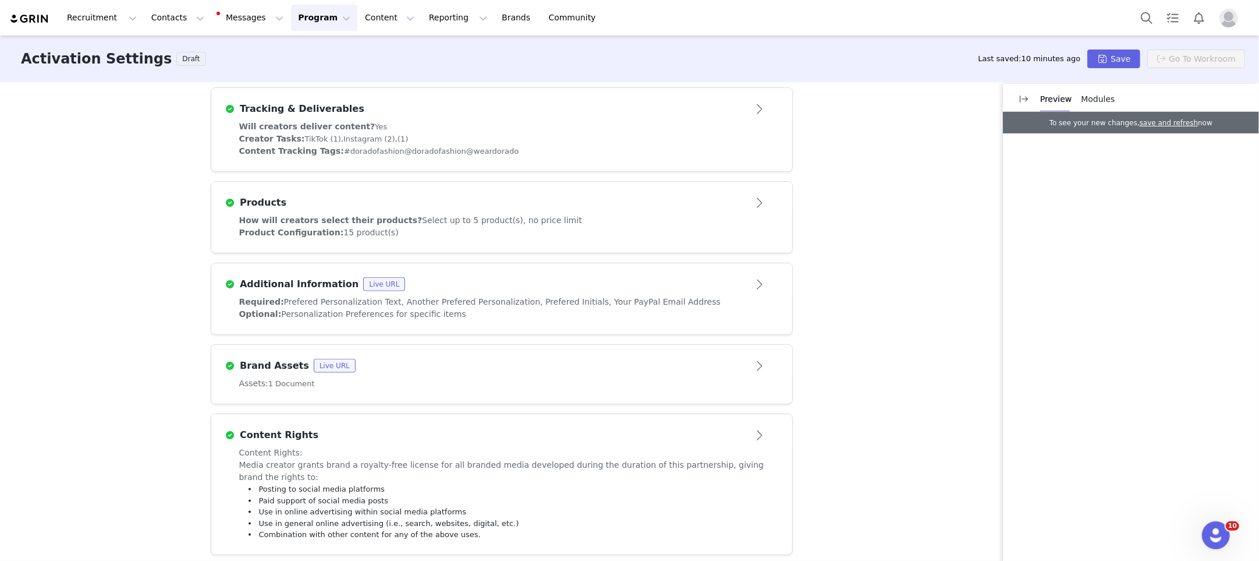
click at [751, 203] on button "Open module" at bounding box center [760, 202] width 36 height 19
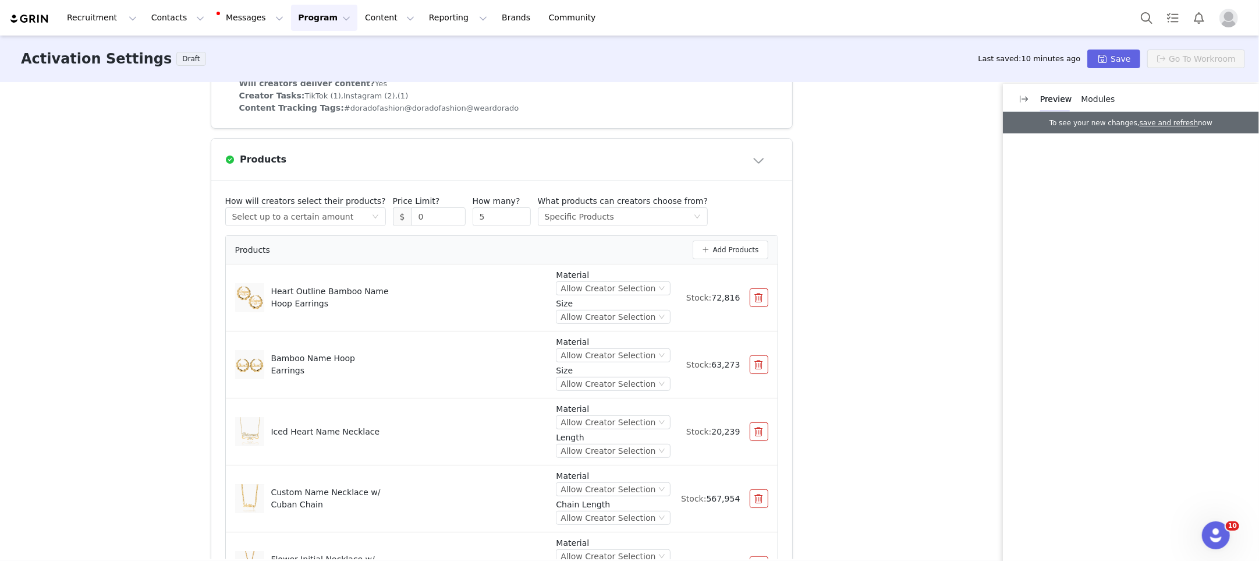
scroll to position [395, 0]
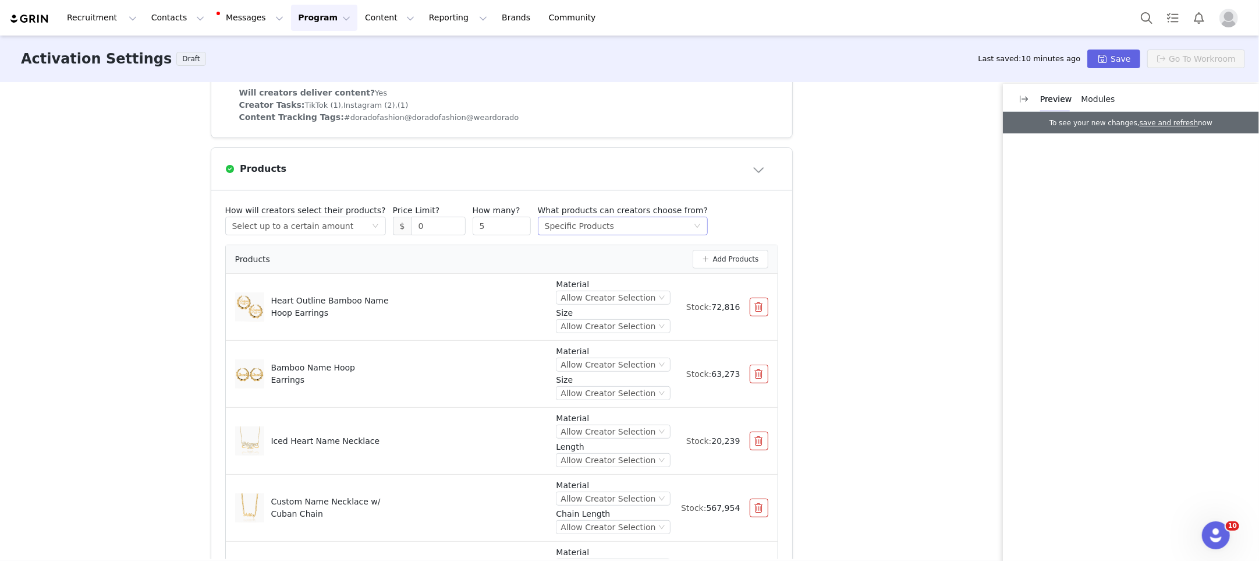
click at [587, 222] on div "Specific Products" at bounding box center [579, 225] width 69 height 17
click at [731, 252] on button "Add Products" at bounding box center [731, 259] width 76 height 19
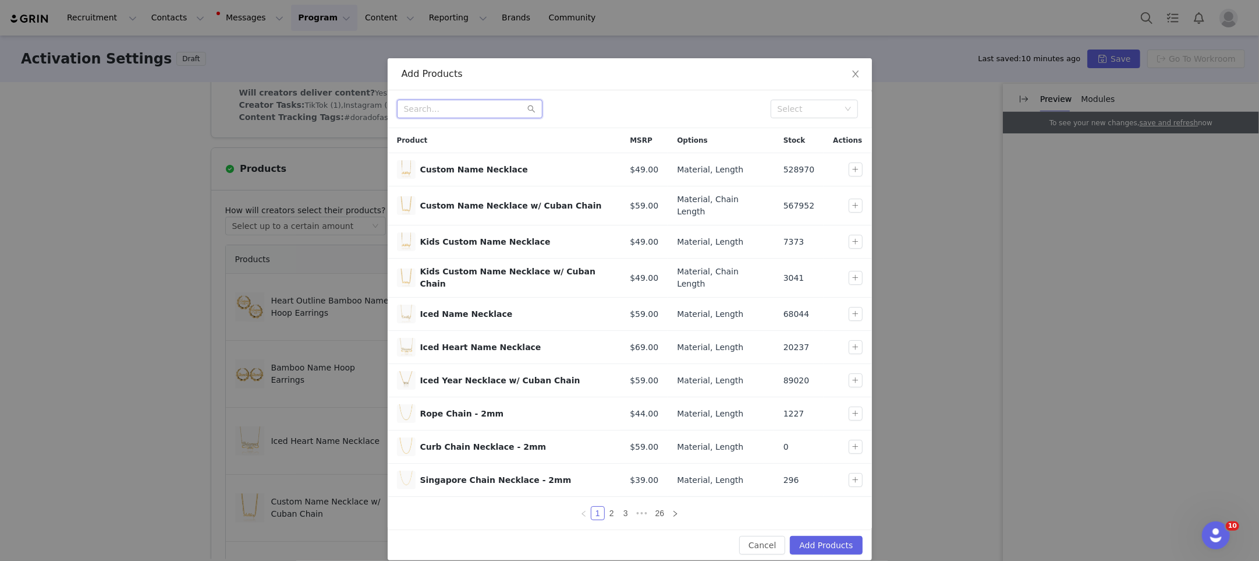
click at [465, 107] on input "text" at bounding box center [470, 109] width 146 height 19
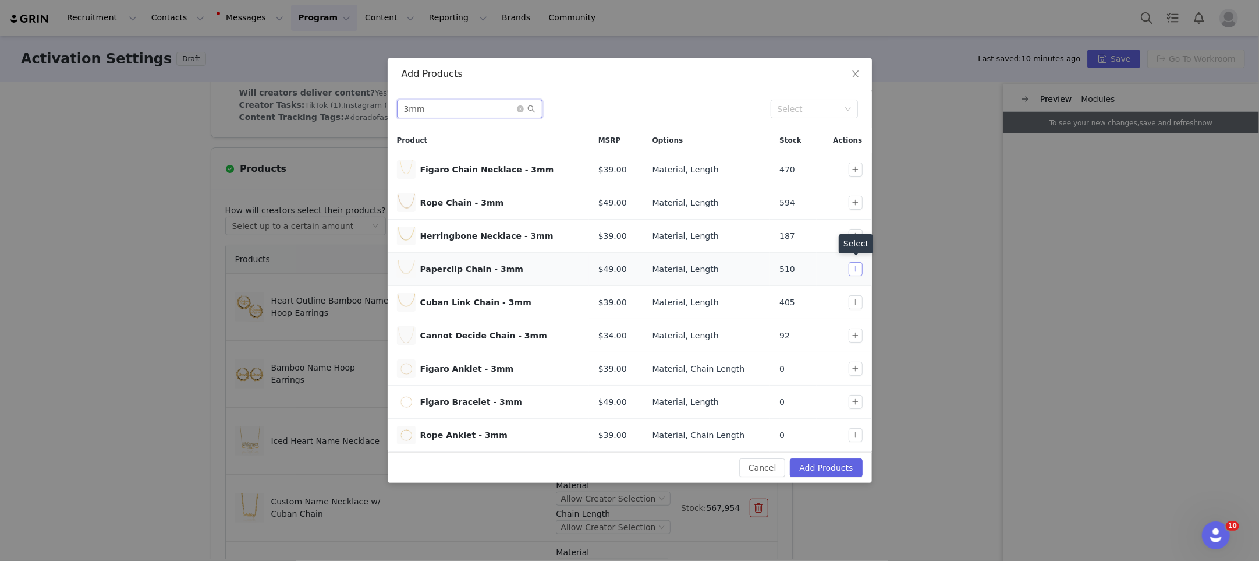
type input "3mm"
click at [858, 270] on button "button" at bounding box center [856, 269] width 14 height 14
click at [855, 302] on button "button" at bounding box center [856, 302] width 14 height 14
click at [476, 102] on input "3mm" at bounding box center [470, 109] width 146 height 19
click at [475, 103] on input "3mm" at bounding box center [470, 109] width 146 height 19
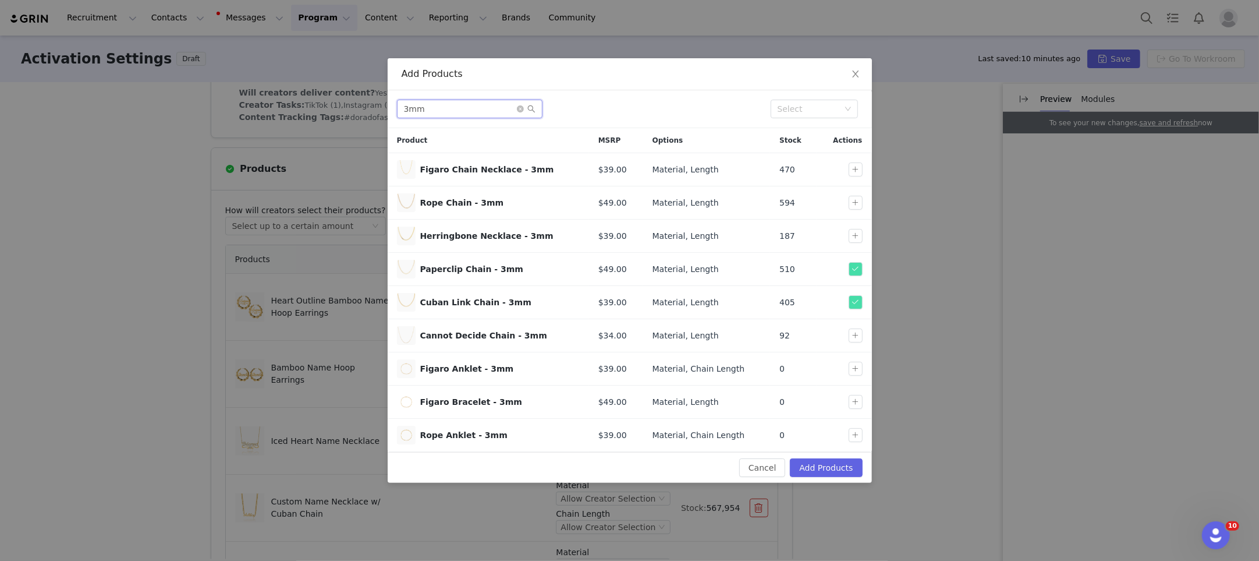
click at [443, 104] on input "3mm" at bounding box center [470, 109] width 146 height 19
click at [857, 170] on button "button" at bounding box center [856, 169] width 14 height 14
click at [462, 109] on input "3mm" at bounding box center [470, 109] width 146 height 19
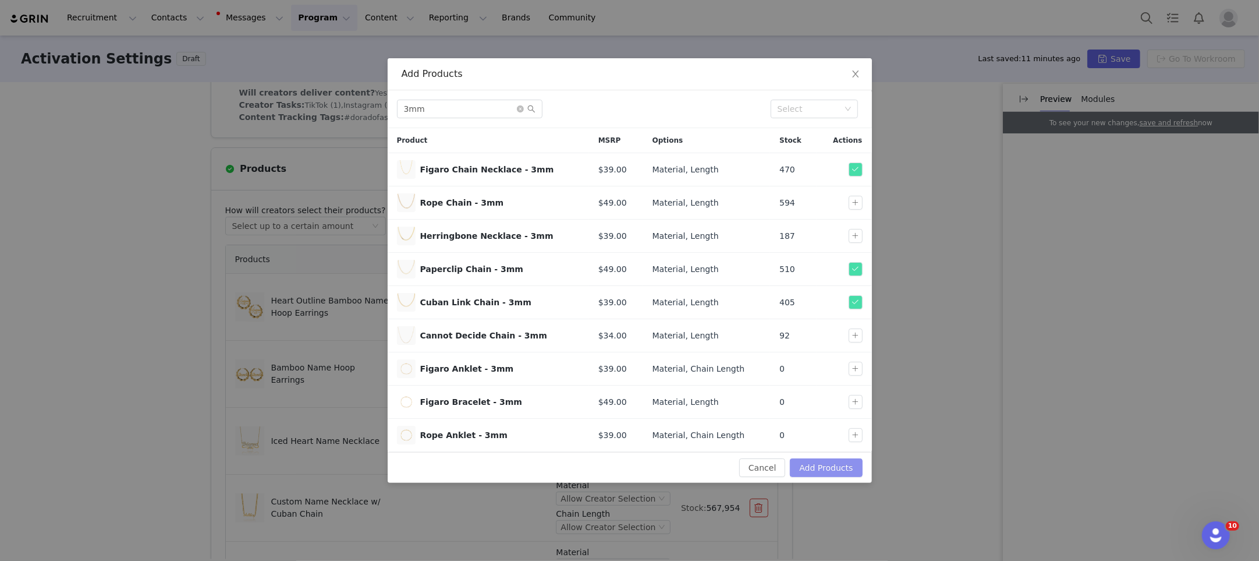
click at [841, 464] on button "Add Products" at bounding box center [826, 467] width 72 height 19
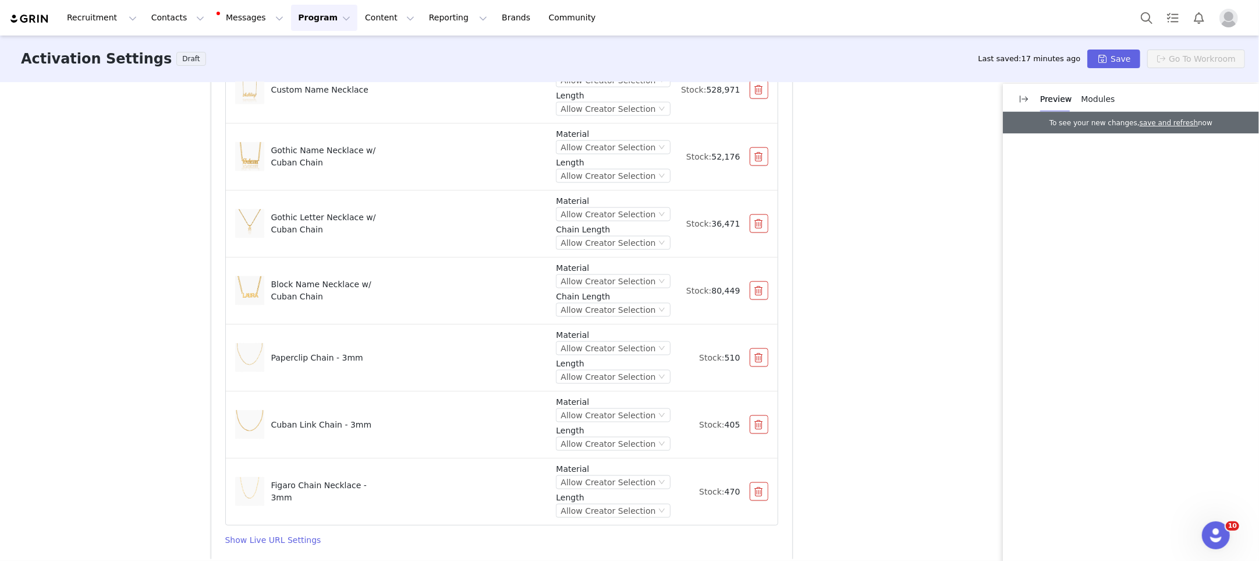
scroll to position [1431, 0]
click at [660, 348] on icon "icon: down" at bounding box center [662, 351] width 7 height 7
click at [623, 385] on li "18K Gold over Sterling Silver" at bounding box center [618, 383] width 107 height 19
click at [652, 346] on div "18K Gold over Sterling Silver" at bounding box center [598, 351] width 118 height 13
click at [608, 399] on li "Sterling Silver" at bounding box center [607, 401] width 126 height 19
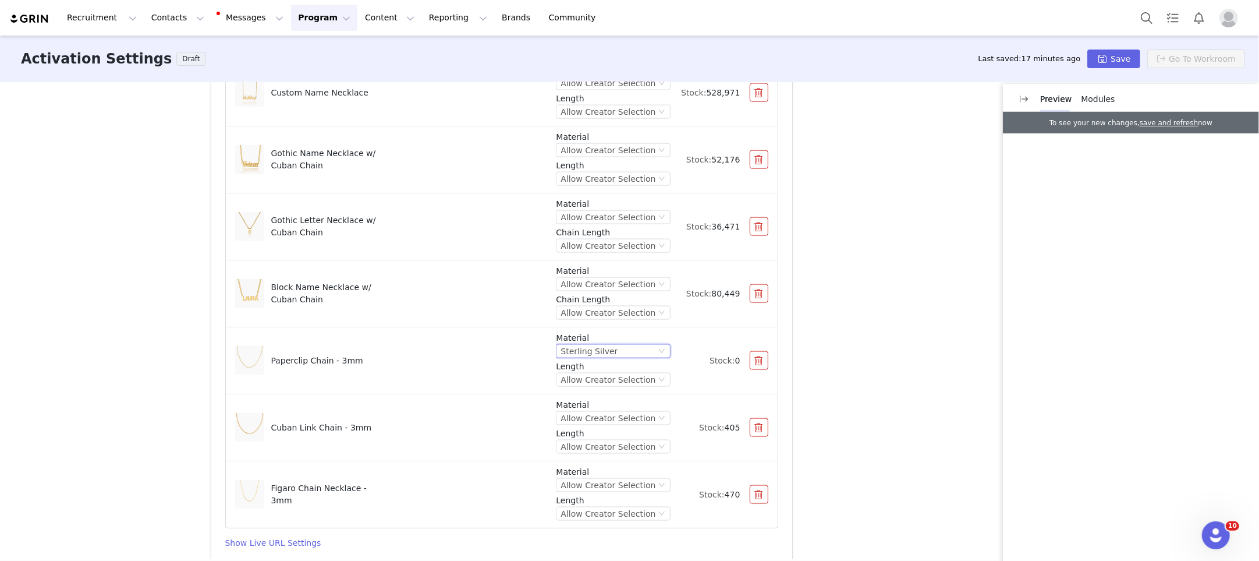
click at [651, 346] on div "Sterling Silver" at bounding box center [608, 351] width 95 height 13
click at [612, 421] on li "18K Gold Plated" at bounding box center [618, 420] width 107 height 19
click at [647, 412] on div "Allow Creator Selection" at bounding box center [608, 418] width 95 height 13
click at [613, 484] on li "18K Gold Plated" at bounding box center [618, 487] width 107 height 19
click at [630, 480] on div "Allow Creator Selection" at bounding box center [608, 485] width 95 height 13
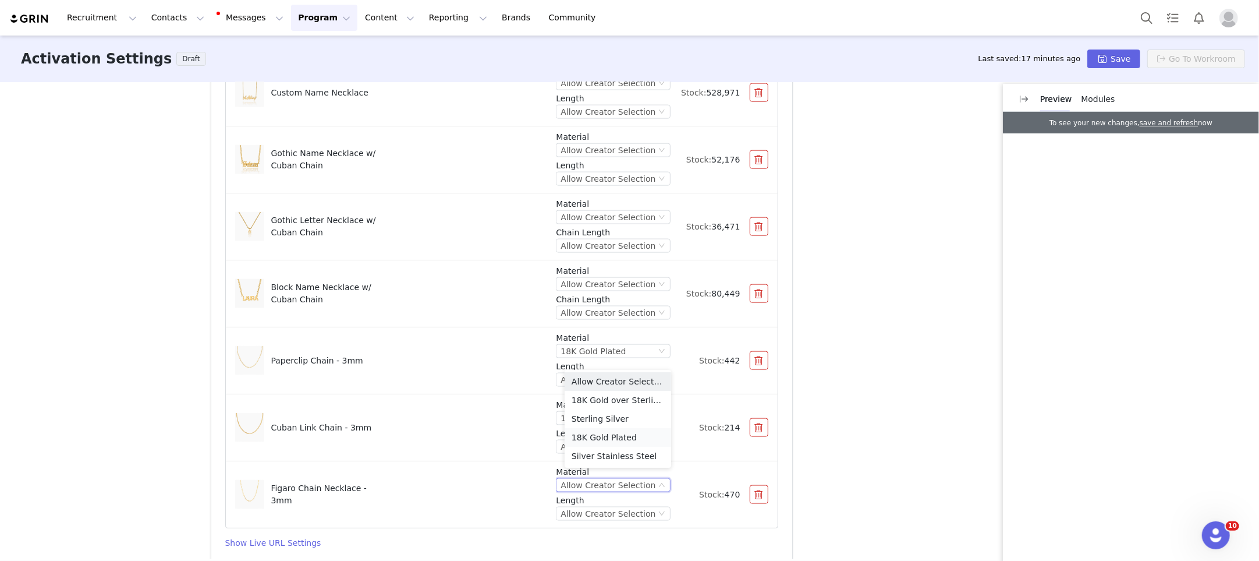
click at [625, 440] on li "18K Gold Plated" at bounding box center [618, 437] width 107 height 19
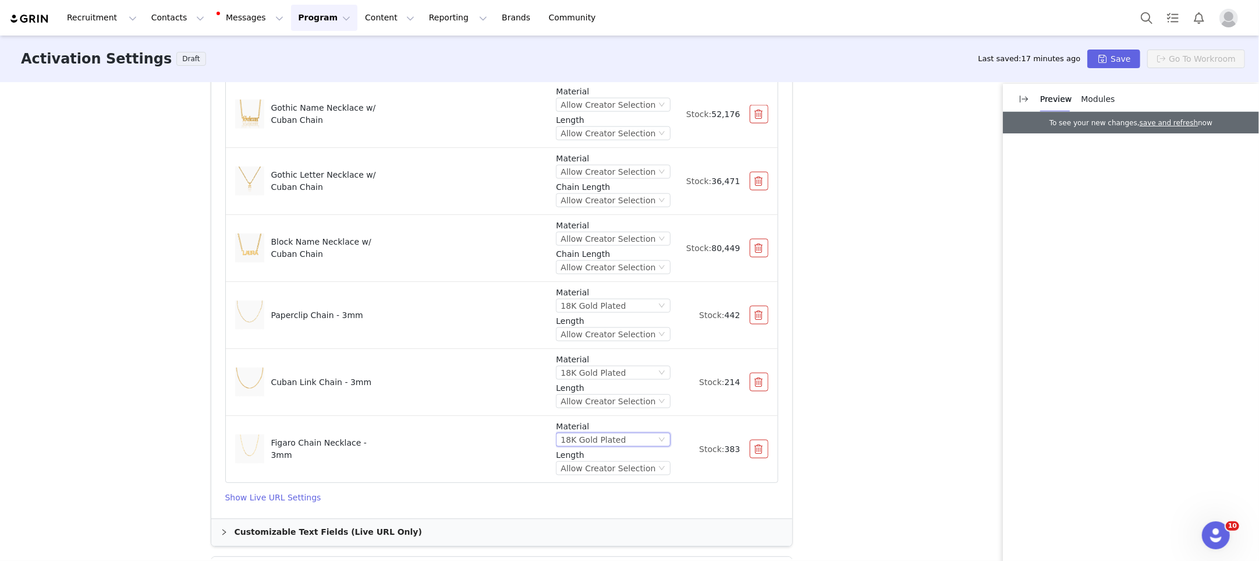
scroll to position [1418, 0]
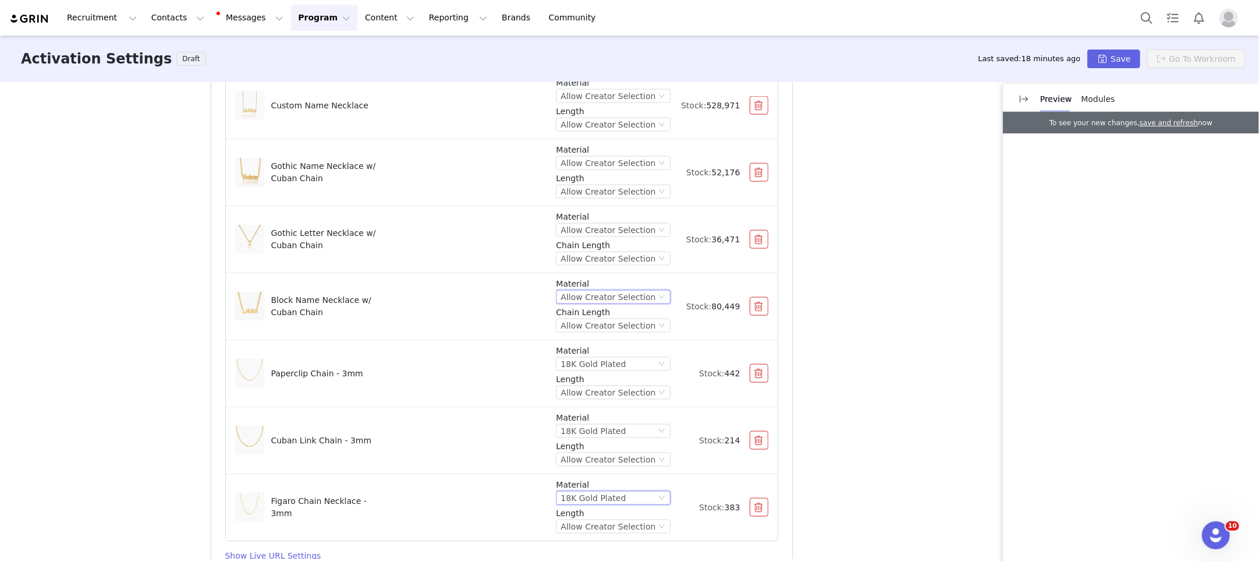
click at [601, 295] on div "Allow Creator Selection" at bounding box center [608, 297] width 95 height 13
click at [540, 306] on div "Block Name Necklace w/ Cuban Chain" at bounding box center [391, 306] width 312 height 29
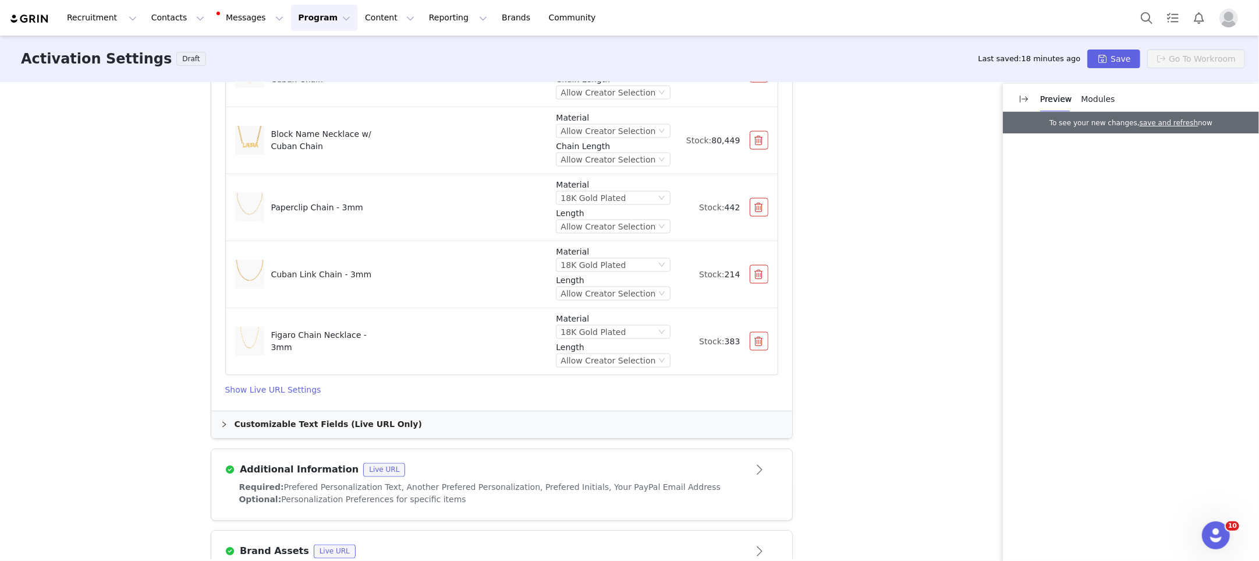
scroll to position [1579, 0]
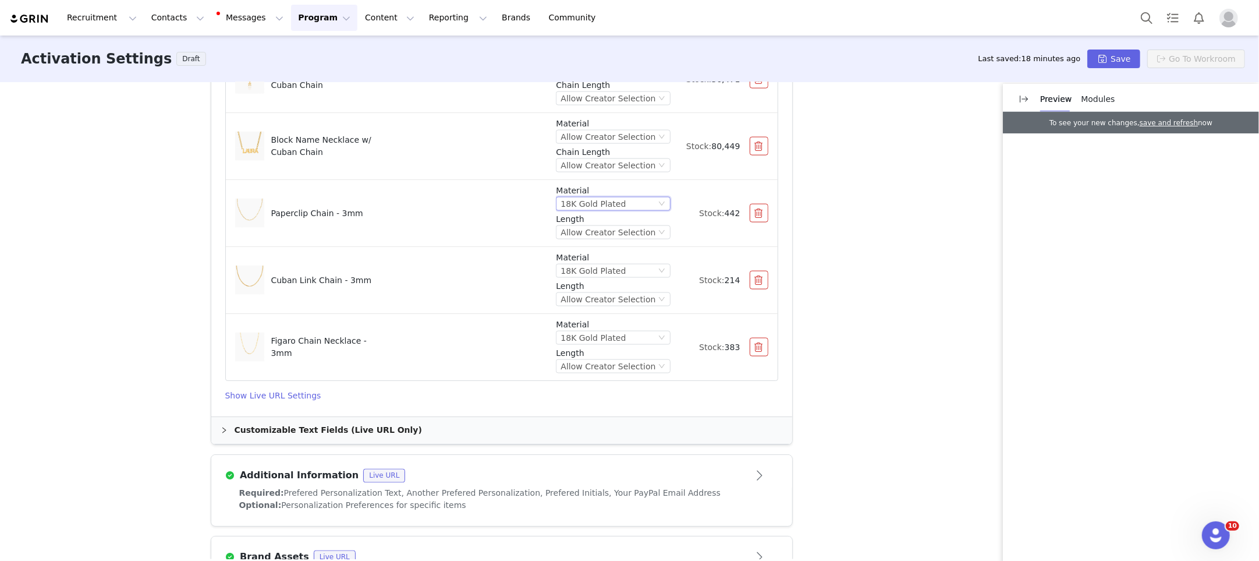
click at [636, 197] on div "18K Gold Plated" at bounding box center [608, 203] width 95 height 13
click at [617, 215] on li "Allow Creator Selection" at bounding box center [618, 217] width 107 height 19
click at [615, 227] on div "Allow Creator Selection" at bounding box center [608, 232] width 95 height 13
click at [521, 231] on div "Paperclip Chain - 3mm Material Allow Creator Selection Length Allow Creator Sel…" at bounding box center [501, 213] width 533 height 57
click at [619, 266] on div "18K Gold Plated" at bounding box center [593, 270] width 65 height 13
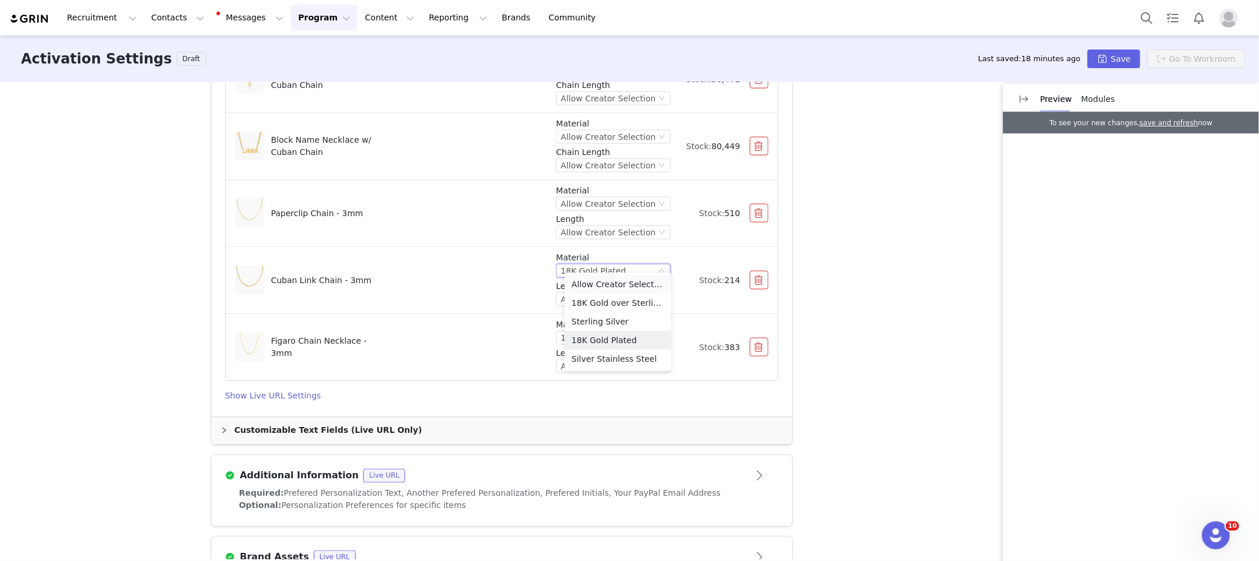
click at [601, 283] on li "Allow Creator Selection" at bounding box center [618, 284] width 107 height 19
click at [610, 331] on div "18K Gold Plated" at bounding box center [593, 337] width 65 height 13
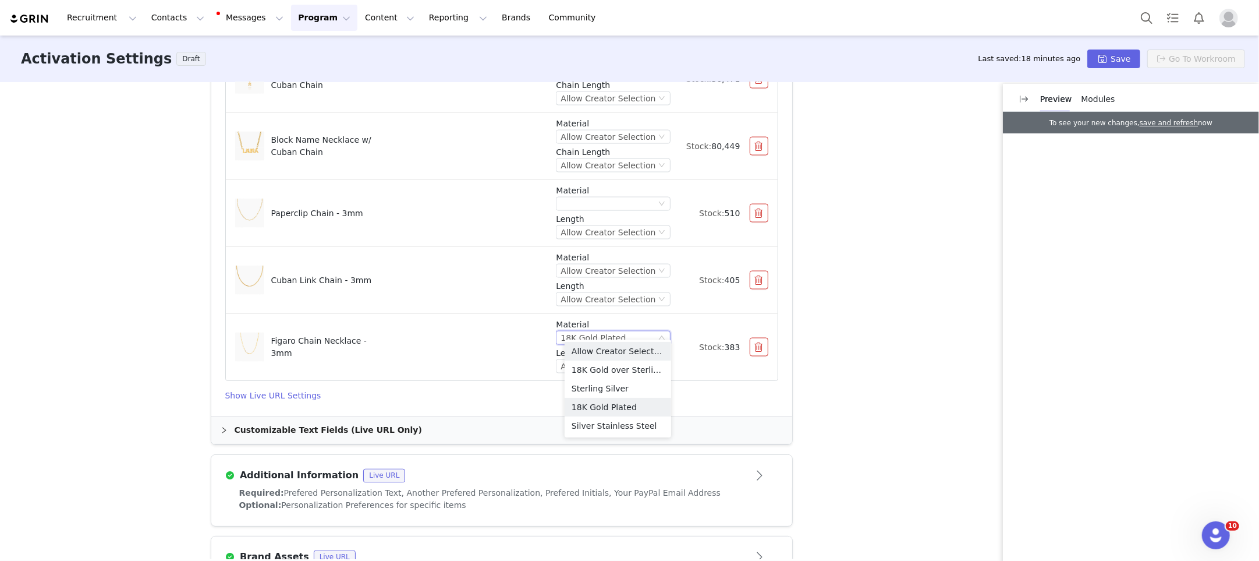
drag, startPoint x: 592, startPoint y: 349, endPoint x: 586, endPoint y: 346, distance: 7.0
click at [593, 349] on li "Allow Creator Selection" at bounding box center [618, 351] width 107 height 19
click at [596, 265] on div at bounding box center [608, 270] width 95 height 13
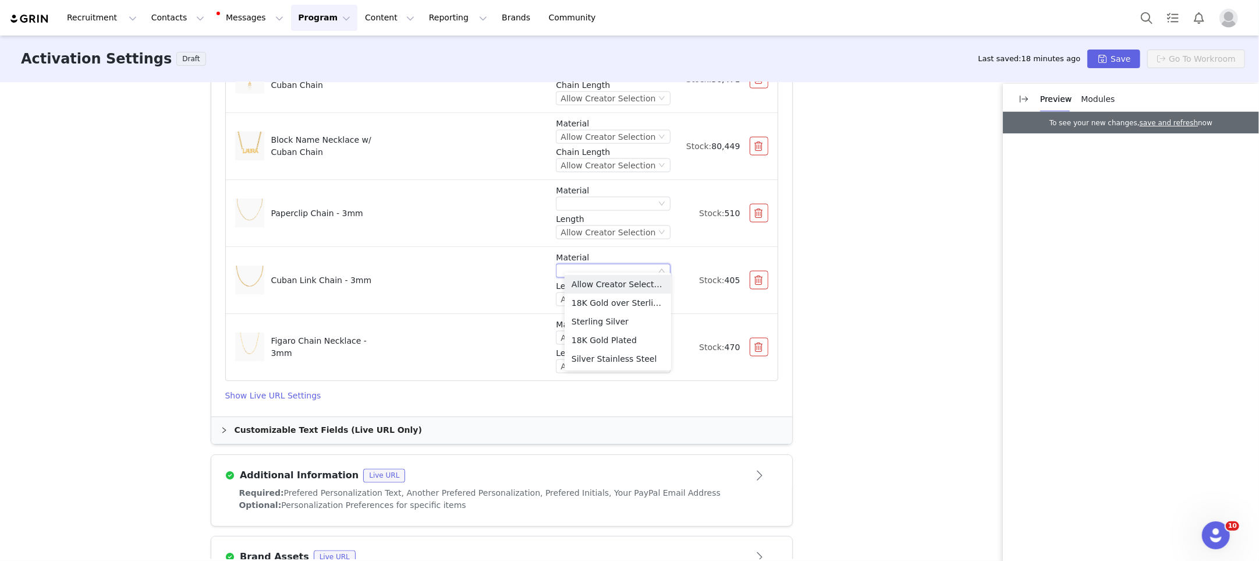
click at [578, 283] on li "Allow Creator Selection" at bounding box center [618, 284] width 107 height 19
click at [666, 256] on p "Material" at bounding box center [613, 258] width 114 height 12
click at [670, 252] on p "Material" at bounding box center [613, 258] width 114 height 12
click at [664, 267] on icon "icon: down" at bounding box center [662, 270] width 7 height 7
click at [629, 306] on li "18K Gold over Sterling Silver" at bounding box center [618, 302] width 107 height 19
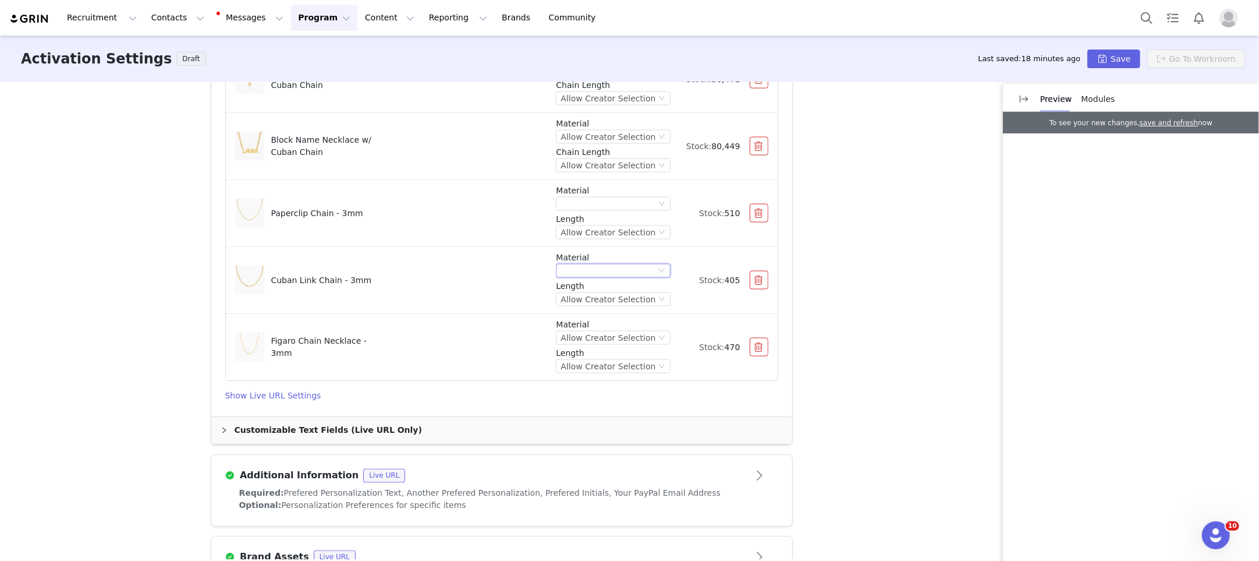
click at [655, 266] on div at bounding box center [608, 270] width 95 height 13
click at [608, 285] on li "Allow Creator Selection" at bounding box center [618, 284] width 107 height 19
click at [608, 293] on div "Allow Creator Selection" at bounding box center [608, 299] width 95 height 13
click at [586, 307] on li "Allow Creator Selection" at bounding box center [618, 312] width 107 height 19
click at [620, 197] on div at bounding box center [608, 203] width 95 height 13
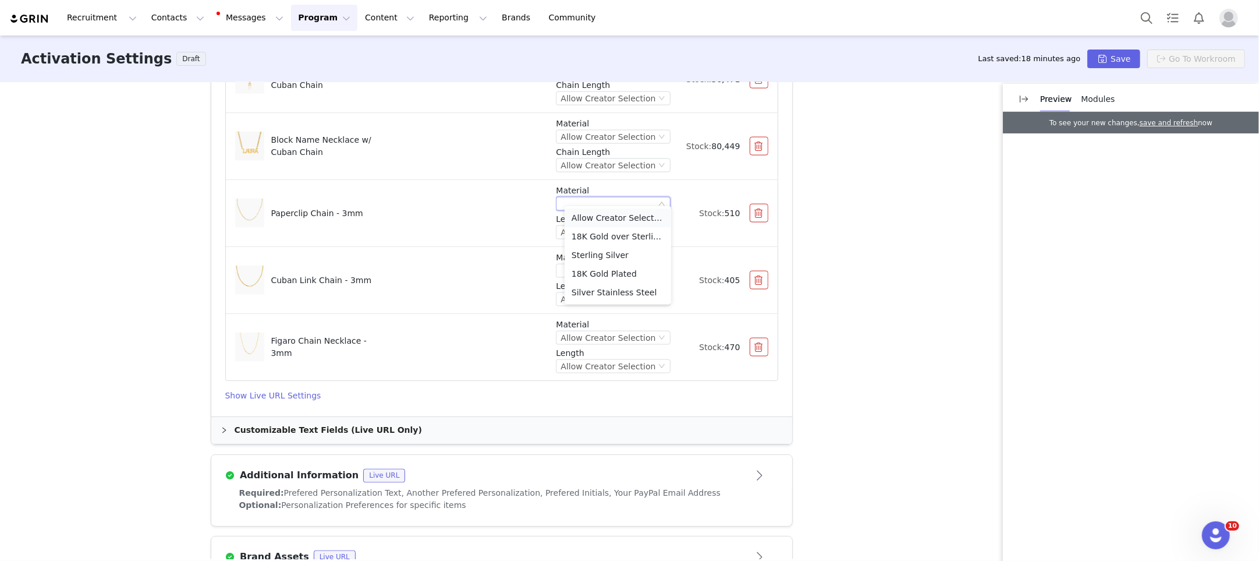
click at [589, 221] on li "Allow Creator Selection" at bounding box center [618, 217] width 107 height 19
click at [514, 215] on div "Paperclip Chain - 3mm" at bounding box center [391, 213] width 312 height 29
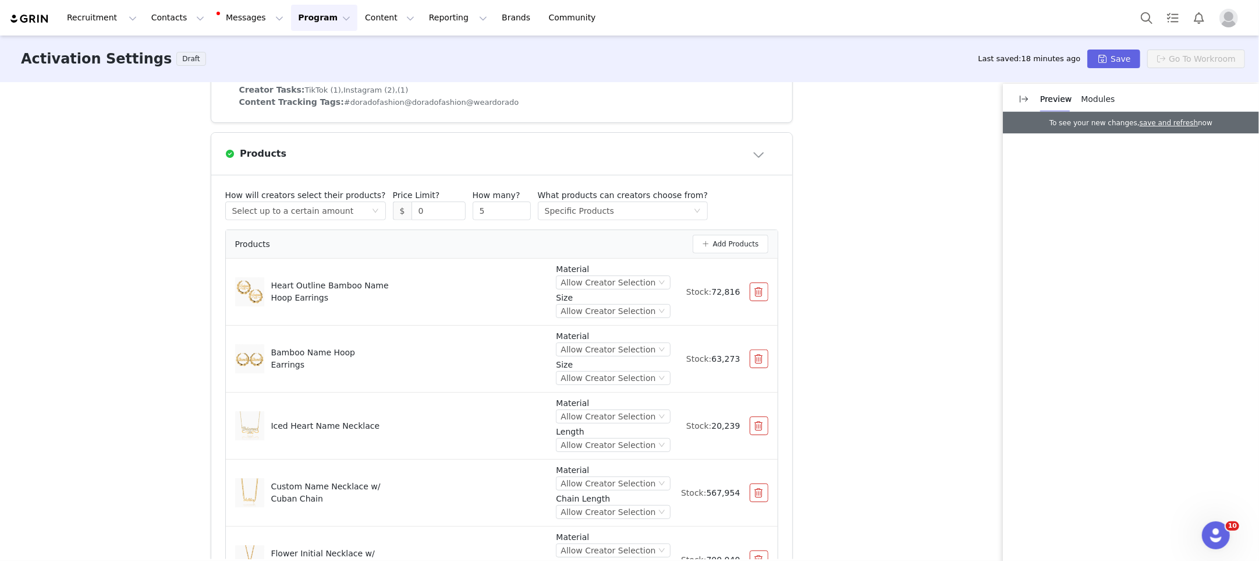
scroll to position [409, 0]
click at [1120, 63] on button "Save" at bounding box center [1114, 58] width 52 height 19
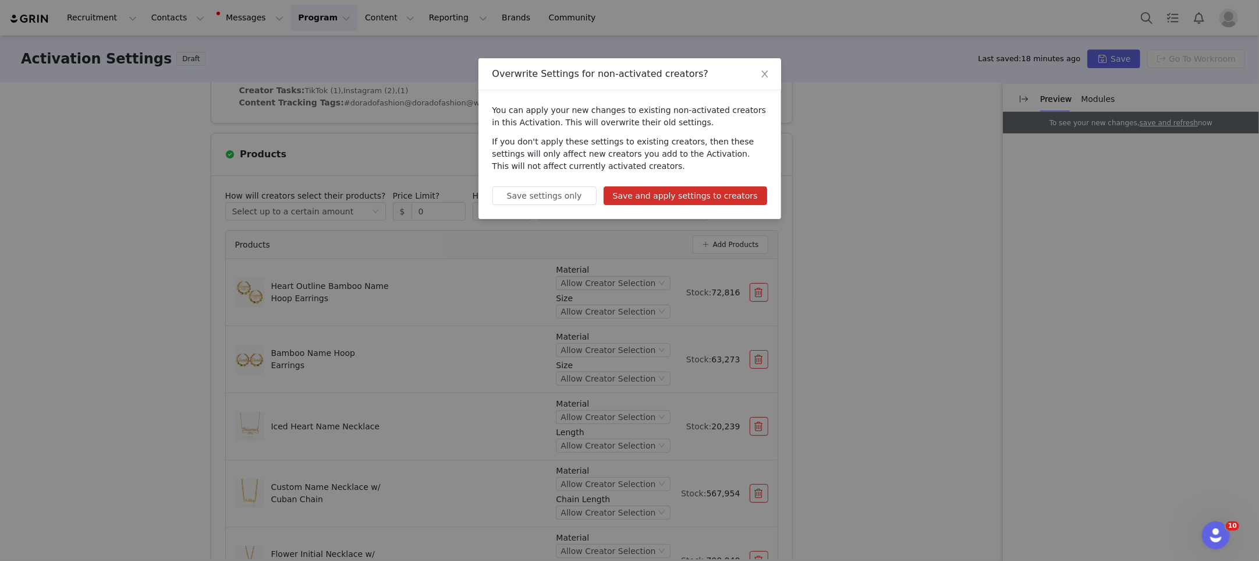
drag, startPoint x: 648, startPoint y: 193, endPoint x: 643, endPoint y: 201, distance: 9.7
click at [643, 201] on button "Save and apply settings to creators" at bounding box center [686, 195] width 164 height 19
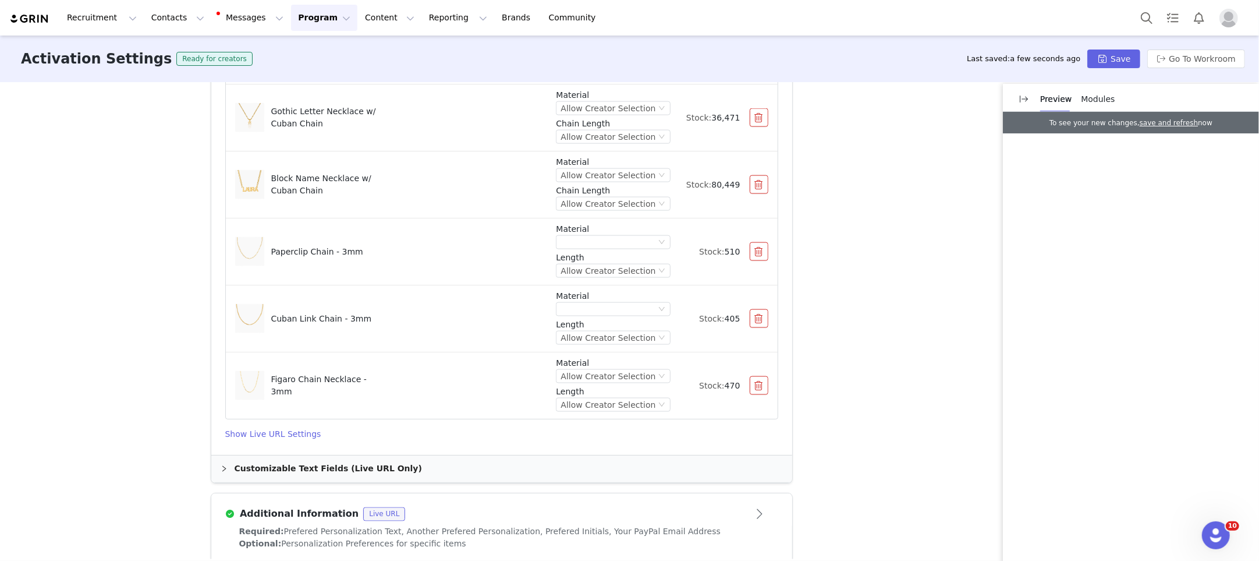
scroll to position [1541, 0]
click at [338, 454] on div "Customizable Text Fields (Live URL Only)" at bounding box center [501, 467] width 581 height 27
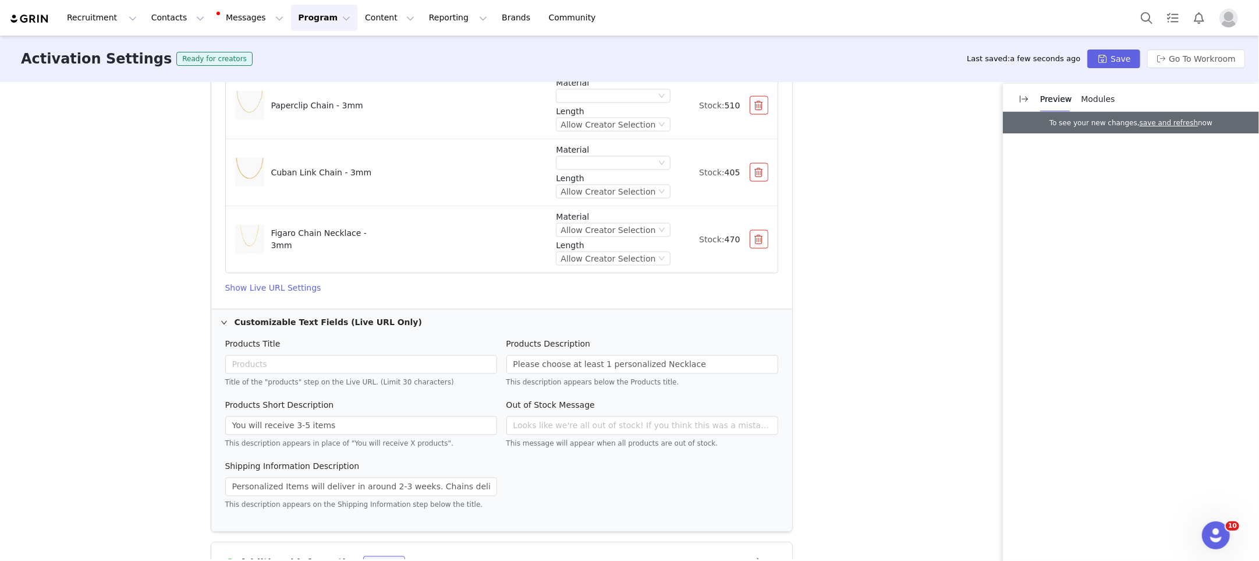
scroll to position [1690, 0]
drag, startPoint x: 300, startPoint y: 415, endPoint x: 293, endPoint y: 416, distance: 6.4
click at [293, 416] on input "You will receive 3-5 items" at bounding box center [361, 422] width 272 height 19
click at [352, 413] on input "You will receive up to 5 items" at bounding box center [361, 422] width 272 height 19
type input "You will receive up to 5 items"
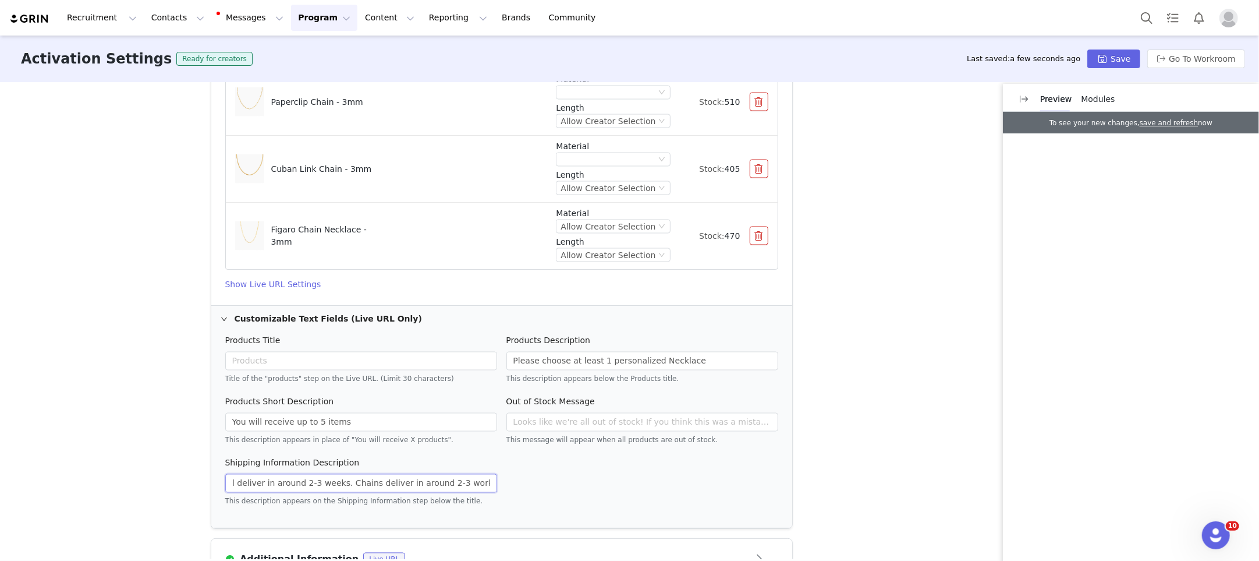
scroll to position [0, 95]
drag, startPoint x: 428, startPoint y: 476, endPoint x: 487, endPoint y: 471, distance: 59.6
click at [501, 470] on div "Shipping Information Description Personalized Items will deliver in around 2-3 …" at bounding box center [361, 487] width 281 height 61
drag, startPoint x: 449, startPoint y: 476, endPoint x: 427, endPoint y: 475, distance: 22.2
click at [449, 476] on input "Personalized Items will deliver in around 2-3 weeks. Chains deliver in around 2…" at bounding box center [361, 483] width 272 height 19
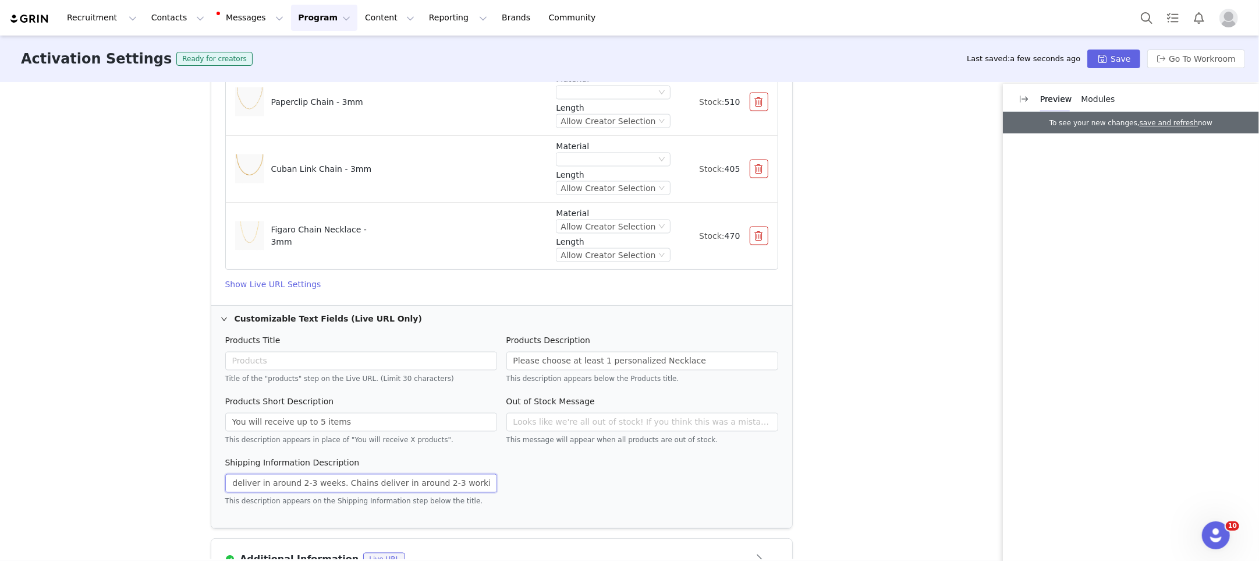
scroll to position [0, 0]
click at [525, 352] on input "Please choose at least 1 personalized Necklace" at bounding box center [643, 361] width 272 height 19
click at [709, 353] on input "You must choose at least 1 personalized Necklace" at bounding box center [643, 361] width 272 height 19
click at [622, 353] on input "You must choose at least 1 personalized Necklace" at bounding box center [643, 361] width 272 height 19
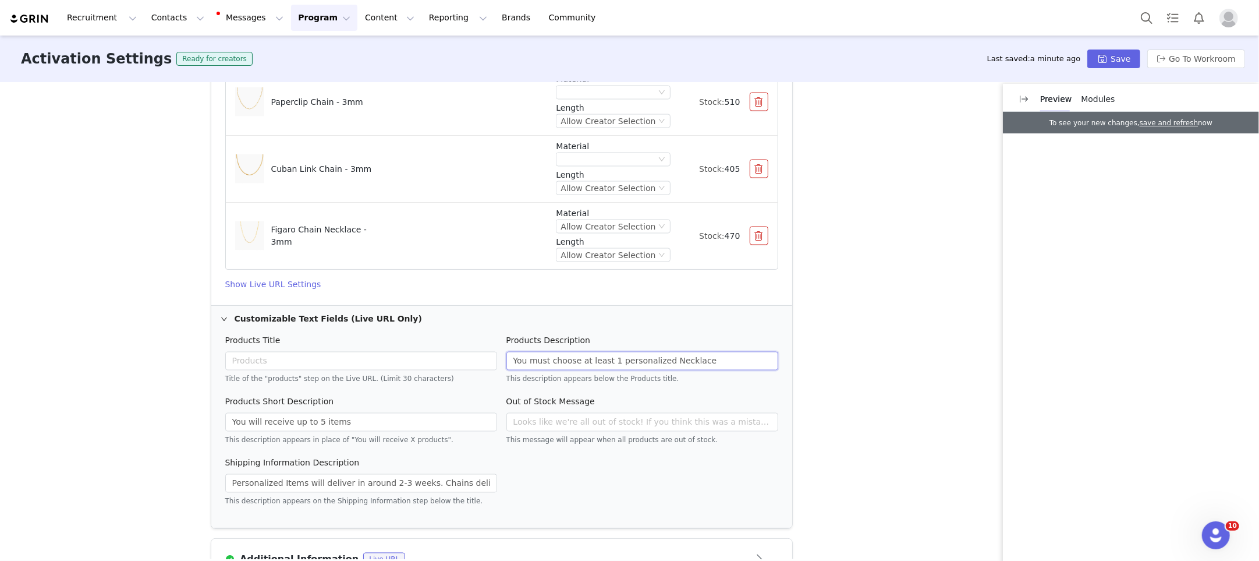
click at [622, 353] on input "You must choose at least 1 personalized Necklace" at bounding box center [643, 361] width 272 height 19
click at [642, 352] on input "You must choose at least 1 Name Necklace" at bounding box center [643, 361] width 272 height 19
drag, startPoint x: 533, startPoint y: 353, endPoint x: 505, endPoint y: 353, distance: 28.5
click at [505, 353] on div "Products Description You must choose at least 1 Name Necklace This description …" at bounding box center [642, 365] width 281 height 61
click at [659, 360] on input "Must choose at least 1 Name Necklace" at bounding box center [643, 361] width 272 height 19
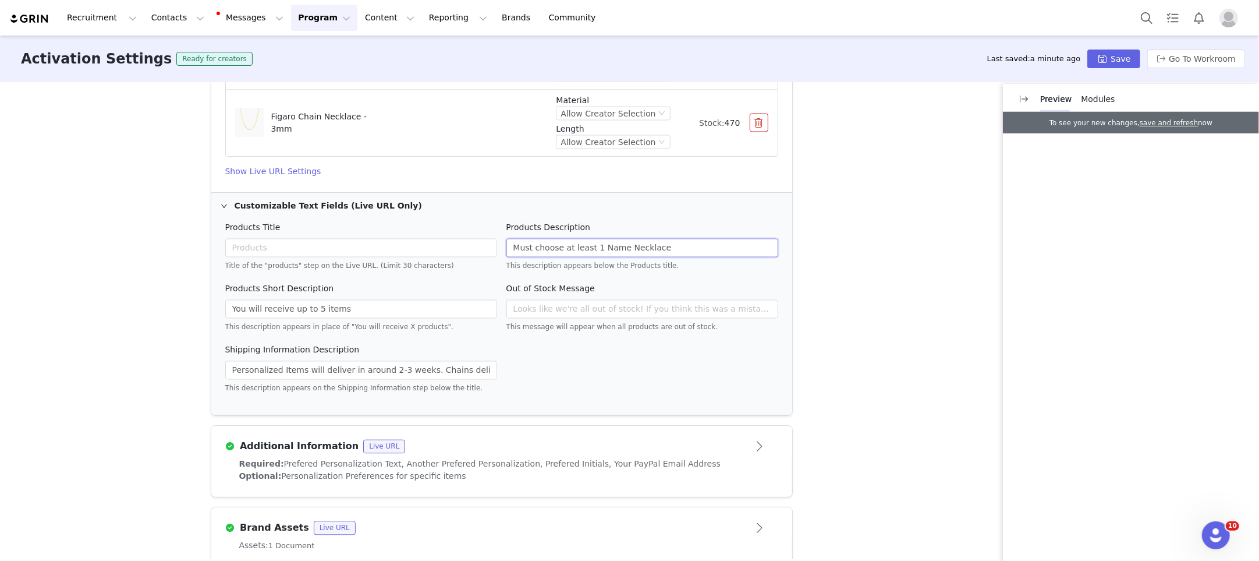
scroll to position [1815, 0]
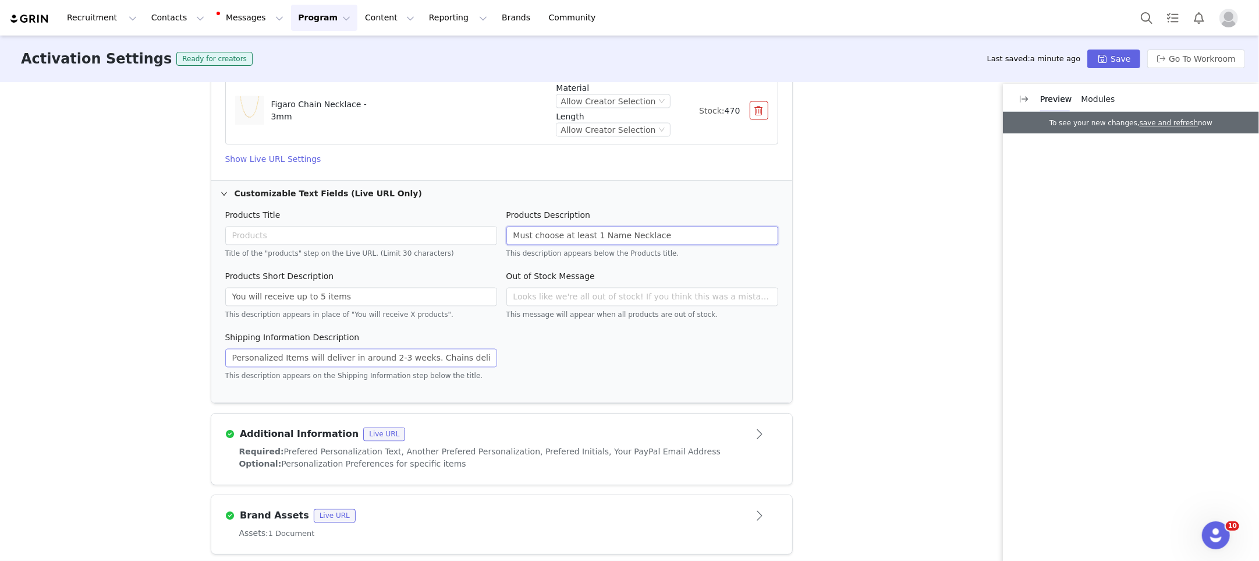
type input "Must choose at least 1 Name Necklace"
drag, startPoint x: 304, startPoint y: 349, endPoint x: 318, endPoint y: 346, distance: 14.2
click at [318, 349] on input "Personalized Items will deliver in around 2-3 weeks. Chains deliver in around 2…" at bounding box center [361, 358] width 272 height 19
click at [400, 349] on input "Personalized Items deliver in around 2-3 weeks. Chains deliver in around 2-3 wo…" at bounding box center [361, 358] width 272 height 19
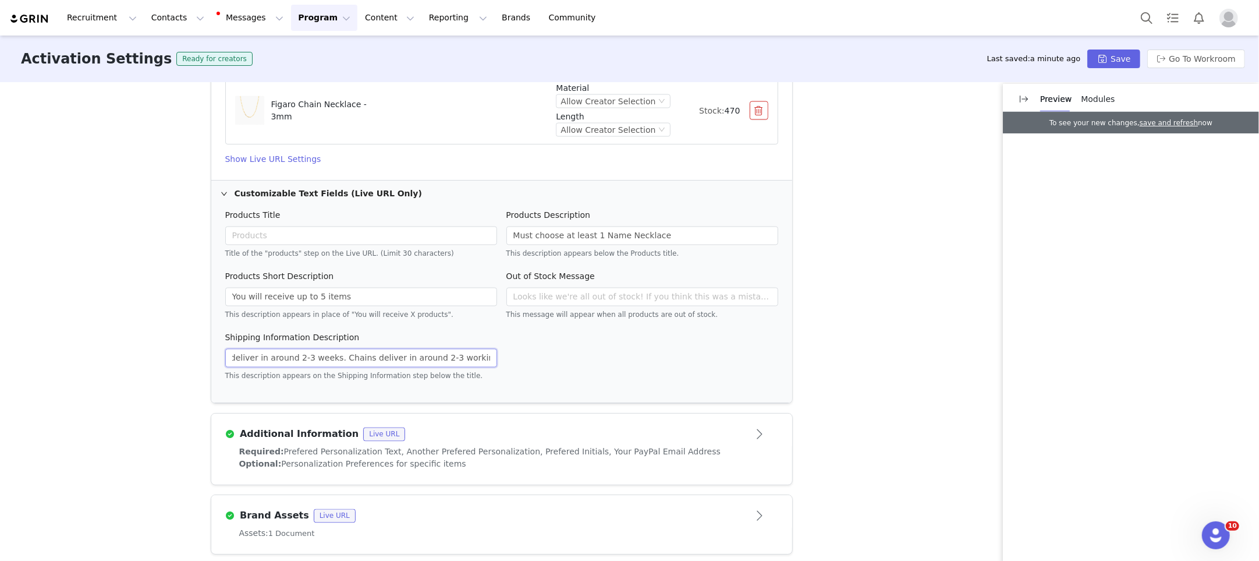
click at [399, 349] on input "Personalized Items deliver in around 2-3 weeks. Chains deliver in around 2-3 wo…" at bounding box center [361, 358] width 272 height 19
click at [461, 350] on input "Personalized Items deliver in around 2-3 weeks. Chains deliver in 2-3 working d…" at bounding box center [361, 358] width 272 height 19
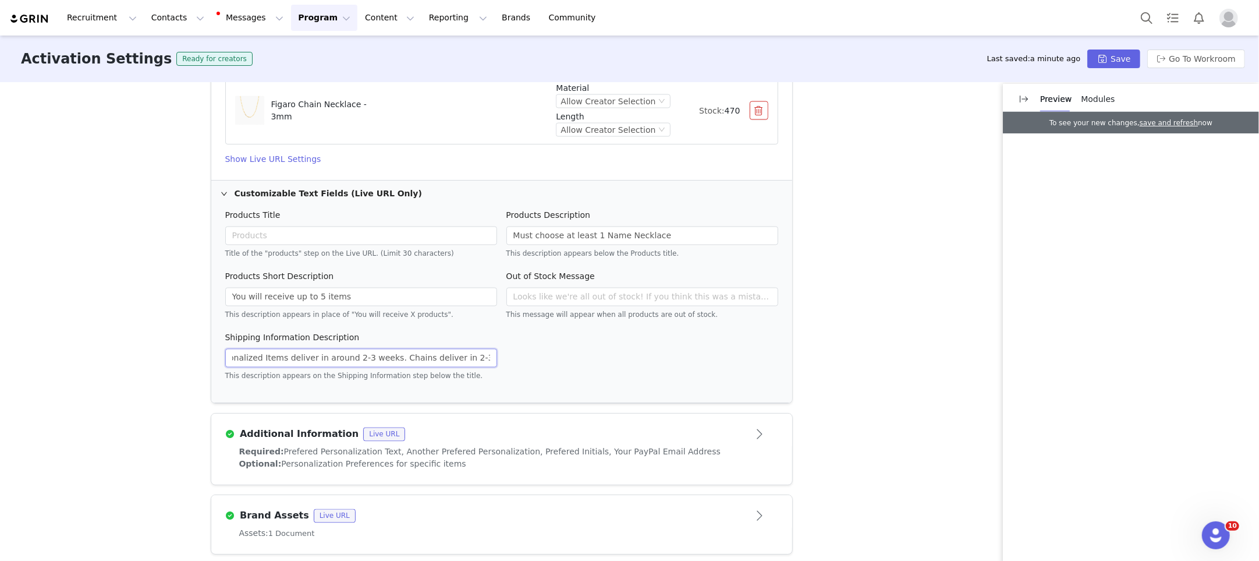
drag, startPoint x: 458, startPoint y: 349, endPoint x: 464, endPoint y: 350, distance: 5.9
click at [465, 349] on input "Personalized Items deliver in around 2-3 weeks. Chains deliver in 2-3 days" at bounding box center [361, 358] width 272 height 19
click at [470, 349] on input "Personalized Items deliver in around 2-3 weeks. Chains deliver in 3 days" at bounding box center [361, 358] width 272 height 19
click at [450, 349] on input "Personalized Items deliver in around 2-3 weeks. Chains deliver in 3-4 days" at bounding box center [361, 358] width 272 height 19
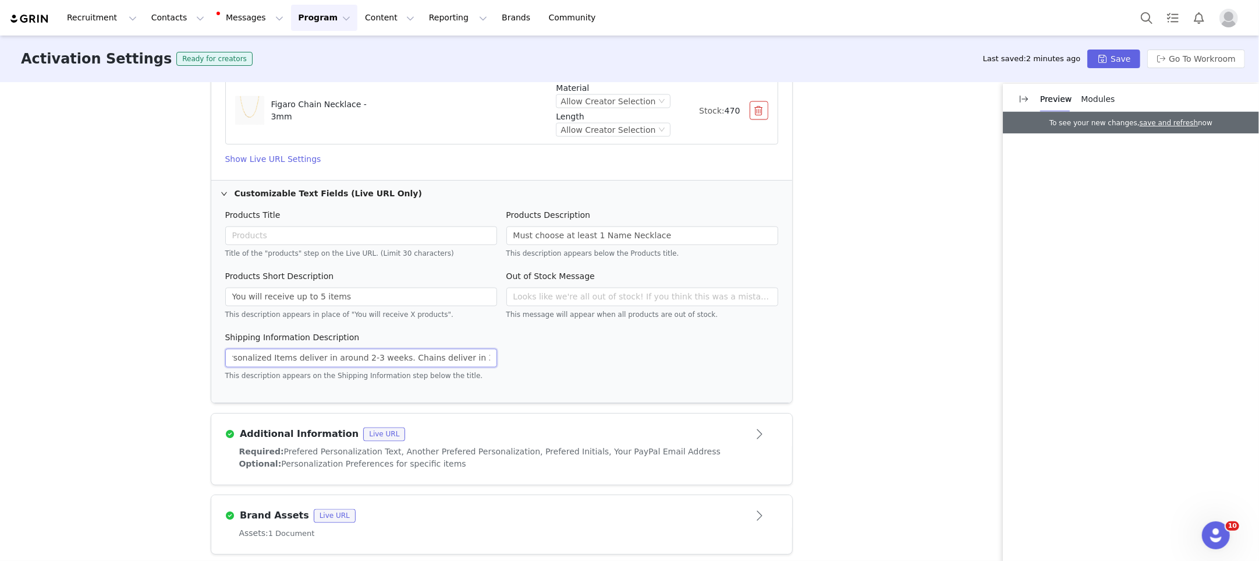
scroll to position [0, 20]
drag, startPoint x: 490, startPoint y: 351, endPoint x: 487, endPoint y: 362, distance: 10.9
click at [490, 352] on input "Personalized Items deliver in around 2-3 weeks. Chains deliver in 3-4 days" at bounding box center [361, 358] width 272 height 19
click at [272, 349] on input "Personalized Items deliver in around 2-3 weeks. Chains deliver in 3-4 days." at bounding box center [361, 358] width 272 height 19
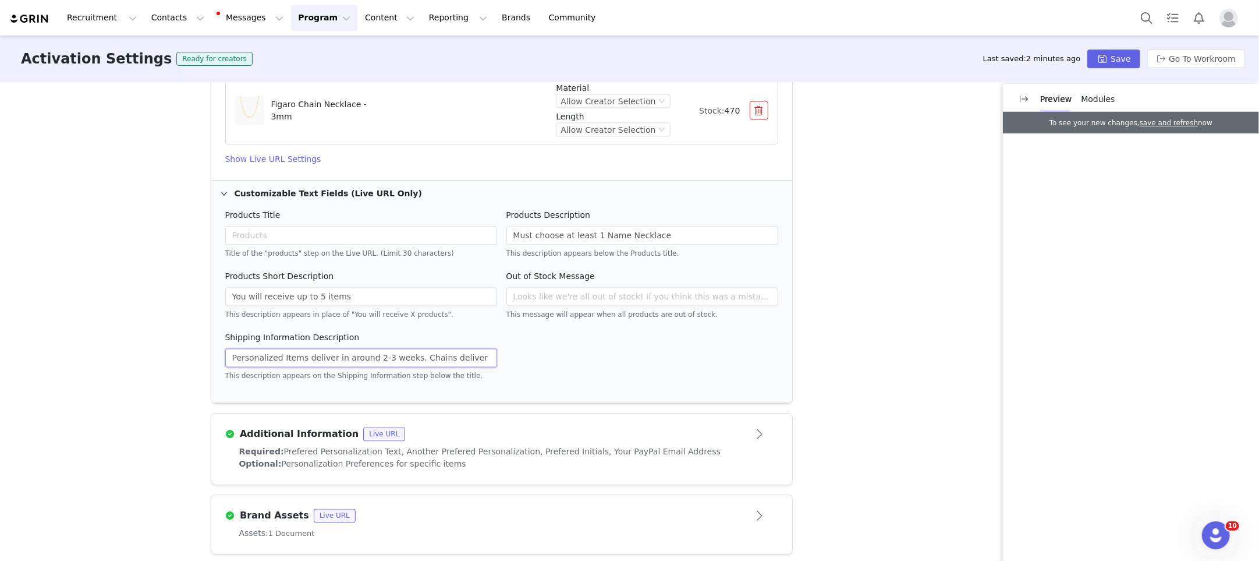
drag, startPoint x: 272, startPoint y: 349, endPoint x: 282, endPoint y: 349, distance: 10.5
click at [272, 349] on input "Personalized Items deliver in around 2-3 weeks. Chains deliver in 3-4 days." at bounding box center [361, 358] width 272 height 19
click at [309, 351] on input "Personalized Items deliver in around 2-3 weeks. Chains deliver in 3-4 days." at bounding box center [361, 358] width 272 height 19
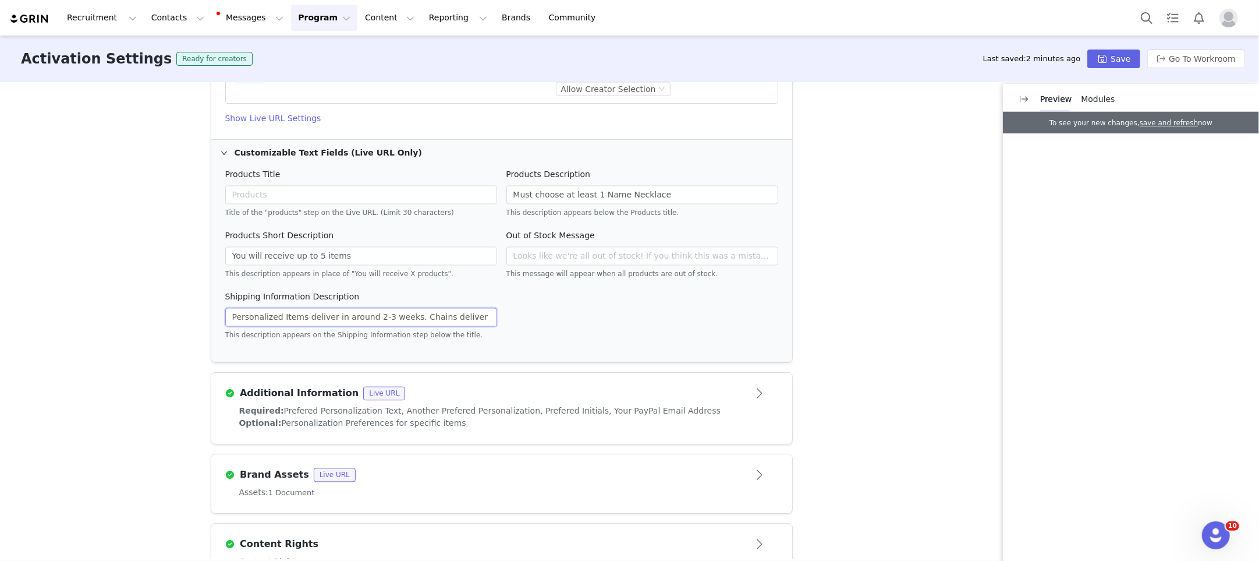
scroll to position [1871, 0]
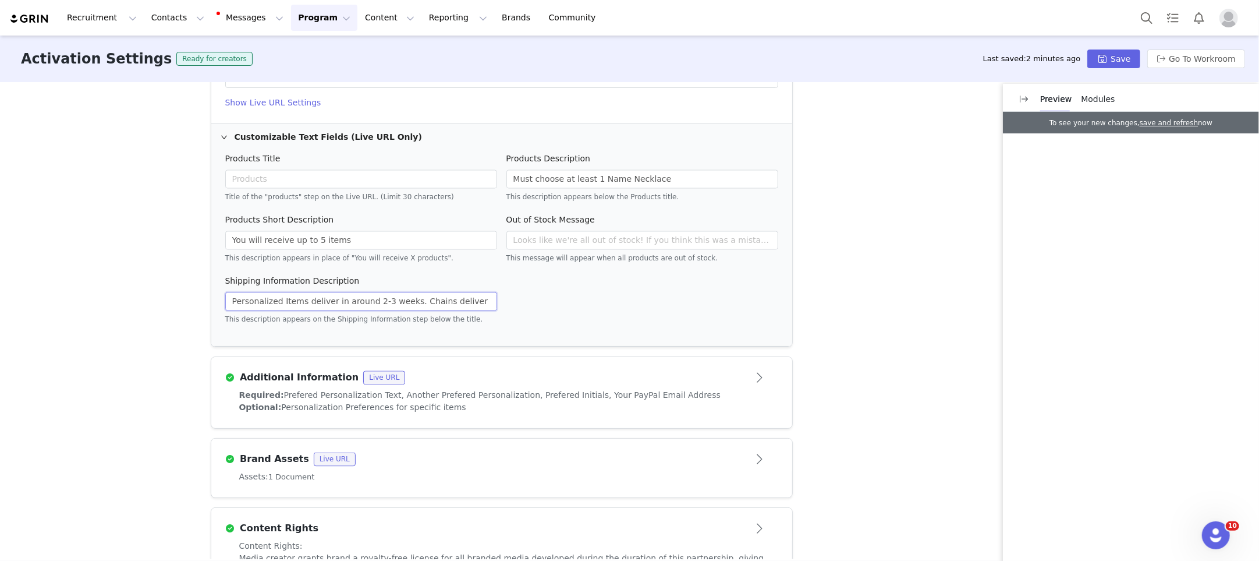
type input "Personalized Items deliver in around 2-3 weeks. Chains deliver in 3-4 days."
click at [702, 358] on article "Additional Information Live URL" at bounding box center [501, 373] width 581 height 33
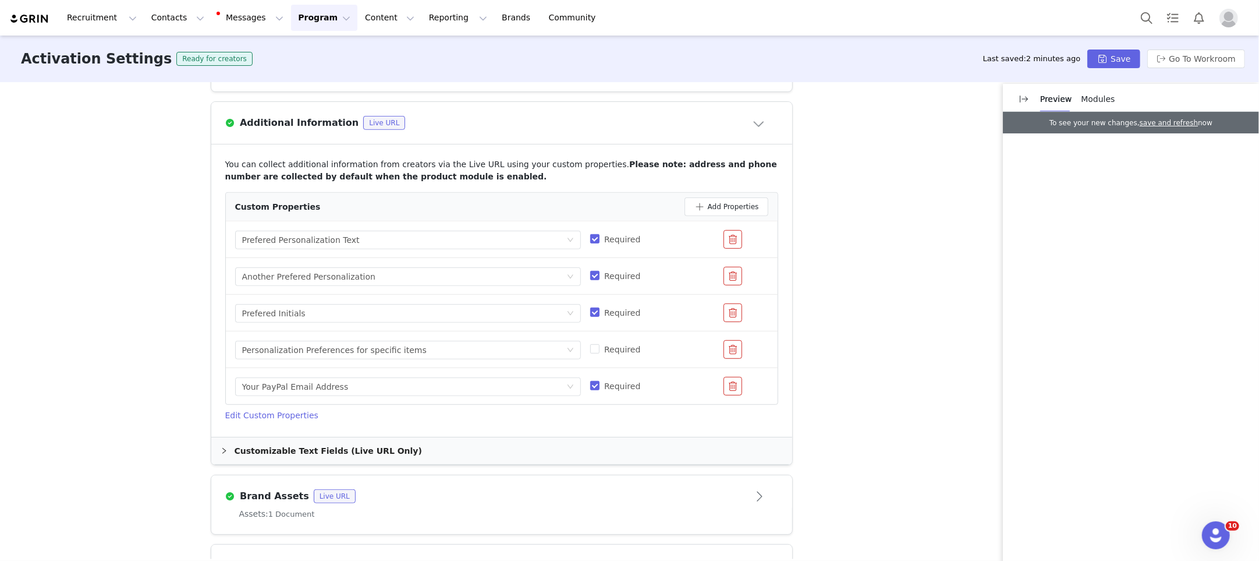
scroll to position [521, 0]
click at [594, 345] on input "Required" at bounding box center [594, 349] width 9 height 9
click at [599, 345] on input "Required" at bounding box center [594, 349] width 9 height 9
checkbox input "false"
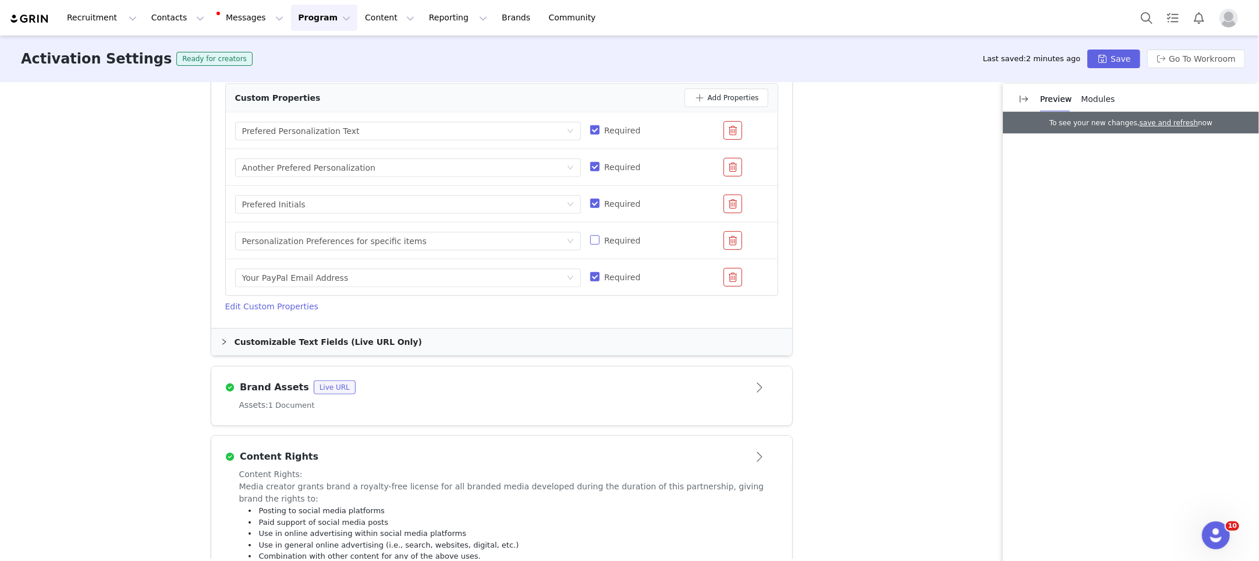
scroll to position [633, 0]
click at [372, 327] on div "Customizable Text Fields (Live URL Only)" at bounding box center [501, 340] width 581 height 27
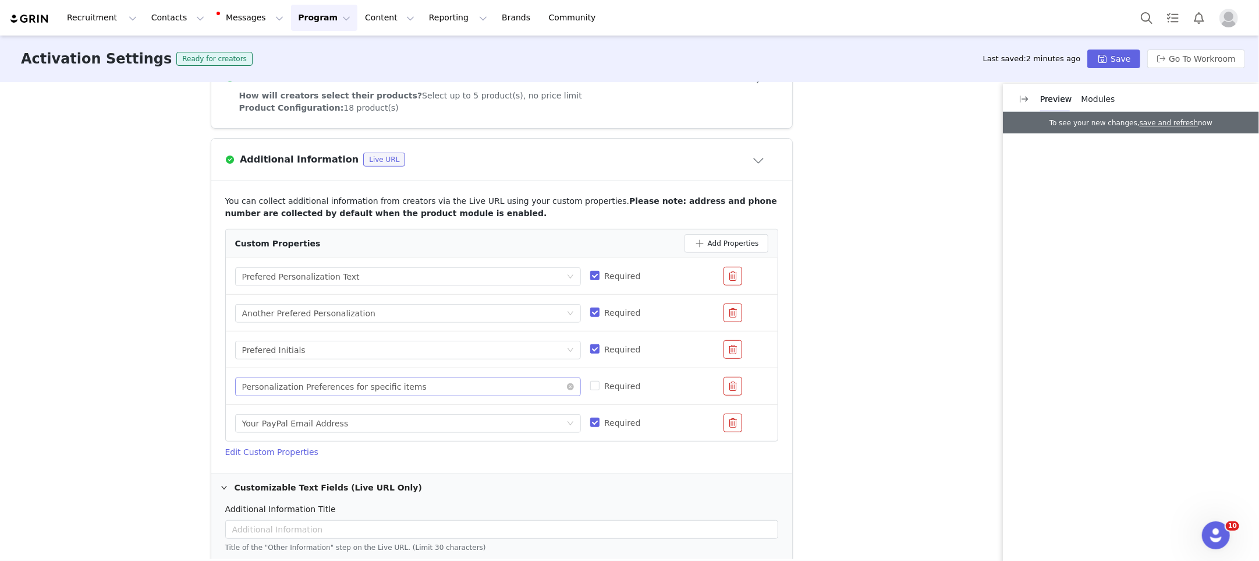
scroll to position [448, 0]
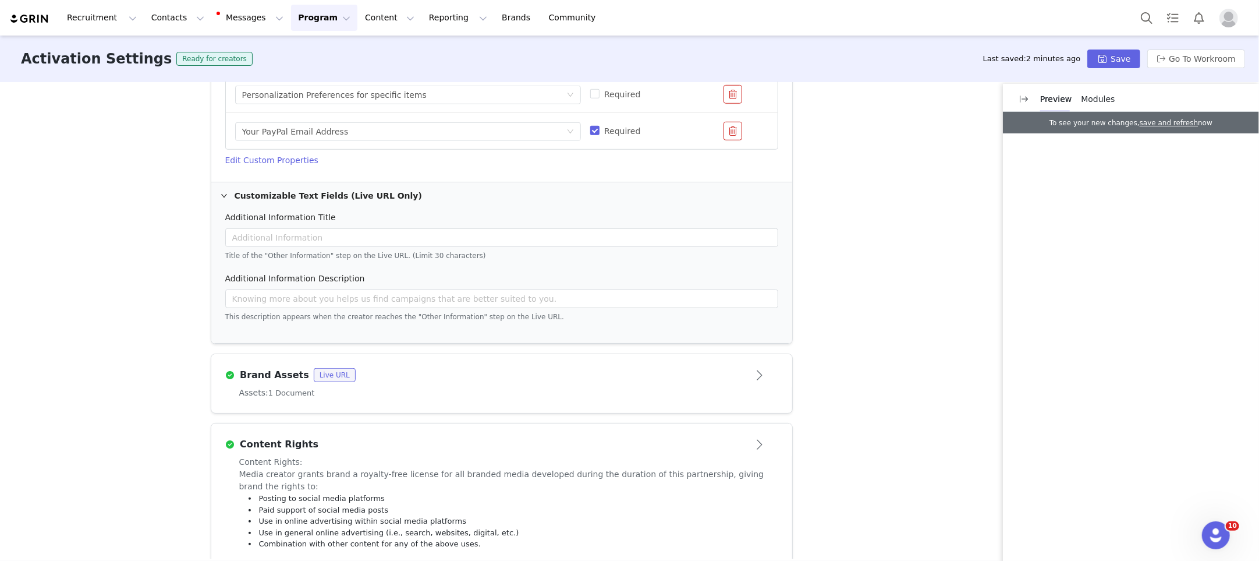
click at [518, 368] on div "Brand Assets Live URL" at bounding box center [482, 375] width 515 height 14
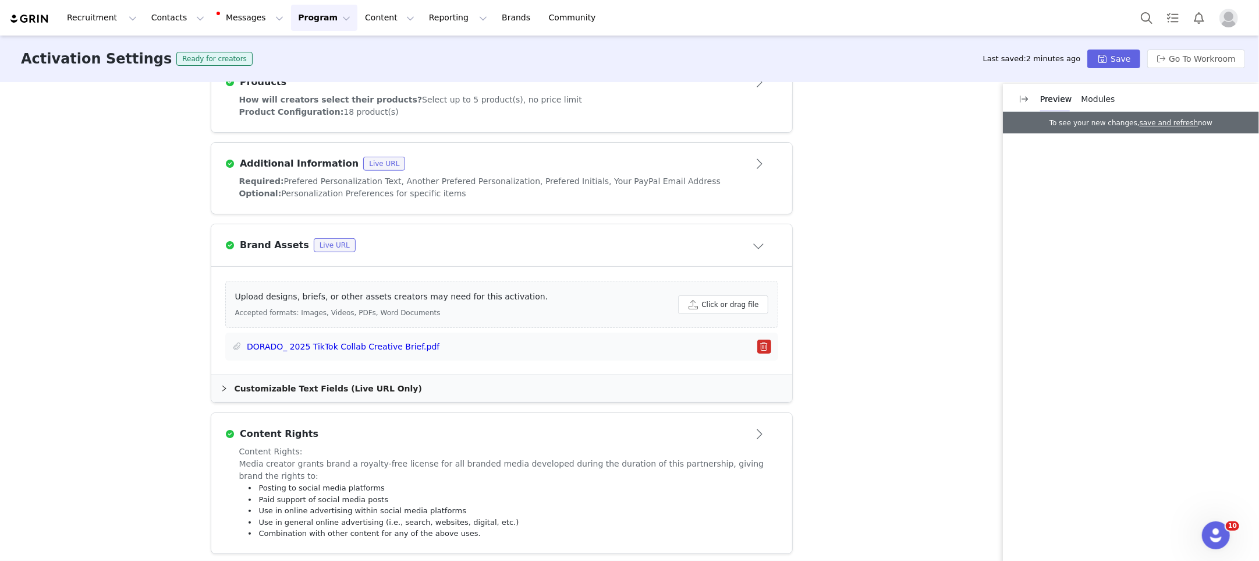
click at [272, 378] on div "Customizable Text Fields (Live URL Only)" at bounding box center [501, 388] width 581 height 27
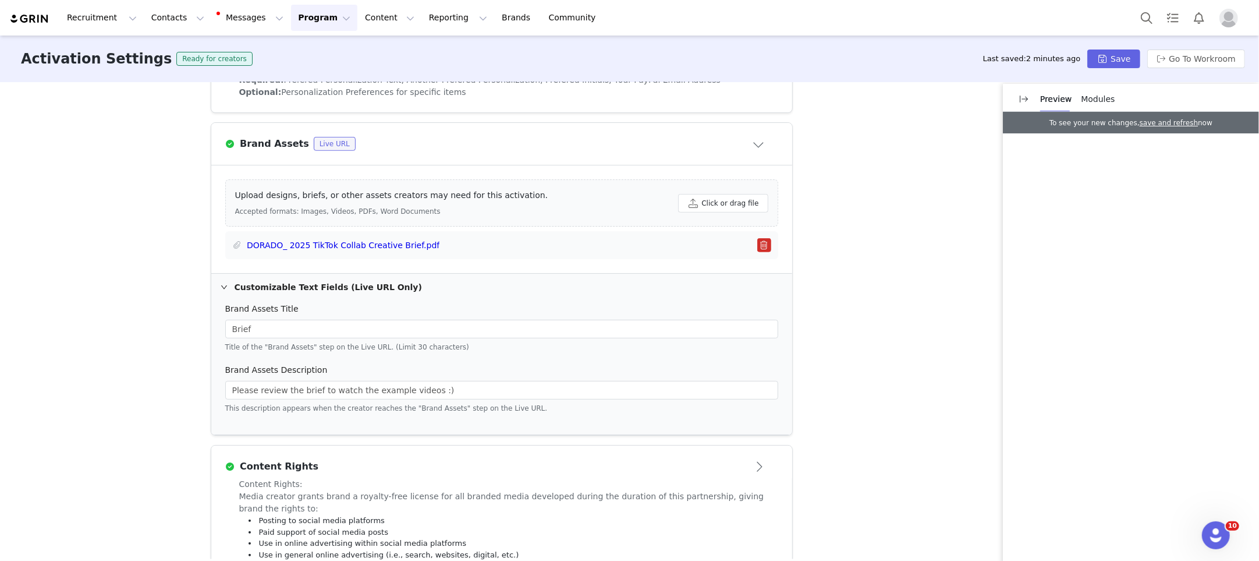
scroll to position [615, 0]
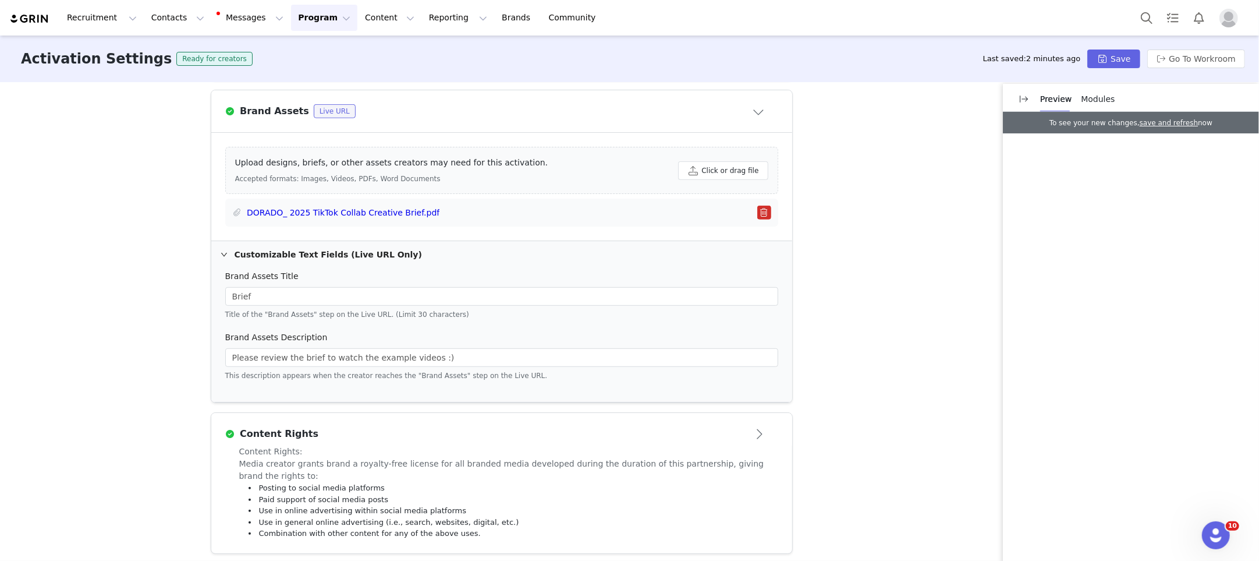
click at [745, 427] on button "Open module" at bounding box center [760, 433] width 36 height 19
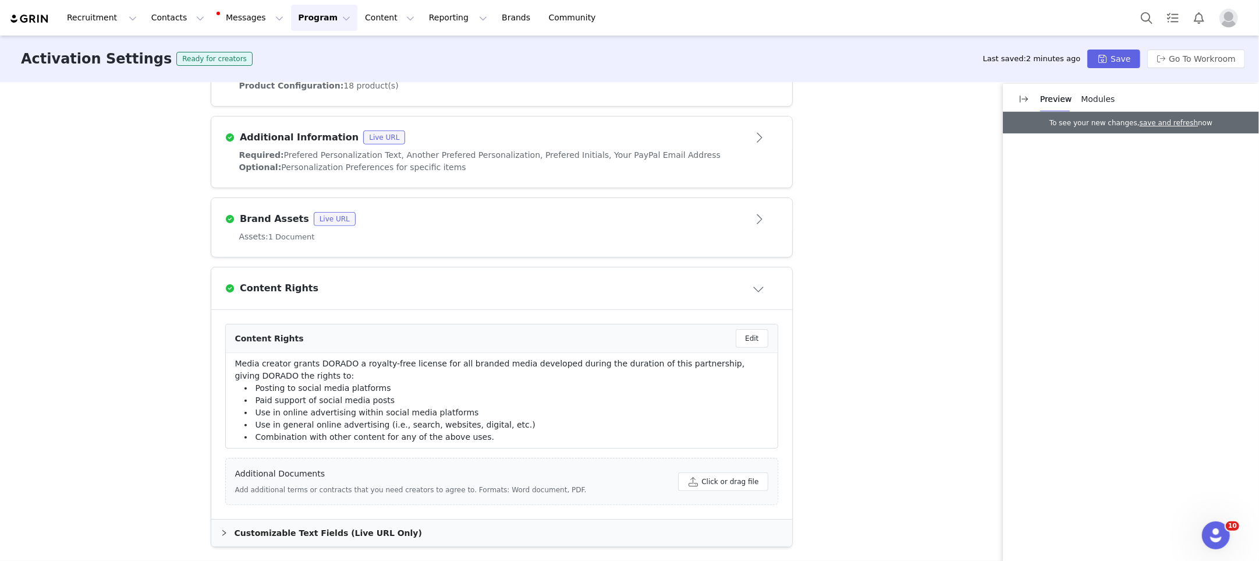
scroll to position [501, 0]
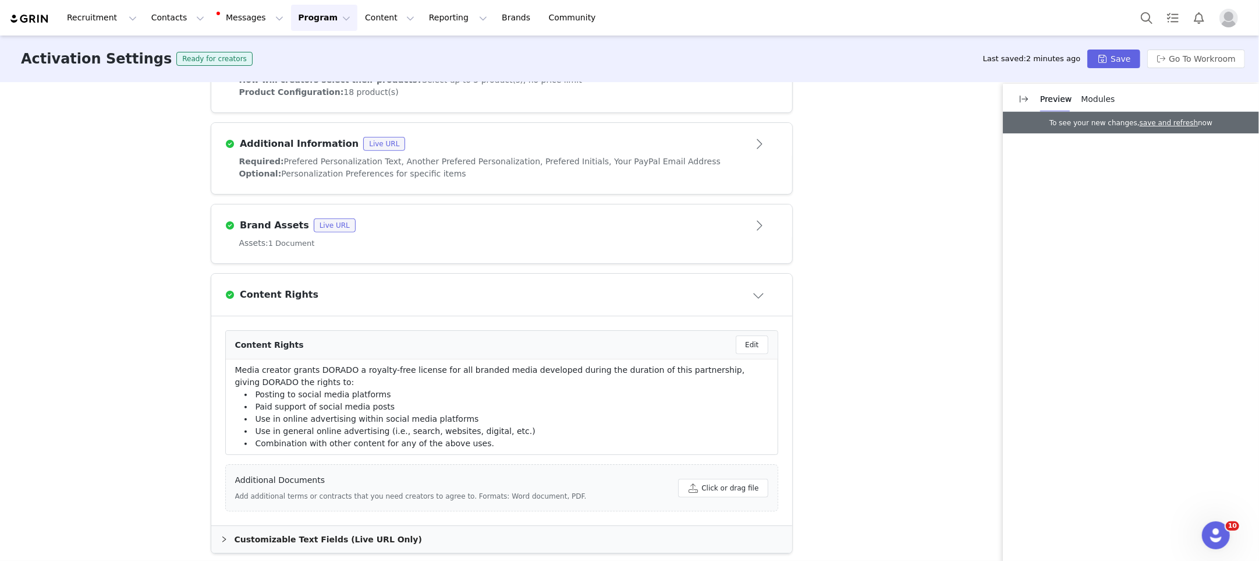
click at [385, 401] on li "Paid support of social media posts" at bounding box center [501, 407] width 533 height 12
drag, startPoint x: 261, startPoint y: 415, endPoint x: 433, endPoint y: 418, distance: 171.8
click at [434, 419] on li "Use in online advertising within social media platforms" at bounding box center [501, 419] width 533 height 12
drag, startPoint x: 257, startPoint y: 428, endPoint x: 515, endPoint y: 426, distance: 258.0
click at [515, 426] on li "Use in general online advertising (i.e., search, websites, digital, etc.)" at bounding box center [501, 431] width 533 height 12
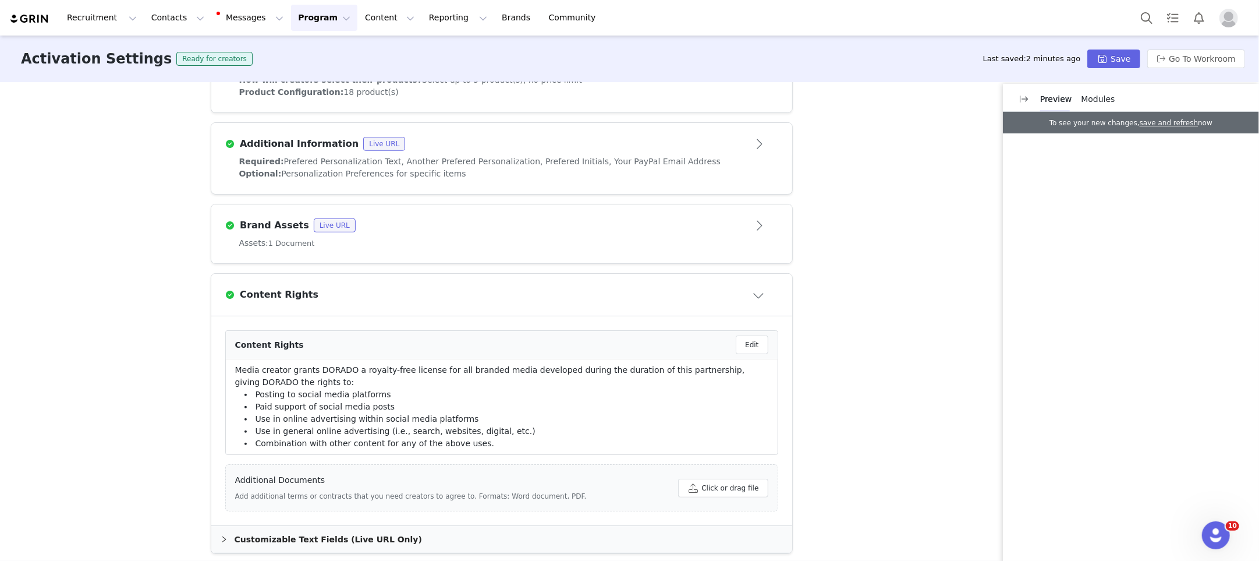
click at [469, 440] on li "Combination with other content for any of the above uses." at bounding box center [501, 443] width 533 height 12
drag, startPoint x: 351, startPoint y: 534, endPoint x: 356, endPoint y: 530, distance: 6.2
click at [351, 534] on div "Customizable Text Fields (Live URL Only)" at bounding box center [501, 539] width 581 height 27
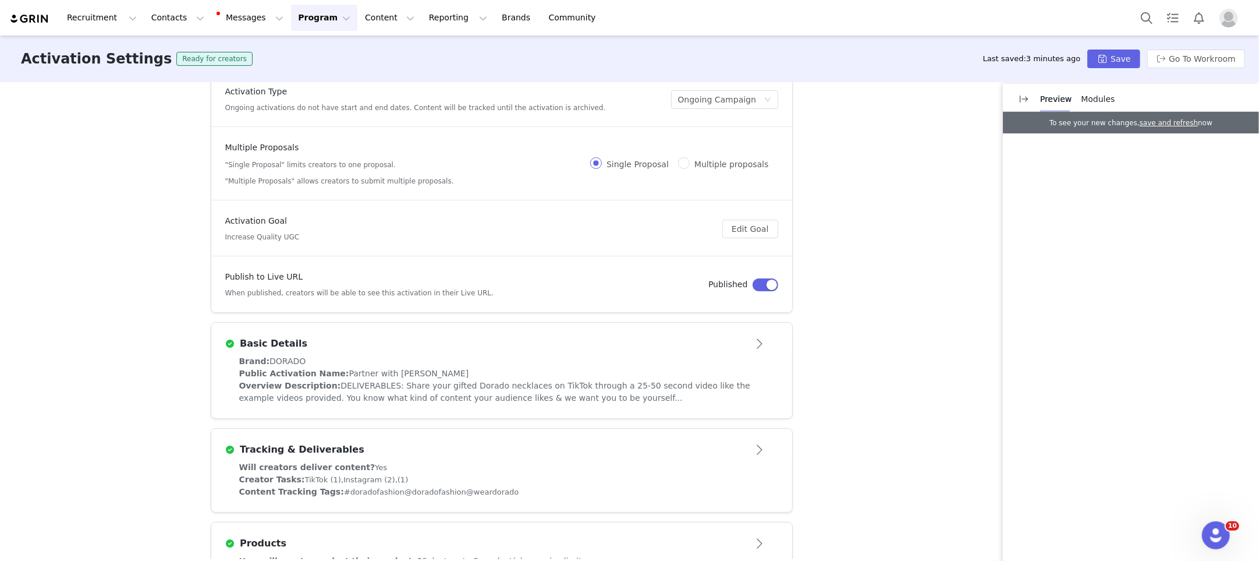
scroll to position [0, 0]
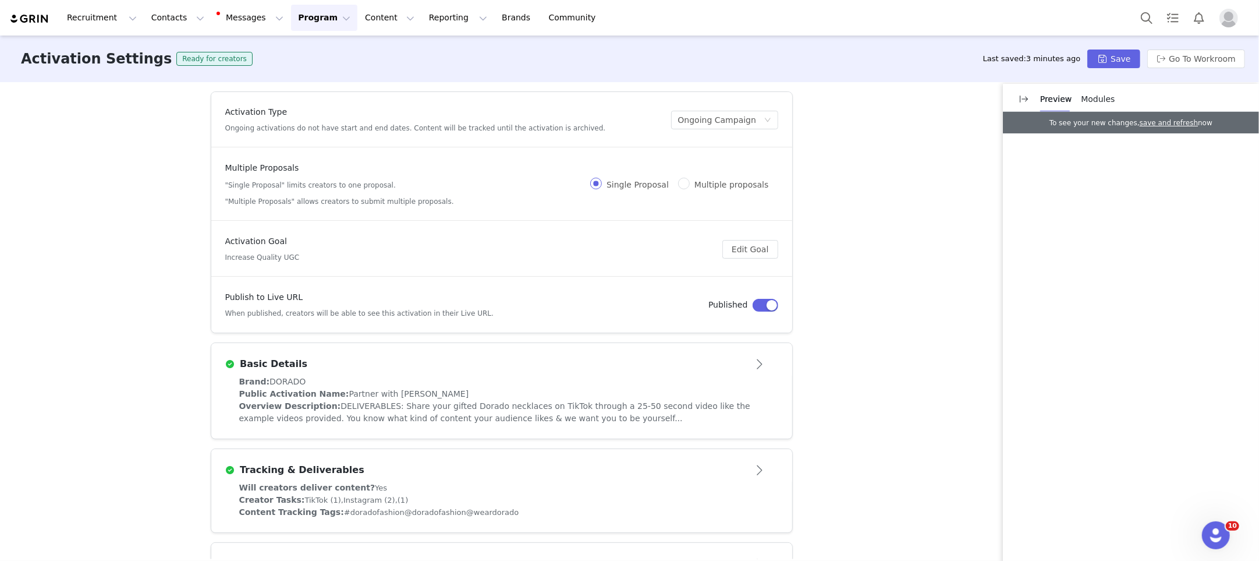
click at [1099, 100] on span "Modules" at bounding box center [1099, 98] width 34 height 9
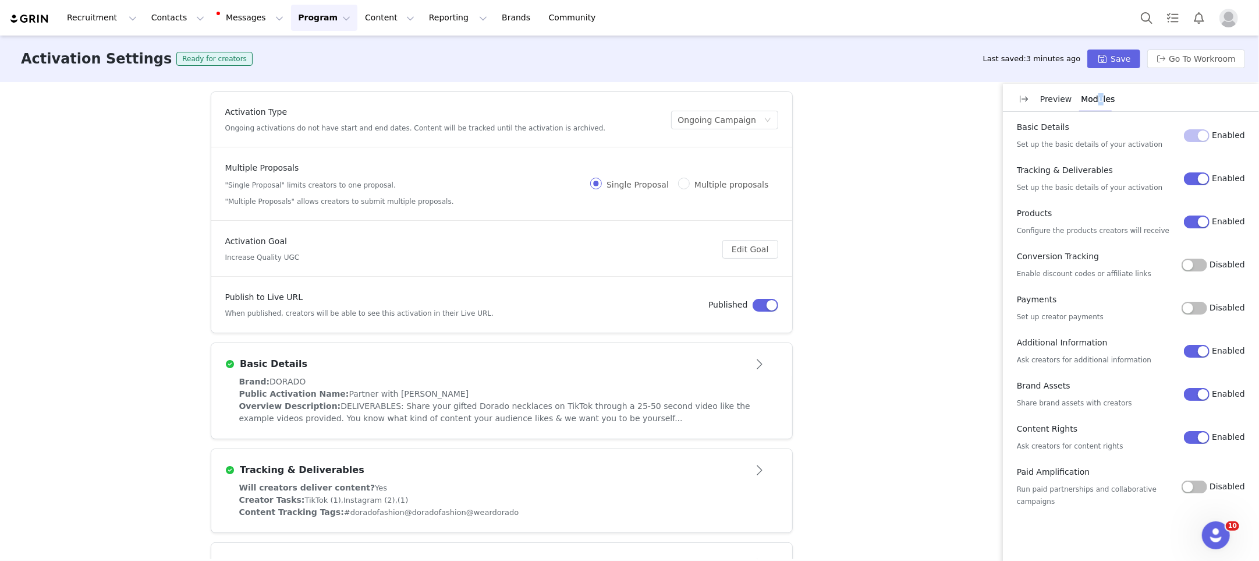
click at [1192, 264] on button "Disabled" at bounding box center [1195, 265] width 26 height 13
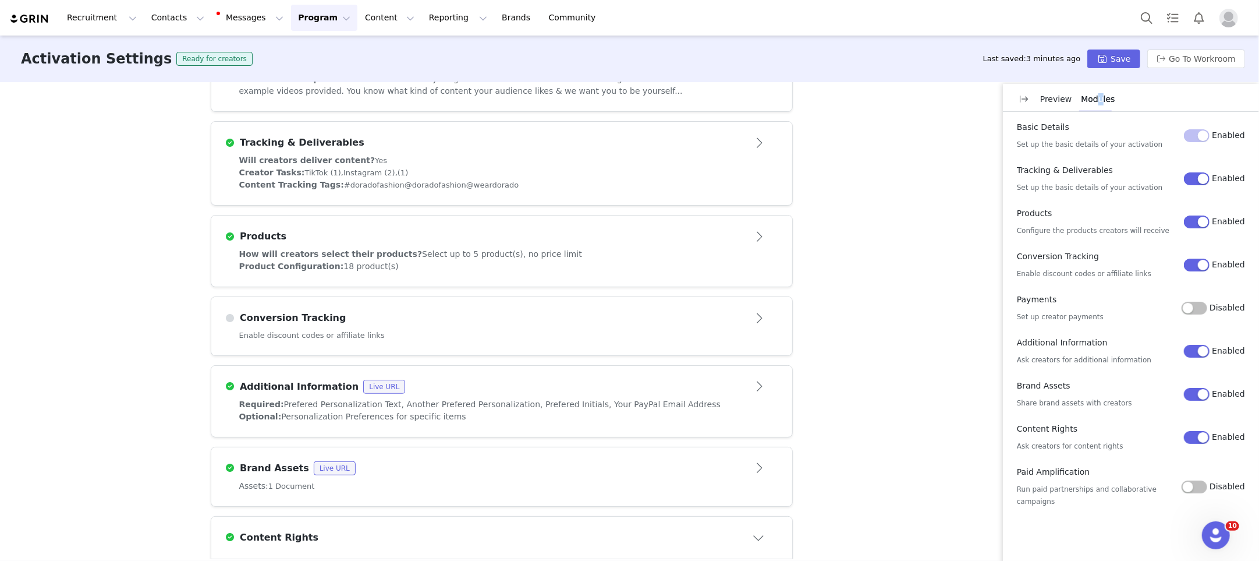
scroll to position [345, 0]
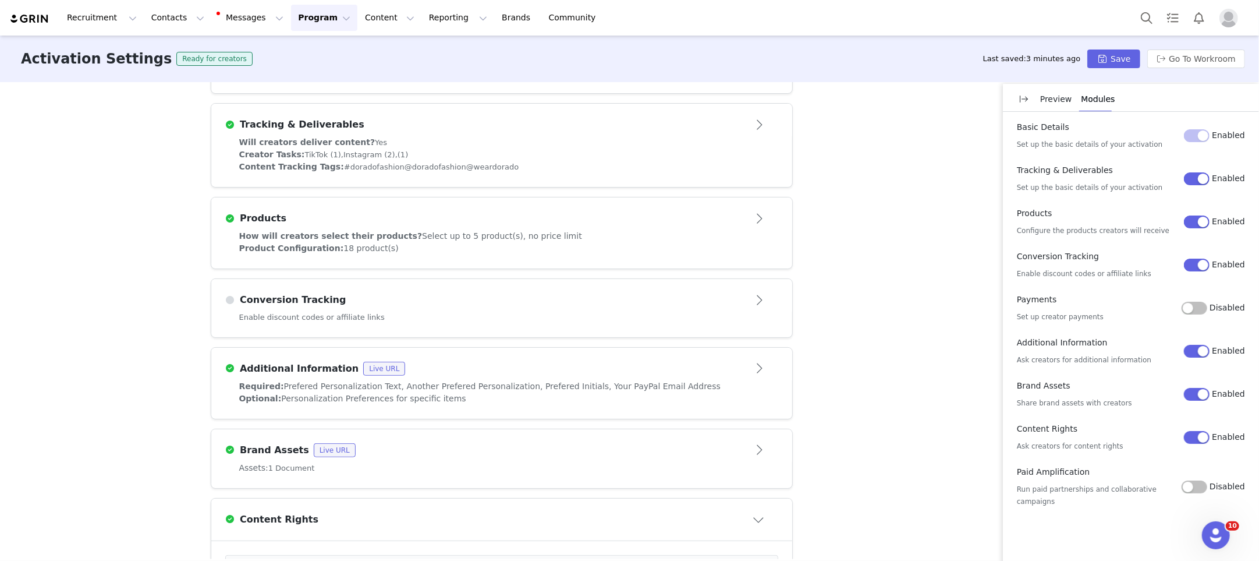
click at [535, 316] on div "Enable discount codes or affiliate links" at bounding box center [501, 325] width 581 height 26
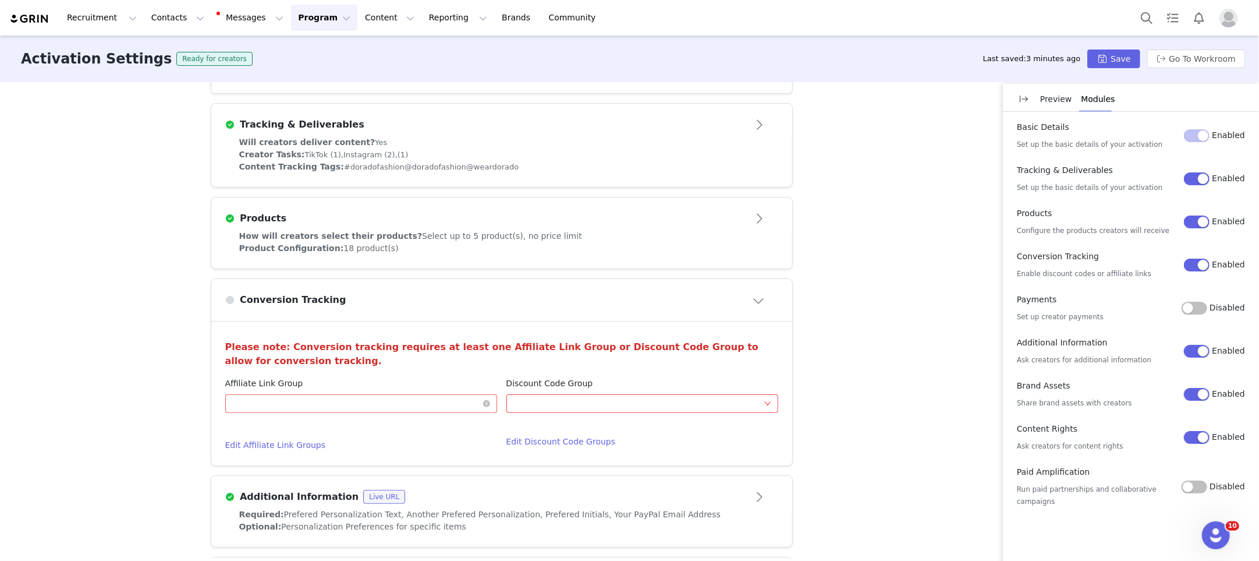
click at [377, 402] on div "Optional" at bounding box center [357, 403] width 250 height 17
drag, startPoint x: 316, startPoint y: 422, endPoint x: 334, endPoint y: 419, distance: 17.6
click at [316, 422] on li "Affiliate Link Group 1" at bounding box center [361, 424] width 272 height 19
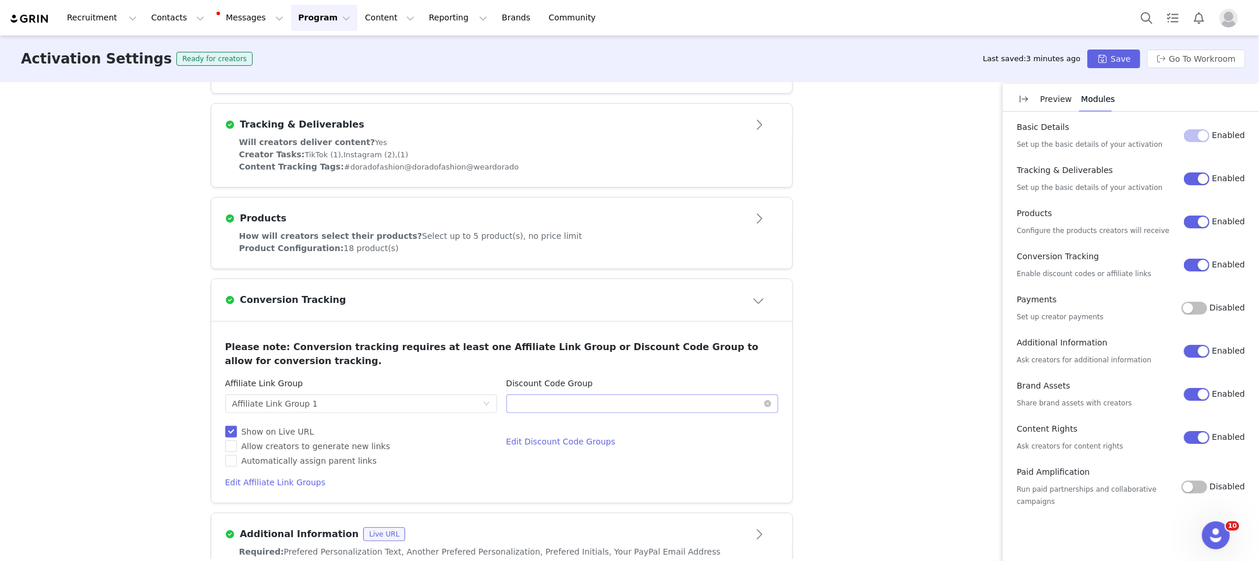
click at [583, 400] on div "Optional" at bounding box center [639, 403] width 250 height 17
click at [561, 419] on li "Affiliate Discount Group" at bounding box center [643, 424] width 272 height 19
click at [613, 401] on div "Optional Affiliate Discount Group" at bounding box center [639, 403] width 250 height 17
click at [576, 420] on li "Affiliate Discount Group" at bounding box center [643, 424] width 272 height 19
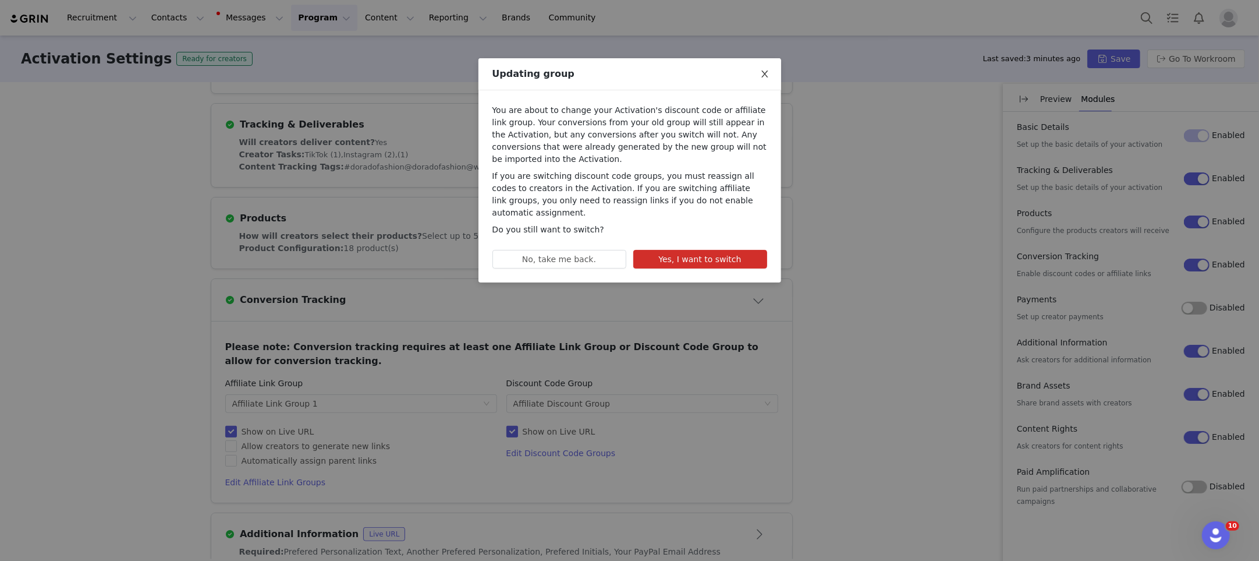
click at [765, 77] on icon "icon: close" at bounding box center [764, 73] width 9 height 9
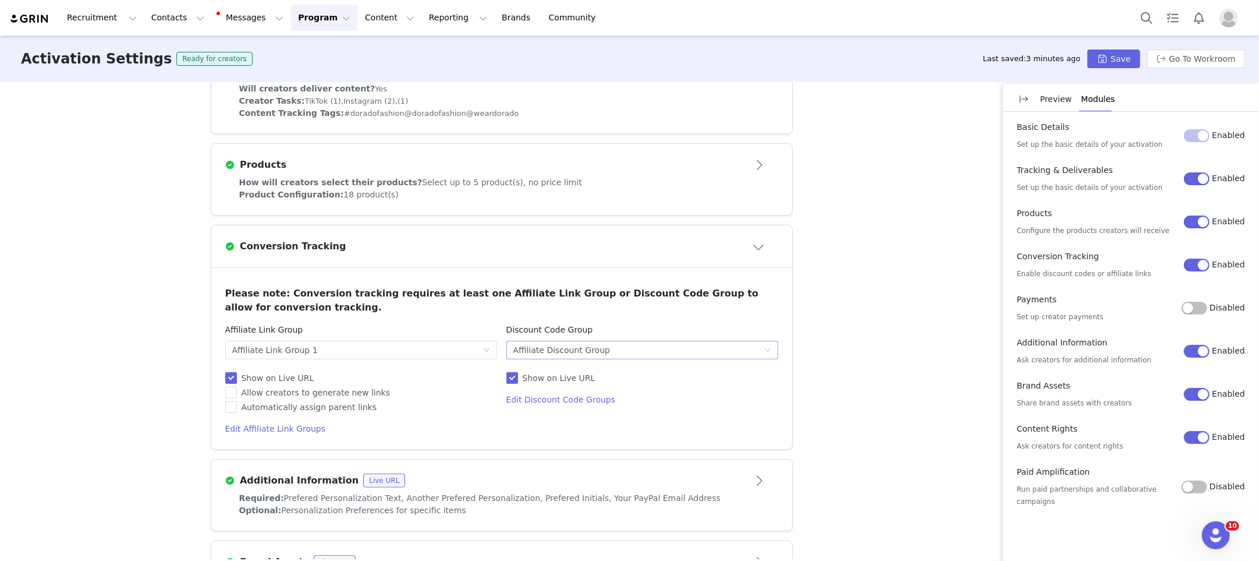
scroll to position [402, 0]
click at [299, 407] on label "Automatically assign parent links" at bounding box center [303, 404] width 157 height 12
click at [233, 406] on input "Automatically assign parent links" at bounding box center [229, 402] width 8 height 8
click at [298, 404] on span "Automatically assign parent links" at bounding box center [309, 403] width 145 height 9
click at [233, 404] on input "Automatically assign parent links" at bounding box center [229, 402] width 8 height 8
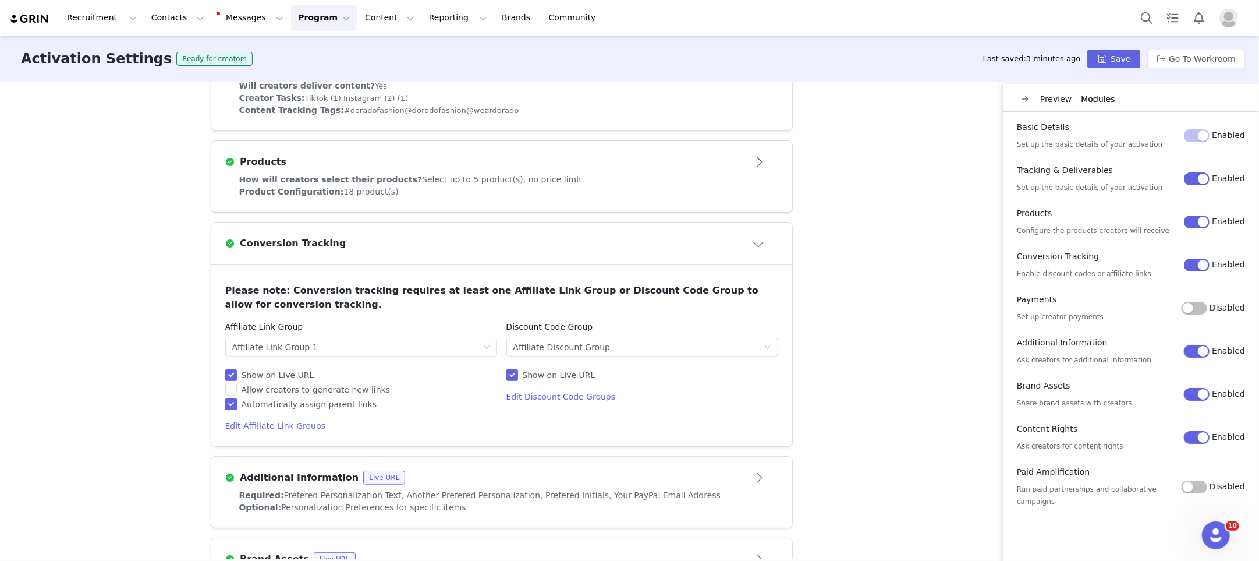
checkbox input "false"
click at [303, 390] on span "Allow creators to generate new links" at bounding box center [316, 389] width 158 height 9
click at [233, 390] on input "Allow creators to generate new links" at bounding box center [229, 388] width 8 height 8
click at [303, 390] on span "Allow creators to generate new links" at bounding box center [316, 389] width 158 height 9
click at [233, 390] on input "Allow creators to generate new links" at bounding box center [229, 388] width 8 height 8
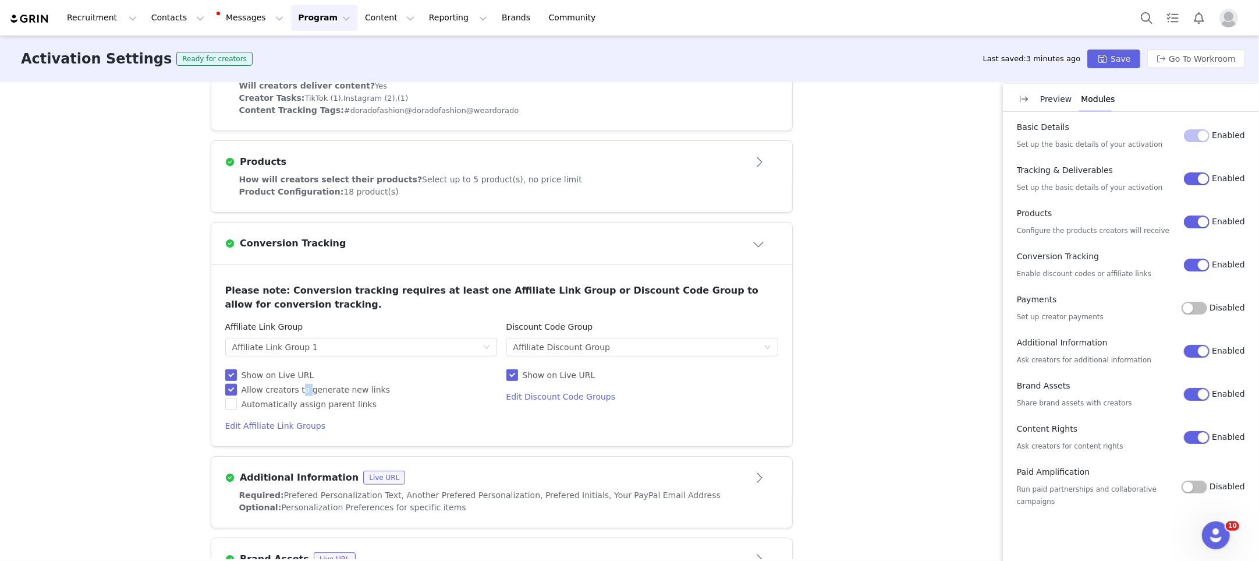
checkbox input "false"
click at [206, 400] on div "Activation Type Ongoing activations do not have start and end dates. Content wi…" at bounding box center [629, 320] width 1259 height 477
click at [295, 404] on span "Automatically assign parent links" at bounding box center [309, 403] width 145 height 9
click at [233, 404] on input "Automatically assign parent links" at bounding box center [229, 402] width 8 height 8
checkbox input "true"
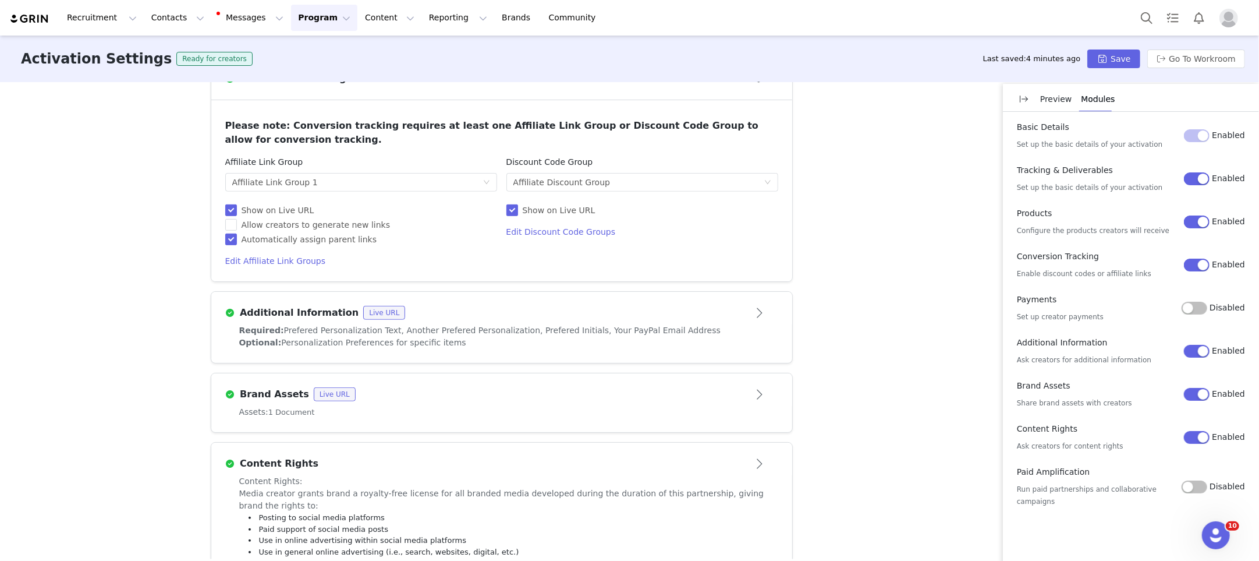
scroll to position [598, 0]
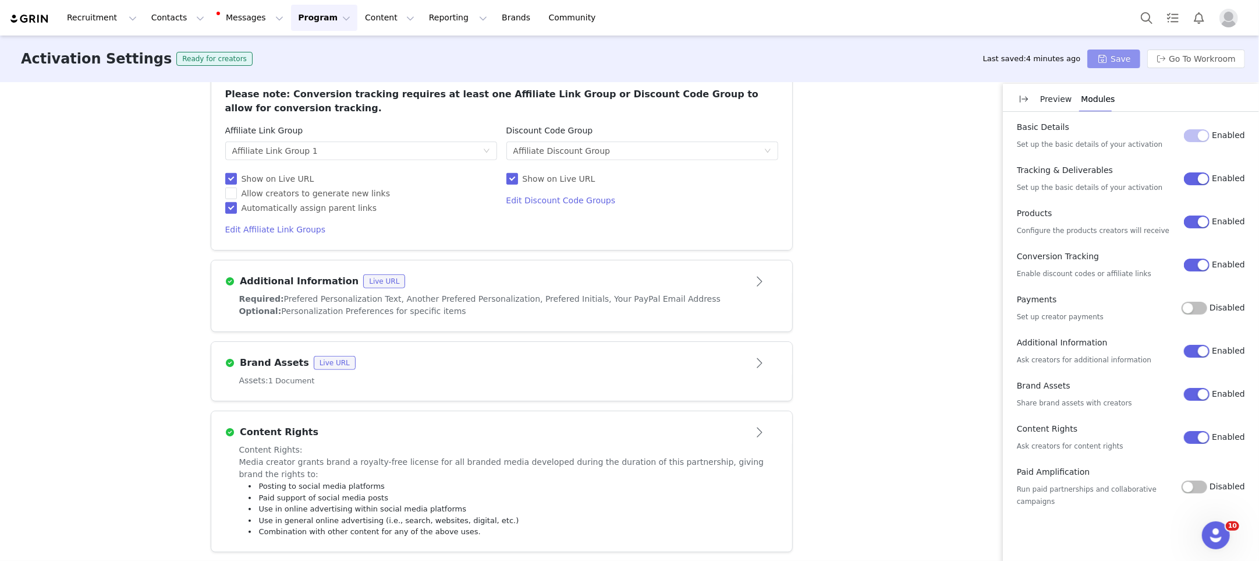
click at [1129, 59] on button "Save" at bounding box center [1114, 58] width 52 height 19
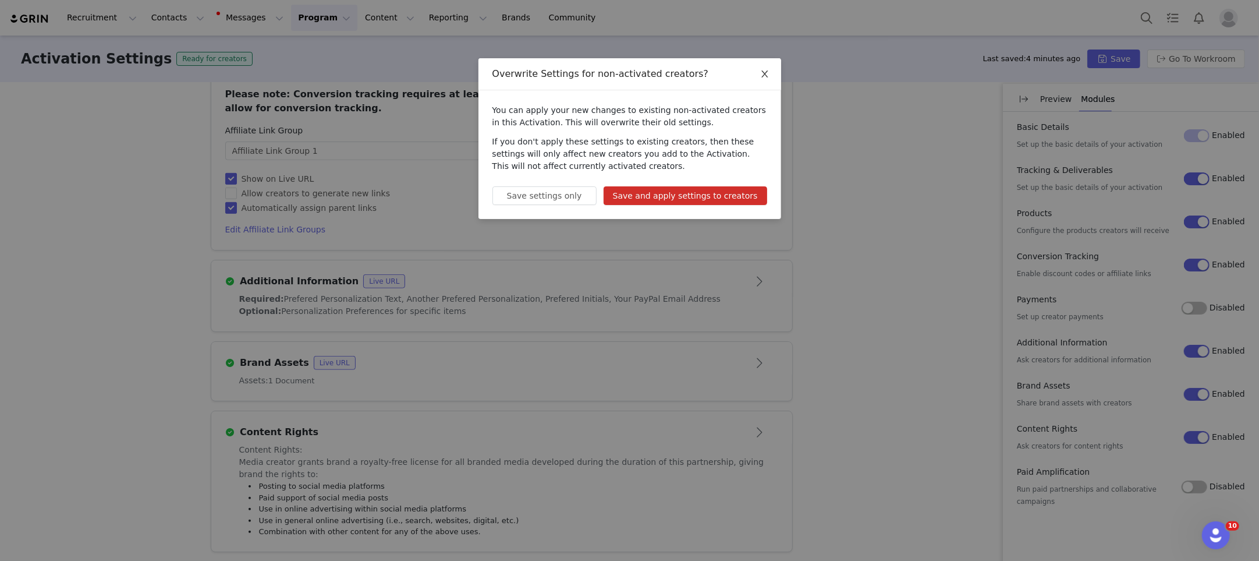
click at [762, 76] on icon "icon: close" at bounding box center [764, 73] width 9 height 9
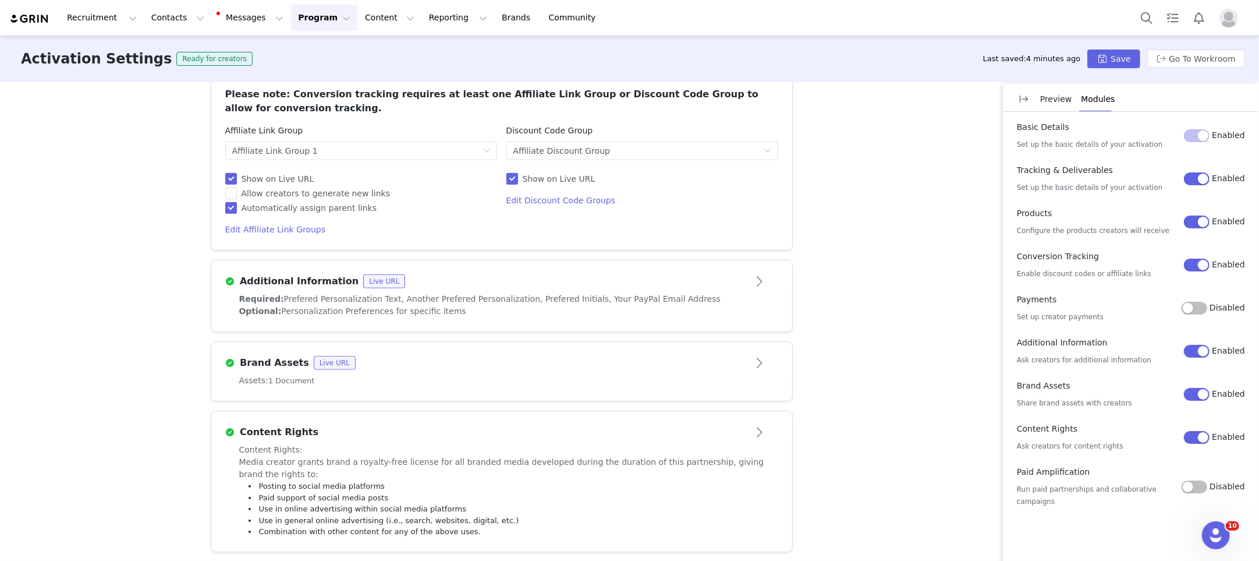
click at [1188, 306] on button "Disabled" at bounding box center [1195, 308] width 26 height 13
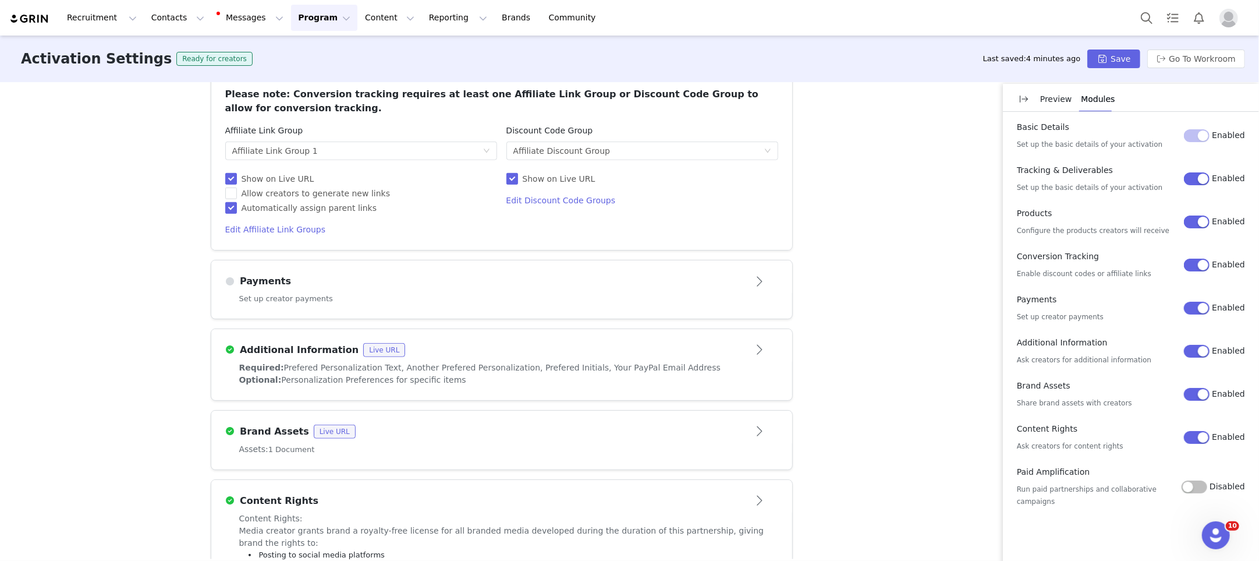
click at [535, 289] on article "Payments" at bounding box center [501, 276] width 581 height 33
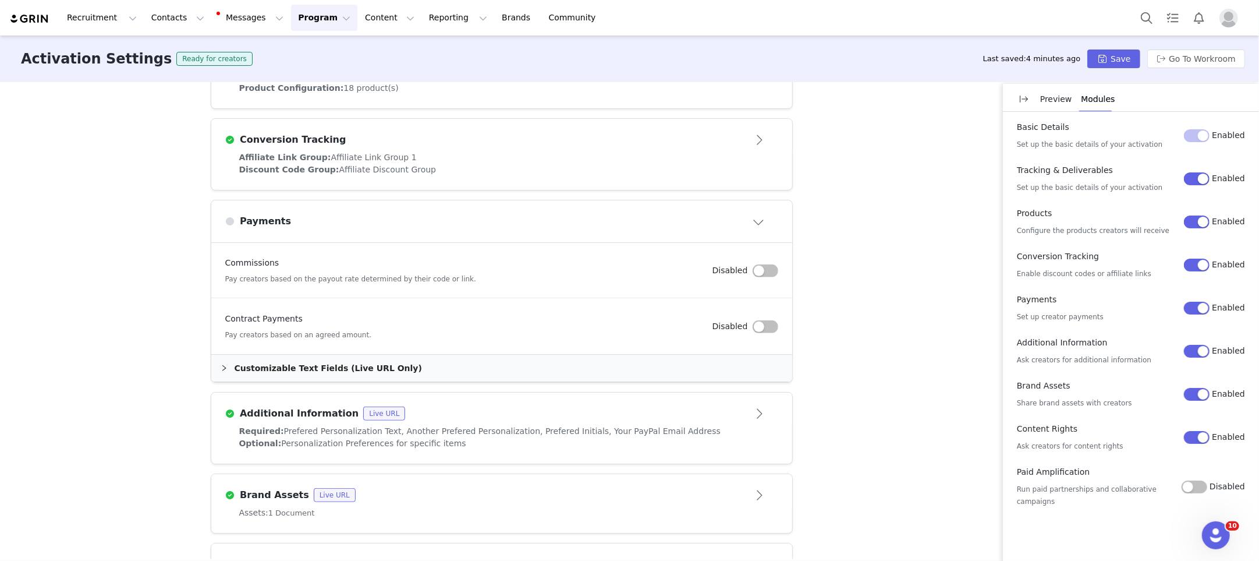
scroll to position [501, 0]
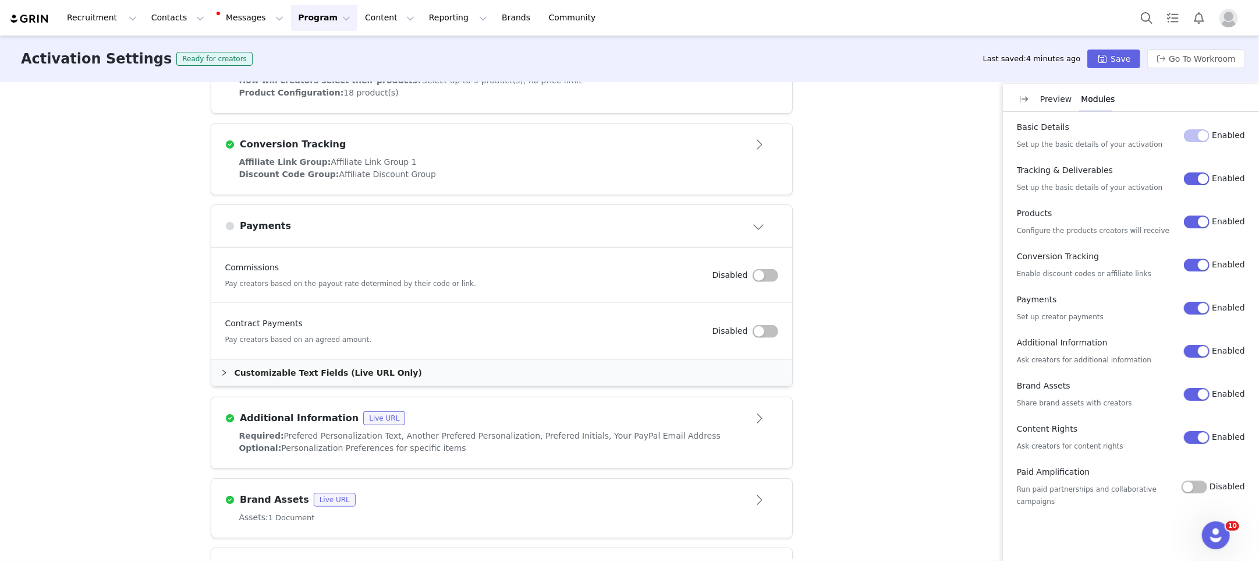
click at [759, 329] on button "button" at bounding box center [766, 331] width 26 height 13
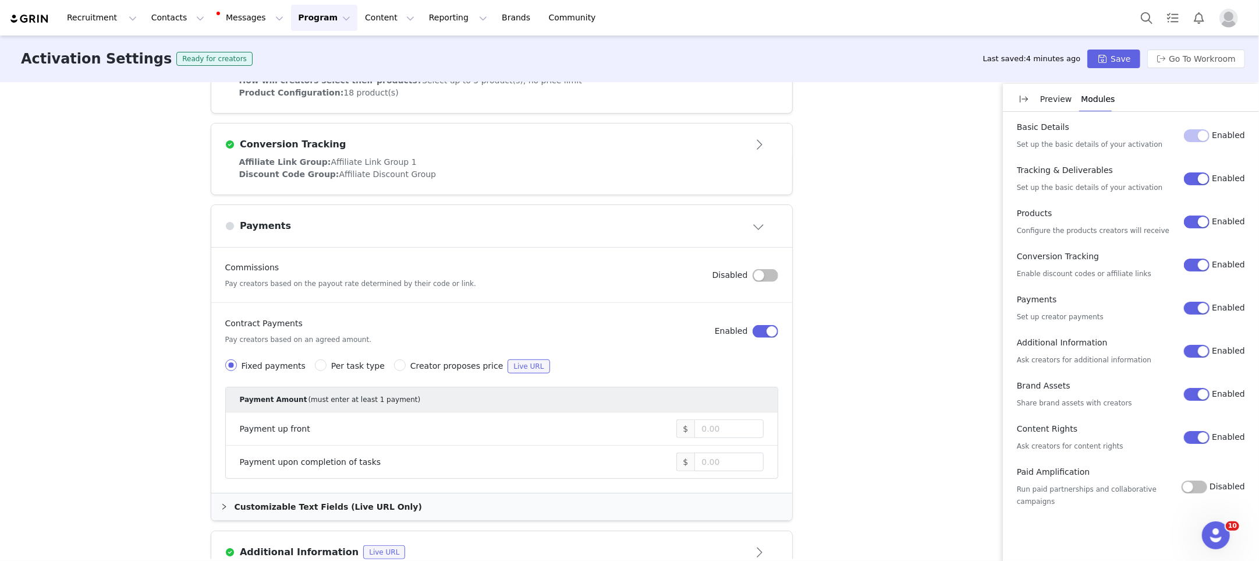
click at [410, 364] on span "Creator proposes price" at bounding box center [456, 365] width 93 height 9
click at [403, 364] on input "Creator proposes price Live URL" at bounding box center [400, 365] width 12 height 12
radio input "true"
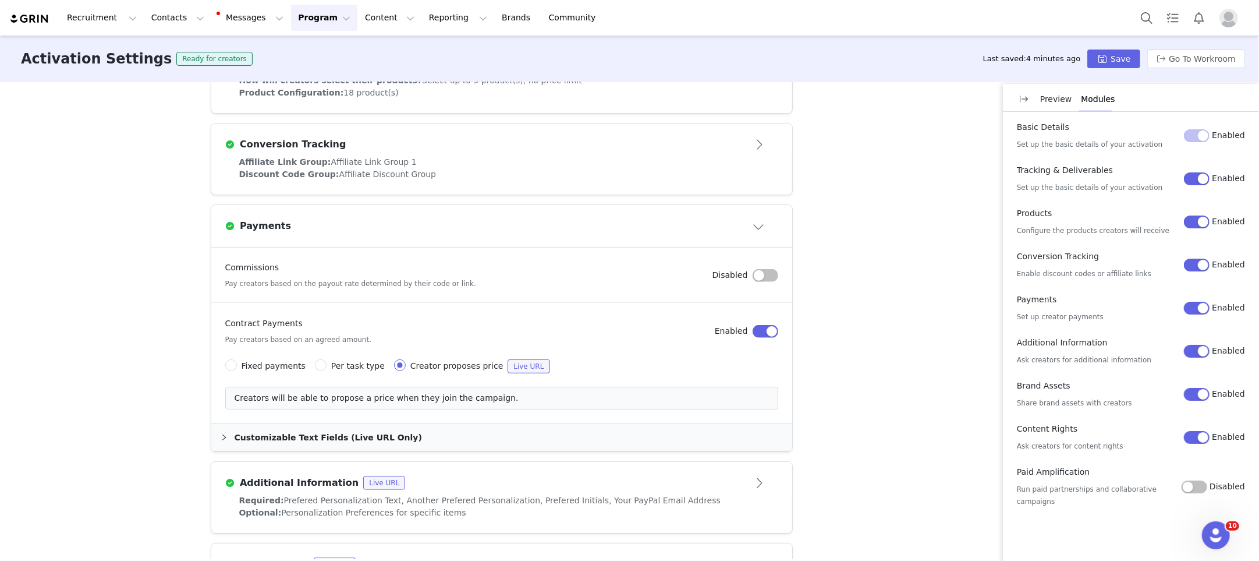
click at [337, 363] on span "Per task type" at bounding box center [358, 365] width 54 height 9
click at [327, 363] on input "Per task type" at bounding box center [321, 365] width 12 height 12
radio input "true"
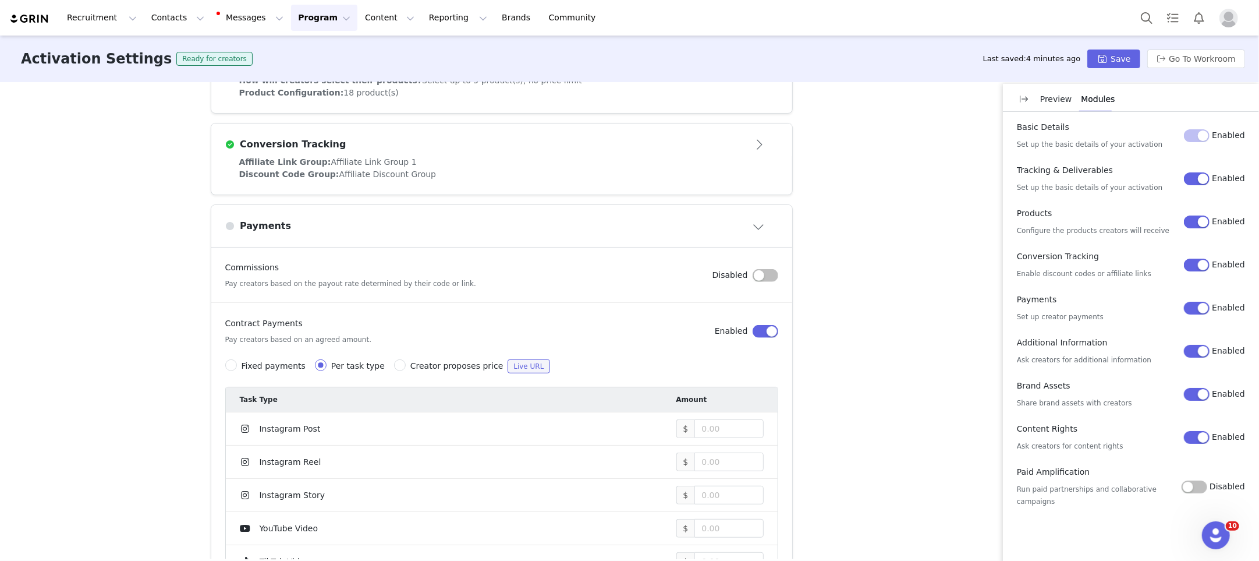
click at [254, 361] on span "Fixed payments" at bounding box center [274, 365] width 64 height 9
click at [237, 359] on input "Fixed payments" at bounding box center [231, 365] width 12 height 12
radio input "true"
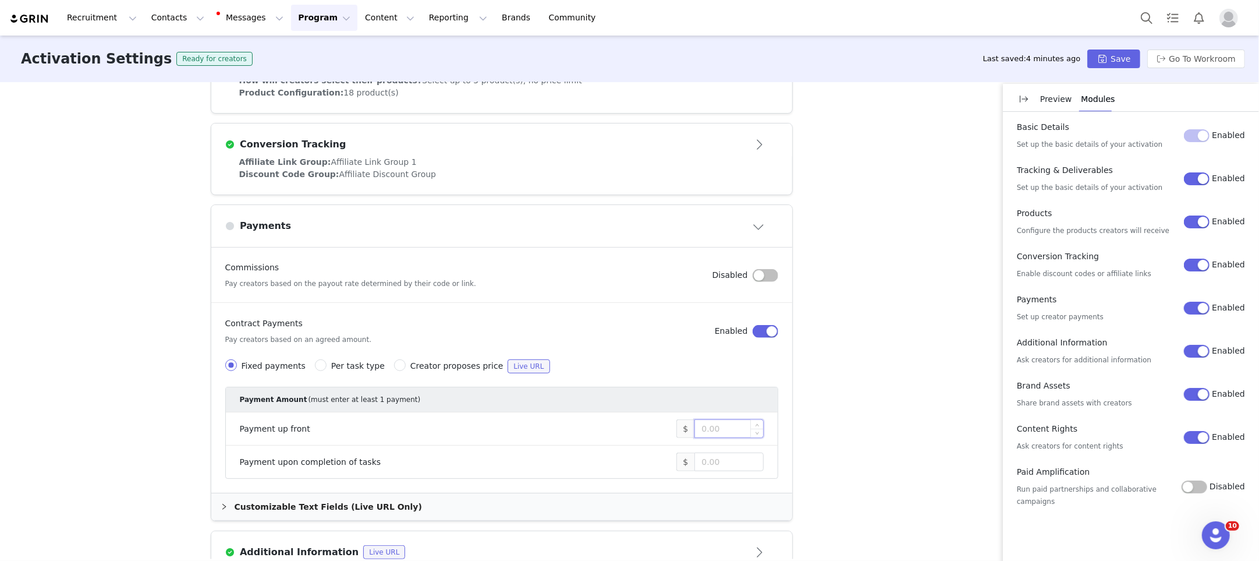
click at [722, 426] on input at bounding box center [729, 428] width 68 height 17
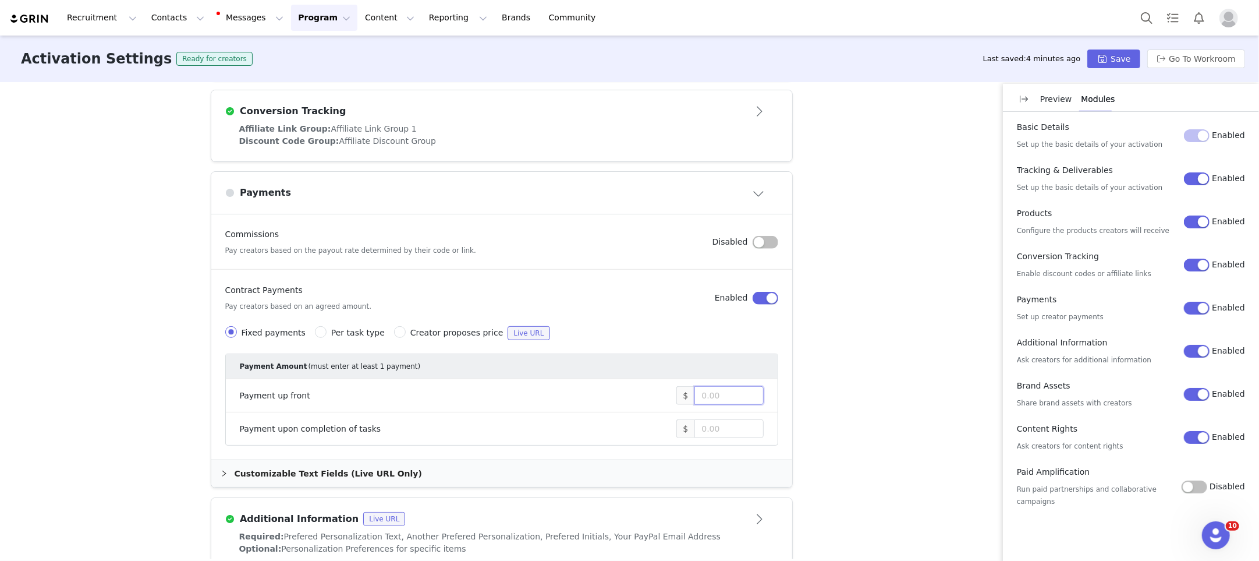
scroll to position [536, 0]
click at [355, 477] on div "Customizable Text Fields (Live URL Only)" at bounding box center [501, 471] width 581 height 27
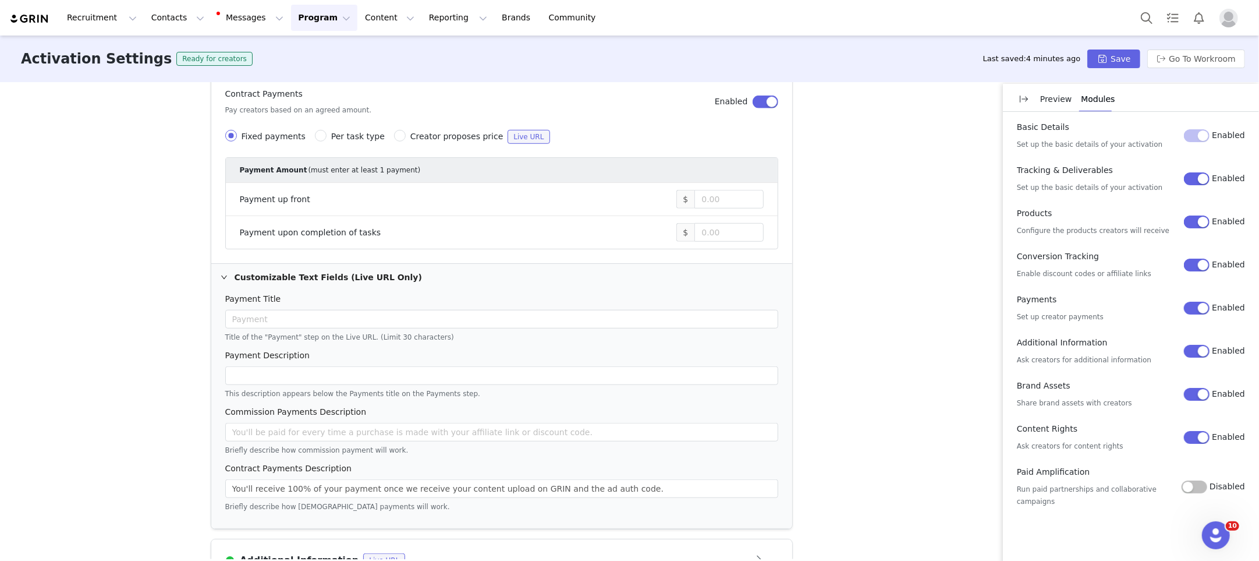
scroll to position [736, 0]
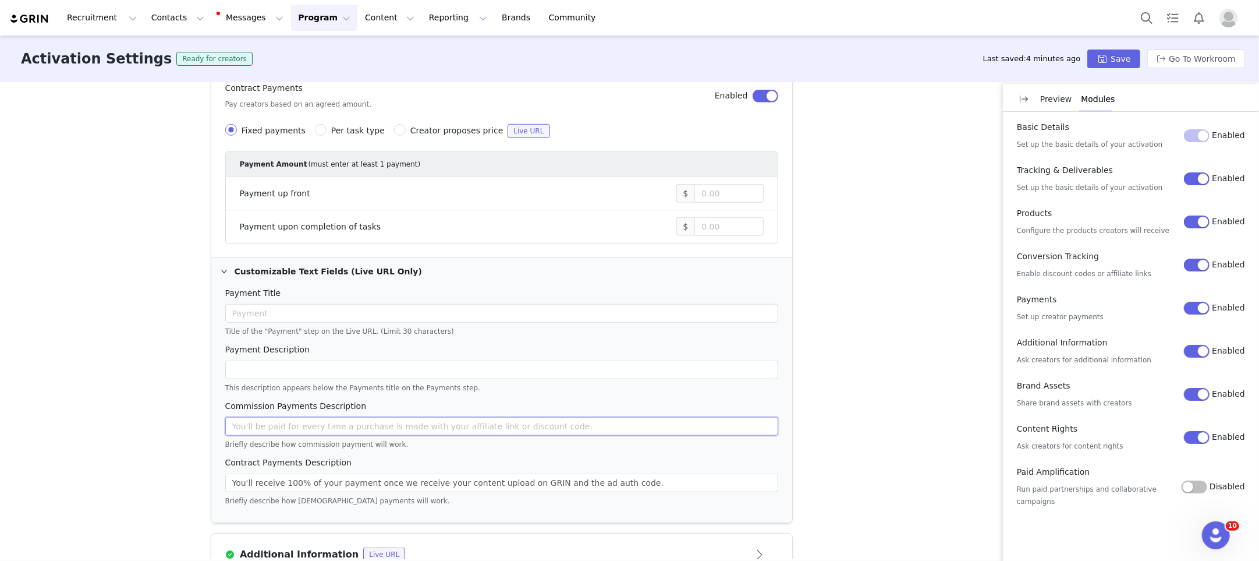
click at [515, 422] on input "text" at bounding box center [501, 426] width 553 height 19
type input "Y"
paste input "10% commission on every sale made through your affiliate link and coupon code"
drag, startPoint x: 255, startPoint y: 419, endPoint x: 279, endPoint y: 426, distance: 25.0
click at [255, 419] on input "You'll 10% commission on every sale made through your affiliate link and coupon…" at bounding box center [501, 426] width 553 height 19
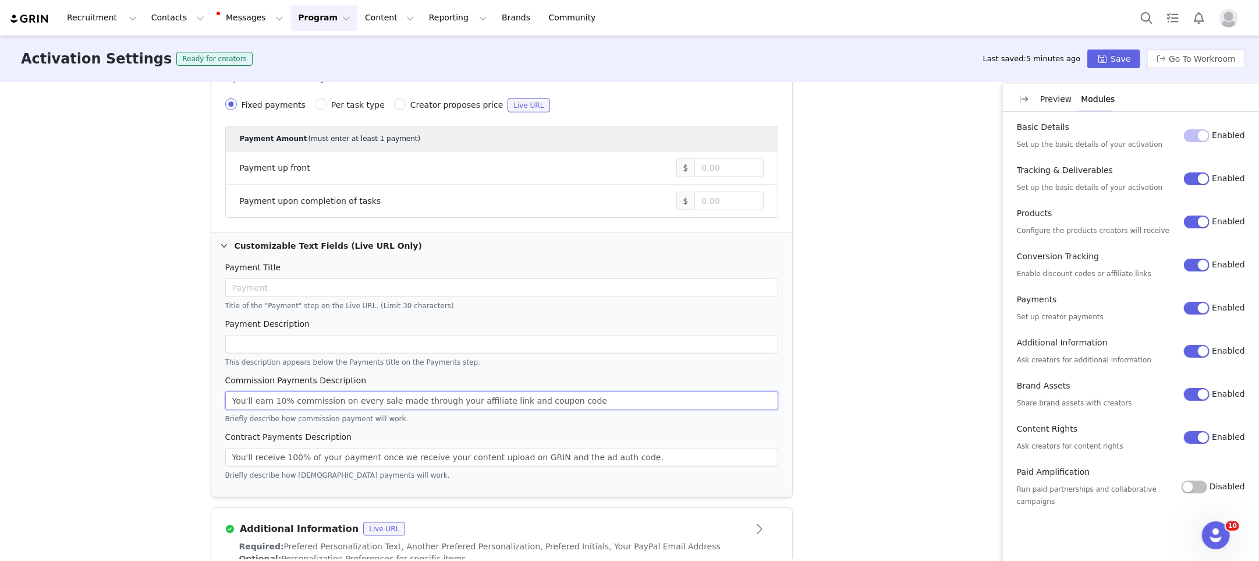
scroll to position [767, 0]
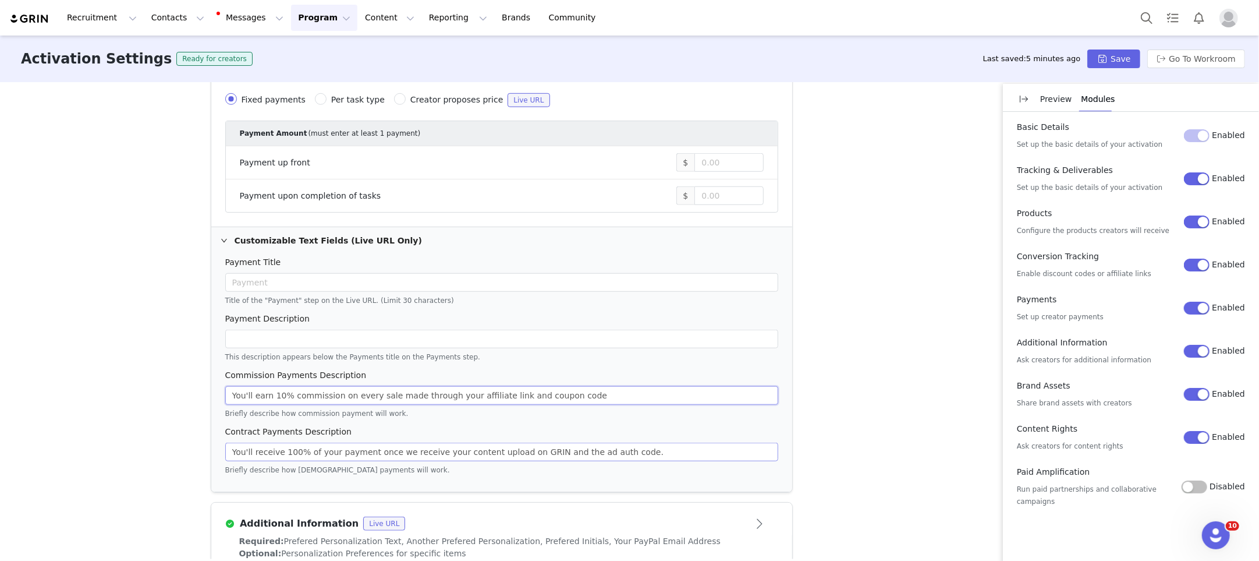
type input "You'll earn 10% commission on every sale made through your affiliate link and c…"
click at [522, 449] on input "You'll receive 100% of your payment once we receive your content upload on GRIN…" at bounding box center [501, 452] width 553 height 19
click at [654, 443] on input "You'll receive 100% of your payment once we receive your content upload on GRIN…" at bounding box center [501, 452] width 553 height 19
click at [324, 448] on input "You'll receive 100% of your payment once we receive your content upload on GRIN…" at bounding box center [501, 452] width 553 height 19
click at [333, 448] on input "You'll receive 100% of your payment once we receive your content upload on GRIN…" at bounding box center [501, 452] width 553 height 19
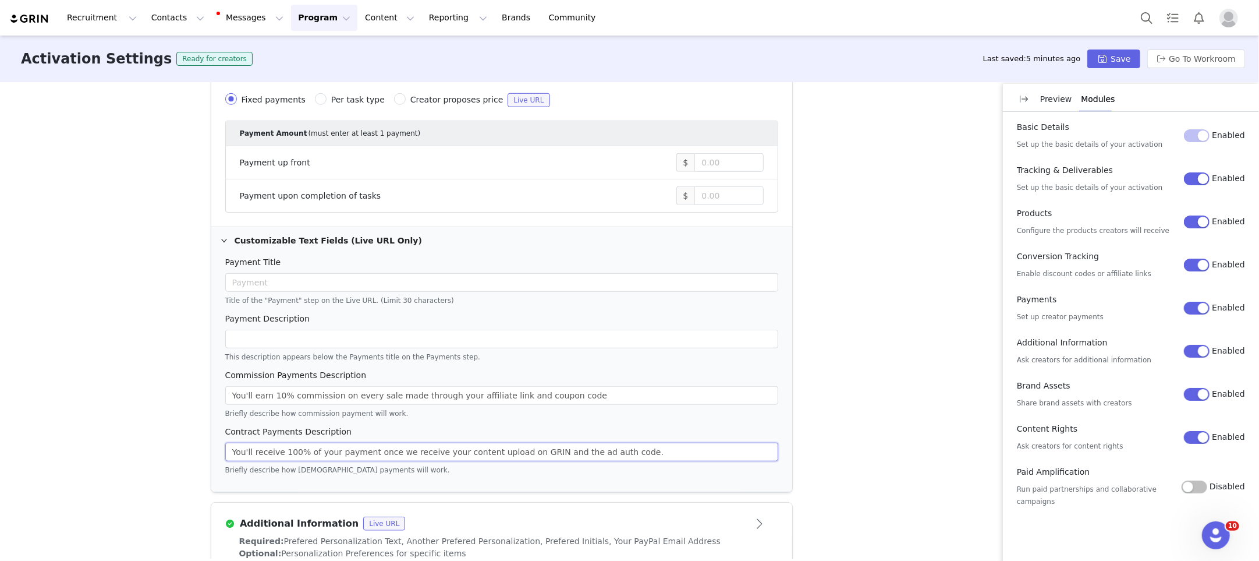
click at [371, 447] on input "You'll receive 100% of your payment once we receive your content upload on GRIN…" at bounding box center [501, 452] width 553 height 19
click at [646, 448] on input "You'll receive 100% of your payment once we receive your content upload on GRIN…" at bounding box center [501, 452] width 553 height 19
click at [757, 450] on input "You'll receive 100% of your payment once we receive your content upload on GRIN…" at bounding box center [501, 452] width 553 height 19
click at [758, 450] on input "You'll receive 100% of your payment once we receive your content upload on GRIN…" at bounding box center [501, 452] width 553 height 19
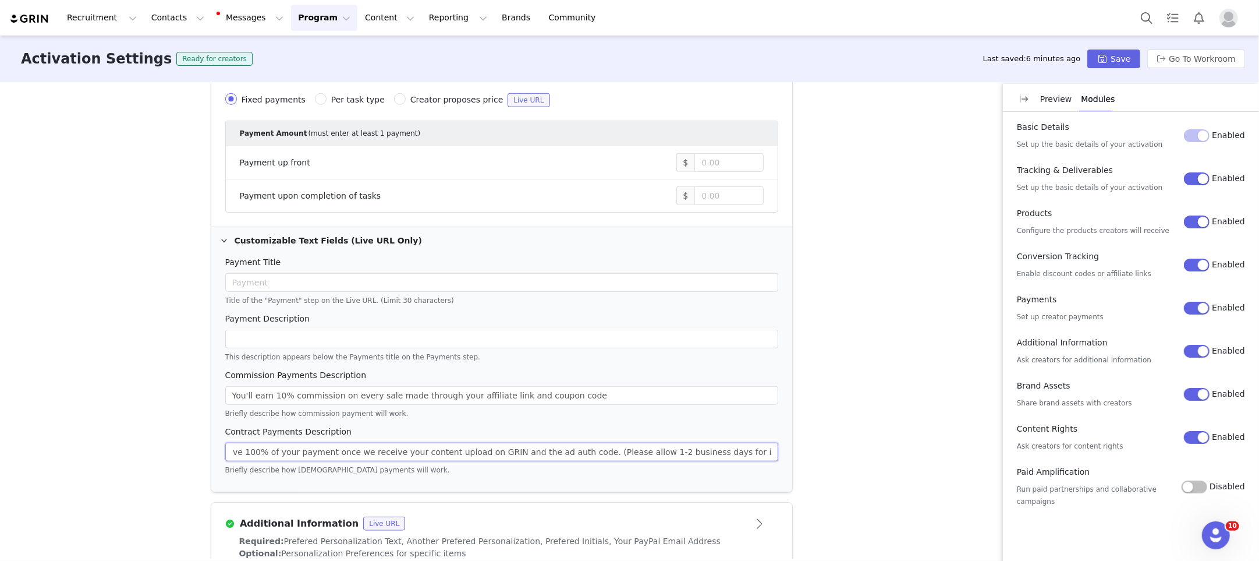
click at [721, 448] on input "You'll receive 100% of your payment once we receive your content upload on GRIN…" at bounding box center [501, 452] width 553 height 19
drag, startPoint x: 729, startPoint y: 445, endPoint x: 718, endPoint y: 446, distance: 11.1
click at [729, 445] on input "You'll receive 100% of your payment once we receive your content upload on GRIN…" at bounding box center [501, 452] width 553 height 19
click at [668, 447] on input "You'll receive 100% of your payment once we receive your content upload on GRIN…" at bounding box center [501, 452] width 553 height 19
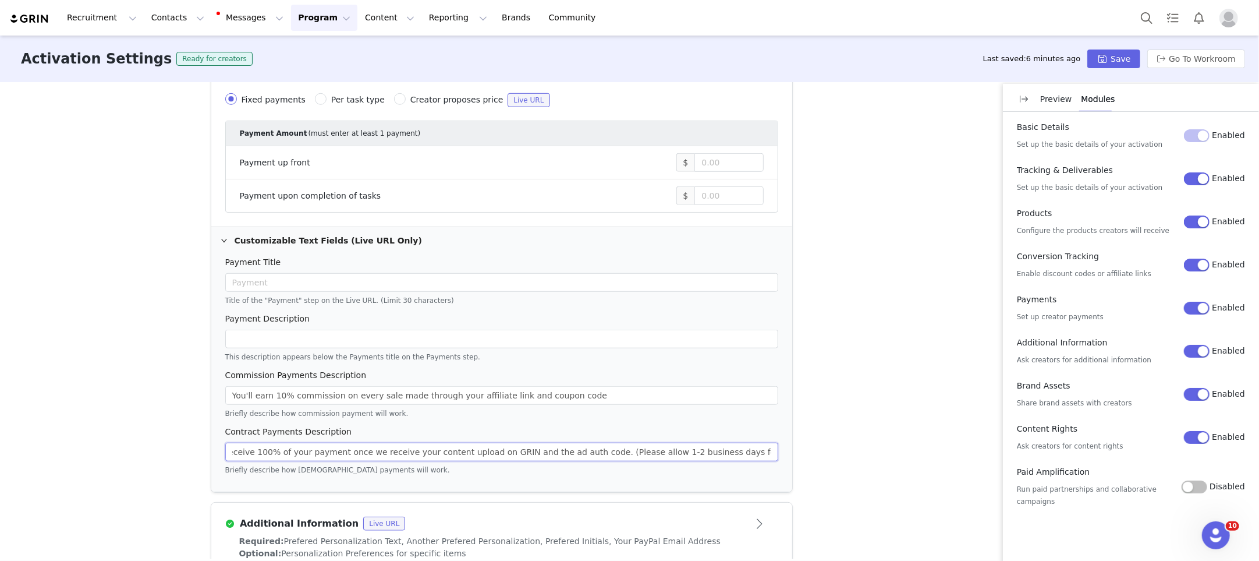
click at [682, 446] on input "You'll receive 100% of your payment once we receive your content upload on GRIN…" at bounding box center [501, 452] width 553 height 19
click at [668, 446] on input "You'll receive 100% of your payment once we receive your content upload on GRIN…" at bounding box center [501, 452] width 553 height 19
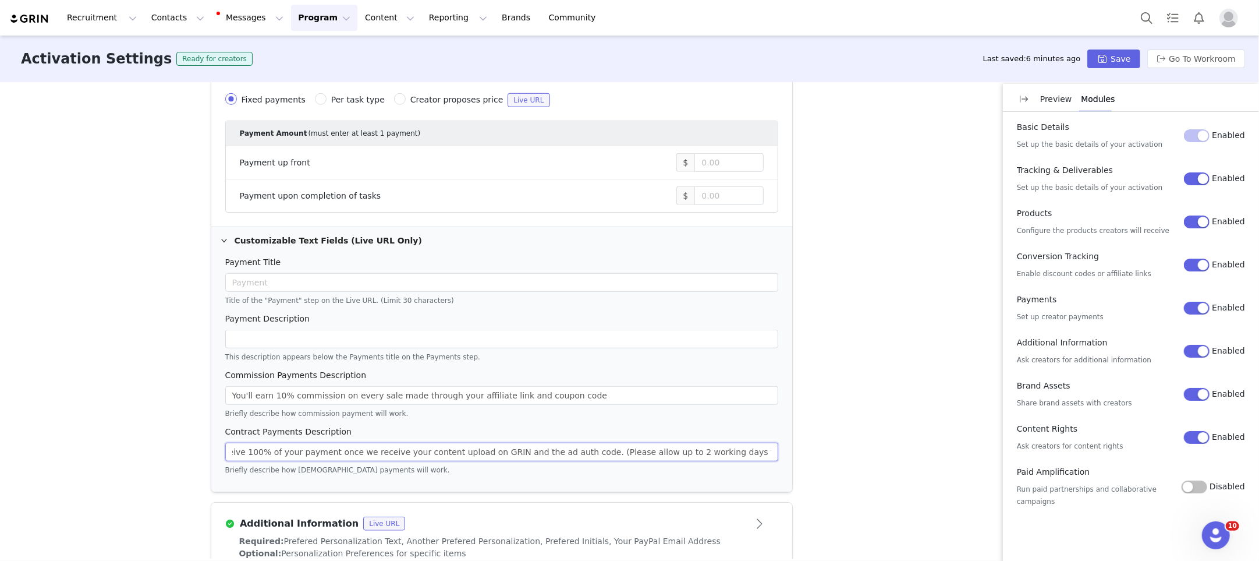
click at [647, 450] on input "You'll receive 100% of your payment once we receive your content upload on GRIN…" at bounding box center [501, 452] width 553 height 19
click at [690, 445] on input "You'll receive 100% of your payment once we receive your content upload on GRIN…" at bounding box center [501, 452] width 553 height 19
drag, startPoint x: 690, startPoint y: 445, endPoint x: 705, endPoint y: 447, distance: 14.6
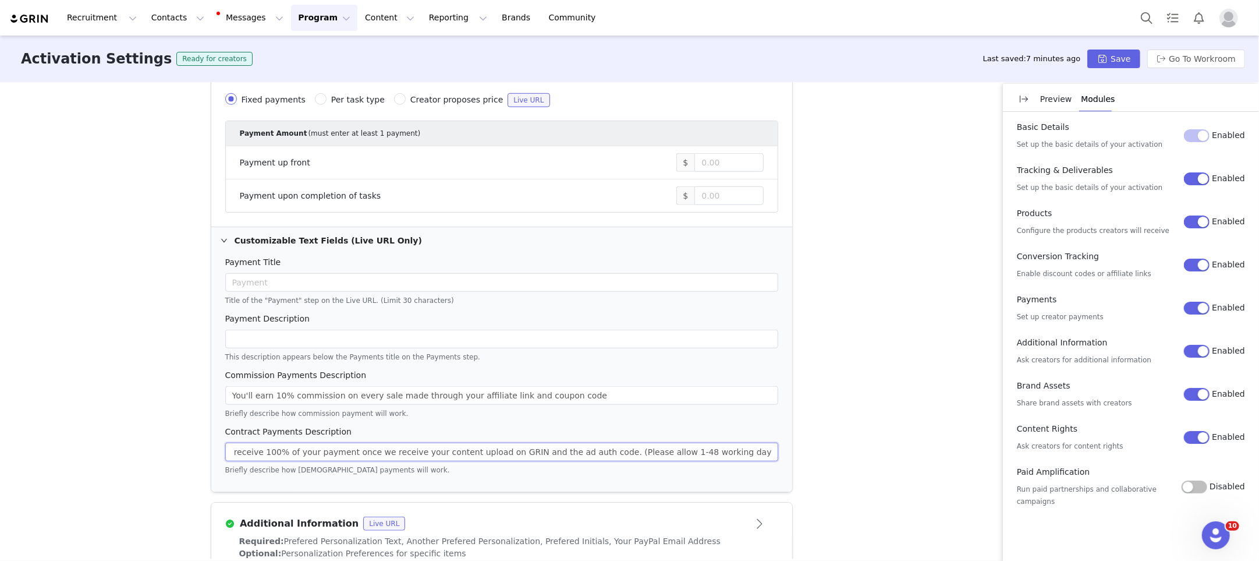
click at [691, 445] on input "You'll receive 100% of your payment once we receive your content upload on GRIN…" at bounding box center [501, 452] width 553 height 19
click at [726, 448] on input "You'll receive 100% of your payment once we receive your content upload on GRIN…" at bounding box center [501, 452] width 553 height 19
click at [685, 447] on input "You'll receive 100% of your payment once we receive your content upload on GRIN…" at bounding box center [501, 452] width 553 height 19
drag, startPoint x: 741, startPoint y: 449, endPoint x: 794, endPoint y: 452, distance: 52.5
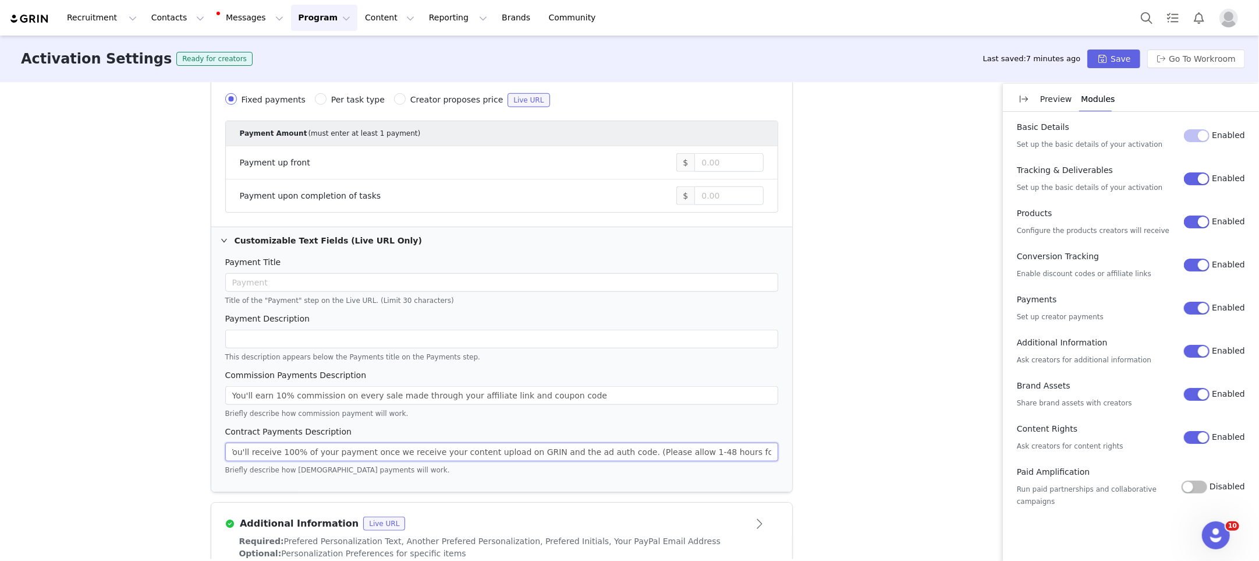
click at [794, 452] on div "Activation Type Ongoing activations do not have start and end dates. Content wi…" at bounding box center [629, 320] width 1259 height 477
drag, startPoint x: 651, startPoint y: 448, endPoint x: 681, endPoint y: 444, distance: 29.9
click at [681, 444] on input "You'll receive 100% of your payment once we receive your content upload on GRIN…" at bounding box center [501, 452] width 553 height 19
drag, startPoint x: 687, startPoint y: 447, endPoint x: 709, endPoint y: 445, distance: 21.6
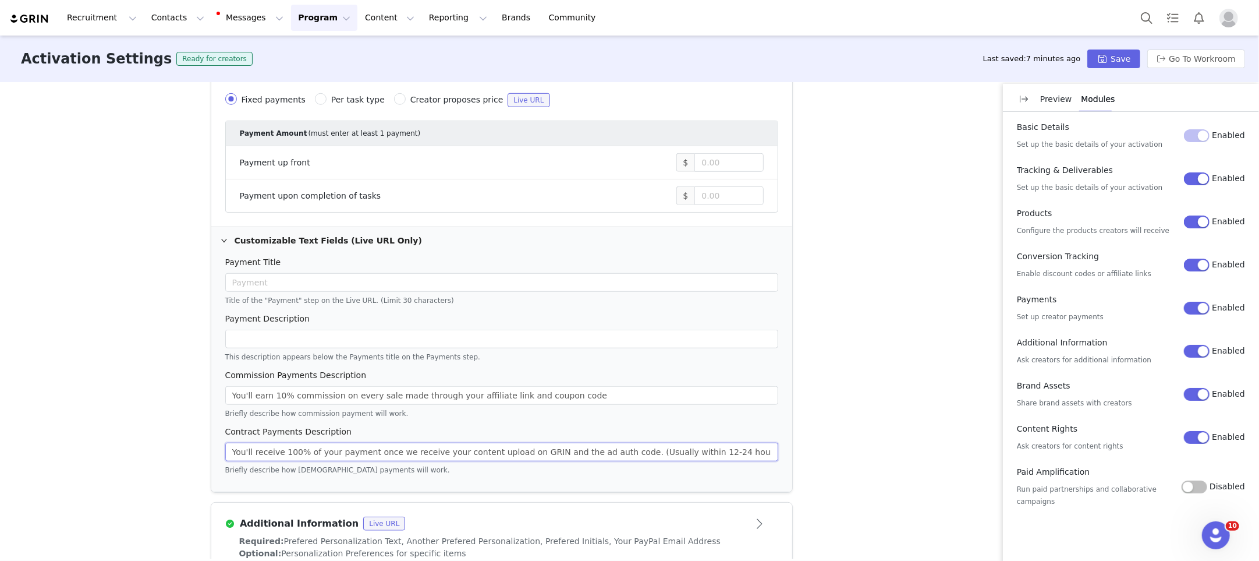
click at [709, 445] on input "You'll receive 100% of your payment once we receive your content upload on GRIN…" at bounding box center [501, 452] width 553 height 19
drag, startPoint x: 734, startPoint y: 447, endPoint x: 730, endPoint y: 468, distance: 20.8
click at [734, 448] on input "You'll receive 100% of your payment once we receive your content upload on GRIN…" at bounding box center [501, 452] width 553 height 19
click at [690, 446] on input "You'll receive 100% of your payment once we receive your content upload on GRIN…" at bounding box center [501, 452] width 553 height 19
click at [723, 447] on input "You'll receive 100% of your payment once we receive your content upload on GRIN…" at bounding box center [501, 452] width 553 height 19
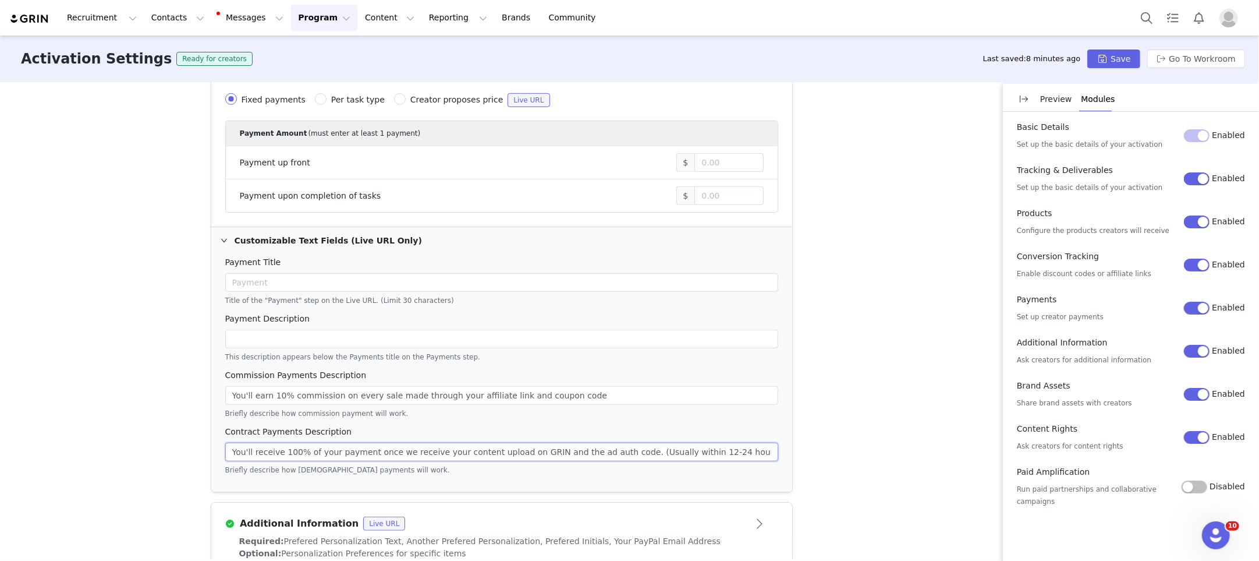
click at [748, 448] on input "You'll receive 100% of your payment once we receive your content upload on GRIN…" at bounding box center [501, 452] width 553 height 19
drag, startPoint x: 629, startPoint y: 448, endPoint x: 748, endPoint y: 447, distance: 118.2
click at [748, 447] on input "You'll receive 100% of your payment once we receive your content upload on GRIN…" at bounding box center [501, 452] width 553 height 19
click at [678, 447] on input "You'll receive 100% of your payment once we receive your content upload on GRIN…" at bounding box center [501, 452] width 553 height 19
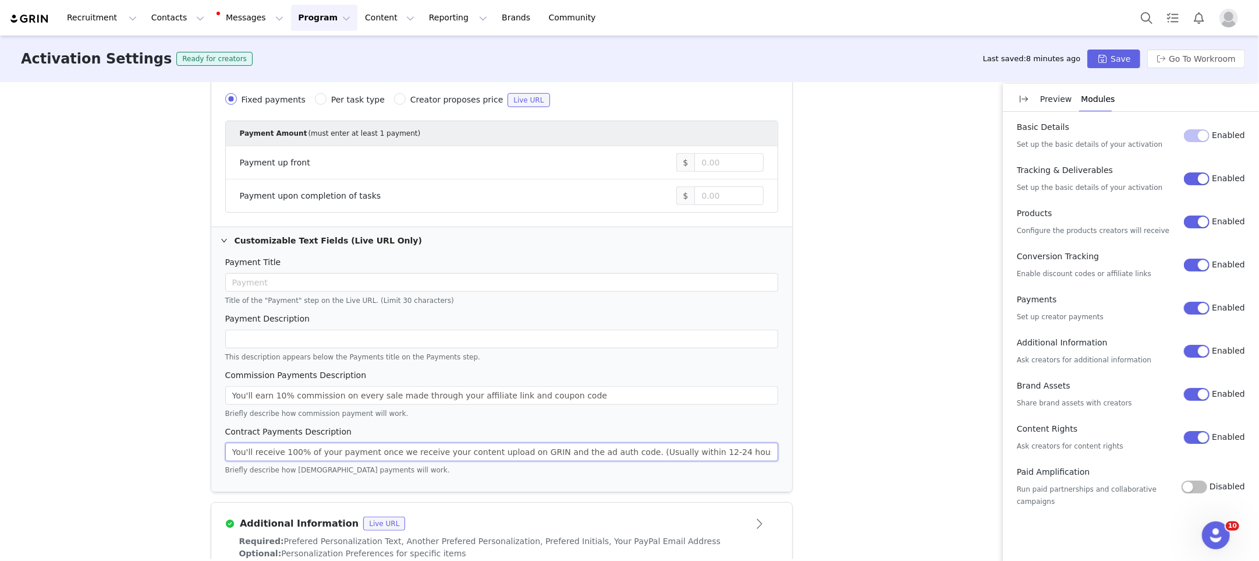
click at [678, 447] on input "You'll receive 100% of your payment once we receive your content upload on GRIN…" at bounding box center [501, 452] width 553 height 19
click at [706, 447] on input "You'll receive 100% of your payment once we receive your content upload on GRIN…" at bounding box center [501, 452] width 553 height 19
drag, startPoint x: 688, startPoint y: 448, endPoint x: 697, endPoint y: 445, distance: 9.6
click at [696, 445] on input "You'll receive 100% of your payment once we receive your content upload on GRIN…" at bounding box center [501, 452] width 553 height 19
click at [735, 446] on input "You'll receive 100% of your payment once we receive your content upload on GRIN…" at bounding box center [501, 452] width 553 height 19
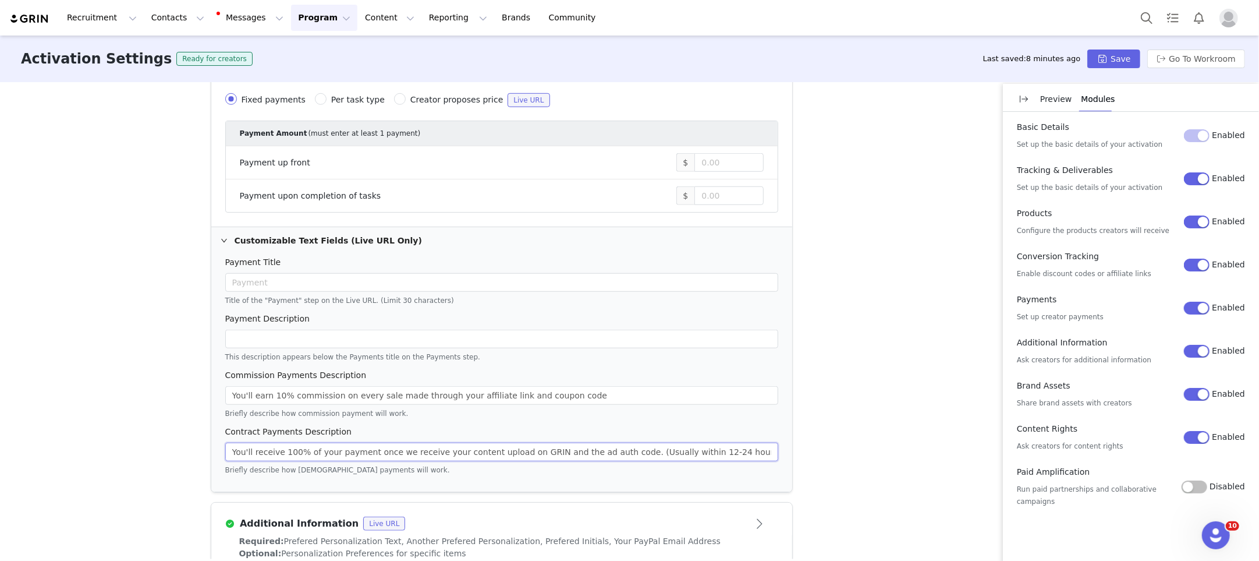
drag, startPoint x: 741, startPoint y: 447, endPoint x: 714, endPoint y: 463, distance: 31.1
click at [741, 447] on input "You'll receive 100% of your payment once we receive your content upload on GRIN…" at bounding box center [501, 452] width 553 height 19
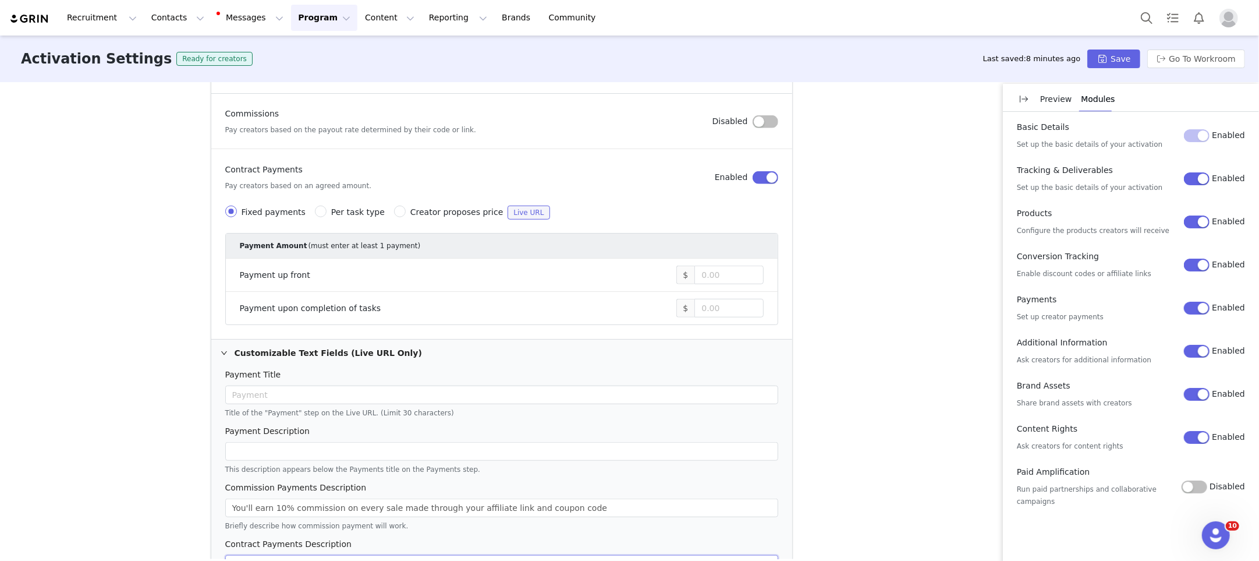
scroll to position [641, 0]
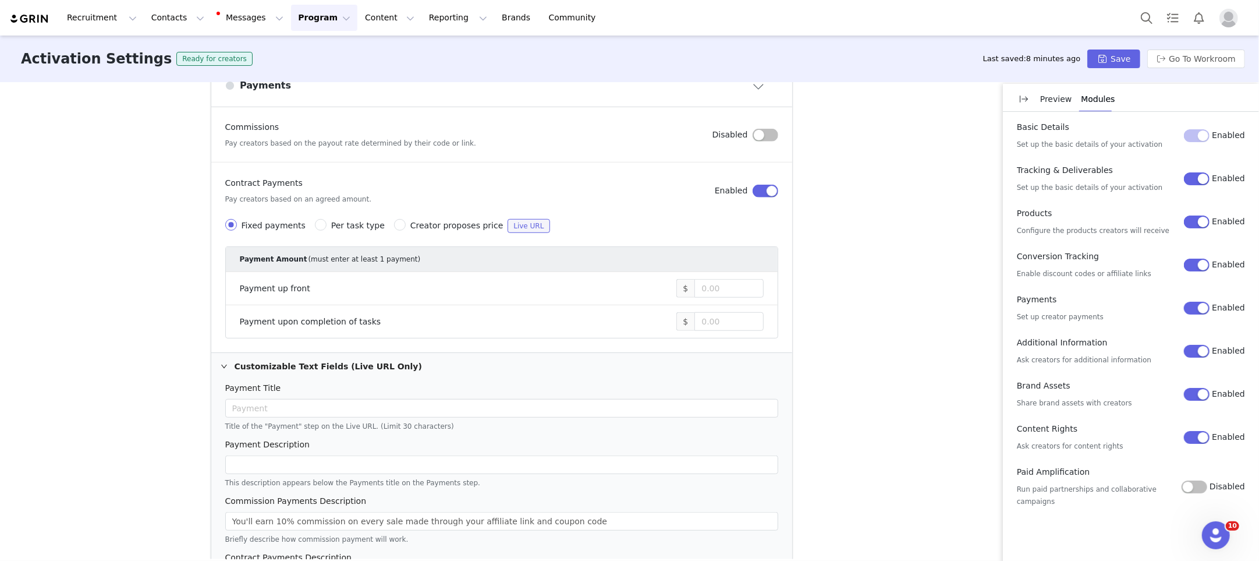
type input "You'll receive 100% of your payment once we receive your content upload on GRIN…"
click at [426, 419] on div "Title of the "Payment" step on the Live URL. (Limit 30 characters)" at bounding box center [501, 425] width 553 height 13
click at [373, 403] on input "text" at bounding box center [501, 408] width 553 height 19
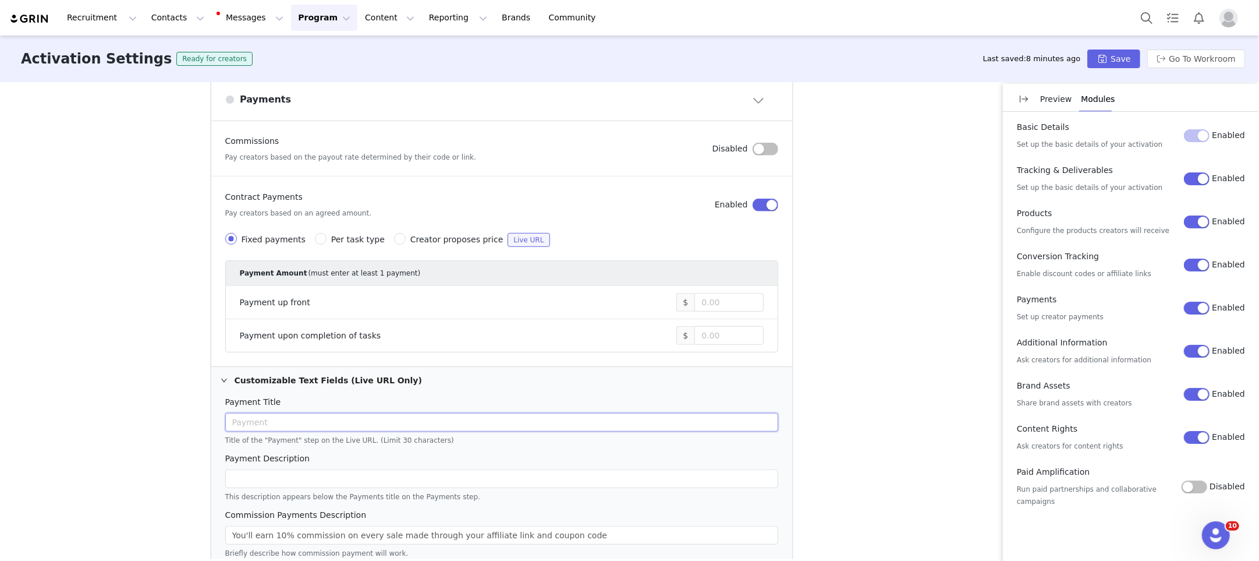
scroll to position [625, 0]
click at [710, 307] on input at bounding box center [729, 303] width 68 height 17
click at [707, 328] on input at bounding box center [729, 336] width 68 height 17
type input "200"
click at [792, 312] on article "Contract Payments Pay creators based on an agreed amount. Enabled Fixed payment…" at bounding box center [501, 273] width 581 height 189
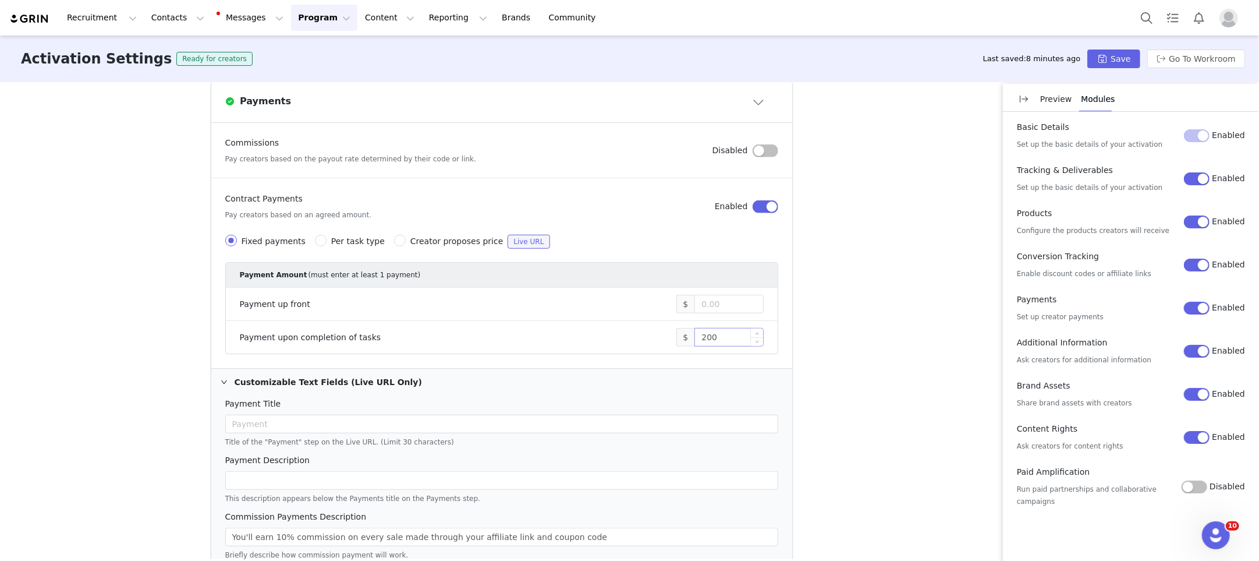
click at [714, 337] on input "200" at bounding box center [729, 336] width 68 height 17
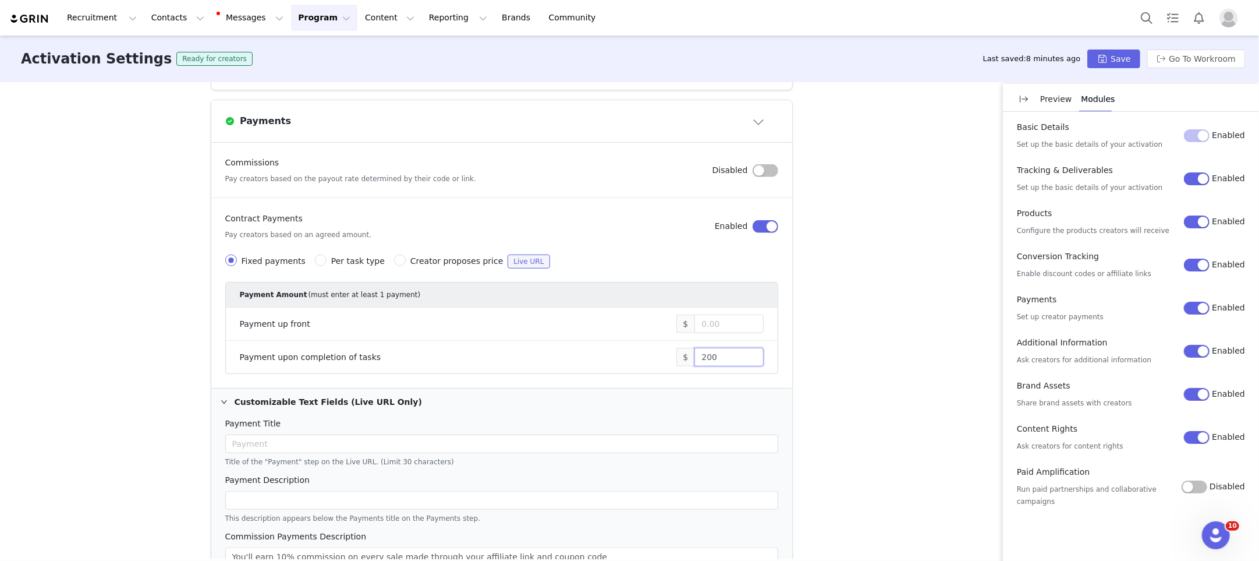
scroll to position [604, 0]
click at [723, 328] on input at bounding box center [729, 324] width 68 height 17
type input "0"
click at [859, 346] on div "Activation Type Ongoing activations do not have start and end dates. Content wi…" at bounding box center [629, 320] width 1259 height 477
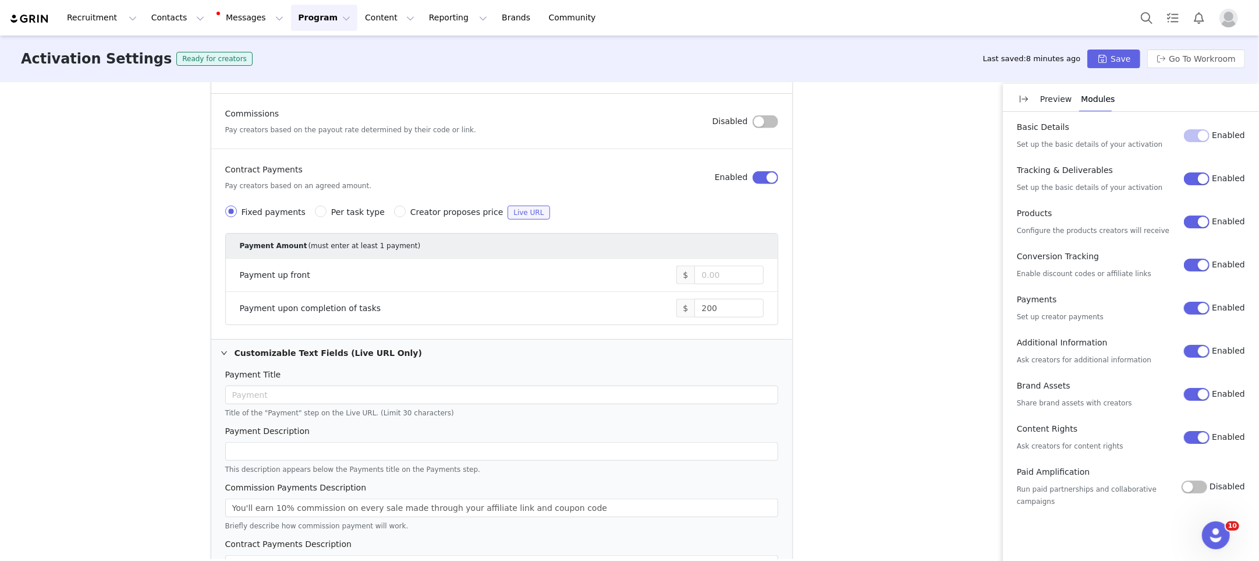
scroll to position [655, 0]
click at [714, 273] on input at bounding box center [729, 274] width 68 height 17
click at [827, 300] on div "Activation Type Ongoing activations do not have start and end dates. Content wi…" at bounding box center [629, 320] width 1259 height 477
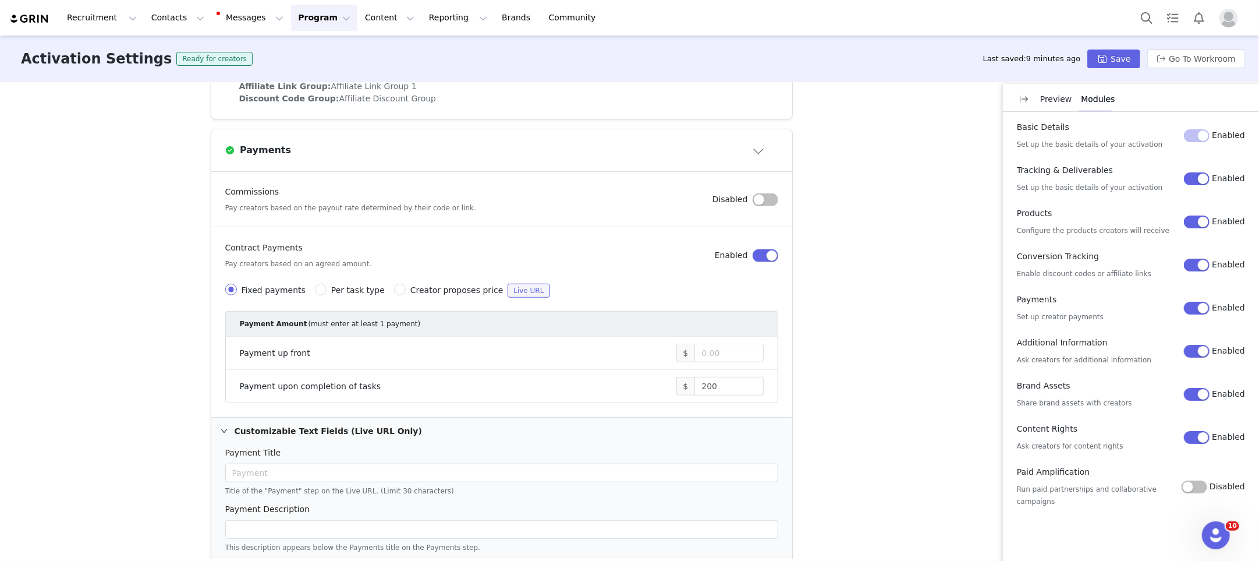
scroll to position [571, 0]
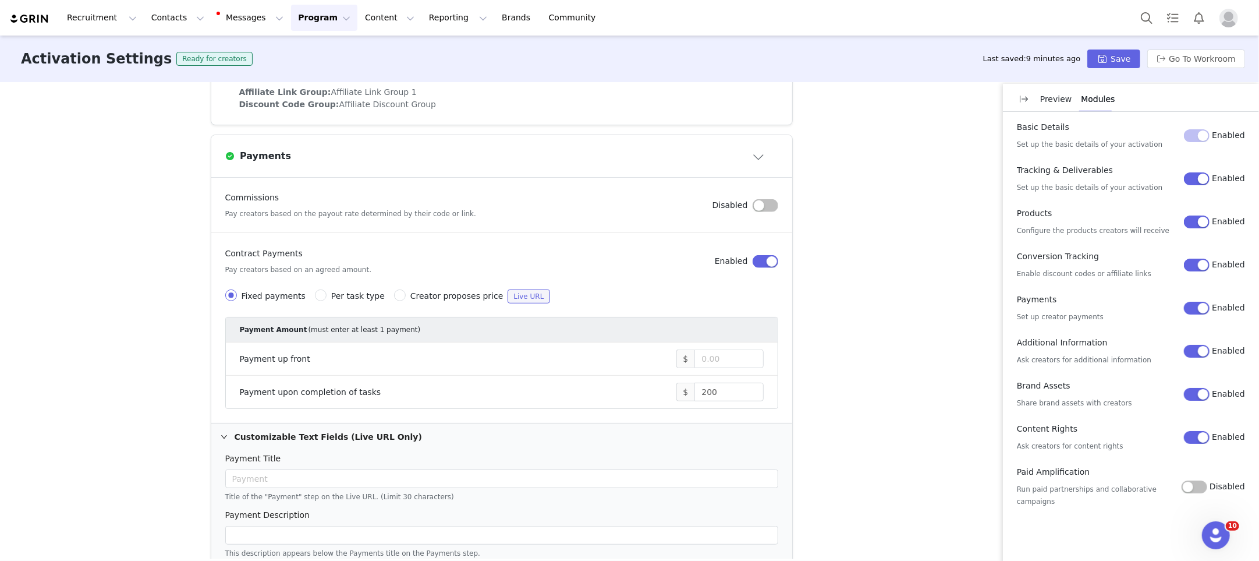
click at [765, 205] on button "button" at bounding box center [766, 205] width 26 height 13
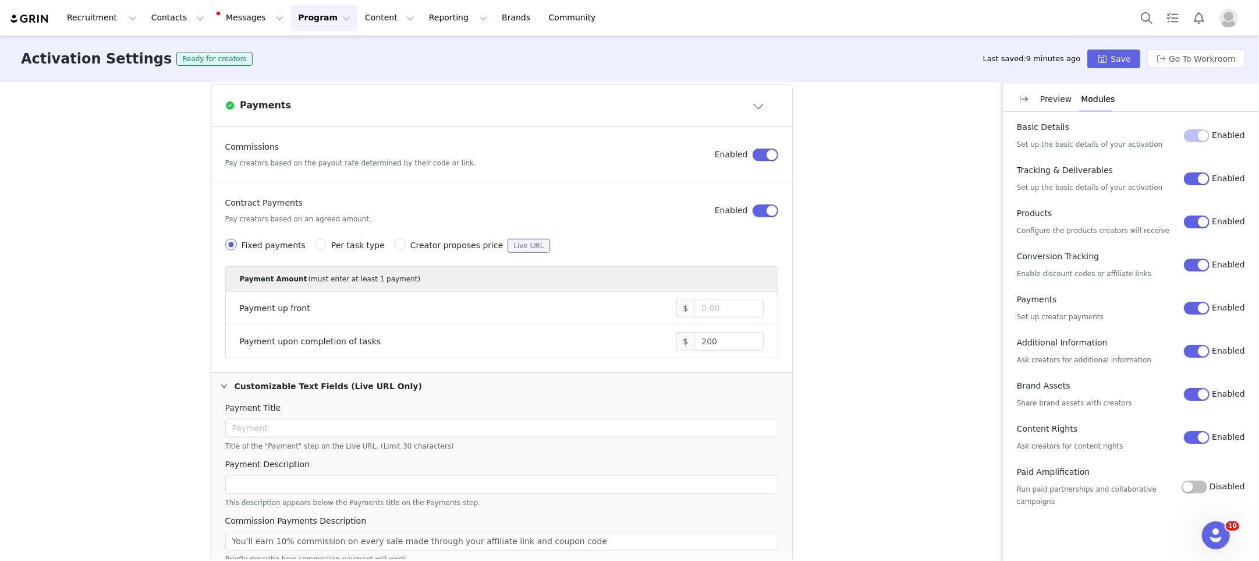
scroll to position [626, 0]
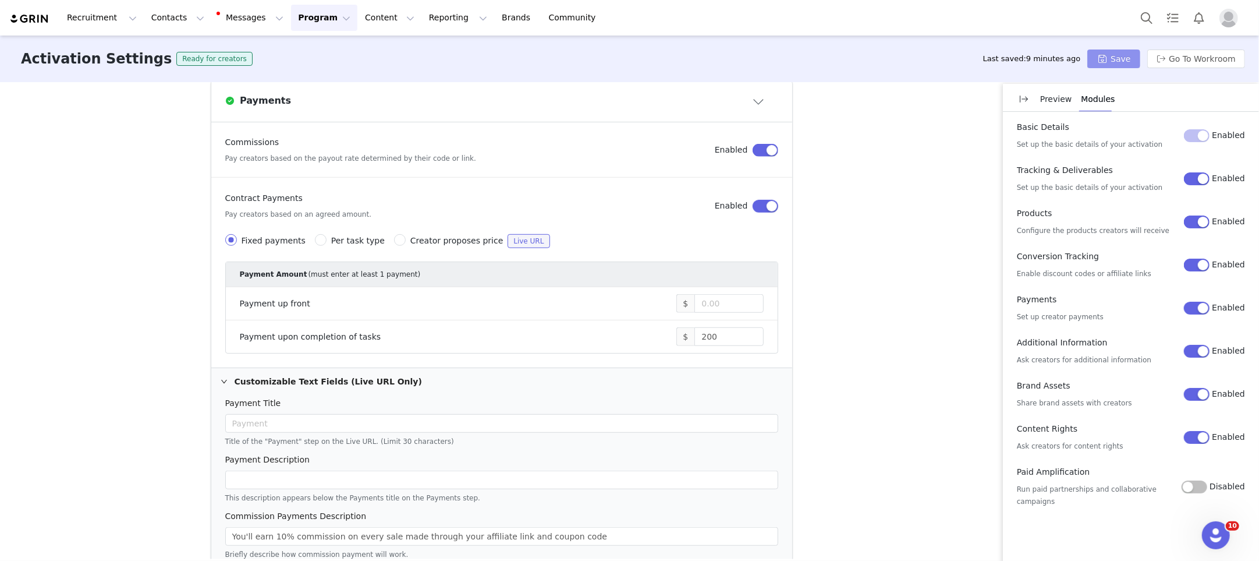
click at [1121, 65] on button "Save" at bounding box center [1114, 58] width 52 height 19
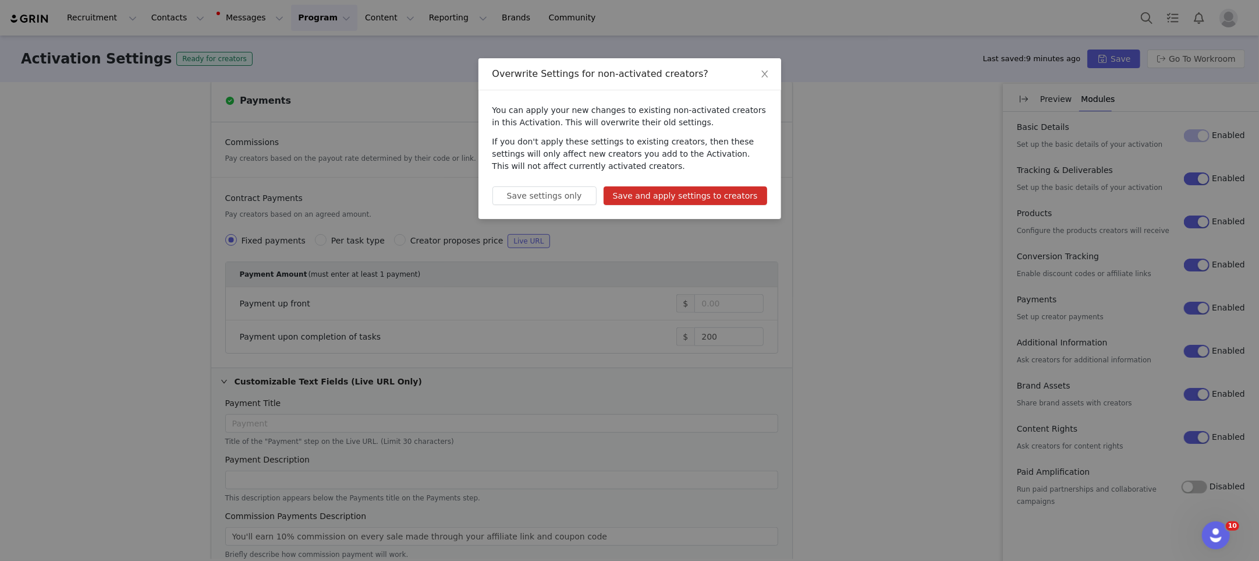
click at [653, 192] on button "Save and apply settings to creators" at bounding box center [686, 195] width 164 height 19
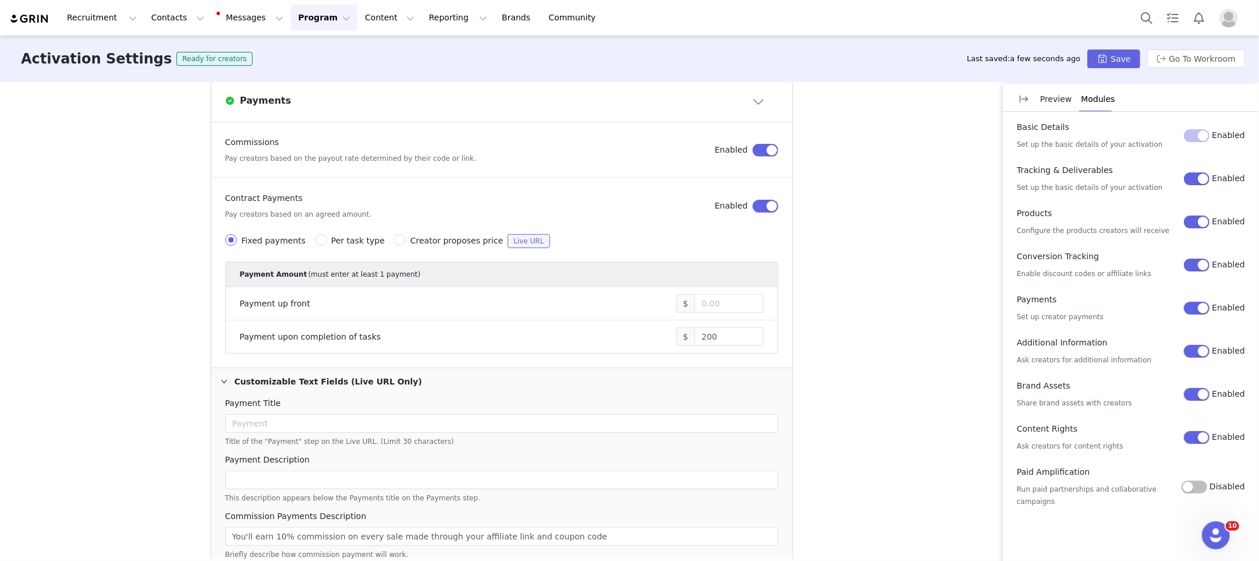
click at [1199, 487] on button "Disabled" at bounding box center [1195, 486] width 26 height 13
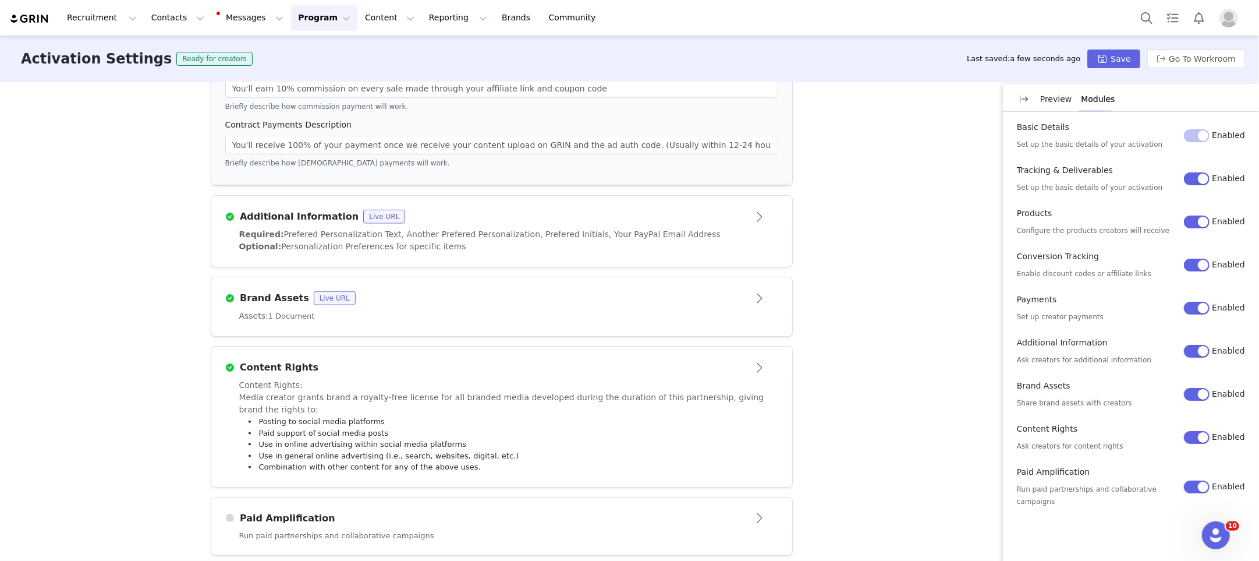
click at [601, 511] on div "Paid Amplification" at bounding box center [482, 518] width 515 height 14
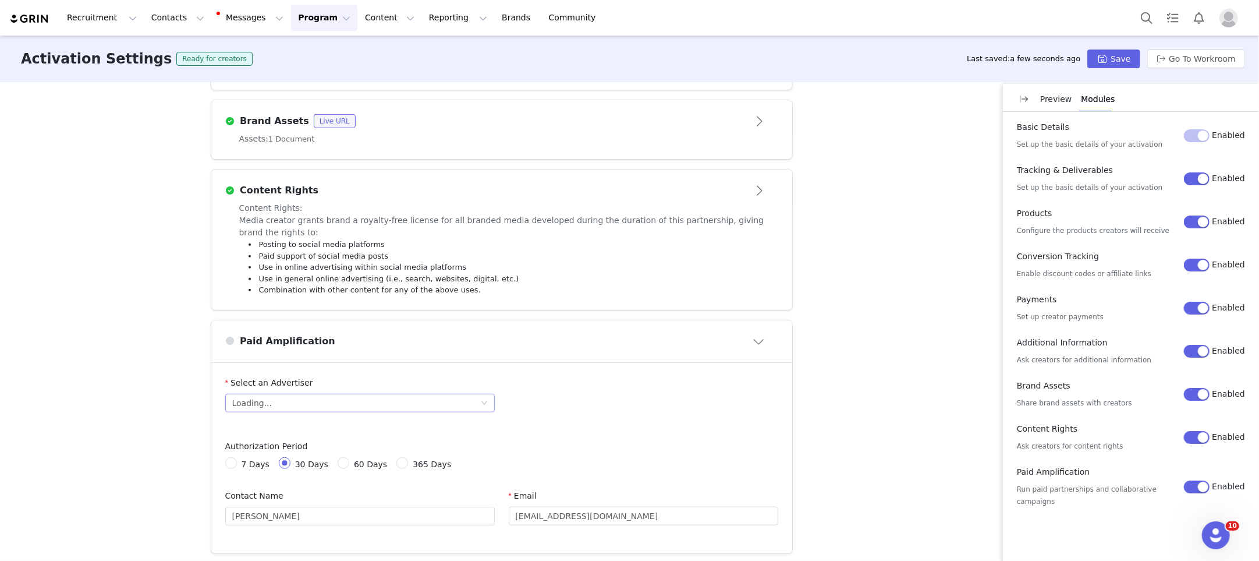
click at [374, 394] on div "Loading..." at bounding box center [356, 402] width 248 height 17
click at [185, 378] on div "Activation Type Ongoing activations do not have start and end dates. Content wi…" at bounding box center [629, 320] width 1259 height 477
click at [278, 401] on div "Loading..." at bounding box center [356, 402] width 248 height 17
click at [189, 391] on div "Activation Type Ongoing activations do not have start and end dates. Content wi…" at bounding box center [629, 320] width 1259 height 477
click at [1203, 482] on button "Enabled" at bounding box center [1197, 486] width 26 height 13
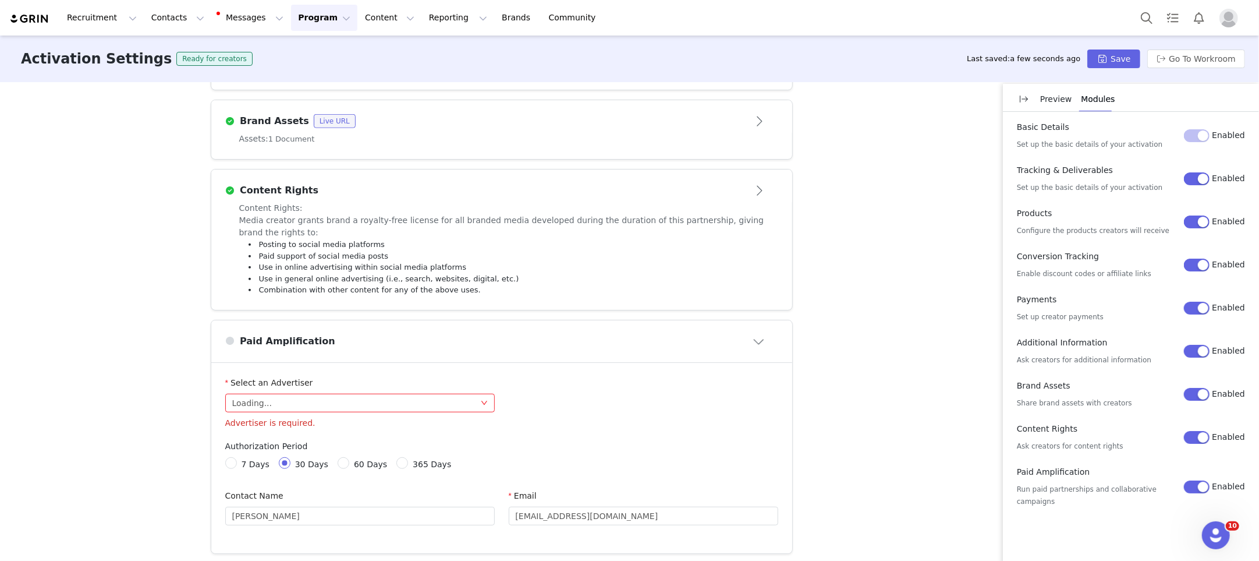
scroll to position [526, 0]
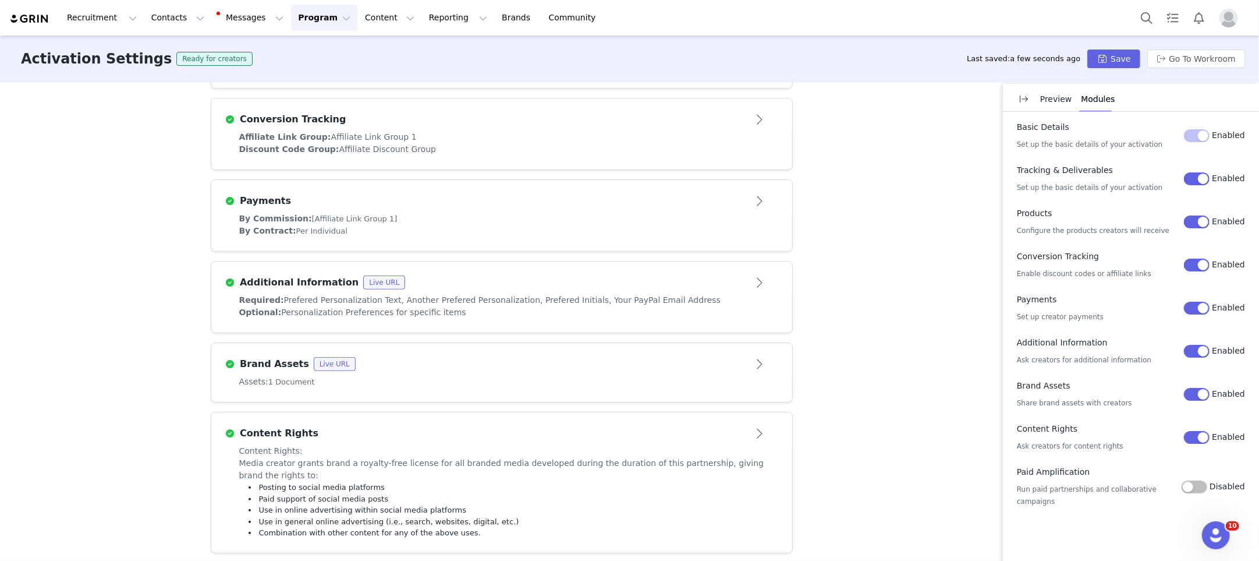
click at [949, 472] on div "Activation Type Ongoing activations do not have start and end dates. Content wi…" at bounding box center [629, 320] width 1259 height 477
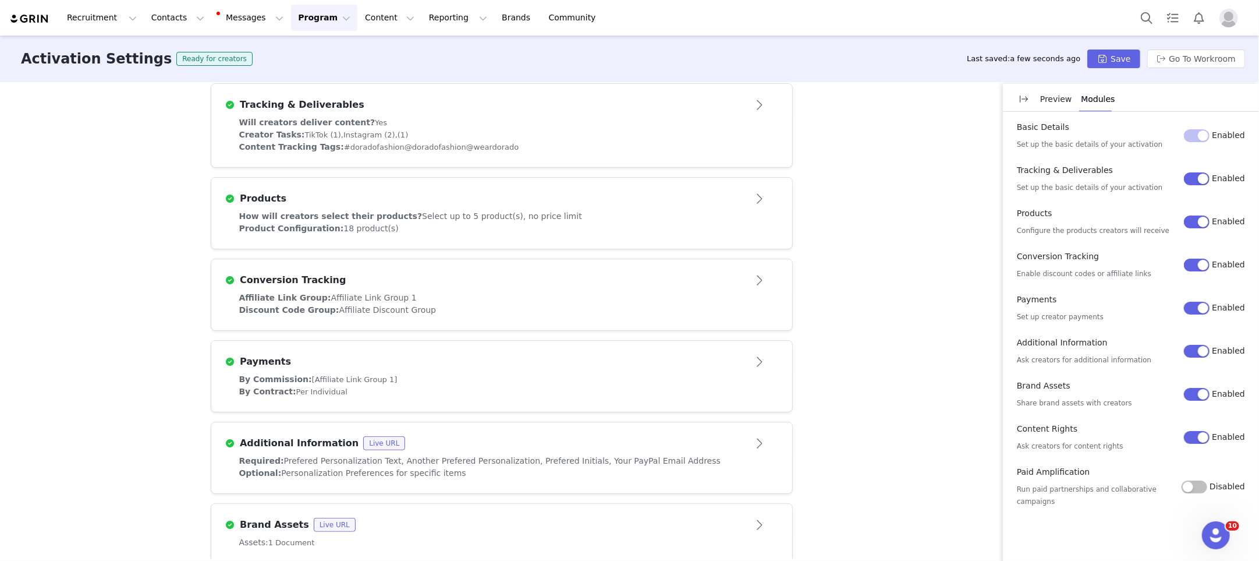
scroll to position [363, 0]
click at [756, 367] on button "Open module" at bounding box center [760, 363] width 36 height 19
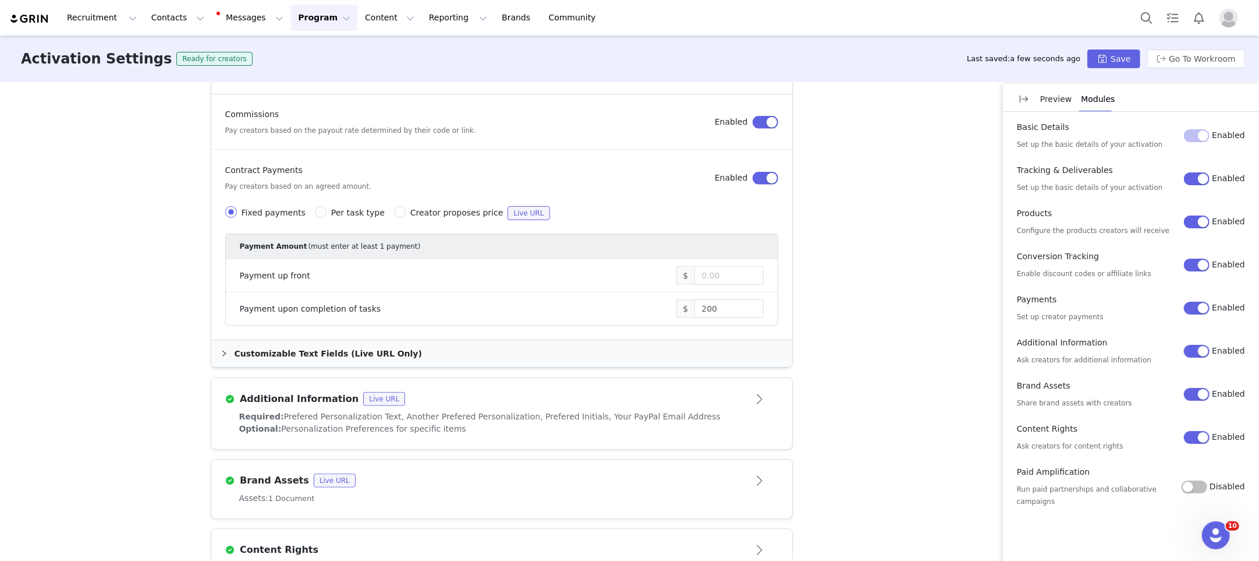
scroll to position [666, 0]
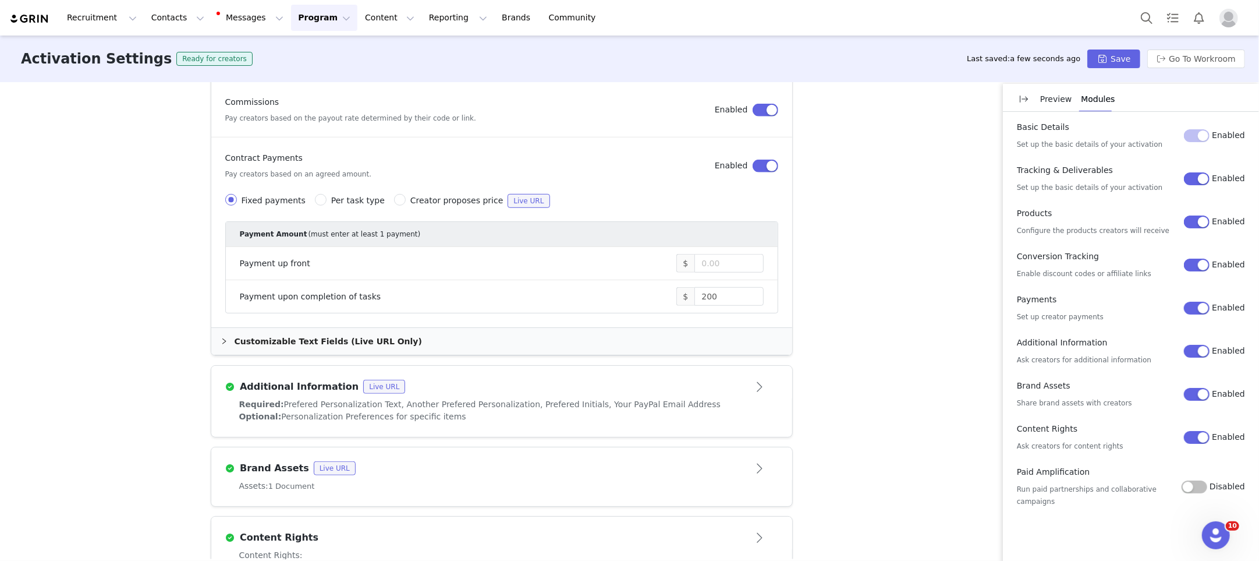
click at [431, 339] on div "Customizable Text Fields (Live URL Only)" at bounding box center [501, 341] width 581 height 27
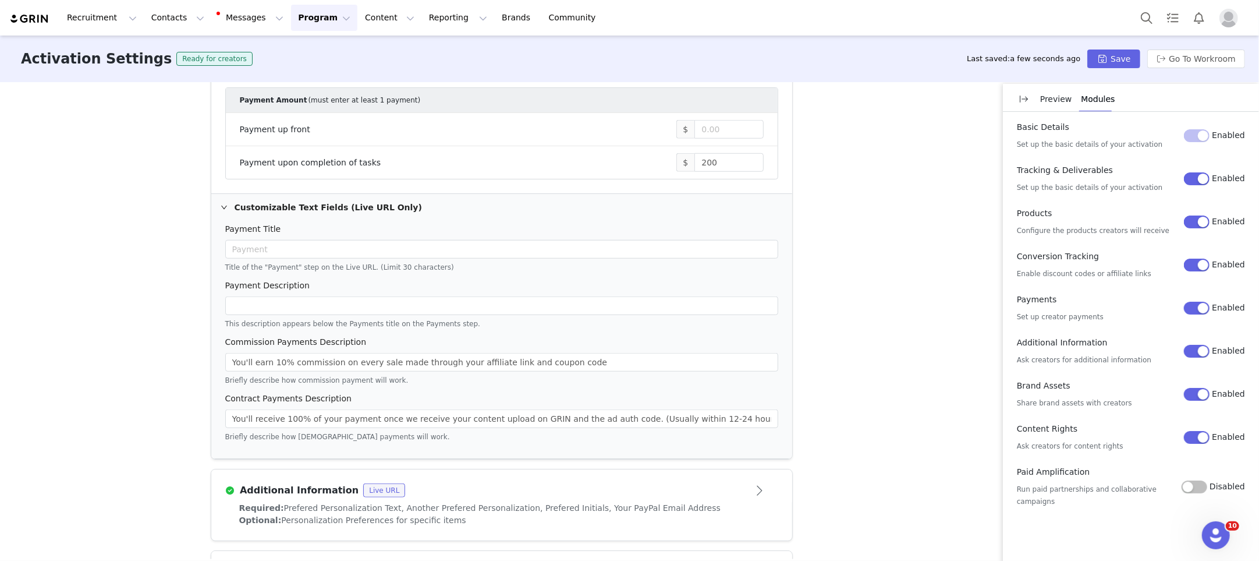
scroll to position [805, 0]
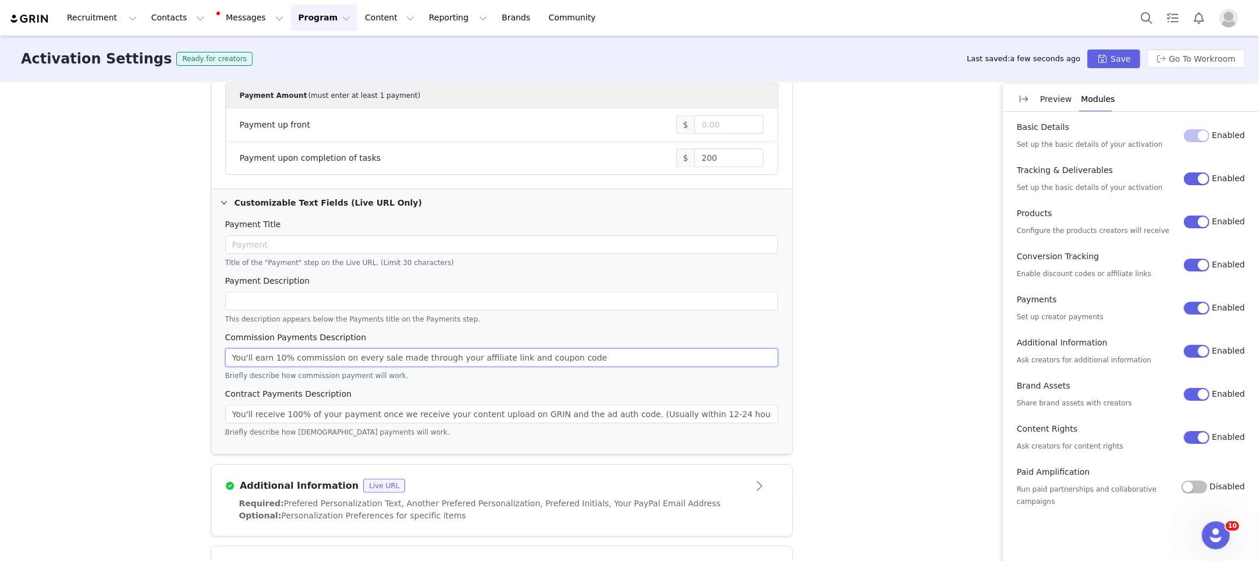
click at [517, 353] on input "You'll earn 10% commission on every sale made through your affiliate link and c…" at bounding box center [501, 357] width 553 height 19
click at [526, 353] on input "You'll earn 10% commission on every sale made through your affiliate link and c…" at bounding box center [501, 357] width 553 height 19
type input "You'll earn 10% commission on every sale made through your affiliate link and c…"
click at [744, 414] on input "You'll receive 100% of your payment once we receive your content upload on GRIN…" at bounding box center [501, 414] width 553 height 19
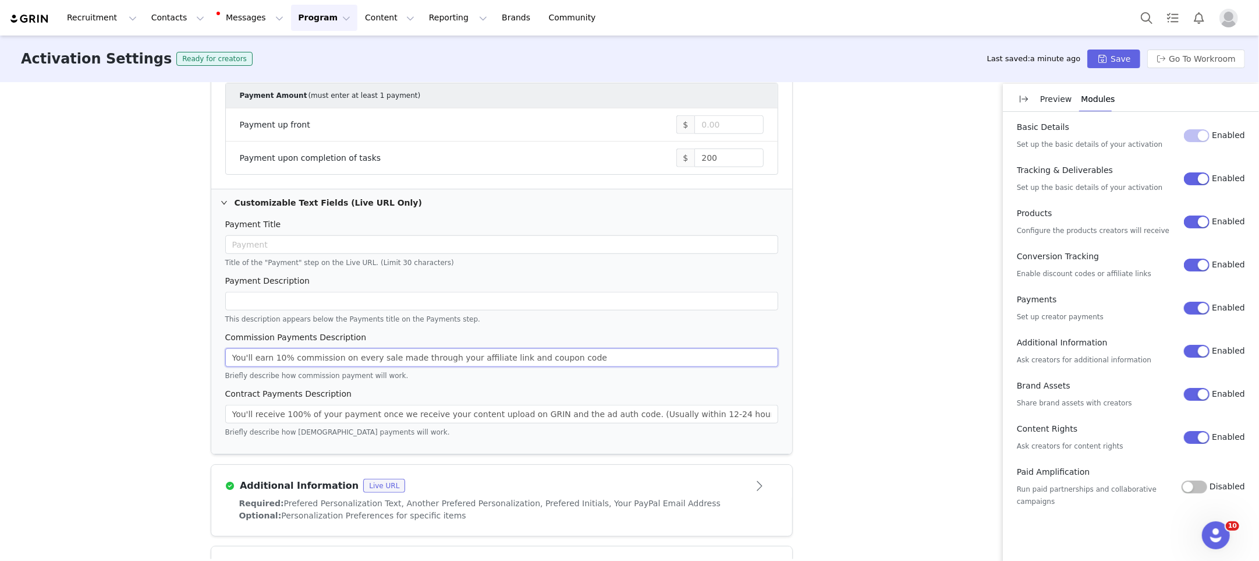
click at [611, 356] on input "You'll earn 10% commission on every sale made through your affiliate link and c…" at bounding box center [501, 357] width 553 height 19
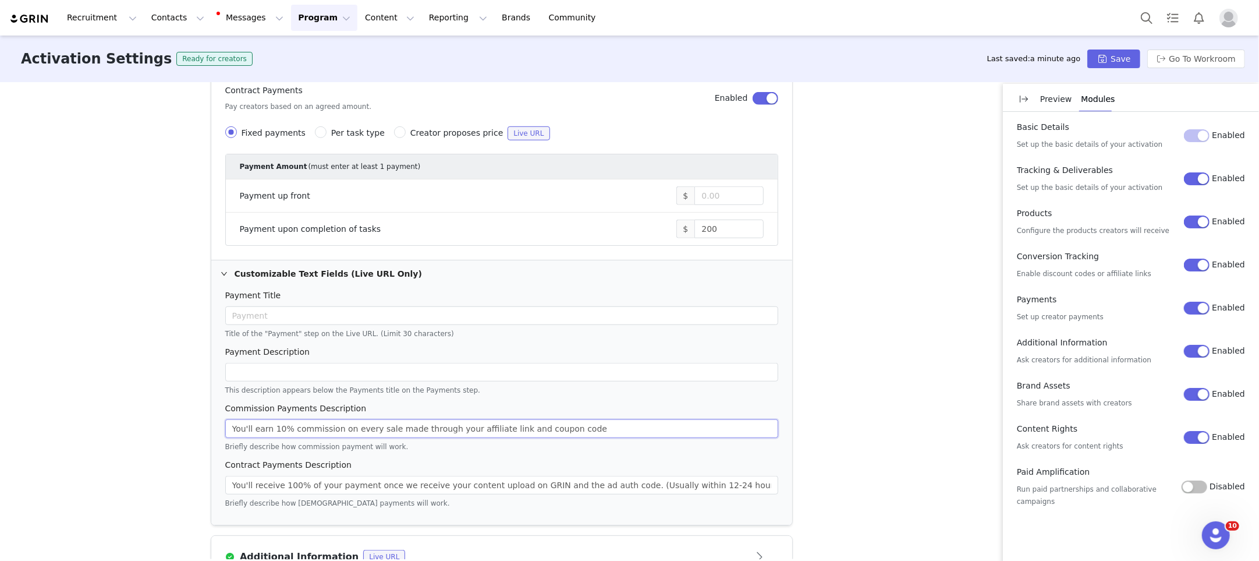
scroll to position [732, 0]
click at [575, 483] on input "You'll receive 100% of your payment once we receive your content upload on GRIN…" at bounding box center [501, 486] width 553 height 19
type input "You'll receive 100% of your payment once we receive your content upload on GRIN…"
click at [863, 469] on div "Activation Type Ongoing activations do not have start and end dates. Content wi…" at bounding box center [629, 320] width 1259 height 477
click at [765, 482] on input "You'll receive 100% of your payment once we receive your content upload on GRIN…" at bounding box center [501, 486] width 553 height 19
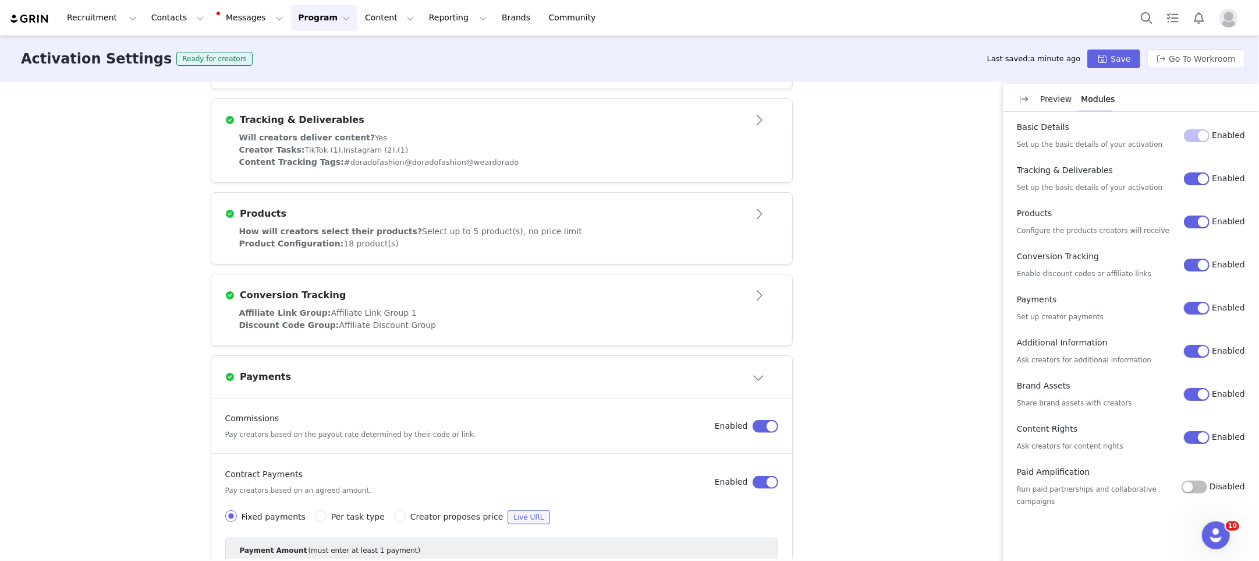
scroll to position [285, 0]
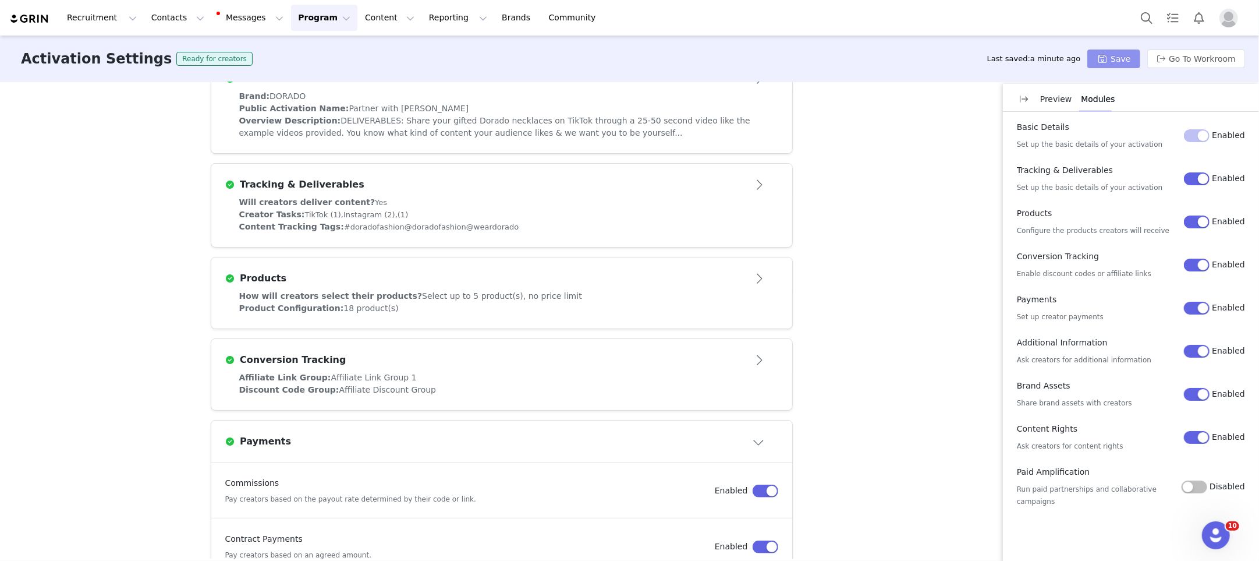
click at [1113, 62] on button "Save" at bounding box center [1114, 58] width 52 height 19
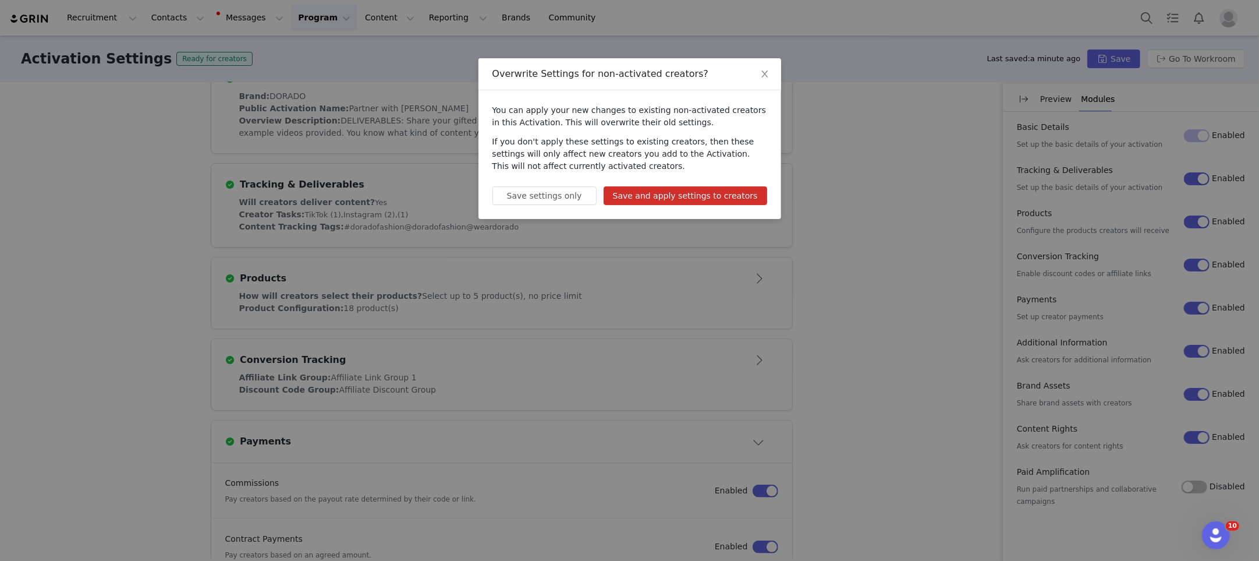
click at [691, 199] on button "Save and apply settings to creators" at bounding box center [686, 195] width 164 height 19
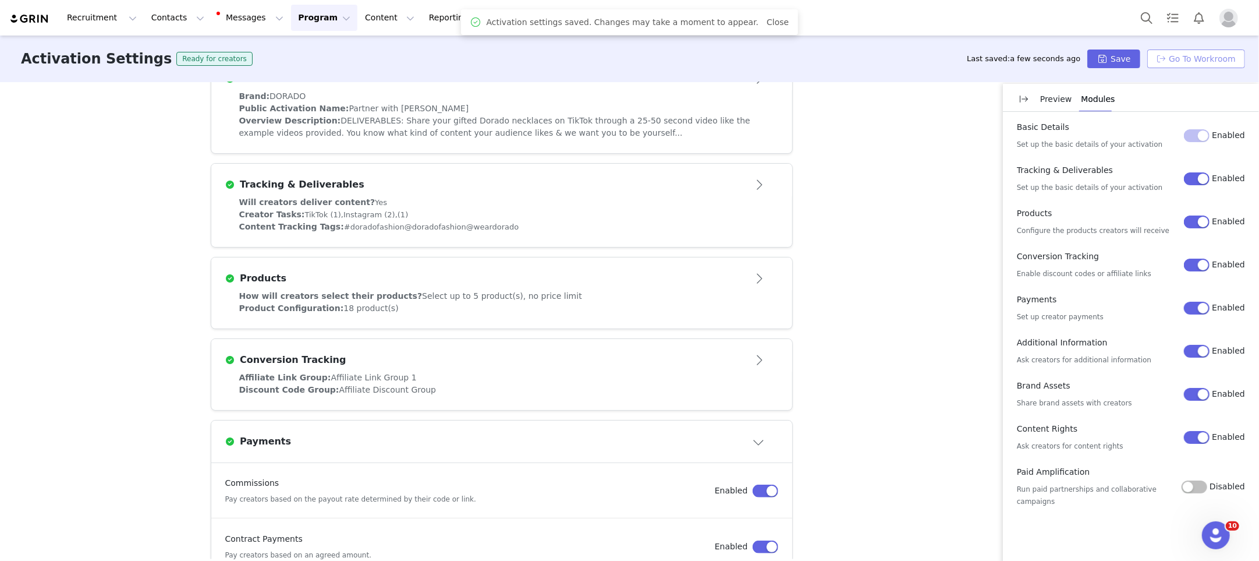
click at [1183, 60] on button "Go To Workroom" at bounding box center [1197, 58] width 98 height 19
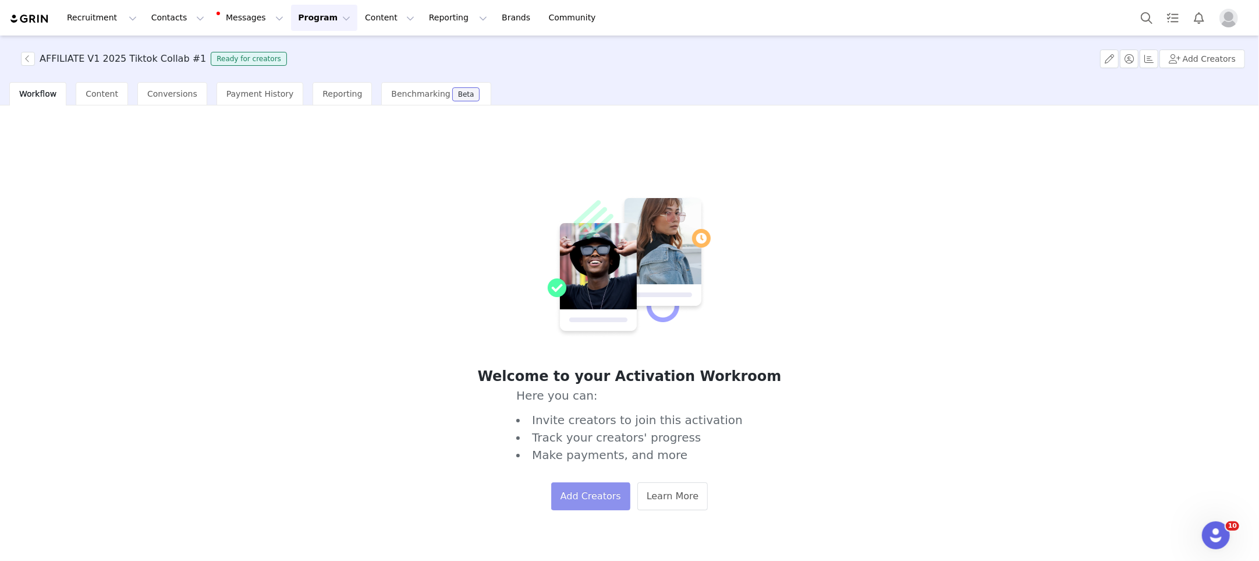
click at [584, 490] on button "Add Creators" at bounding box center [590, 496] width 79 height 28
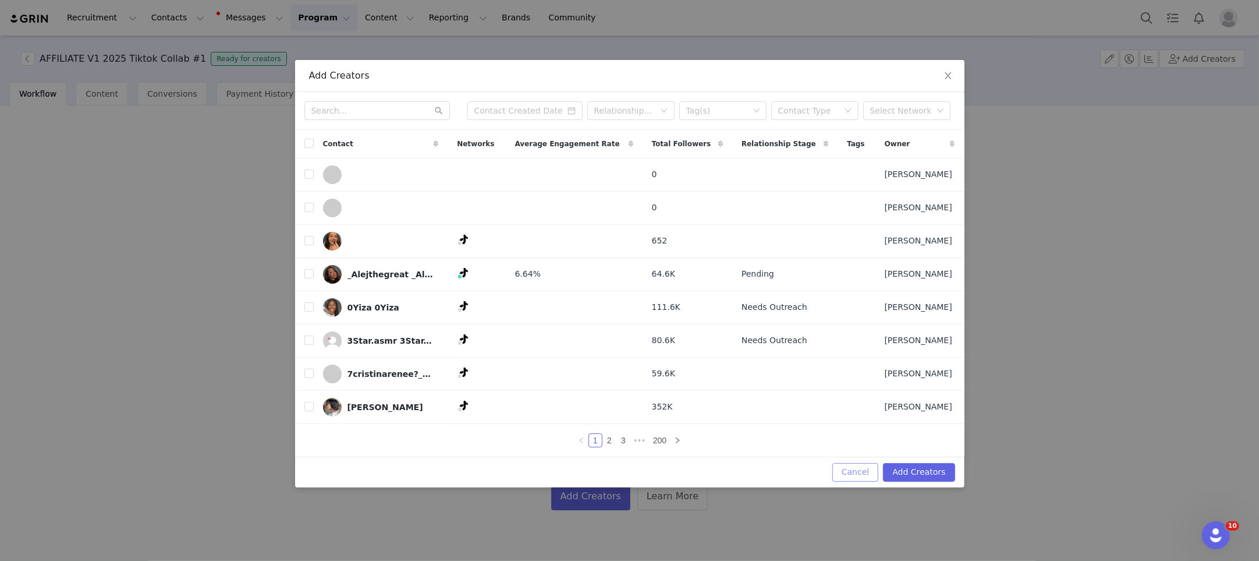
click at [859, 473] on button "Cancel" at bounding box center [856, 472] width 46 height 19
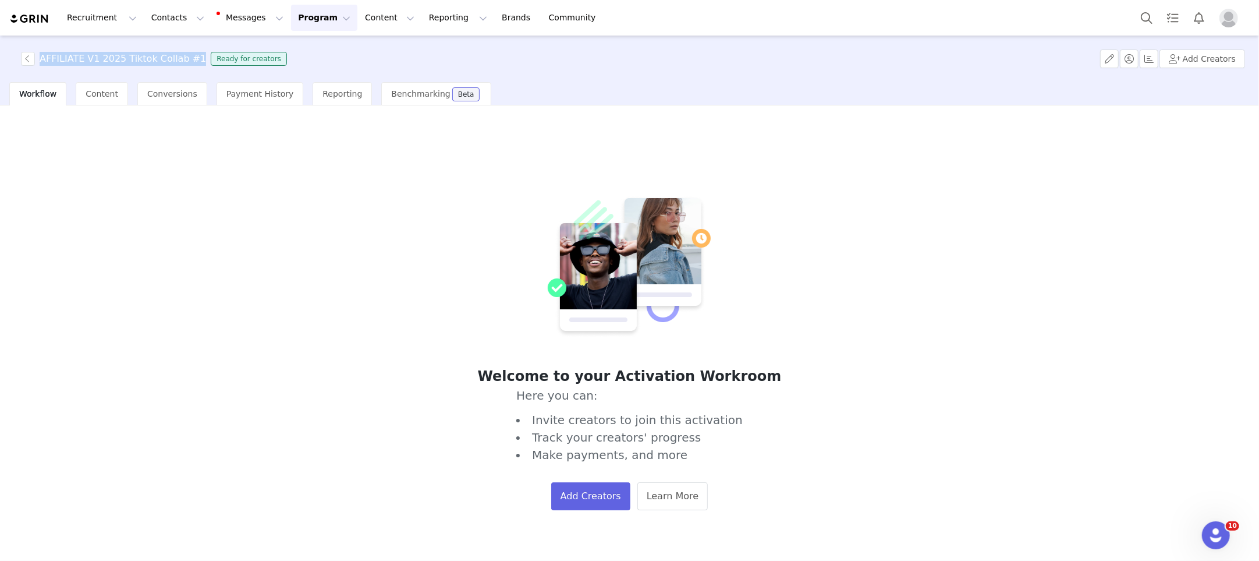
drag, startPoint x: 40, startPoint y: 61, endPoint x: 193, endPoint y: 65, distance: 152.6
click at [193, 65] on h3 "AFFILIATE V1 2025 Tiktok Collab #1" at bounding box center [123, 59] width 167 height 14
copy h3 "AFFILIATE V1 2025 Tiktok Collab #1"
click at [48, 96] on span "Workflow" at bounding box center [37, 93] width 37 height 9
click at [235, 23] on button "Messages Messages" at bounding box center [251, 18] width 79 height 26
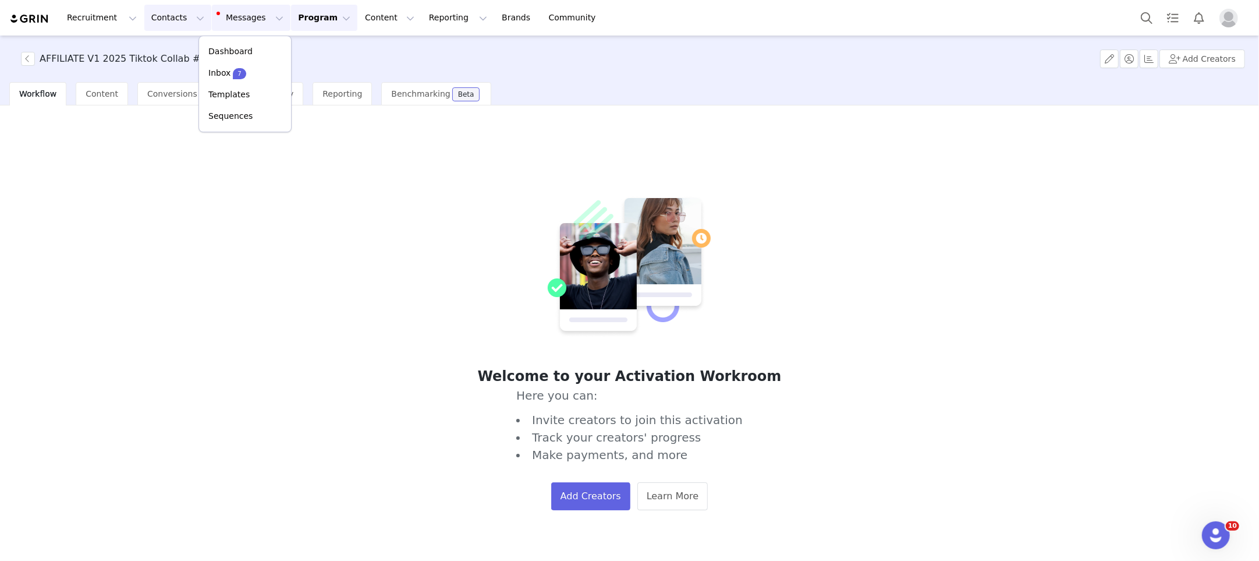
click at [165, 23] on button "Contacts Contacts" at bounding box center [177, 18] width 67 height 26
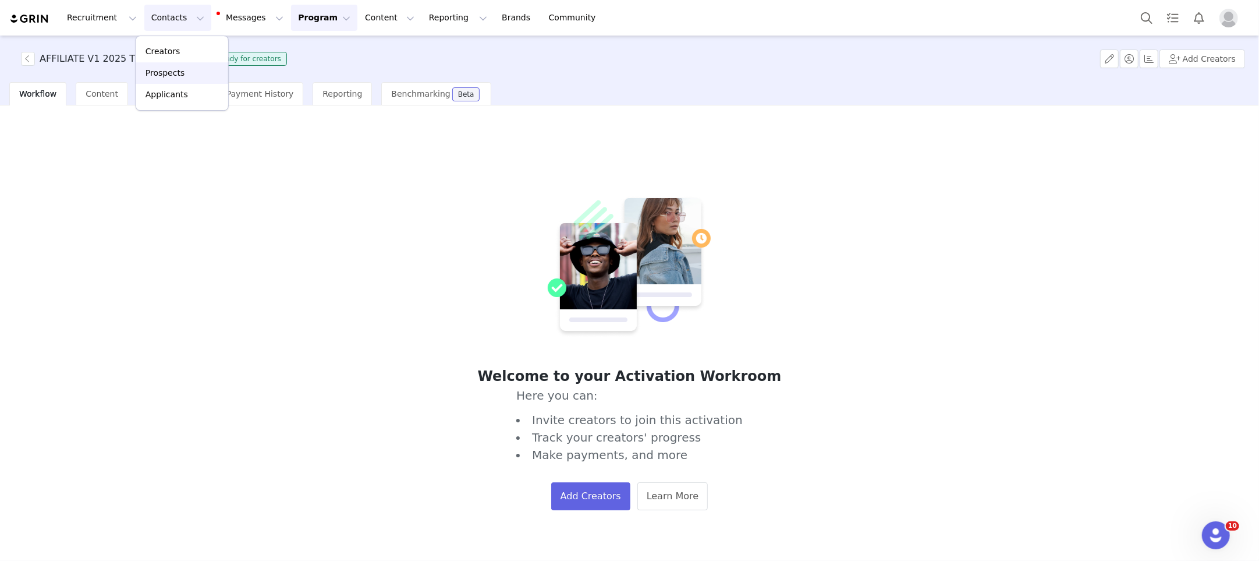
click at [170, 76] on p "Prospects" at bounding box center [165, 73] width 39 height 12
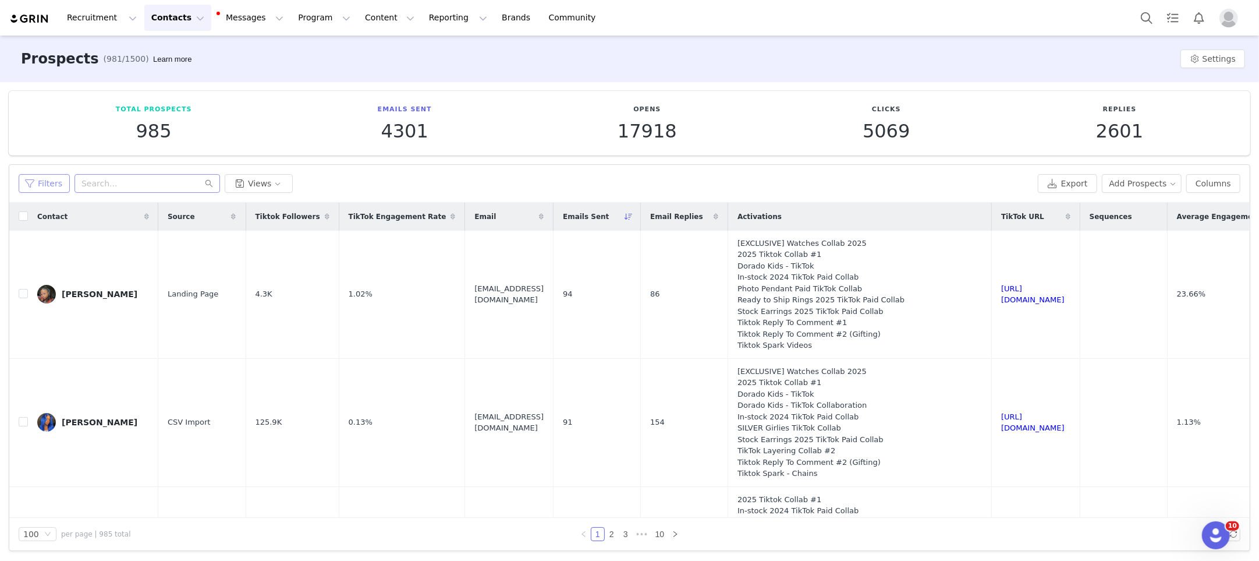
click at [42, 189] on button "Filters" at bounding box center [44, 183] width 51 height 19
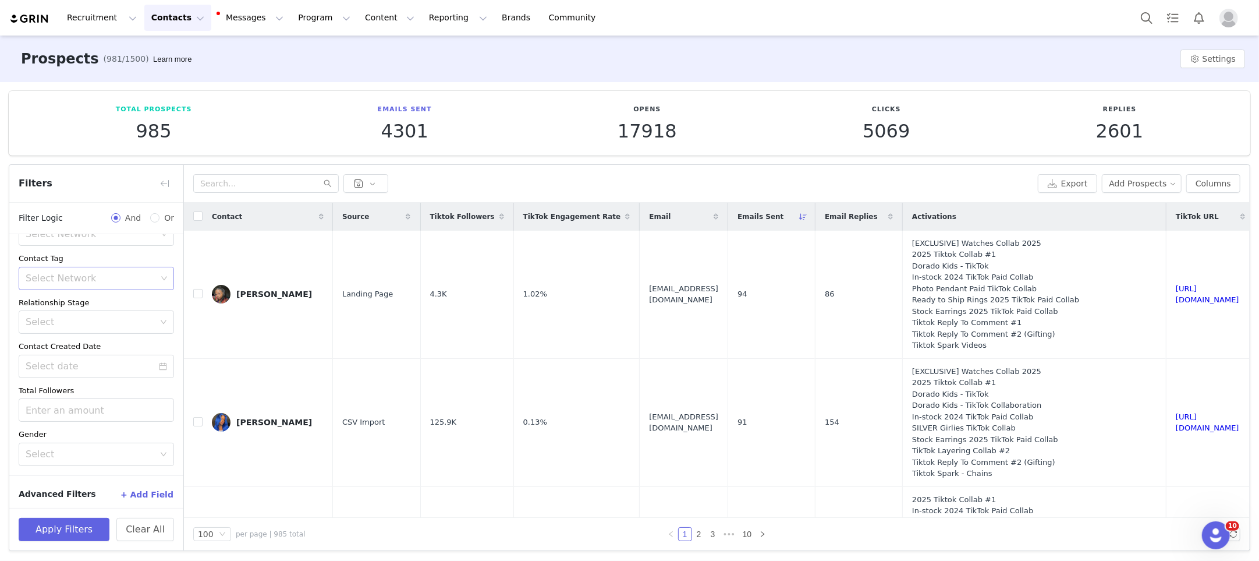
scroll to position [125, 0]
click at [159, 493] on button "+ Add Field" at bounding box center [147, 491] width 54 height 19
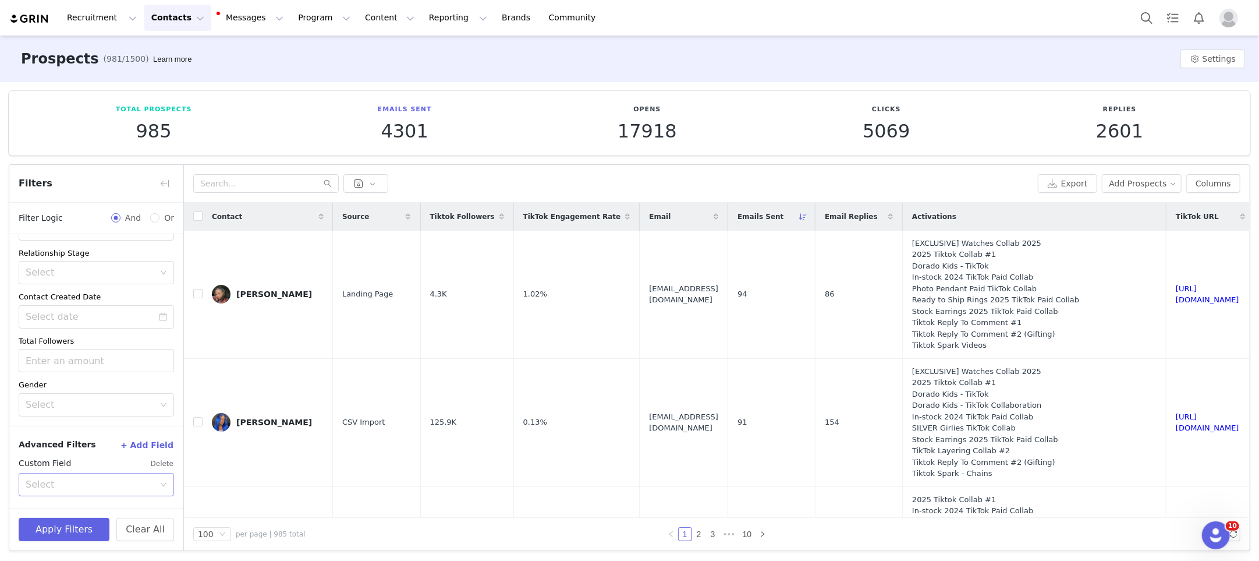
click at [111, 482] on div "Select" at bounding box center [90, 485] width 129 height 12
type input "fol"
click at [79, 522] on li "Total Followers" at bounding box center [96, 527] width 155 height 19
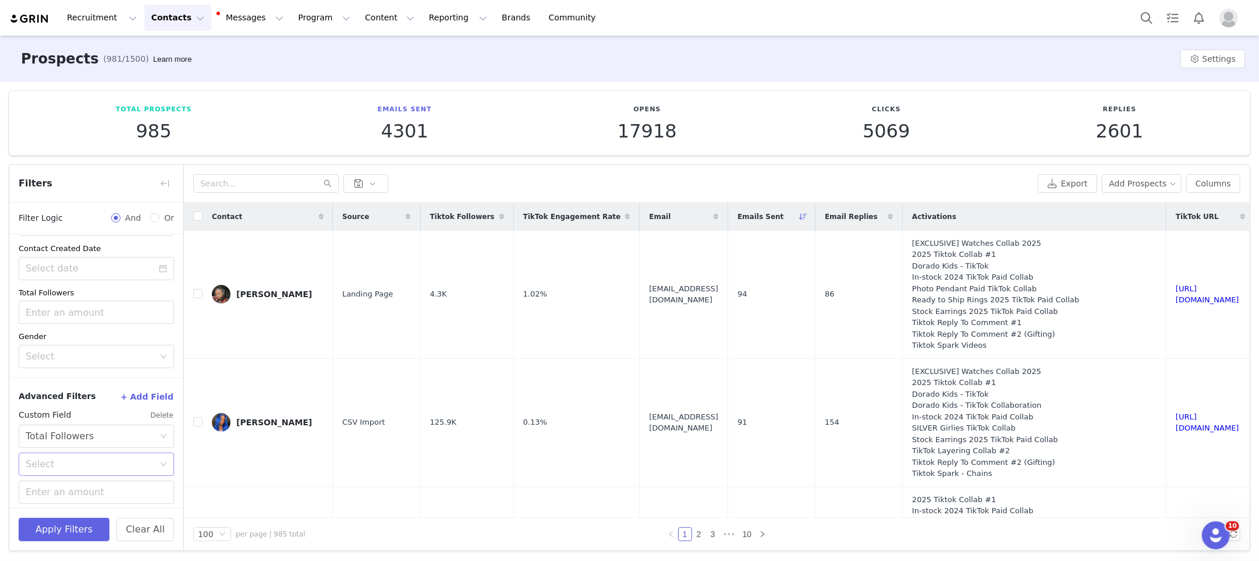
click at [91, 466] on div "Select" at bounding box center [90, 464] width 129 height 12
click at [66, 502] on li "Less or equal" at bounding box center [96, 506] width 155 height 19
click at [61, 491] on input at bounding box center [96, 489] width 154 height 22
type input "50000"
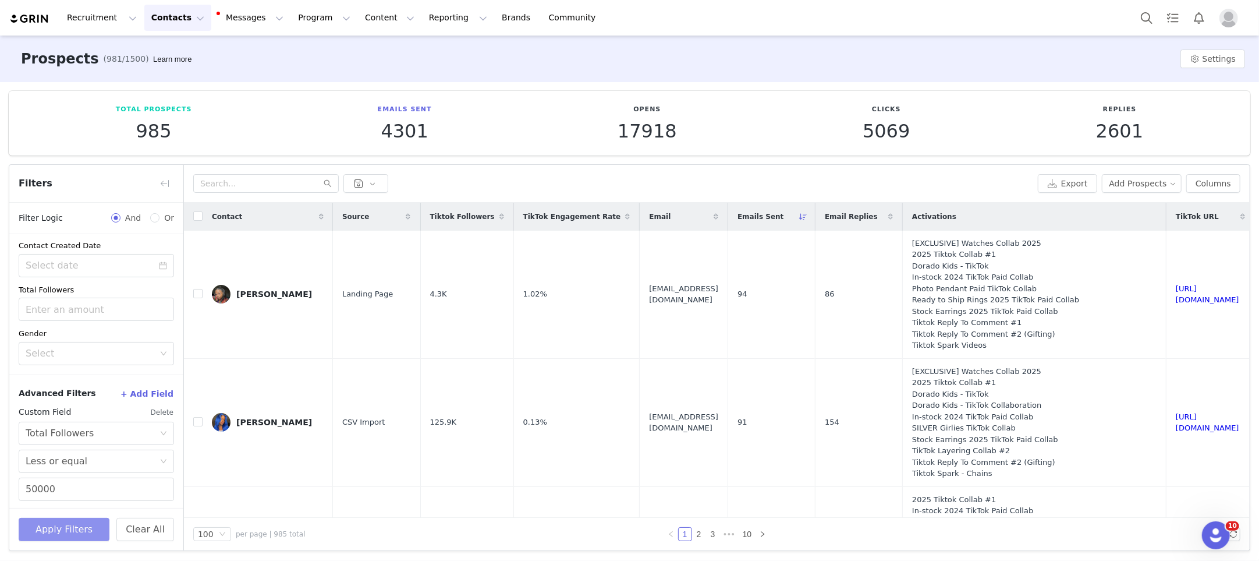
click at [54, 522] on button "Apply Filters" at bounding box center [64, 529] width 91 height 23
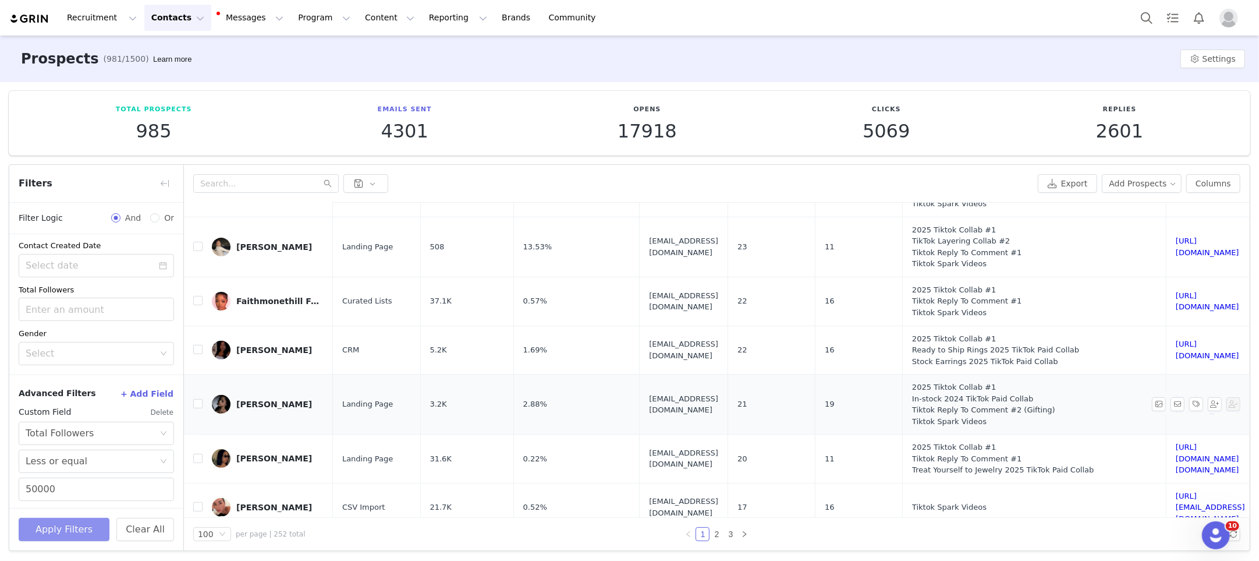
scroll to position [368, 0]
click at [197, 347] on input "checkbox" at bounding box center [197, 348] width 9 height 9
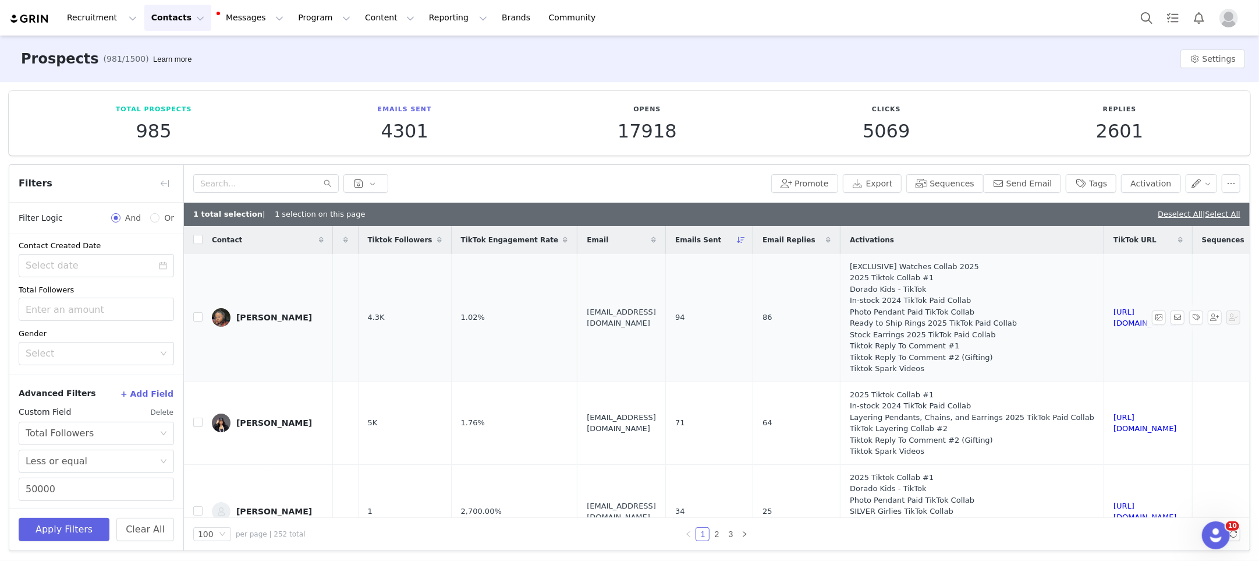
scroll to position [0, 0]
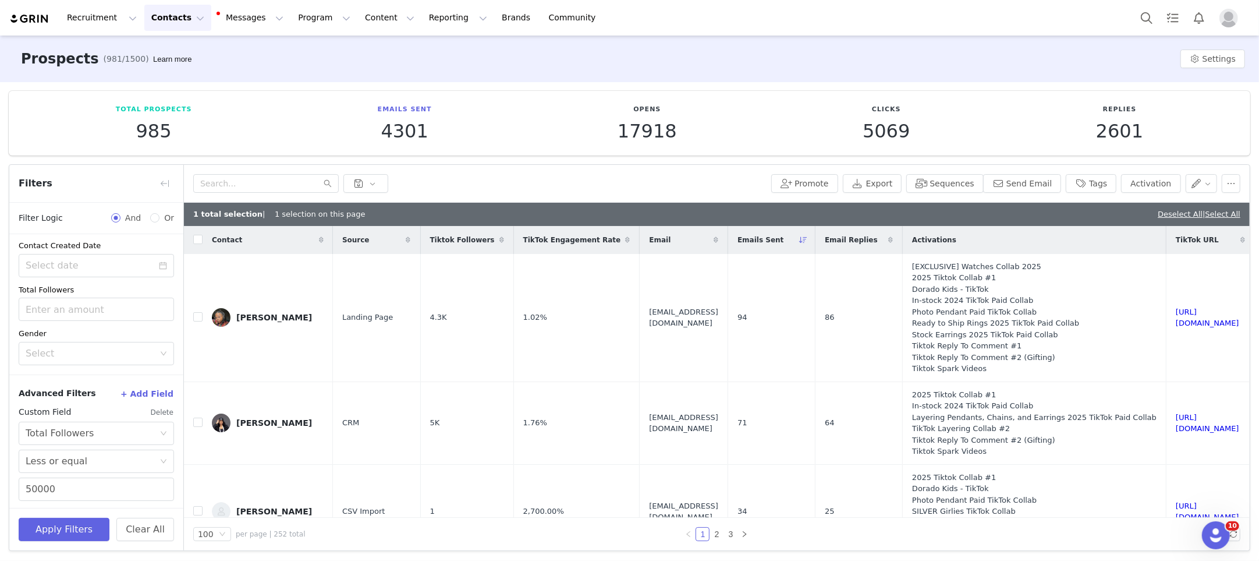
click at [500, 241] on icon at bounding box center [502, 239] width 5 height 7
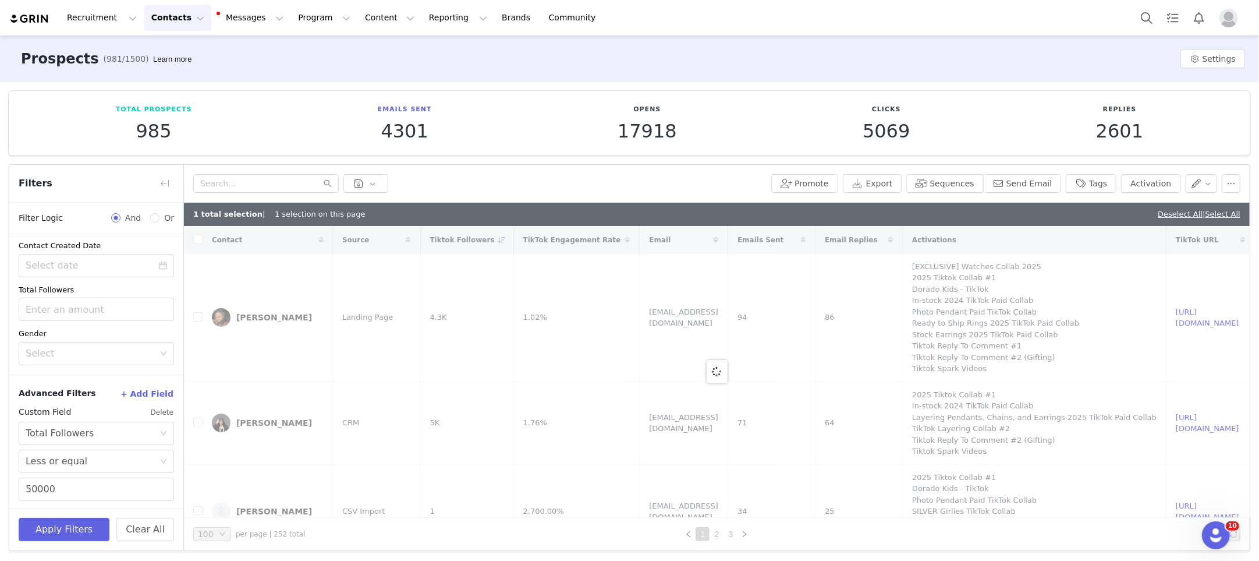
checkbox input "false"
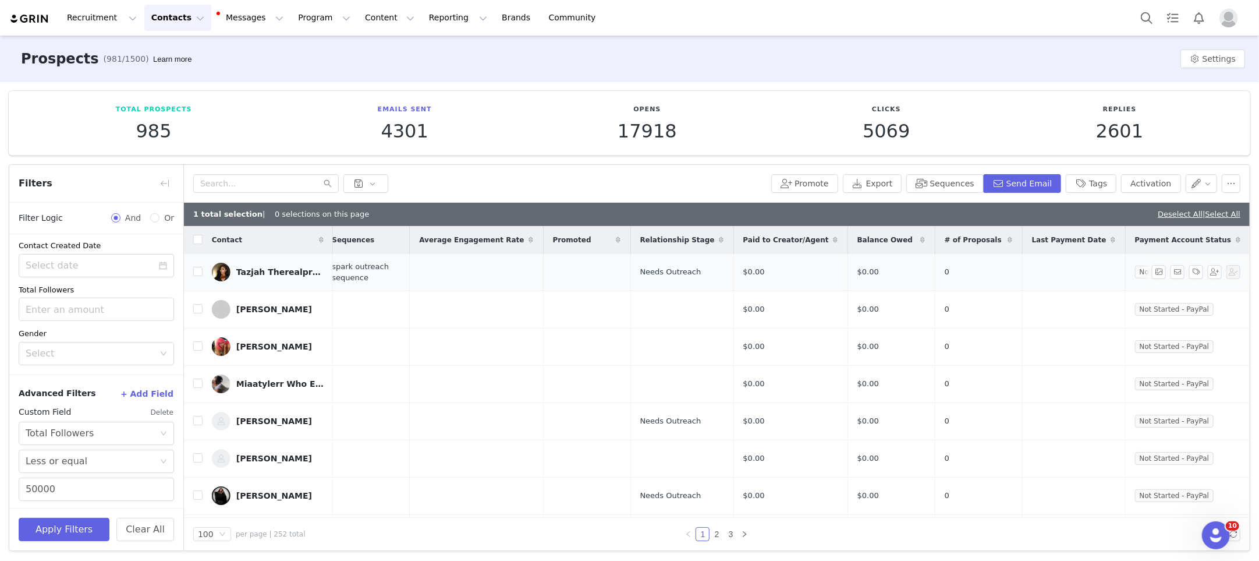
scroll to position [0, 954]
click at [1225, 183] on button "button" at bounding box center [1231, 183] width 19 height 19
click at [1224, 169] on div "Promote Export Sequences Send Email Tags Activation" at bounding box center [717, 184] width 1066 height 38
click at [1208, 189] on button "button" at bounding box center [1202, 183] width 32 height 19
click at [1208, 186] on button "button" at bounding box center [1202, 183] width 32 height 19
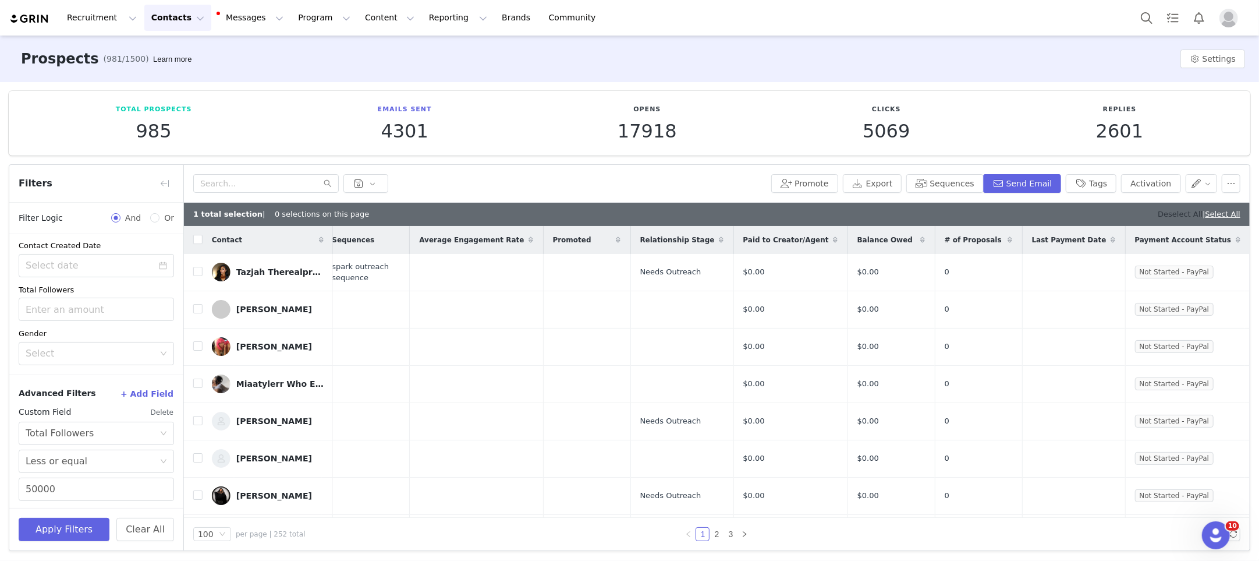
click at [1174, 216] on link "Deselect All" at bounding box center [1180, 214] width 45 height 9
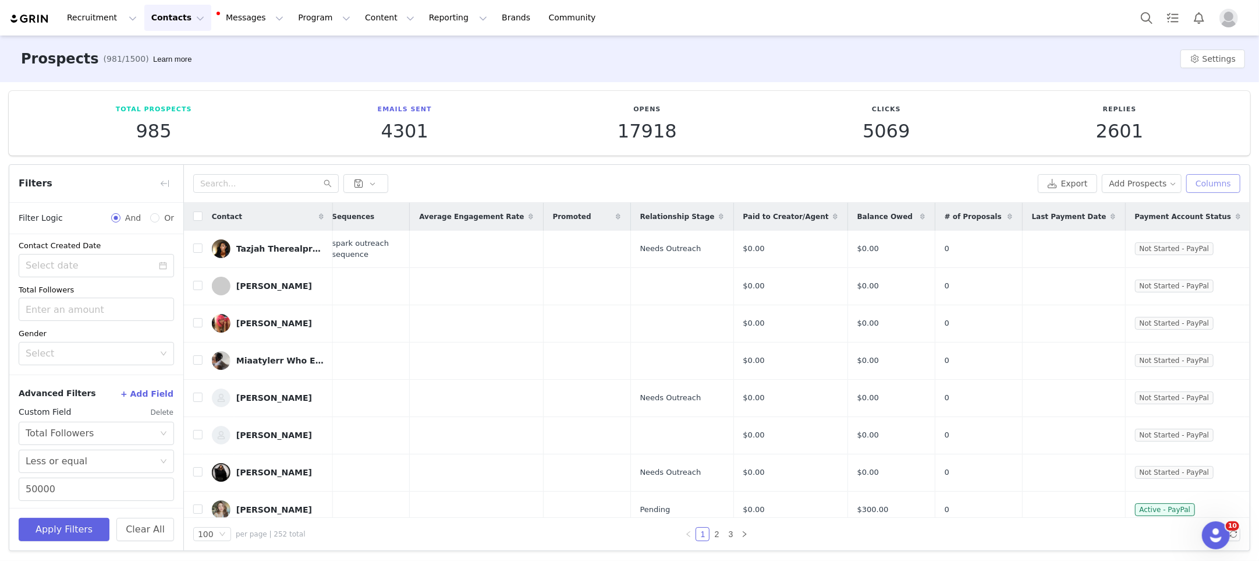
click at [1215, 186] on button "Columns" at bounding box center [1214, 183] width 54 height 19
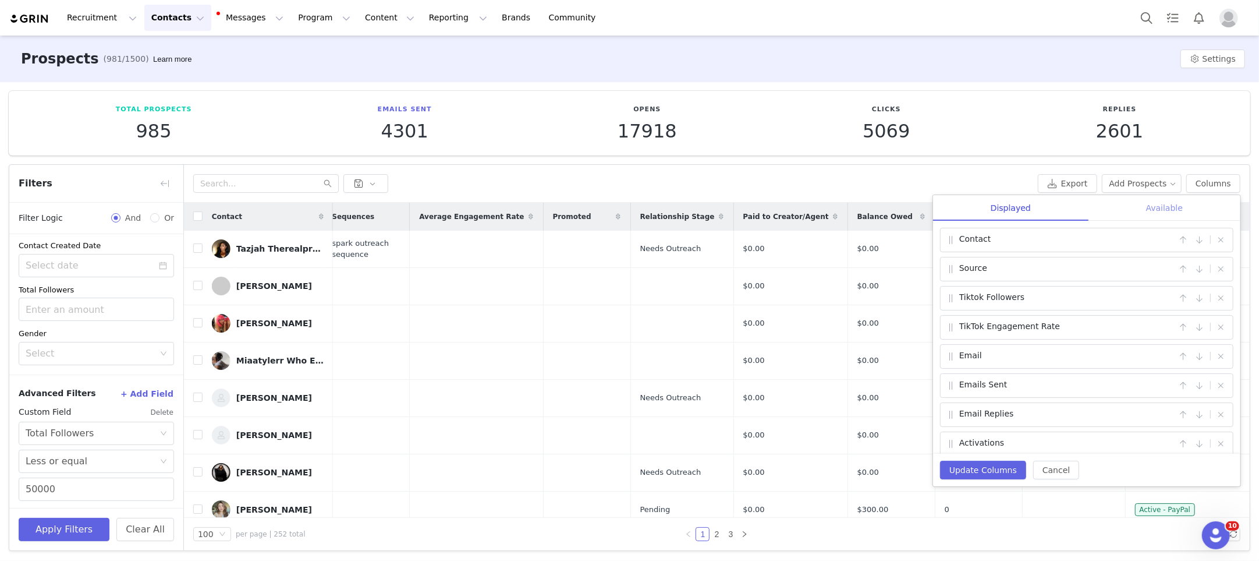
click at [1160, 206] on div "Available" at bounding box center [1165, 208] width 152 height 26
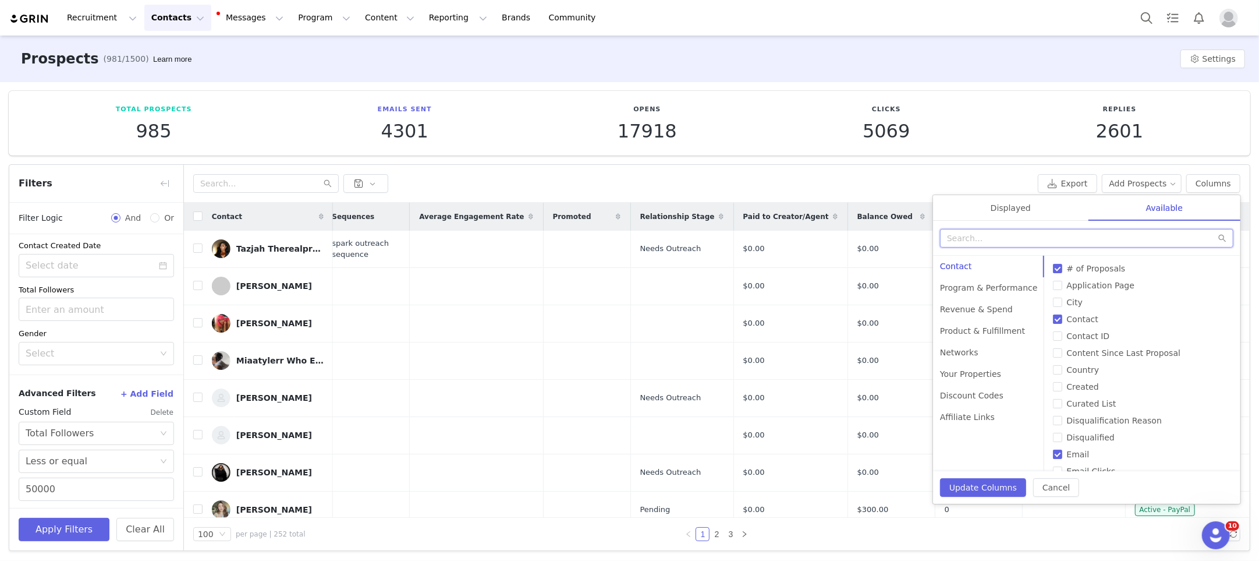
click at [1025, 238] on input "text" at bounding box center [1086, 238] width 293 height 19
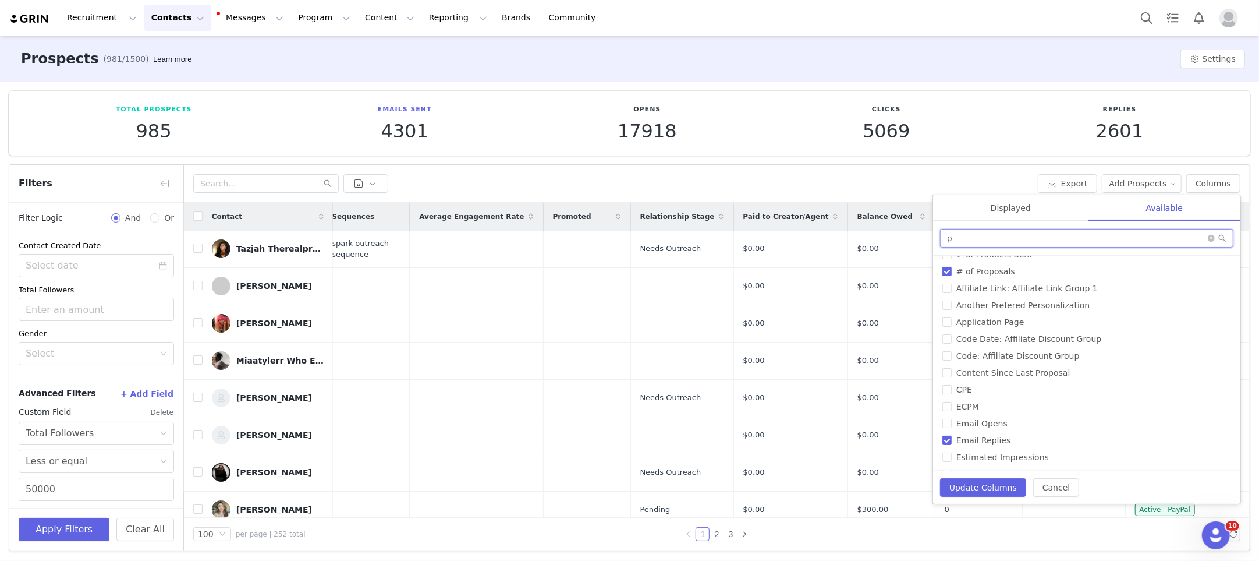
scroll to position [0, 0]
type input "pa"
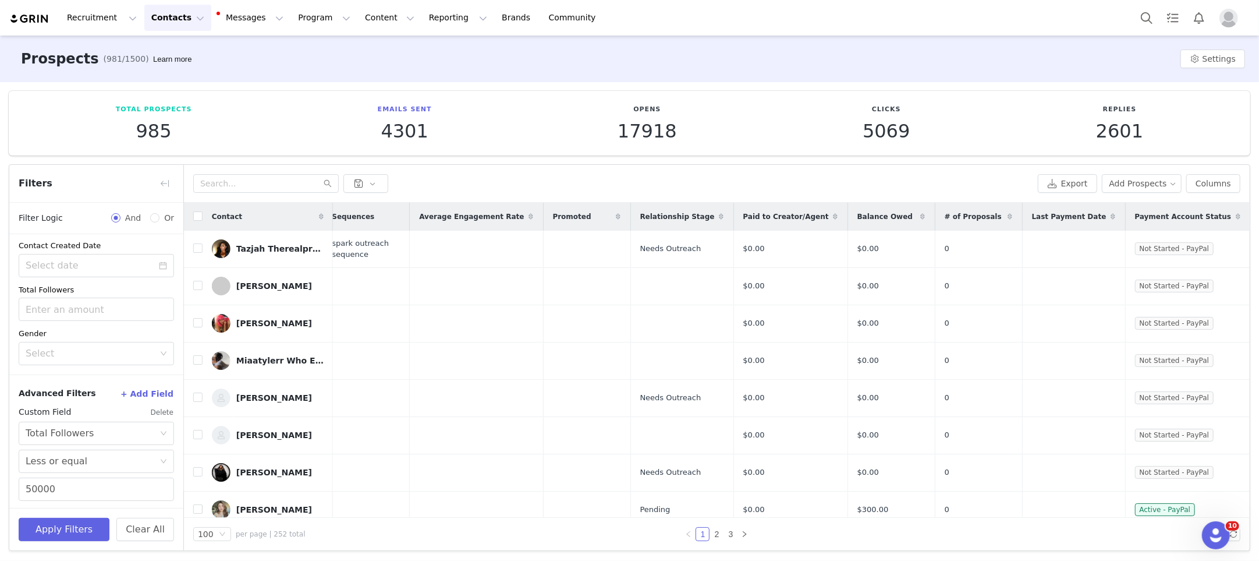
click at [905, 173] on div "Export Add Prospects Columns Displayed Available Contact | Source | Tiktok Foll…" at bounding box center [717, 184] width 1066 height 38
click at [155, 394] on button "+ Add Field" at bounding box center [147, 393] width 54 height 19
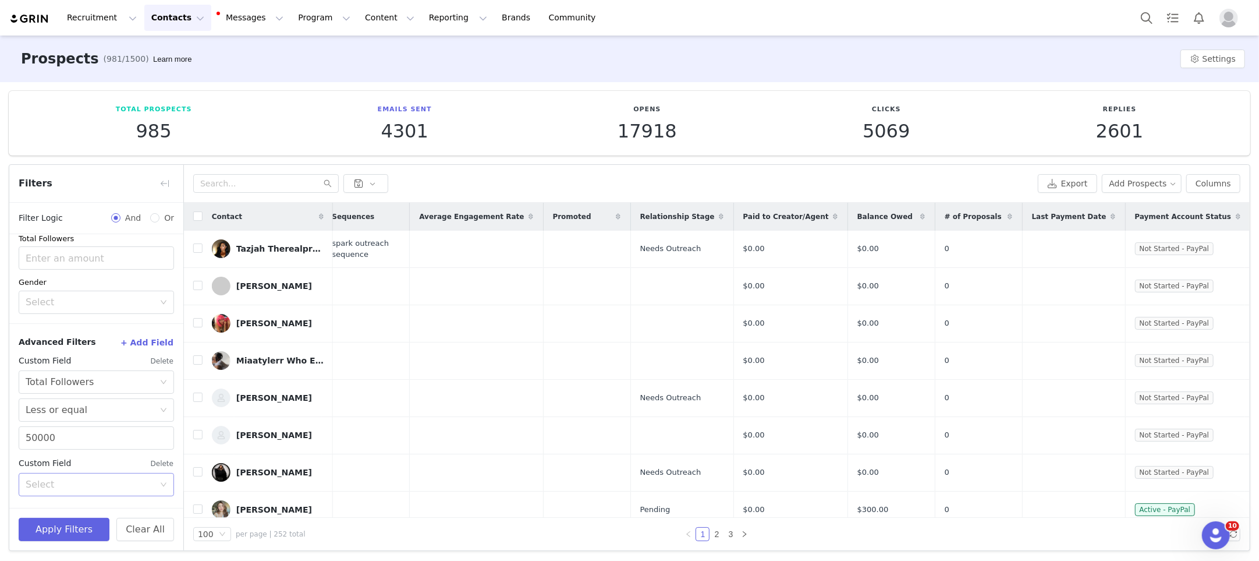
click at [102, 479] on div "Select" at bounding box center [90, 485] width 129 height 12
click at [72, 526] on li "Payment Account Status" at bounding box center [96, 527] width 155 height 19
type input "pay"
click at [92, 479] on div "Payment Account Status" at bounding box center [83, 484] width 114 height 22
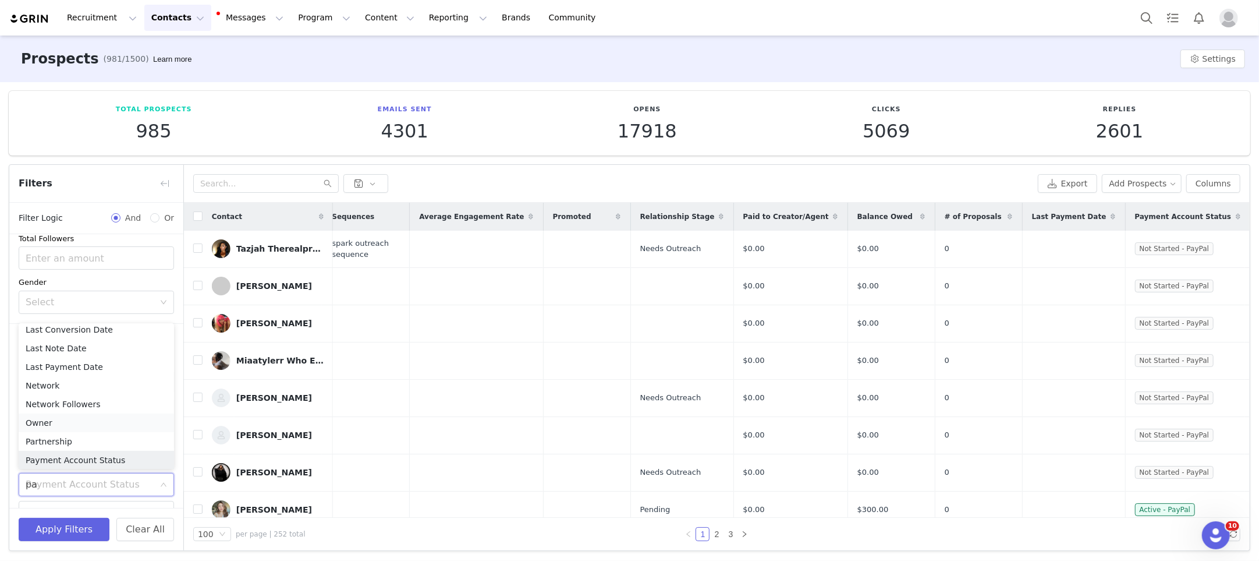
scroll to position [0, 0]
type input "pay"
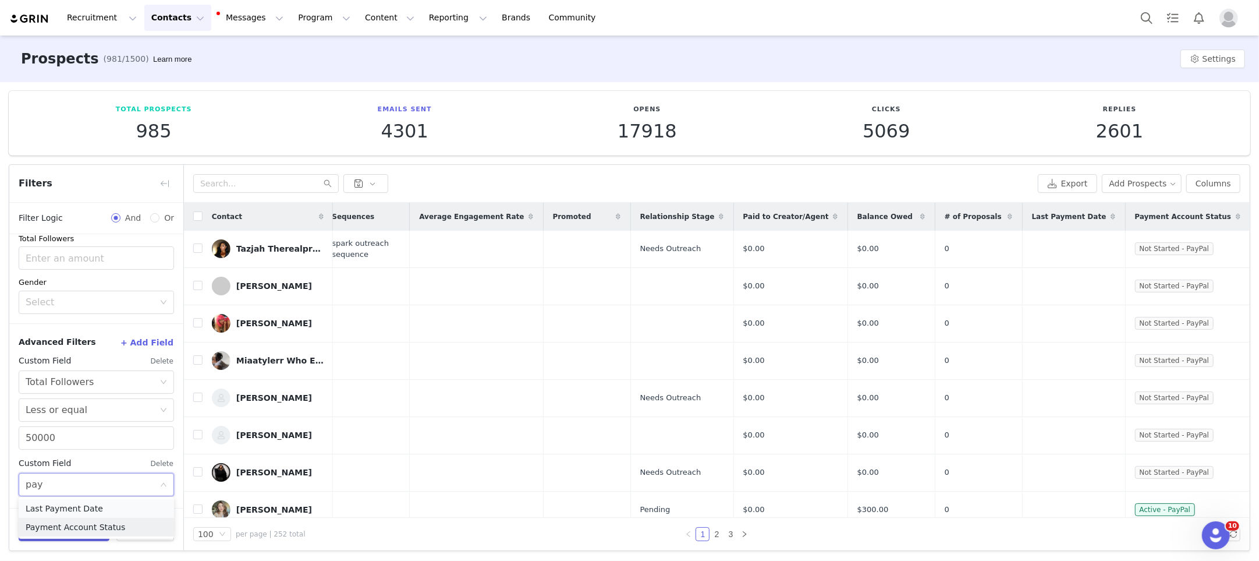
click at [70, 507] on li "Last Payment Date" at bounding box center [96, 508] width 155 height 19
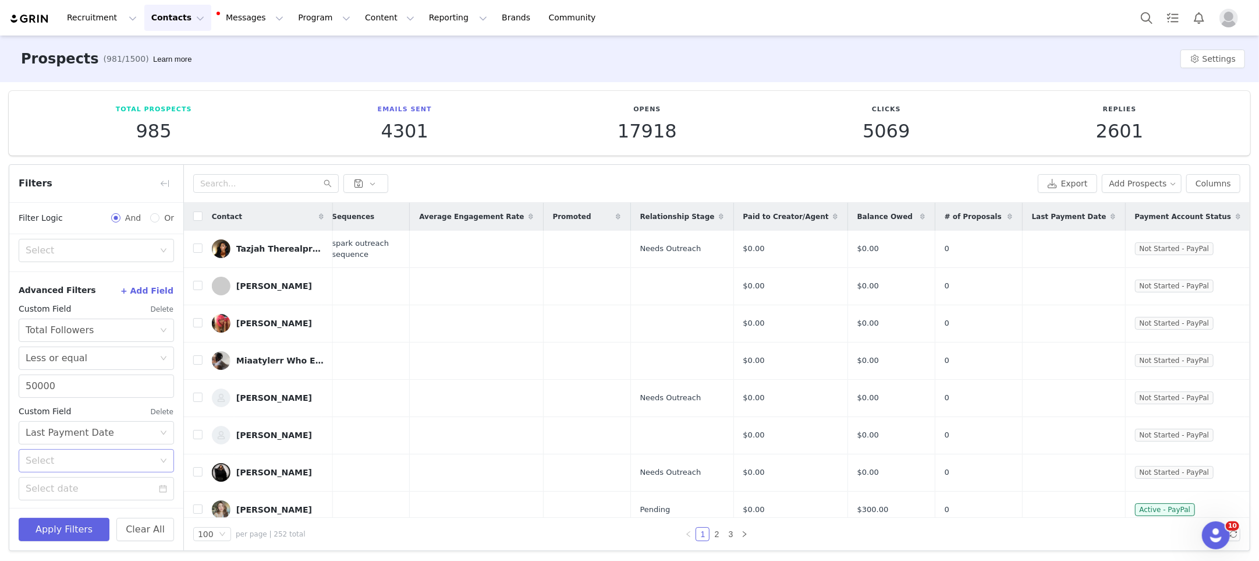
click at [93, 460] on div "Select" at bounding box center [90, 461] width 129 height 12
click at [79, 504] on li "Less or equal" at bounding box center [96, 503] width 155 height 19
click at [165, 411] on button "Delete" at bounding box center [162, 411] width 24 height 19
drag, startPoint x: 161, startPoint y: 182, endPoint x: 238, endPoint y: 211, distance: 82.4
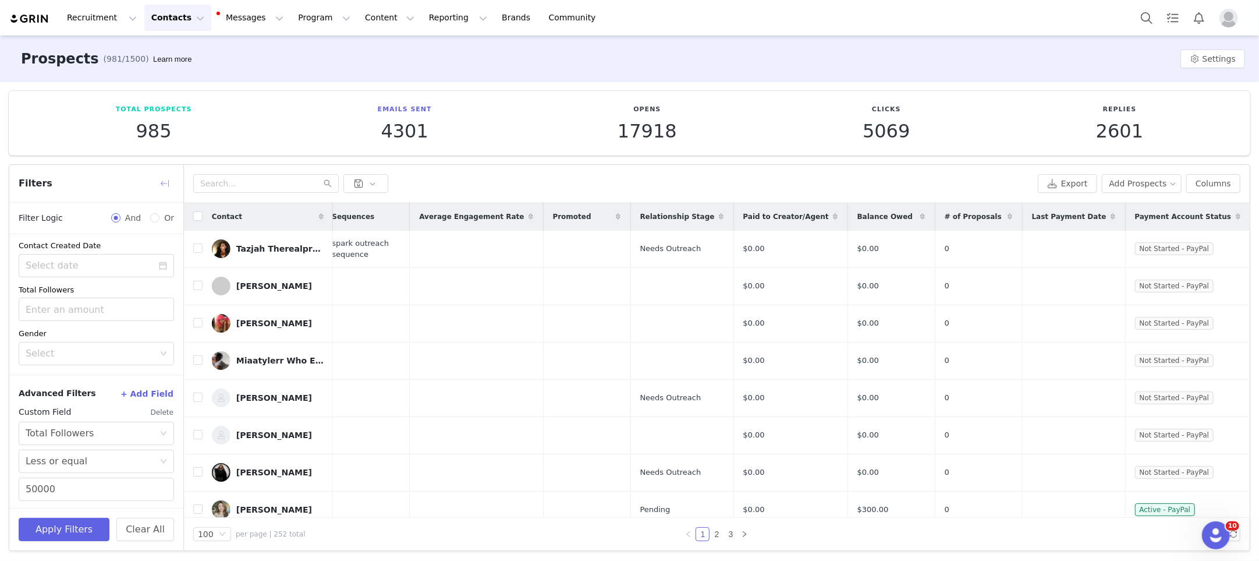
click at [161, 182] on button "button" at bounding box center [164, 183] width 19 height 19
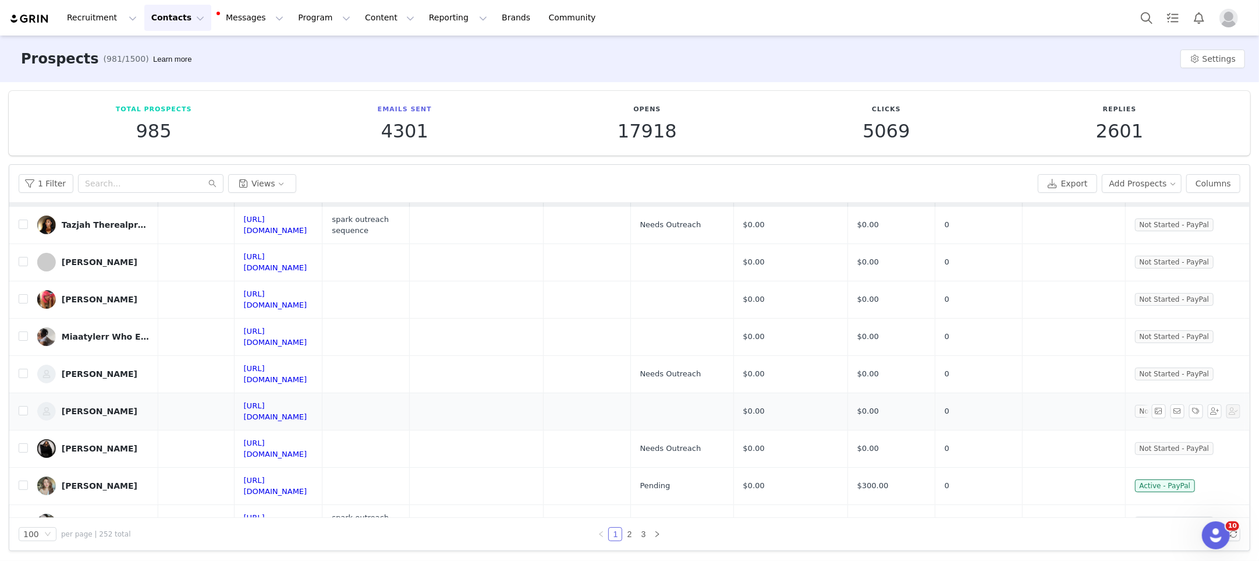
scroll to position [0, 780]
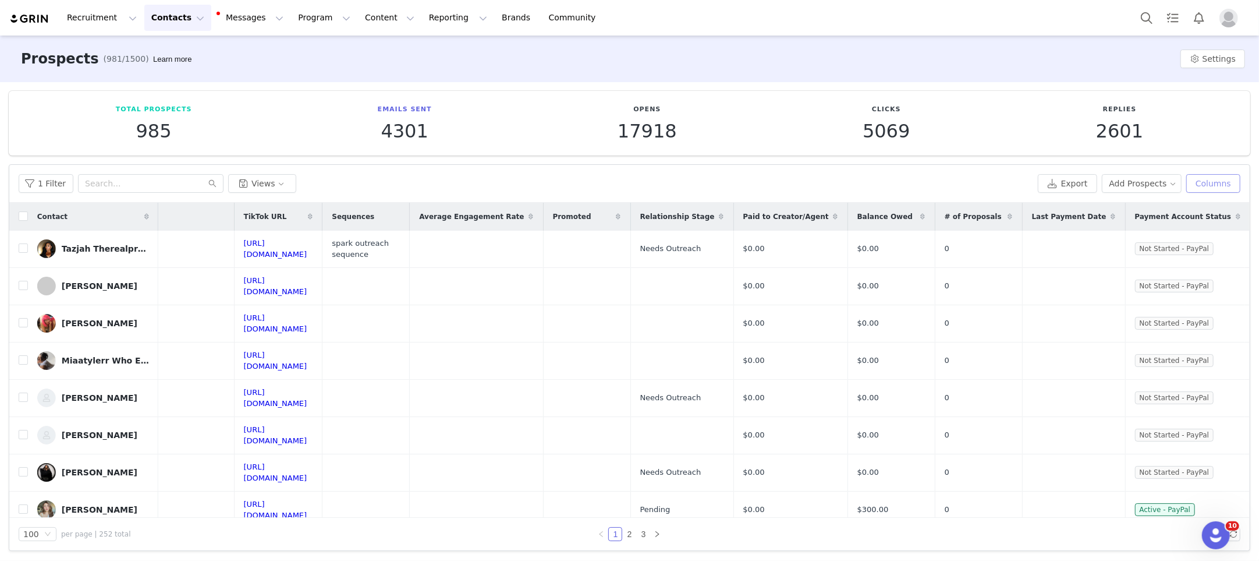
drag, startPoint x: 1217, startPoint y: 181, endPoint x: 1194, endPoint y: 182, distance: 22.8
click at [1217, 181] on button "Columns" at bounding box center [1214, 183] width 54 height 19
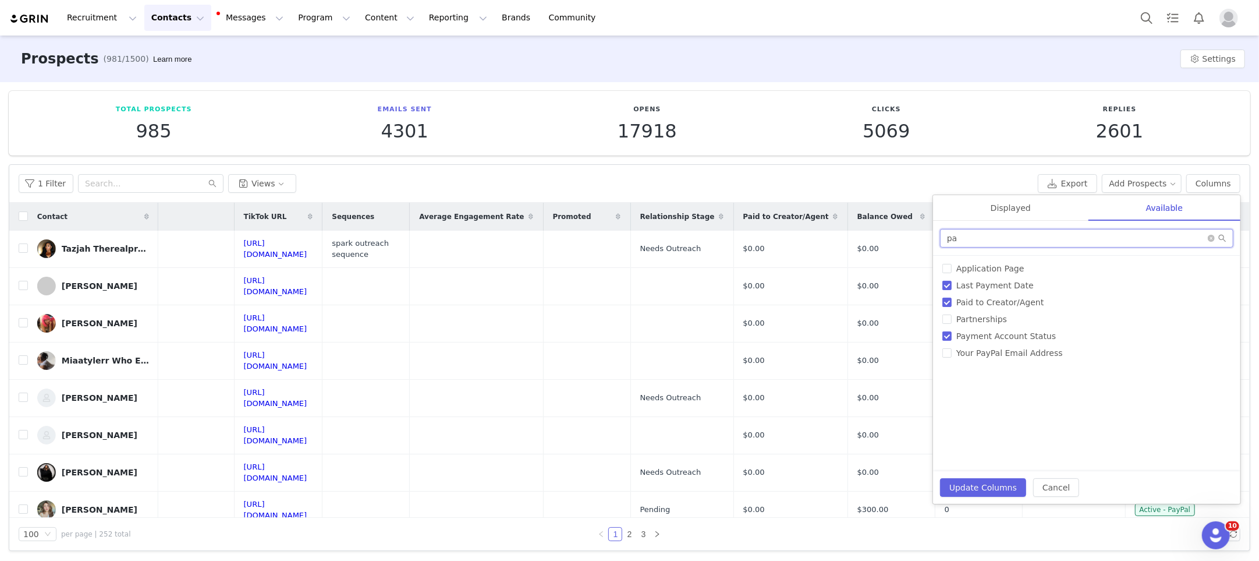
click at [1023, 232] on input "pa" at bounding box center [1086, 238] width 293 height 19
type input "content"
click at [1017, 282] on span "Last Content Date" at bounding box center [993, 285] width 83 height 9
click at [952, 282] on input "Last Content Date" at bounding box center [947, 285] width 9 height 9
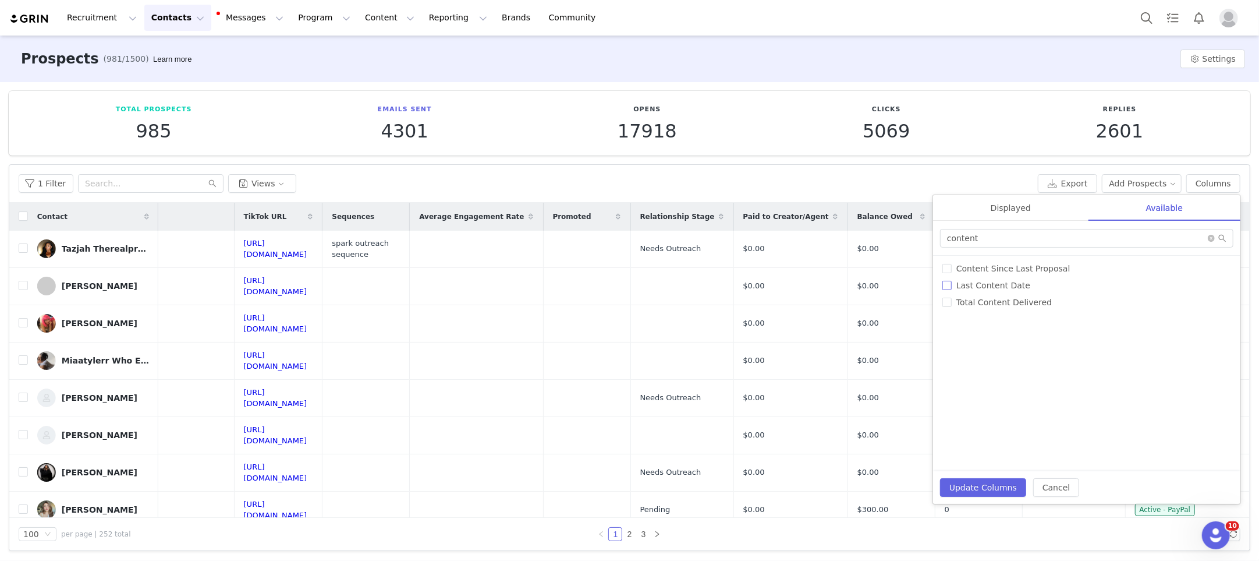
checkbox input "true"
click at [1008, 302] on span "Total Content Delivered" at bounding box center [1004, 302] width 105 height 9
click at [952, 302] on input "Total Content Delivered" at bounding box center [947, 302] width 9 height 9
checkbox input "true"
click at [990, 490] on button "Update Columns" at bounding box center [983, 487] width 86 height 19
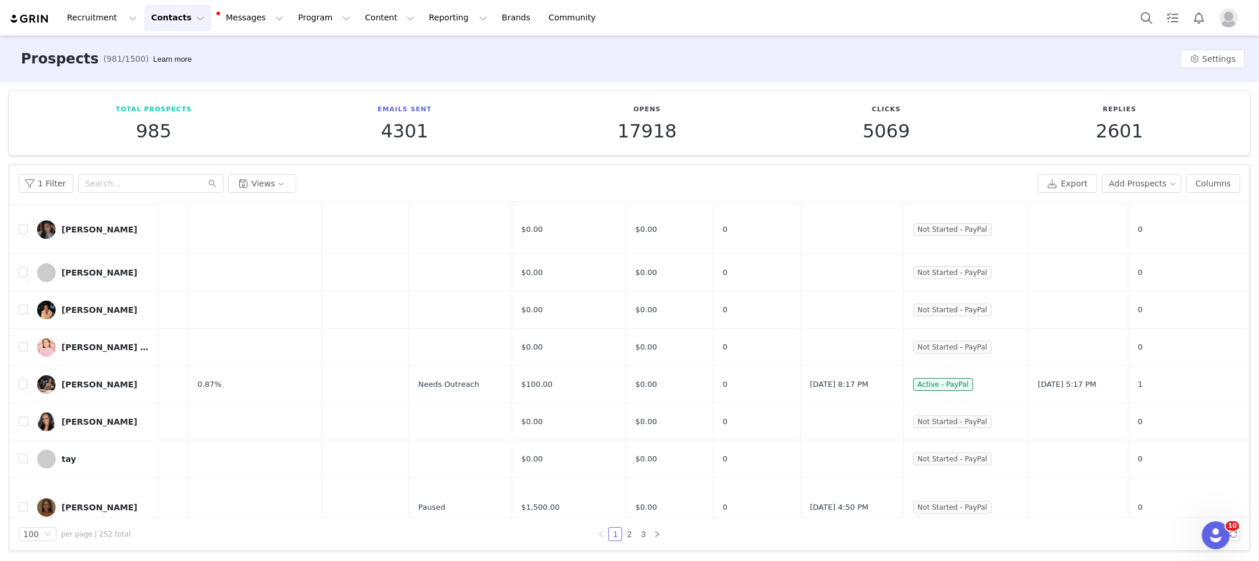
scroll to position [3282, 0]
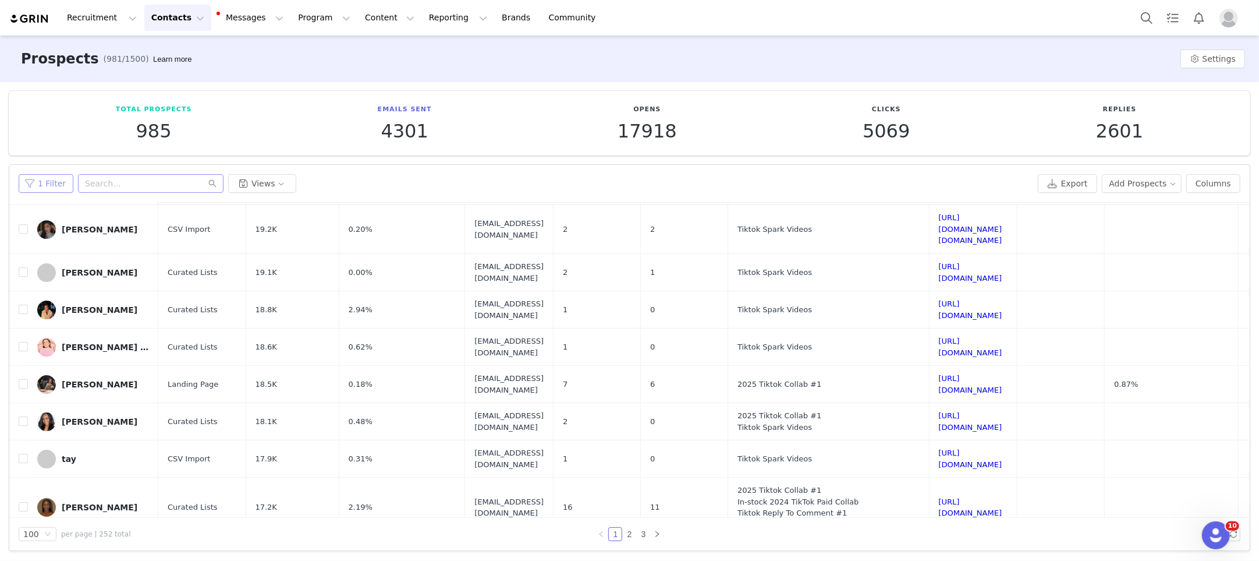
click at [63, 183] on button "1 Filter" at bounding box center [46, 183] width 55 height 19
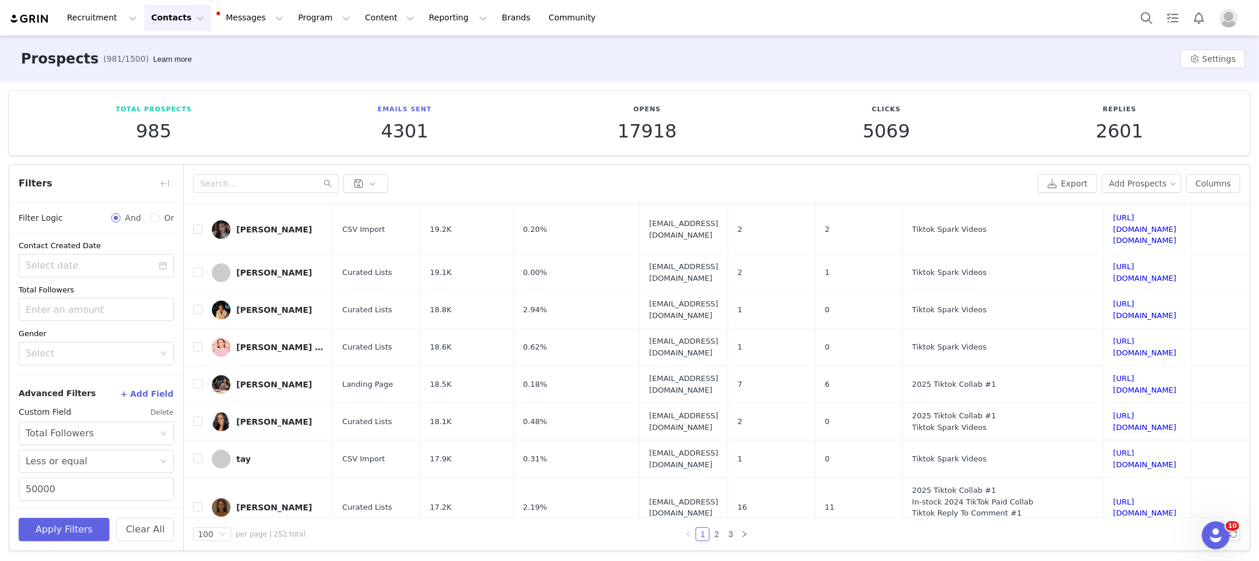
click at [158, 391] on button "+ Add Field" at bounding box center [147, 393] width 54 height 19
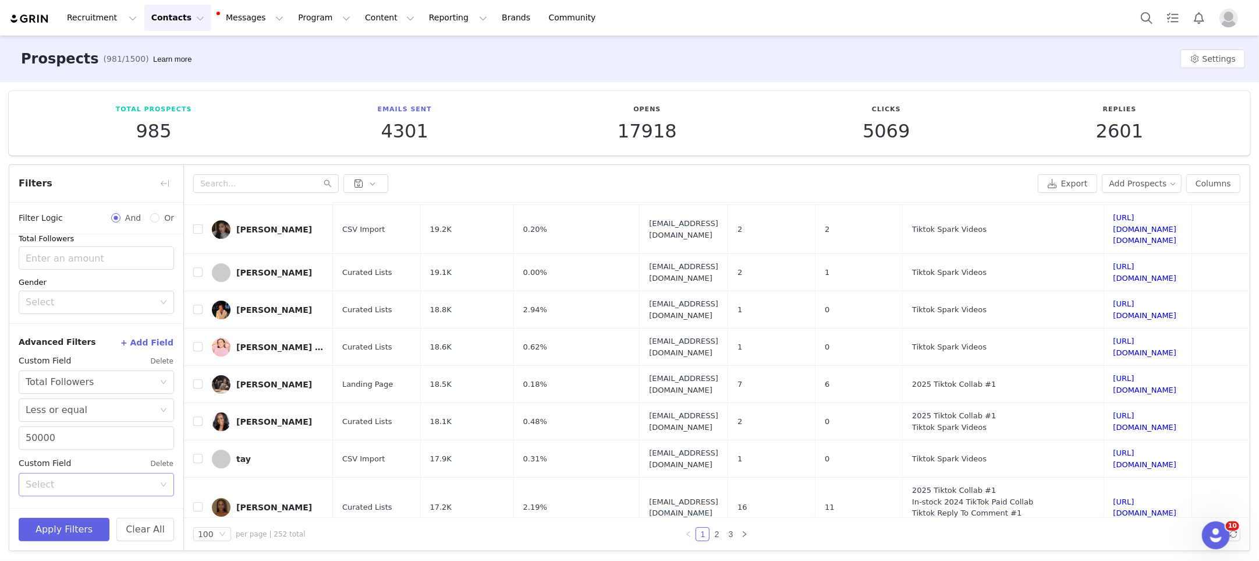
click at [76, 481] on div "Select" at bounding box center [90, 485] width 129 height 12
type input "conte"
click at [153, 461] on button "Delete" at bounding box center [162, 463] width 24 height 19
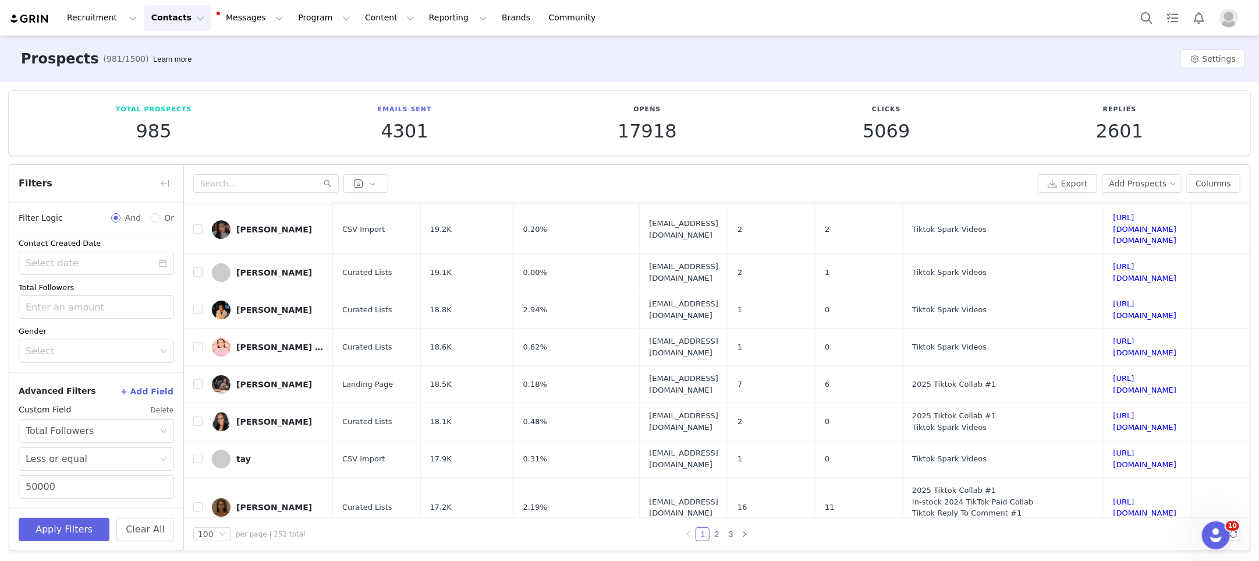
scroll to position [223, 0]
drag, startPoint x: 166, startPoint y: 176, endPoint x: 377, endPoint y: 215, distance: 215.0
click at [166, 176] on button "button" at bounding box center [164, 183] width 19 height 19
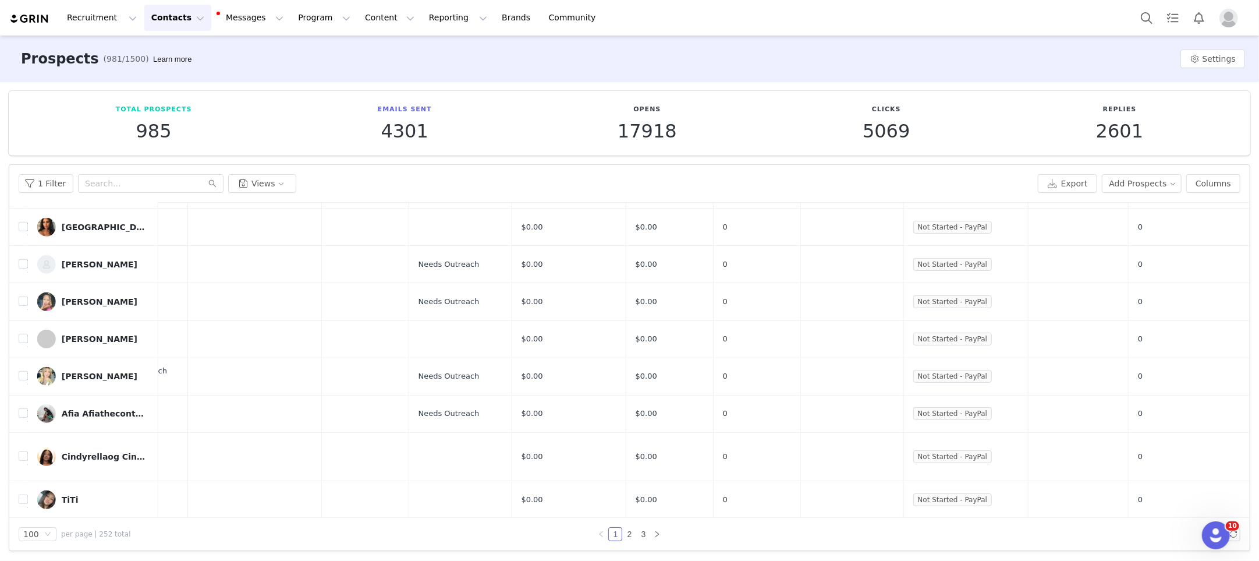
scroll to position [0, 981]
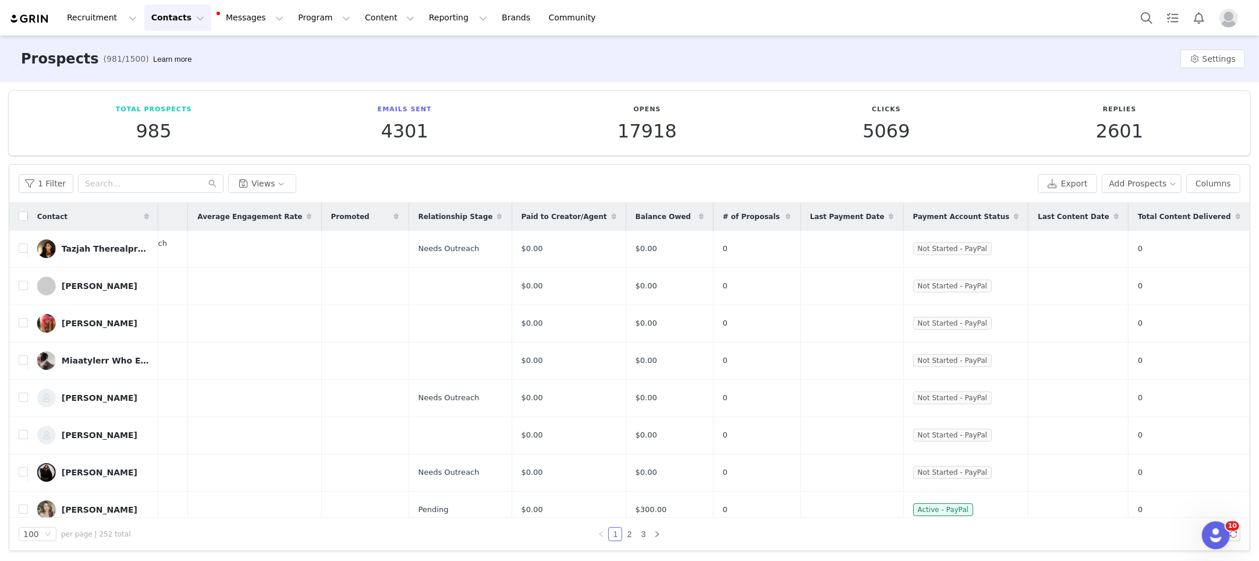
click at [1225, 213] on icon at bounding box center [1238, 216] width 5 height 7
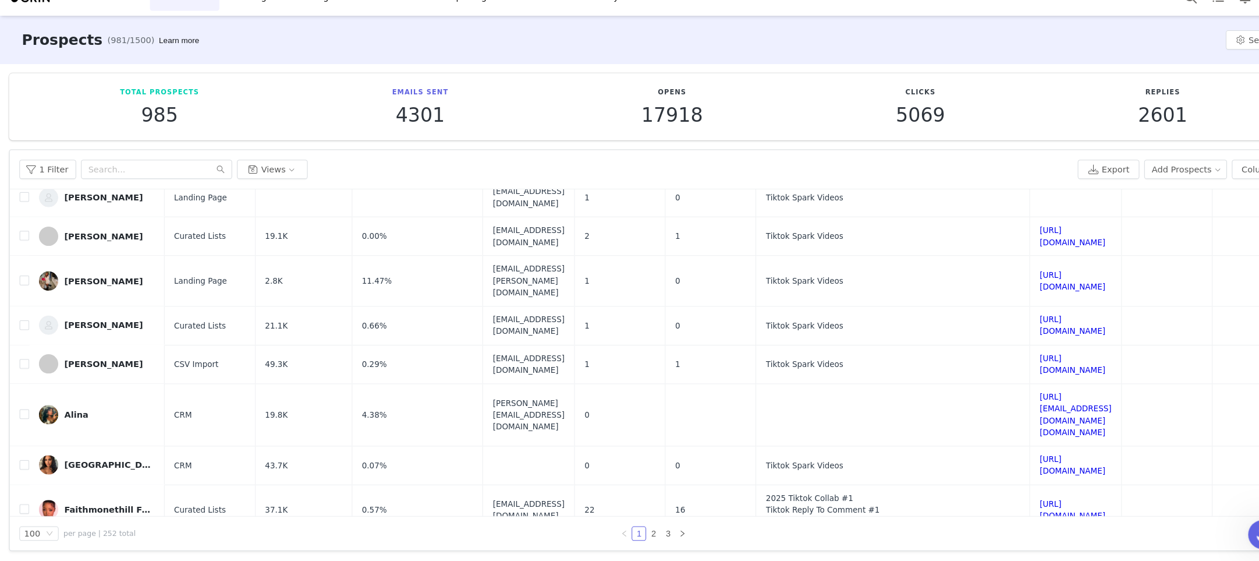
scroll to position [0, 0]
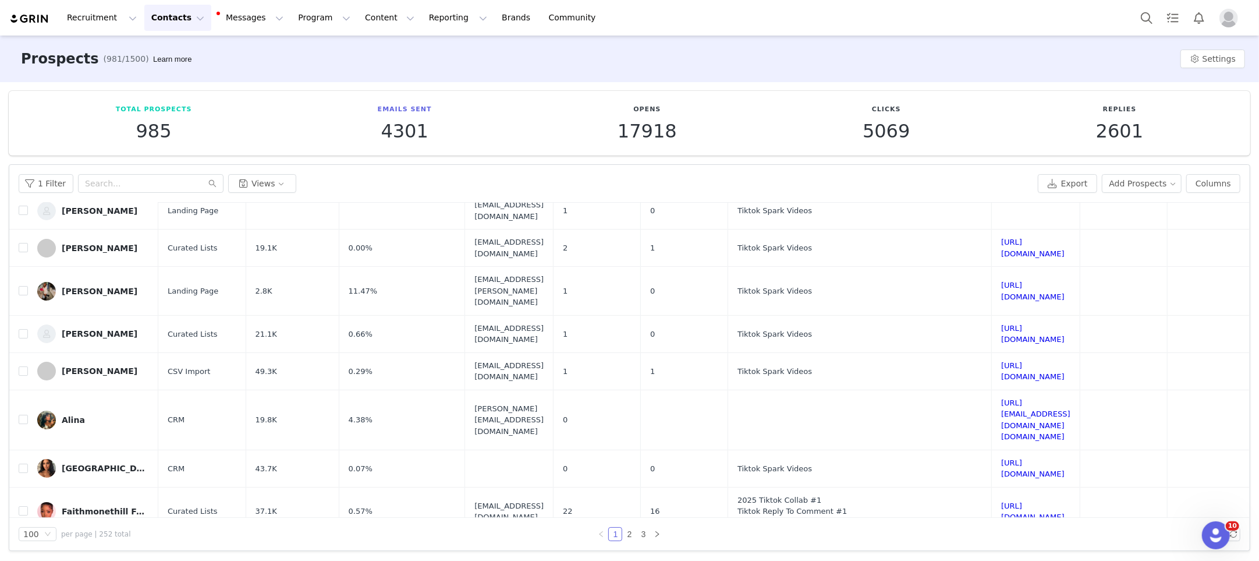
checkbox input "true"
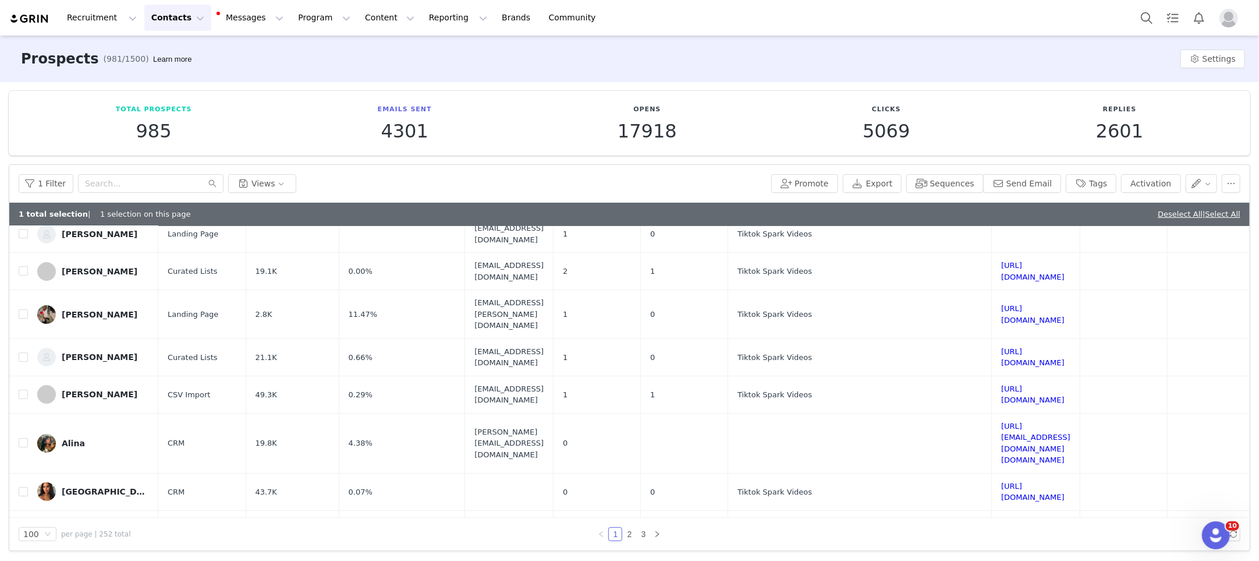
scroll to position [3647, 0]
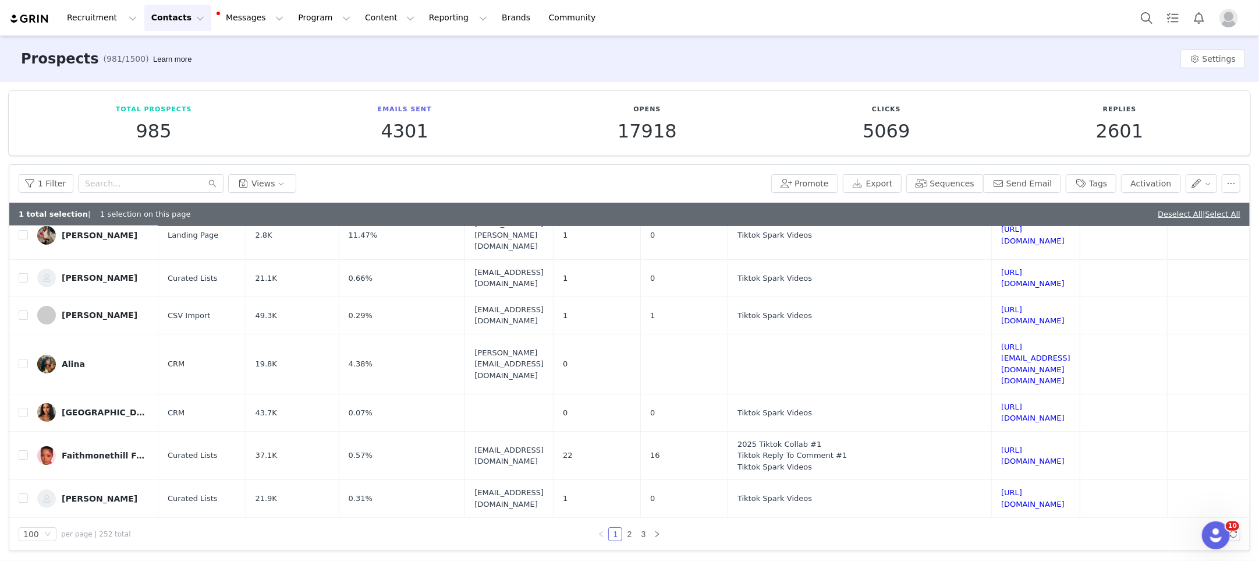
checkbox input "true"
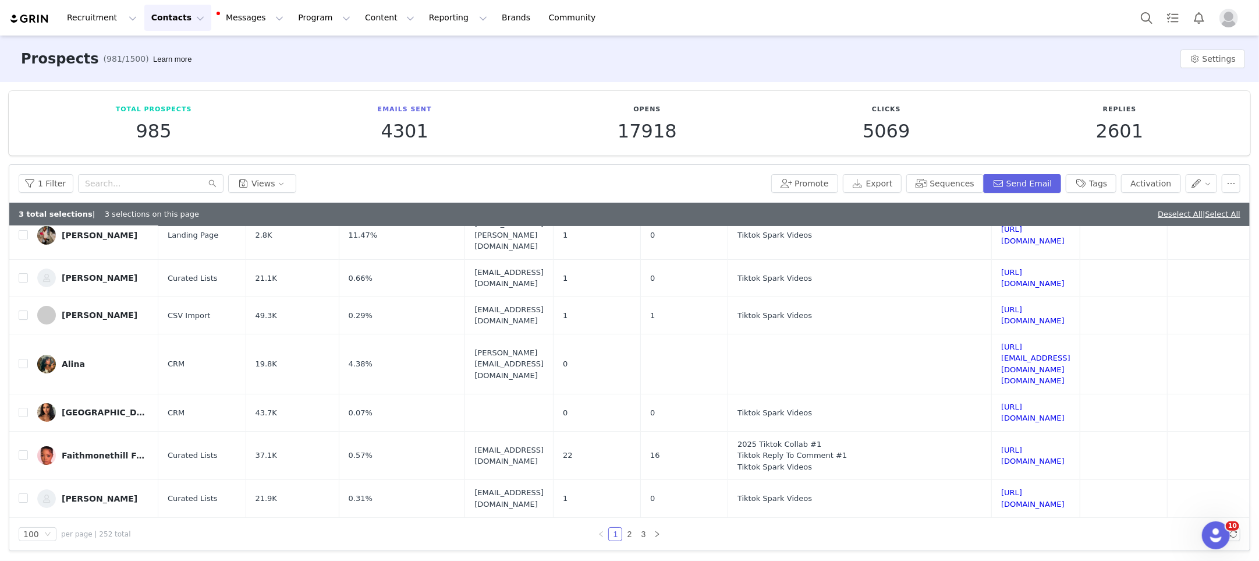
checkbox input "true"
drag, startPoint x: 22, startPoint y: 367, endPoint x: 26, endPoint y: 341, distance: 25.9
checkbox input "true"
drag, startPoint x: 20, startPoint y: 335, endPoint x: 26, endPoint y: 337, distance: 6.1
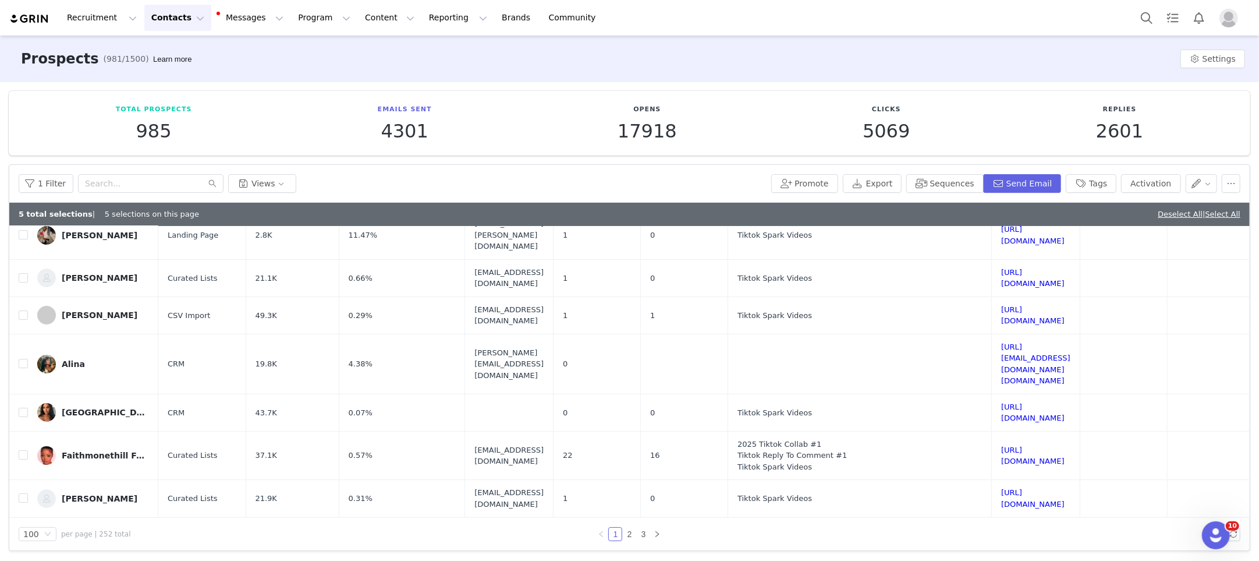
checkbox input "true"
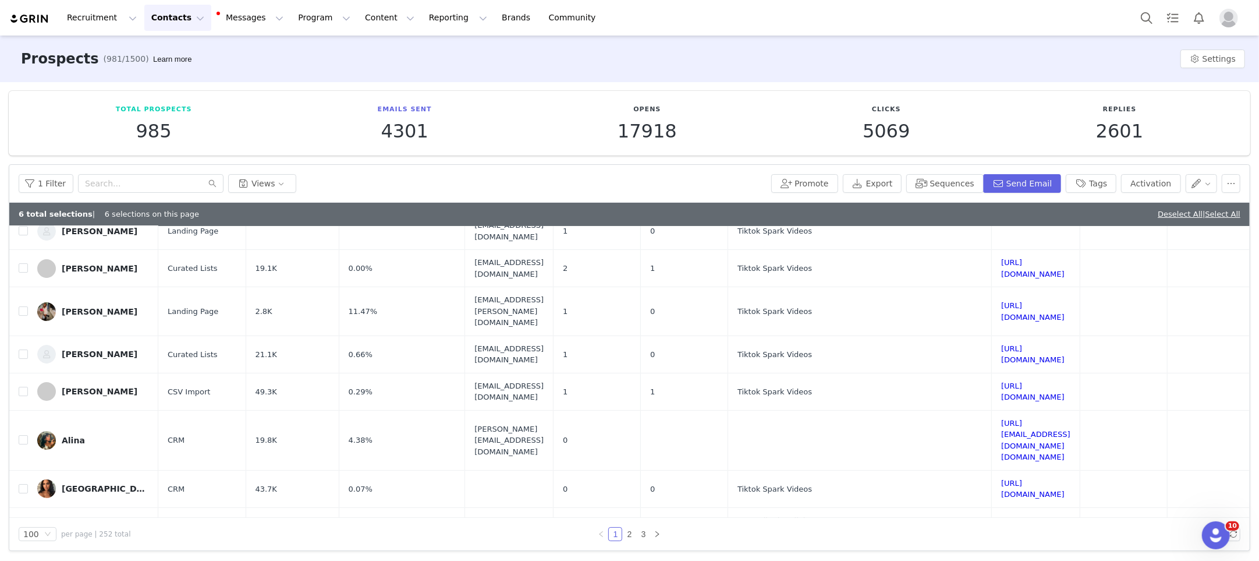
scroll to position [3564, 0]
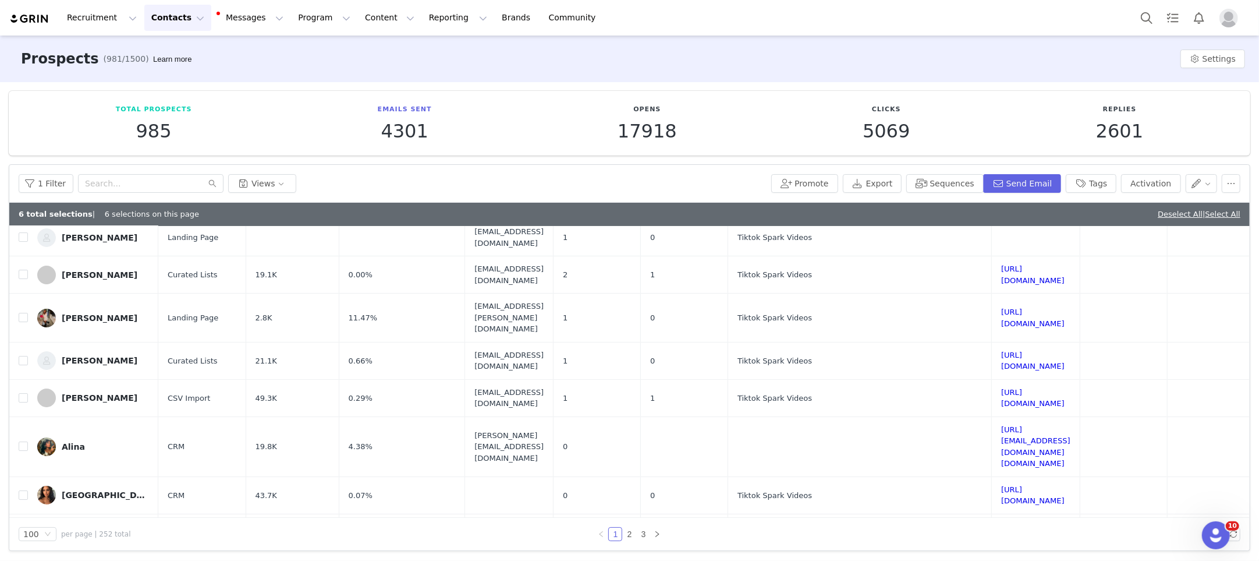
drag, startPoint x: 23, startPoint y: 351, endPoint x: 23, endPoint y: 358, distance: 7.6
checkbox input "true"
drag, startPoint x: 21, startPoint y: 384, endPoint x: 338, endPoint y: 348, distance: 319.3
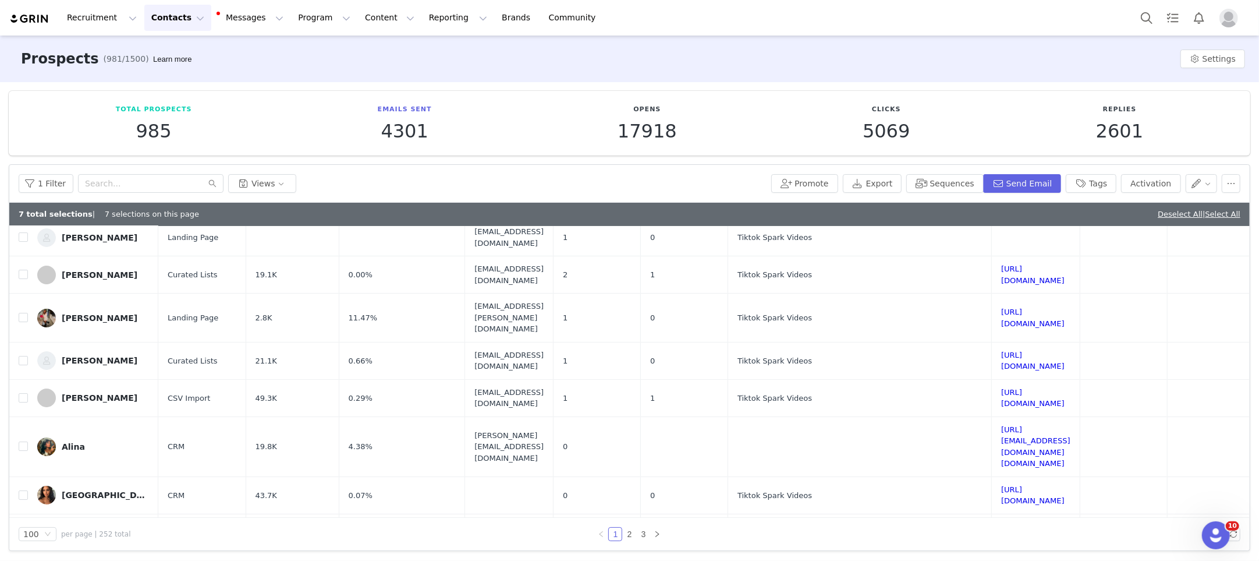
checkbox input "true"
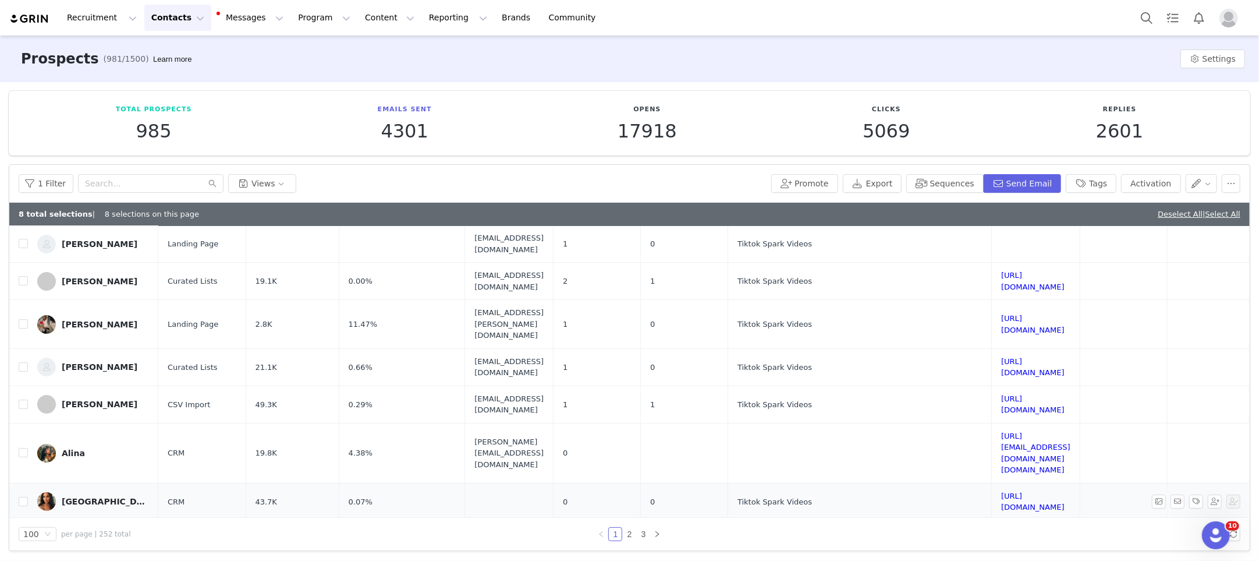
scroll to position [3557, 0]
drag, startPoint x: 24, startPoint y: 277, endPoint x: 32, endPoint y: 277, distance: 7.6
click at [25, 497] on input "checkbox" at bounding box center [23, 501] width 9 height 9
checkbox input "true"
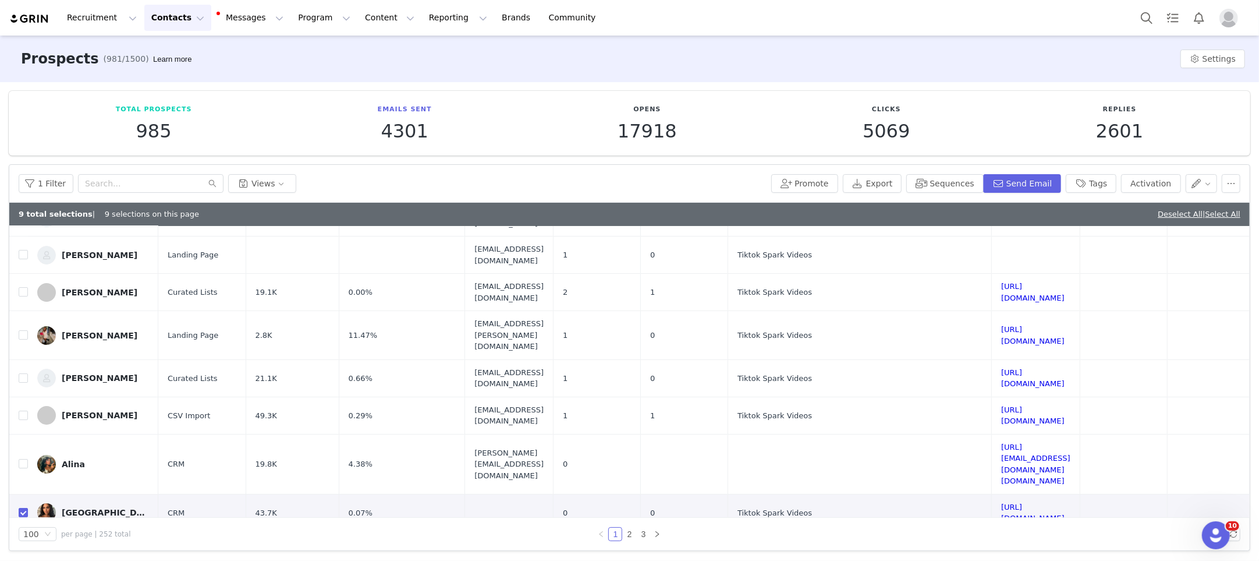
scroll to position [3545, 0]
drag, startPoint x: 23, startPoint y: 255, endPoint x: 213, endPoint y: 261, distance: 189.3
click at [24, 460] on input "checkbox" at bounding box center [23, 464] width 9 height 9
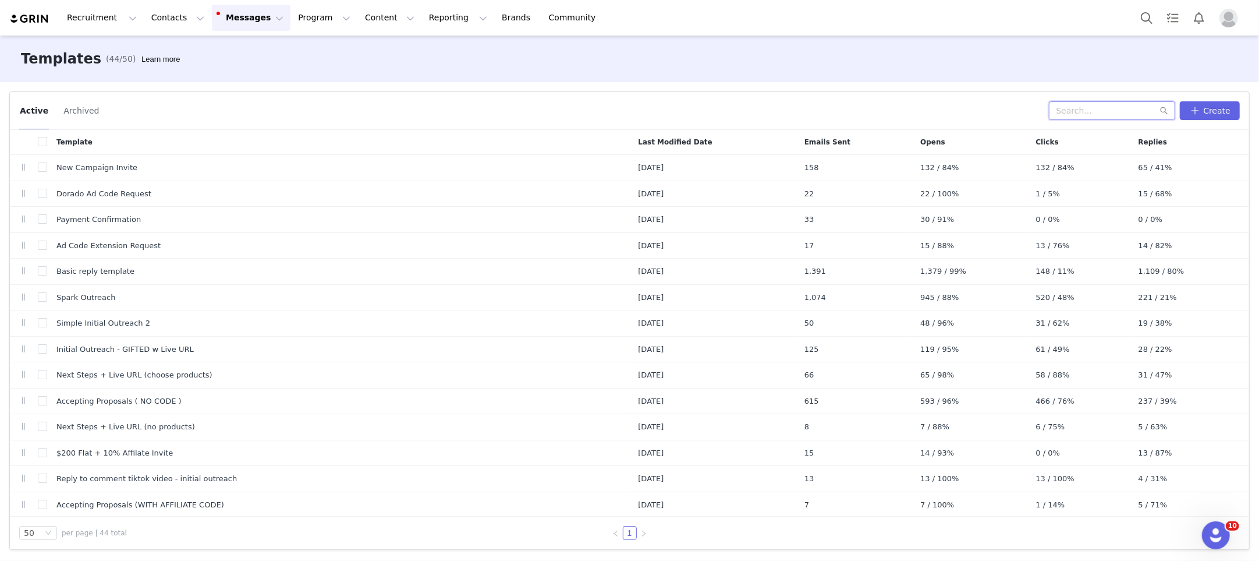
click at [1107, 114] on input "text" at bounding box center [1112, 110] width 126 height 19
type input "200"
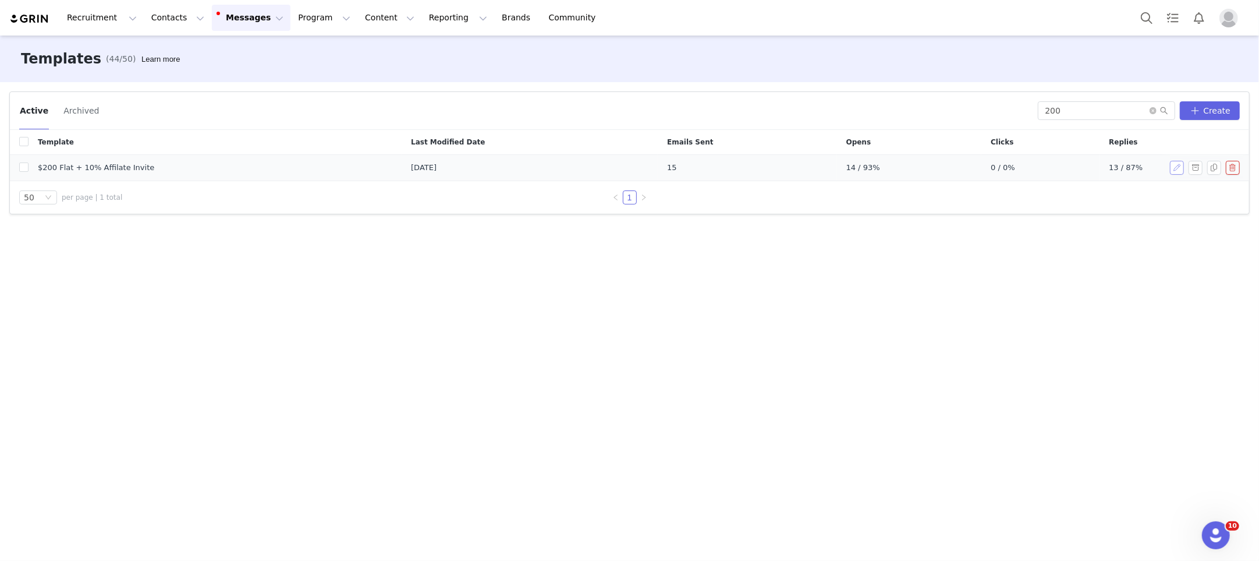
click at [1178, 168] on button "button" at bounding box center [1177, 168] width 14 height 14
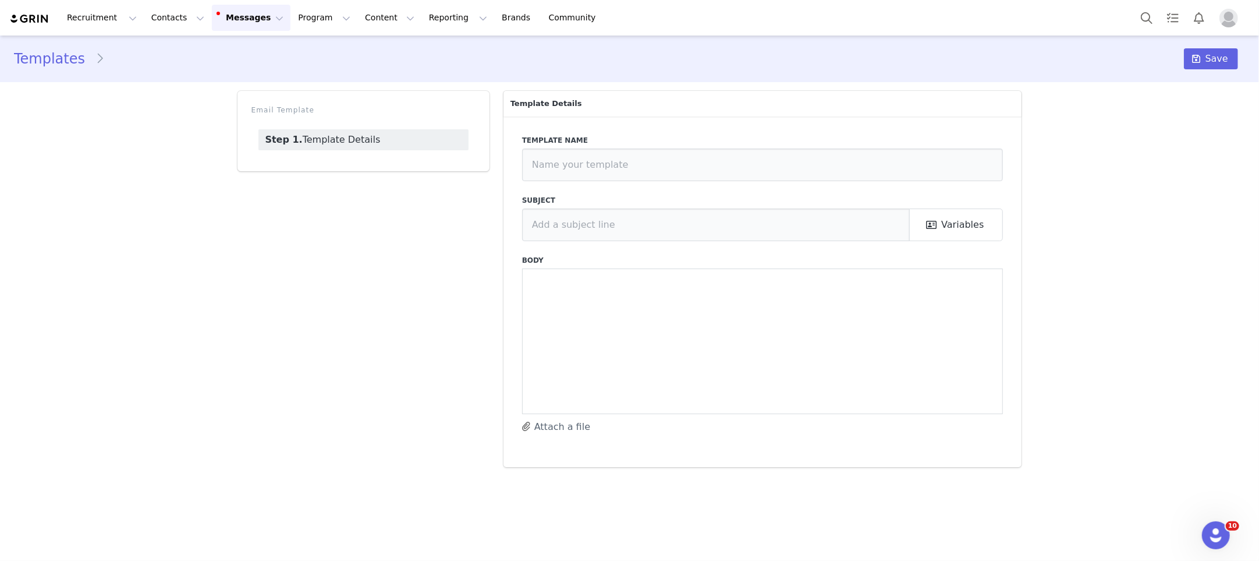
type input "$200 Flat + 10% Affilate Invite"
type input "Paid Collab Invite - DORADO"
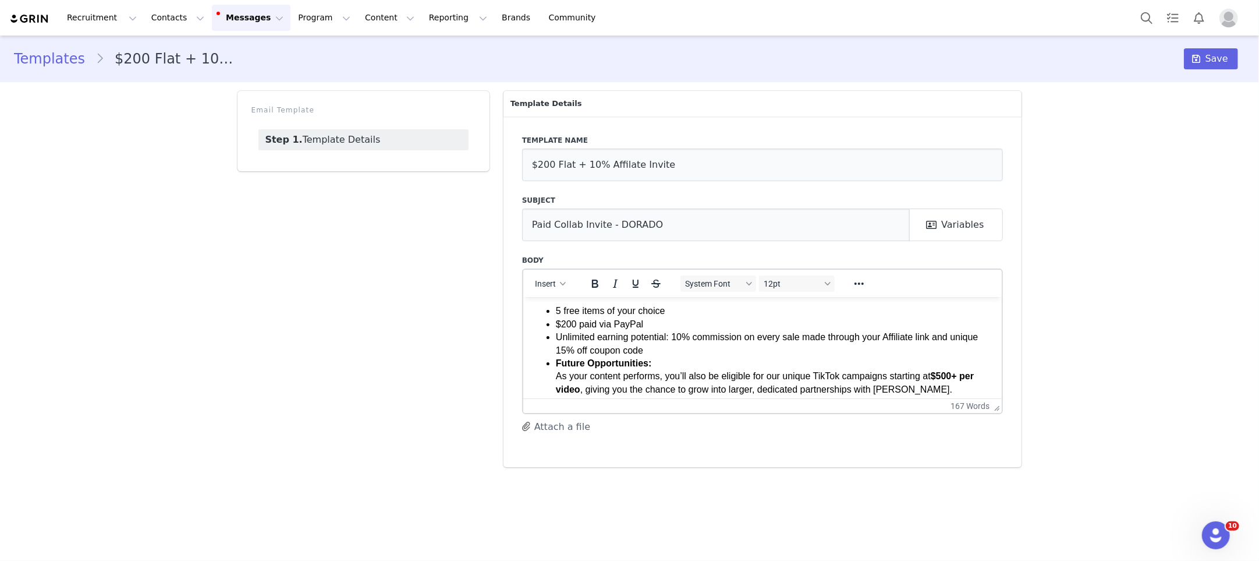
scroll to position [121, 0]
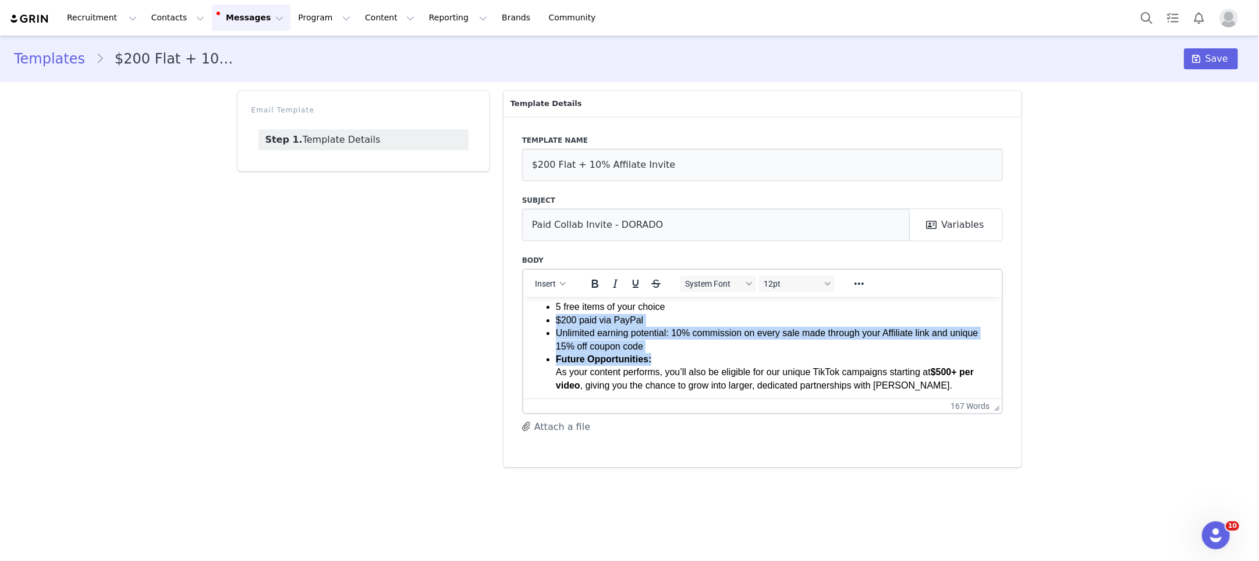
drag, startPoint x: 555, startPoint y: 319, endPoint x: 785, endPoint y: 357, distance: 233.1
click at [785, 357] on ul "5 free items of your choice $200 paid via PayPal Unlimited earning potential: 1…" at bounding box center [762, 345] width 461 height 91
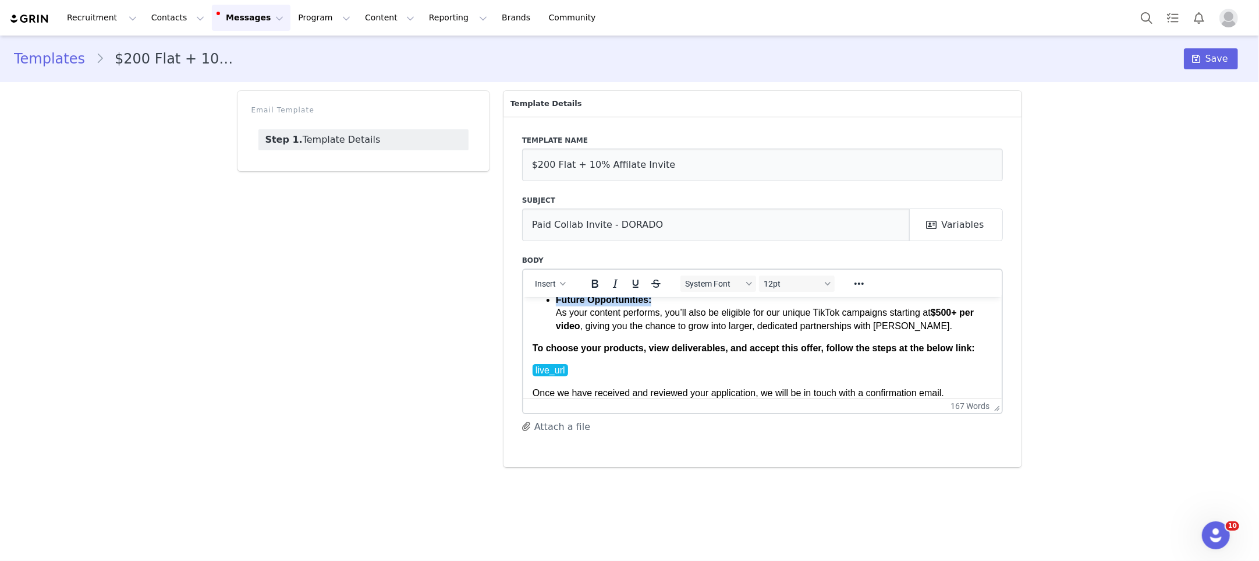
scroll to position [157, 0]
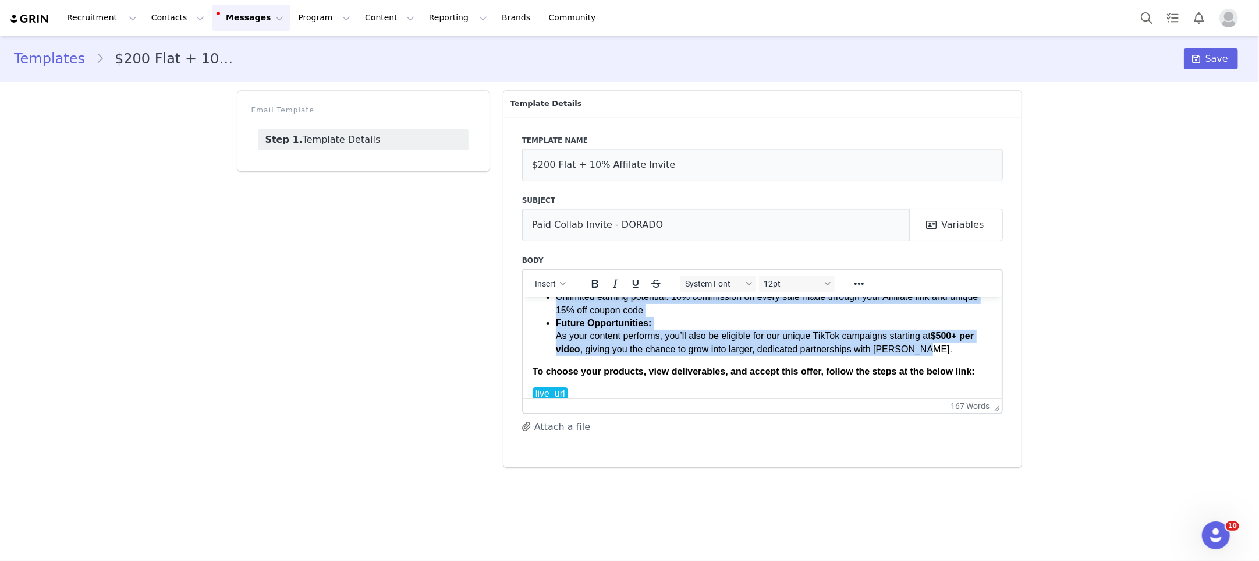
click at [940, 353] on li "Future Opportunities: As your content performs, you’ll also be eligible for our…" at bounding box center [773, 335] width 437 height 39
copy ul "$200 paid via PayPal Unlimited earning potential: 10% commission on every sale …"
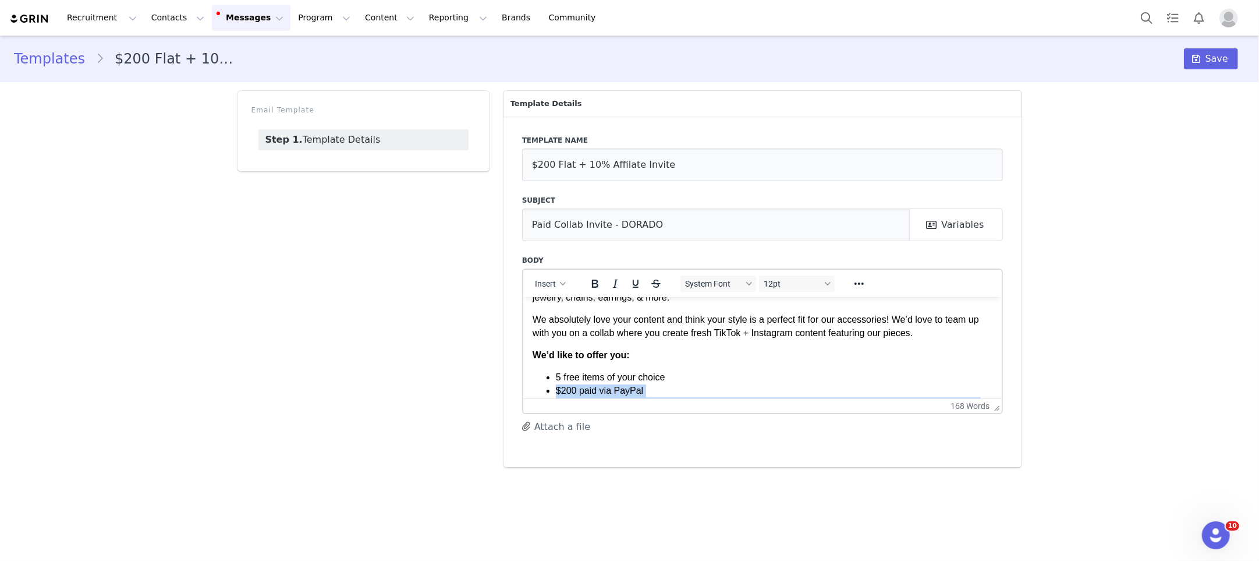
scroll to position [50, 0]
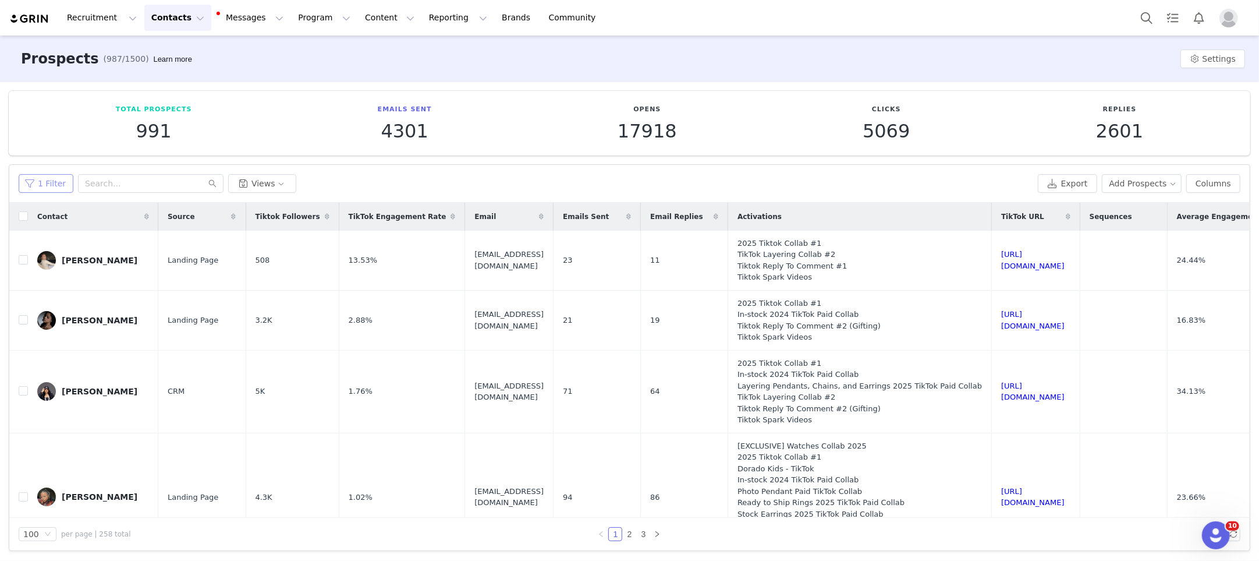
click at [45, 182] on button "1 Filter" at bounding box center [46, 183] width 55 height 19
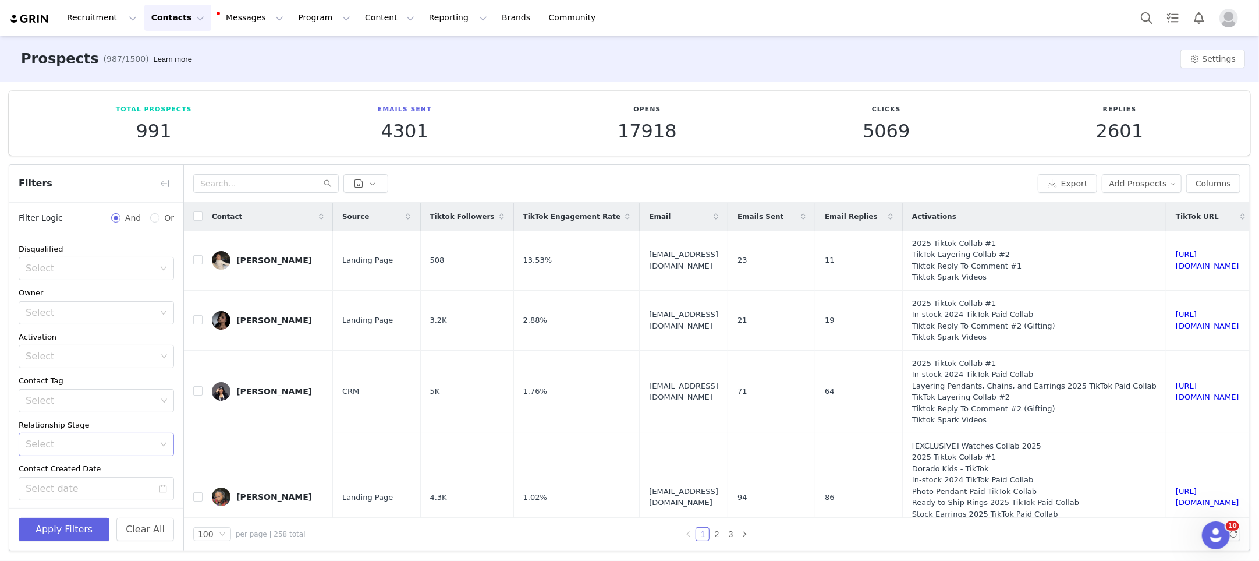
click at [101, 445] on div "Select" at bounding box center [90, 444] width 129 height 12
click at [75, 329] on li "Pending" at bounding box center [96, 327] width 155 height 19
click at [162, 408] on button "Delete" at bounding box center [162, 412] width 24 height 19
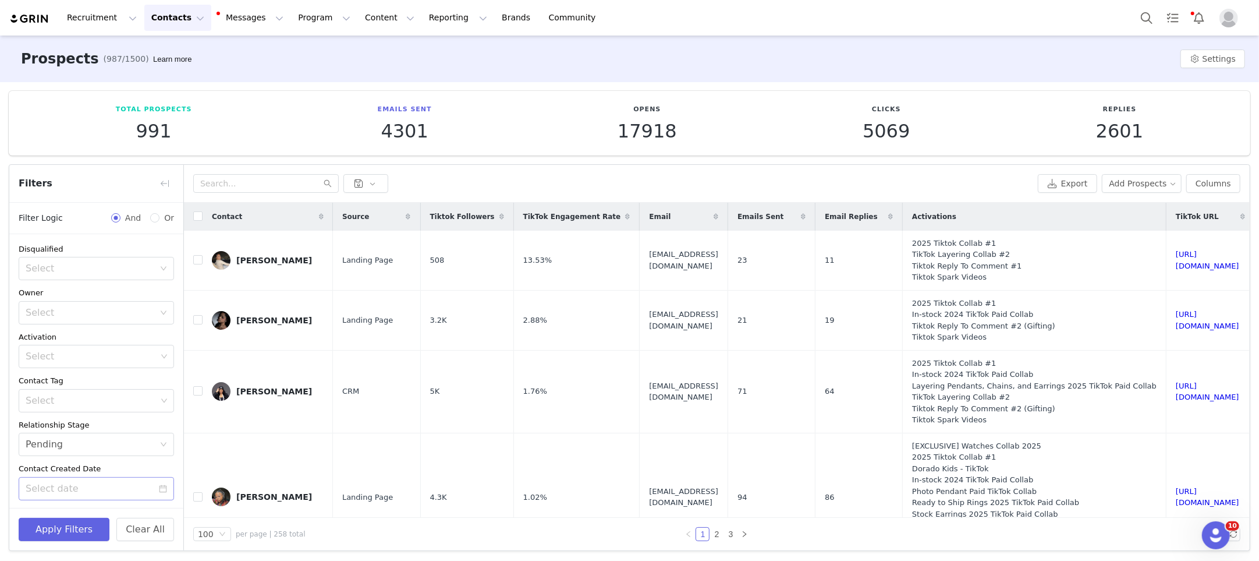
scroll to position [125, 0]
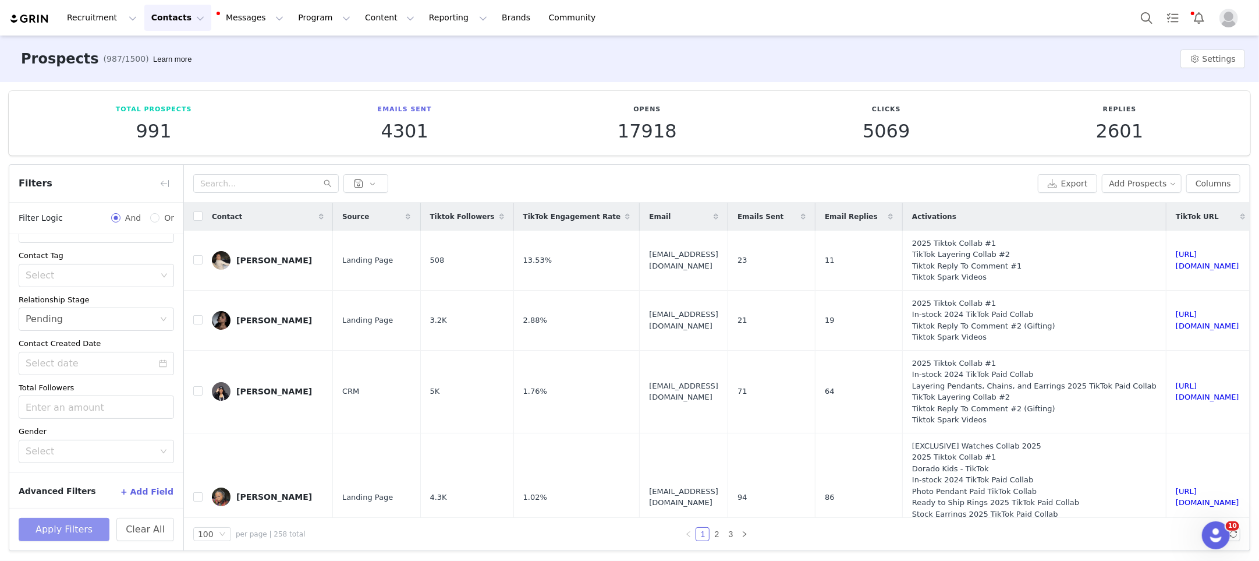
click at [79, 530] on button "Apply Filters" at bounding box center [64, 529] width 91 height 23
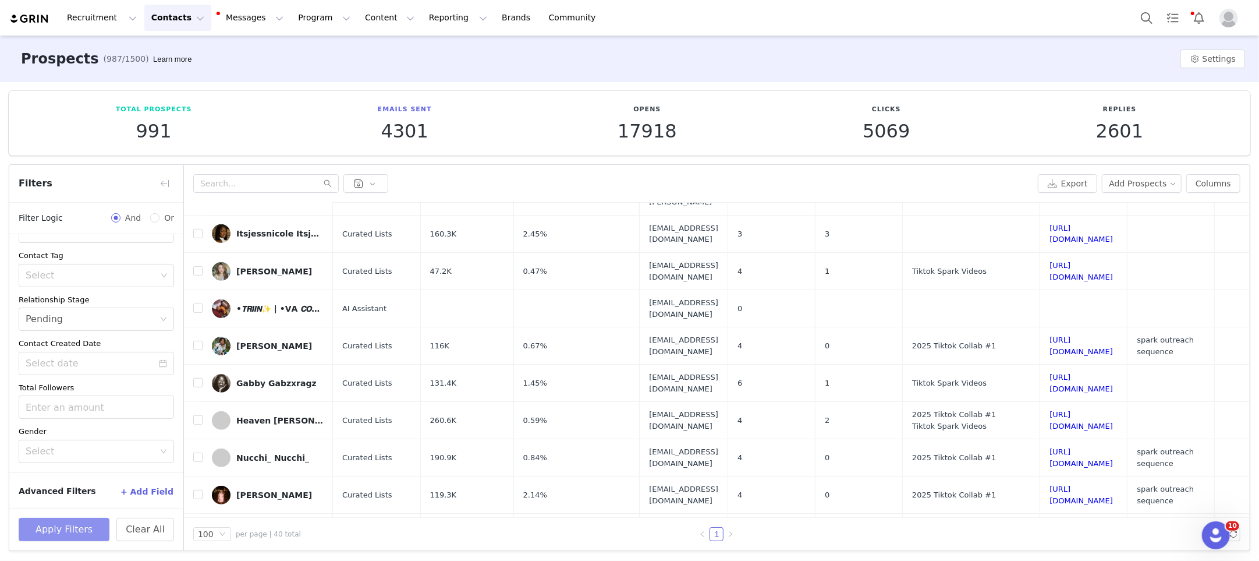
scroll to position [1110, 0]
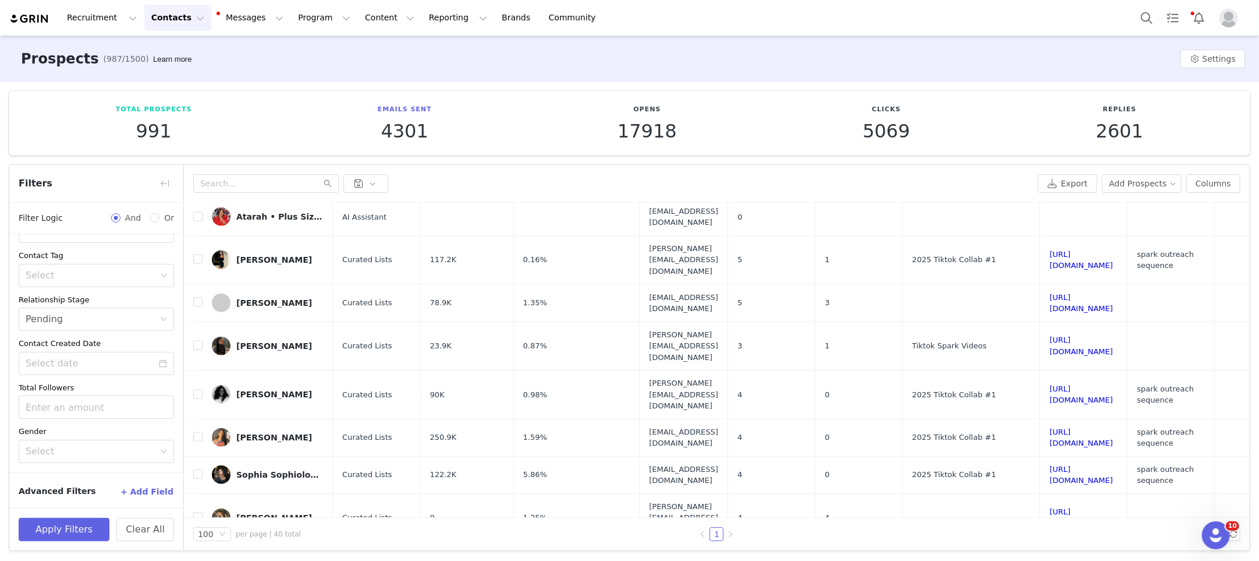
drag, startPoint x: 168, startPoint y: 489, endPoint x: 157, endPoint y: 480, distance: 13.6
click at [168, 489] on button "+ Add Field" at bounding box center [147, 491] width 54 height 19
click at [128, 483] on div "Select" at bounding box center [90, 485] width 129 height 12
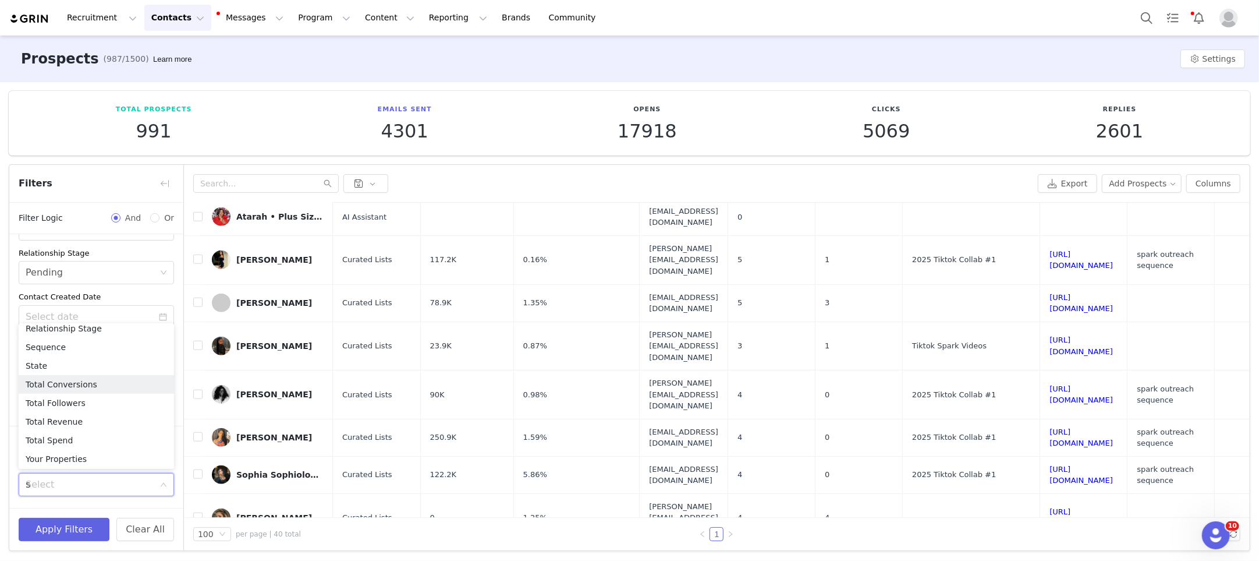
scroll to position [2, 0]
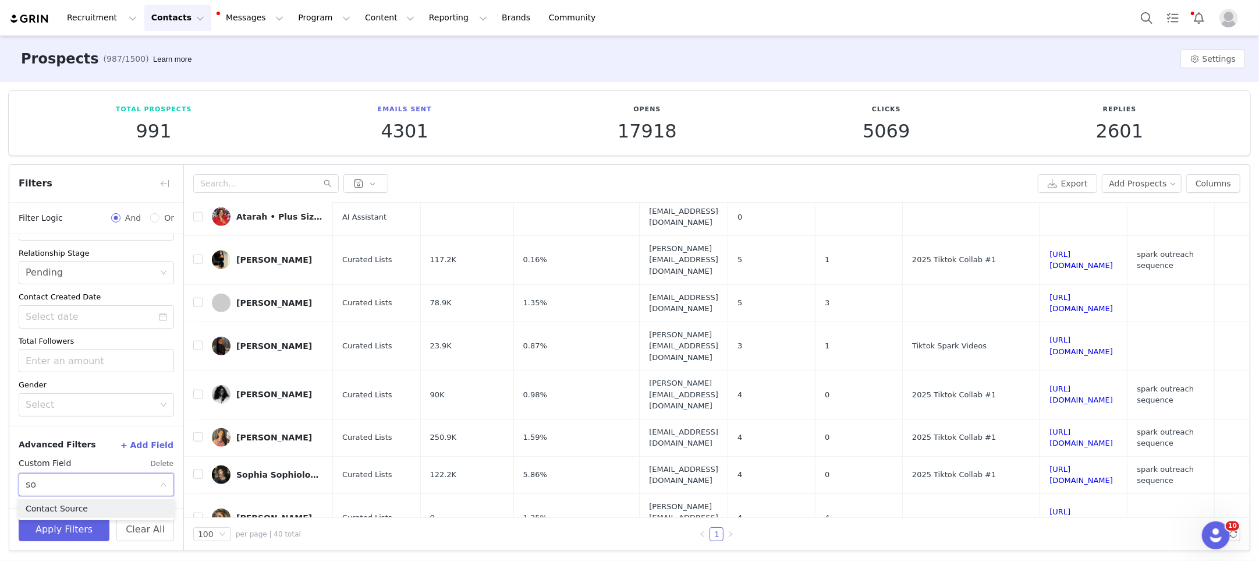
type input "sou"
click at [83, 508] on li "Contact Source" at bounding box center [96, 508] width 155 height 19
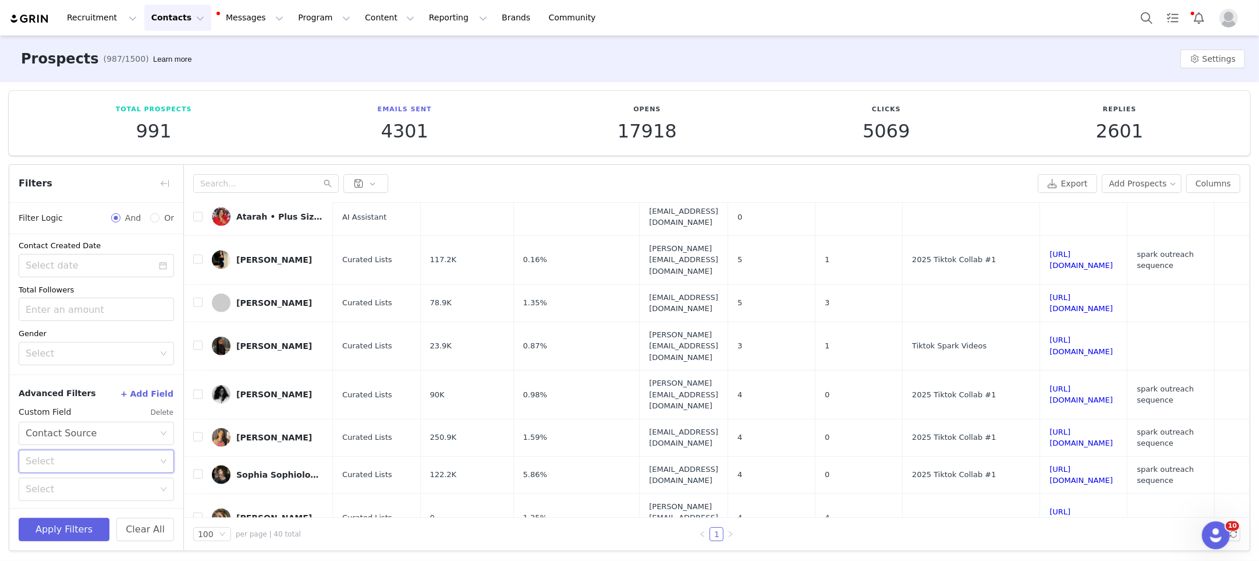
click at [106, 452] on div "Select" at bounding box center [93, 461] width 134 height 22
click at [76, 484] on li "Equal" at bounding box center [96, 485] width 155 height 19
click at [63, 483] on div "Select" at bounding box center [90, 489] width 129 height 12
click at [80, 462] on li "Curated Lists" at bounding box center [96, 462] width 155 height 19
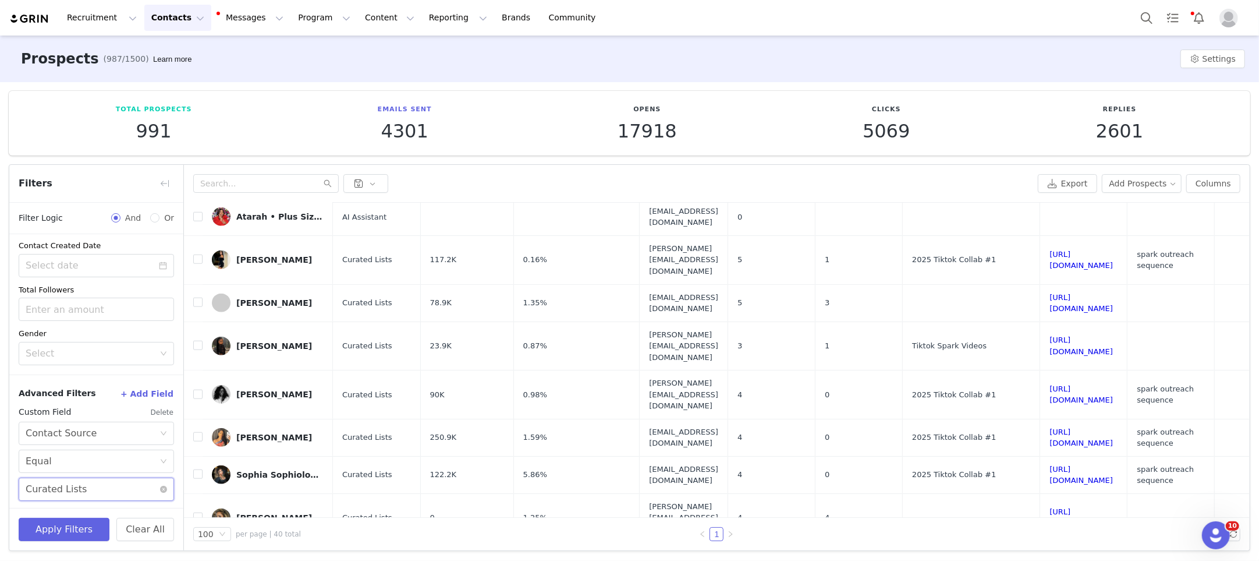
click at [109, 487] on div "Select Curated Lists" at bounding box center [93, 489] width 134 height 22
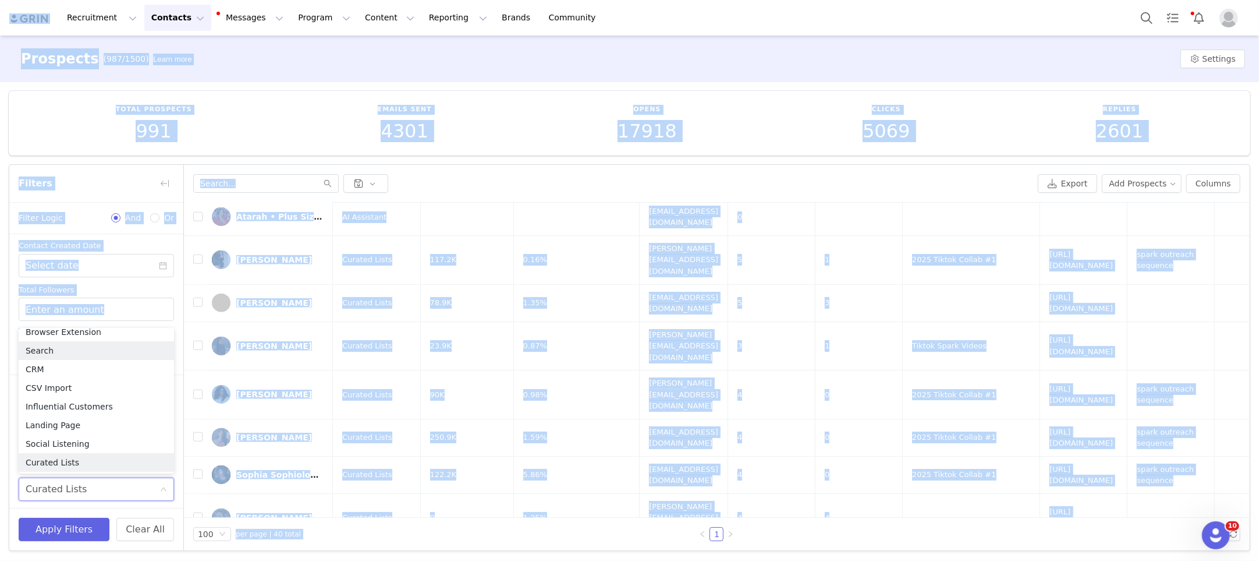
click at [79, 352] on li "Search" at bounding box center [96, 350] width 155 height 19
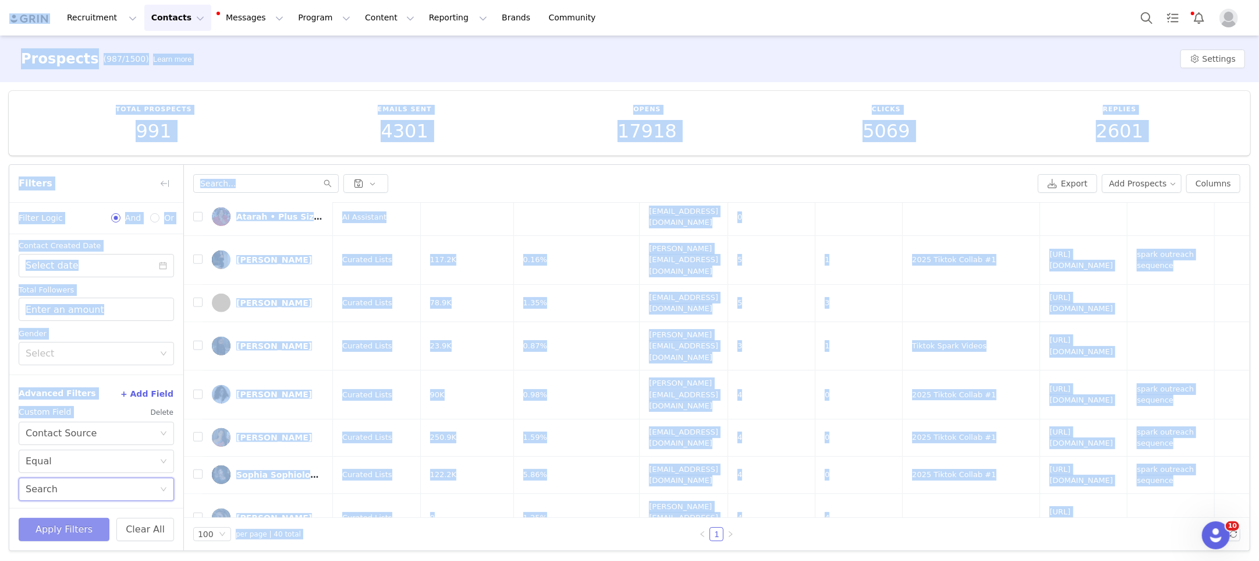
click at [77, 523] on button "Apply Filters" at bounding box center [64, 529] width 91 height 23
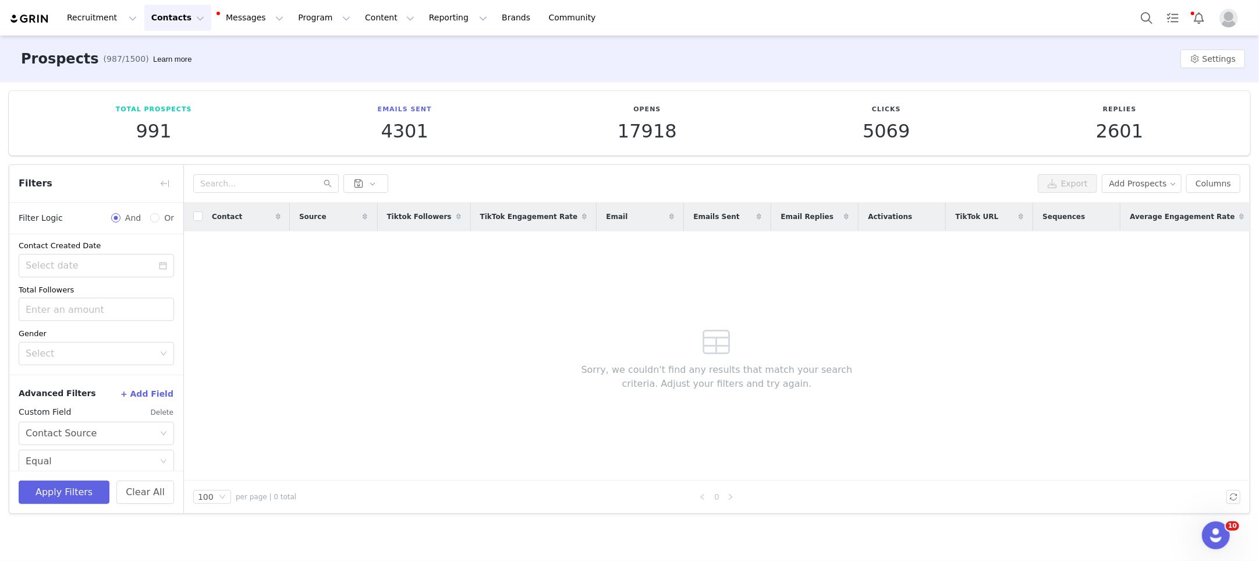
drag, startPoint x: 219, startPoint y: 444, endPoint x: 186, endPoint y: 449, distance: 32.9
click at [219, 444] on div "Contact Source Tiktok Followers TikTok Engagement Rate Email Emails Sent Email …" at bounding box center [717, 342] width 1066 height 278
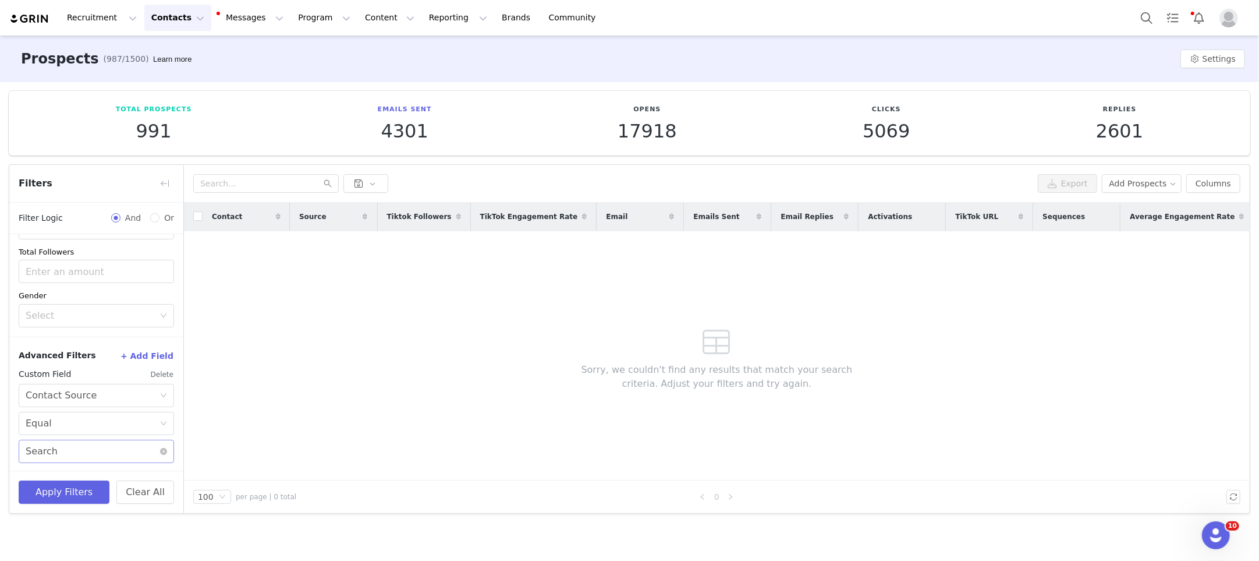
click at [136, 443] on div "Select Search" at bounding box center [93, 451] width 134 height 22
click at [99, 464] on div "Advanced Filters + Add Field Custom Field Delete Select Contact Source Select E…" at bounding box center [96, 405] width 174 height 136
click at [102, 426] on div "Select Equal" at bounding box center [93, 423] width 134 height 22
click at [67, 459] on li "Not equal" at bounding box center [96, 465] width 155 height 19
click at [80, 455] on div "Select Search" at bounding box center [93, 451] width 134 height 22
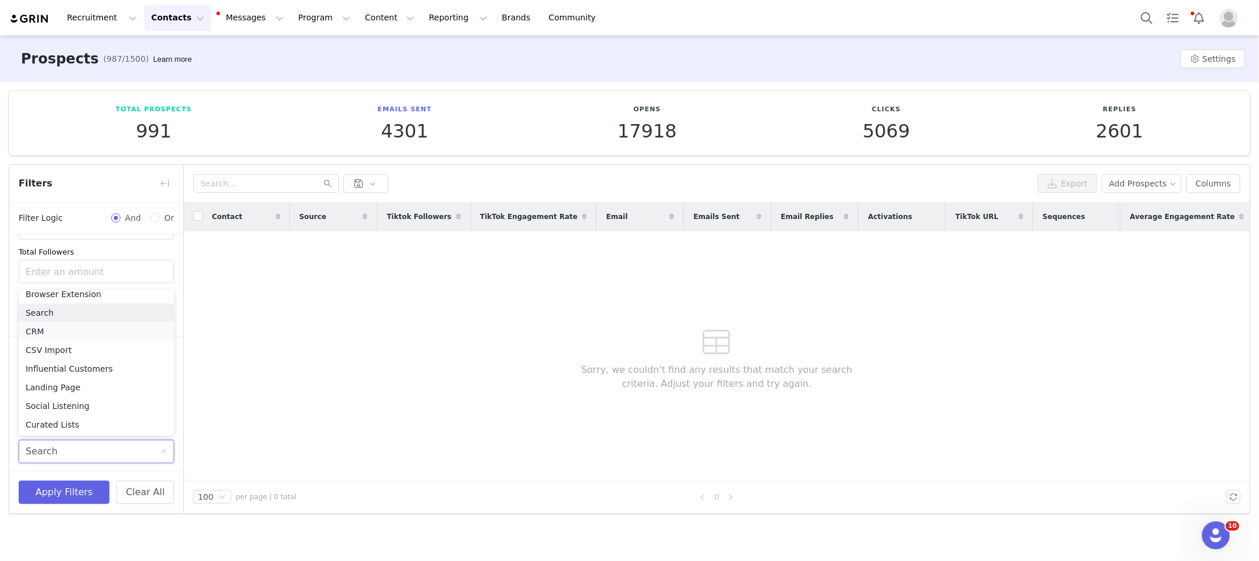
scroll to position [0, 0]
click at [75, 342] on li "CRM" at bounding box center [96, 339] width 155 height 19
click at [93, 447] on div "Select CRM" at bounding box center [93, 451] width 134 height 22
click at [51, 430] on li "Curated Lists" at bounding box center [96, 426] width 155 height 19
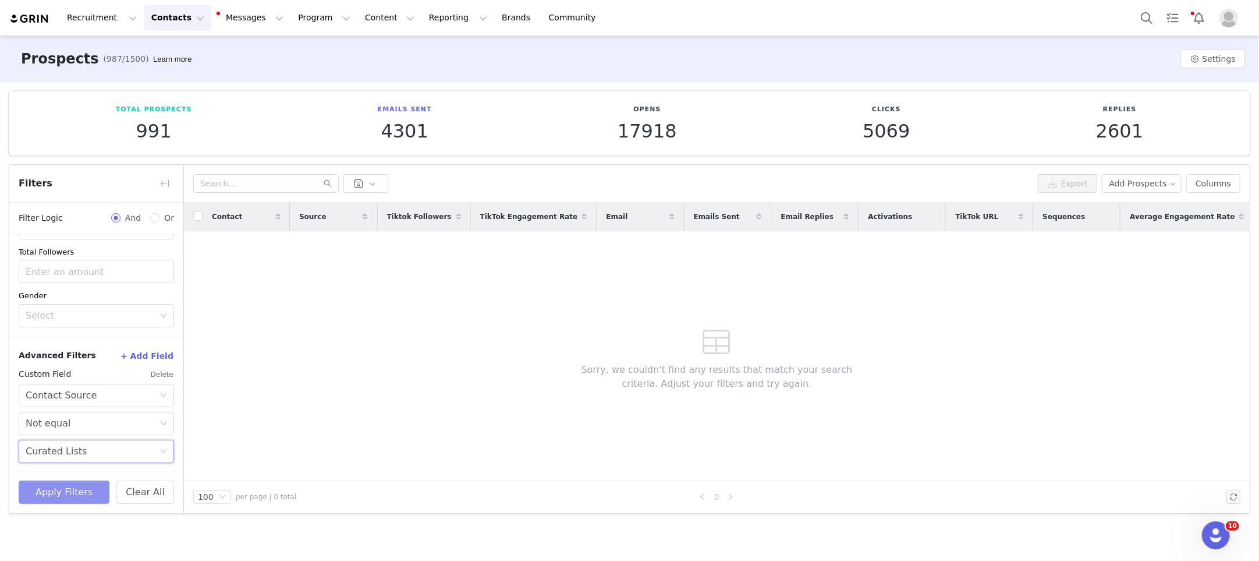
click at [58, 486] on button "Apply Filters" at bounding box center [64, 491] width 91 height 23
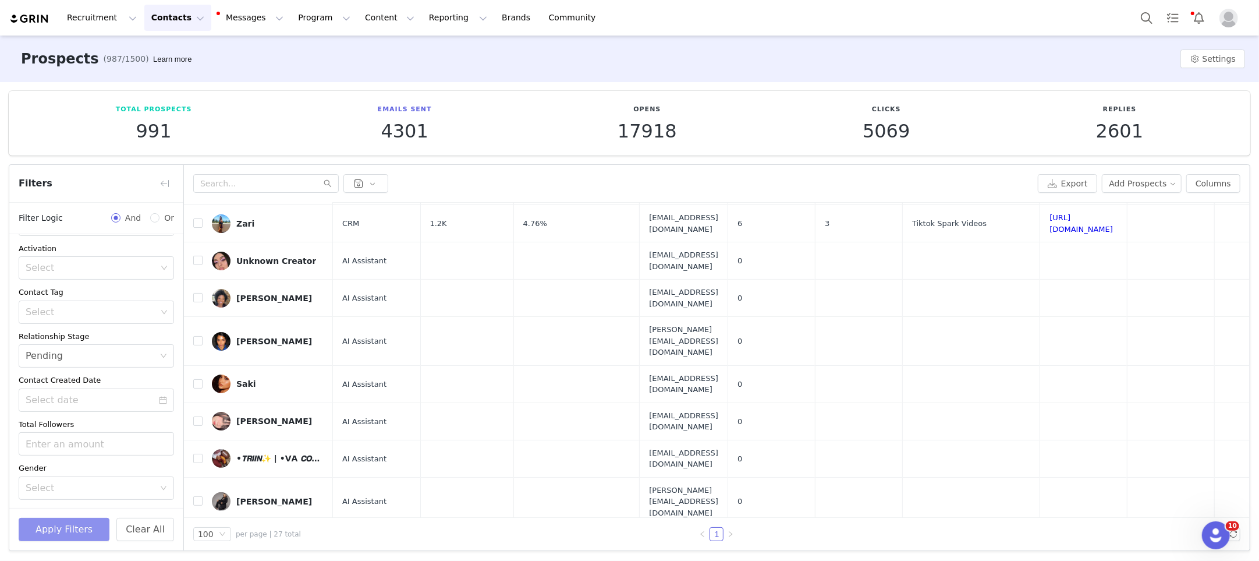
scroll to position [0, 0]
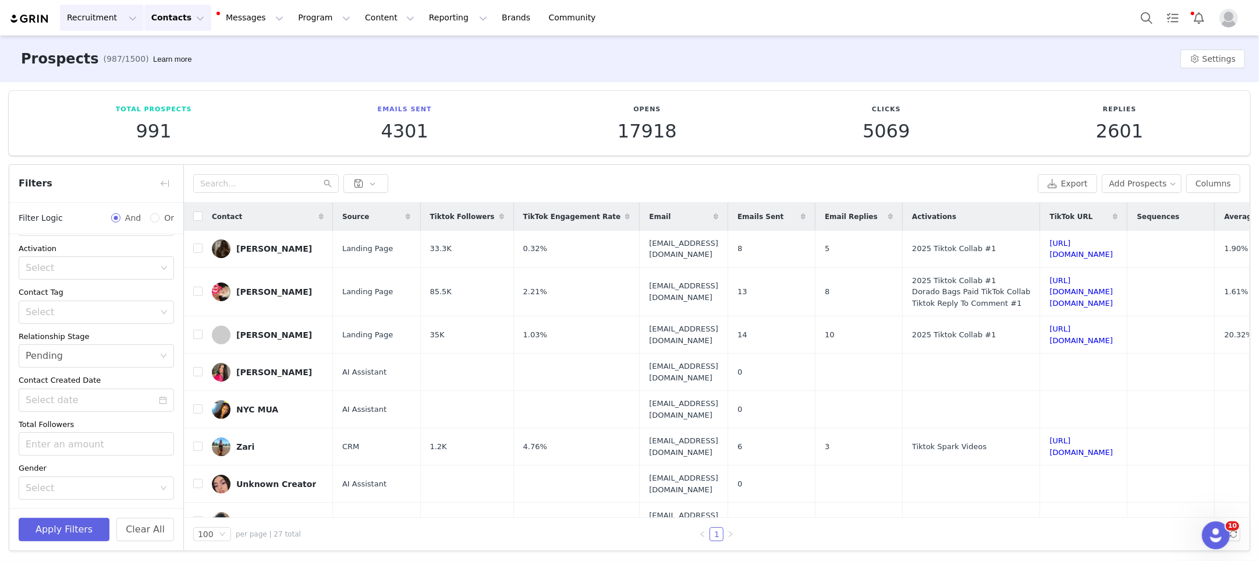
click at [112, 23] on button "Recruitment Recruitment" at bounding box center [102, 18] width 84 height 26
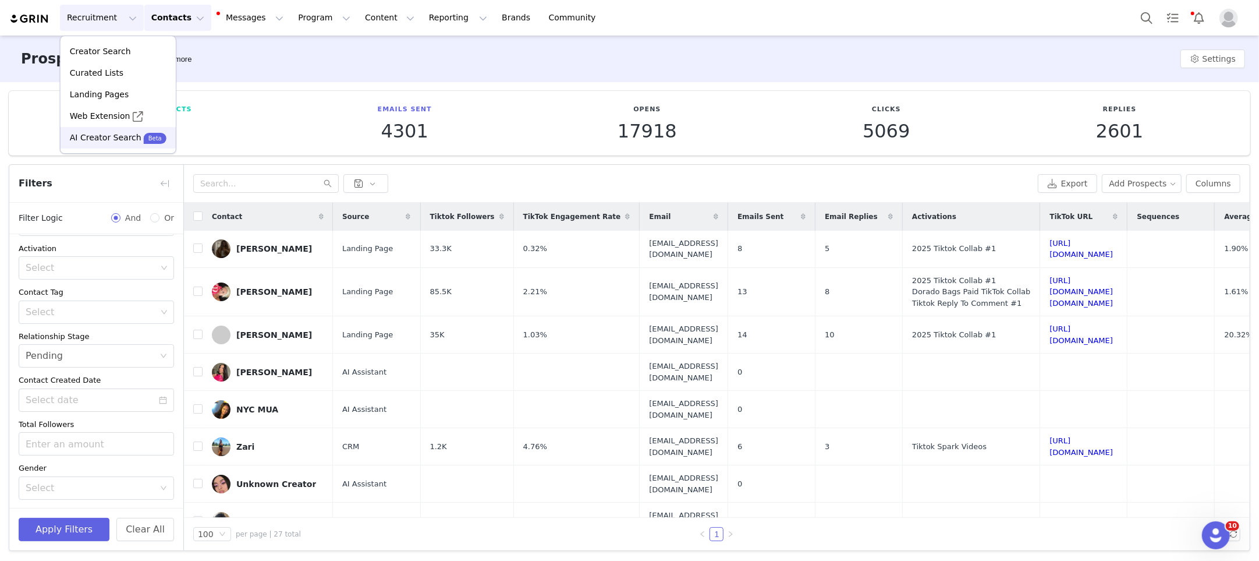
click at [95, 129] on link "AI Creator Search Beta" at bounding box center [118, 138] width 115 height 22
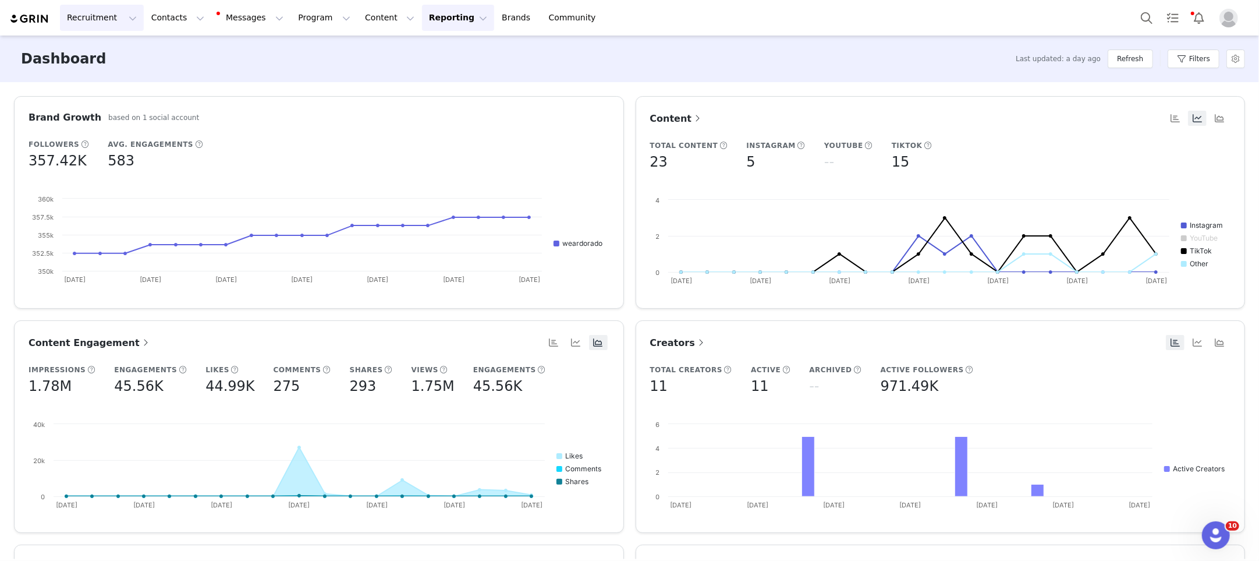
click at [98, 22] on button "Recruitment Recruitment" at bounding box center [102, 18] width 84 height 26
click at [110, 73] on p "Curated Lists" at bounding box center [97, 73] width 54 height 12
click at [108, 25] on button "Recruitment Recruitment" at bounding box center [102, 18] width 84 height 26
drag, startPoint x: 83, startPoint y: 133, endPoint x: 95, endPoint y: 133, distance: 11.6
click at [83, 133] on p "AI Creator Search" at bounding box center [106, 138] width 72 height 12
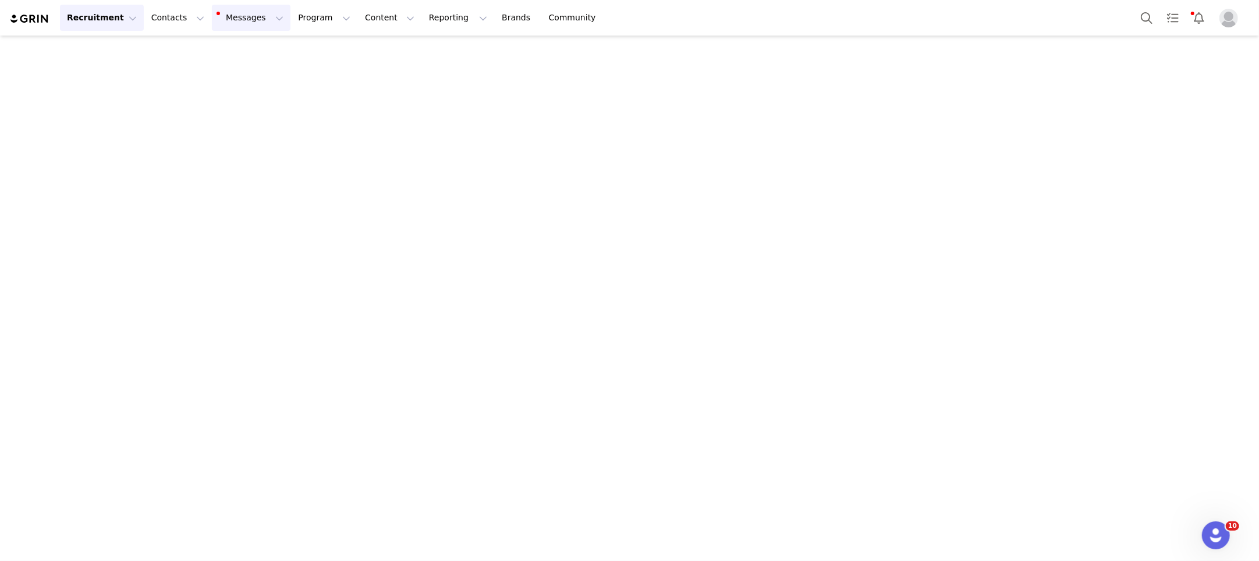
click at [239, 20] on button "Messages Messages" at bounding box center [251, 18] width 79 height 26
drag, startPoint x: 179, startPoint y: 23, endPoint x: 185, endPoint y: 34, distance: 12.8
click at [179, 23] on button "Contacts Contacts" at bounding box center [177, 18] width 67 height 26
click at [172, 72] on p "Prospects" at bounding box center [165, 73] width 39 height 12
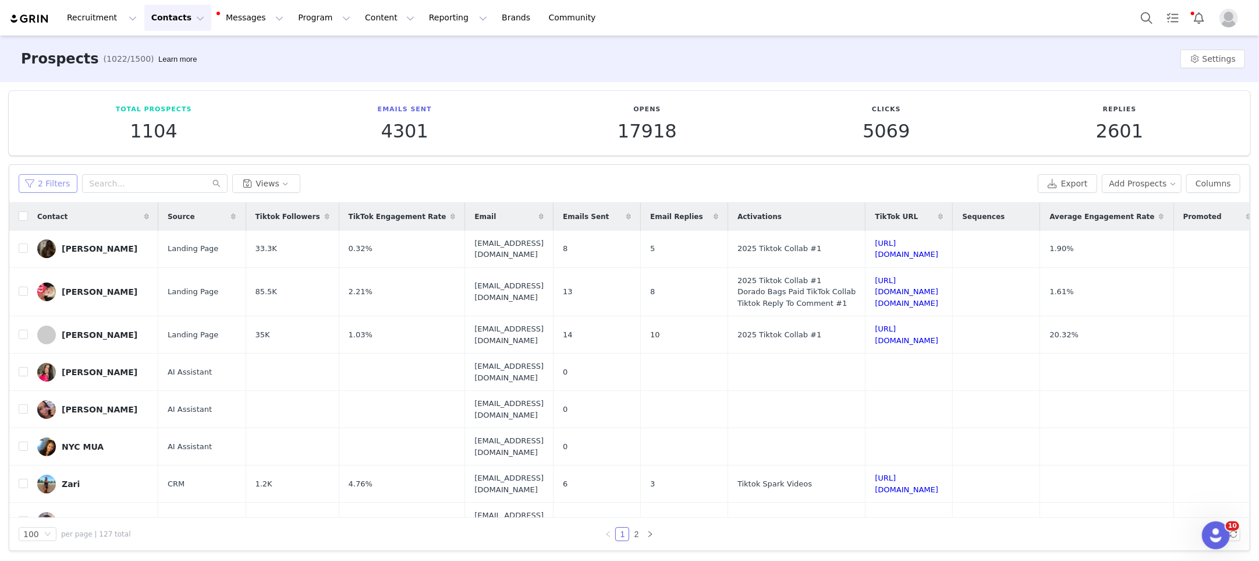
click at [54, 184] on button "2 Filters" at bounding box center [48, 183] width 59 height 19
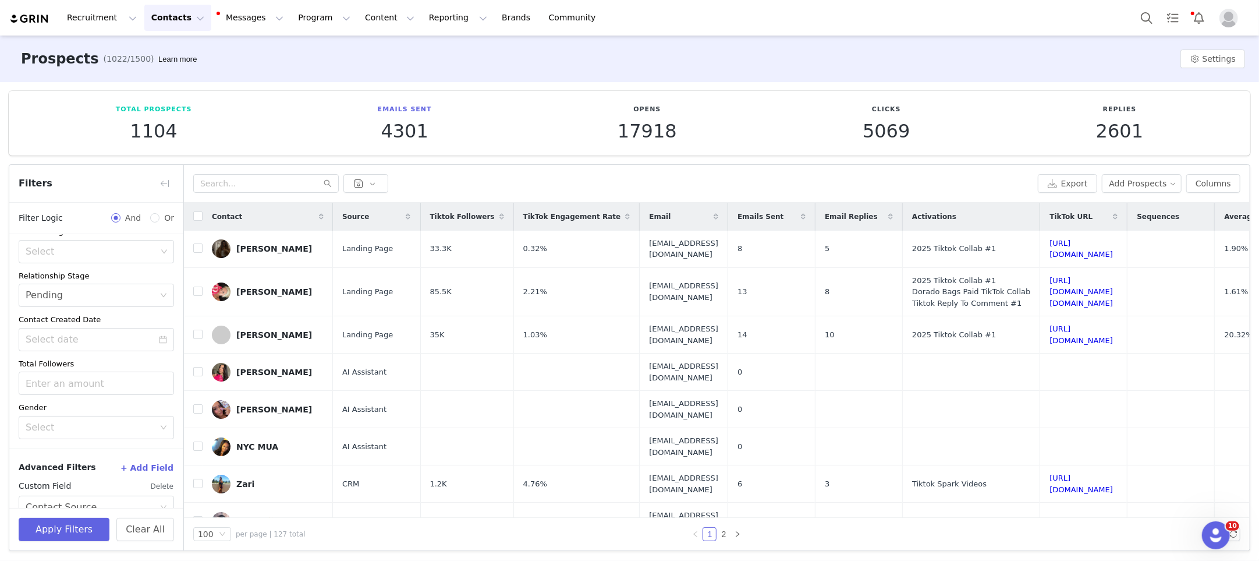
scroll to position [146, 0]
click at [291, 30] on button "Program Program" at bounding box center [324, 18] width 66 height 26
click at [311, 57] on p "Activations" at bounding box center [304, 51] width 45 height 12
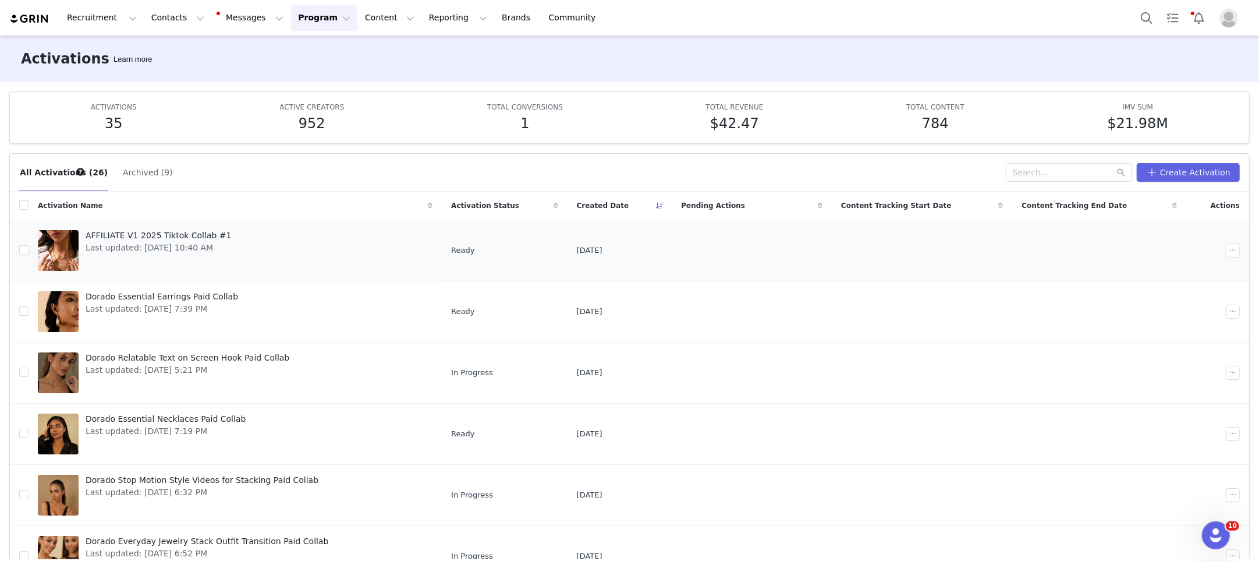
click at [208, 231] on span "AFFILIATE V1 2025 Tiktok Collab #1" at bounding box center [159, 235] width 146 height 12
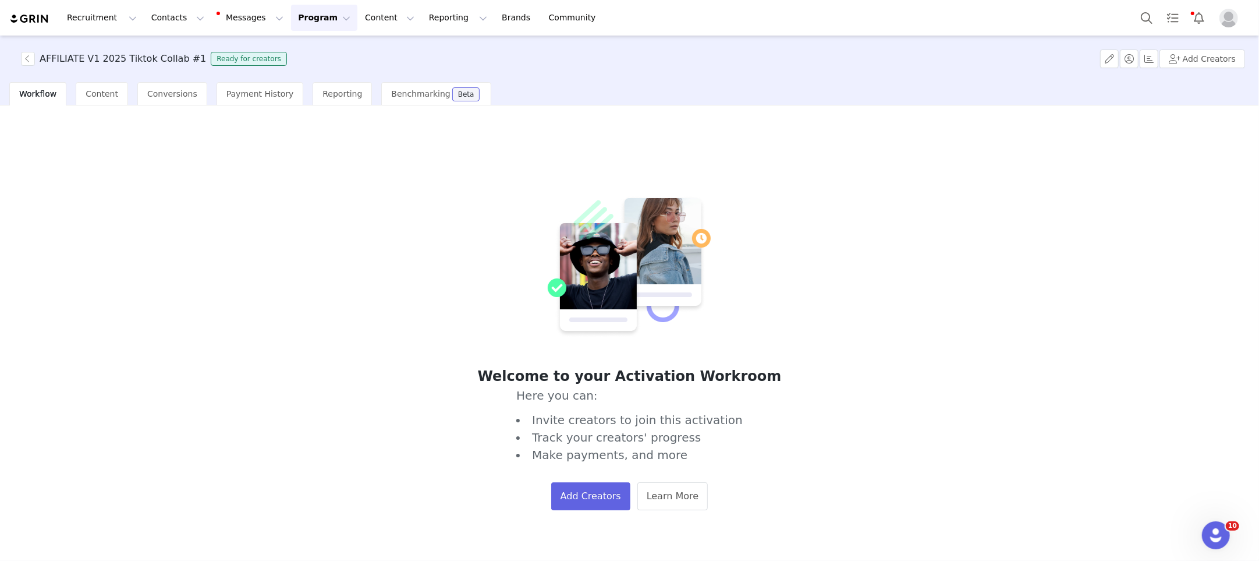
click at [70, 62] on h3 "AFFILIATE V1 2025 Tiktok Collab #1" at bounding box center [123, 59] width 167 height 14
copy h3 "AFFILIATE V1 2025 Tiktok Collab #1"
click at [250, 21] on button "Messages Messages" at bounding box center [251, 18] width 79 height 26
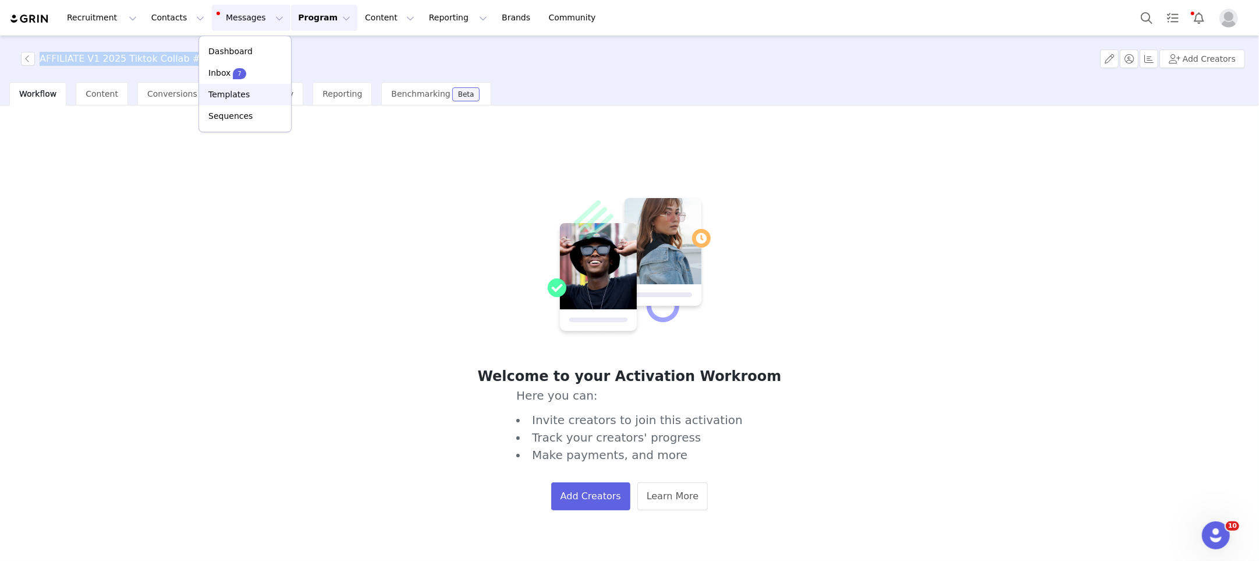
click at [261, 96] on div "Templates" at bounding box center [245, 95] width 78 height 12
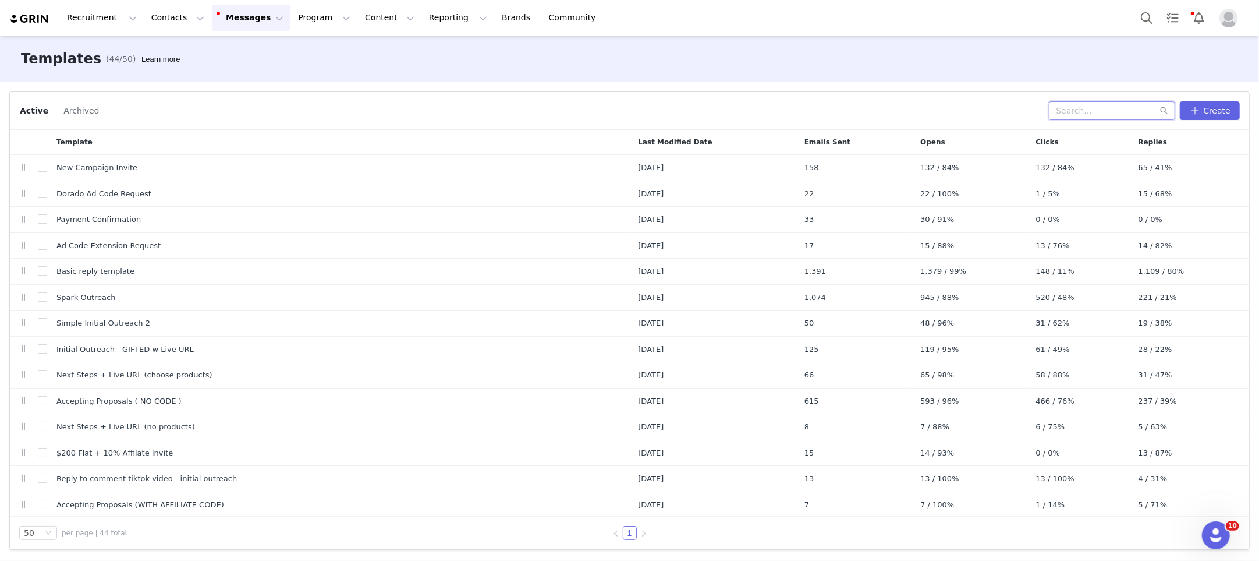
click at [1119, 113] on input "text" at bounding box center [1112, 110] width 126 height 19
type input "code"
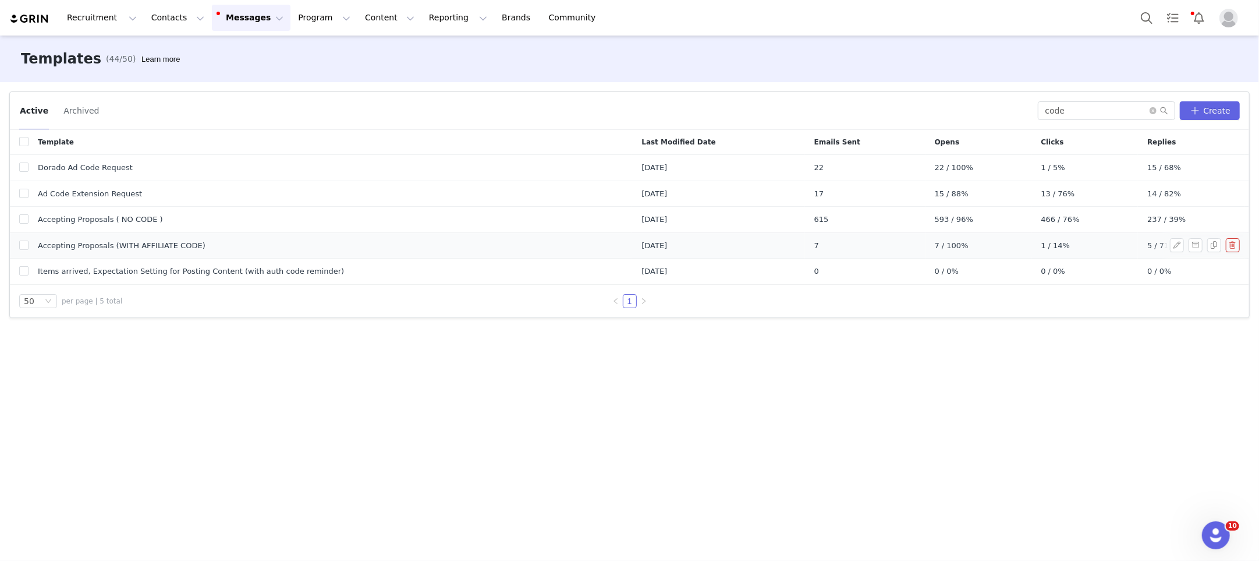
click at [179, 240] on span "Accepting Proposals (WITH AFFILIATE CODE)" at bounding box center [122, 246] width 168 height 12
click at [184, 245] on span "Accepting Proposals (WITH AFFILIATE CODE)" at bounding box center [122, 246] width 168 height 12
copy span "Accepting Proposals (WITH AFFILIATE CODE)"
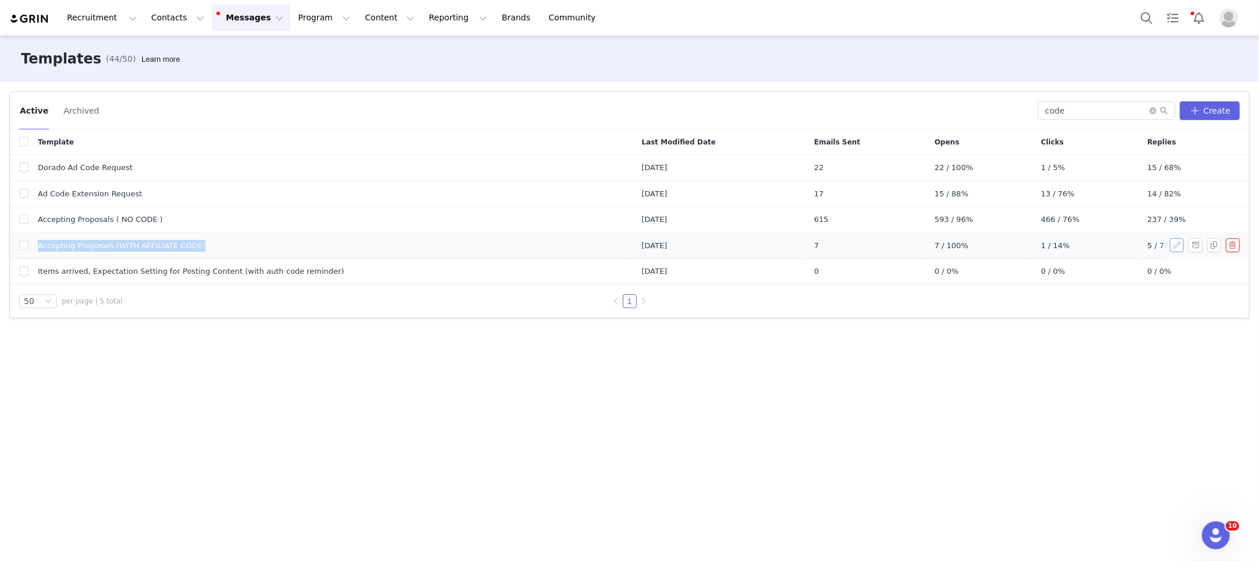
click at [1174, 244] on button "button" at bounding box center [1177, 245] width 14 height 14
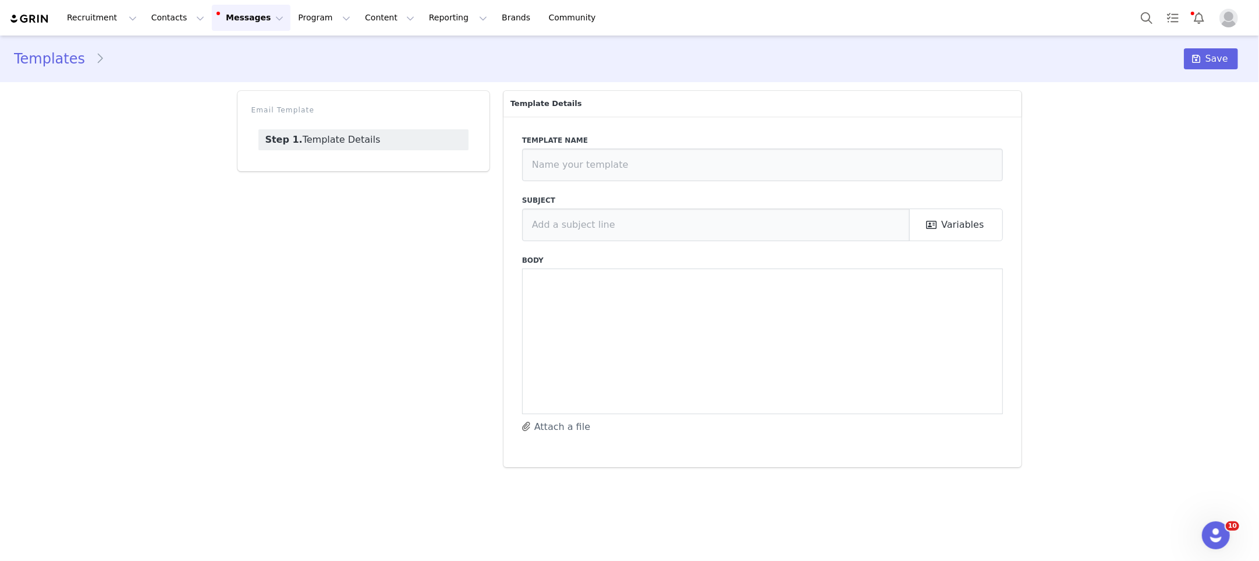
type input "Accepting Proposals (WITH AFFILIATE CODE)"
type input "Congrats [first_name]!"
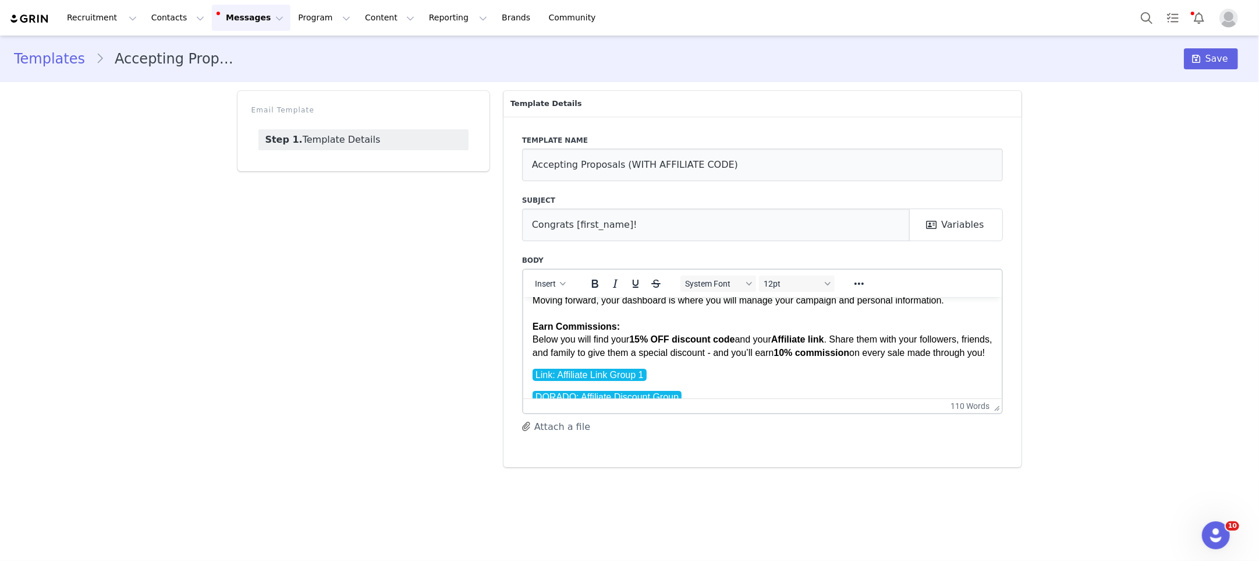
scroll to position [117, 0]
click at [840, 339] on p "Hey First Name , Your proposal has been accepted, we can’t wait to see how you …" at bounding box center [762, 273] width 461 height 169
click at [709, 358] on p "Hey First Name , Your proposal has been accepted, we can’t wait to see how you …" at bounding box center [762, 273] width 461 height 169
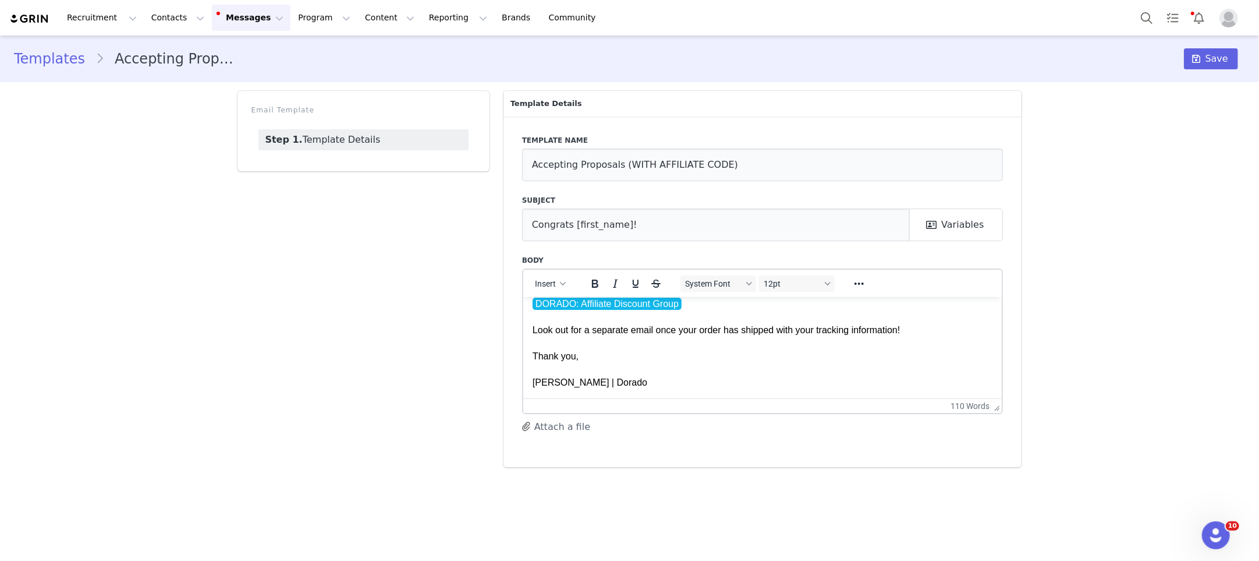
scroll to position [217, 0]
click at [922, 338] on p "DORADO: Affiliate Discount Group Look out for a separate email once your order …" at bounding box center [762, 342] width 461 height 91
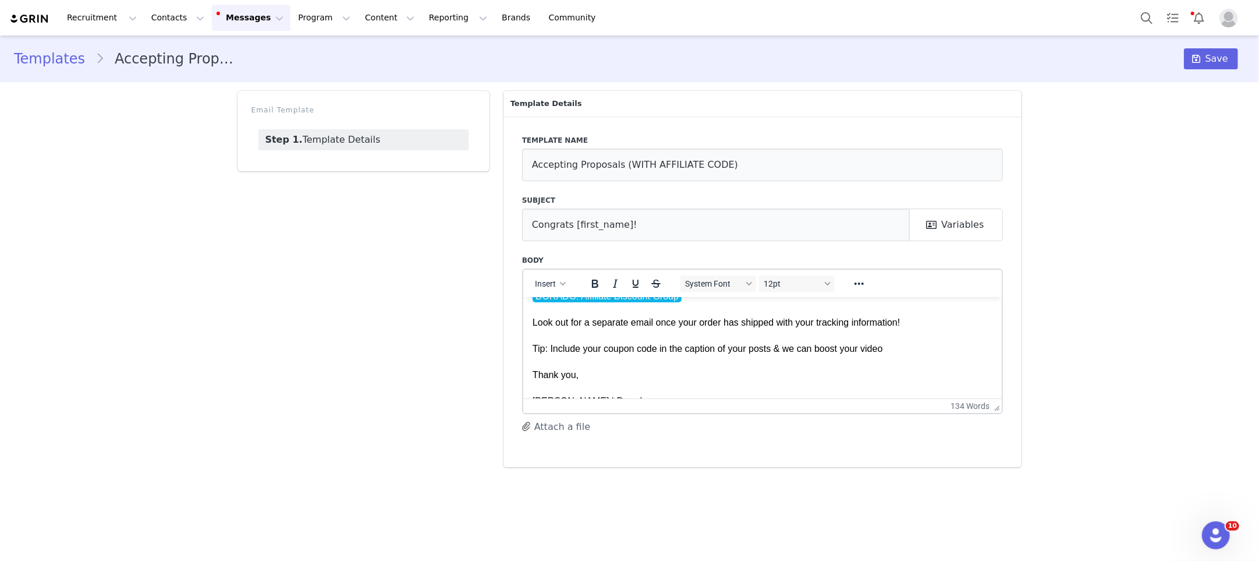
click at [830, 364] on p "DORADO: Affiliate Discount Group Look out for a separate email once your order …" at bounding box center [762, 348] width 461 height 118
click at [821, 363] on p "DORADO: Affiliate Discount Group Look out for a separate email once your order …" at bounding box center [762, 348] width 461 height 118
drag, startPoint x: 550, startPoint y: 362, endPoint x: 541, endPoint y: 361, distance: 9.4
click at [548, 362] on p "DORADO: Affiliate Discount Group Look out for a separate email once your order …" at bounding box center [762, 354] width 461 height 130
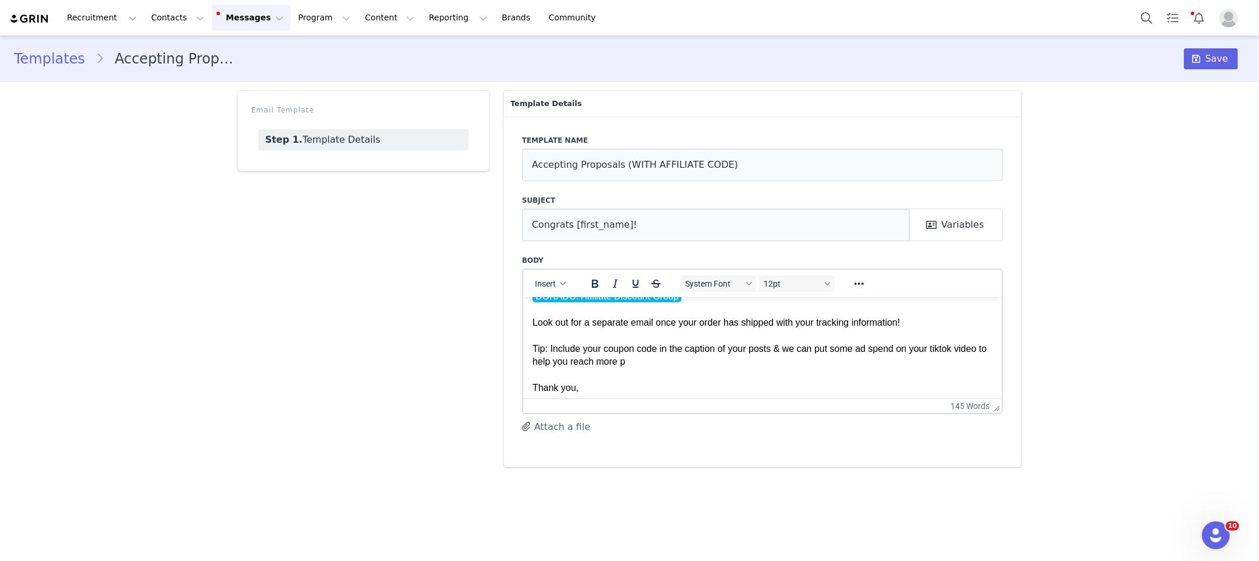
drag, startPoint x: 532, startPoint y: 360, endPoint x: 542, endPoint y: 361, distance: 9.9
click at [529, 360] on html "Hey First Name , Your proposal has been accepted, we can’t wait to see how you …" at bounding box center [762, 254] width 479 height 350
drag, startPoint x: 550, startPoint y: 362, endPoint x: 563, endPoint y: 373, distance: 16.9
click at [550, 363] on p "DORADO: Affiliate Discount Group Look out for a separate email once your order …" at bounding box center [762, 354] width 461 height 130
click at [558, 373] on p "DORADO: Affiliate Discount Group Look out for a separate email once your order …" at bounding box center [762, 354] width 461 height 130
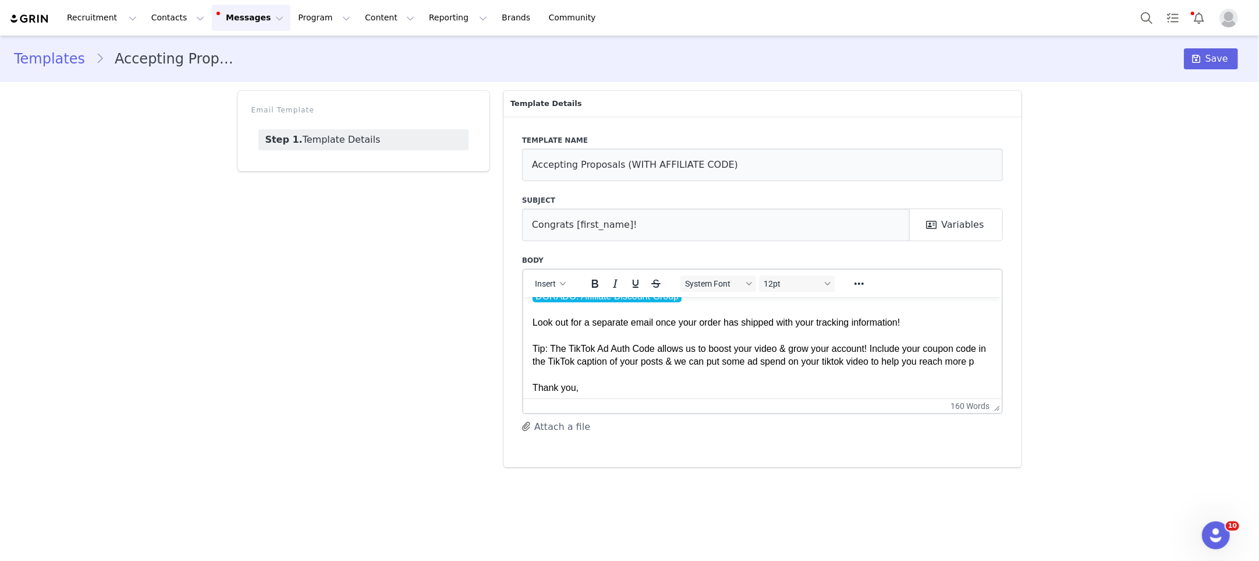
drag, startPoint x: 622, startPoint y: 374, endPoint x: 719, endPoint y: 381, distance: 97.5
click at [722, 382] on p "DORADO: Affiliate Discount Group Look out for a separate email once your order …" at bounding box center [762, 354] width 461 height 130
drag, startPoint x: 533, startPoint y: 360, endPoint x: 728, endPoint y: 374, distance: 195.5
click at [728, 374] on p "DORADO: Affiliate Discount Group Look out for a separate email once your order …" at bounding box center [762, 354] width 461 height 130
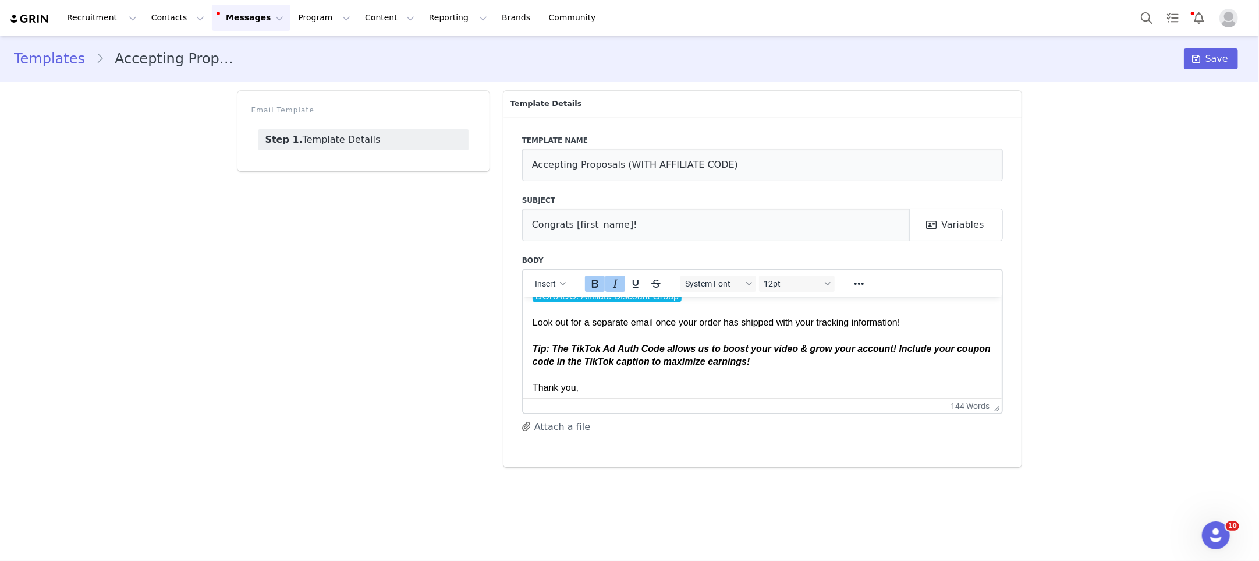
click at [772, 377] on p "DORADO: Affiliate Discount Group Look out for a separate email once your order …" at bounding box center [762, 354] width 461 height 130
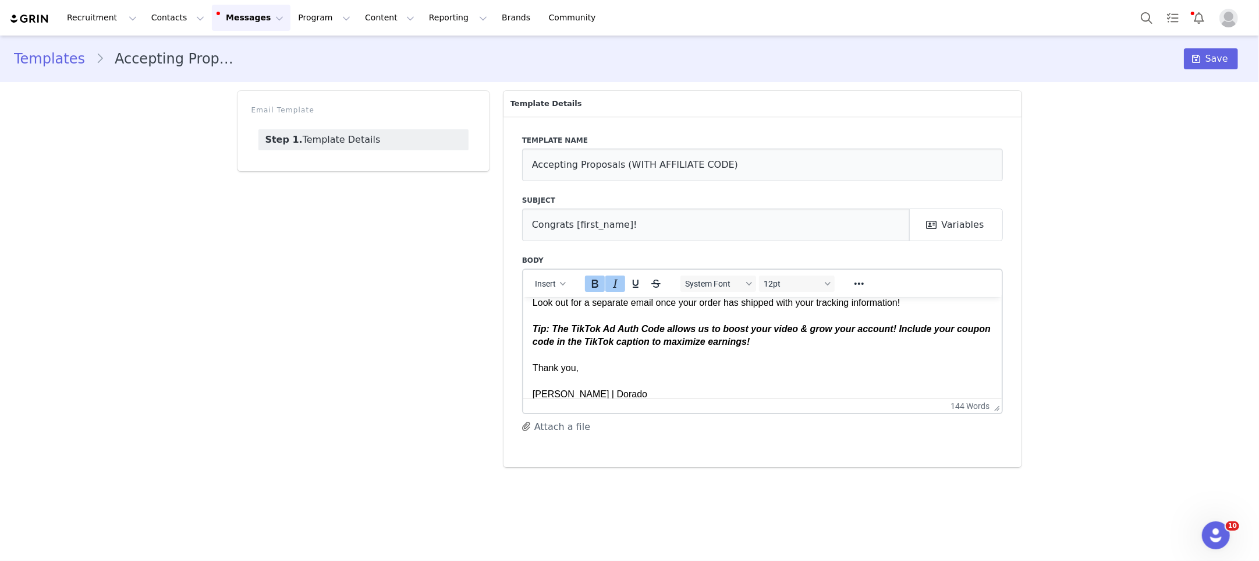
scroll to position [241, 0]
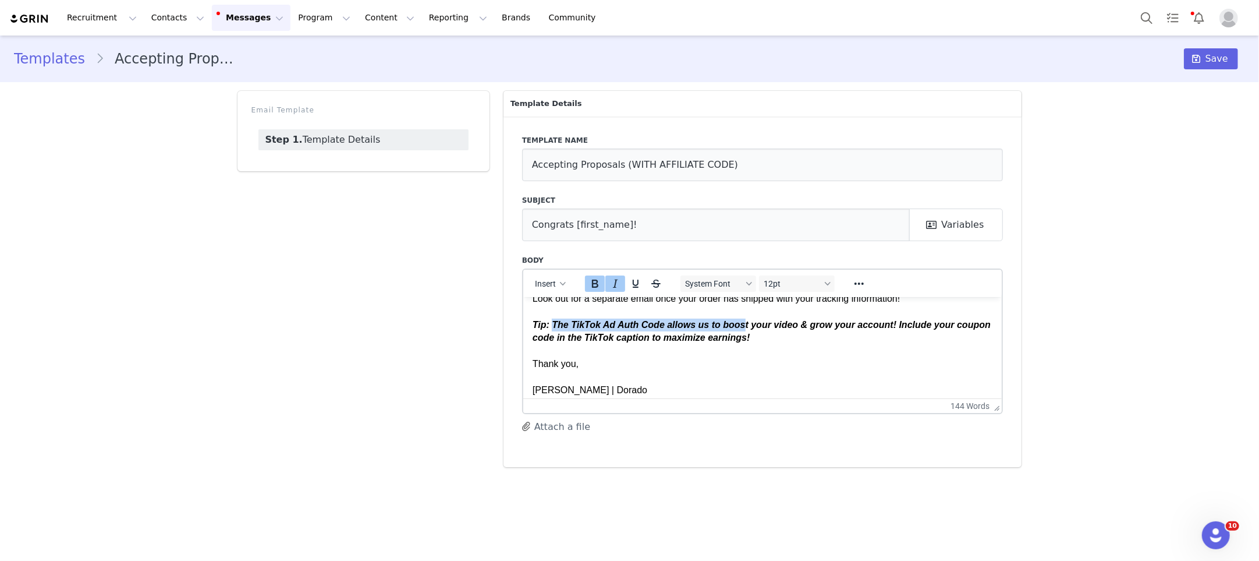
drag, startPoint x: 554, startPoint y: 337, endPoint x: 748, endPoint y: 341, distance: 193.9
click at [745, 339] on strong "Tip: The TikTok Ad Auth Code allows us to boost your video & grow your account!…" at bounding box center [761, 330] width 458 height 23
drag, startPoint x: 762, startPoint y: 352, endPoint x: 530, endPoint y: 332, distance: 232.6
click at [529, 332] on html "Hey First Name , Your proposal has been accepted, we can’t wait to see how you …" at bounding box center [762, 230] width 479 height 350
copy strong "Tip: The TikTok Ad Auth Code allows us to boost your video & grow your account!…"
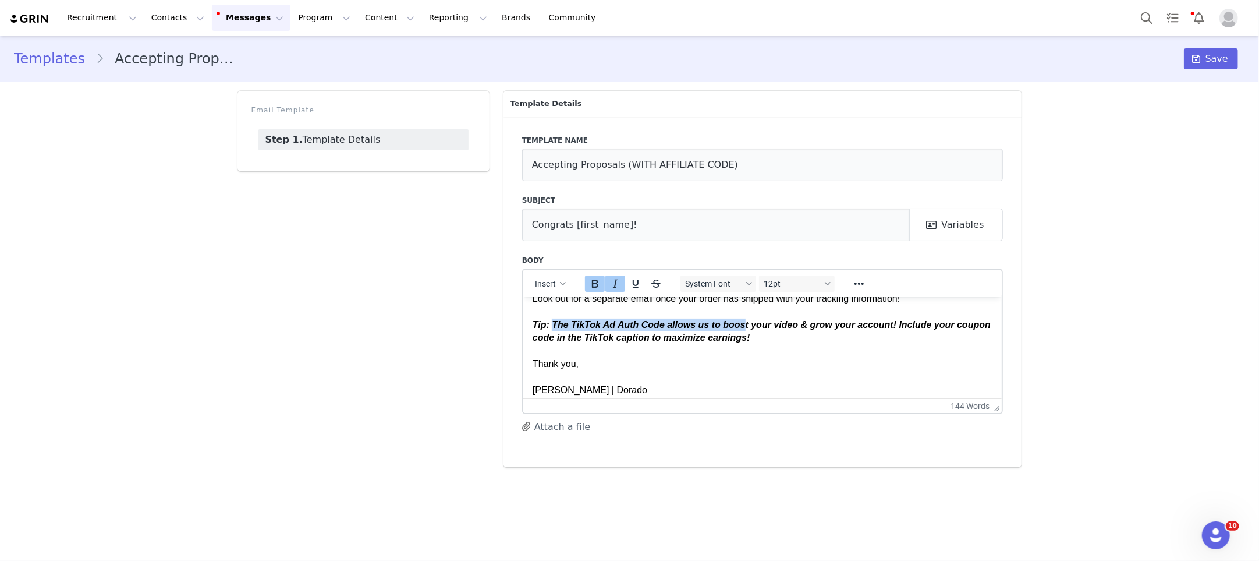
click at [588, 342] on strong "Tip: The TikTok Ad Auth Code allows us to boost your video & grow your account!…" at bounding box center [761, 330] width 458 height 23
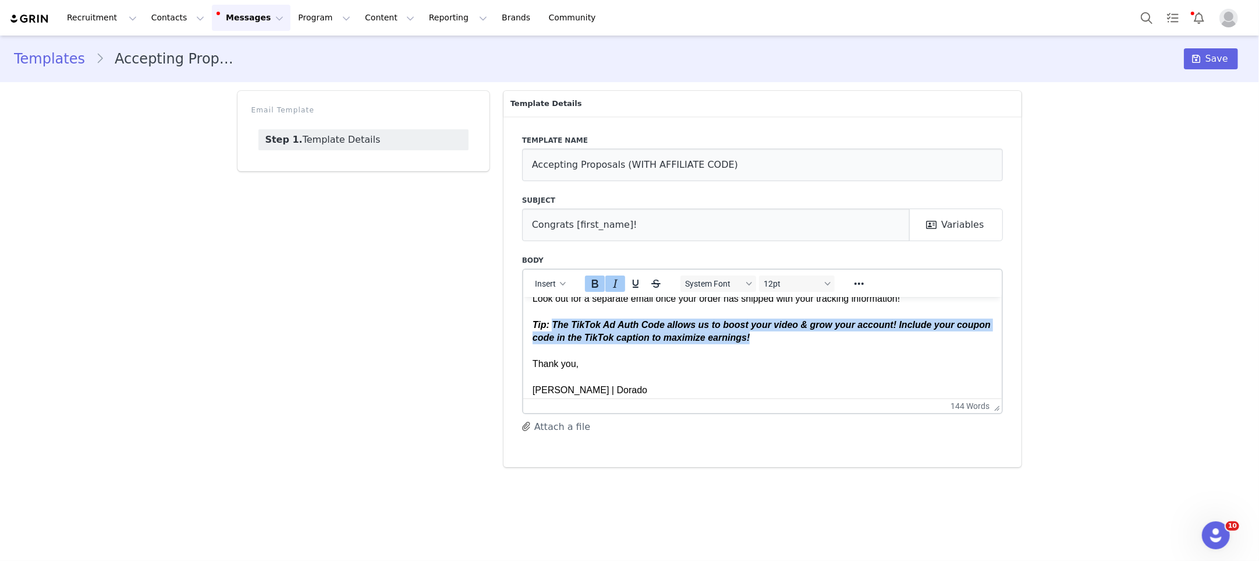
drag, startPoint x: 612, startPoint y: 342, endPoint x: 752, endPoint y: 353, distance: 140.2
click at [753, 342] on strong "Tip: The TikTok Ad Auth Code allows us to boost your video & grow your account!…" at bounding box center [761, 330] width 458 height 23
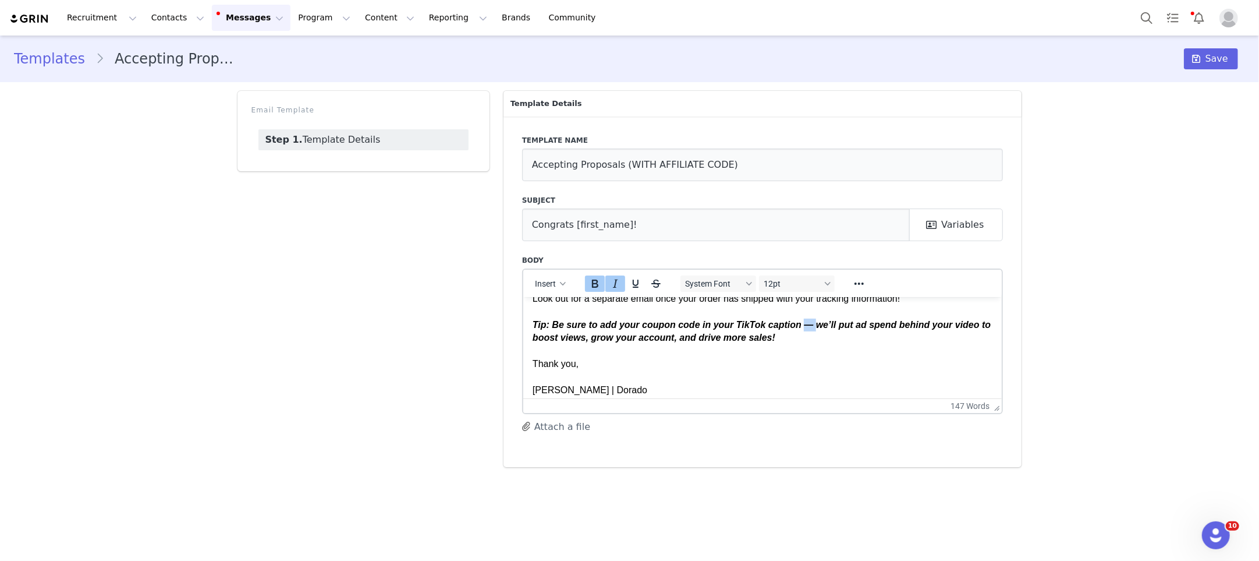
drag, startPoint x: 805, startPoint y: 337, endPoint x: 819, endPoint y: 337, distance: 14.0
click at [819, 337] on strong "Tip: Be sure to add your coupon code in your TikTok caption — we’ll put ad spen…" at bounding box center [761, 330] width 458 height 23
click at [629, 342] on strong "Tip: Be sure to add your coupon code in your TikTok caption because we’ll put a…" at bounding box center [756, 330] width 448 height 23
click at [826, 351] on p "DORADO: Affiliate Discount Group Look out for a separate email once your order …" at bounding box center [762, 331] width 461 height 130
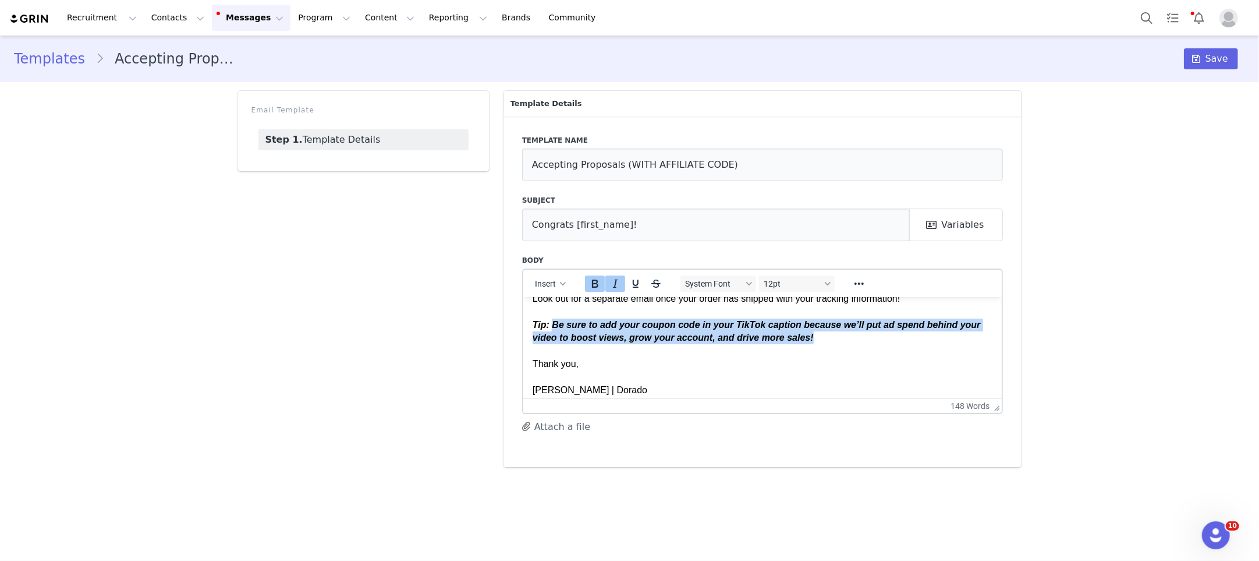
drag, startPoint x: 817, startPoint y: 348, endPoint x: 554, endPoint y: 334, distance: 263.6
click at [554, 334] on strong "Tip: Be sure to add your coupon code in your TikTok caption because we’ll put a…" at bounding box center [756, 330] width 448 height 23
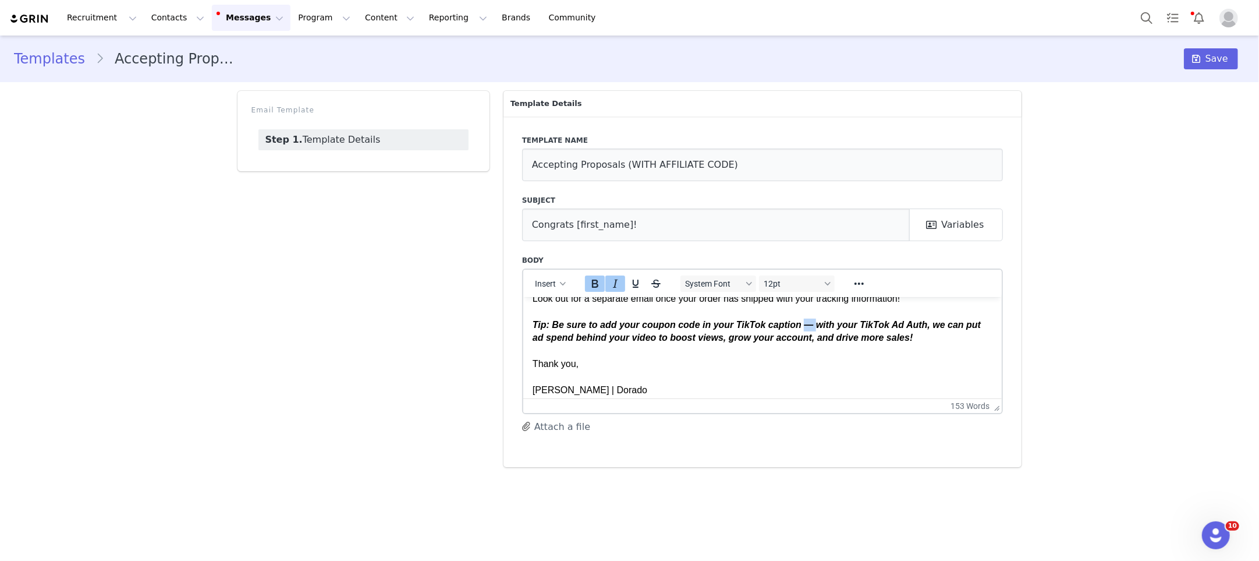
drag, startPoint x: 804, startPoint y: 338, endPoint x: 815, endPoint y: 338, distance: 10.5
click at [816, 337] on strong "Tip: Be sure to add your coupon code in your TikTok caption — with your TikTok …" at bounding box center [756, 330] width 448 height 23
click at [959, 337] on strong "Tip: Be sure to add your coupon code in your TikTok caption because, with your …" at bounding box center [753, 330] width 443 height 23
drag, startPoint x: 765, startPoint y: 352, endPoint x: 709, endPoint y: 352, distance: 55.9
click at [709, 342] on strong "Tip: Be sure to add your coupon code in your TikTok caption because, with your …" at bounding box center [753, 330] width 443 height 23
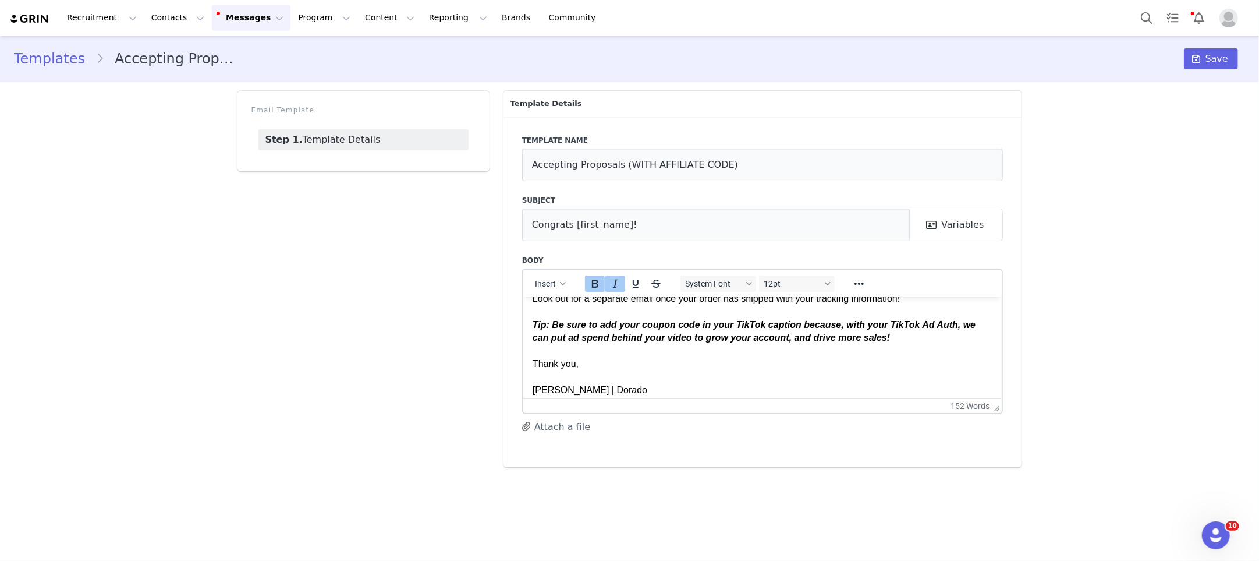
drag, startPoint x: 797, startPoint y: 352, endPoint x: 795, endPoint y: 362, distance: 10.2
click at [797, 342] on strong "Tip: Be sure to add your coupon code in your TikTok caption because, with your …" at bounding box center [753, 330] width 443 height 23
click at [900, 351] on p "DORADO: Affiliate Discount Group Look out for a separate email once your order …" at bounding box center [762, 331] width 461 height 130
drag, startPoint x: 815, startPoint y: 348, endPoint x: 886, endPoint y: 348, distance: 70.5
click at [886, 342] on strong "Tip: Be sure to add your coupon code in your TikTok caption because, with your …" at bounding box center [753, 330] width 443 height 23
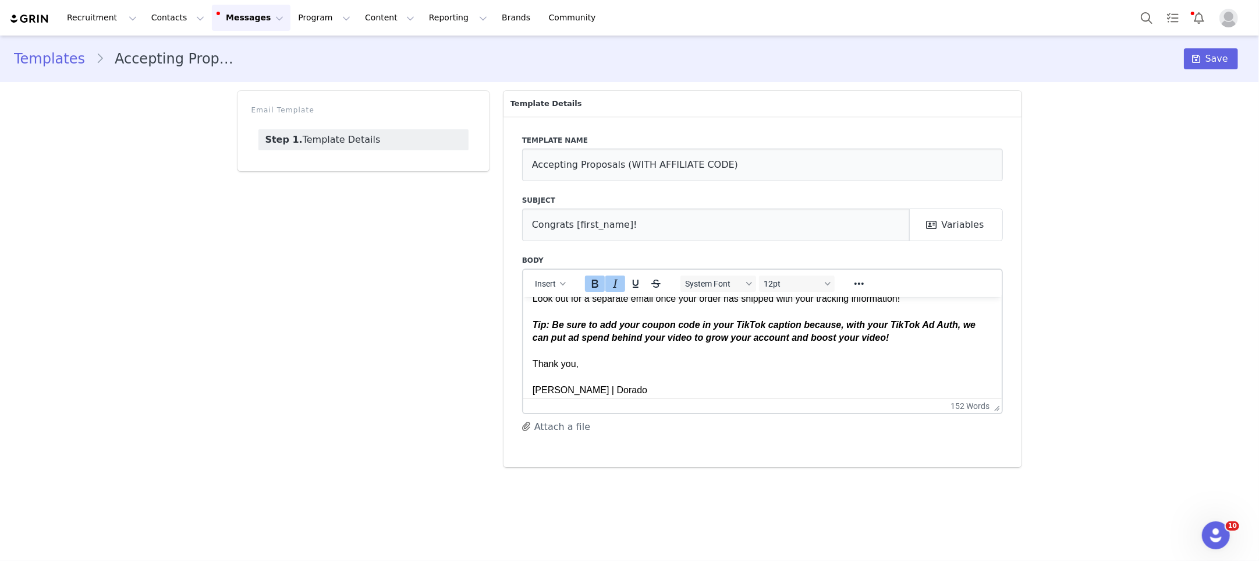
drag, startPoint x: 897, startPoint y: 349, endPoint x: 535, endPoint y: 337, distance: 362.4
click at [532, 337] on p "DORADO: Affiliate Discount Group Look out for a separate email once your order …" at bounding box center [762, 331] width 461 height 130
click at [576, 342] on strong "Tip: Be sure to add your coupon code in your TikTok caption because, with your …" at bounding box center [753, 330] width 443 height 23
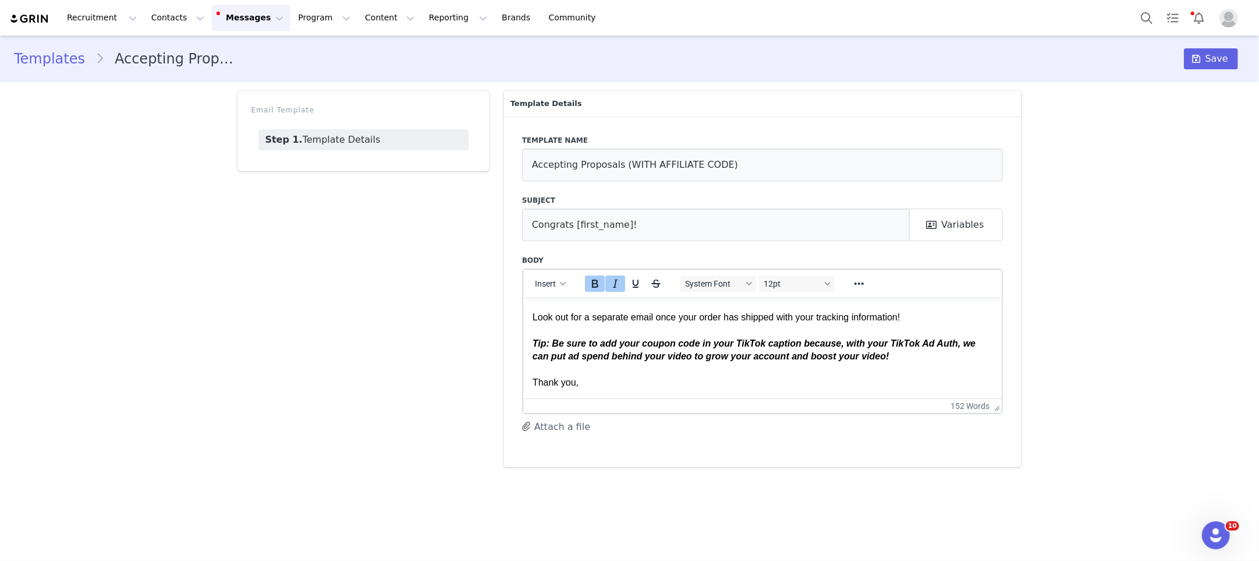
scroll to position [226, 0]
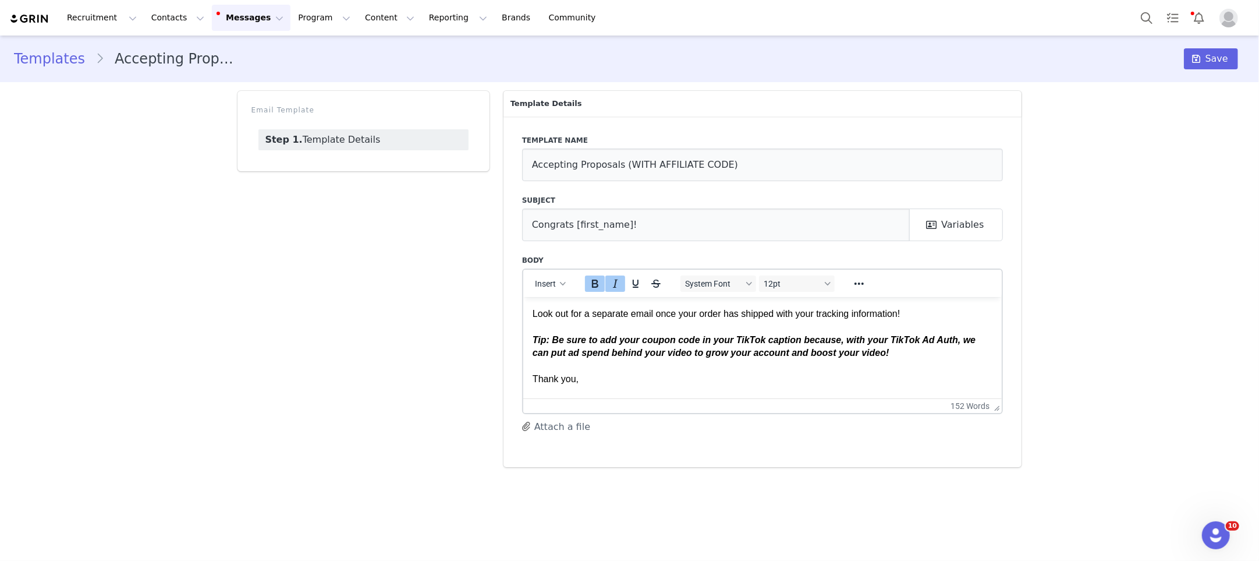
drag, startPoint x: 533, startPoint y: 351, endPoint x: 921, endPoint y: 363, distance: 388.5
click at [921, 363] on p "DORADO: Affiliate Discount Group Look out for a separate email once your order …" at bounding box center [762, 346] width 461 height 130
copy strong "Tip: Be sure to add your coupon code in your TikTok caption because, with your …"
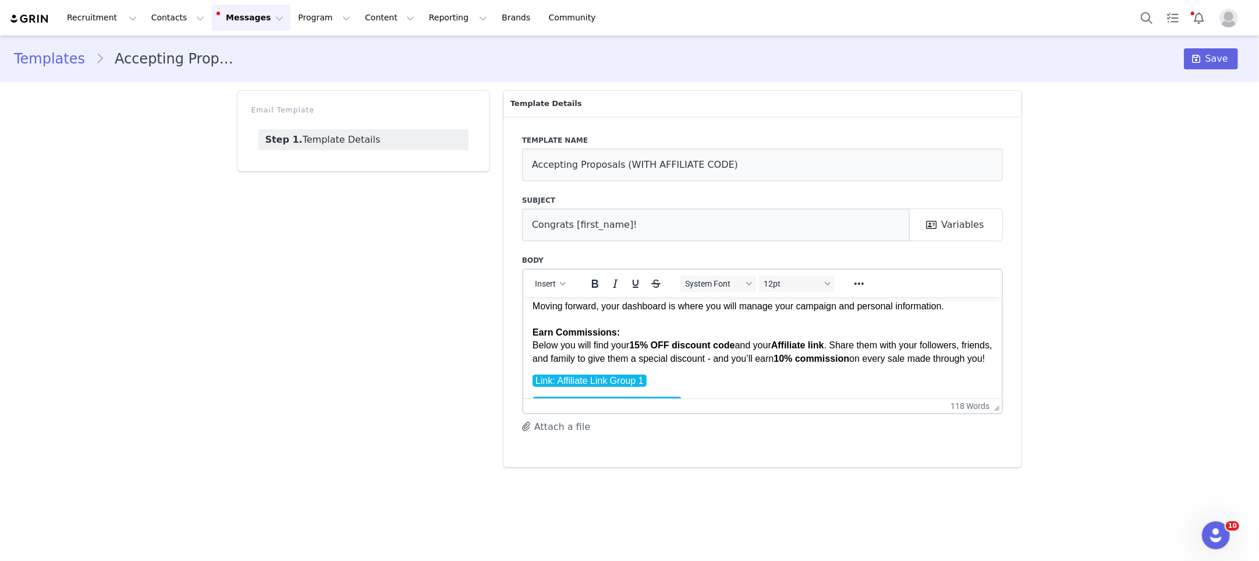
scroll to position [114, 0]
click at [627, 361] on p "Hey First Name , Your proposal has been accepted, we can’t wait to see how you …" at bounding box center [762, 276] width 461 height 169
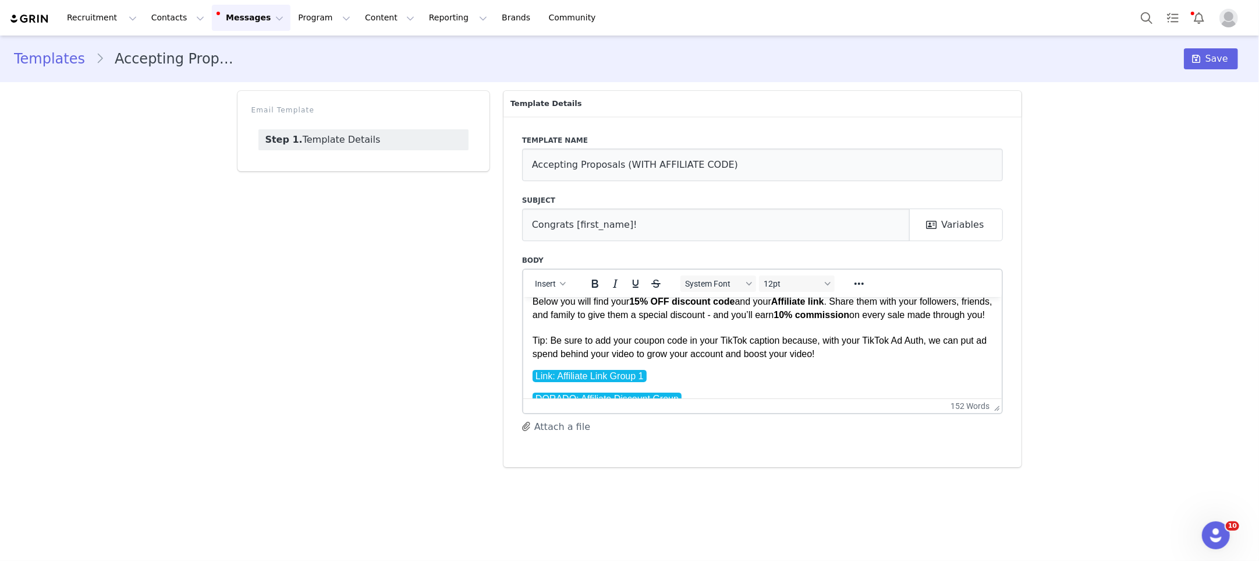
scroll to position [158, 0]
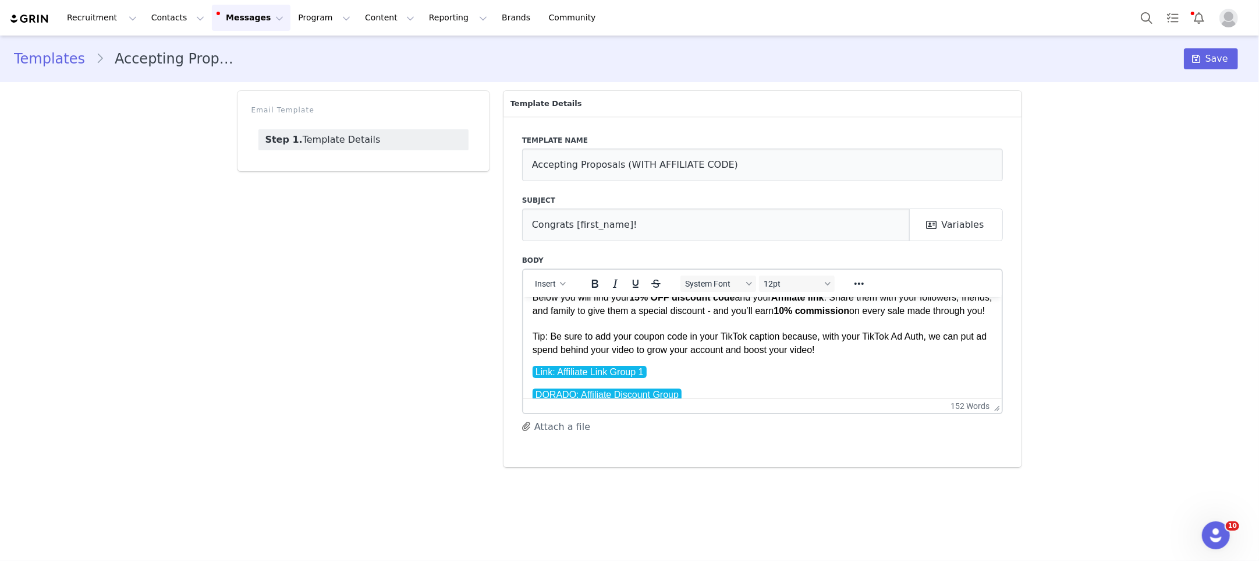
click at [756, 350] on p "Hey First Name , Your proposal has been accepted, we can’t wait to see how you …" at bounding box center [762, 251] width 461 height 208
click at [755, 350] on p "Hey First Name , Your proposal has been accepted, we can’t wait to see how you …" at bounding box center [762, 251] width 461 height 208
click at [859, 356] on p "Hey First Name , Your proposal has been accepted, we can’t wait to see how you …" at bounding box center [762, 251] width 461 height 208
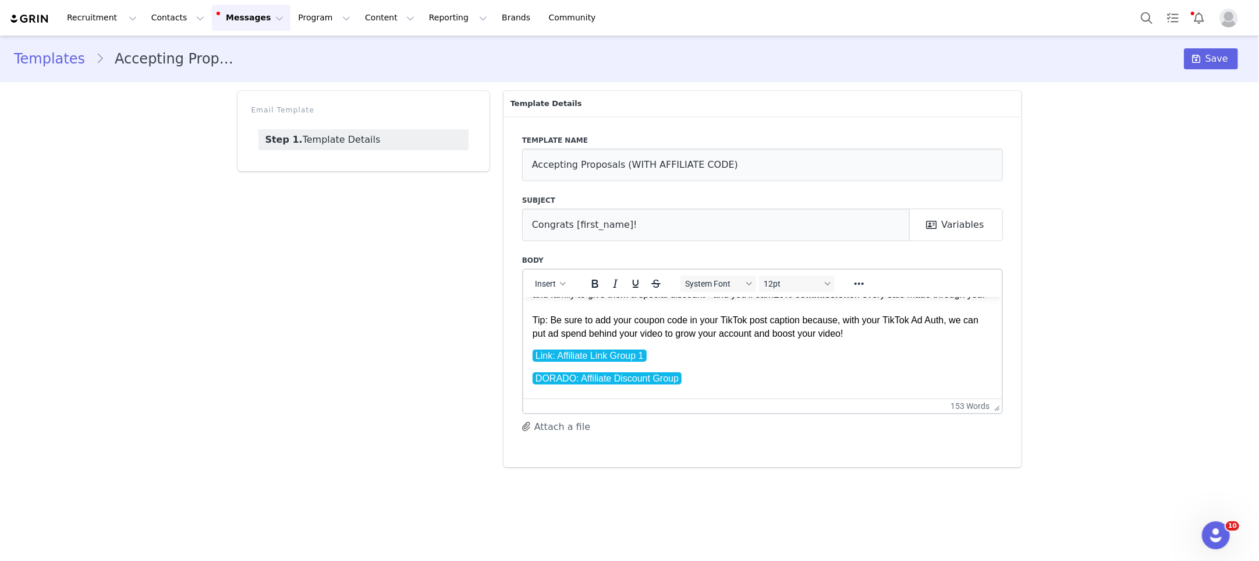
scroll to position [176, 0]
click at [865, 338] on p "Hey First Name , Your proposal has been accepted, we can’t wait to see how you …" at bounding box center [762, 234] width 461 height 208
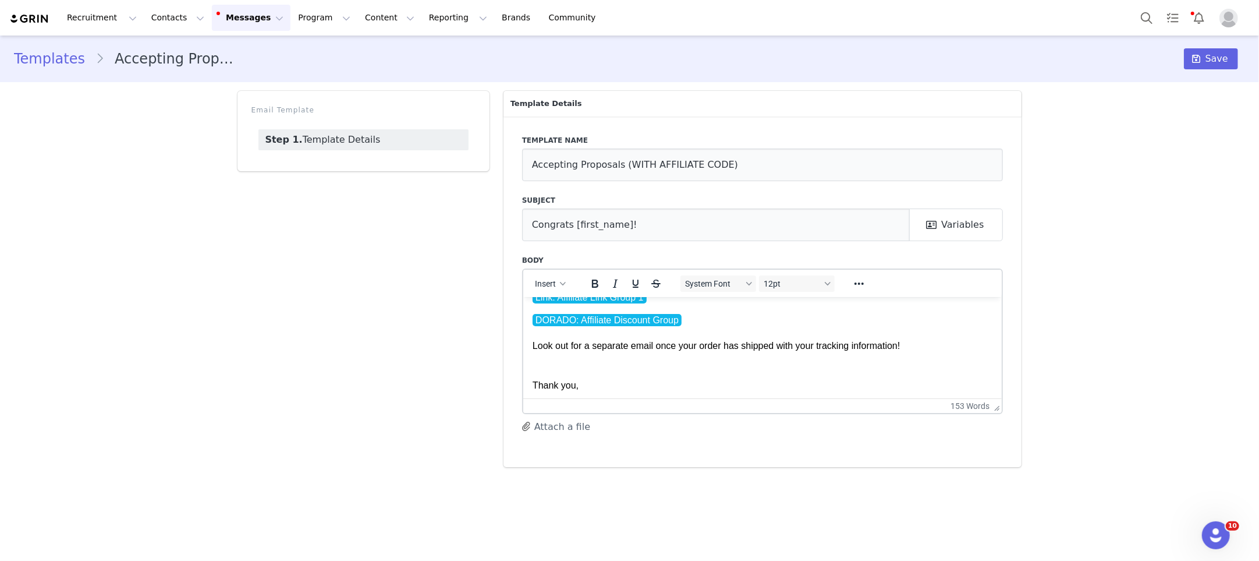
scroll to position [235, 0]
click at [533, 357] on p "DORADO: Affiliate Discount Group Look out for a separate email once your order …" at bounding box center [762, 364] width 461 height 104
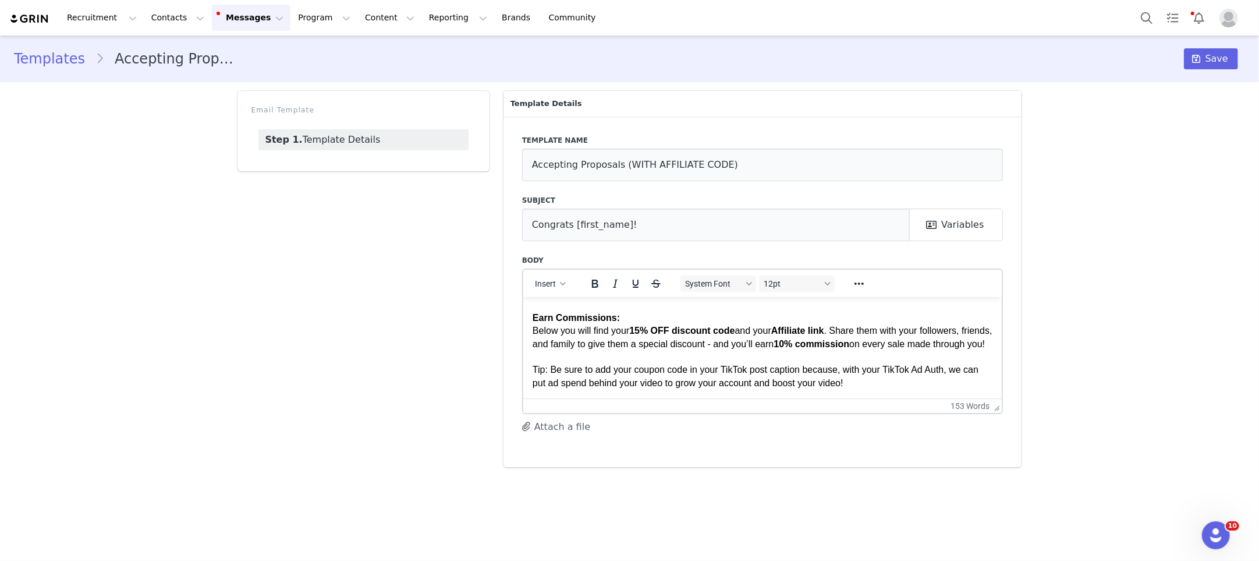
scroll to position [118, 0]
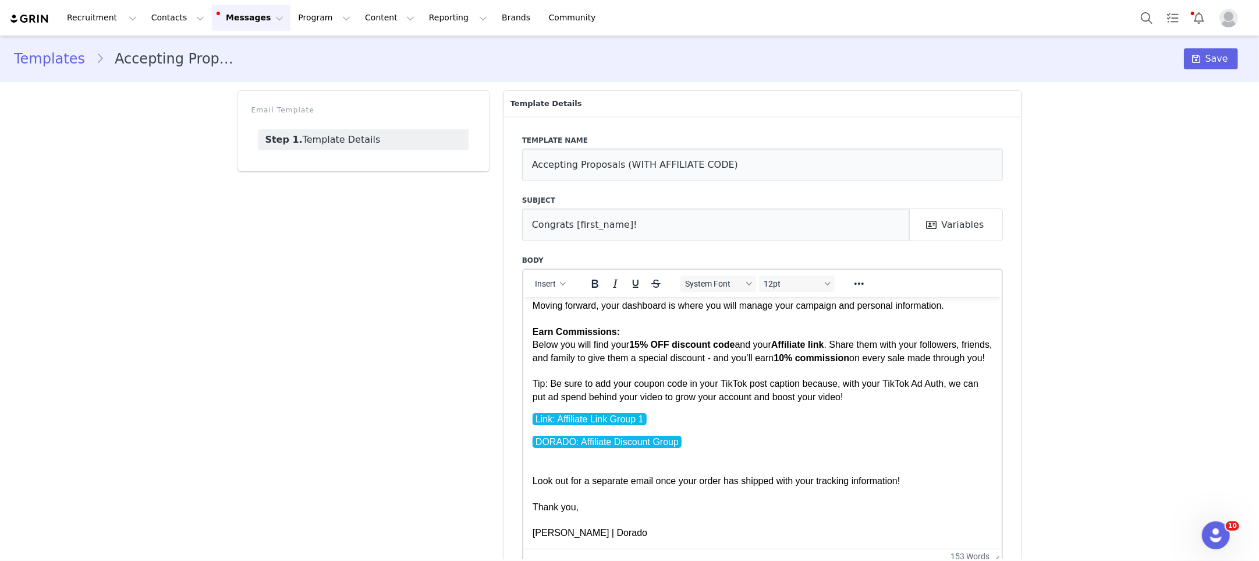
drag, startPoint x: 997, startPoint y: 408, endPoint x: 1003, endPoint y: 543, distance: 134.7
click at [1031, 560] on html "Recruitment Recruitment Creator Search Curated Lists Landing Pages Web Extensio…" at bounding box center [629, 280] width 1259 height 561
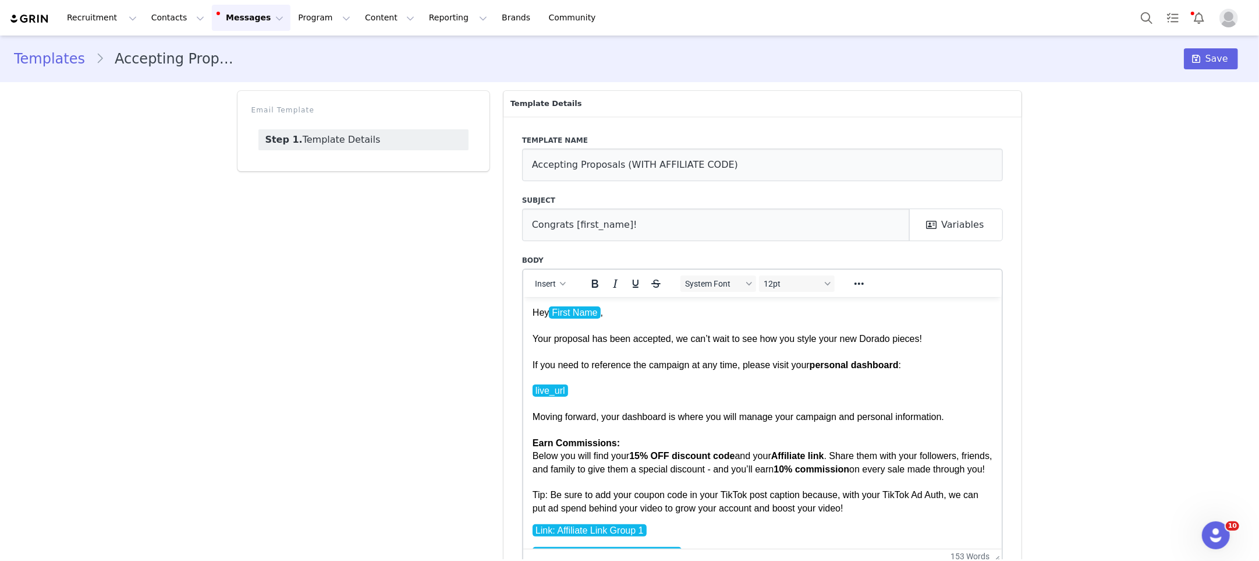
scroll to position [67, 0]
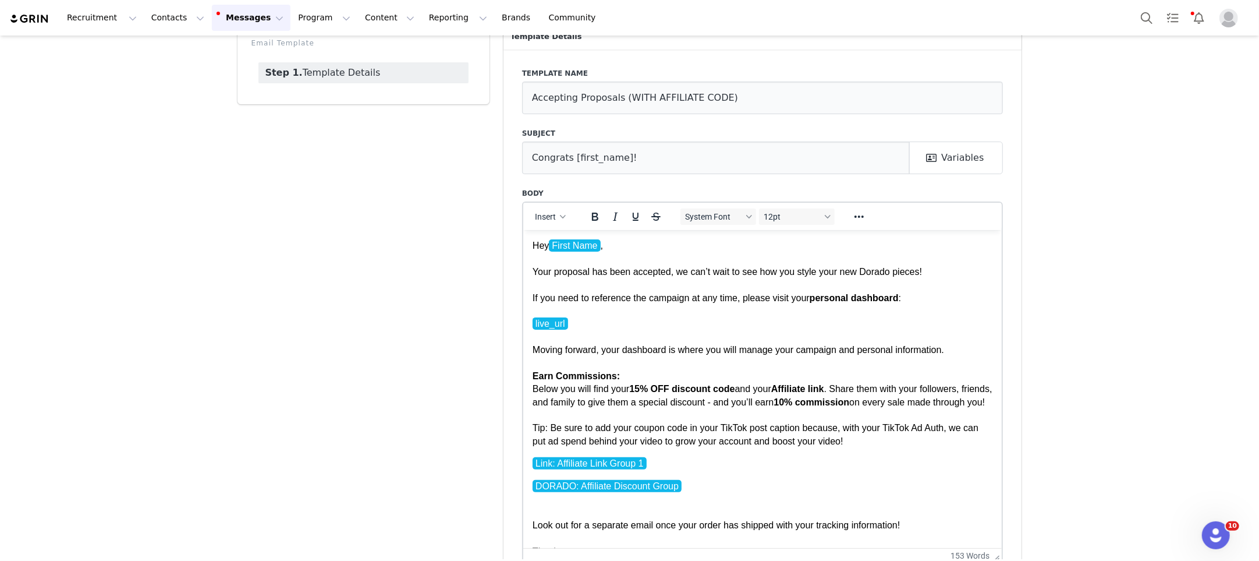
drag, startPoint x: 1001, startPoint y: 494, endPoint x: 1008, endPoint y: 381, distance: 112.6
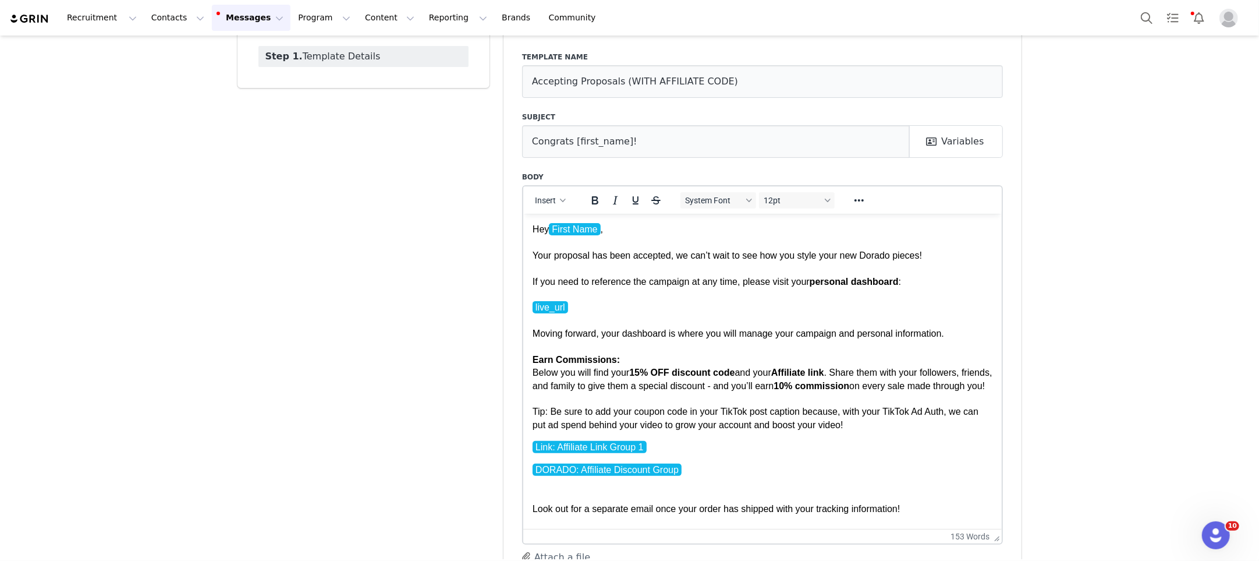
scroll to position [0, 0]
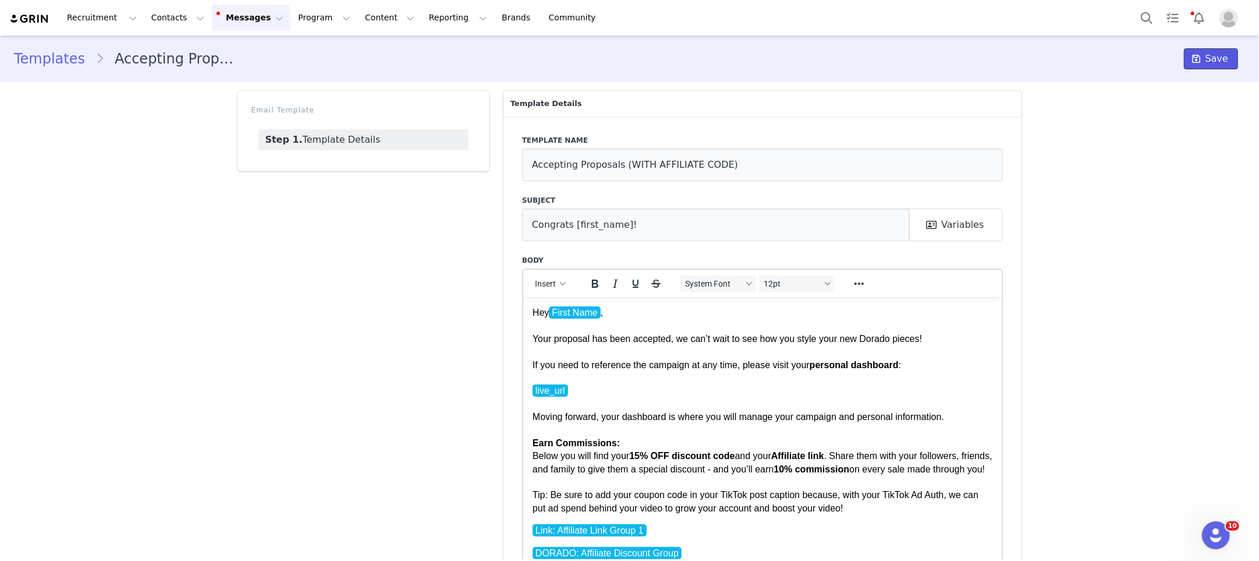
click at [1204, 61] on span at bounding box center [1197, 59] width 14 height 14
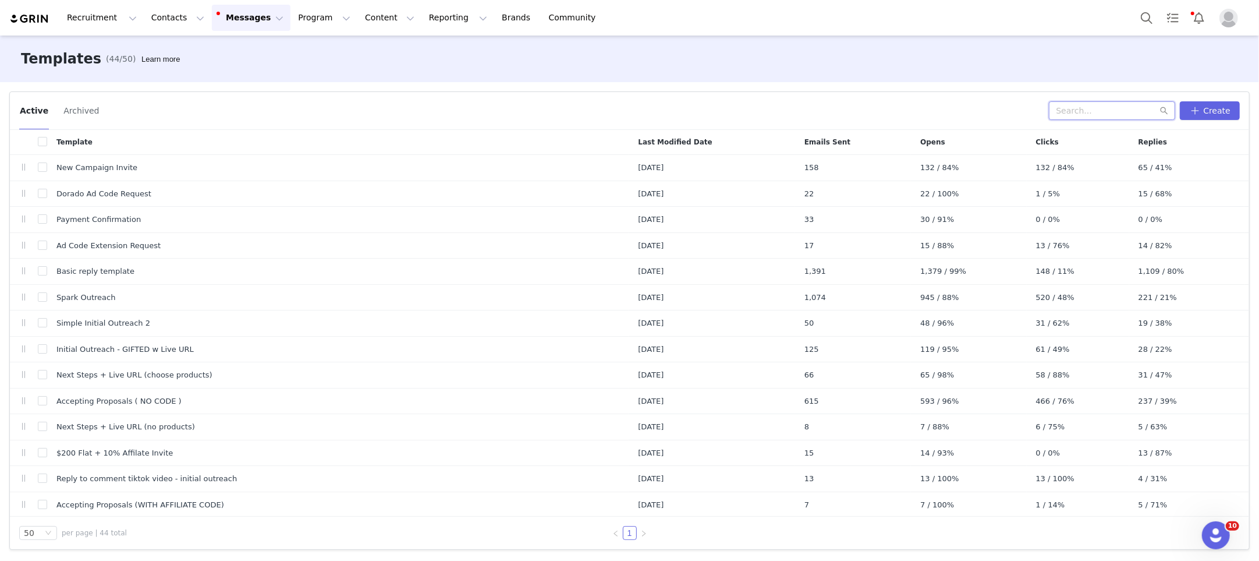
click at [1091, 109] on input "text" at bounding box center [1112, 110] width 126 height 19
type input "200"
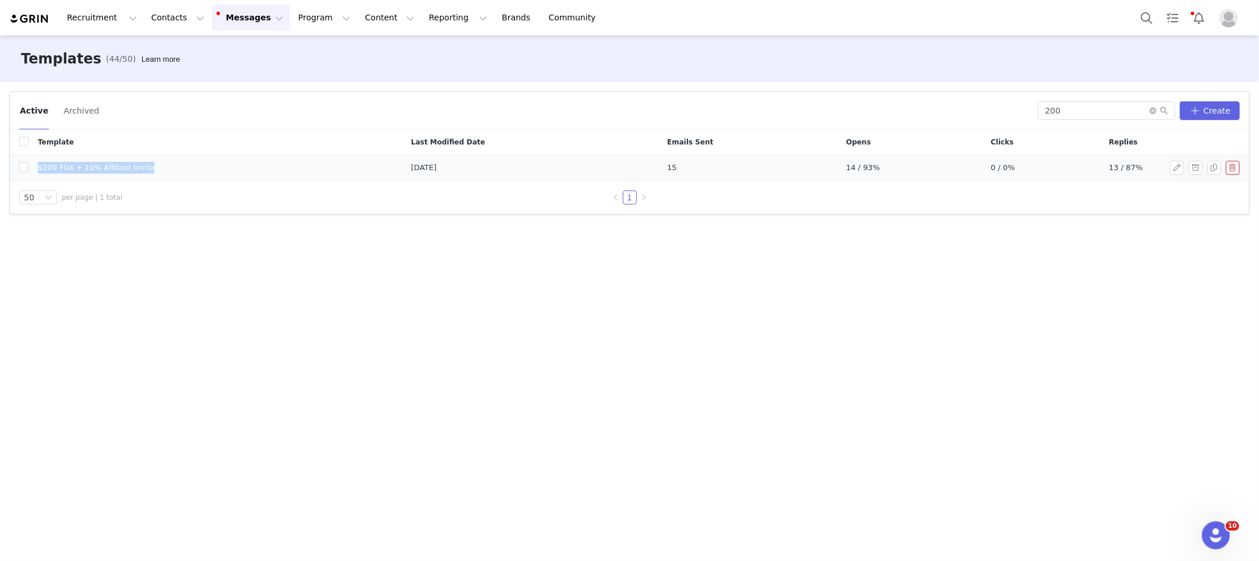
drag, startPoint x: 54, startPoint y: 167, endPoint x: 151, endPoint y: 157, distance: 97.7
click at [151, 162] on td "$200 Flat + 10% Affilate Invite" at bounding box center [215, 168] width 373 height 26
copy span "$200 Flat + 10% Affilate Invite"
click at [1176, 168] on button "button" at bounding box center [1177, 168] width 14 height 14
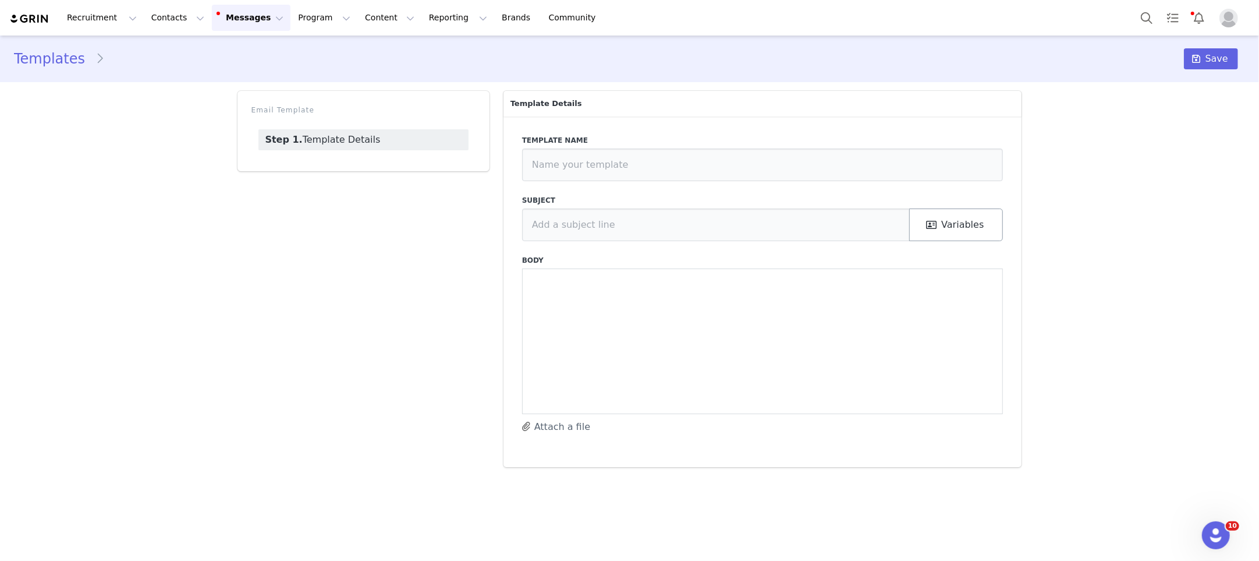
type input "$200 Flat + 10% Affilate Invite"
type input "Paid Collab Invite - DORADO"
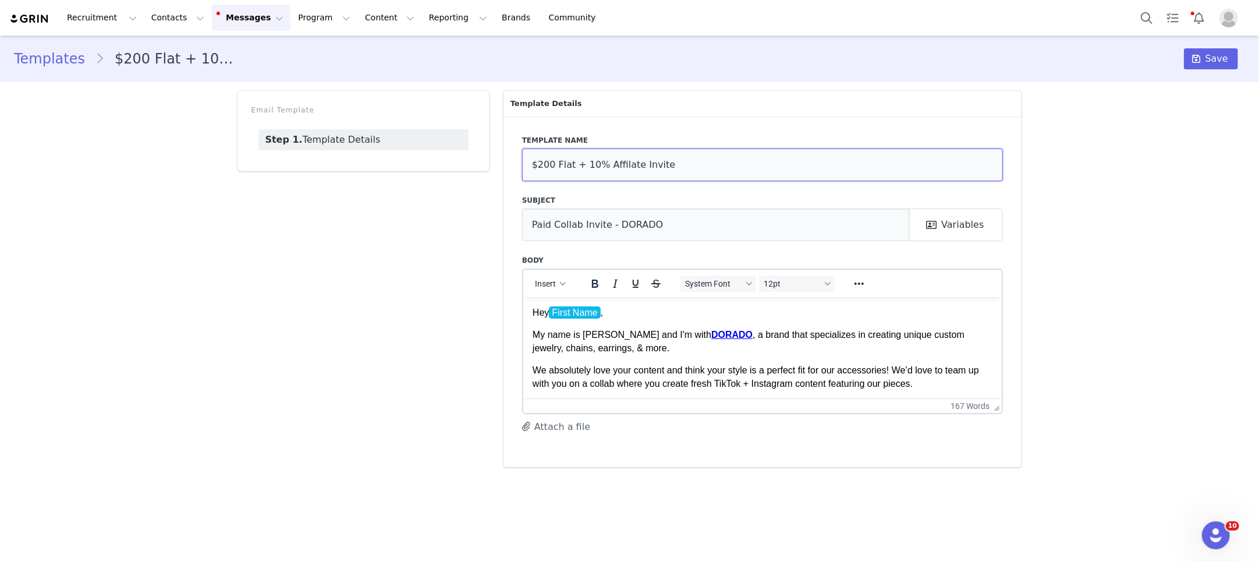
drag, startPoint x: 685, startPoint y: 168, endPoint x: 511, endPoint y: 165, distance: 174.1
click at [507, 164] on div "Template name $200 Flat + 10% Affilate Invite Subject Paid Collab Invite - DORA…" at bounding box center [763, 291] width 519 height 351
paste input "iate Invite"
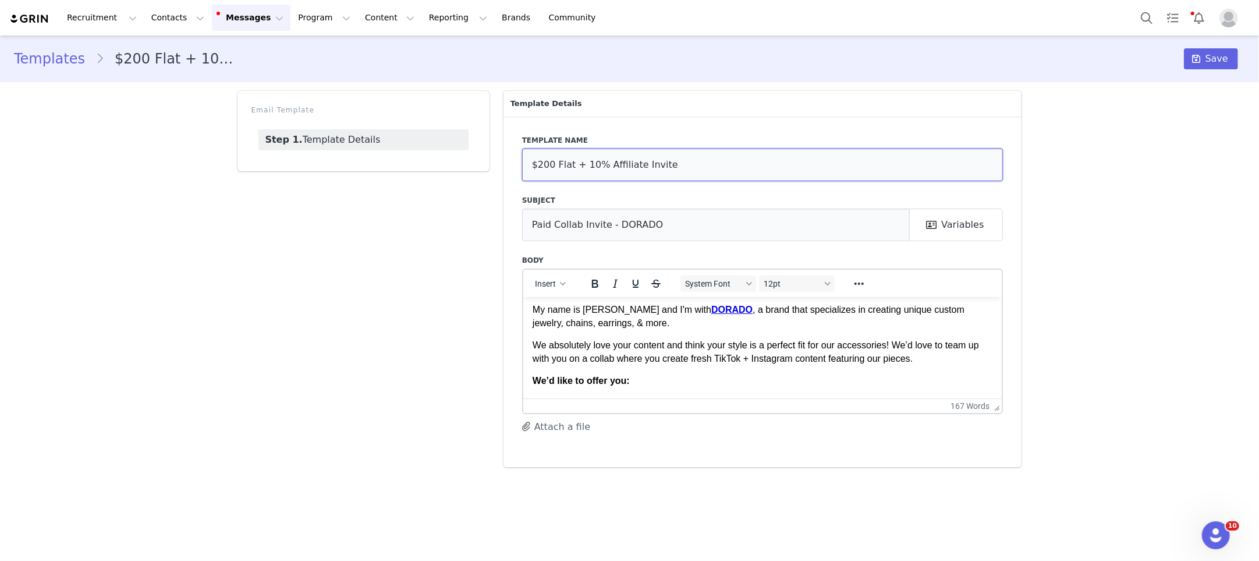
scroll to position [27, 0]
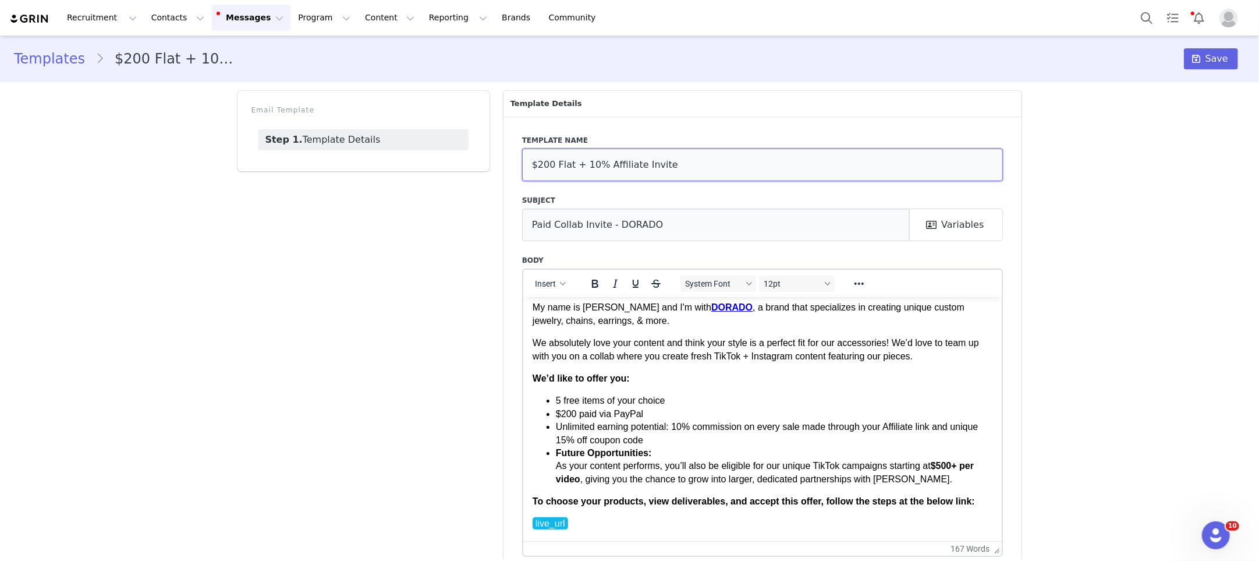
drag, startPoint x: 999, startPoint y: 411, endPoint x: 1056, endPoint y: 530, distance: 132.1
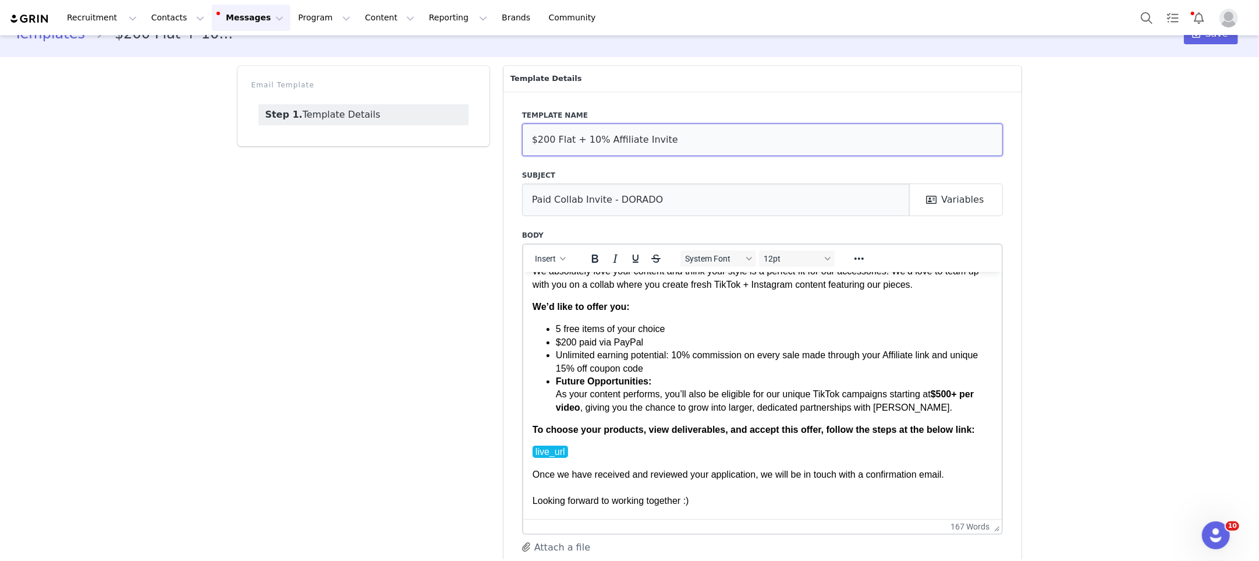
scroll to position [80, 0]
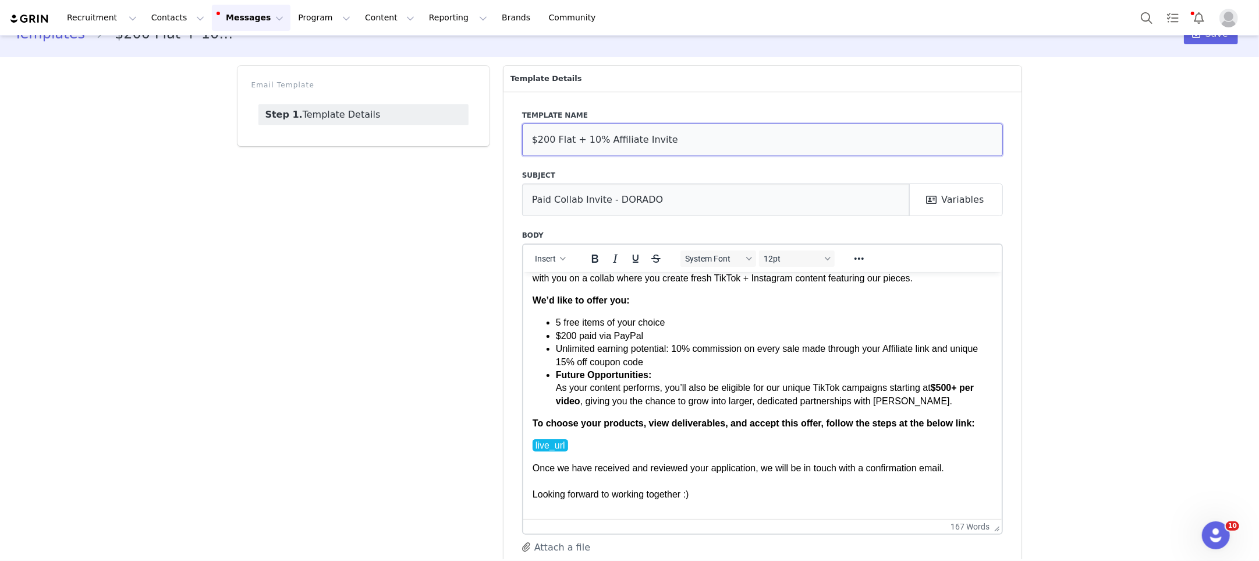
type input "$200 Flat + 10% Affiliate Invite"
click at [667, 360] on li "Unlimited earning potential: 10% commission on every sale made through your Aff…" at bounding box center [773, 355] width 437 height 26
drag, startPoint x: 655, startPoint y: 362, endPoint x: 777, endPoint y: 364, distance: 122.3
click at [777, 364] on li "Unlimited earning potential: 10% commission on every sale made through your Aff…" at bounding box center [773, 355] width 437 height 26
drag, startPoint x: 651, startPoint y: 359, endPoint x: 893, endPoint y: 363, distance: 242.3
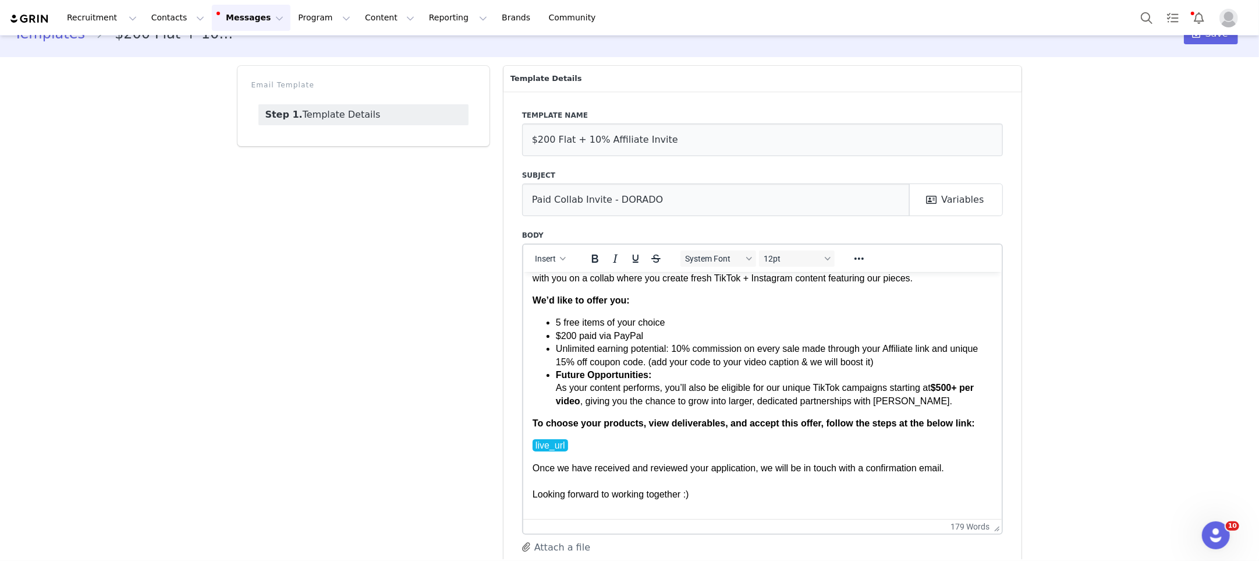
click at [893, 363] on li "Unlimited earning potential: 10% commission on every sale made through your Aff…" at bounding box center [773, 355] width 437 height 26
click at [886, 362] on li "Unlimited earning potential: 10% commission on every sale made through your Aff…" at bounding box center [773, 355] width 437 height 26
drag, startPoint x: 890, startPoint y: 361, endPoint x: 551, endPoint y: 344, distance: 338.7
click at [551, 344] on ul "5 free items of your choice $200 paid via PayPal Unlimited earning potential: 1…" at bounding box center [762, 361] width 461 height 91
copy li "Unlimited earning potential: 10% commission on every sale made through your Aff…"
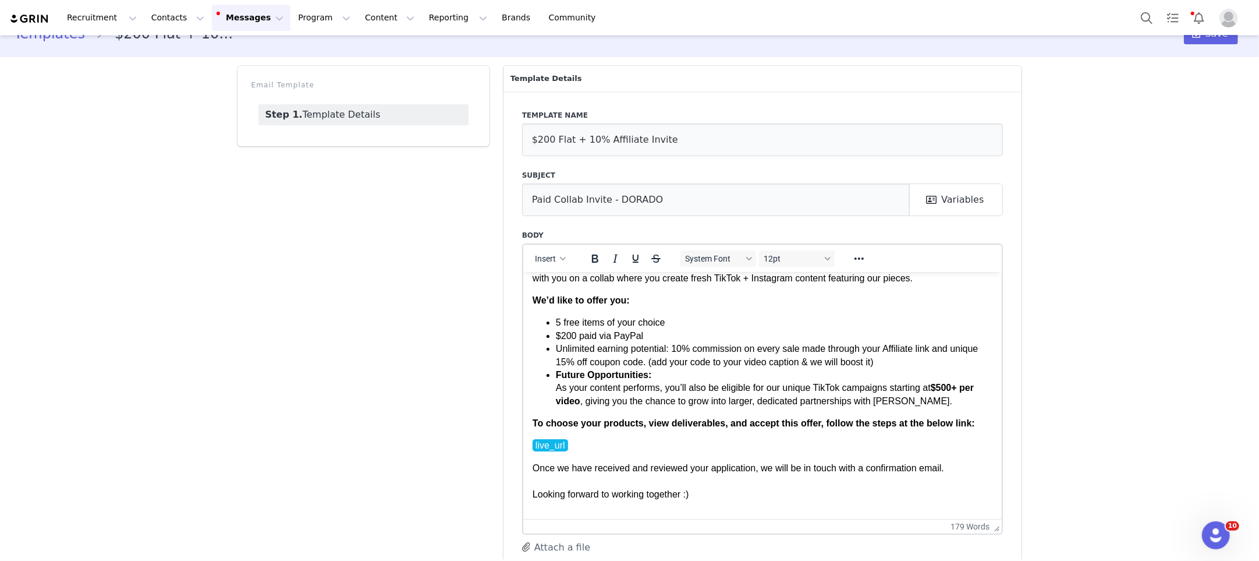
click at [560, 345] on li "Unlimited earning potential: 10% commission on every sale made through your Aff…" at bounding box center [773, 355] width 437 height 26
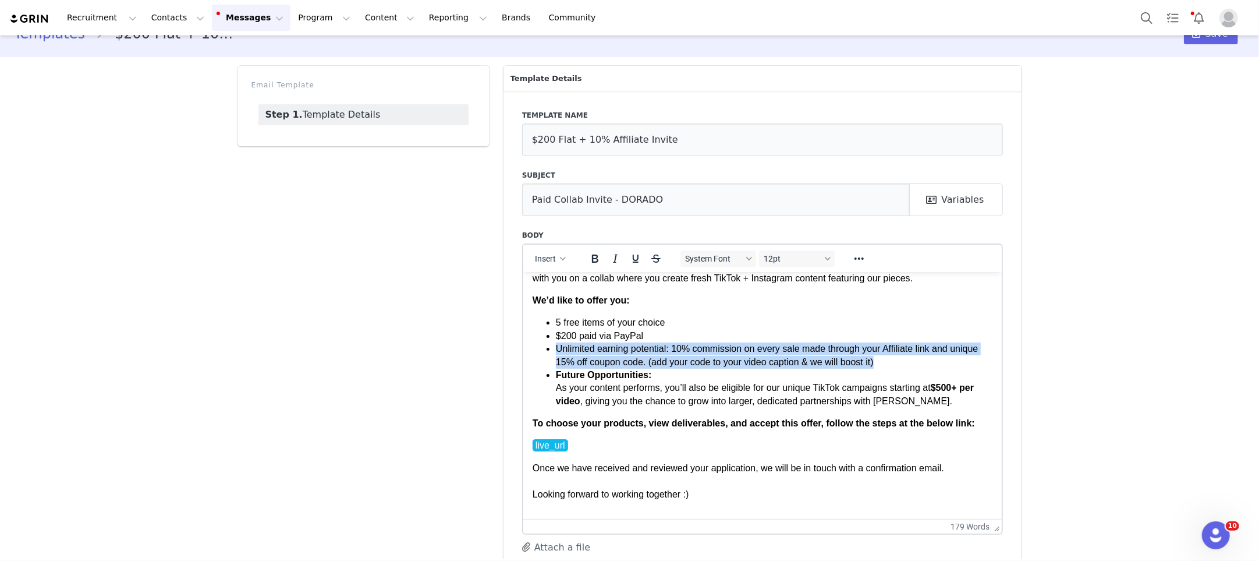
drag, startPoint x: 557, startPoint y: 347, endPoint x: 881, endPoint y: 359, distance: 324.0
click at [881, 359] on li "Unlimited earning potential: 10% commission on every sale made through your Aff…" at bounding box center [773, 355] width 437 height 26
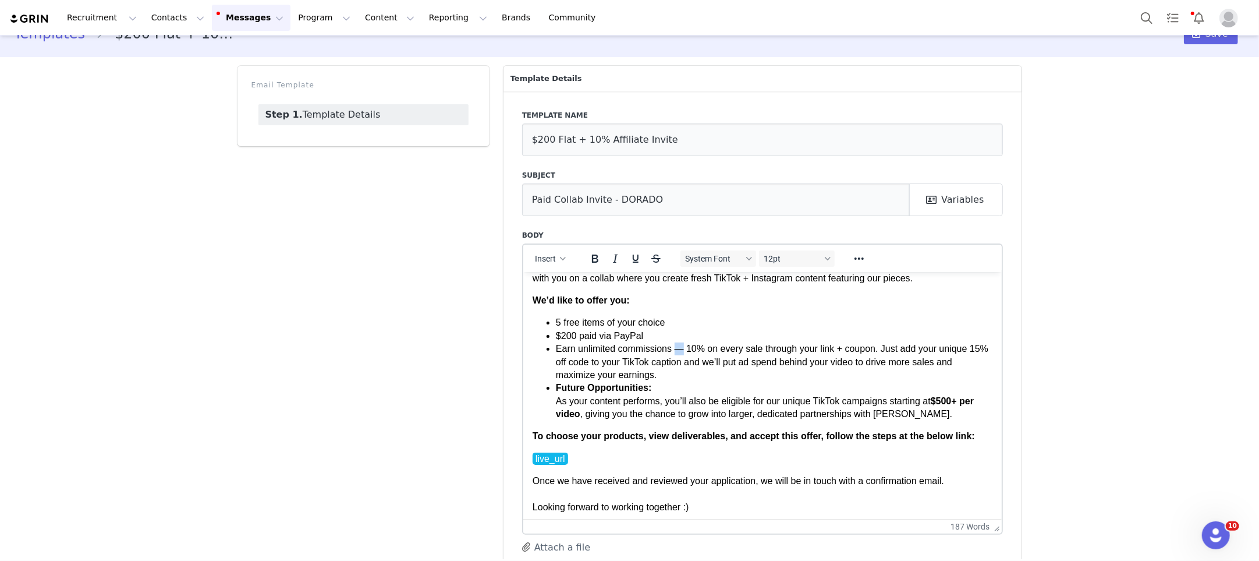
click at [684, 348] on li "Earn unlimited commissions — 10% on every sale through your link + coupon. Just…" at bounding box center [773, 361] width 437 height 39
click at [834, 349] on li "Earn unlimited commissions: 10% on every sale through your link + coupon. Just …" at bounding box center [773, 361] width 437 height 39
drag, startPoint x: 872, startPoint y: 349, endPoint x: 870, endPoint y: 378, distance: 29.2
click at [872, 350] on li "Earn unlimited commissions: 10% on every sale through your link + coupon. Just …" at bounding box center [773, 361] width 437 height 39
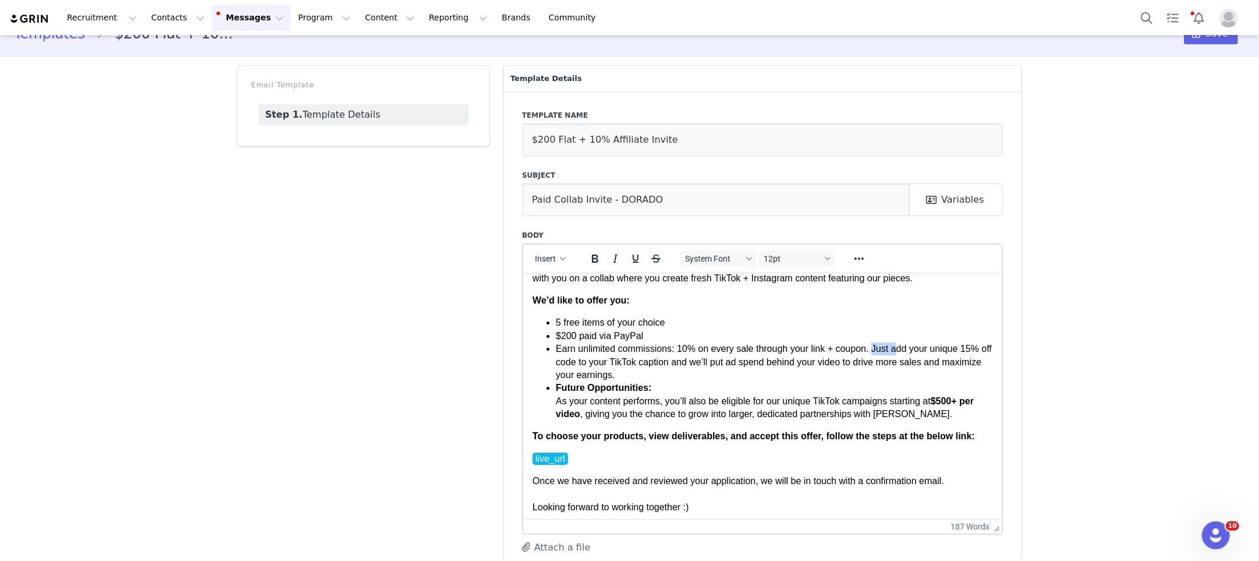
drag, startPoint x: 876, startPoint y: 348, endPoint x: 899, endPoint y: 349, distance: 23.3
click at [899, 348] on li "Earn unlimited commissions: 10% on every sale through your link + coupon. Just …" at bounding box center [773, 361] width 437 height 39
drag, startPoint x: 674, startPoint y: 361, endPoint x: 754, endPoint y: 359, distance: 80.4
click at [754, 359] on li "Earn unlimited commissions: 10% on every sale through your link + coupon. Add y…" at bounding box center [773, 361] width 437 height 39
drag, startPoint x: 755, startPoint y: 359, endPoint x: 732, endPoint y: 359, distance: 22.1
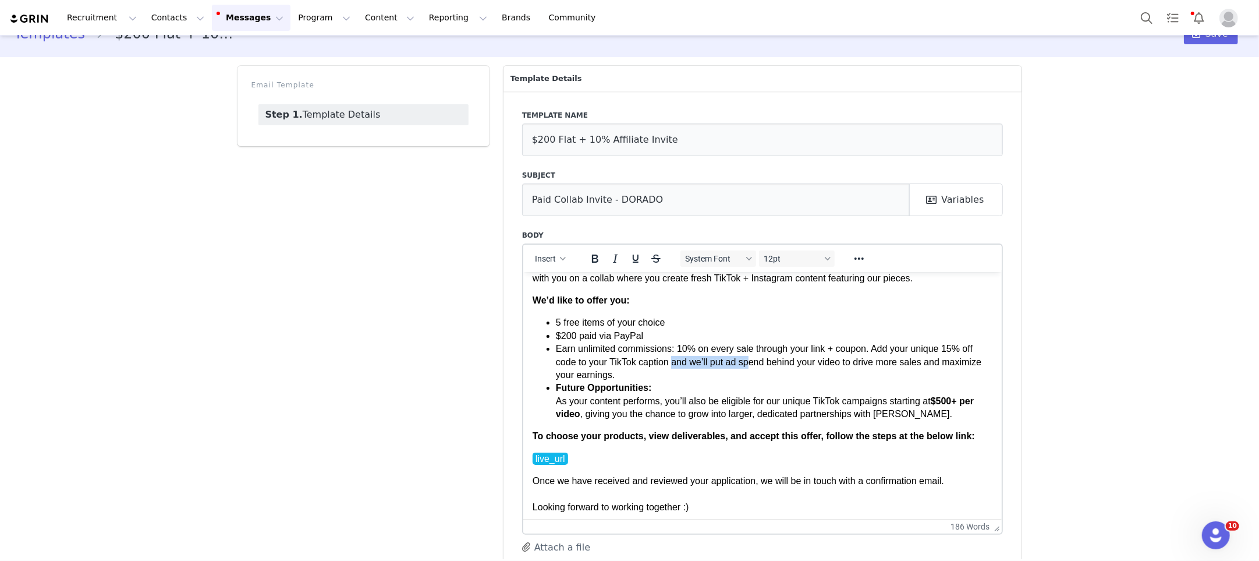
click at [752, 360] on li "Earn unlimited commissions: 10% on every sale through your link + coupon. Add y…" at bounding box center [773, 361] width 437 height 39
drag, startPoint x: 700, startPoint y: 361, endPoint x: 745, endPoint y: 362, distance: 45.4
click at [748, 362] on li "Earn unlimited commissions: 10% on every sale through your link + coupon. Add y…" at bounding box center [773, 361] width 437 height 39
drag, startPoint x: 745, startPoint y: 362, endPoint x: 737, endPoint y: 362, distance: 7.6
click at [745, 362] on li "Earn unlimited commissions: 10% on every sale through your link + coupon. Add y…" at bounding box center [773, 361] width 437 height 39
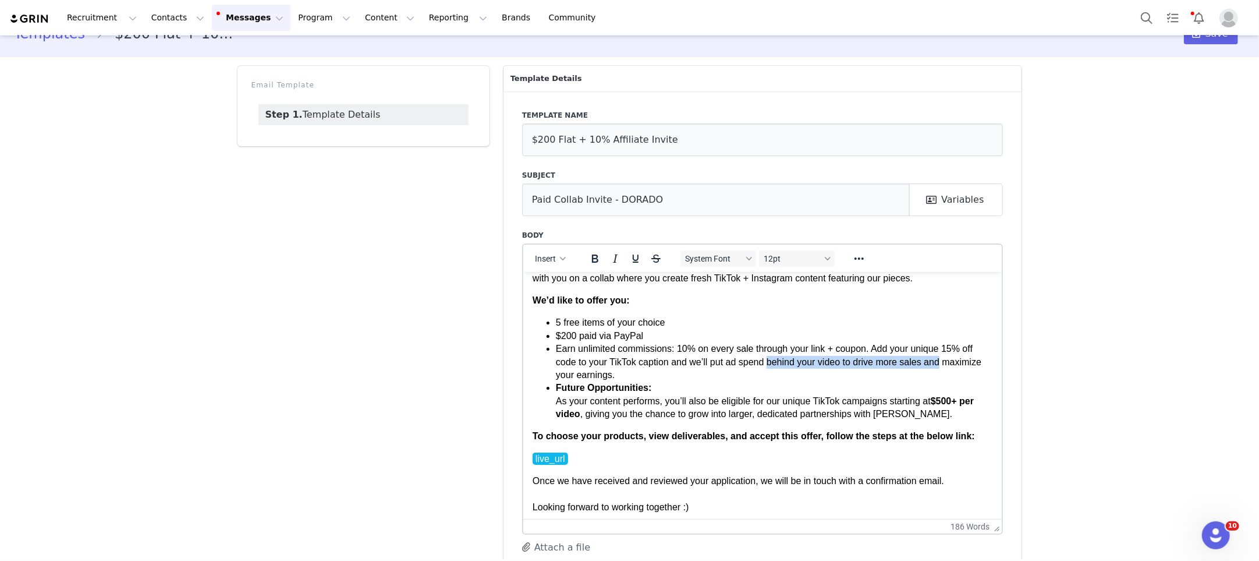
drag, startPoint x: 772, startPoint y: 362, endPoint x: 904, endPoint y: 366, distance: 132.3
click at [940, 362] on li "Earn unlimited commissions: 10% on every sale through your link + coupon. Add y…" at bounding box center [773, 361] width 437 height 39
click at [641, 373] on li "Earn unlimited commissions: 10% on every sale through your link + coupon. Add y…" at bounding box center [773, 361] width 437 height 39
drag, startPoint x: 693, startPoint y: 360, endPoint x: 843, endPoint y: 356, distance: 150.3
click at [843, 356] on li "Earn unlimited commissions: 10% on every sale through your link + coupon. Add y…" at bounding box center [773, 361] width 437 height 39
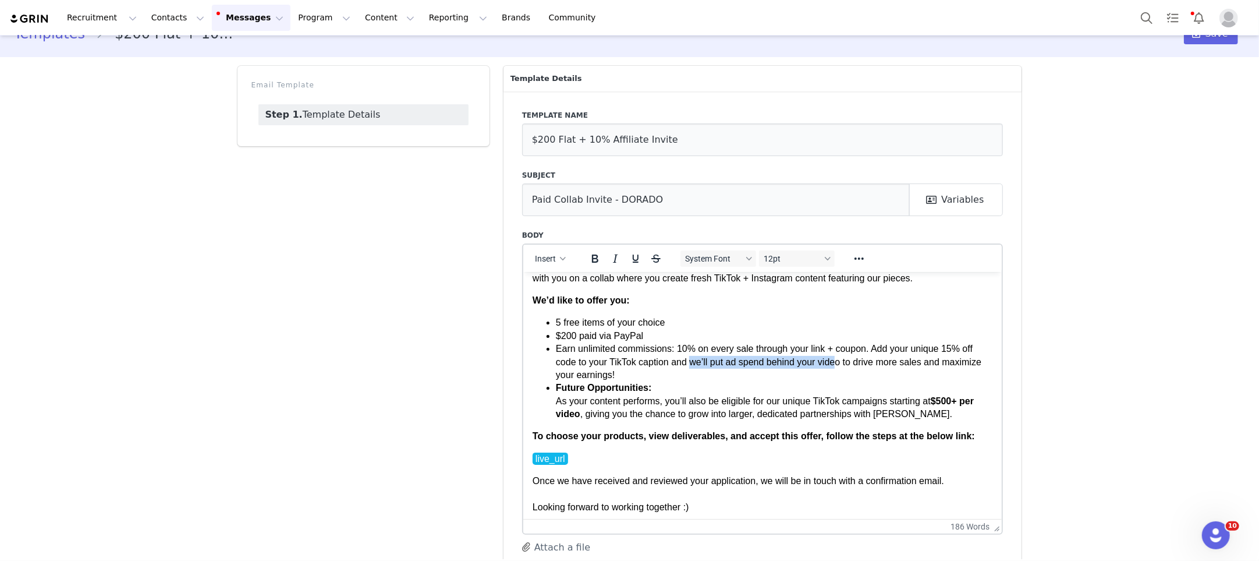
click at [843, 356] on li "Earn unlimited commissions: 10% on every sale through your link + coupon. Add y…" at bounding box center [773, 361] width 437 height 39
drag, startPoint x: 731, startPoint y: 360, endPoint x: 706, endPoint y: 359, distance: 24.5
click at [731, 360] on li "Earn unlimited commissions: 10% on every sale through your link + coupon. Add y…" at bounding box center [773, 361] width 437 height 39
click at [876, 346] on li "Earn unlimited commissions: 10% on every sale through your link + coupon. Add y…" at bounding box center [773, 361] width 437 height 39
click at [884, 360] on li "Earn unlimited commissions: 10% on every sale through your link + coupon. Just …" at bounding box center [773, 361] width 437 height 39
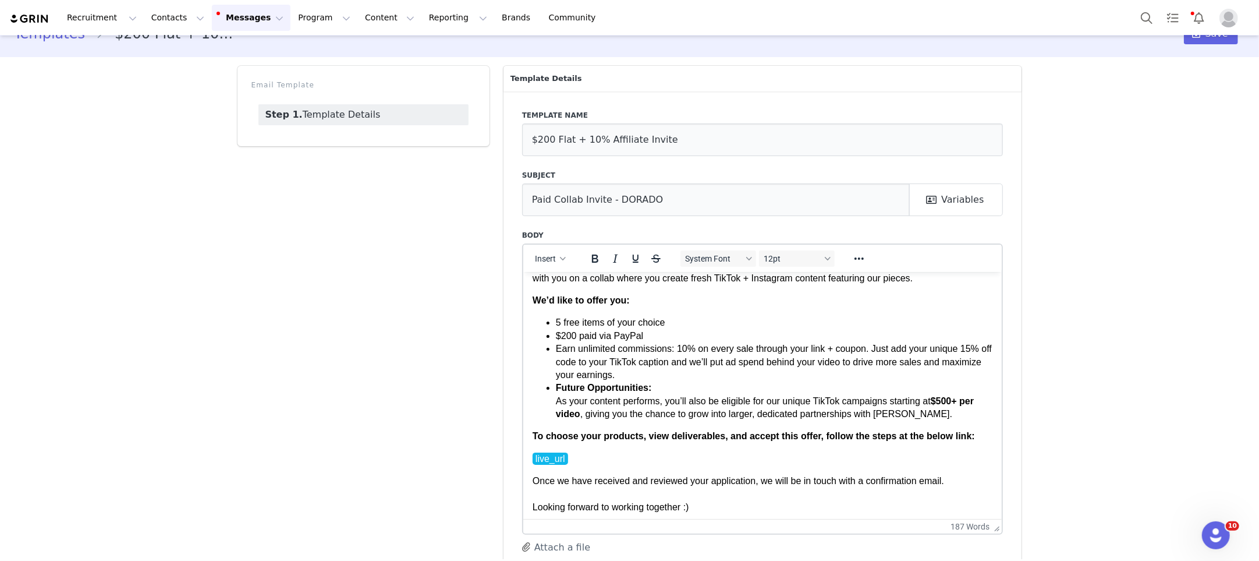
drag, startPoint x: 577, startPoint y: 345, endPoint x: 569, endPoint y: 345, distance: 7.6
click at [575, 345] on li "Earn unlimited commissions: 10% on every sale through your link + coupon. Just …" at bounding box center [773, 361] width 437 height 39
drag, startPoint x: 573, startPoint y: 347, endPoint x: 675, endPoint y: 350, distance: 101.9
click at [675, 350] on li "Earn unlimited commissions: 10% on every sale through your link + coupon. Just …" at bounding box center [773, 361] width 437 height 39
click at [694, 362] on li "Earn unlimited commissions: 10% on every sale through your link + coupon. Just …" at bounding box center [773, 361] width 437 height 39
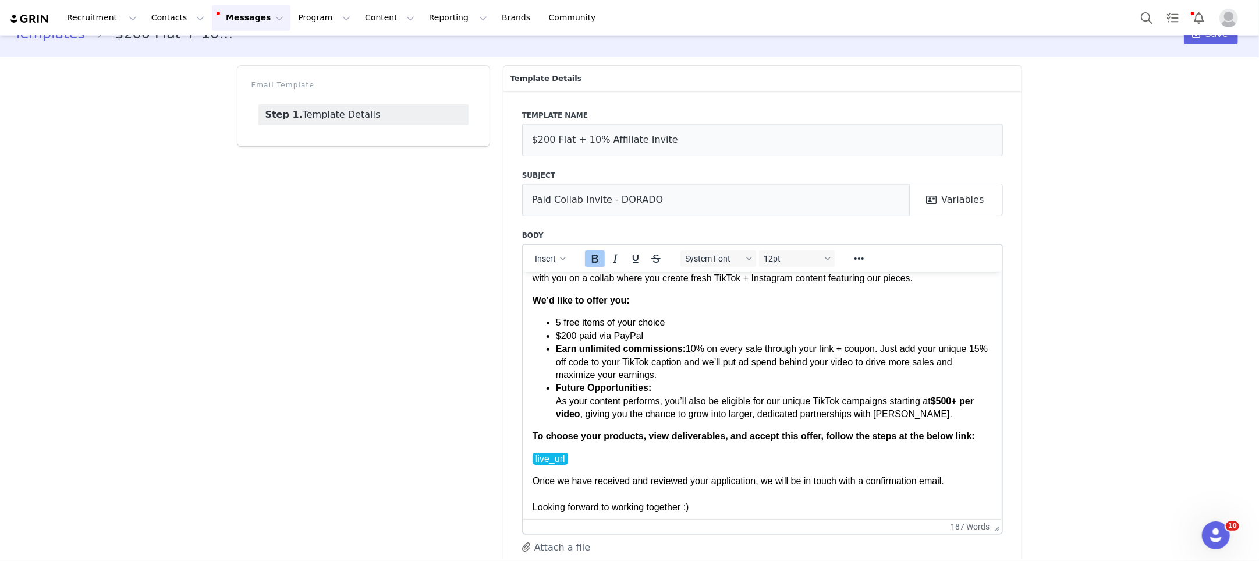
drag, startPoint x: 558, startPoint y: 387, endPoint x: 662, endPoint y: 385, distance: 104.2
click at [662, 385] on li "Future Opportunities: As your content performs, you’ll also be eligible for our…" at bounding box center [773, 400] width 437 height 39
drag, startPoint x: 655, startPoint y: 385, endPoint x: 557, endPoint y: 390, distance: 98.5
click at [557, 391] on li "Future Opportunities: As your content performs, you’ll also be eligible for our…" at bounding box center [773, 400] width 437 height 39
click at [667, 398] on li "Future Opportunities: As your content performs, you’ll also be eligible for our…" at bounding box center [773, 400] width 437 height 39
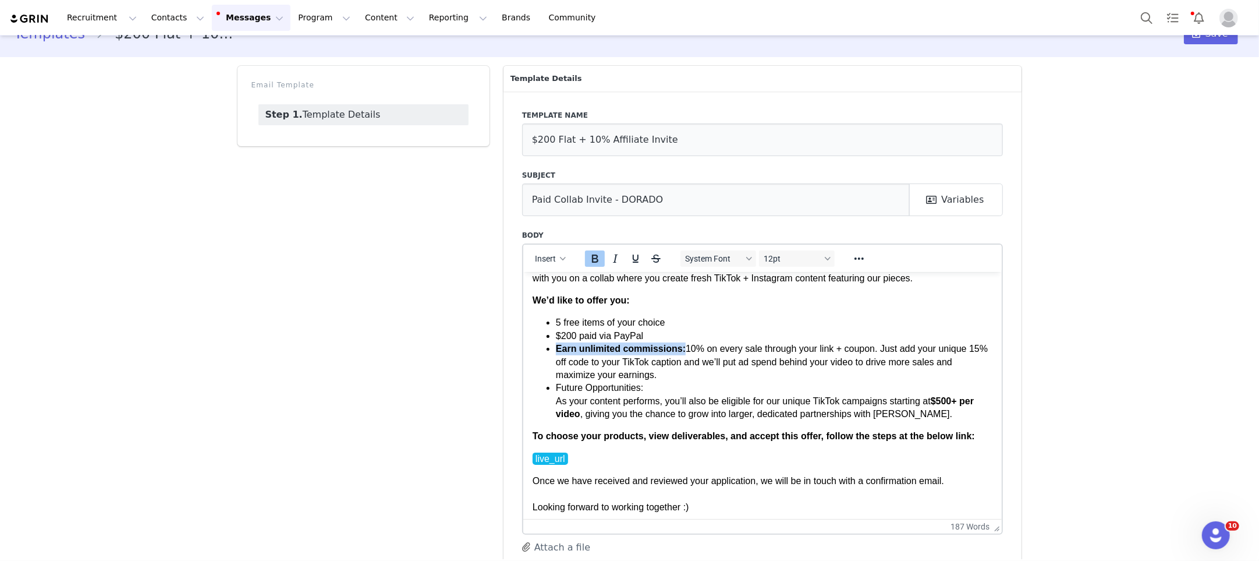
drag, startPoint x: 557, startPoint y: 348, endPoint x: 751, endPoint y: 352, distance: 193.9
click at [684, 348] on strong "Earn unlimited commissions:" at bounding box center [620, 348] width 130 height 10
drag, startPoint x: 556, startPoint y: 383, endPoint x: 651, endPoint y: 380, distance: 95.0
click at [650, 381] on li "Future Opportunities: As your content performs, you’ll also be eligible for our…" at bounding box center [773, 400] width 437 height 39
click at [567, 321] on li "5 free items of your choice" at bounding box center [773, 322] width 437 height 13
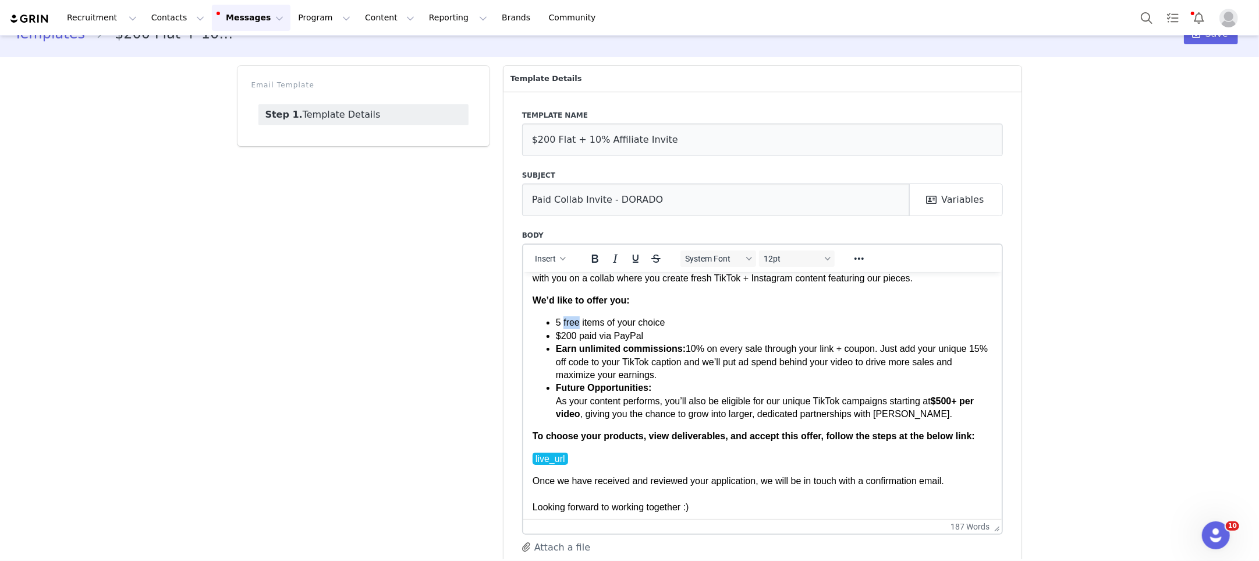
click at [567, 321] on li "5 free items of your choice" at bounding box center [773, 322] width 437 height 13
click at [565, 322] on li "5 free items of your choice" at bounding box center [773, 322] width 437 height 13
drag, startPoint x: 557, startPoint y: 321, endPoint x: 605, endPoint y: 320, distance: 48.4
click at [605, 320] on li "5 free items of your choice" at bounding box center [773, 322] width 437 height 13
drag, startPoint x: 558, startPoint y: 334, endPoint x: 579, endPoint y: 333, distance: 20.4
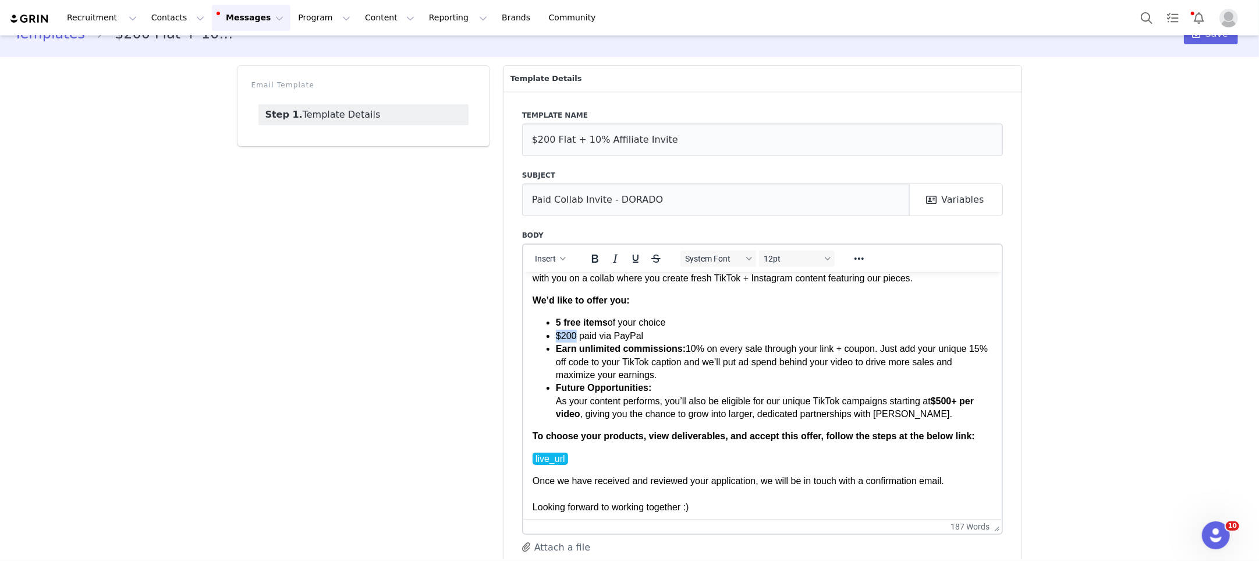
click at [579, 333] on li "$200 paid via PayPal" at bounding box center [773, 335] width 437 height 13
drag, startPoint x: 619, startPoint y: 336, endPoint x: 632, endPoint y: 364, distance: 31.5
click at [620, 337] on li "$200 paid via PayPal" at bounding box center [773, 335] width 437 height 13
click at [702, 420] on body "Hey First Name , My name is [PERSON_NAME] and I'm with DORADO , a brand that sp…" at bounding box center [762, 385] width 461 height 371
click at [564, 346] on strong "Earn unlimited commissions:" at bounding box center [620, 348] width 130 height 10
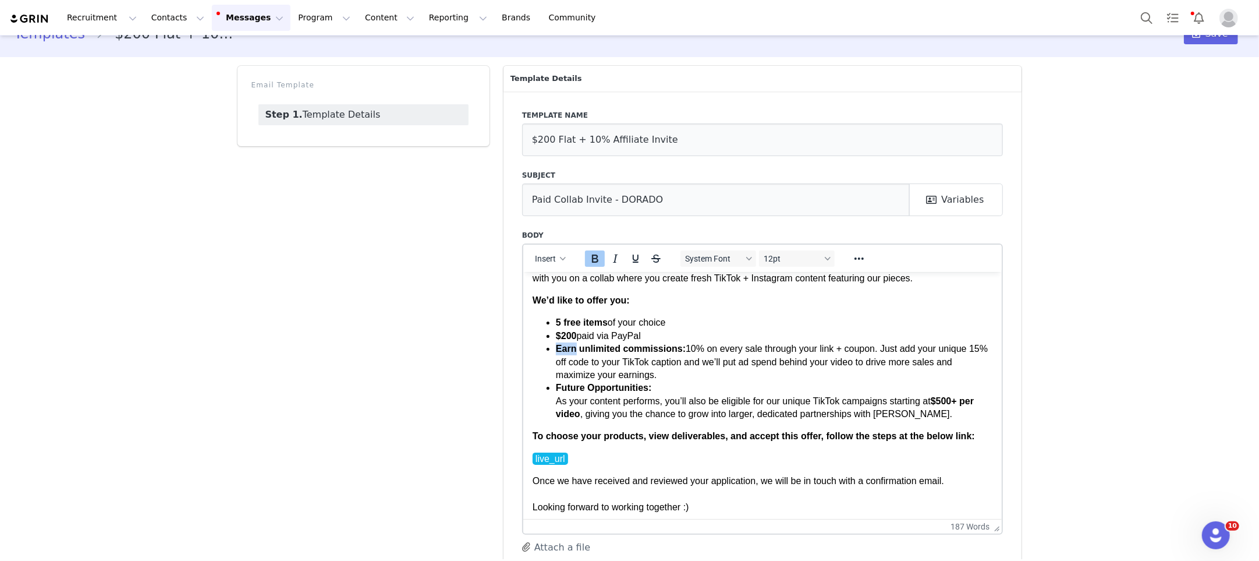
click at [564, 346] on strong "Earn unlimited commissions:" at bounding box center [620, 348] width 130 height 10
click at [628, 360] on li "Earn unlimited commissions: 10% on every sale through your link + coupon. Just …" at bounding box center [773, 361] width 437 height 39
drag, startPoint x: 679, startPoint y: 345, endPoint x: 678, endPoint y: 365, distance: 19.8
click at [679, 345] on strong "unlimited commissions:" at bounding box center [628, 348] width 107 height 10
drag, startPoint x: 707, startPoint y: 360, endPoint x: 751, endPoint y: 371, distance: 45.6
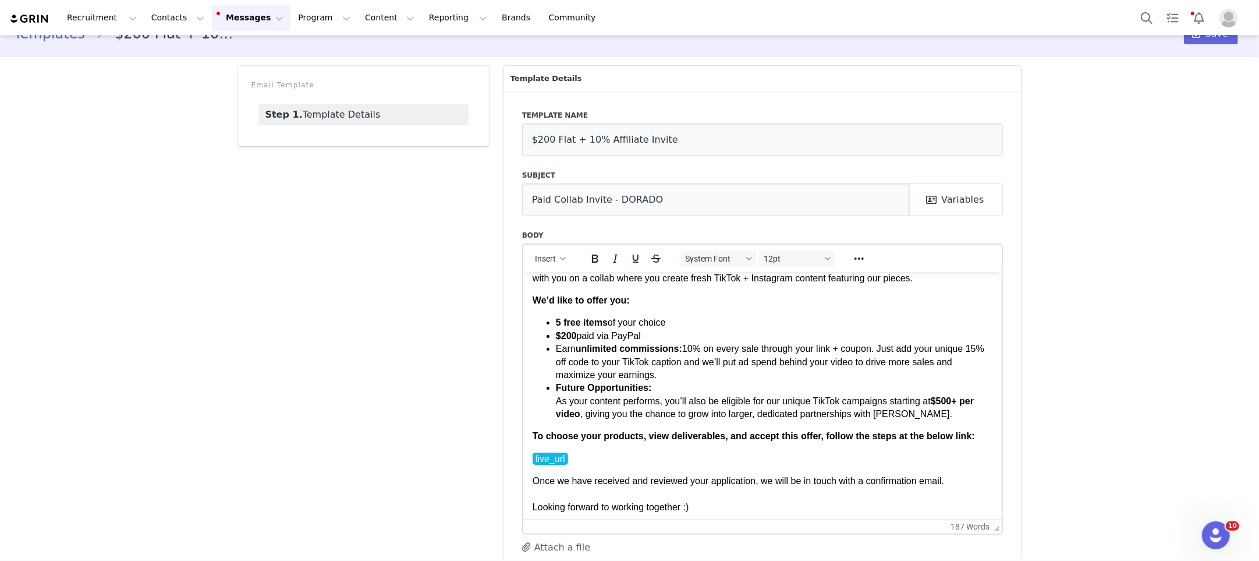
click at [751, 371] on li "Earn unlimited commissions: 10% on every sale through your link + coupon. Just …" at bounding box center [773, 361] width 437 height 39
click at [747, 373] on li "Earn unlimited commissions: 10% on every sale through your link + coupon. Just …" at bounding box center [773, 361] width 437 height 39
drag, startPoint x: 875, startPoint y: 361, endPoint x: 919, endPoint y: 356, distance: 44.5
click at [919, 356] on li "Earn unlimited commissions: 10% on every sale through your link + coupon. Just …" at bounding box center [773, 361] width 437 height 39
click at [728, 360] on li "Earn unlimited commissions: 10% on every sale through your link + coupon. Just …" at bounding box center [773, 361] width 437 height 39
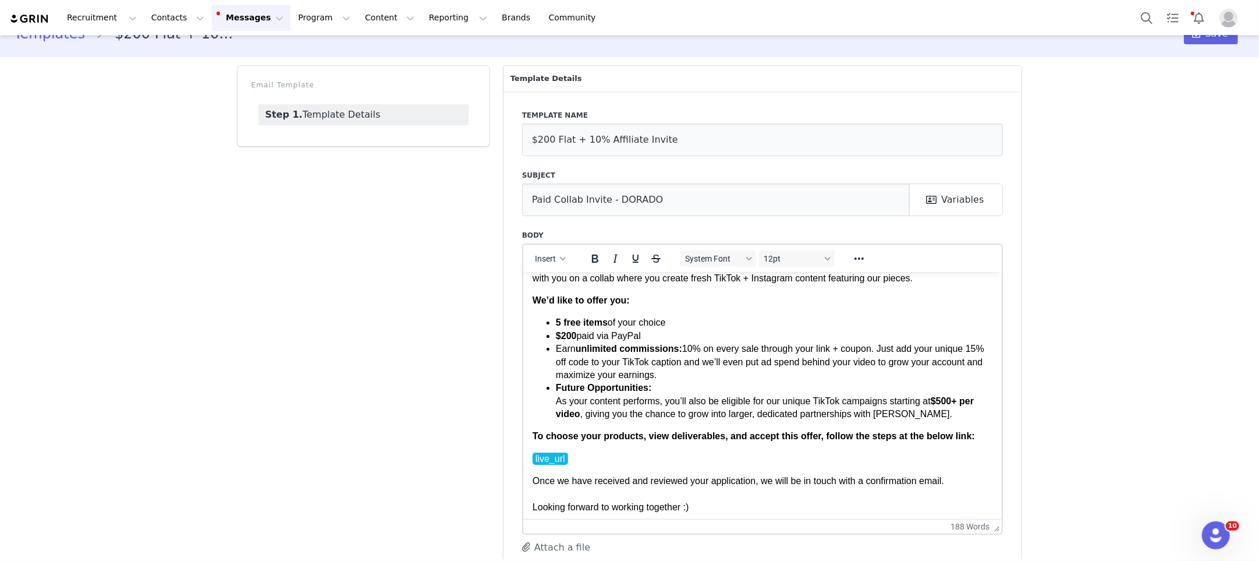
click at [731, 359] on li "Earn unlimited commissions: 10% on every sale through your link + coupon. Just …" at bounding box center [773, 361] width 437 height 39
drag, startPoint x: 731, startPoint y: 359, endPoint x: 737, endPoint y: 367, distance: 10.5
click at [731, 359] on li "Earn unlimited commissions: 10% on every sale through your link + coupon. Just …" at bounding box center [773, 361] width 437 height 39
click at [774, 362] on li "Earn unlimited commissions: 10% on every sale through your link + coupon. Just …" at bounding box center [773, 361] width 437 height 39
click at [739, 361] on li "Earn unlimited commissions: 10% on every sale through your link + coupon. Just …" at bounding box center [773, 361] width 437 height 39
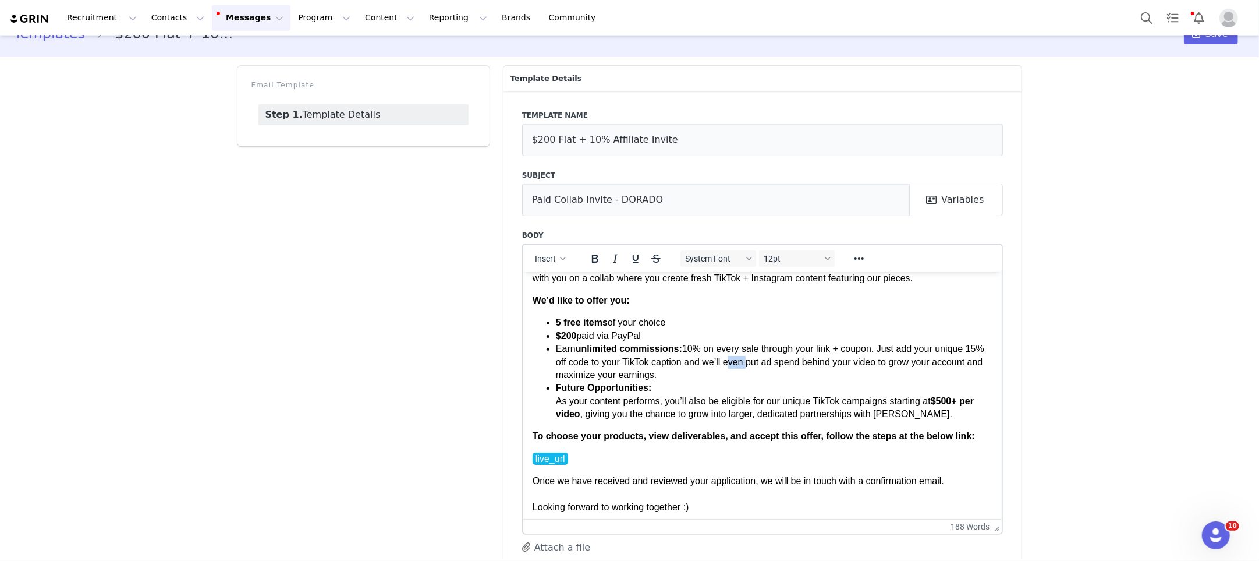
click at [739, 361] on li "Earn unlimited commissions: 10% on every sale through your link + coupon. Just …" at bounding box center [773, 361] width 437 height 39
click at [772, 360] on li "Earn unlimited commissions: 10% on every sale through your link + coupon. Just …" at bounding box center [773, 361] width 437 height 39
click at [689, 370] on li "Earn unlimited commissions: 10% on every sale through your link + coupon. Just …" at bounding box center [773, 361] width 437 height 39
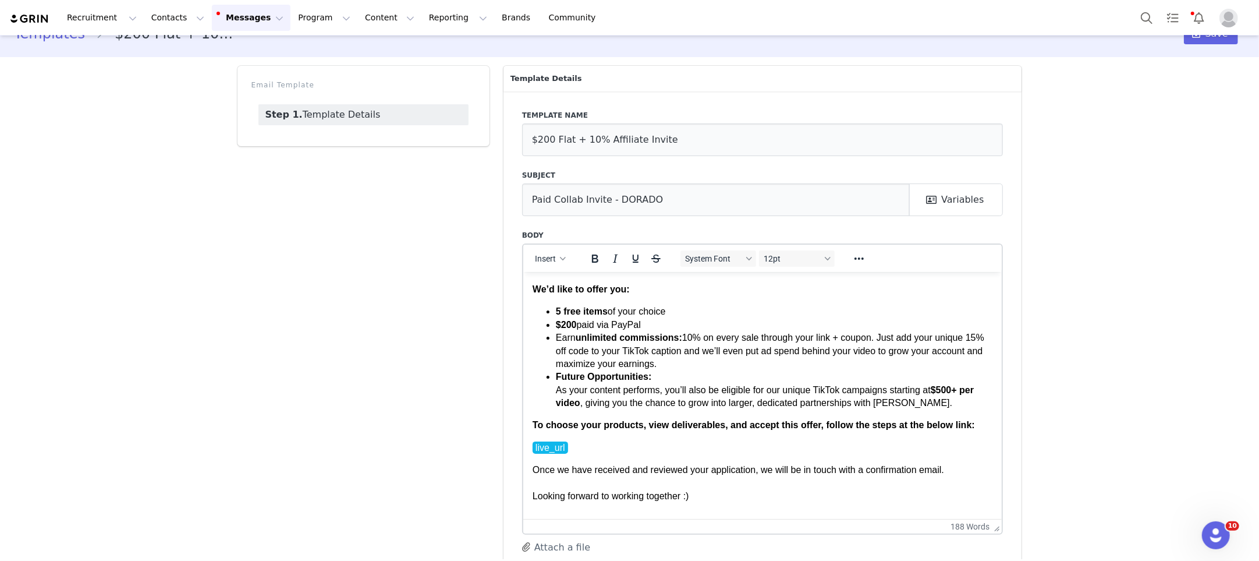
scroll to position [92, 0]
drag, startPoint x: 996, startPoint y: 526, endPoint x: 1056, endPoint y: 467, distance: 84.0
click at [1005, 560] on html "Recruitment Recruitment Creator Search Curated Lists Landing Pages Web Extensio…" at bounding box center [629, 280] width 1259 height 561
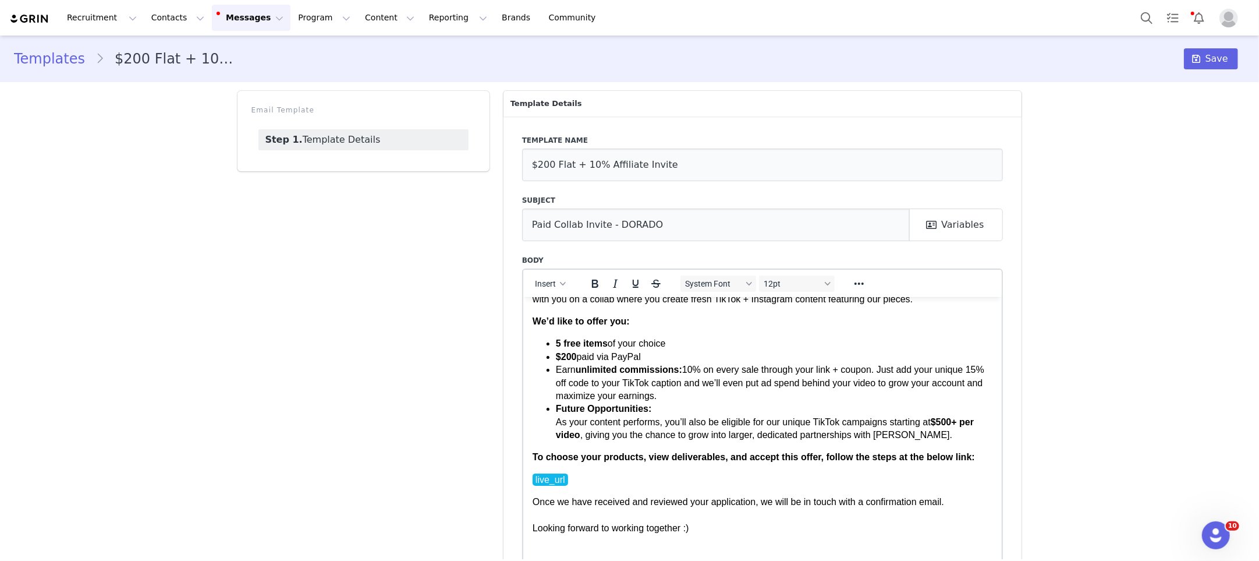
scroll to position [86, 0]
click at [1216, 63] on span "Save" at bounding box center [1217, 59] width 23 height 14
